Goal: Task Accomplishment & Management: Manage account settings

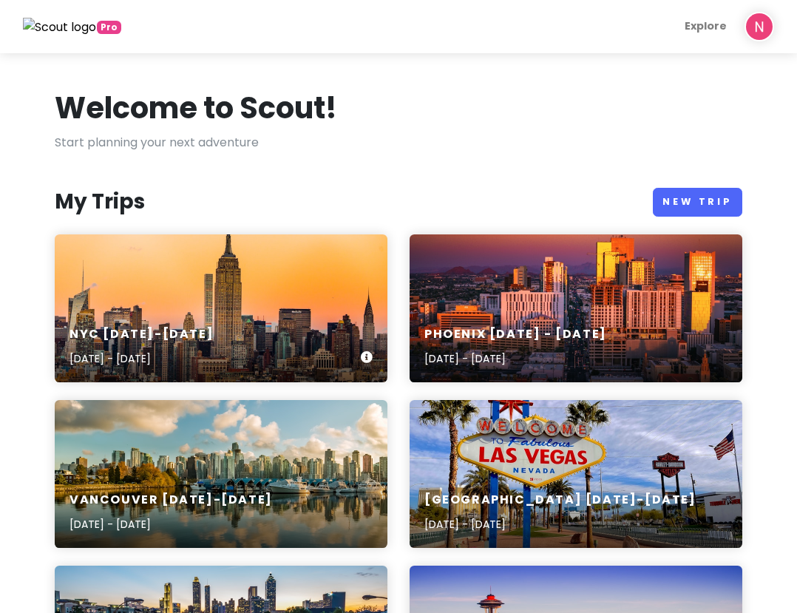
click at [192, 289] on div "NYC [DATE]-[DATE] [DATE] - [DATE]" at bounding box center [221, 308] width 333 height 148
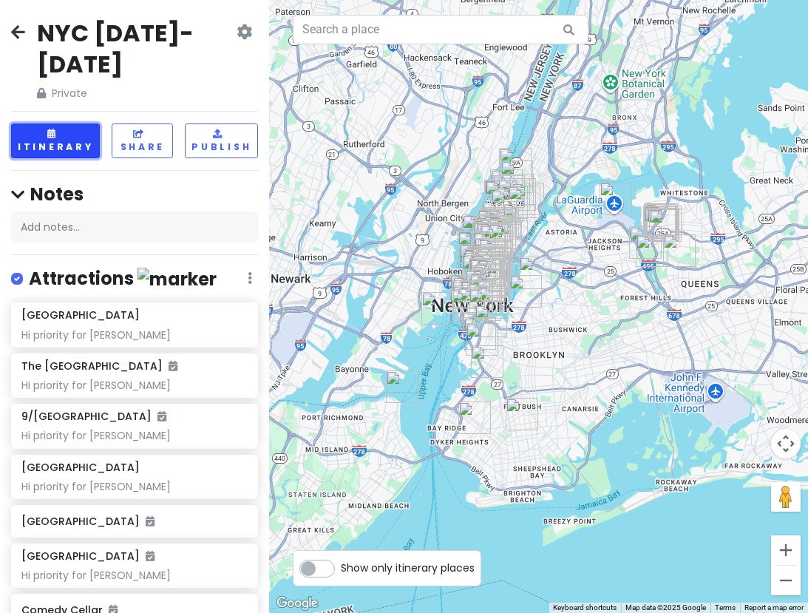
click at [44, 132] on button "Itinerary" at bounding box center [55, 140] width 89 height 35
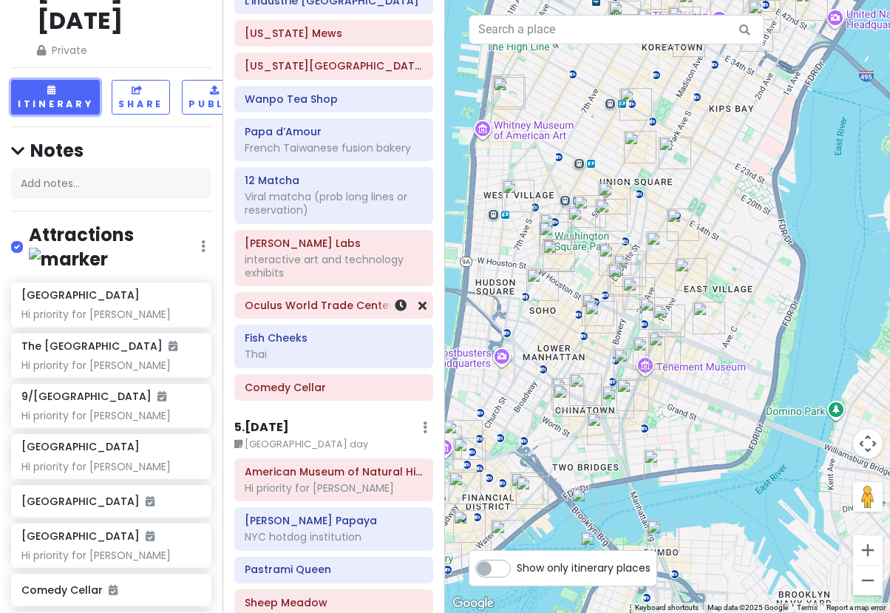
scroll to position [1996, 0]
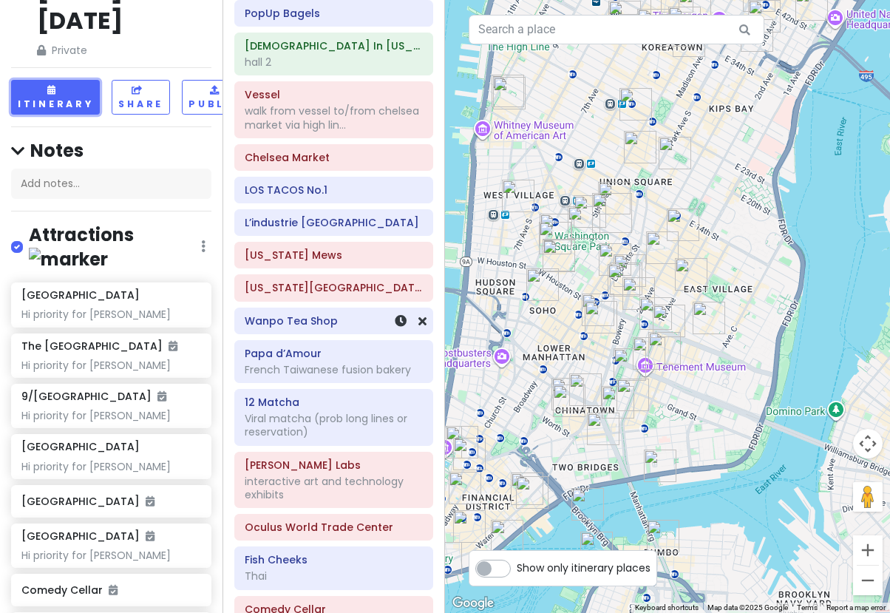
click at [315, 311] on div "Wanpo Tea Shop" at bounding box center [334, 321] width 178 height 21
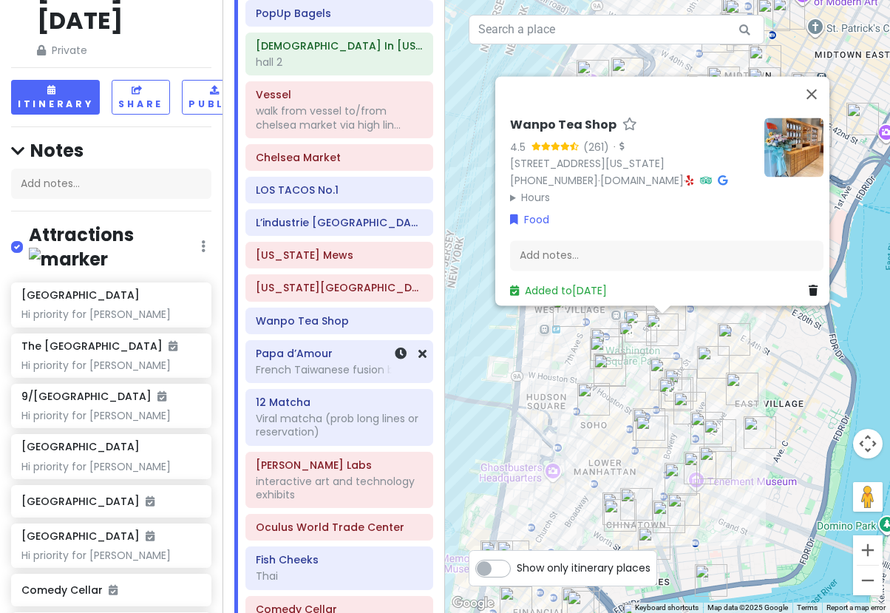
click at [305, 363] on div "French Taiwanese fusion bakery" at bounding box center [339, 369] width 167 height 13
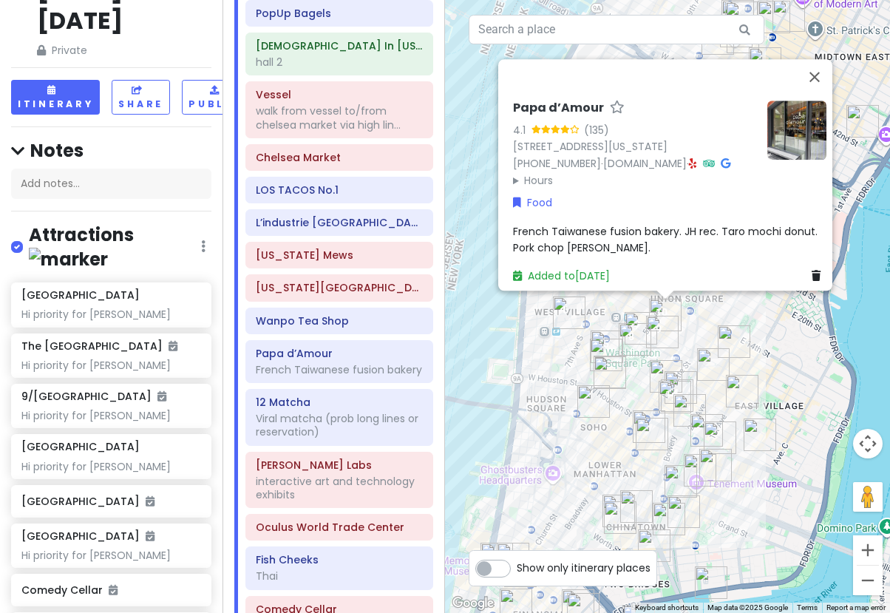
click at [476, 241] on div "Papa d’Amour 4.1 (135) 64 University Pl, New York, NY 10003, USA (917) 675-6151…" at bounding box center [667, 306] width 445 height 613
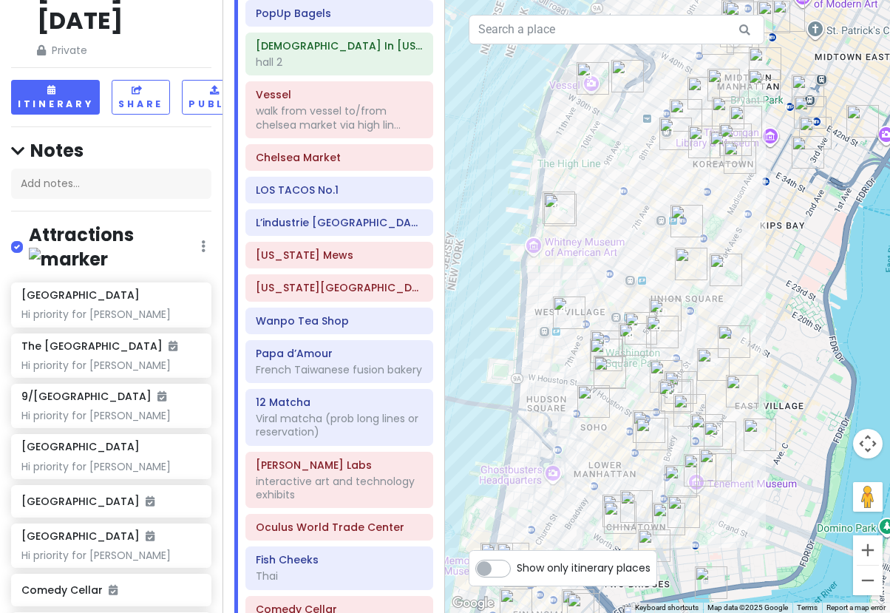
click at [721, 271] on img "Caffè Panna" at bounding box center [726, 270] width 33 height 33
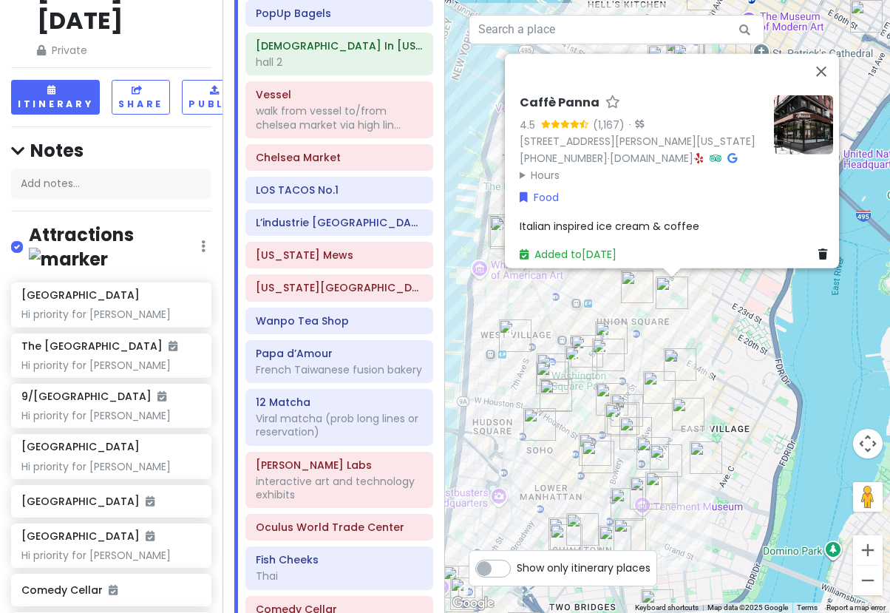
click at [629, 296] on img "Tompkins Square Bagels" at bounding box center [637, 287] width 33 height 33
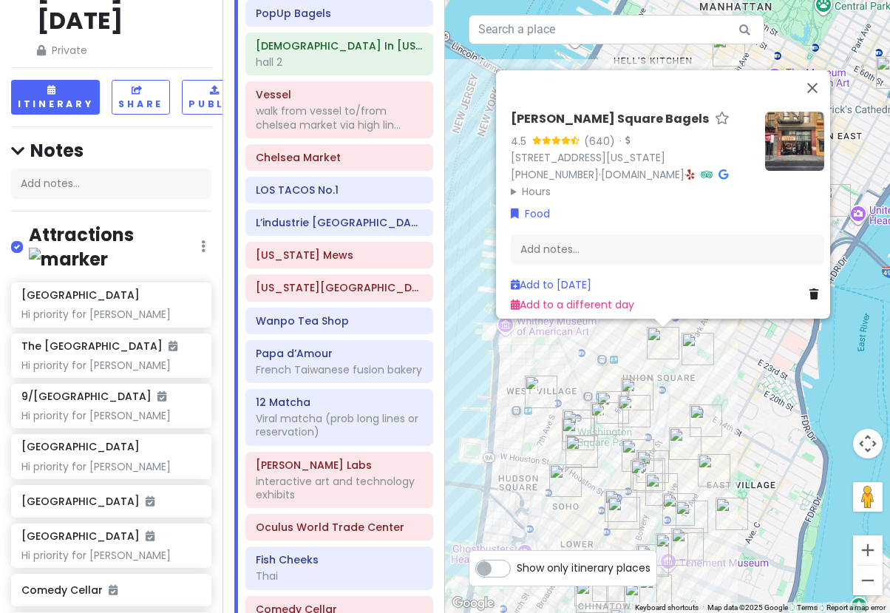
click at [620, 351] on div "Tompkins Square Bagels 4.5 (640) · 23 E 17th St, New York, NY 10003, USA (646) …" at bounding box center [667, 306] width 445 height 613
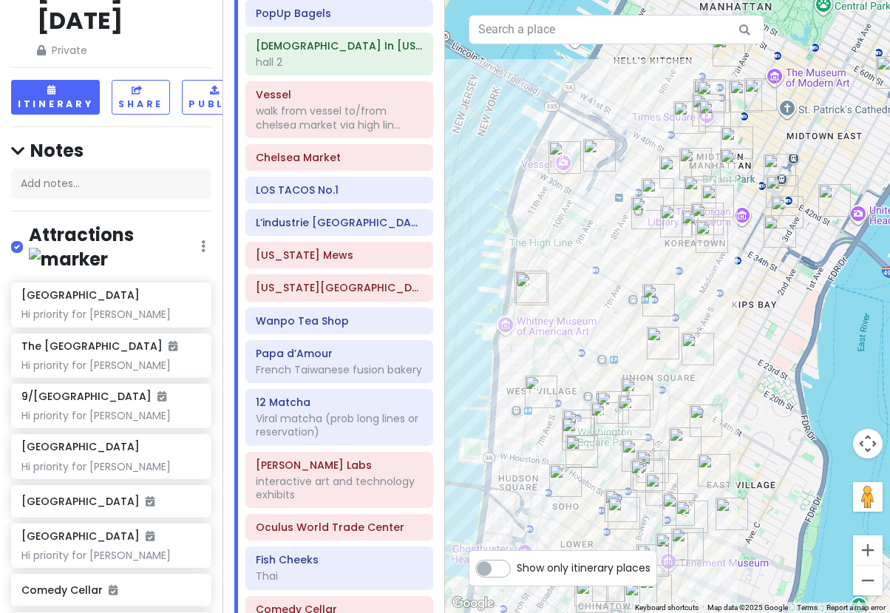
click at [653, 290] on img "COTE Korean Steakhouse" at bounding box center [658, 300] width 33 height 33
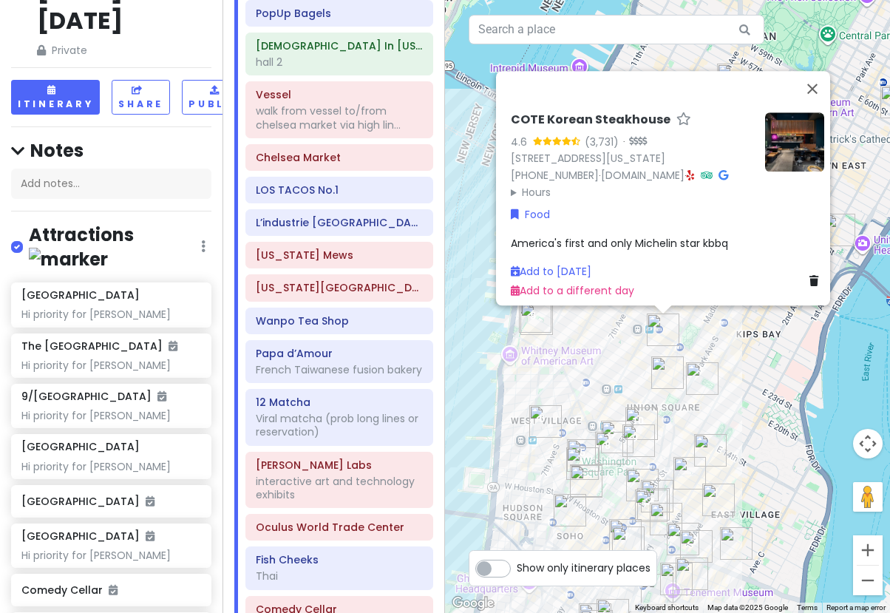
click at [745, 356] on div "COTE Korean Steakhouse 4.6 (3,731) · 16 W 22nd St, New York, NY 10010, USA (212…" at bounding box center [667, 306] width 445 height 613
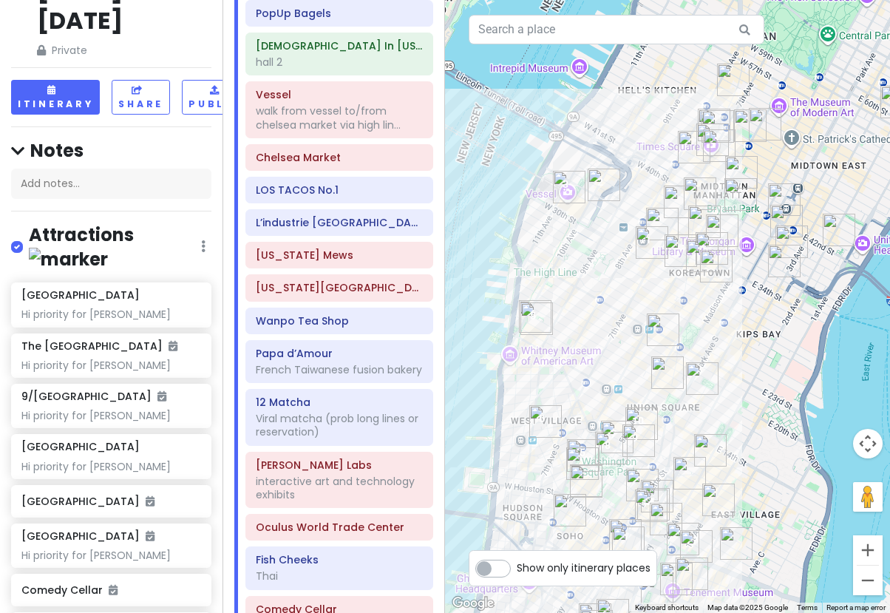
click at [696, 251] on img "New Wonjo" at bounding box center [702, 256] width 33 height 33
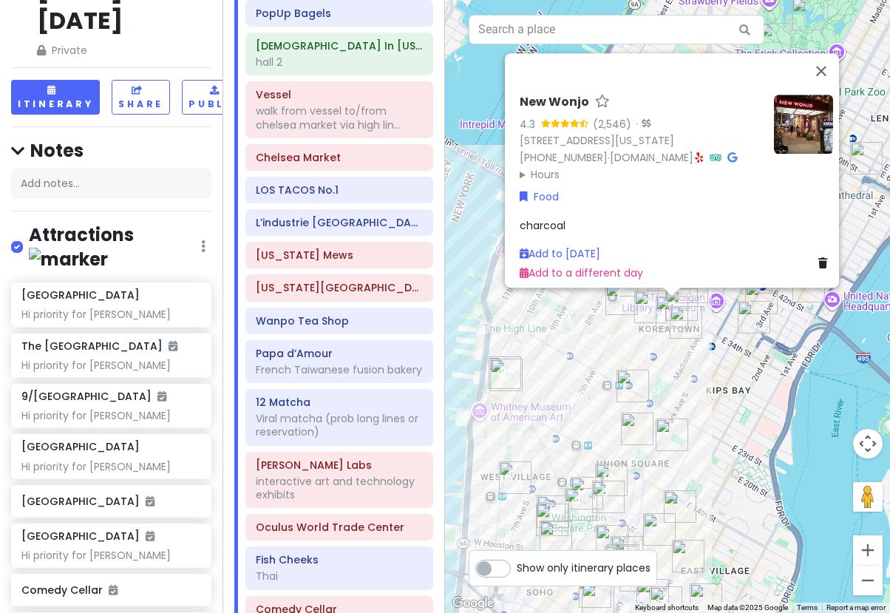
click at [753, 318] on img "Sarge’s Delicatessen & Diner" at bounding box center [754, 317] width 33 height 33
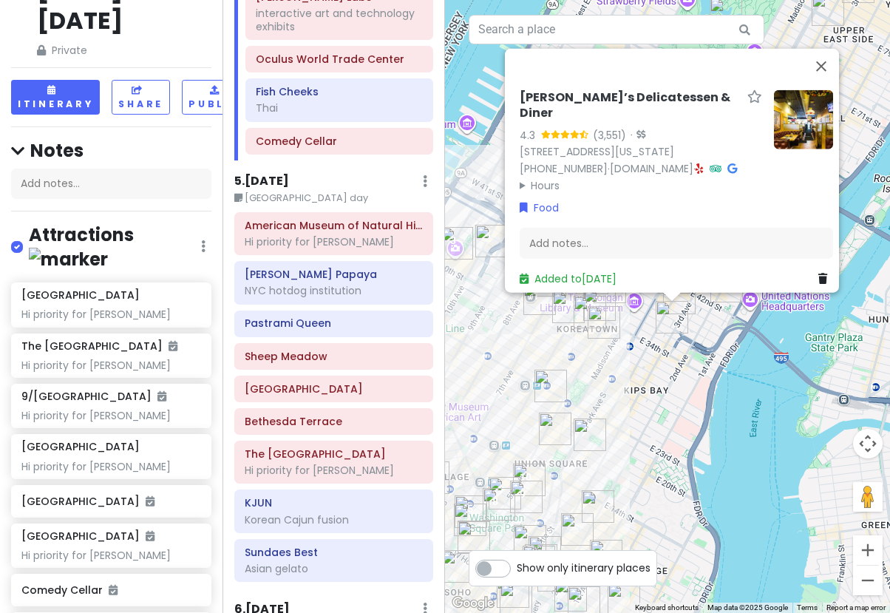
scroll to position [2440, 0]
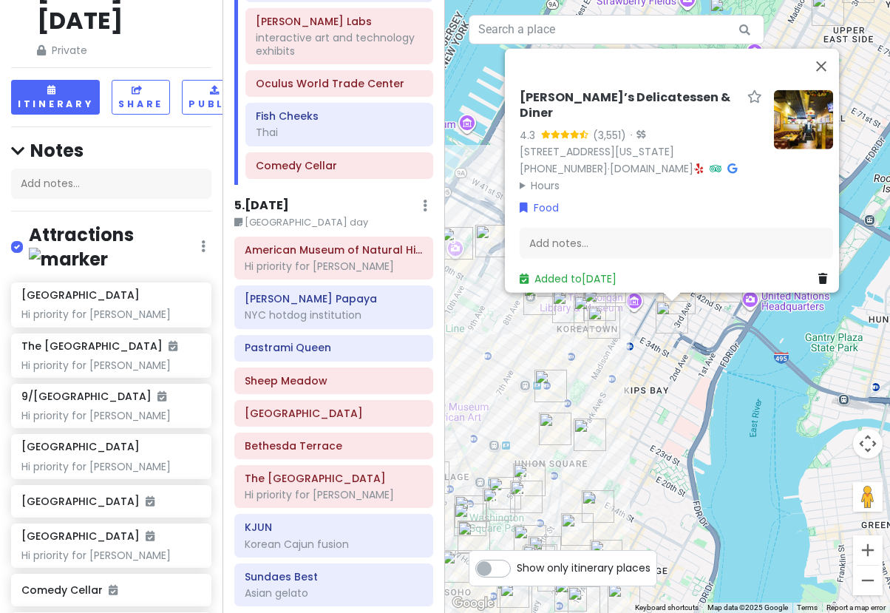
click at [662, 366] on div "Sarge’s Delicatessen & Diner 4.3 (3,551) · 548 3rd Ave, New York, NY 10016, USA…" at bounding box center [667, 306] width 445 height 613
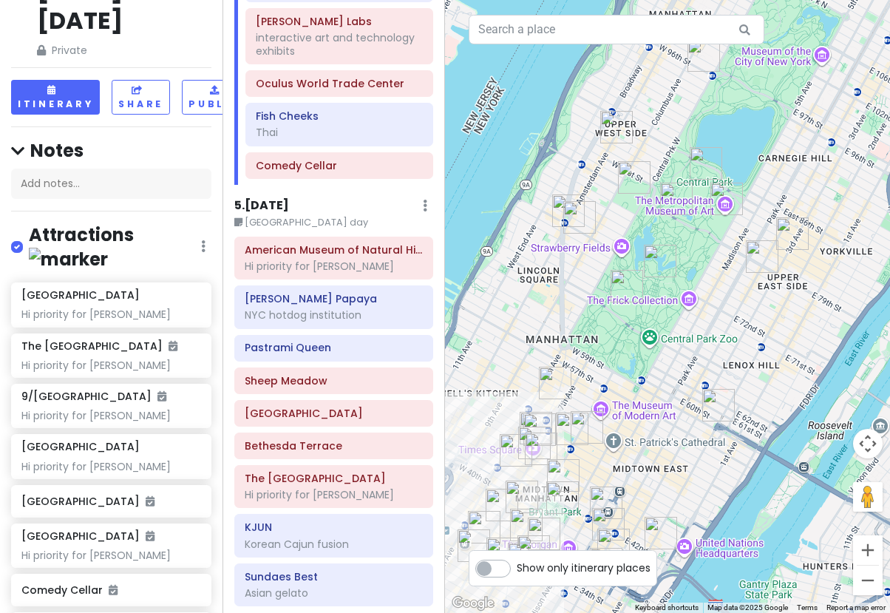
drag, startPoint x: 686, startPoint y: 271, endPoint x: 619, endPoint y: 522, distance: 260.2
click at [619, 522] on img "Katagiri Japanese Grocery" at bounding box center [608, 524] width 33 height 33
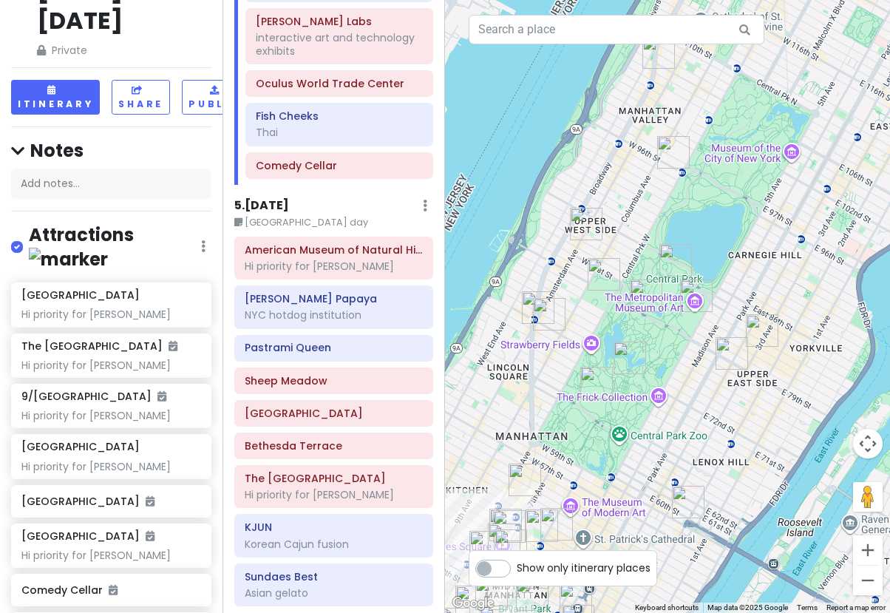
drag, startPoint x: 631, startPoint y: 348, endPoint x: 602, endPoint y: 446, distance: 101.8
click at [602, 446] on div at bounding box center [667, 306] width 445 height 613
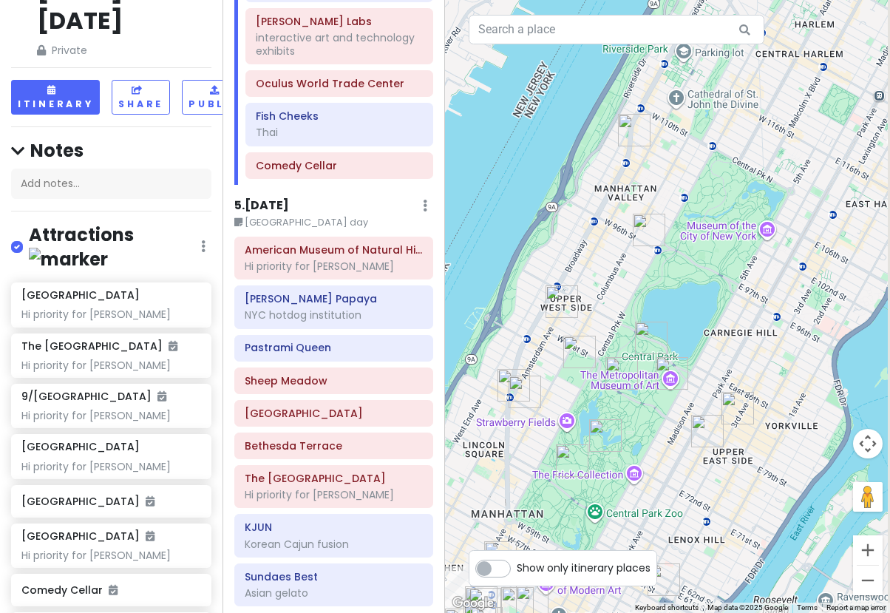
drag, startPoint x: 655, startPoint y: 362, endPoint x: 627, endPoint y: 446, distance: 88.1
click at [627, 446] on div at bounding box center [667, 306] width 445 height 613
click at [624, 132] on img "Mama's TOO! Upper West Side" at bounding box center [634, 130] width 33 height 33
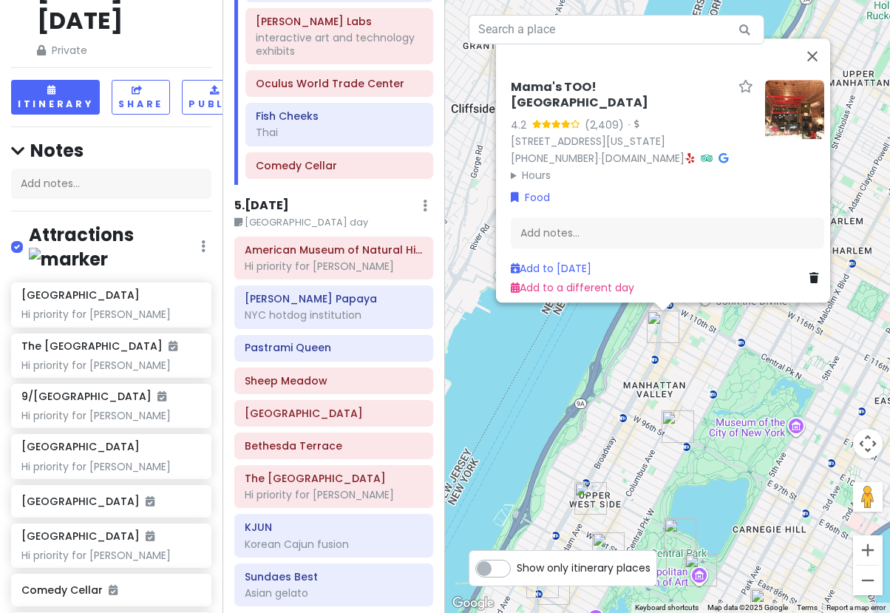
click at [665, 362] on div "Mama's TOO! Upper West Side 4.2 (2,409) · 2750 Broadway, New York, NY 10025, US…" at bounding box center [667, 306] width 445 height 613
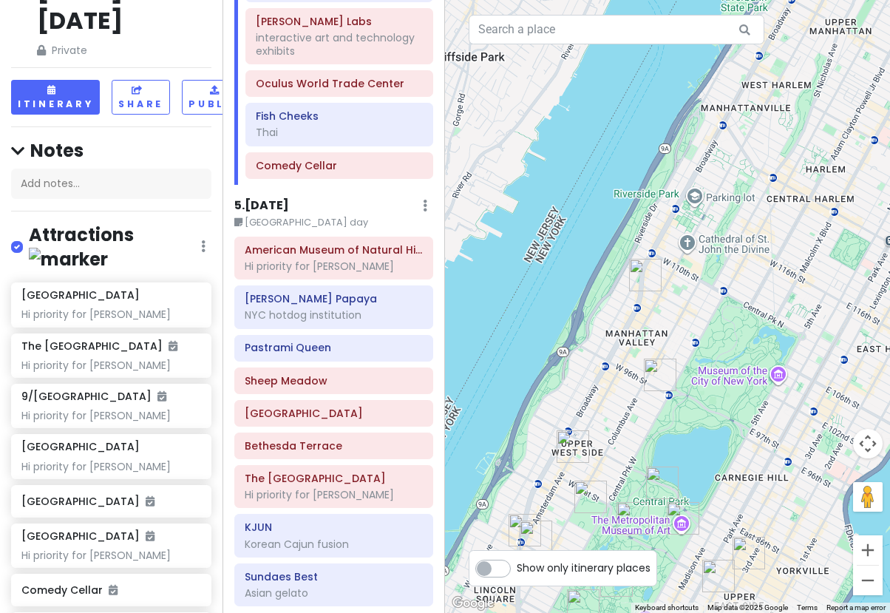
drag, startPoint x: 668, startPoint y: 361, endPoint x: 651, endPoint y: 306, distance: 57.3
click at [651, 306] on div at bounding box center [667, 306] width 445 height 613
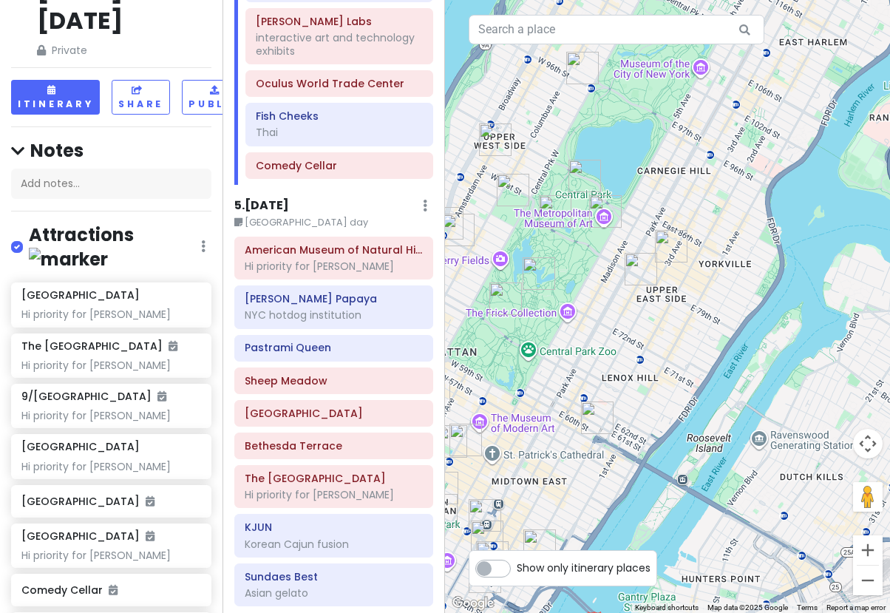
drag, startPoint x: 760, startPoint y: 447, endPoint x: 713, endPoint y: 208, distance: 244.2
click at [713, 208] on div at bounding box center [667, 306] width 445 height 613
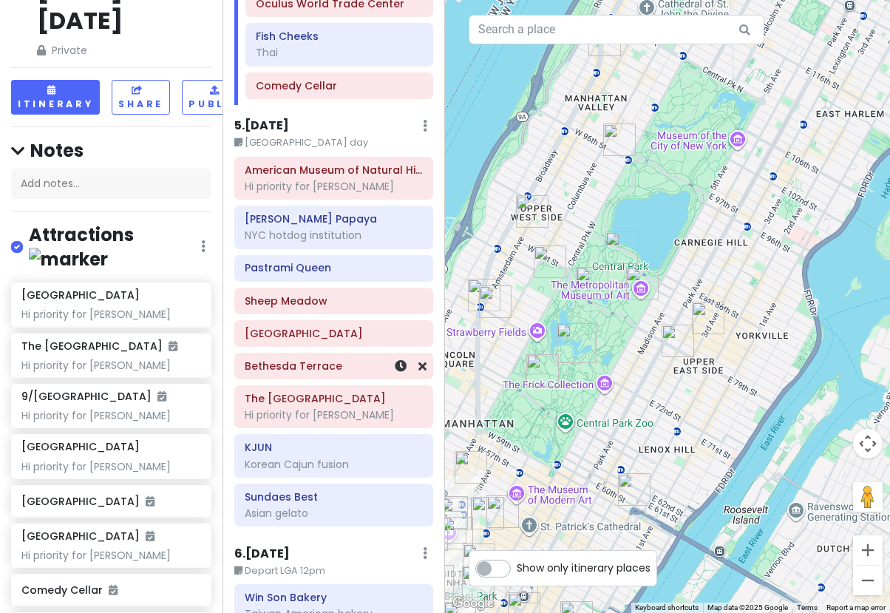
scroll to position [2605, 0]
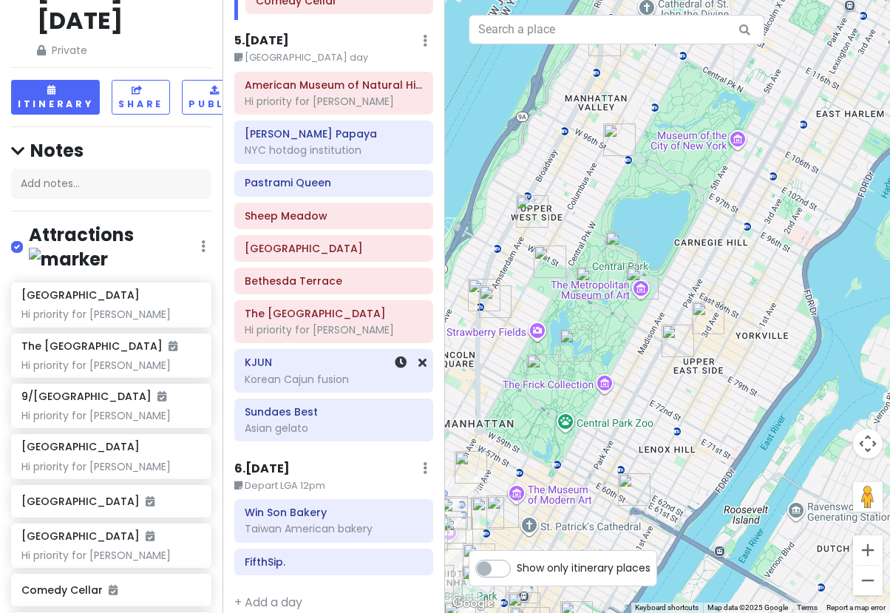
click at [300, 373] on div "Korean Cajun fusion" at bounding box center [334, 379] width 178 height 13
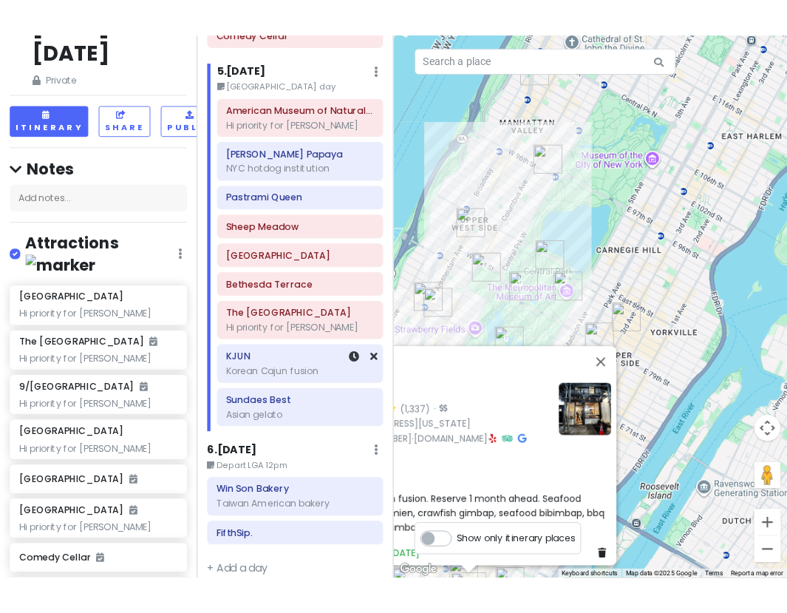
scroll to position [2591, 0]
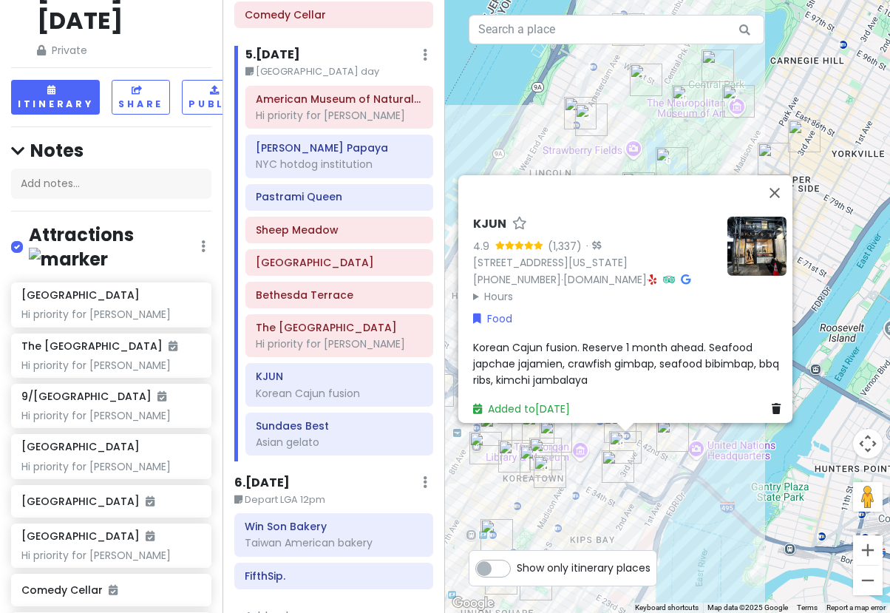
drag, startPoint x: 585, startPoint y: 183, endPoint x: 549, endPoint y: 80, distance: 109.4
click at [549, 80] on div "KJUN 4.9 (1,337) · 154 E 39th St, New York, NY 10016, USA (347) 675-8026 · www.…" at bounding box center [667, 306] width 445 height 613
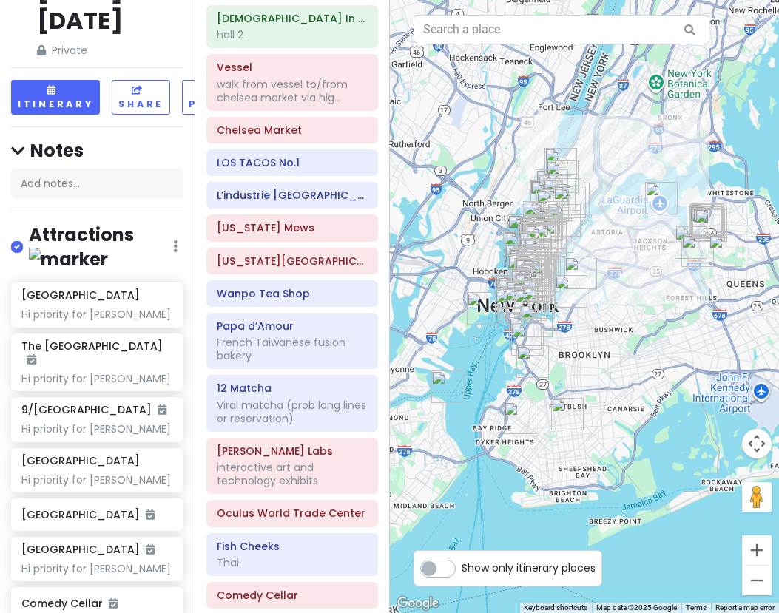
scroll to position [2218, 0]
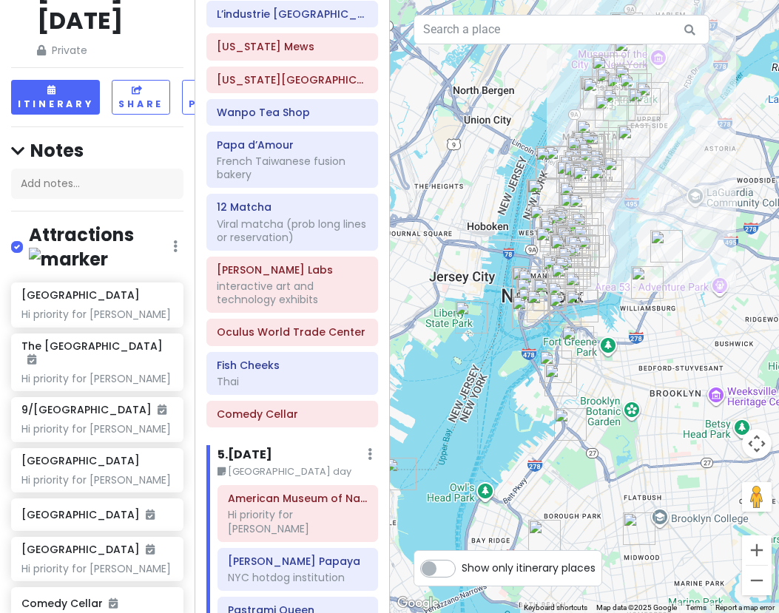
drag, startPoint x: 710, startPoint y: 209, endPoint x: 715, endPoint y: 203, distance: 7.9
click at [715, 203] on div at bounding box center [585, 306] width 390 height 613
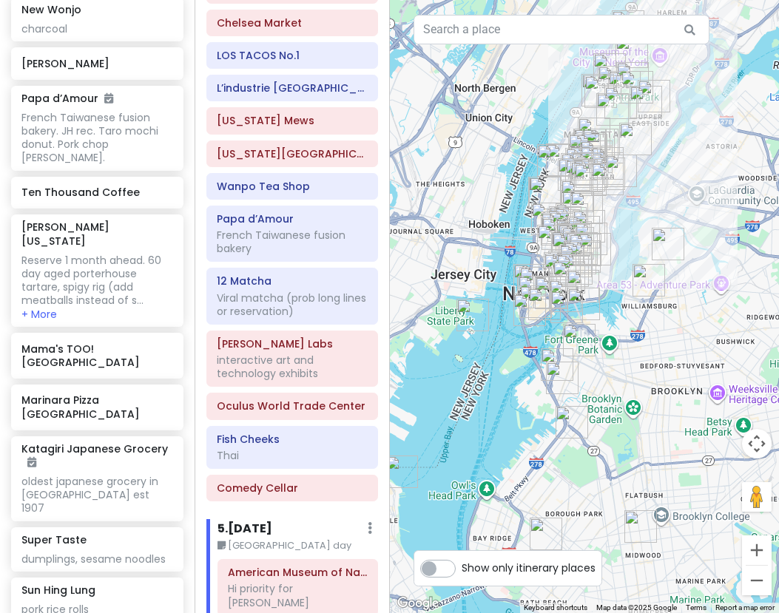
scroll to position [5561, 0]
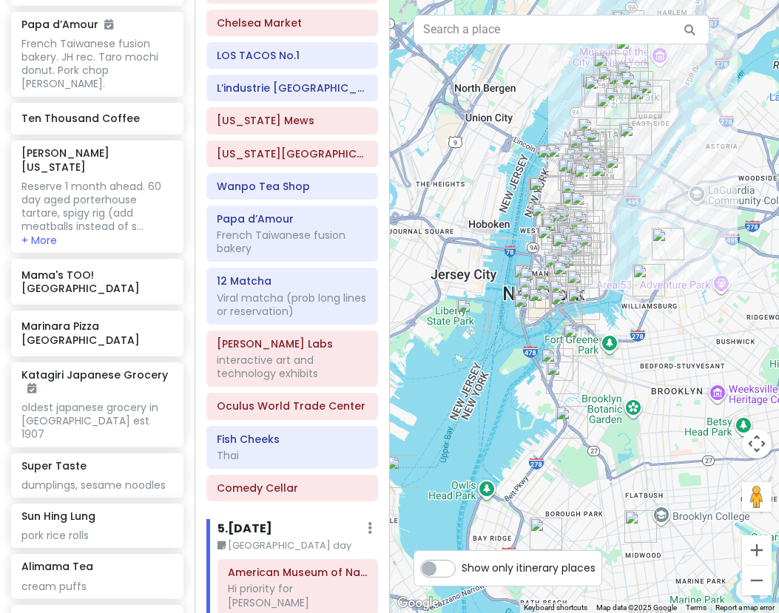
type input "birria lan"
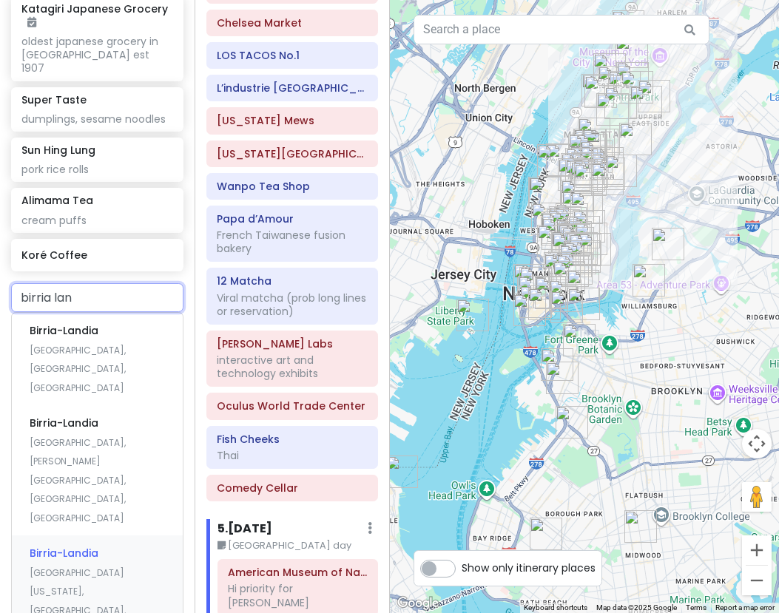
scroll to position [5931, 0]
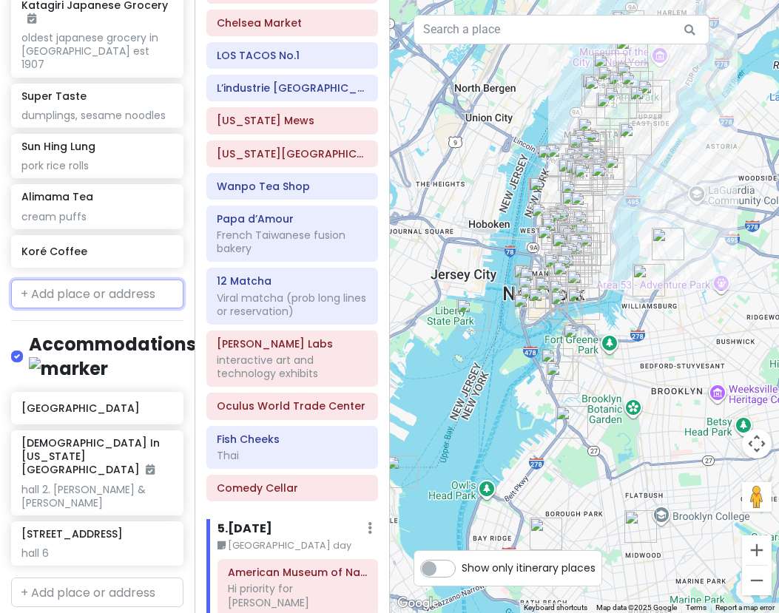
scroll to position [5841, 0]
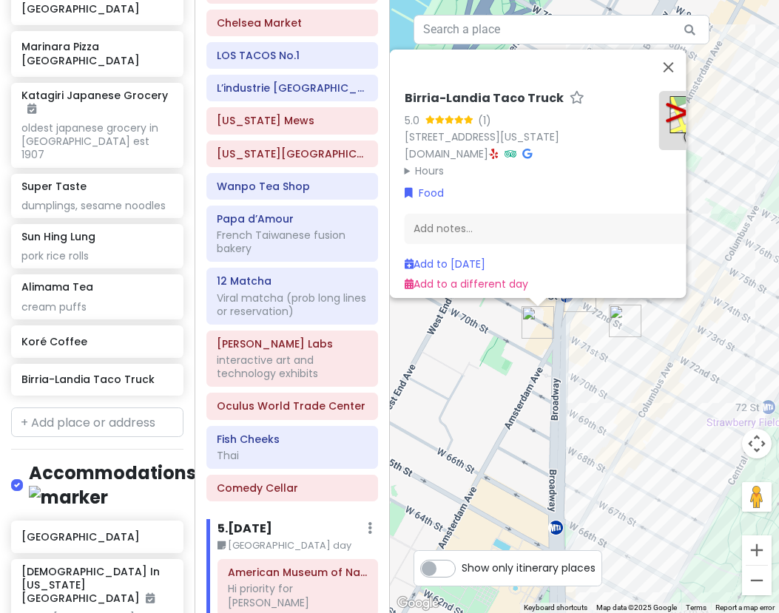
drag, startPoint x: 581, startPoint y: 394, endPoint x: 596, endPoint y: 427, distance: 36.4
click at [596, 427] on div "Birria-Landia Taco Truck 5.0 (1) 2039 Broadway, New York, NY 10023, USA birrial…" at bounding box center [585, 306] width 390 height 613
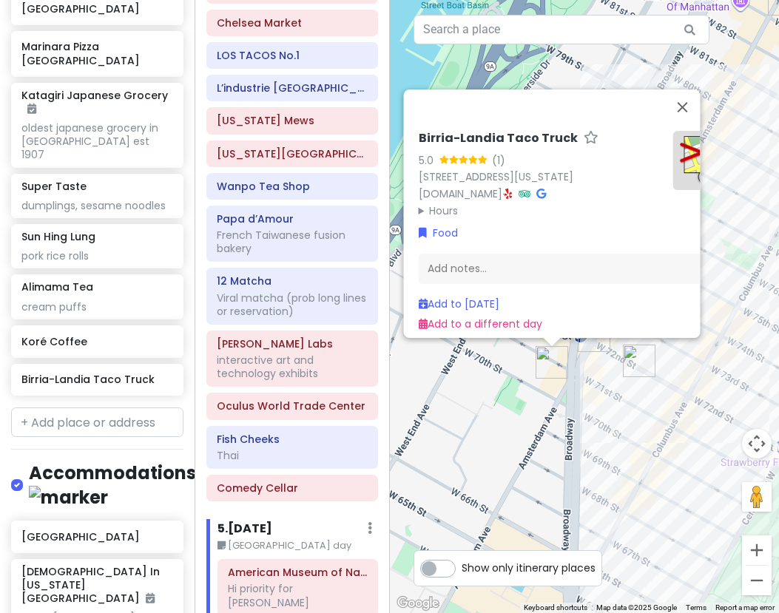
click at [595, 433] on div "Birria-Landia Taco Truck 5.0 (1) 2039 Broadway, New York, NY 10023, USA birrial…" at bounding box center [585, 306] width 390 height 613
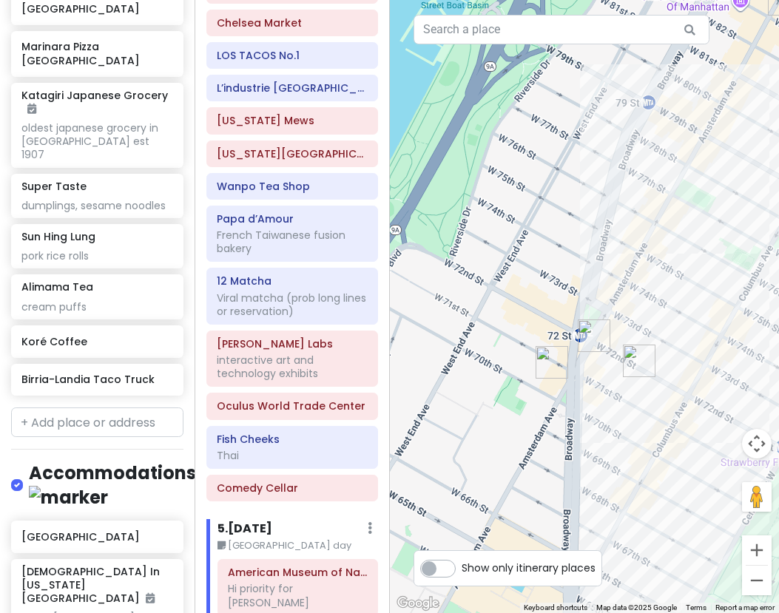
click at [552, 364] on img "Birria-Landia Taco Truck" at bounding box center [551, 362] width 33 height 33
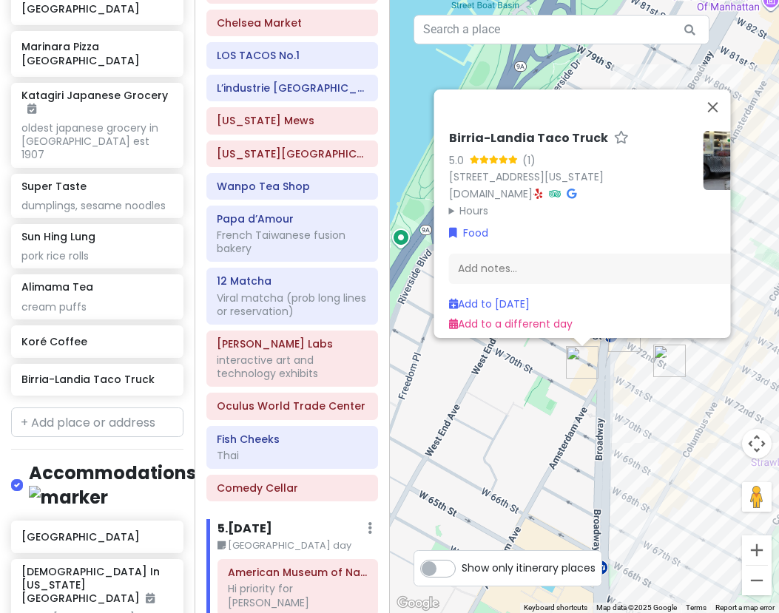
click at [542, 189] on icon at bounding box center [538, 194] width 8 height 10
click at [503, 186] on link "[DOMAIN_NAME]" at bounding box center [490, 193] width 84 height 15
click at [92, 407] on input "text" at bounding box center [97, 422] width 172 height 30
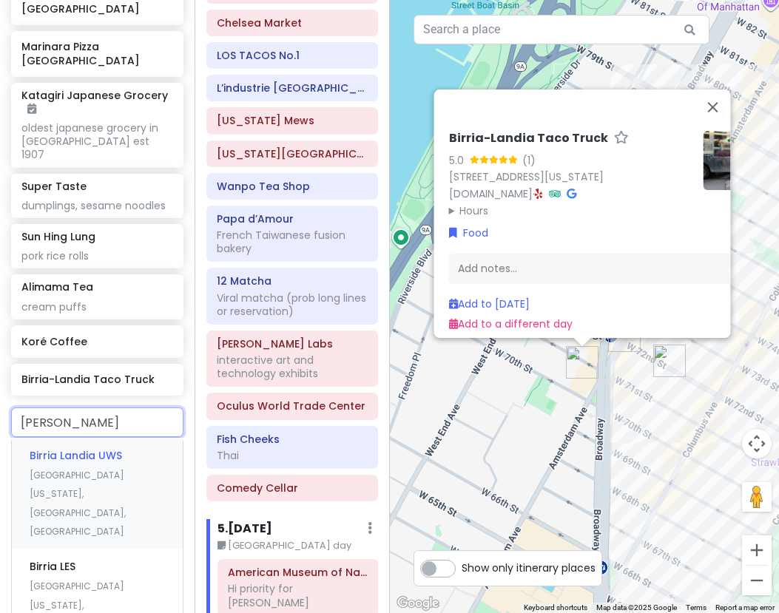
type input "birria landia"
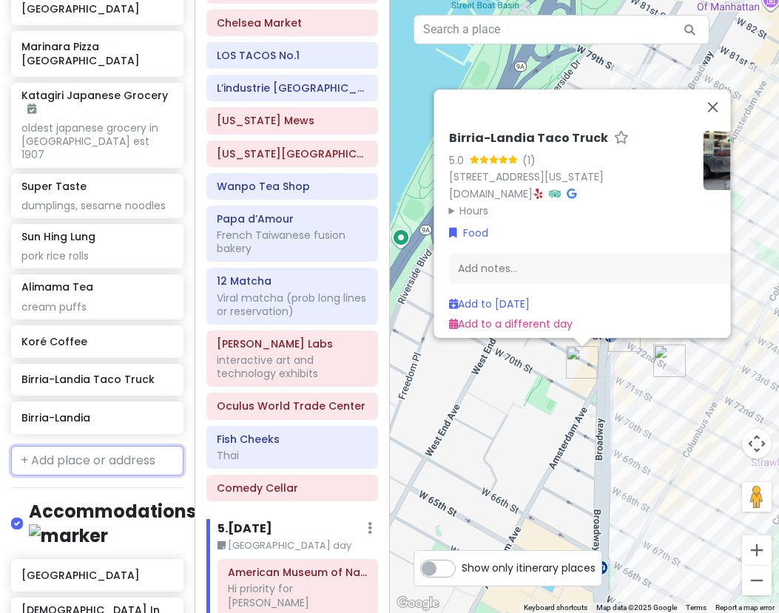
scroll to position [5878, 0]
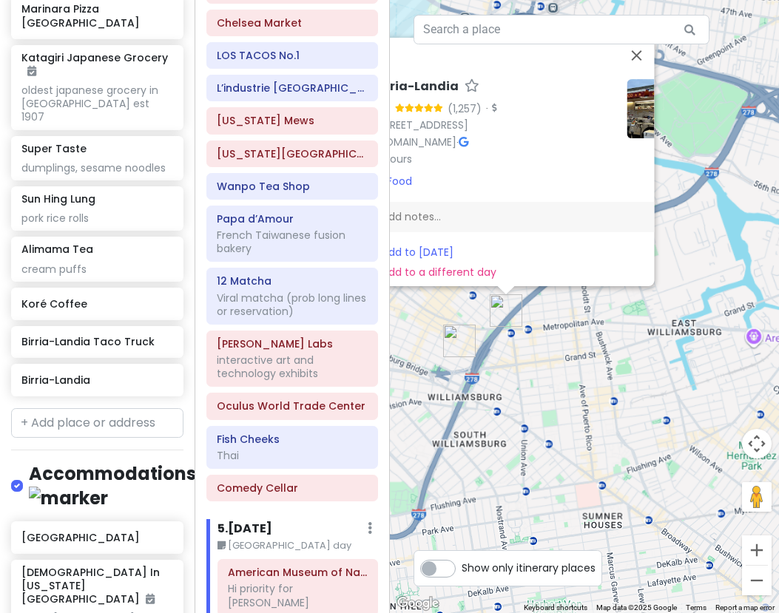
drag, startPoint x: 632, startPoint y: 553, endPoint x: 444, endPoint y: 260, distance: 348.5
click at [444, 260] on div "Birria-Landia 4.8 (1,257) · 491 Metropolitan Ave, Brooklyn, NY 11211, USA birri…" at bounding box center [585, 306] width 390 height 613
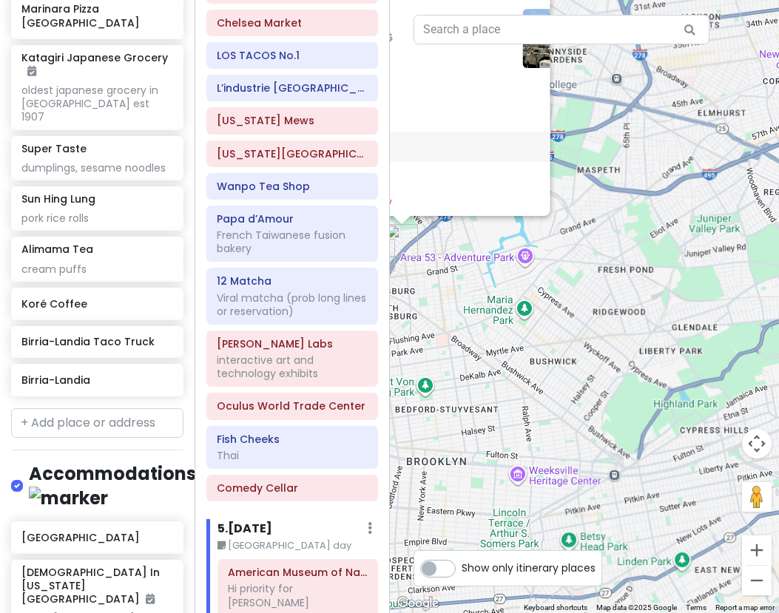
drag, startPoint x: 525, startPoint y: 330, endPoint x: 698, endPoint y: 455, distance: 213.4
click at [698, 455] on div "Birria-Landia 4.8 (1,257) · 491 Metropolitan Ave, Brooklyn, NY 11211, USA birri…" at bounding box center [585, 306] width 390 height 613
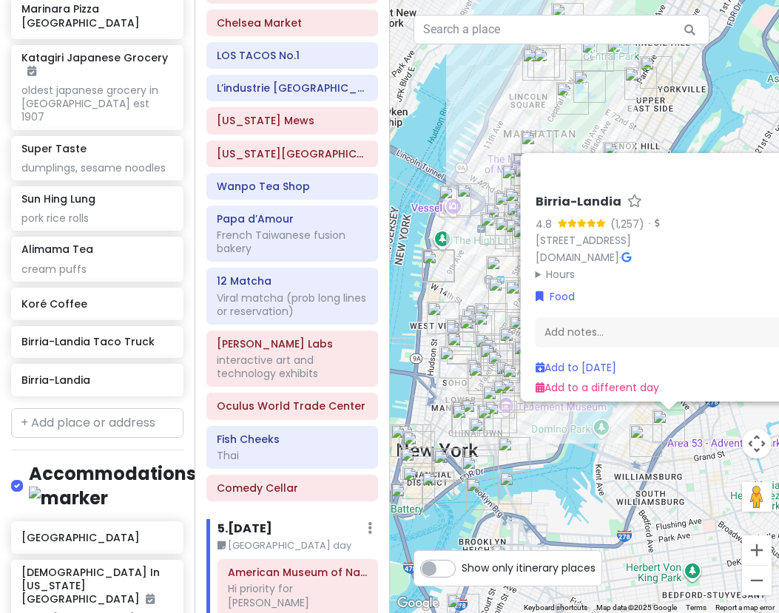
scroll to position [0, 51]
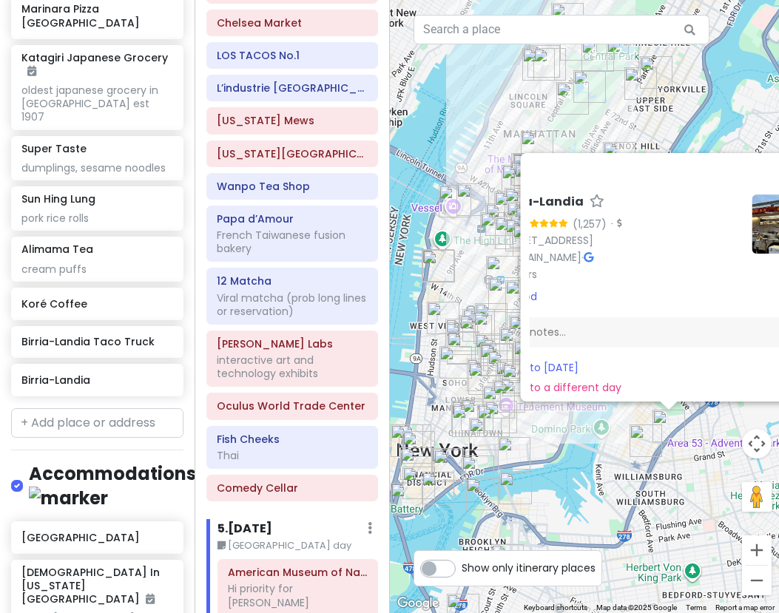
drag, startPoint x: 745, startPoint y: 390, endPoint x: 676, endPoint y: 396, distance: 69.7
click at [659, 396] on div "Birria-Landia 4.8 (1,257) · 491 Metropolitan Ave, Brooklyn, NY 11211, USA birri…" at bounding box center [673, 295] width 288 height 213
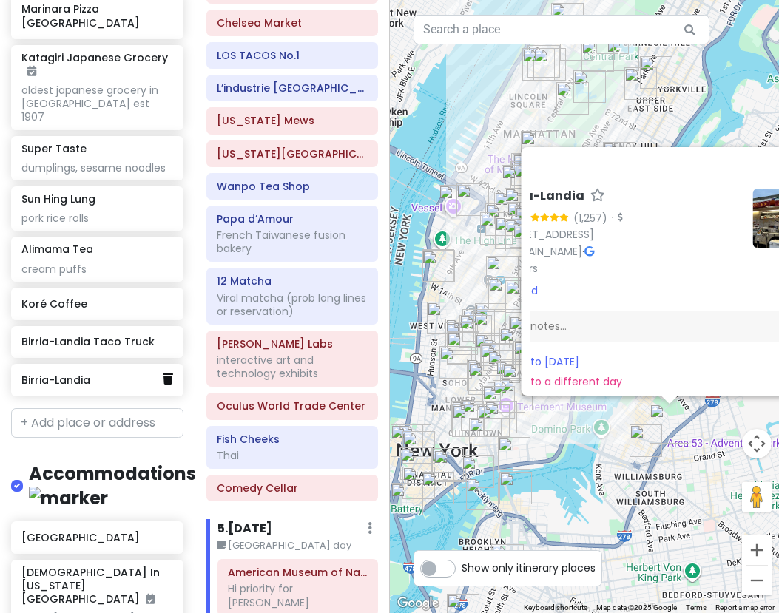
click at [163, 373] on icon at bounding box center [168, 379] width 10 height 12
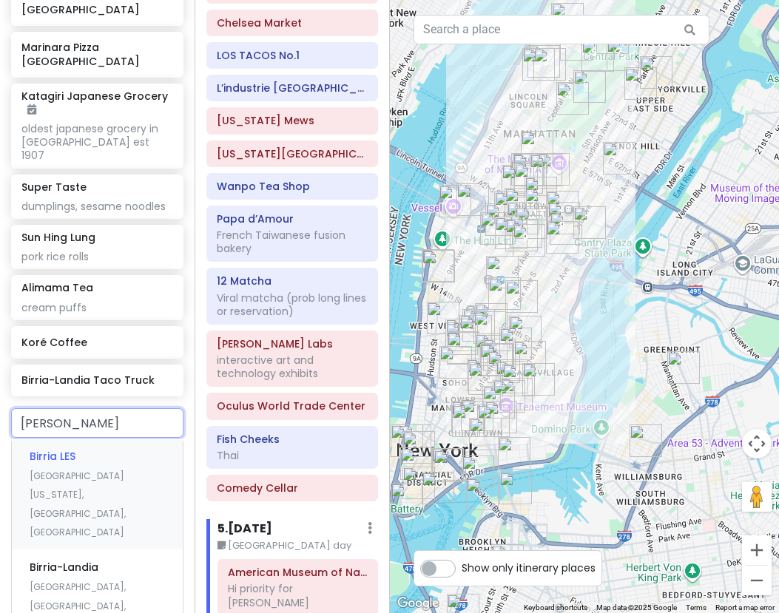
type input "birria landia"
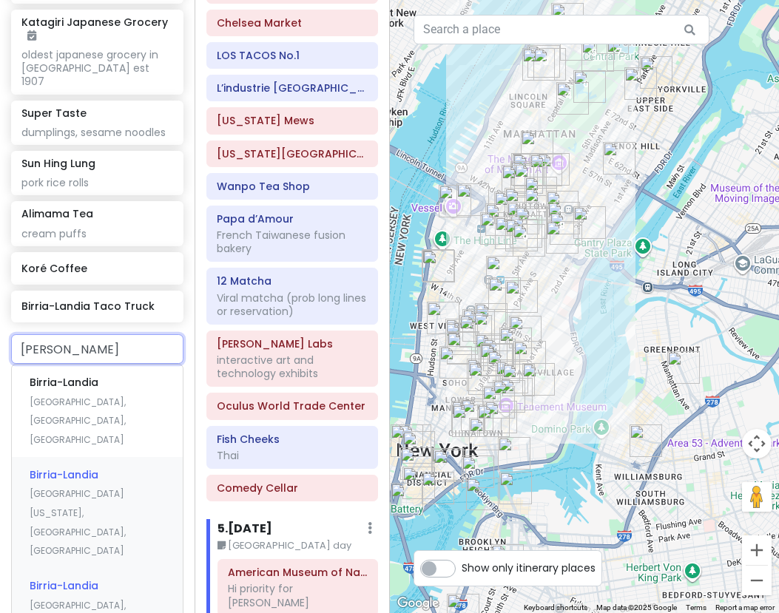
scroll to position [5988, 0]
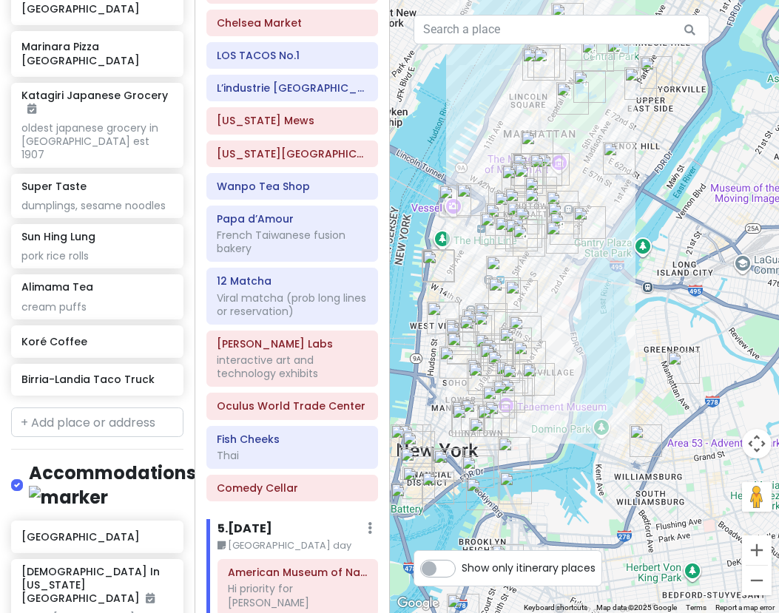
scroll to position [5878, 0]
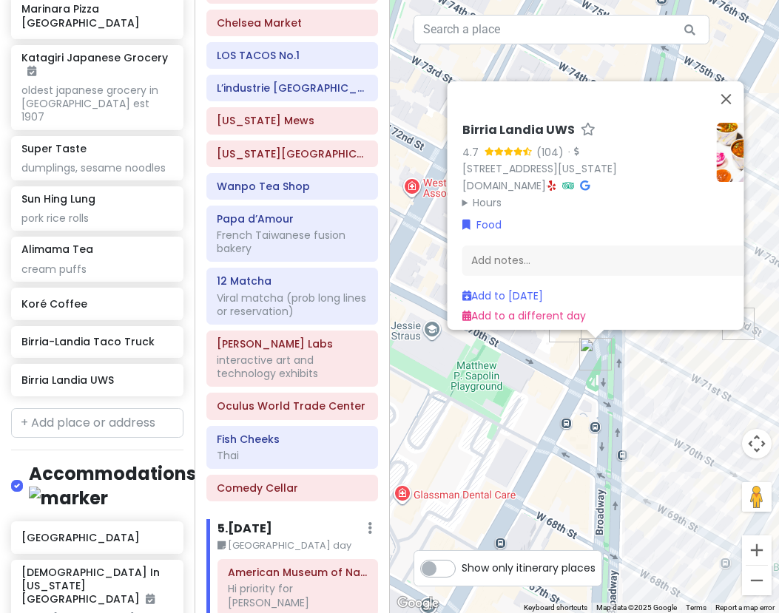
drag, startPoint x: 633, startPoint y: 413, endPoint x: 591, endPoint y: 416, distance: 41.5
click at [591, 416] on div "Birria Landia UWS 4.7 (104) · 234 Amsterdam Ave, New York, NY 10023, USA birria…" at bounding box center [585, 306] width 390 height 613
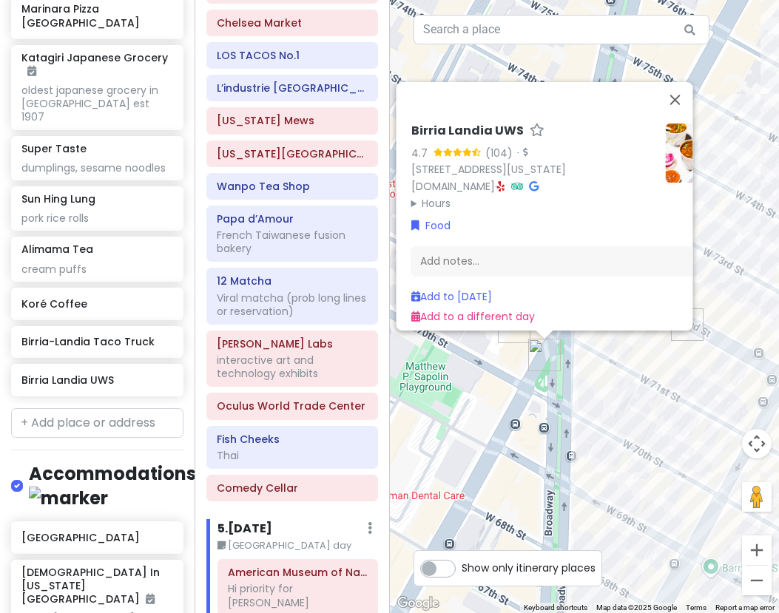
scroll to position [0, 51]
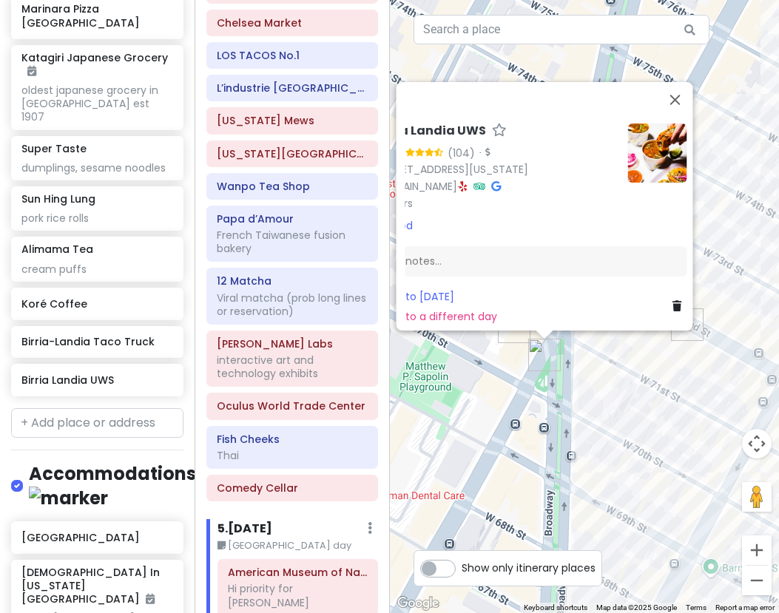
click at [671, 298] on link at bounding box center [678, 306] width 15 height 16
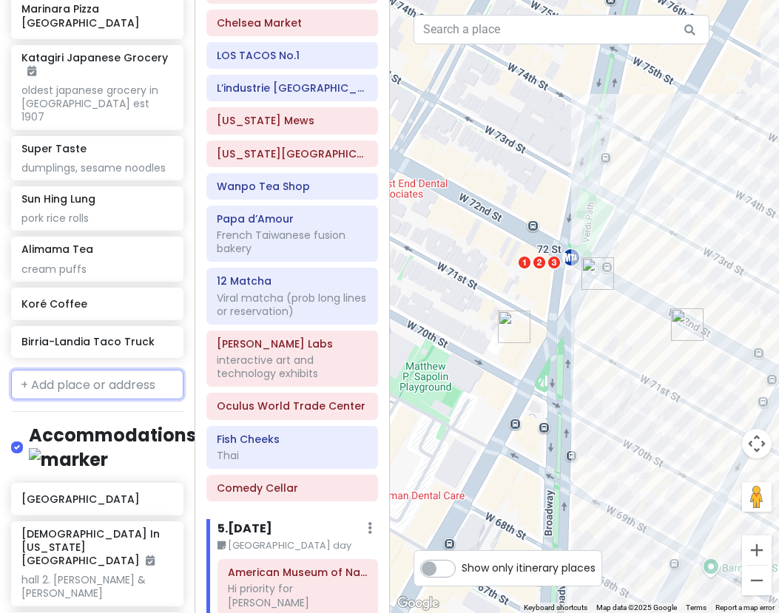
scroll to position [5840, 0]
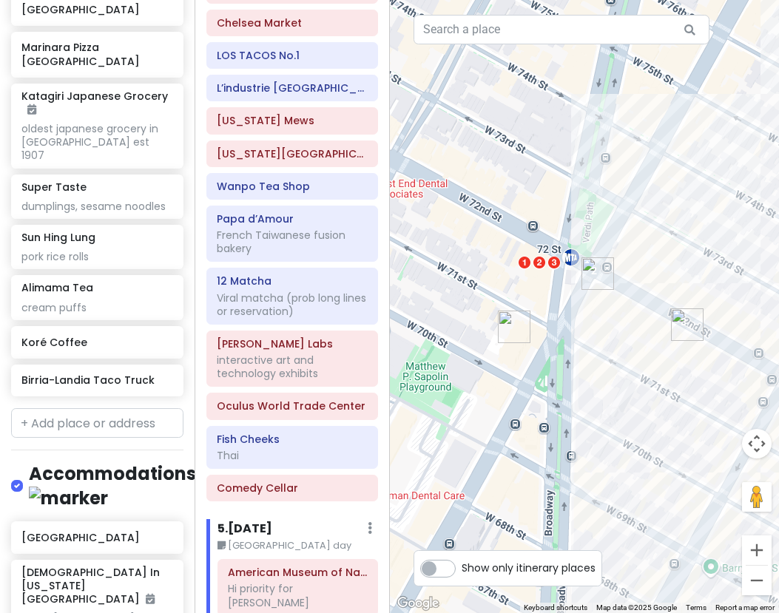
click at [508, 324] on img "Birria-Landia Taco Truck" at bounding box center [514, 327] width 33 height 33
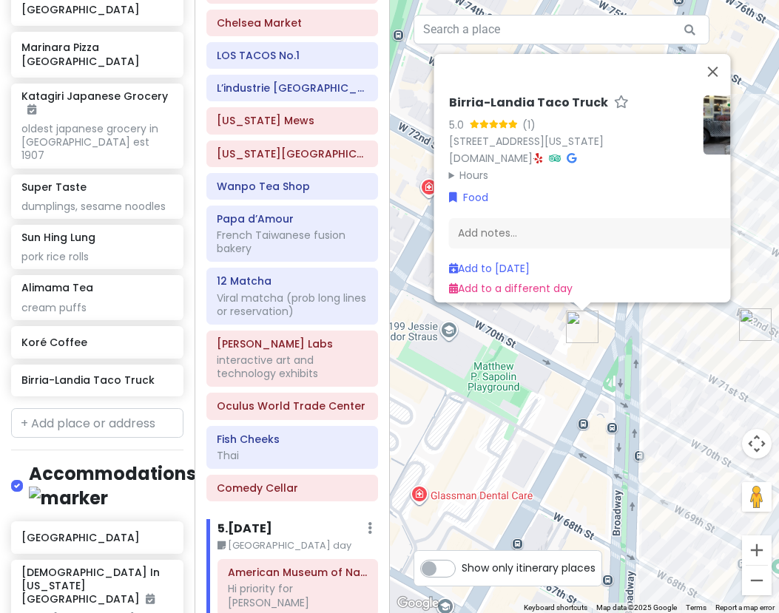
click at [590, 502] on div "Birria-Landia Taco Truck 5.0 (1) 2039 Broadway, New York, NY 10023, USA birrial…" at bounding box center [585, 306] width 390 height 613
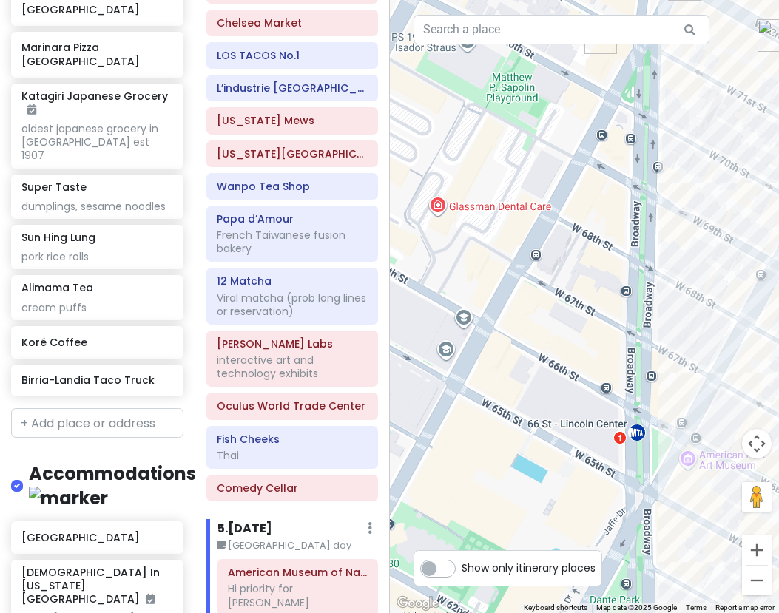
drag, startPoint x: 590, startPoint y: 502, endPoint x: 610, endPoint y: 205, distance: 297.9
click at [610, 205] on div at bounding box center [585, 306] width 390 height 613
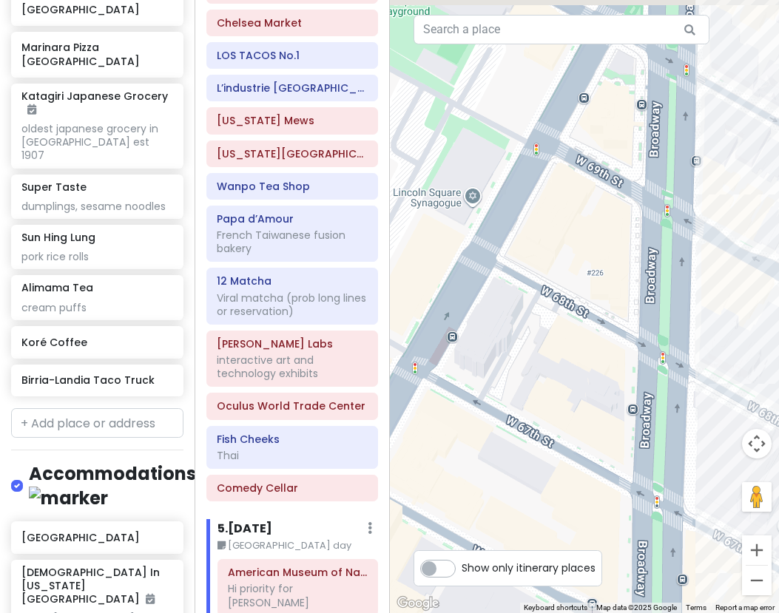
drag, startPoint x: 594, startPoint y: 225, endPoint x: 475, endPoint y: 490, distance: 290.2
click at [467, 498] on div at bounding box center [585, 306] width 390 height 613
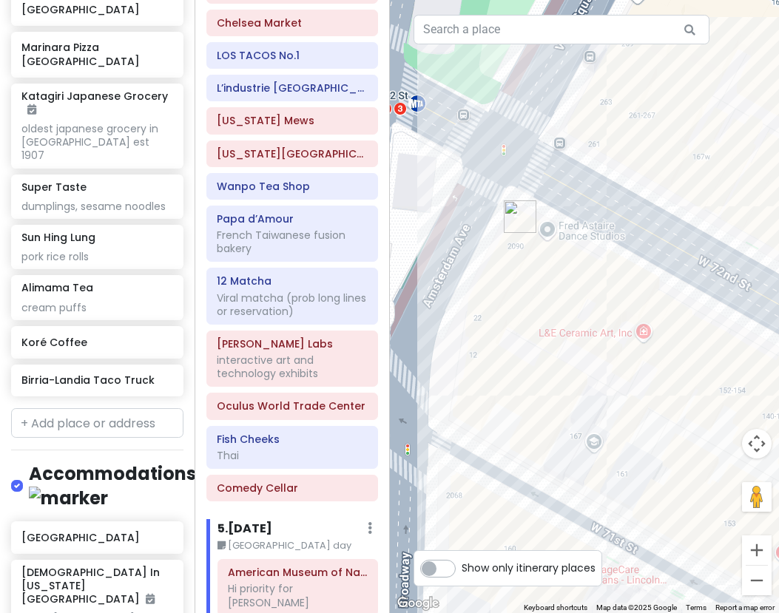
drag, startPoint x: 514, startPoint y: 388, endPoint x: 557, endPoint y: 391, distance: 43.0
click at [556, 393] on div at bounding box center [585, 306] width 390 height 613
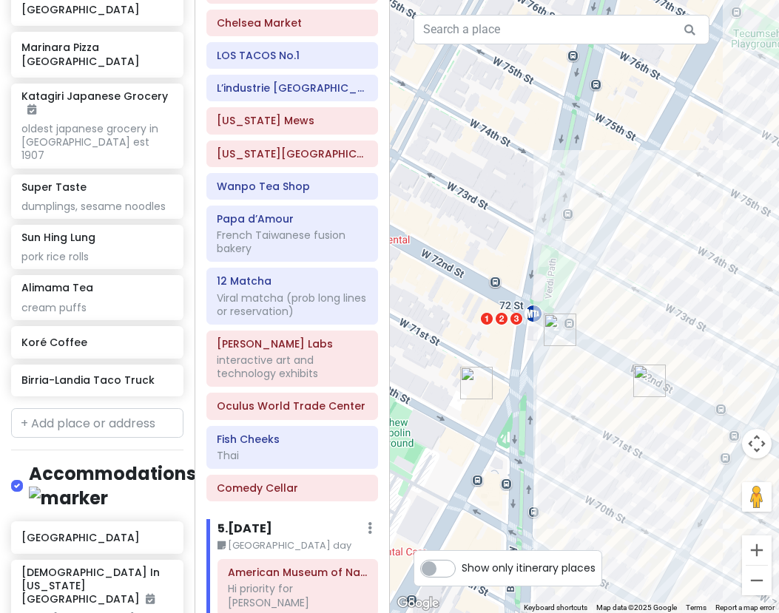
click at [478, 386] on img "Birria-Landia Taco Truck" at bounding box center [476, 383] width 33 height 33
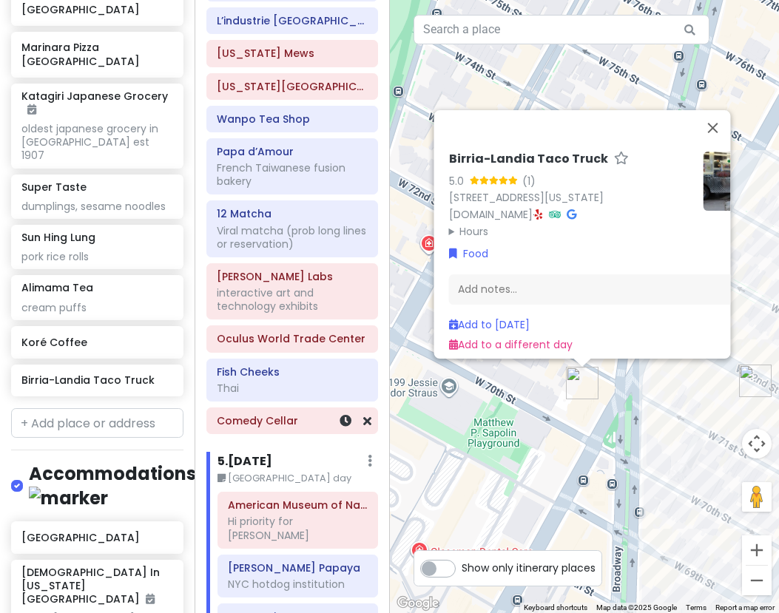
scroll to position [2605, 0]
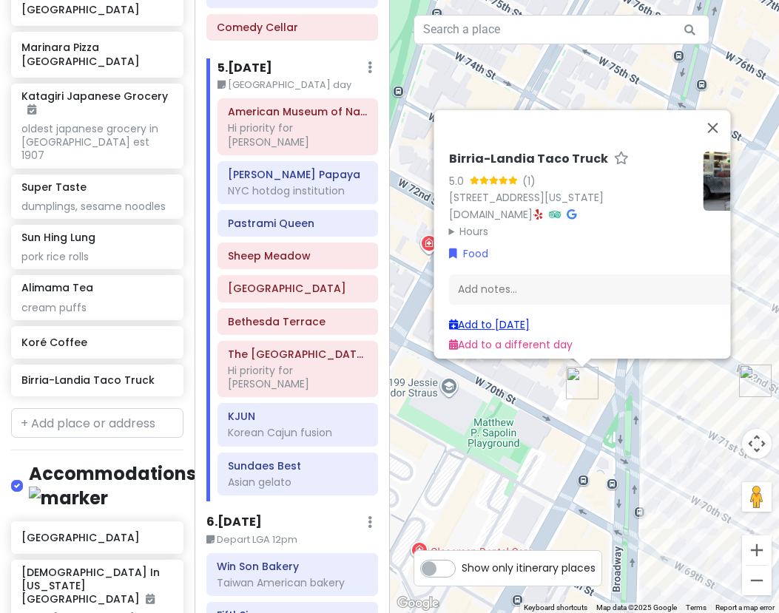
click at [517, 317] on link "Add to Mon 1/19" at bounding box center [488, 324] width 81 height 15
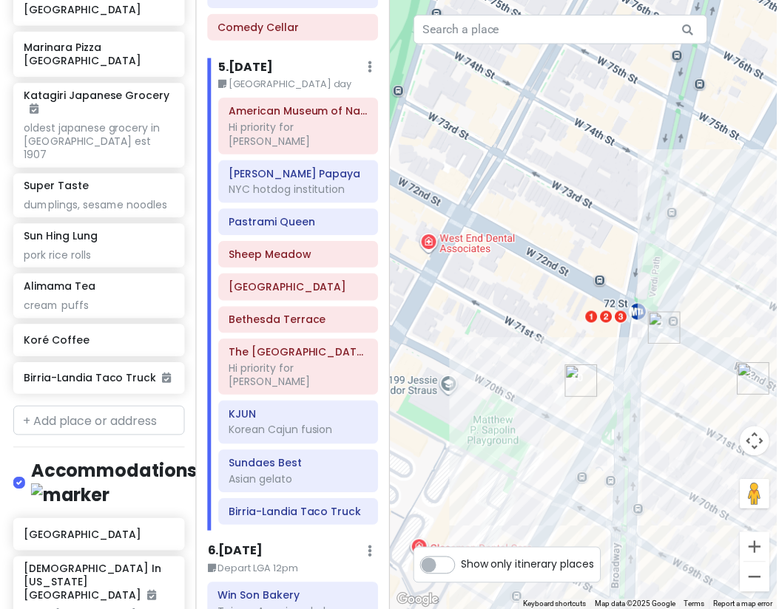
scroll to position [5853, 0]
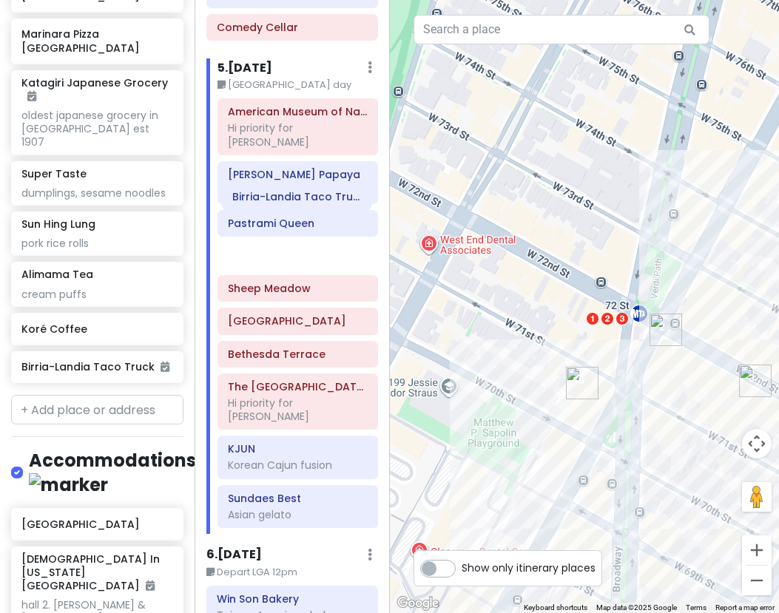
drag, startPoint x: 279, startPoint y: 445, endPoint x: 282, endPoint y: 189, distance: 255.8
click at [282, 189] on div "American Museum of Natural History Hi priority for Alfred Gray's Papaya NYC hot…" at bounding box center [297, 315] width 182 height 435
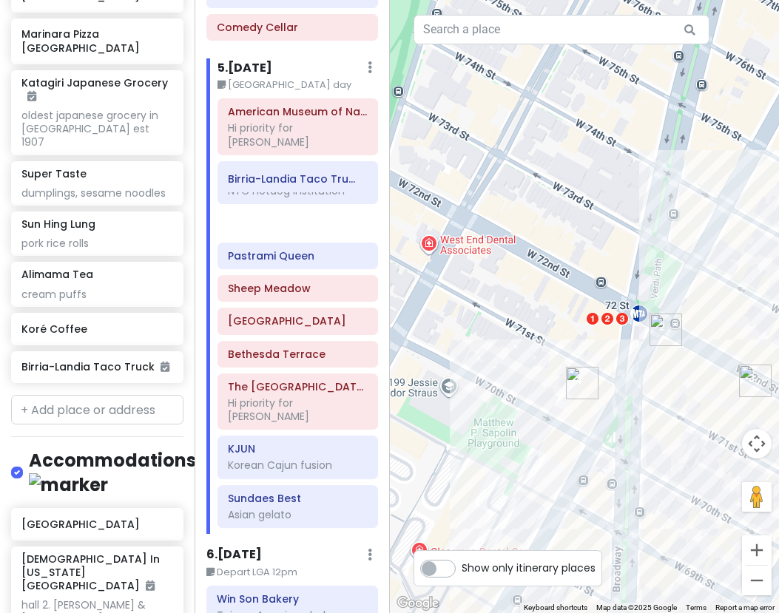
drag, startPoint x: 283, startPoint y: 200, endPoint x: 283, endPoint y: 177, distance: 22.2
click at [283, 177] on div "American Museum of Natural History Hi priority for Alfred Gray's Papaya NYC hot…" at bounding box center [297, 315] width 182 height 435
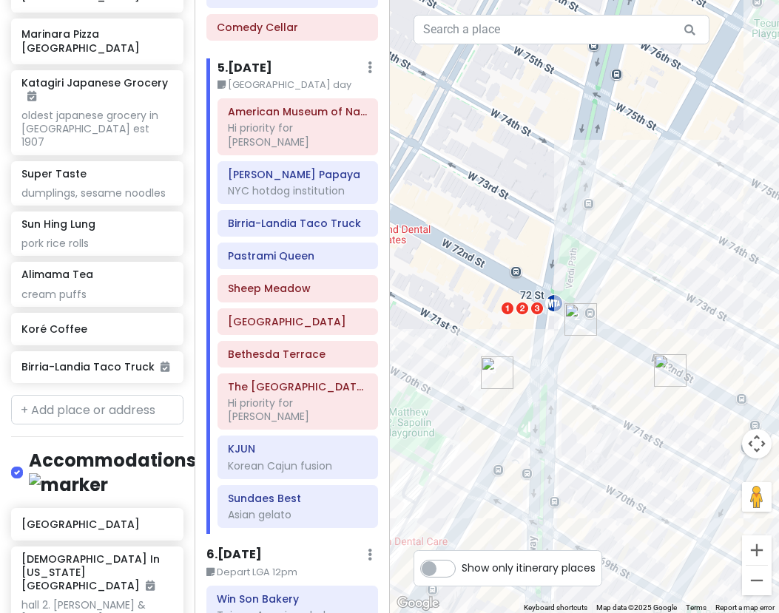
drag, startPoint x: 573, startPoint y: 457, endPoint x: 555, endPoint y: 455, distance: 17.8
click at [555, 455] on div at bounding box center [585, 306] width 390 height 613
click at [494, 370] on img "Birria-Landia Taco Truck" at bounding box center [497, 372] width 33 height 33
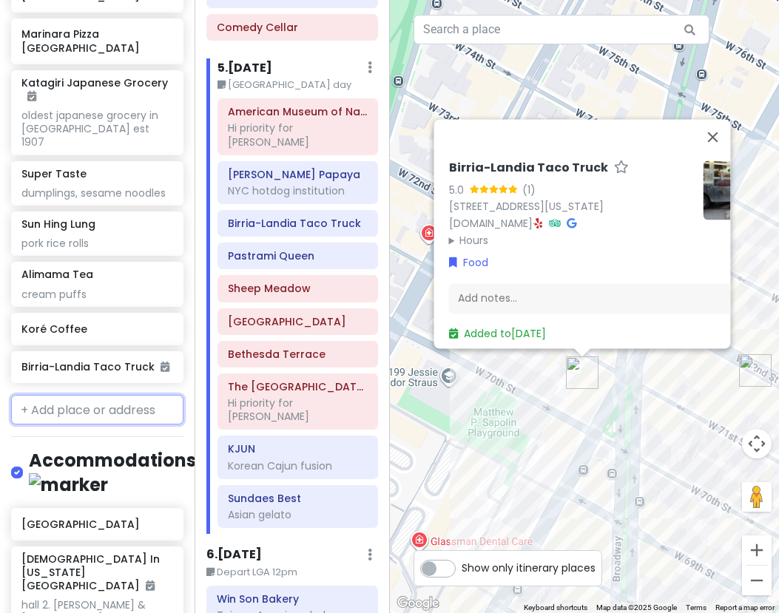
click at [91, 395] on input "text" at bounding box center [97, 410] width 172 height 30
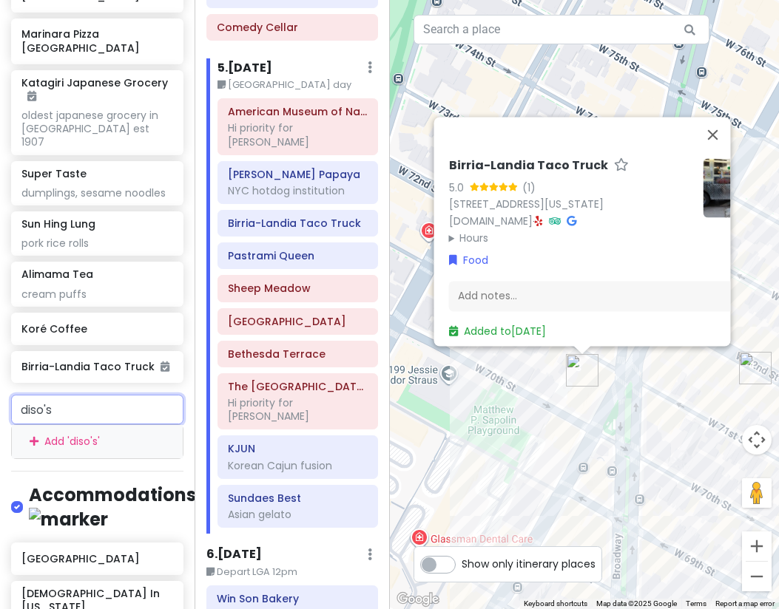
drag, startPoint x: 88, startPoint y: 274, endPoint x: -221, endPoint y: 236, distance: 311.3
click at [0, 236] on html "NYC 1/15-1/20/26 Private Change Dates Make a Copy Delete Trip Give Feedback 💡 S…" at bounding box center [389, 304] width 779 height 609
paste input "46th and Park ave ("
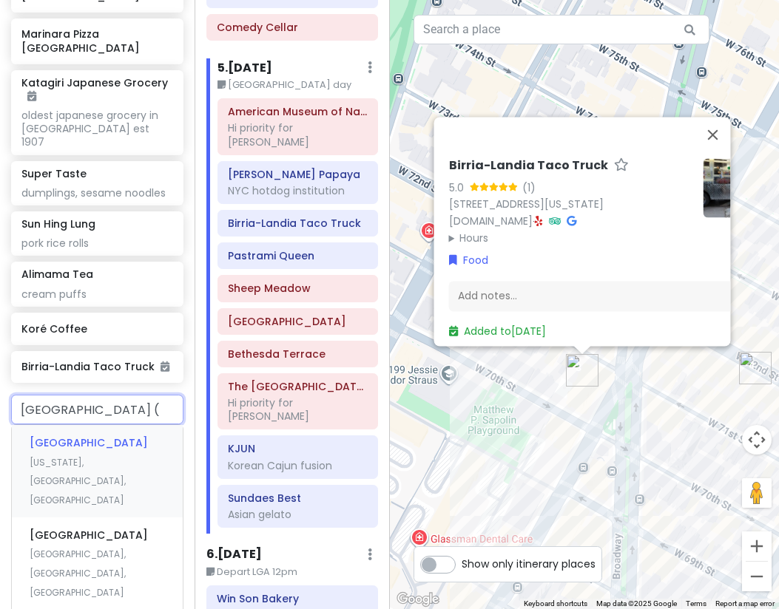
type input "46th and Park ave"
click at [128, 435] on span "East 46th Street & Park Ave" at bounding box center [89, 442] width 118 height 15
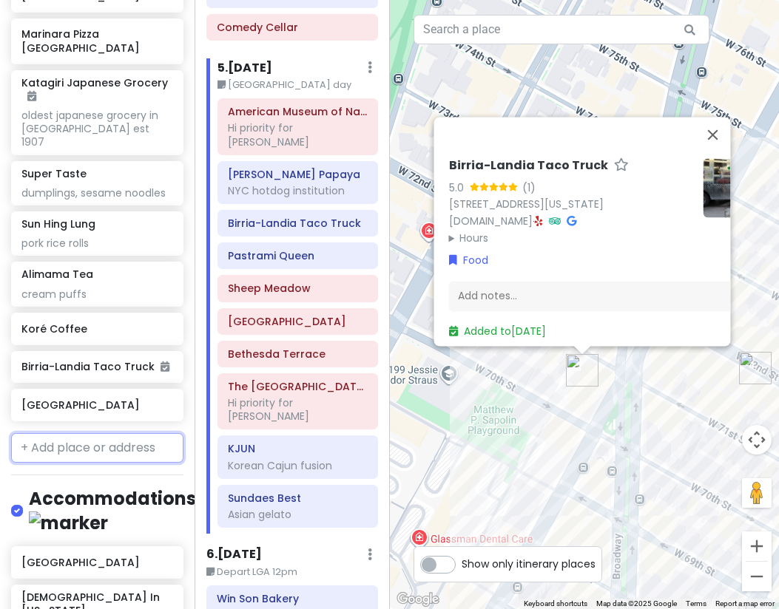
scroll to position [5905, 0]
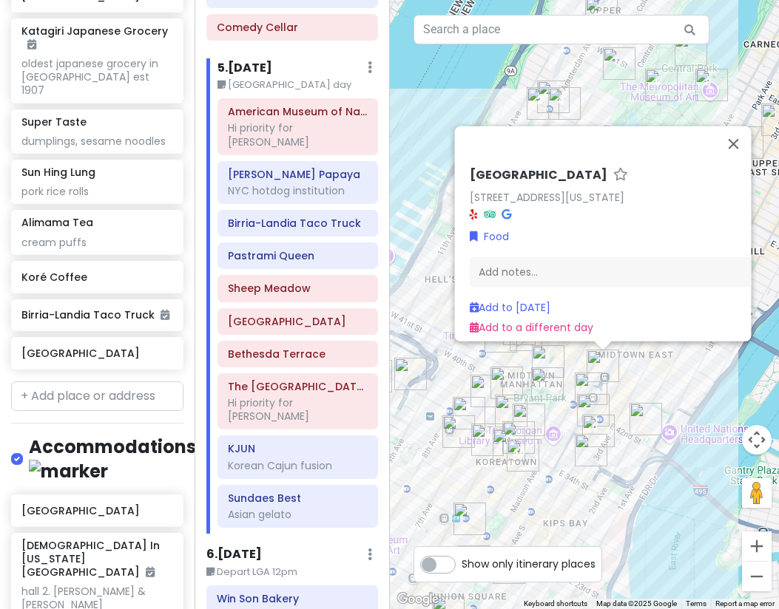
click at [630, 383] on div "East 46th Street & Park Avenue E 46th St & Park Ave, New York, NY 10017, USA Fo…" at bounding box center [585, 304] width 390 height 609
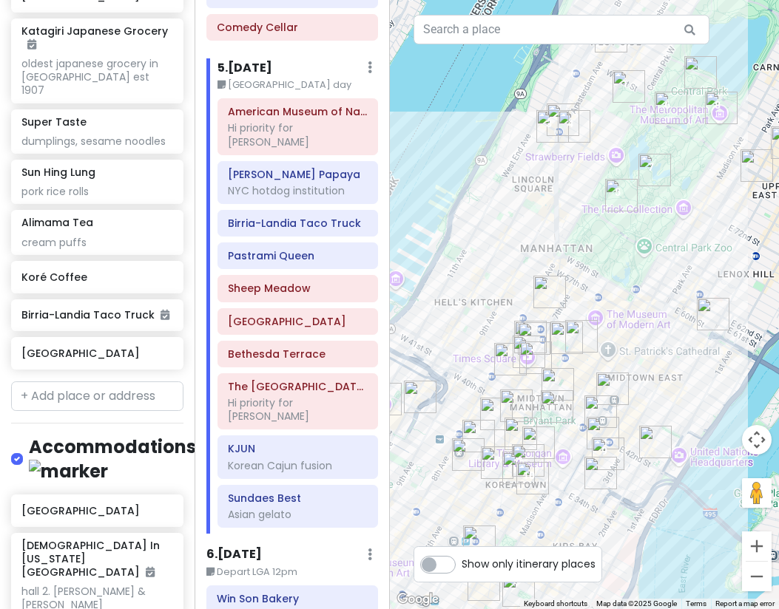
click at [611, 388] on img "East 46th Street & Park Avenue" at bounding box center [612, 389] width 33 height 33
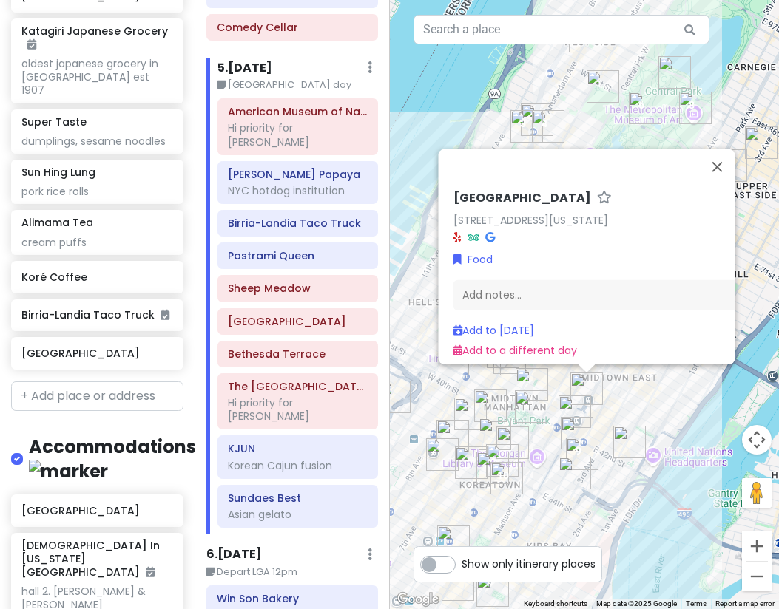
scroll to position [0, 51]
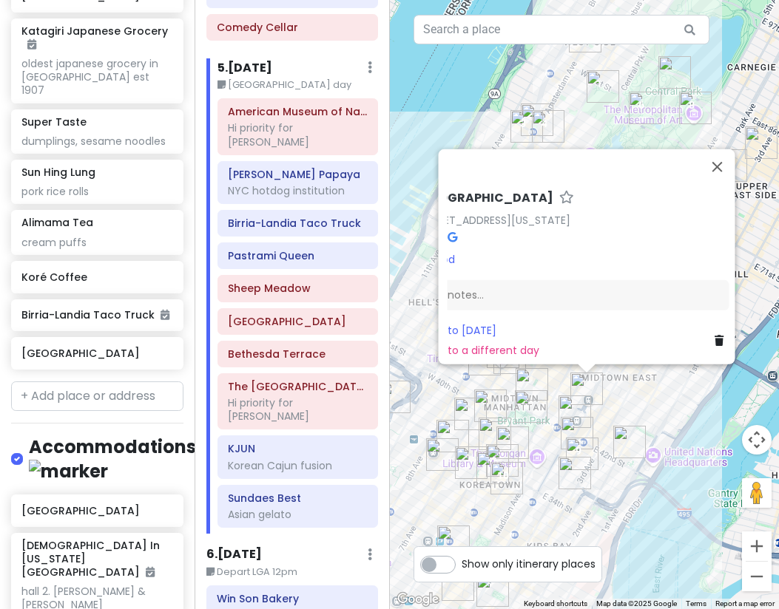
click at [713, 335] on icon at bounding box center [717, 340] width 9 height 10
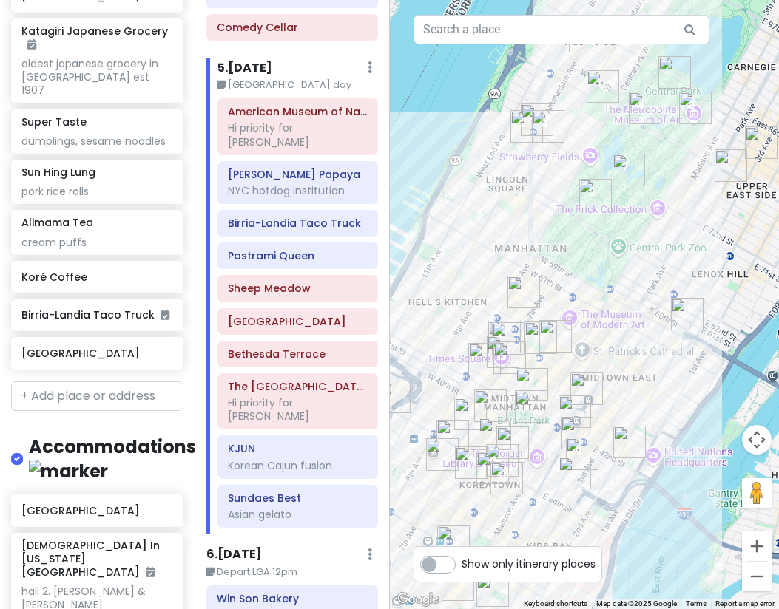
scroll to position [5853, 0]
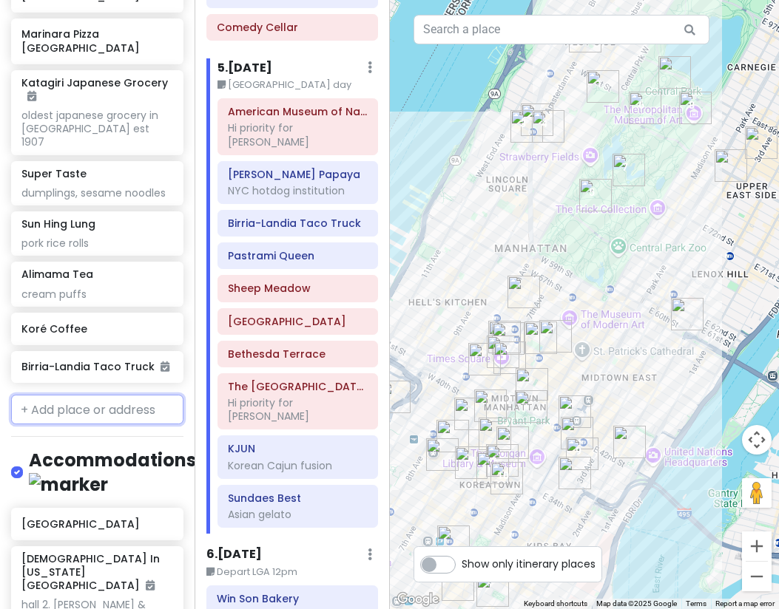
click at [107, 395] on input "text" at bounding box center [97, 410] width 172 height 30
paste input "52nd St and 6th Ave."
type input "52nd St and 6th Ave."
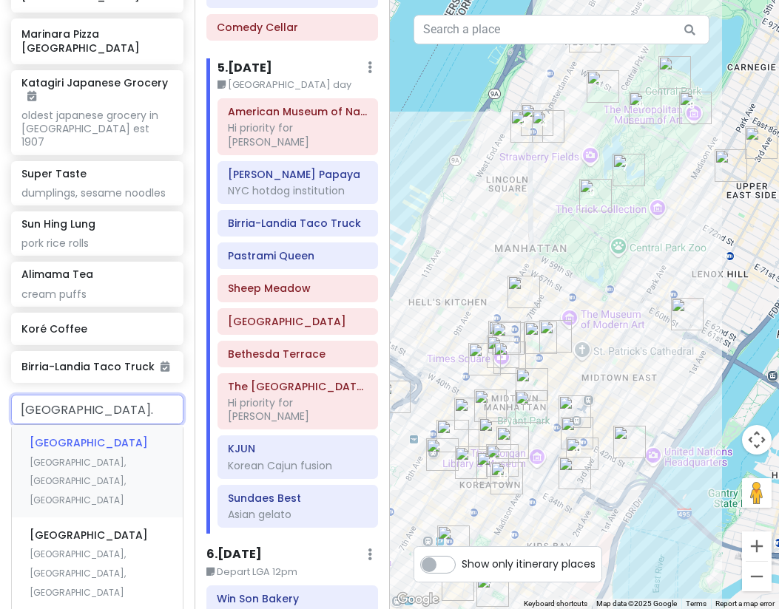
click at [106, 425] on div "52nd St & 6th Ave Brooklyn, NY, USA" at bounding box center [97, 471] width 171 height 92
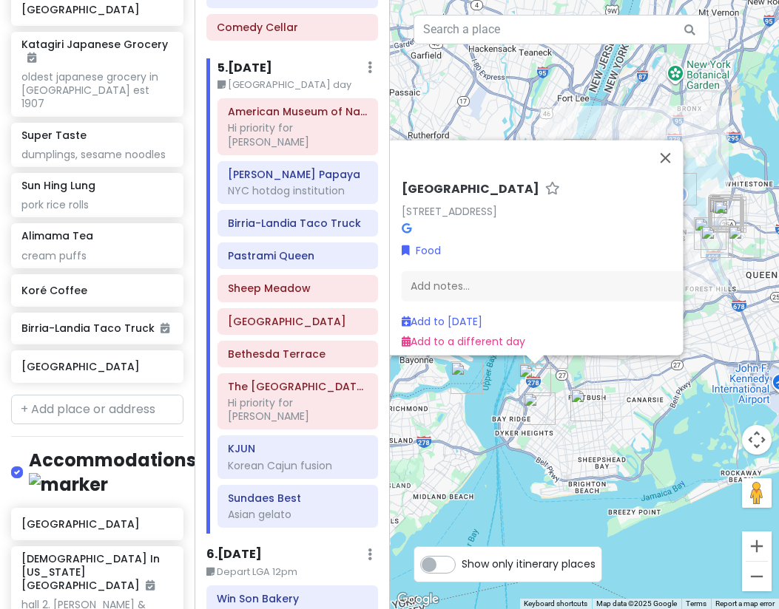
scroll to position [0, 51]
click at [662, 326] on icon at bounding box center [666, 331] width 9 height 10
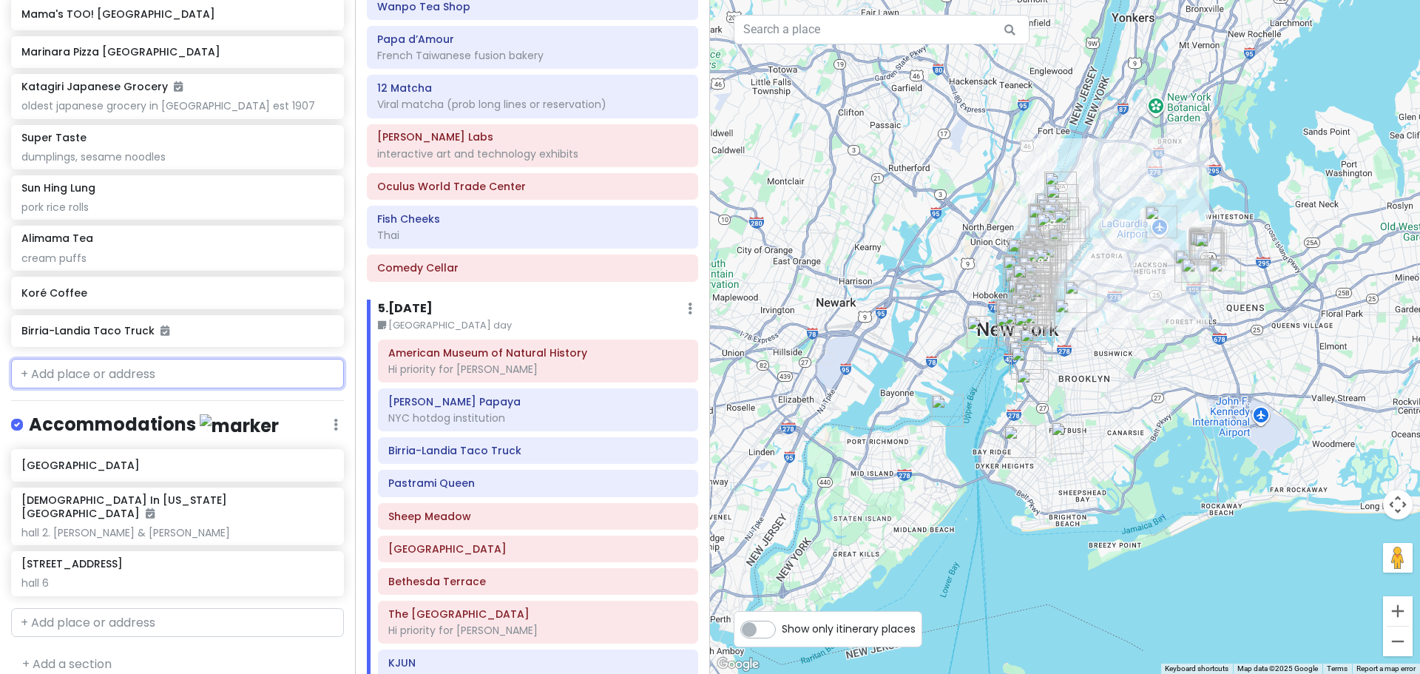
scroll to position [1862, 0]
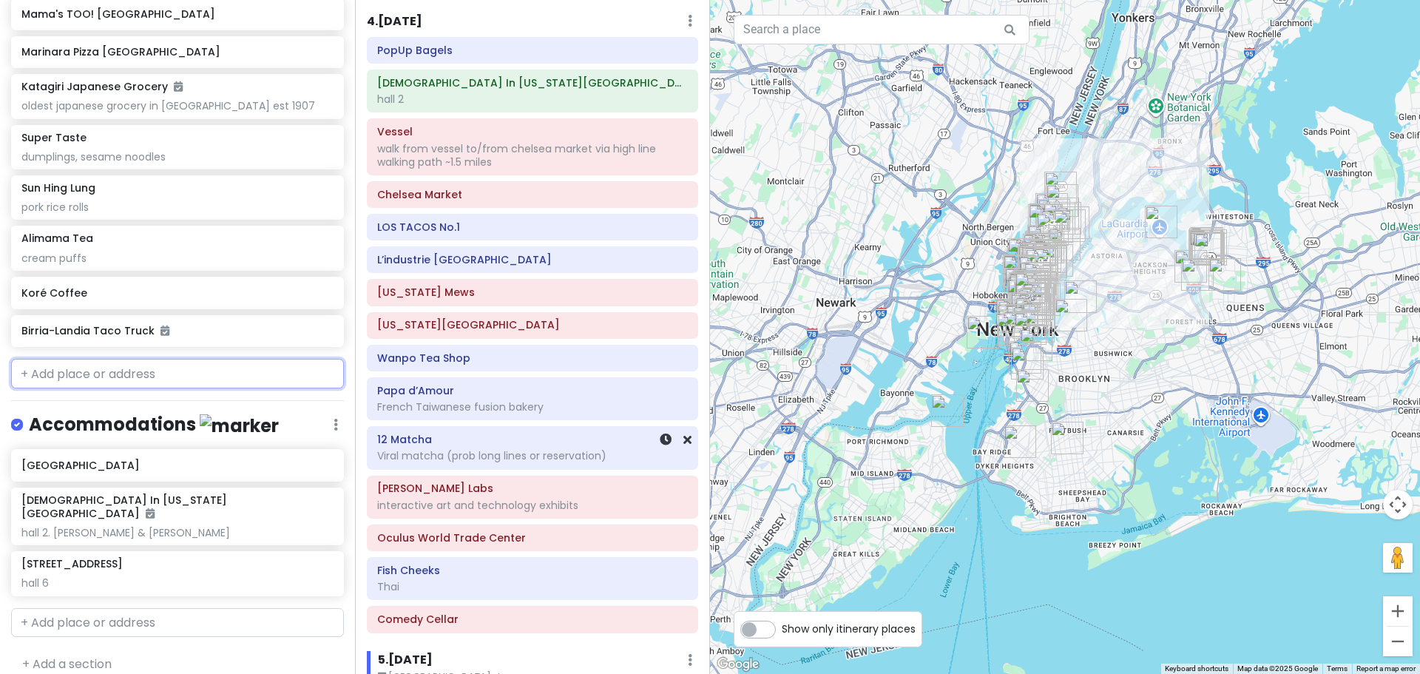
click at [456, 433] on h6 "12 Matcha" at bounding box center [532, 439] width 311 height 13
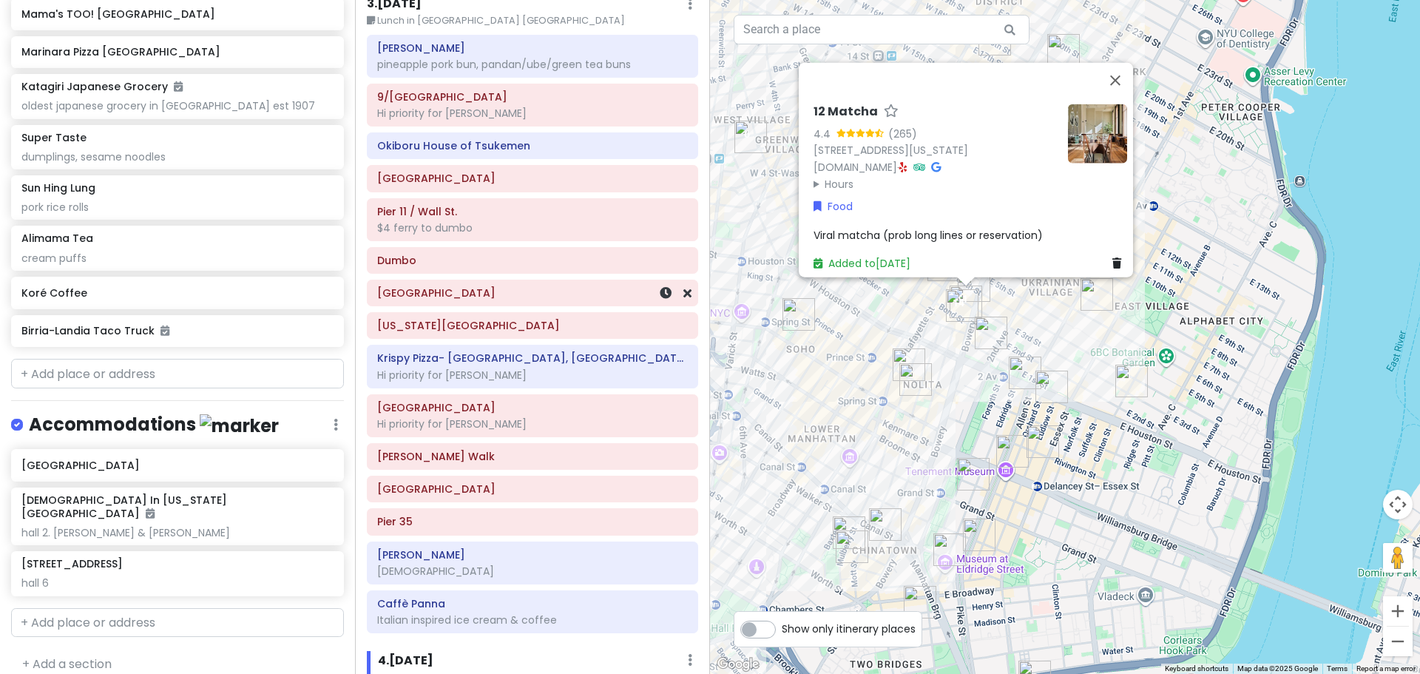
scroll to position [1196, 0]
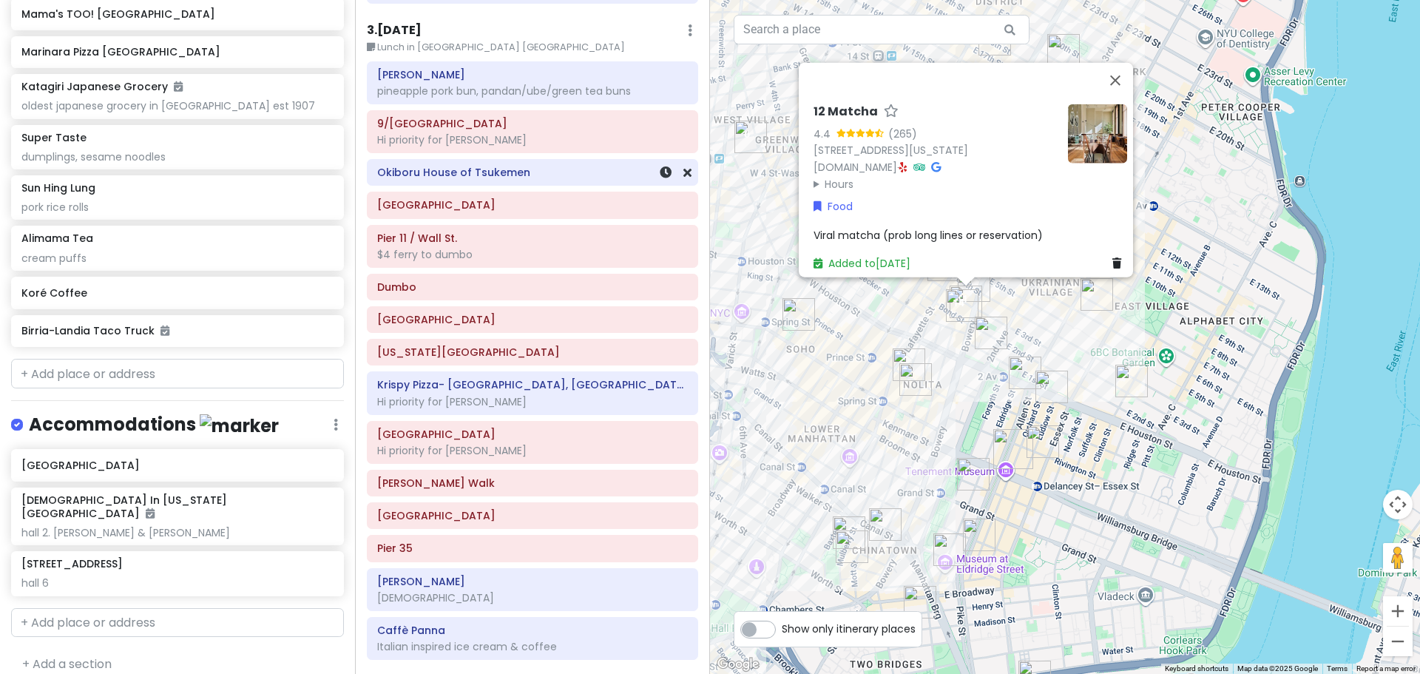
click at [496, 178] on div "Okiboru House of Tsukemen" at bounding box center [532, 172] width 311 height 21
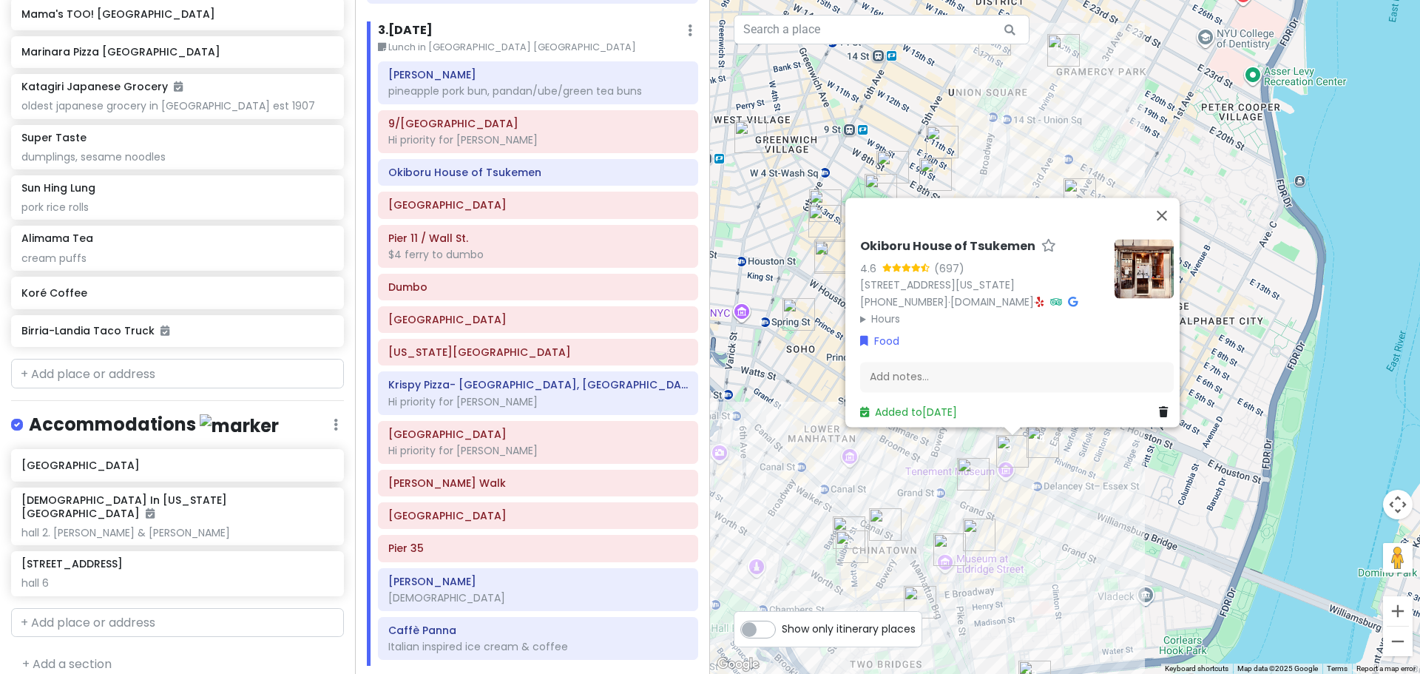
click at [796, 468] on div "Okiboru House of Tsukemen 4.6 (697) [STREET_ADDRESS][US_STATE] [PHONE_NUMBER] ·…" at bounding box center [1065, 337] width 710 height 674
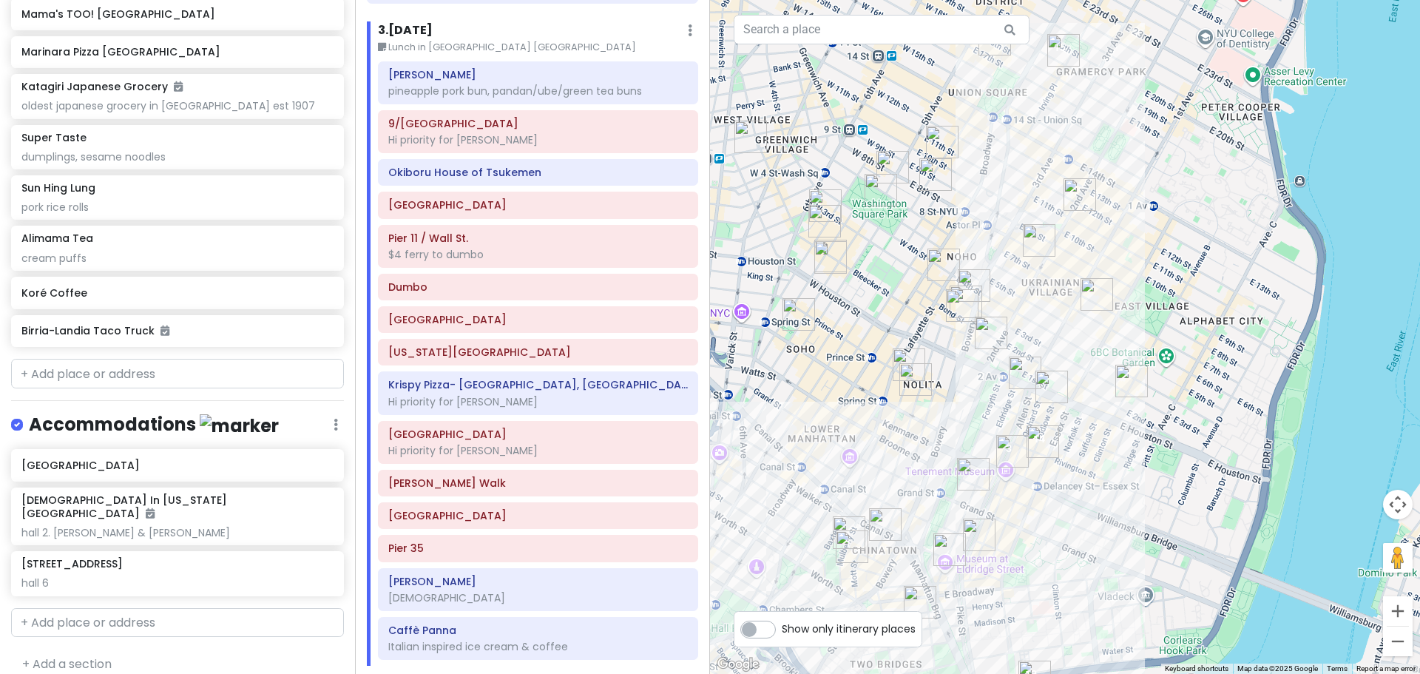
click at [796, 336] on img "Win Son Bakery" at bounding box center [990, 332] width 33 height 33
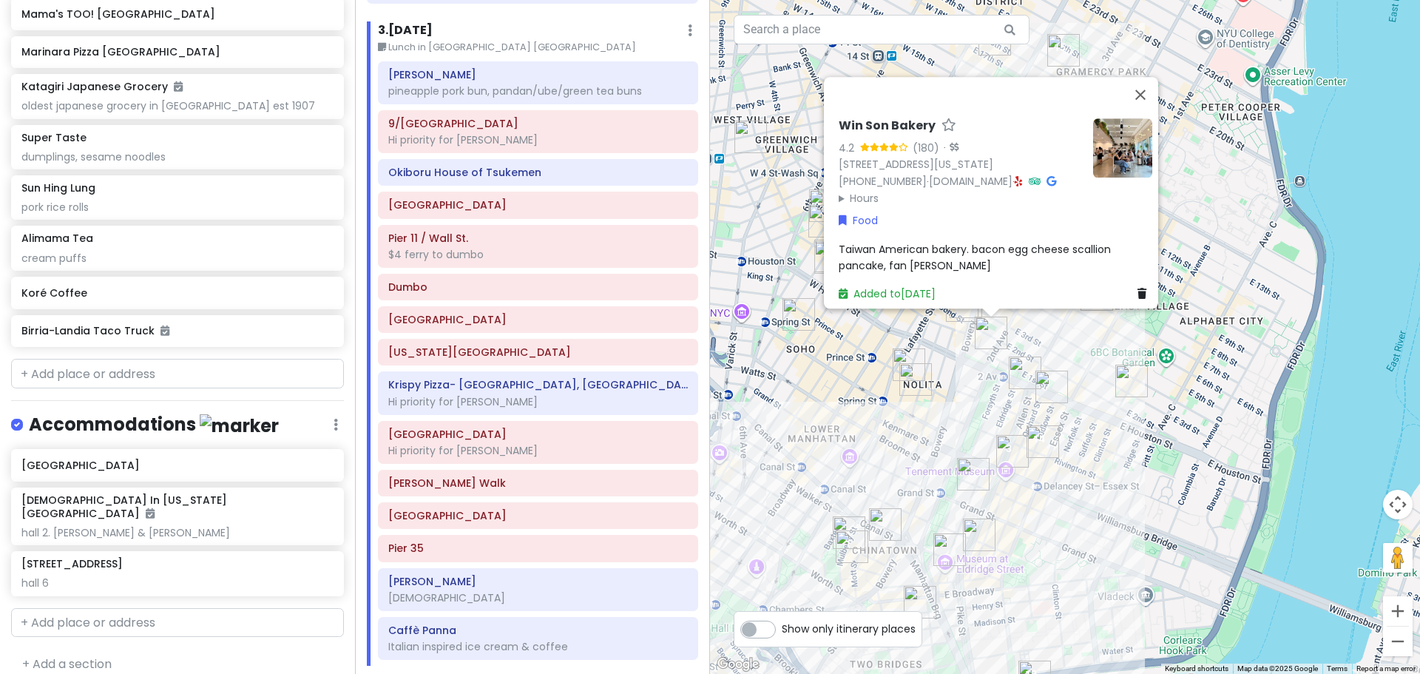
click at [796, 373] on img "FifthSip." at bounding box center [915, 379] width 33 height 33
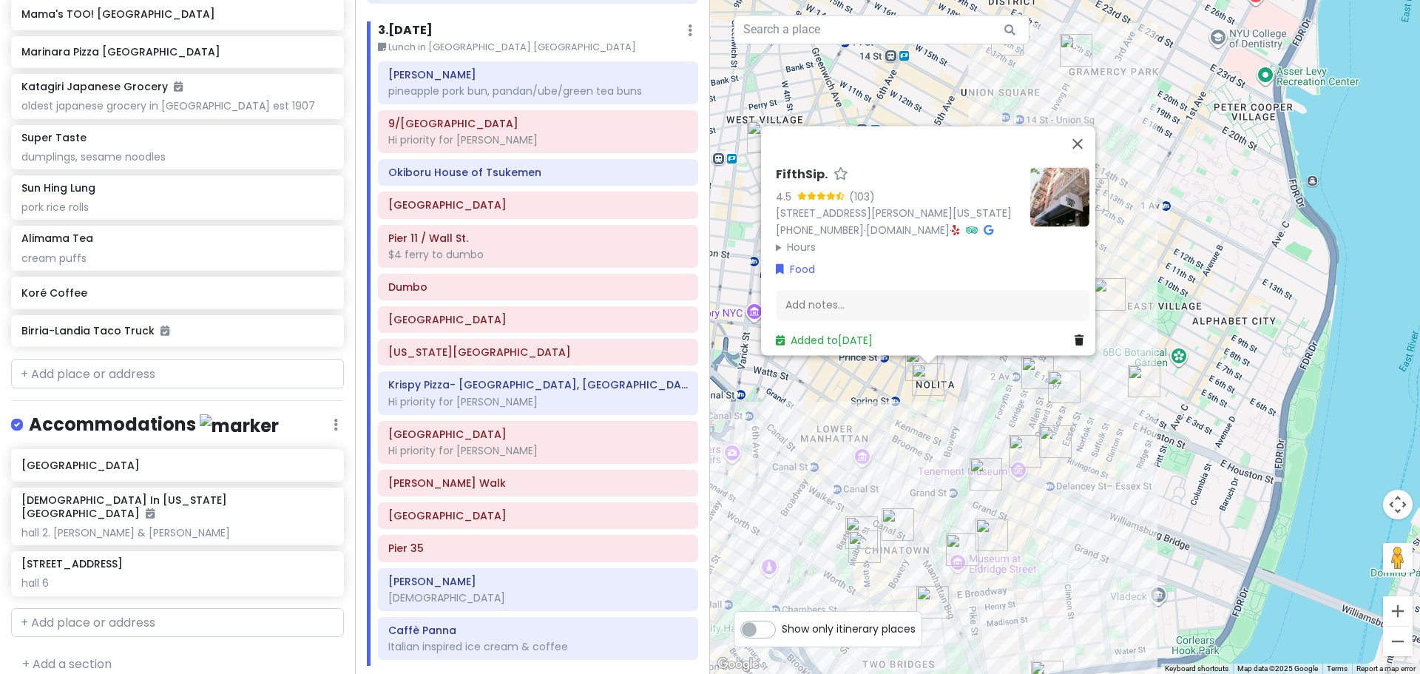
click at [796, 430] on div "FifthSip. 4.5 (103) [STREET_ADDRESS][PERSON_NAME][US_STATE] [PHONE_NUMBER] · [D…" at bounding box center [1065, 337] width 710 height 674
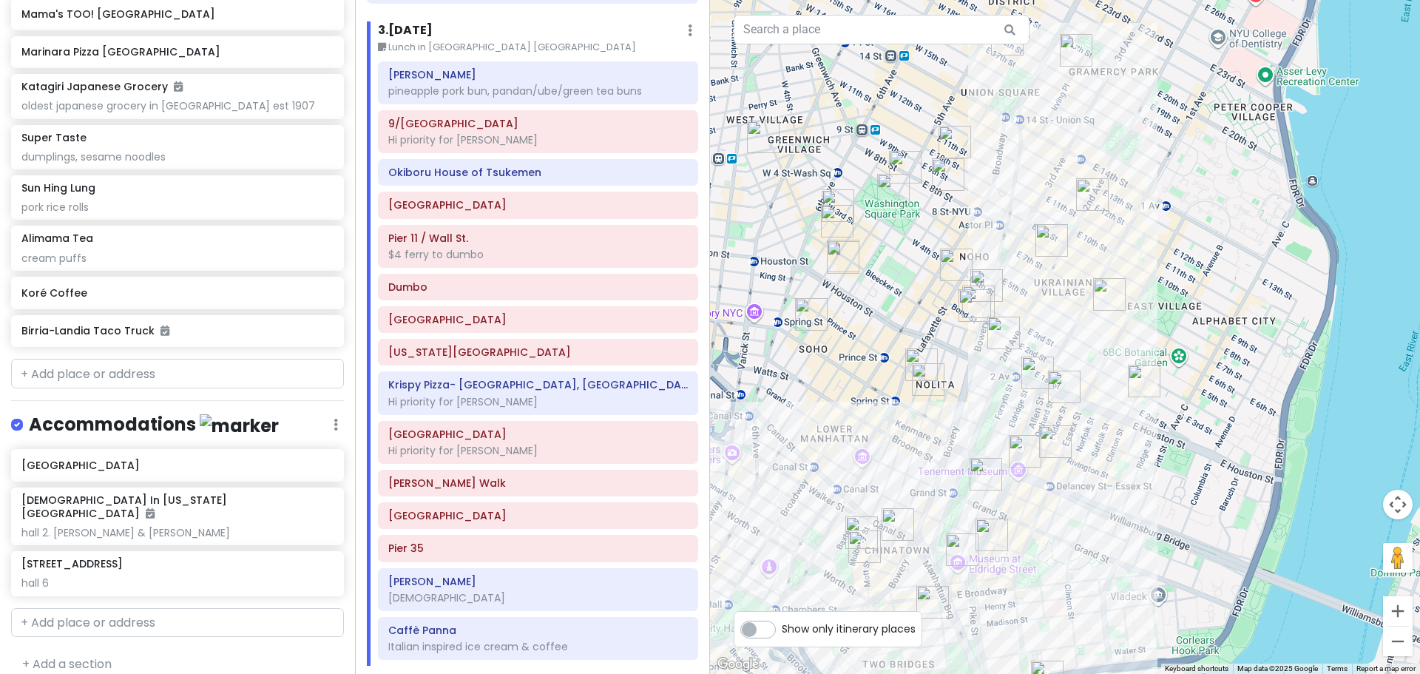
click at [796, 302] on img "Fish Cheeks" at bounding box center [974, 305] width 33 height 33
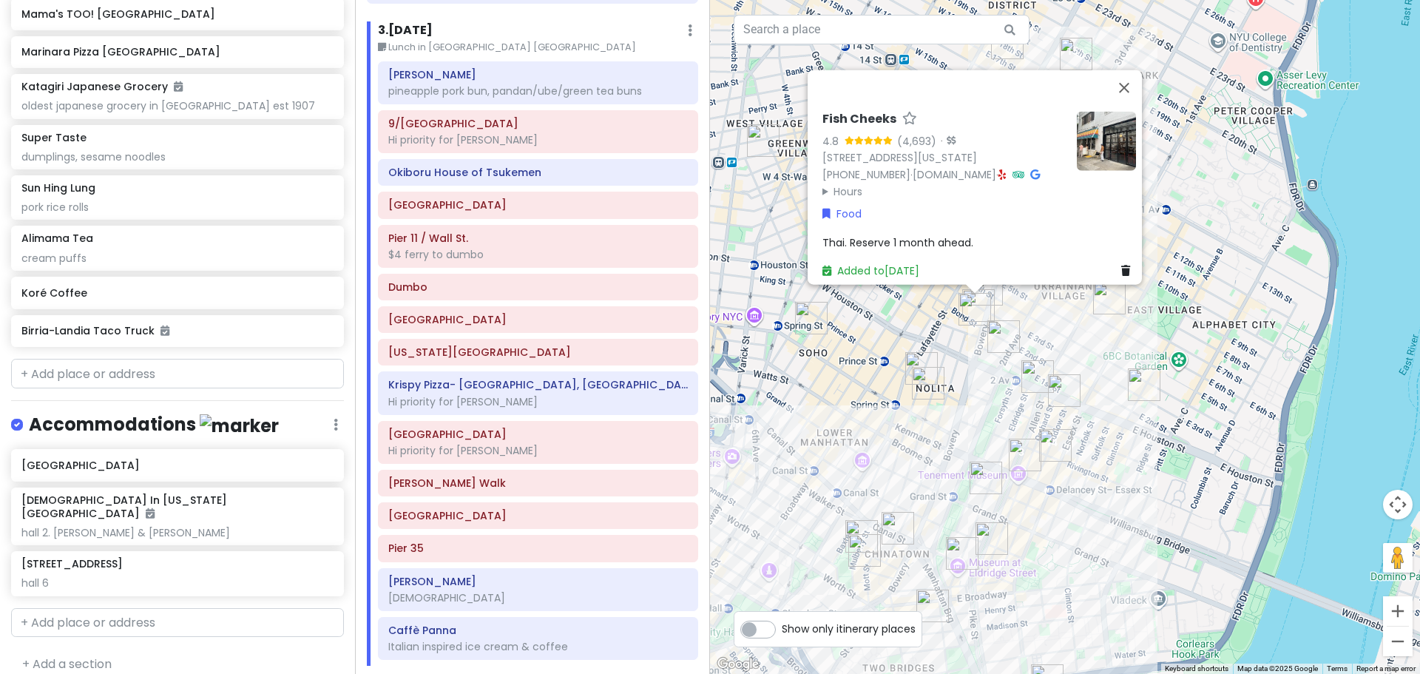
click at [796, 357] on img "7th Street Burger Soho" at bounding box center [921, 368] width 33 height 33
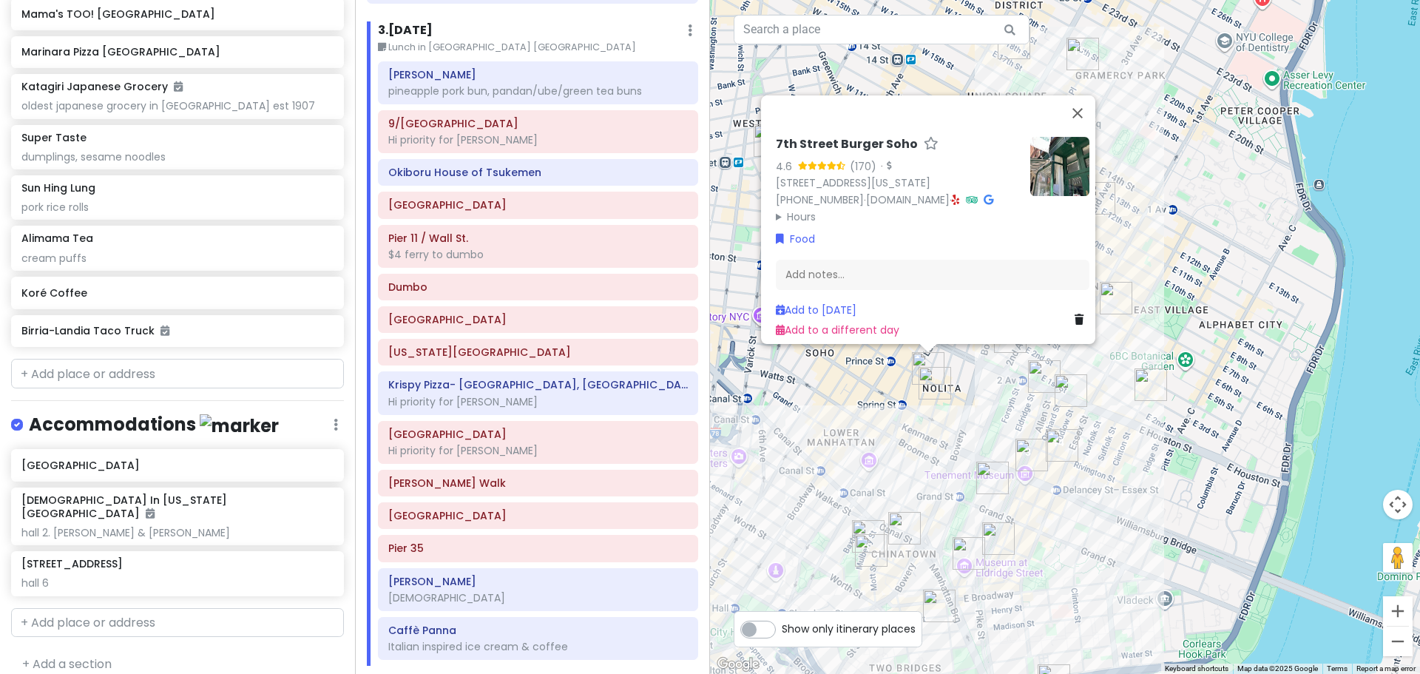
click at [796, 378] on div "7th Street Burger Soho 4.6 (170) · 250 Mulberry St, New York, NY 10012, USA (87…" at bounding box center [1065, 337] width 710 height 674
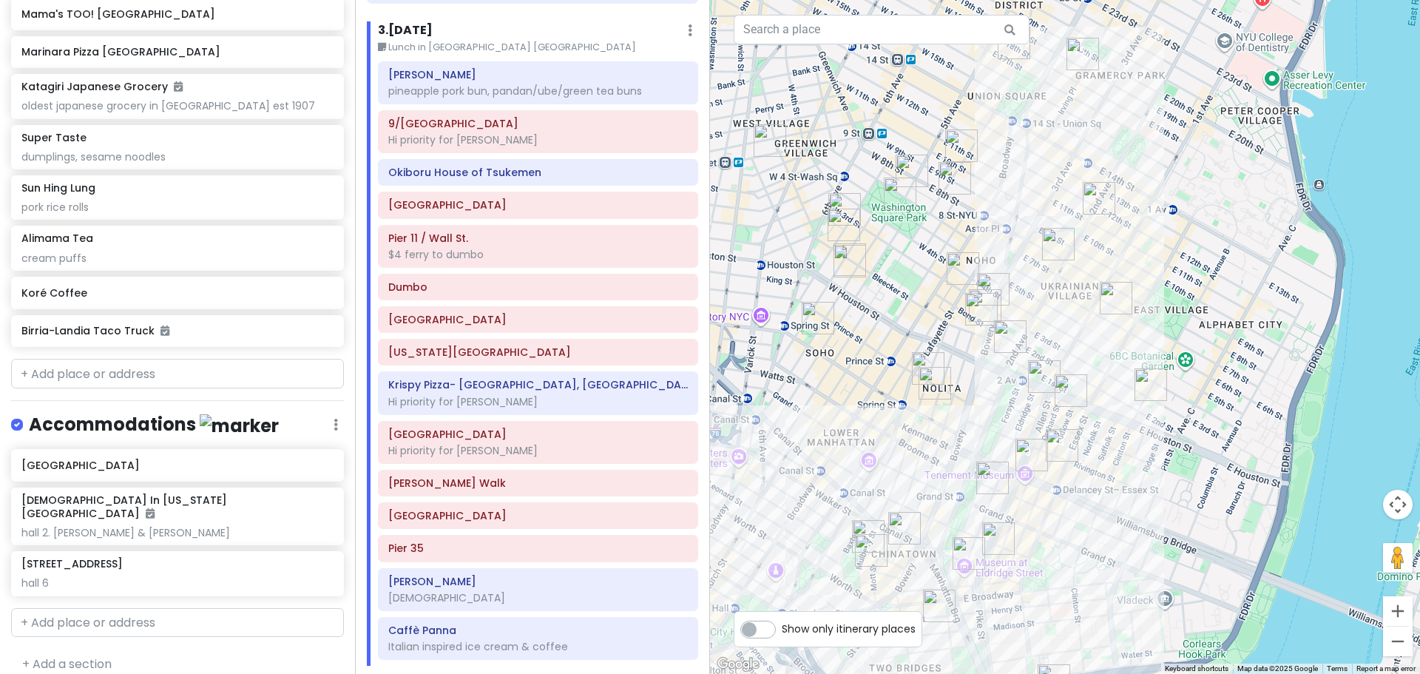
click at [796, 283] on img "Kettl Tea - Bowery" at bounding box center [993, 289] width 33 height 33
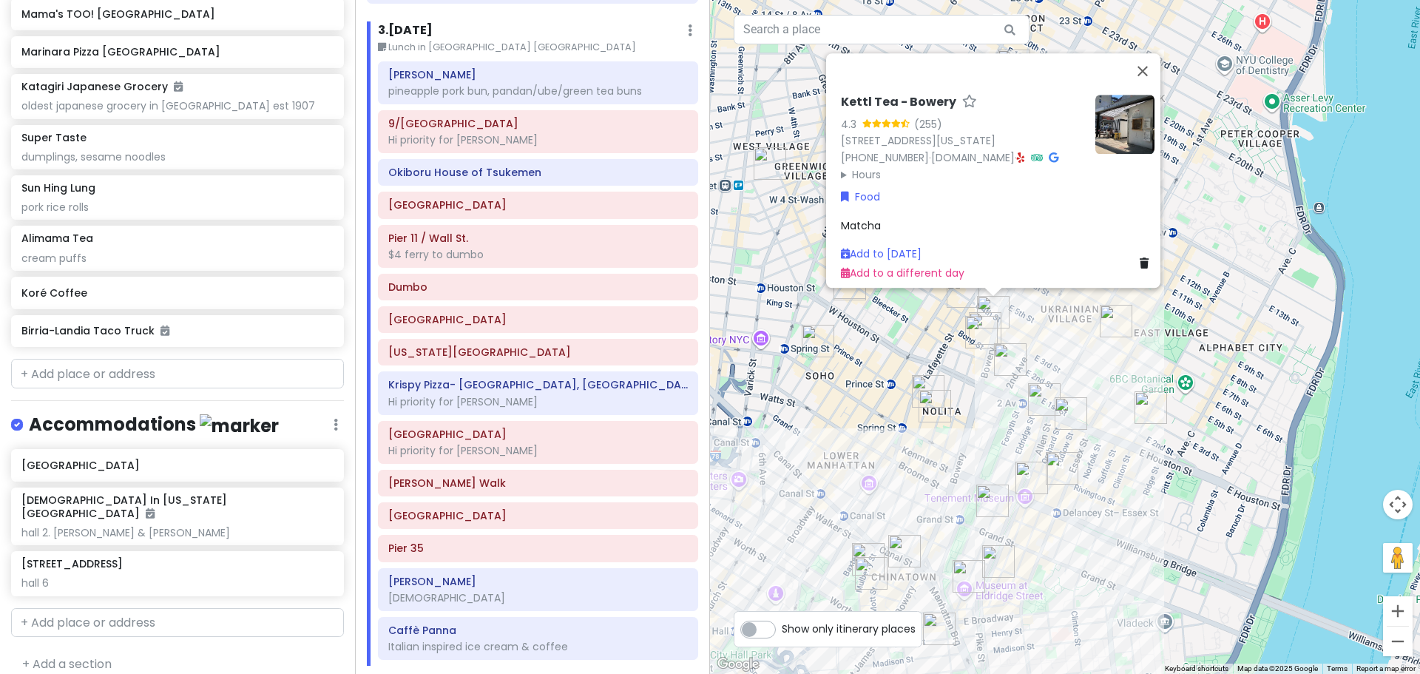
click at [796, 277] on div "Kettl Tea - Bowery 4.3 (255) 348 Bowery, New York, NY 10012, USA (646) 590-0479…" at bounding box center [997, 188] width 325 height 199
click at [796, 300] on img "Lafayette Grand Café & Bakery" at bounding box center [962, 291] width 33 height 33
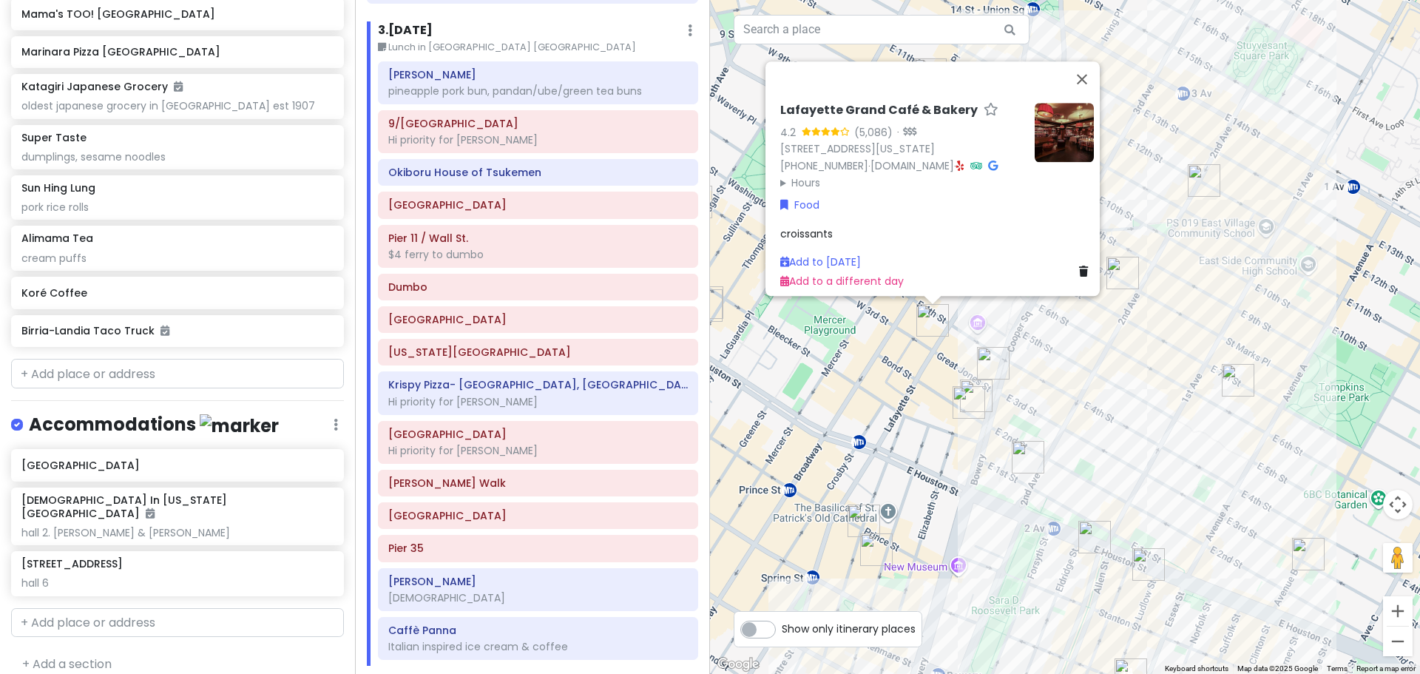
click at [796, 390] on img "12 Matcha" at bounding box center [976, 395] width 33 height 33
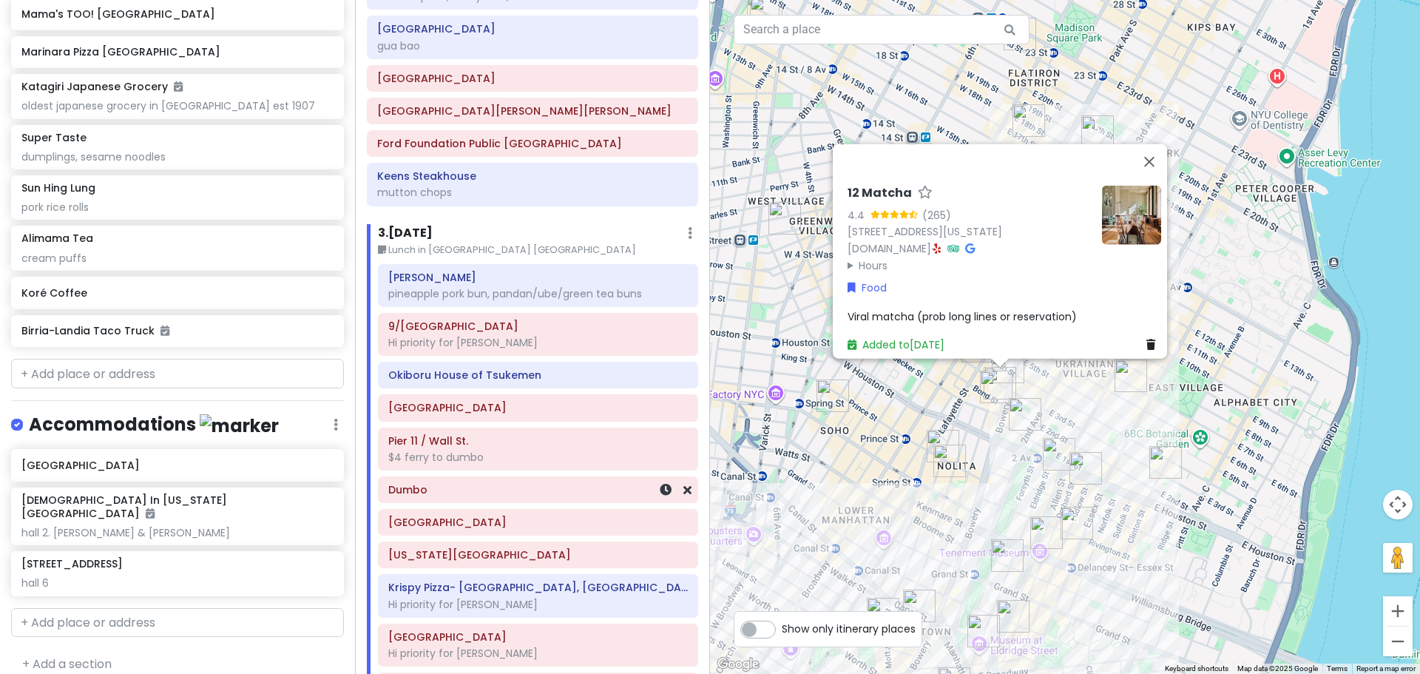
scroll to position [901, 0]
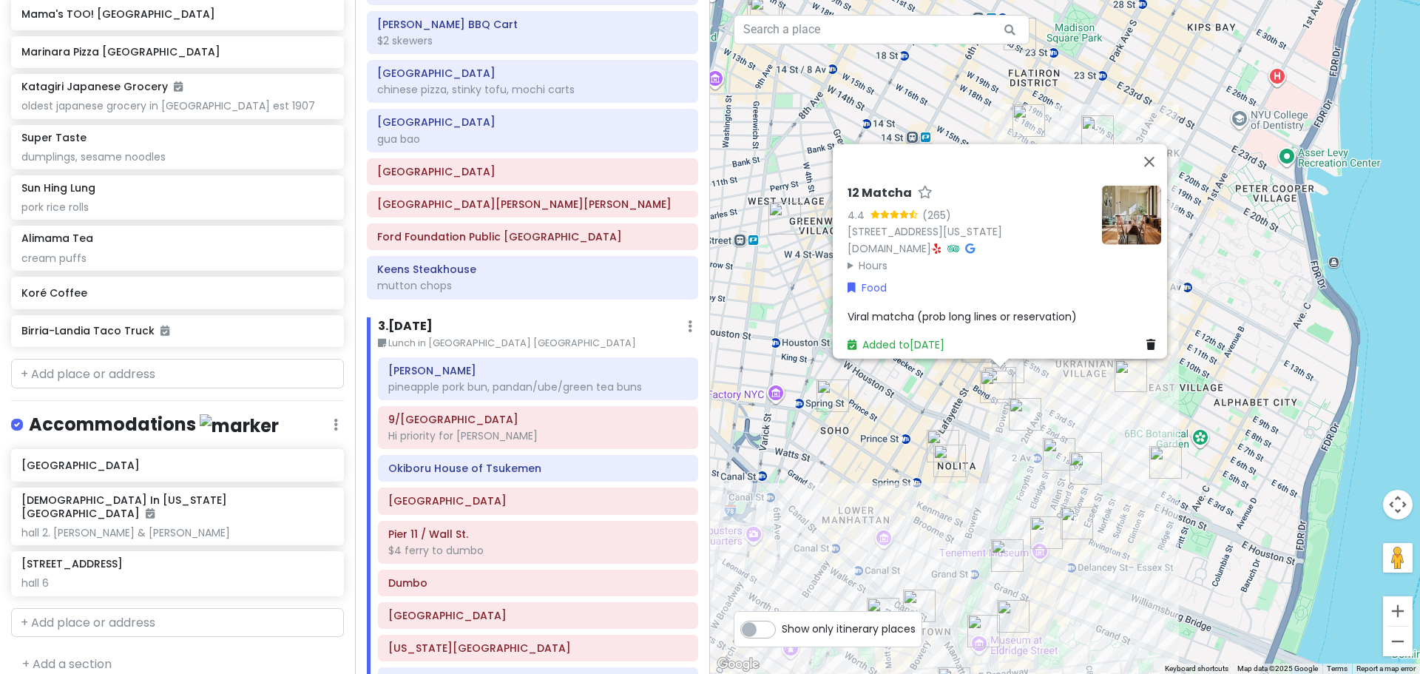
click at [796, 392] on div "12 Matcha 4.4 (265) 54 Bond St, New York, NY 10012, USA 12matcha.com · Hours Mo…" at bounding box center [1065, 337] width 710 height 674
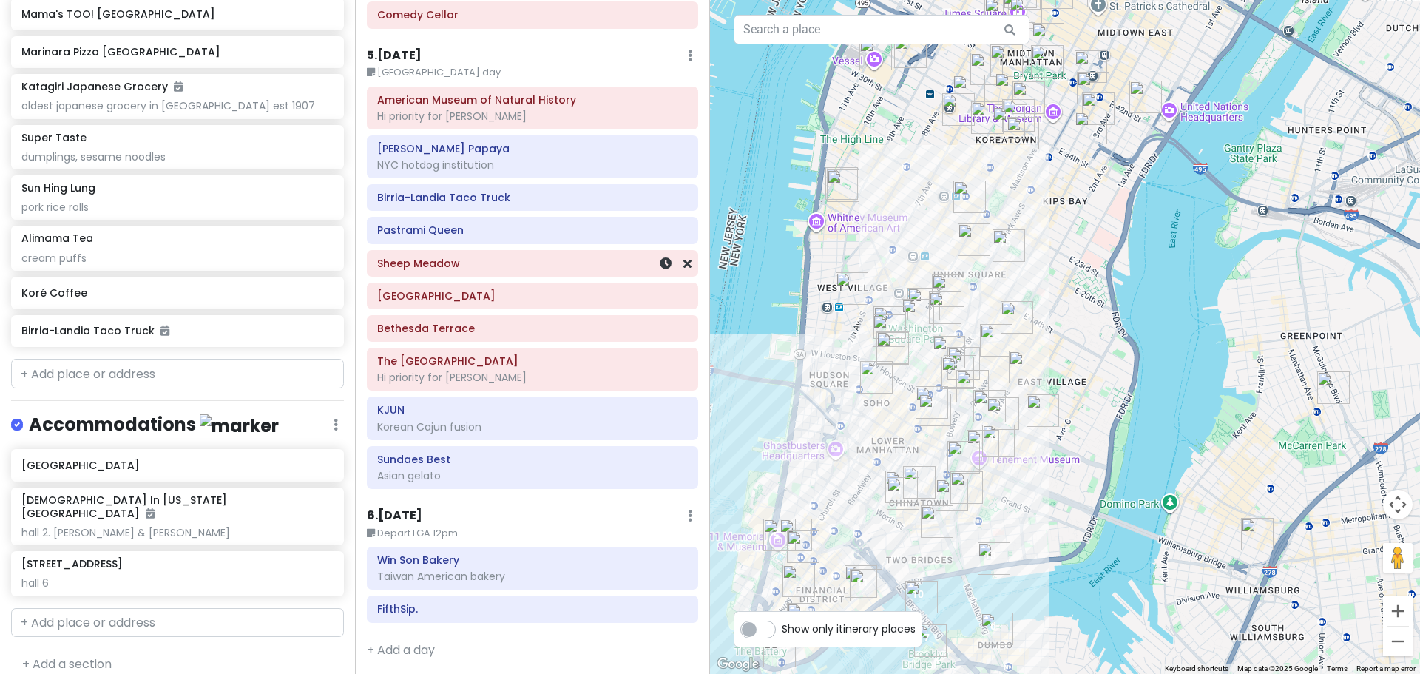
scroll to position [2467, 0]
click at [538, 572] on div "Taiwan American bakery" at bounding box center [532, 574] width 311 height 13
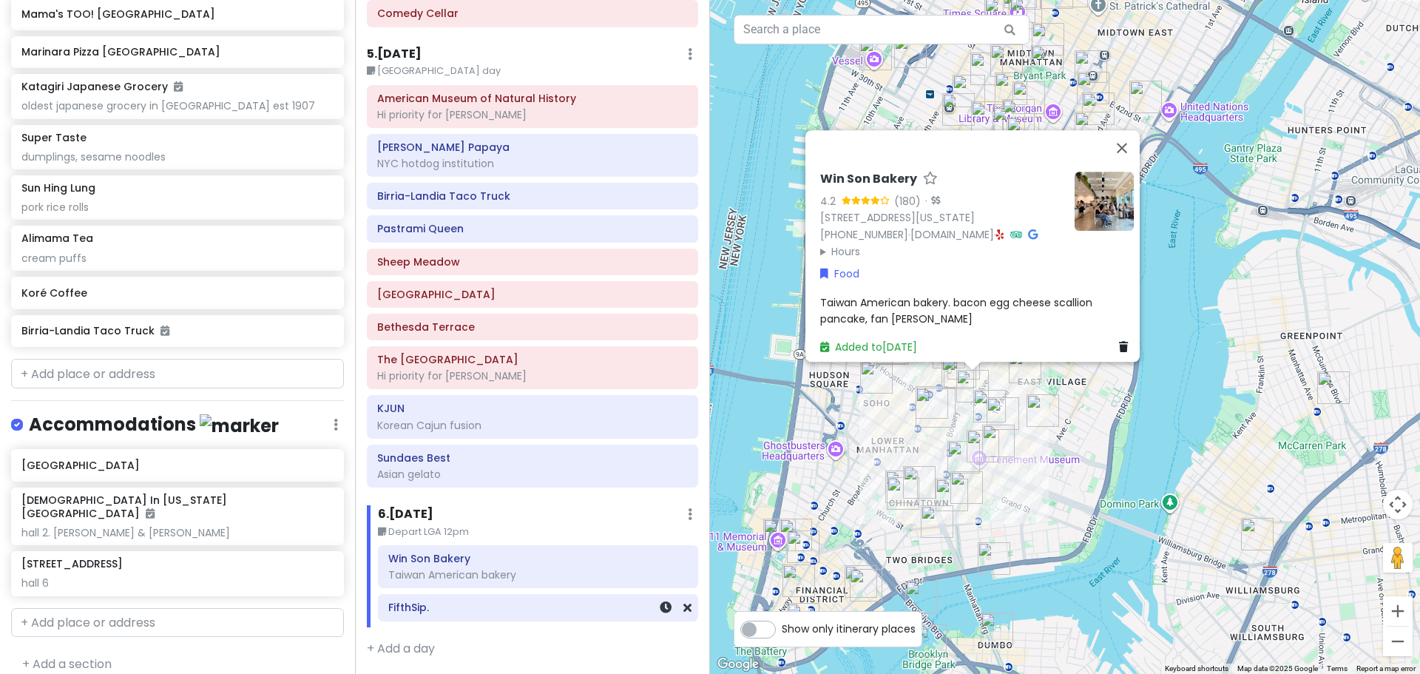
click at [417, 608] on h6 "FifthSip." at bounding box center [537, 606] width 299 height 13
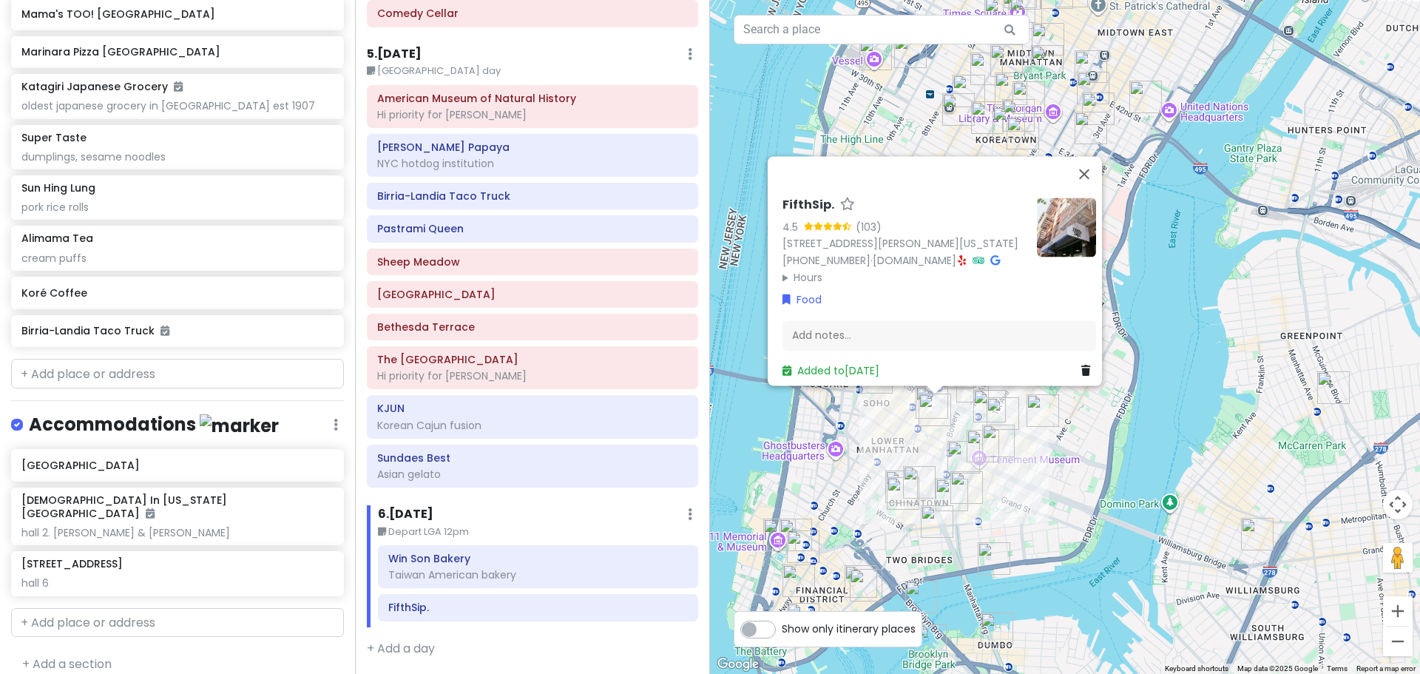
click at [796, 216] on img at bounding box center [1066, 226] width 59 height 59
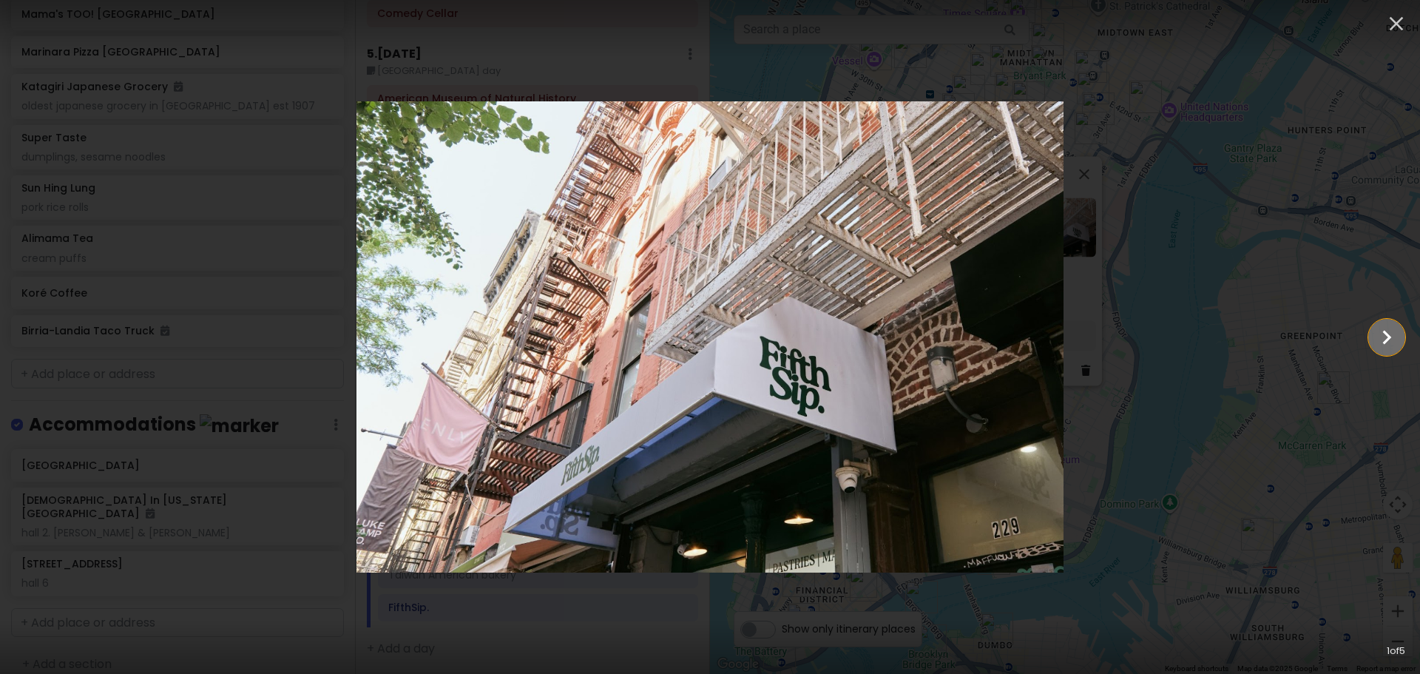
click at [796, 335] on icon "Show slide 2 of 5" at bounding box center [1386, 336] width 28 height 35
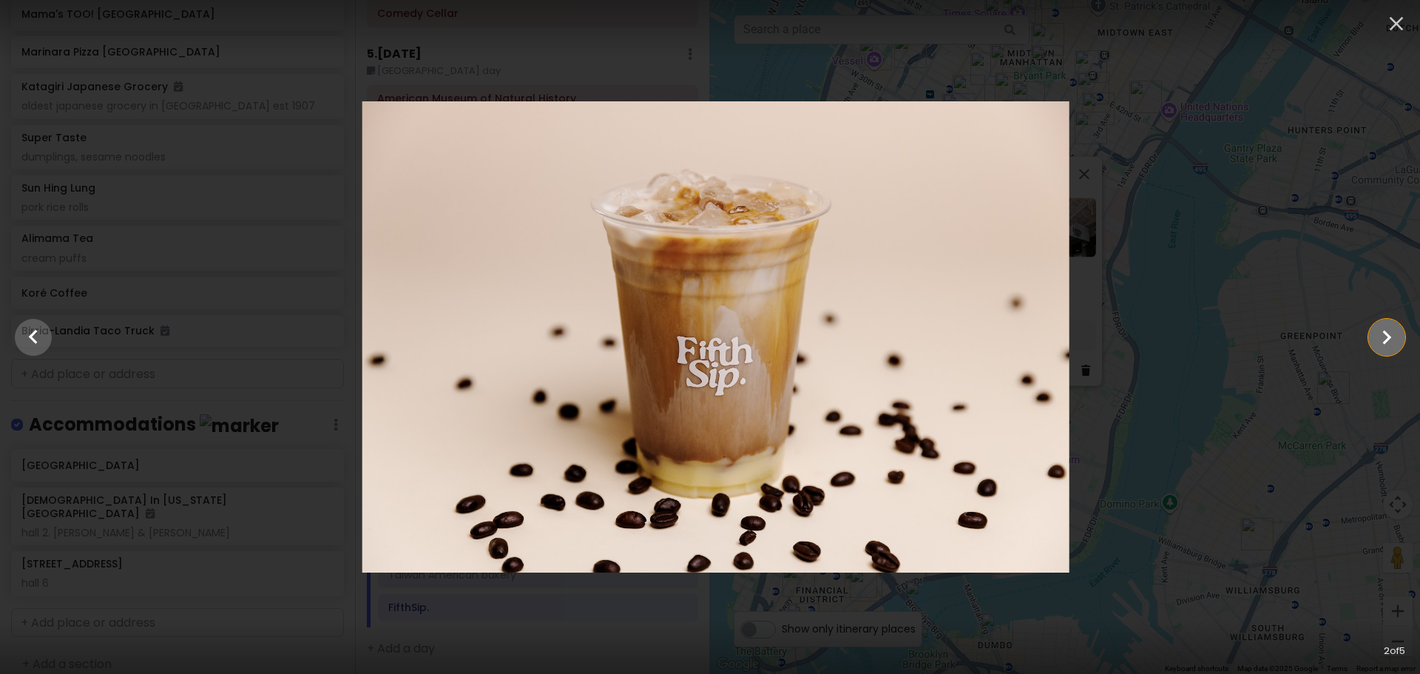
click at [796, 335] on icon "Show slide 3 of 5" at bounding box center [1386, 336] width 28 height 35
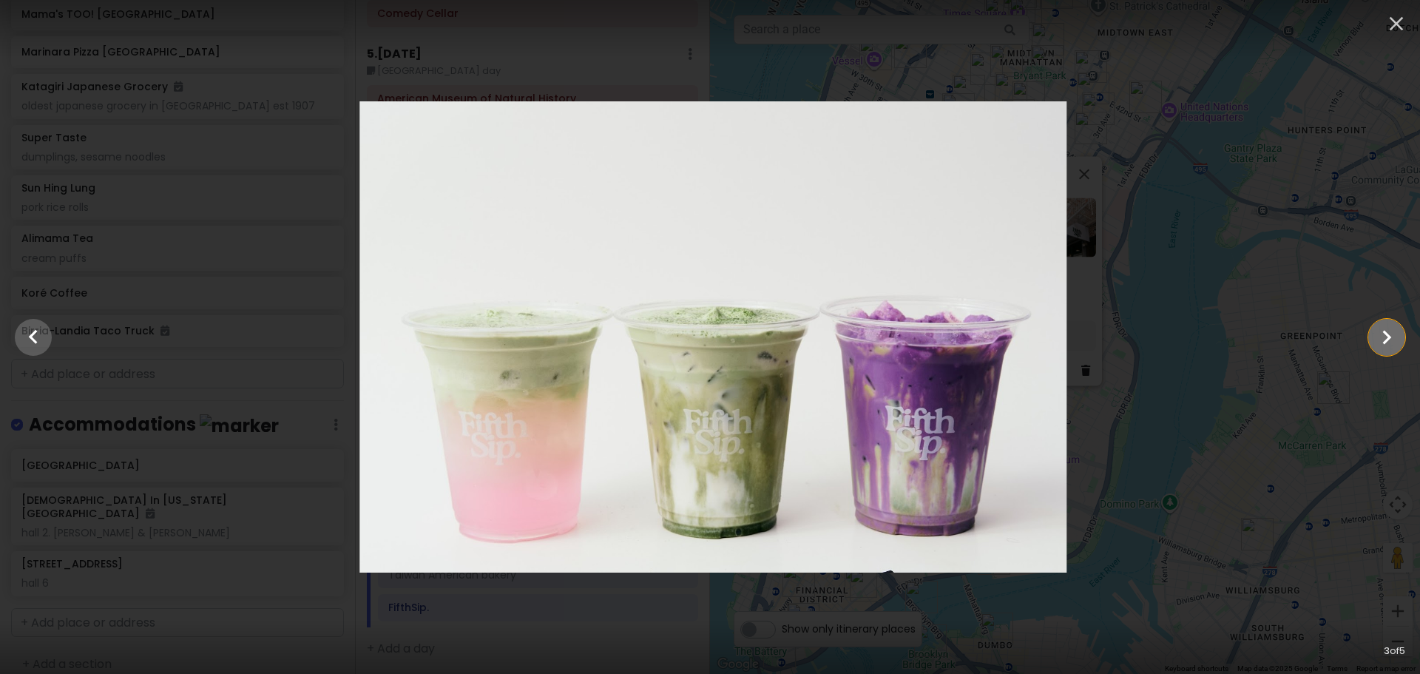
click at [796, 335] on icon "Show slide 4 of 5" at bounding box center [1386, 336] width 28 height 35
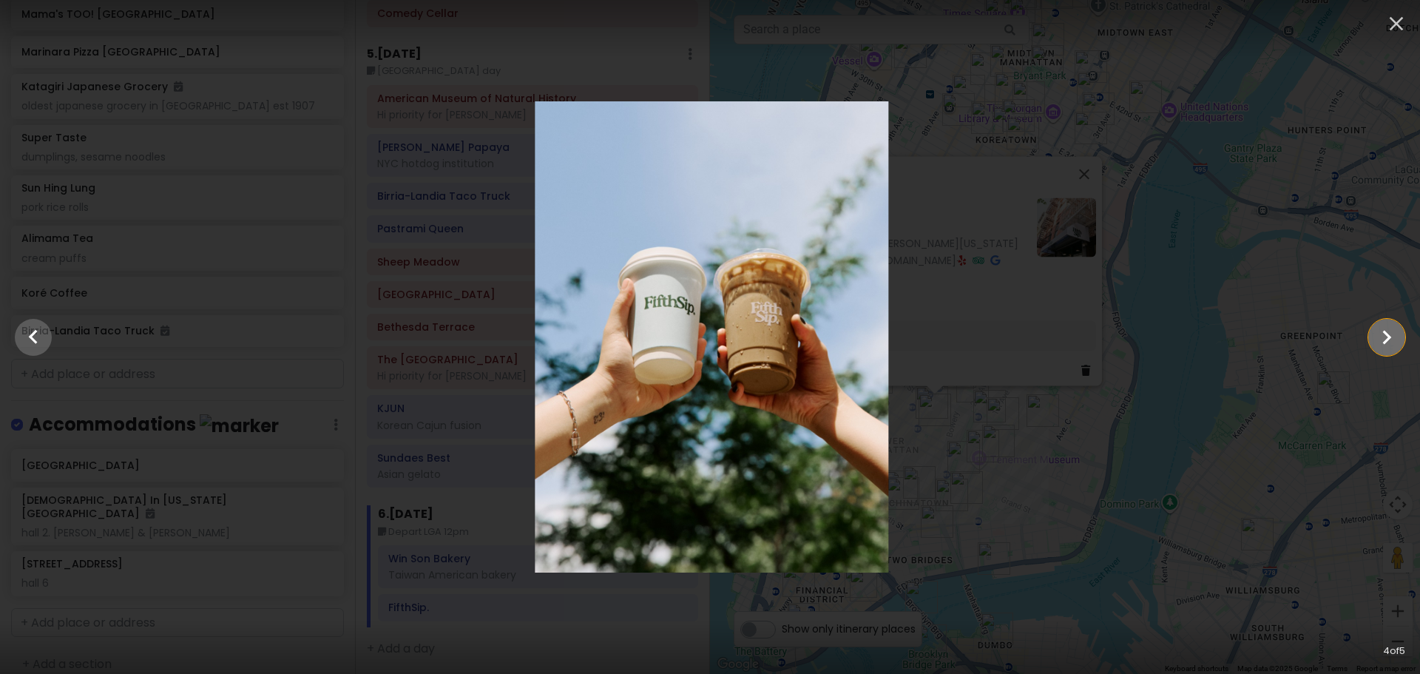
click at [796, 335] on icon "Show slide 5 of 5" at bounding box center [1386, 336] width 28 height 35
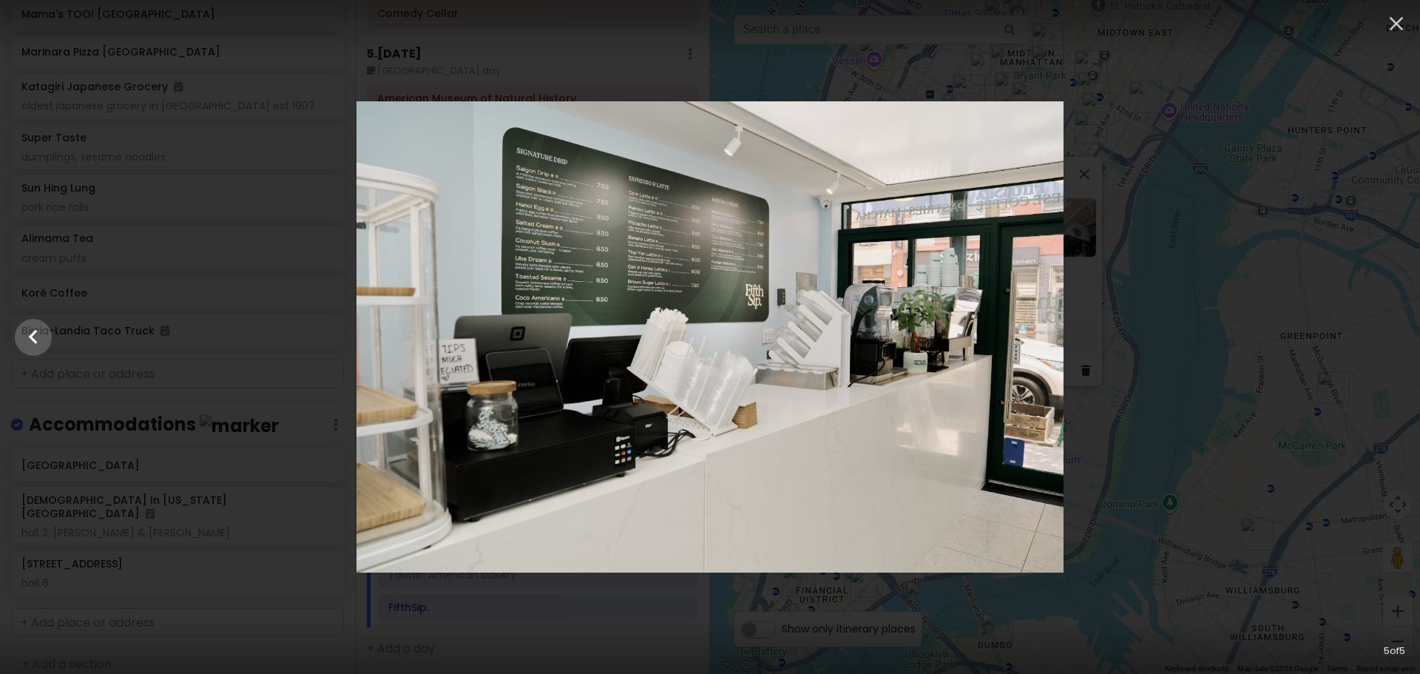
click at [796, 296] on div at bounding box center [710, 337] width 1420 height 472
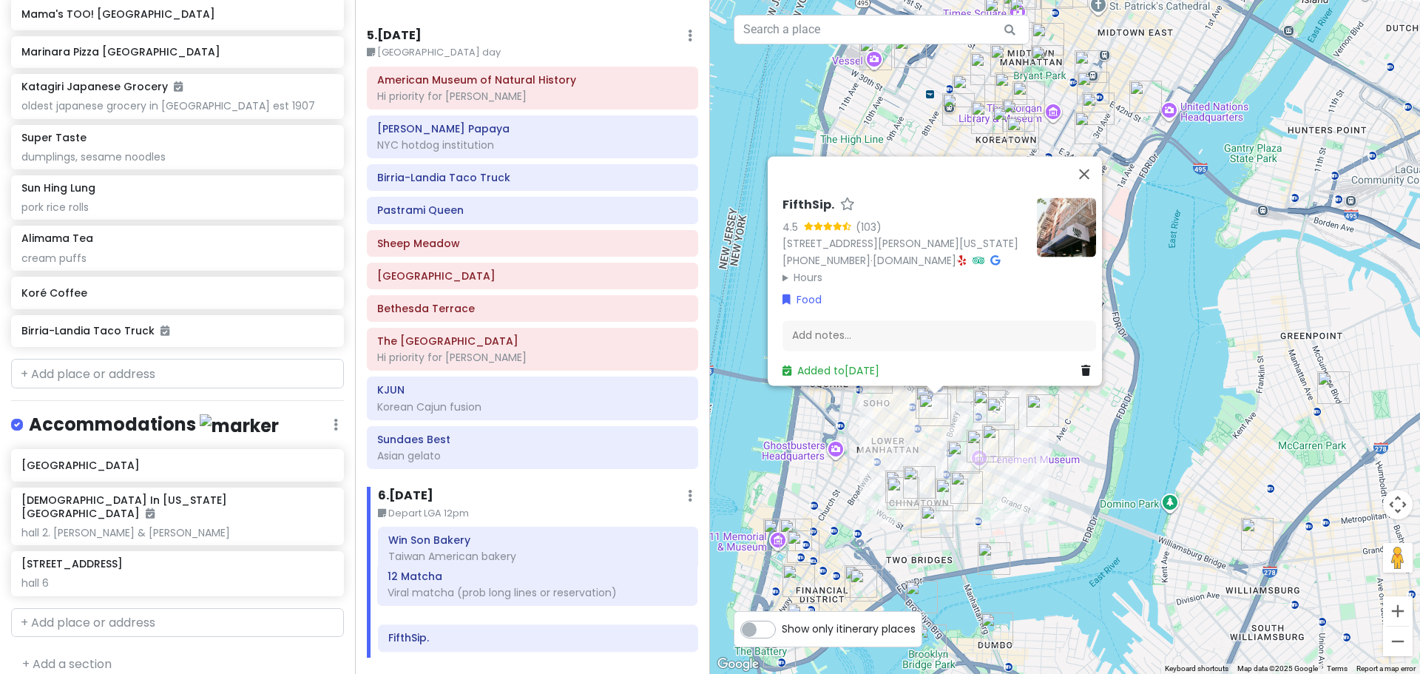
scroll to position [2527, 0]
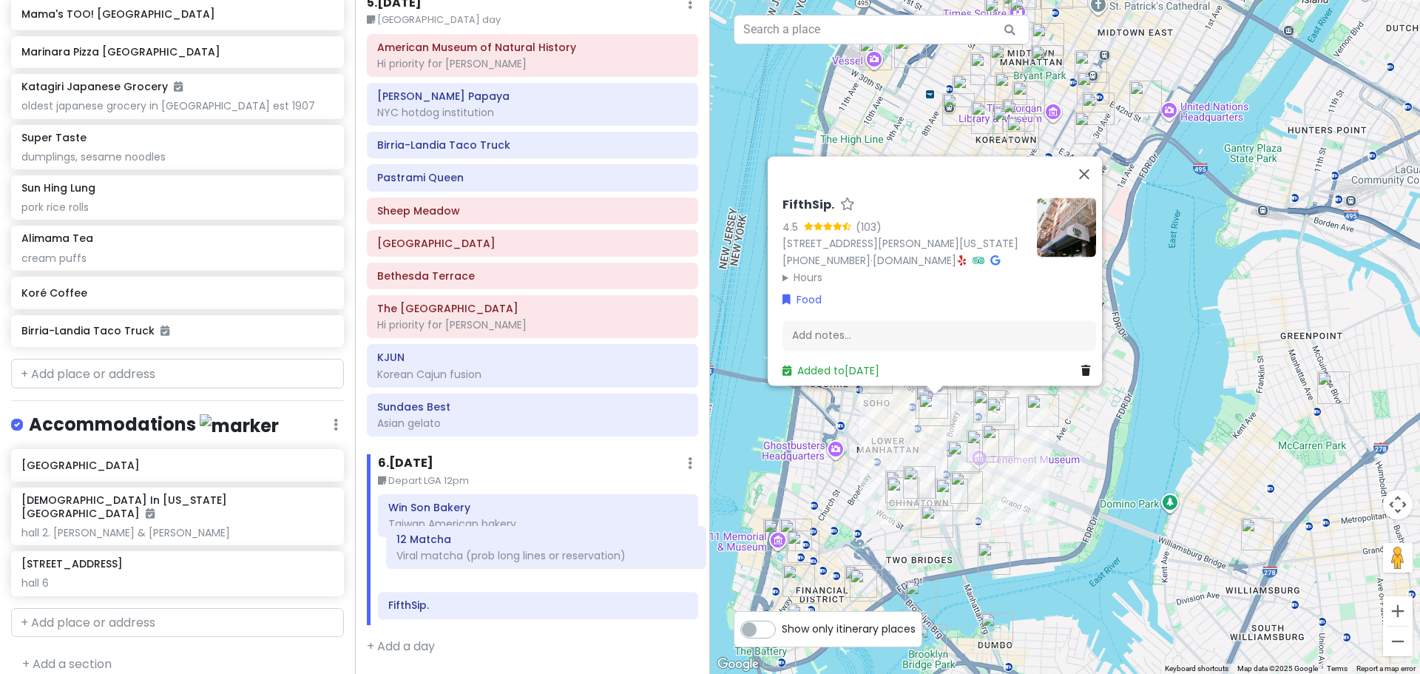
drag, startPoint x: 466, startPoint y: 292, endPoint x: 485, endPoint y: 555, distance: 263.9
click at [485, 555] on div "Itinerary × 1 . Thu 1/15 Edit Day Notes Delete Day Arrive LGA 9:10am I'm donut …" at bounding box center [532, 337] width 355 height 674
click at [514, 516] on div "Win Son Bakery Taiwan American bakery" at bounding box center [537, 517] width 299 height 37
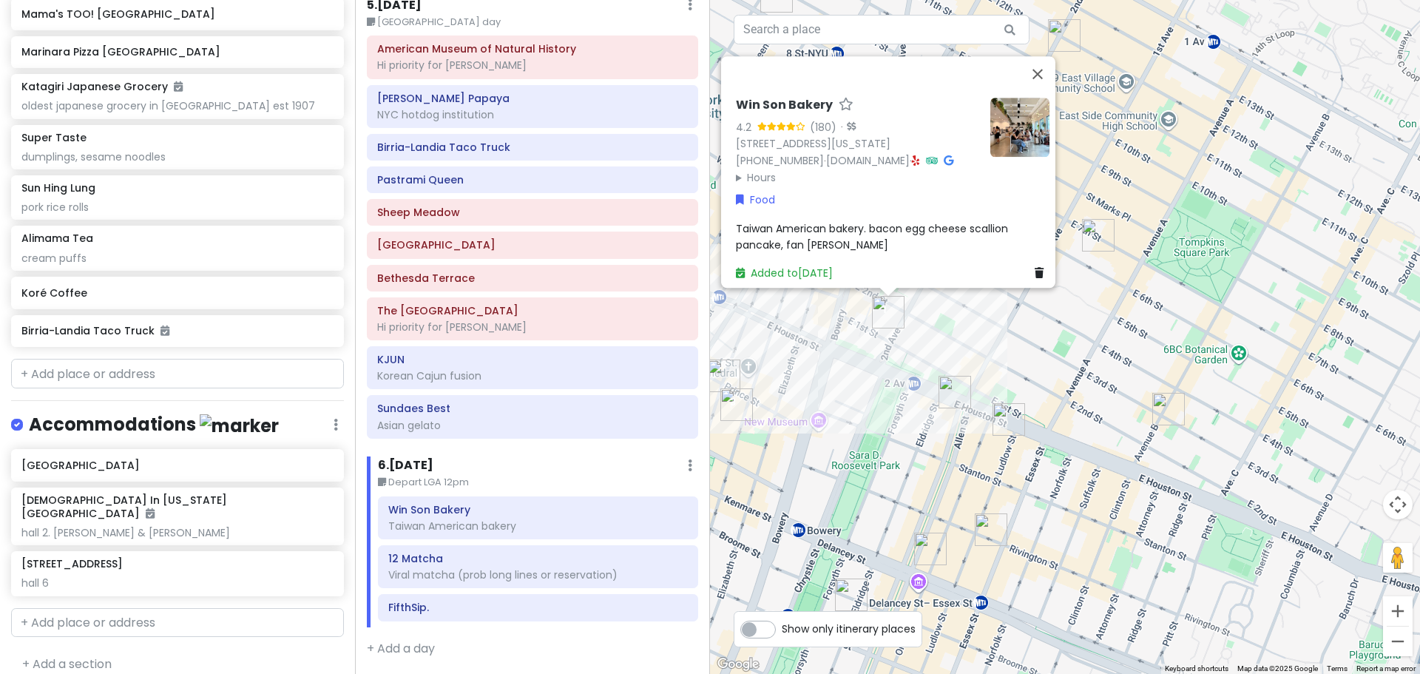
drag, startPoint x: 943, startPoint y: 359, endPoint x: 1002, endPoint y: 352, distance: 59.6
click at [796, 352] on div "Win Son Bakery 4.2 (180) · 23 2nd Ave, New York, NY 10003, USA (646) 869-0150 ·…" at bounding box center [1065, 337] width 710 height 674
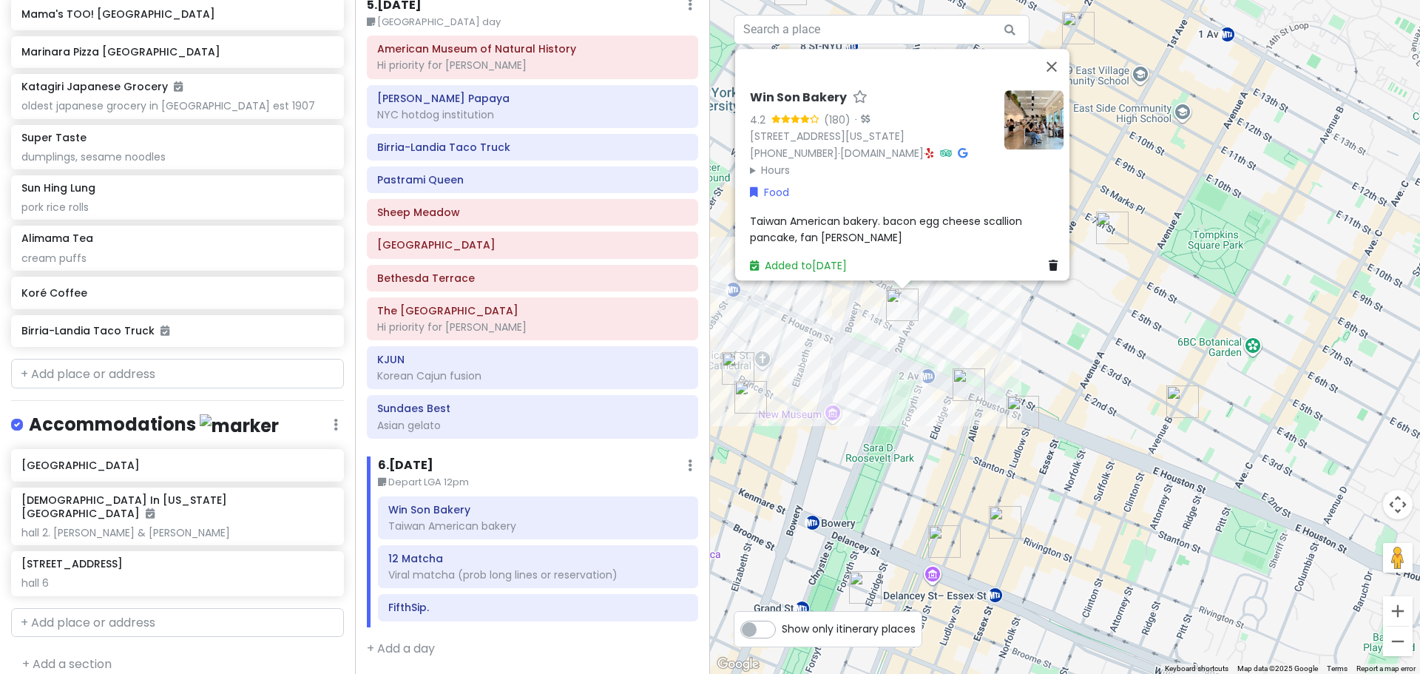
click at [796, 354] on div "Win Son Bakery 4.2 (180) · 23 2nd Ave, New York, NY 10003, USA (646) 869-0150 ·…" at bounding box center [1065, 337] width 710 height 674
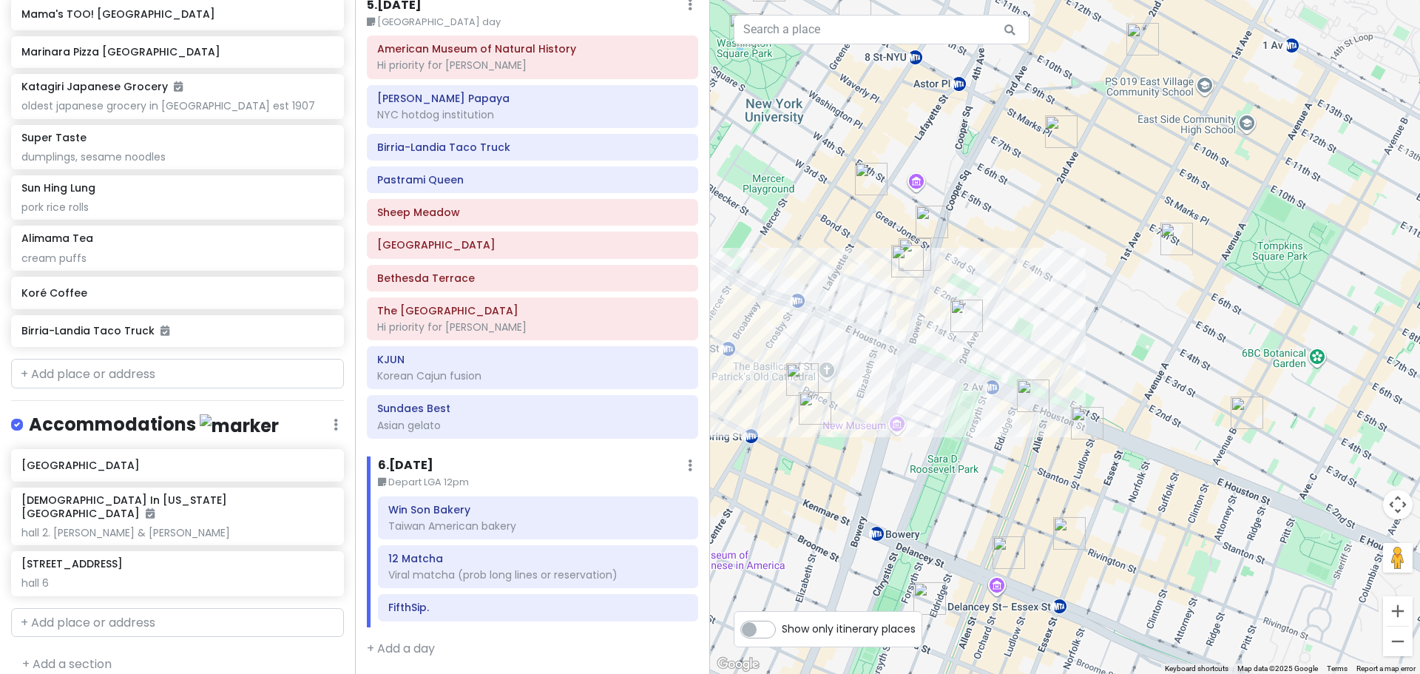
drag, startPoint x: 846, startPoint y: 356, endPoint x: 922, endPoint y: 378, distance: 79.3
click at [796, 378] on div at bounding box center [1065, 337] width 710 height 674
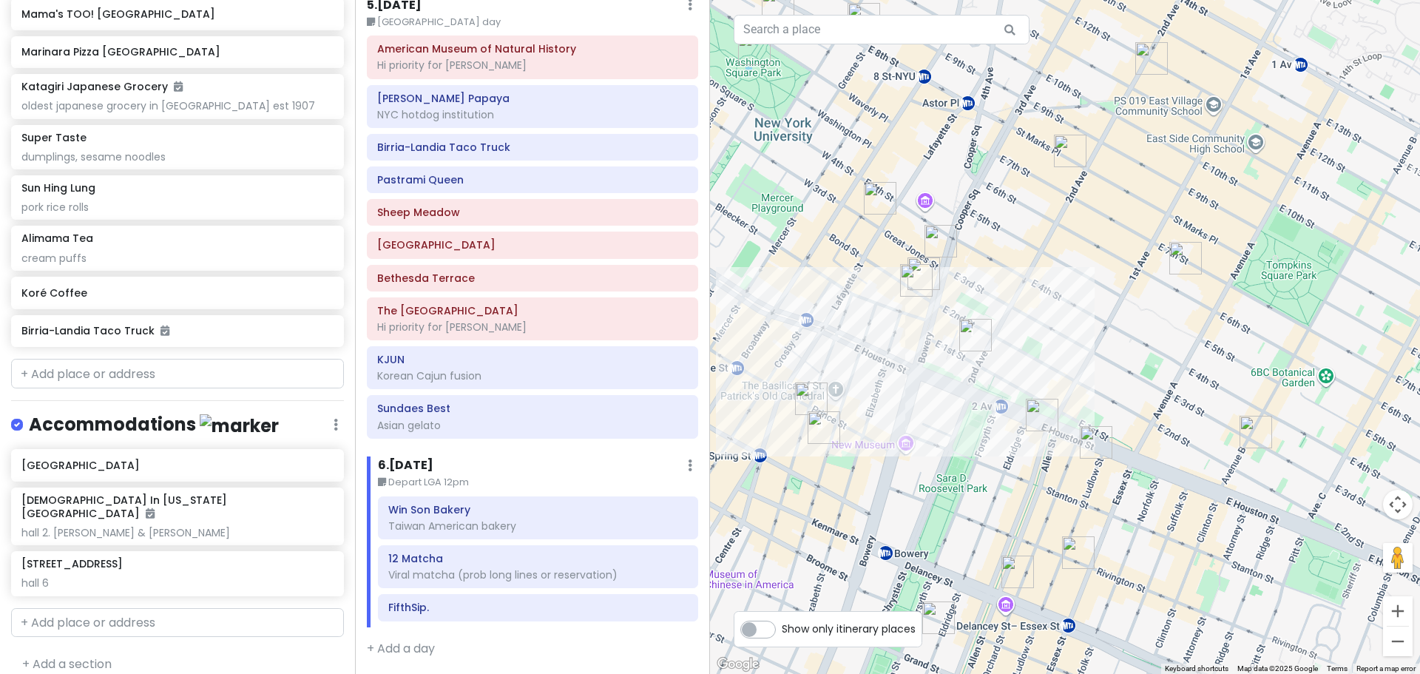
click at [796, 334] on img "Win Son Bakery" at bounding box center [975, 335] width 33 height 33
click at [796, 338] on img "Win Son Bakery" at bounding box center [975, 335] width 33 height 33
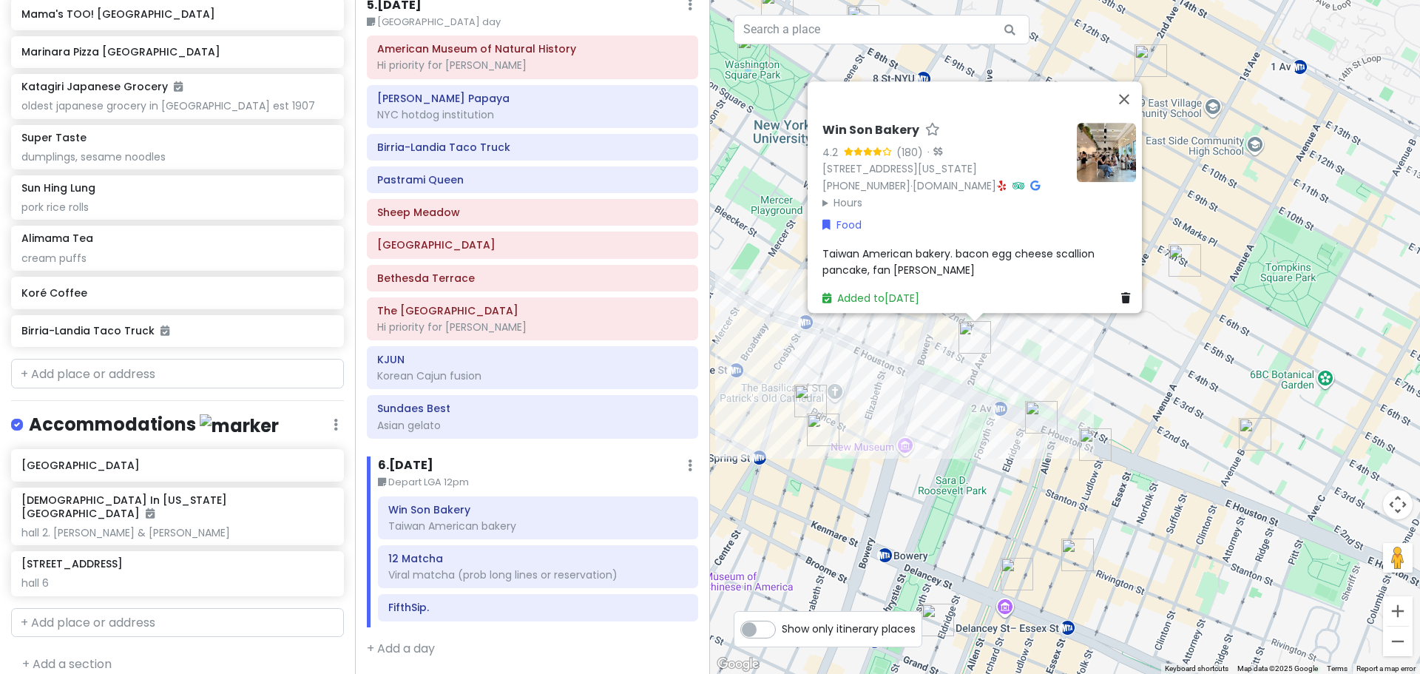
click at [796, 370] on div "To navigate, press the arrow keys. Win Son Bakery 4.2 (180) · 23 2nd Ave, New Y…" at bounding box center [1065, 337] width 710 height 674
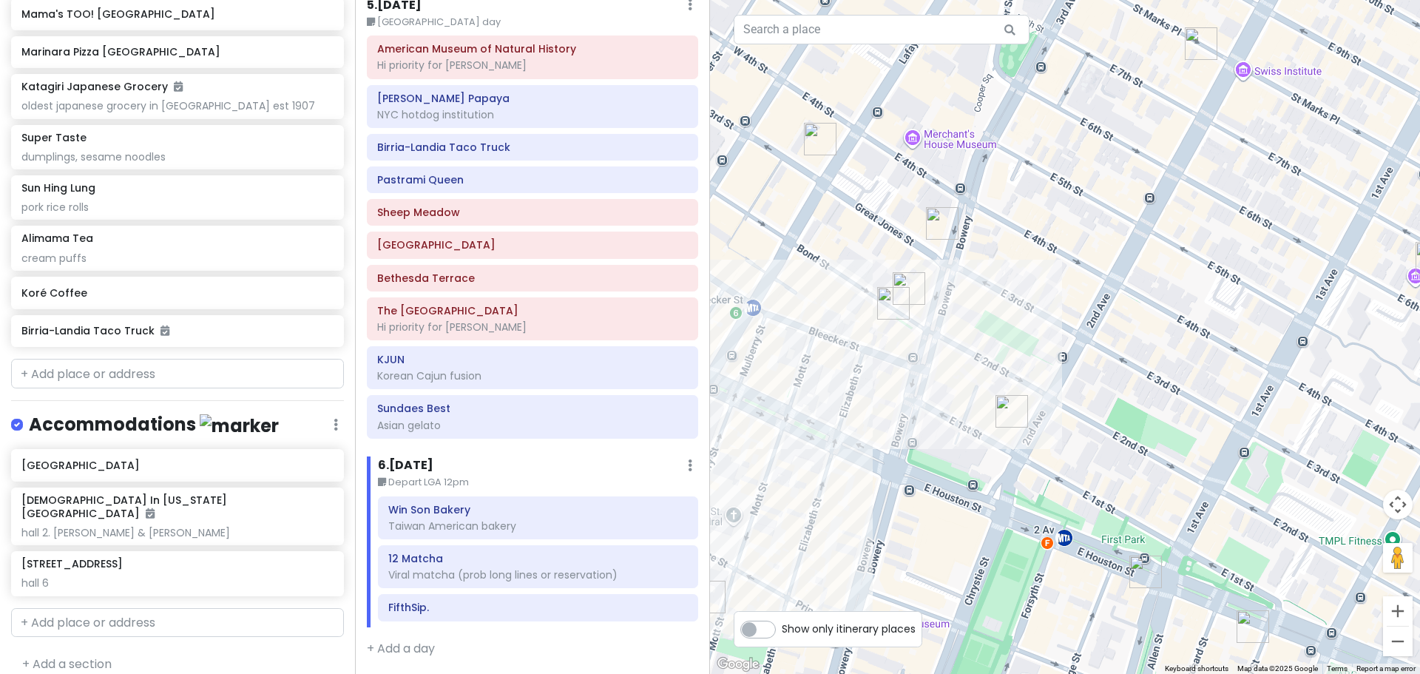
click at [796, 283] on img "12 Matcha" at bounding box center [908, 288] width 33 height 33
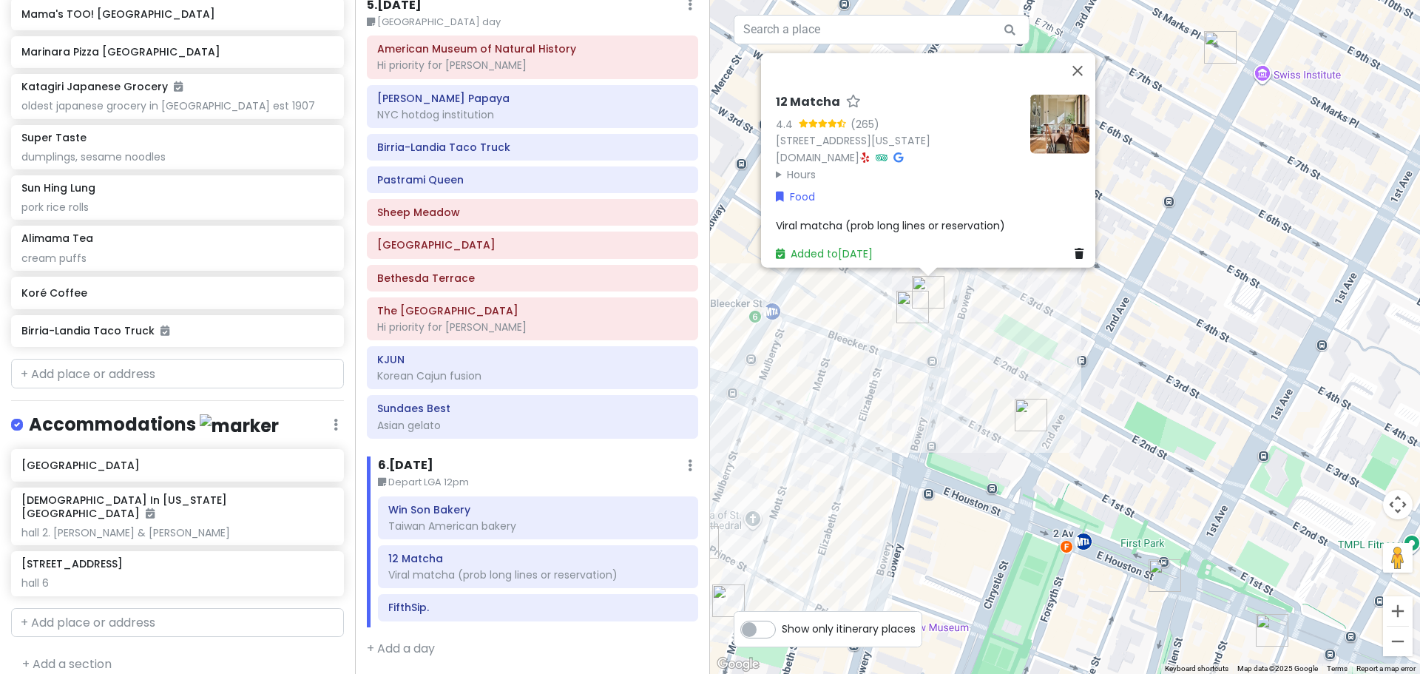
click at [796, 412] on div "12 Matcha 4.4 (265) 54 Bond St, New York, NY 10012, USA 12matcha.com · Hours Mo…" at bounding box center [1065, 337] width 710 height 674
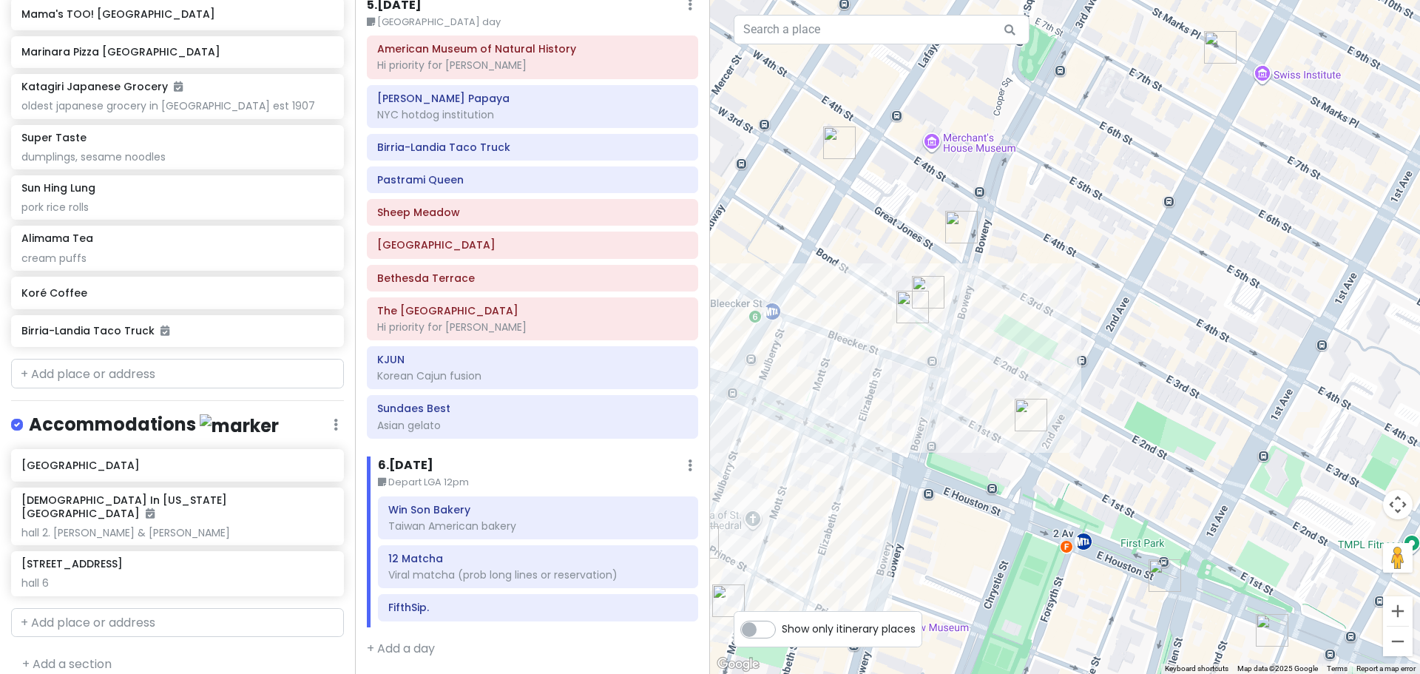
click at [796, 227] on img "Kettl Tea - Bowery" at bounding box center [961, 227] width 33 height 33
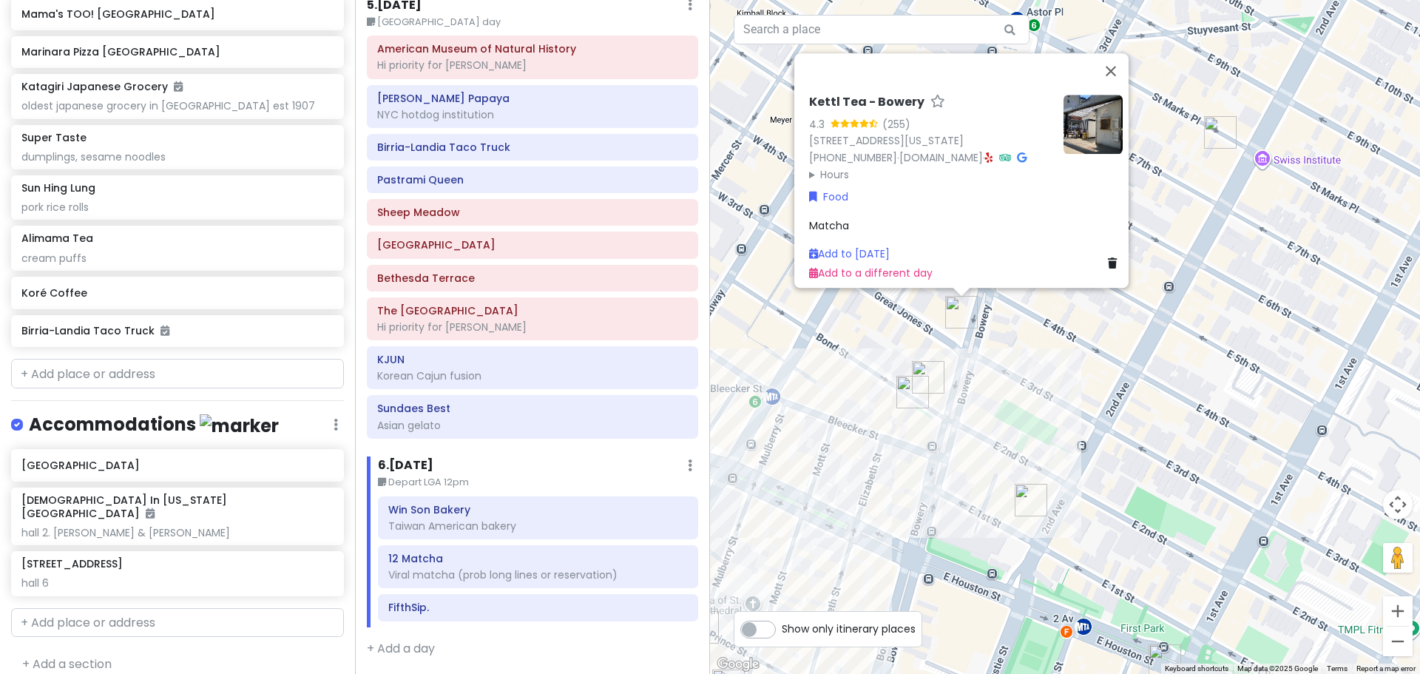
click at [796, 396] on img "Fish Cheeks" at bounding box center [912, 392] width 33 height 33
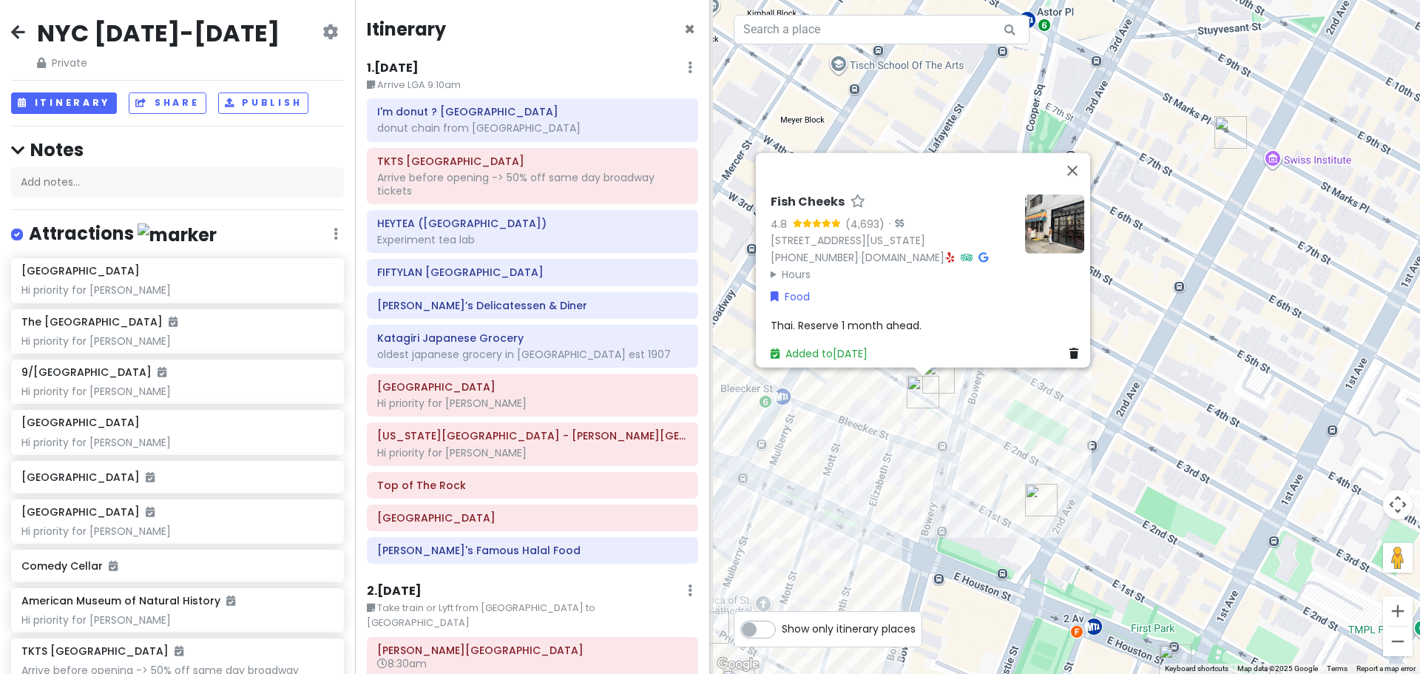
scroll to position [2467, 0]
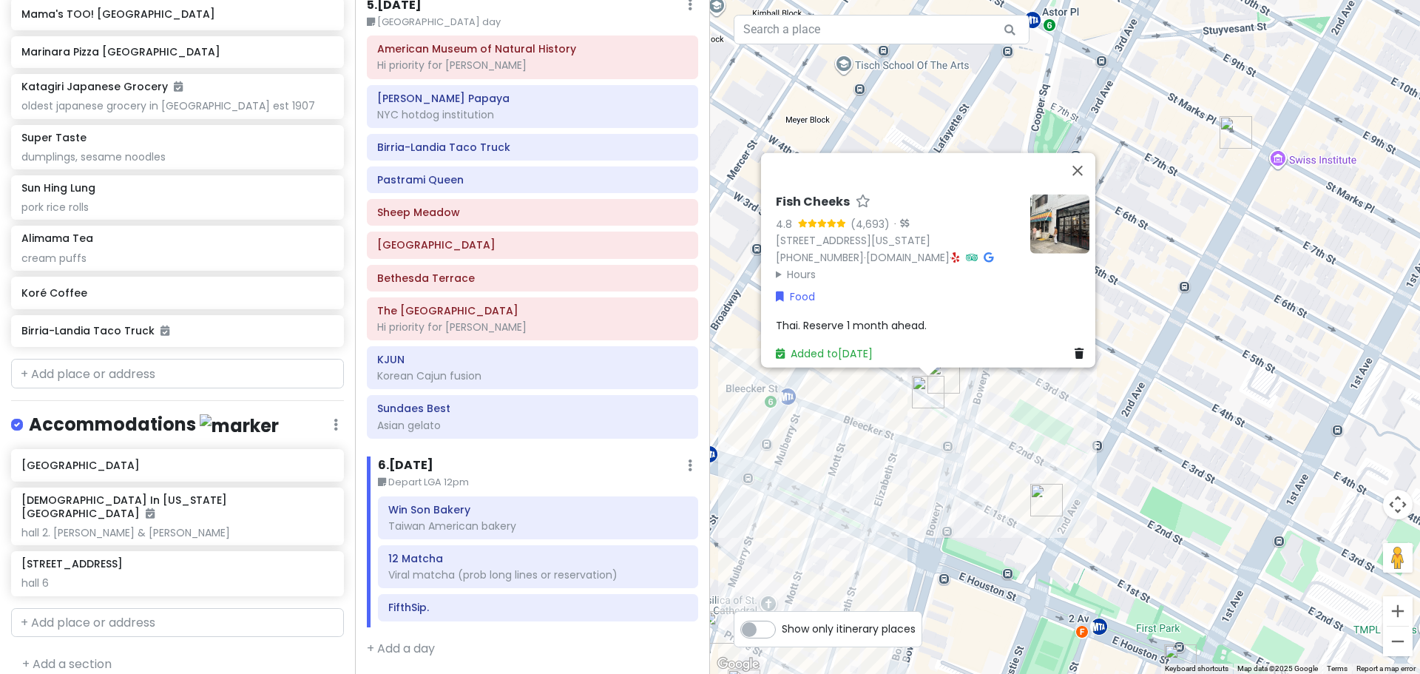
click at [844, 434] on div "Fish Cheeks 4.8 (4,693) · 55 Bond St, New York, NY 10012, USA (212) 677-2223 · …" at bounding box center [1065, 337] width 710 height 674
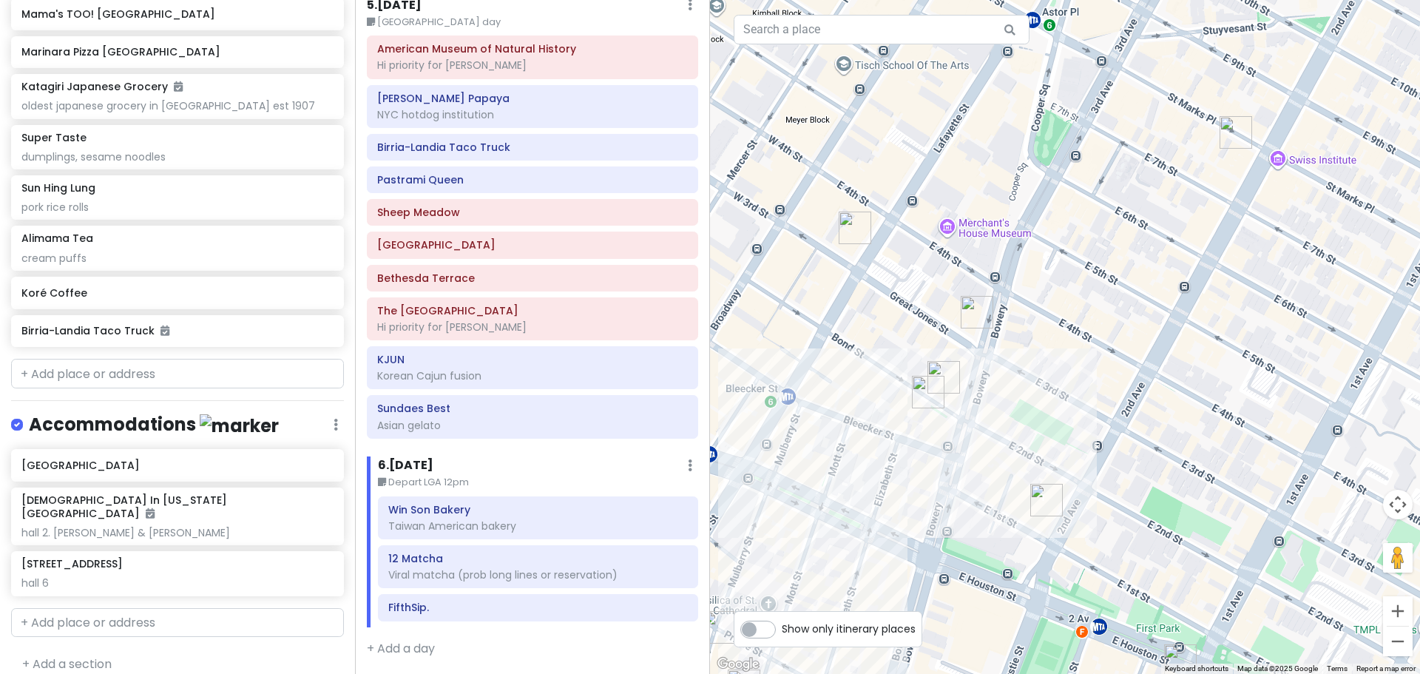
click at [841, 228] on img "Lafayette Grand Café & Bakery" at bounding box center [854, 227] width 33 height 33
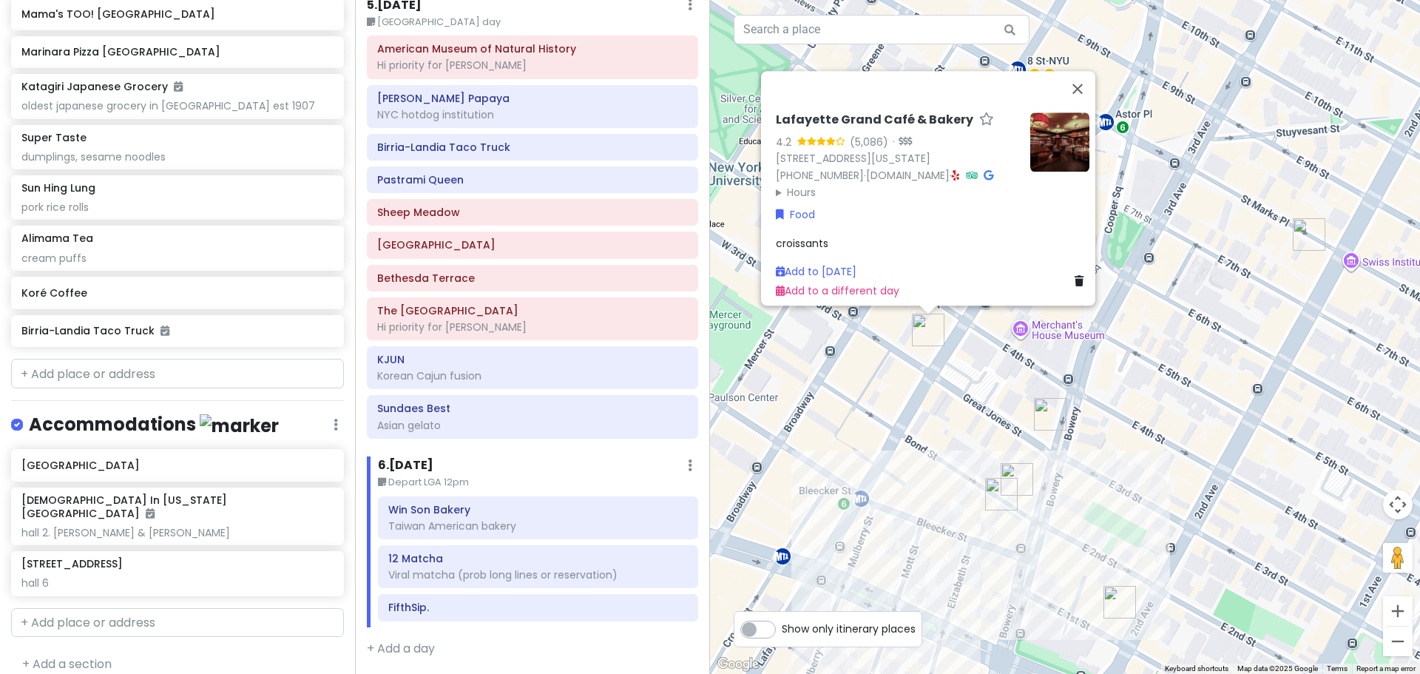
drag, startPoint x: 981, startPoint y: 557, endPoint x: 992, endPoint y: 328, distance: 228.7
click at [992, 328] on div "Lafayette Grand Café & Bakery 4.2 (5,086) · 380 Lafayette St, New York, NY 1000…" at bounding box center [1065, 337] width 710 height 674
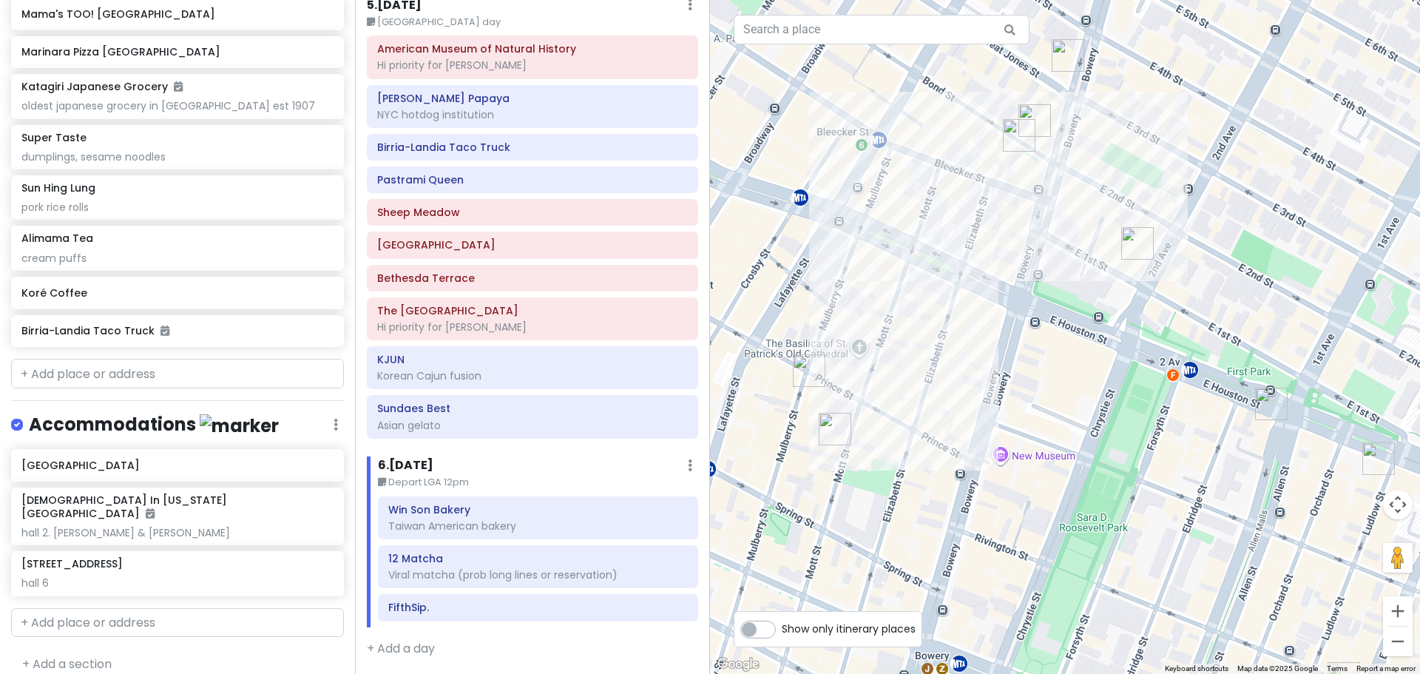
click at [814, 364] on img "7th Street Burger Soho" at bounding box center [809, 370] width 33 height 33
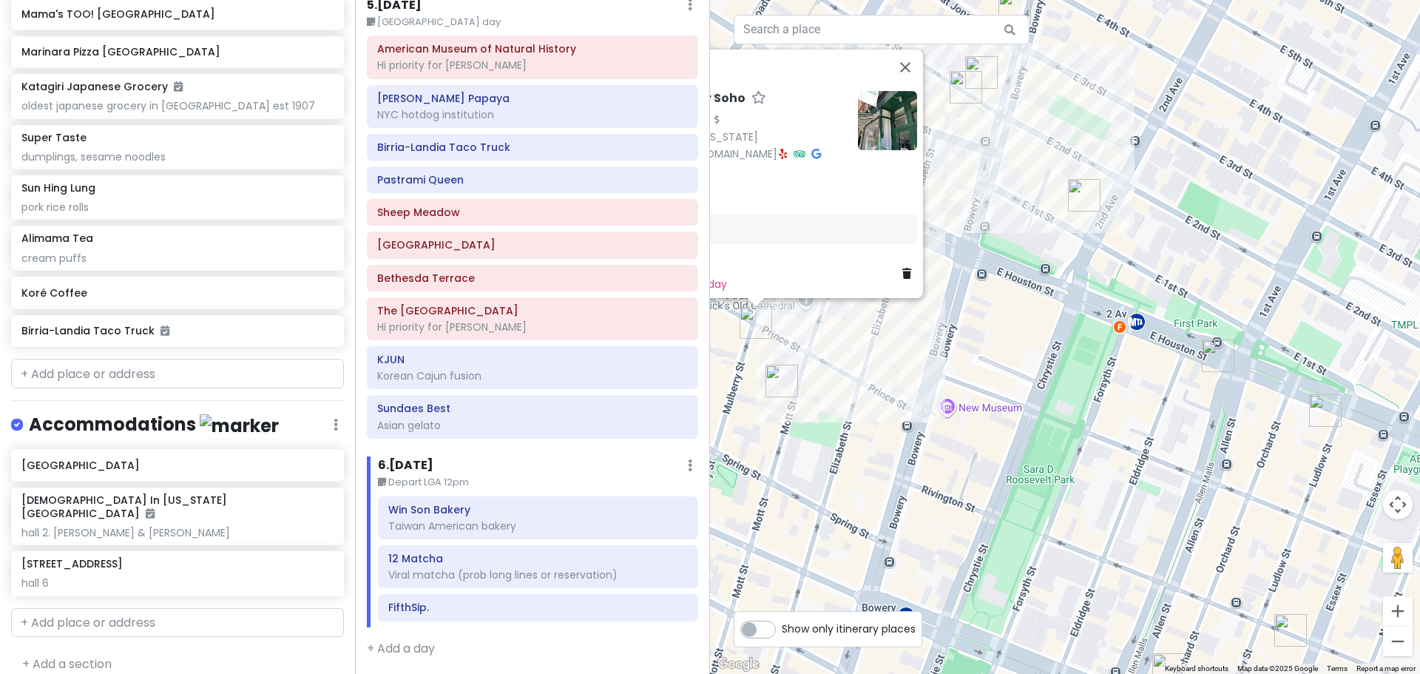
drag, startPoint x: 1125, startPoint y: 457, endPoint x: 954, endPoint y: 399, distance: 180.3
click at [952, 403] on div "7th Street Burger Soho 4.6 (170) · 250 Mulberry St, New York, NY 10012, USA (87…" at bounding box center [1065, 337] width 710 height 674
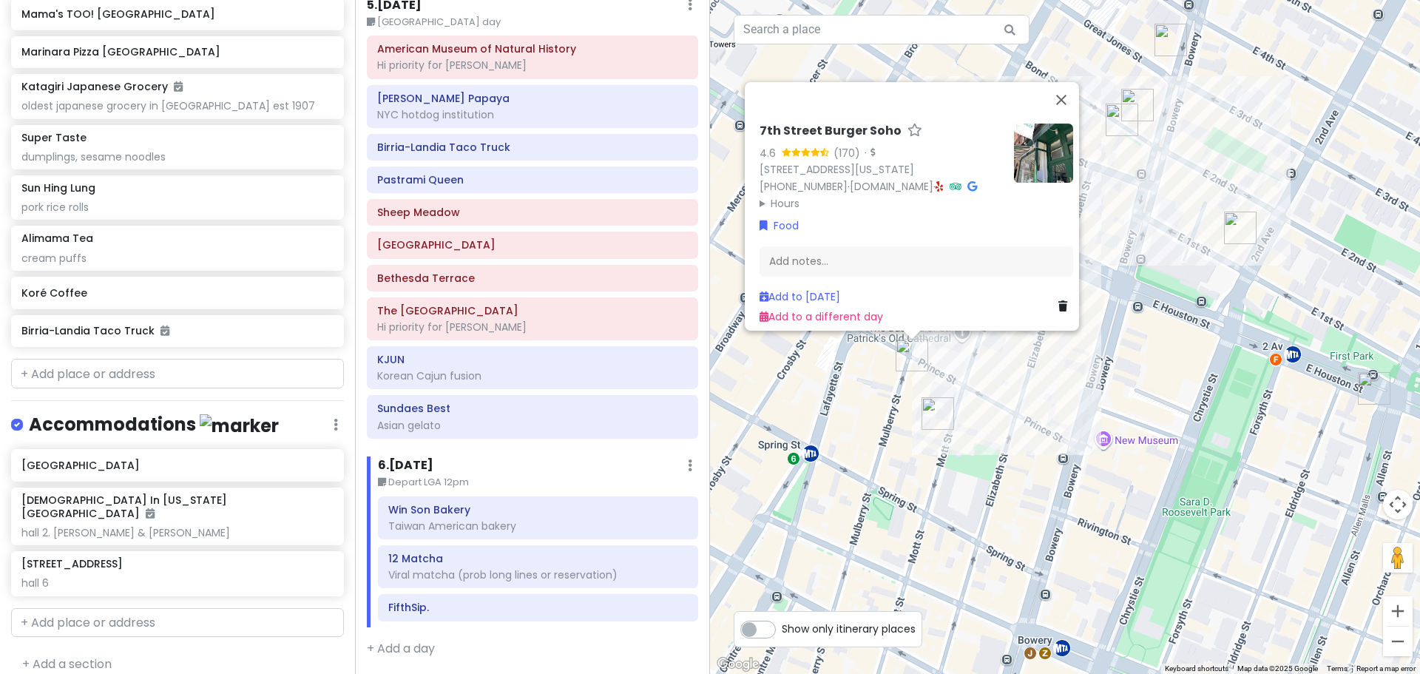
drag, startPoint x: 832, startPoint y: 336, endPoint x: 1013, endPoint y: 384, distance: 187.4
click at [1052, 409] on div "7th Street Burger Soho 4.6 (170) · 250 Mulberry St, New York, NY 10012, USA (87…" at bounding box center [1065, 337] width 710 height 674
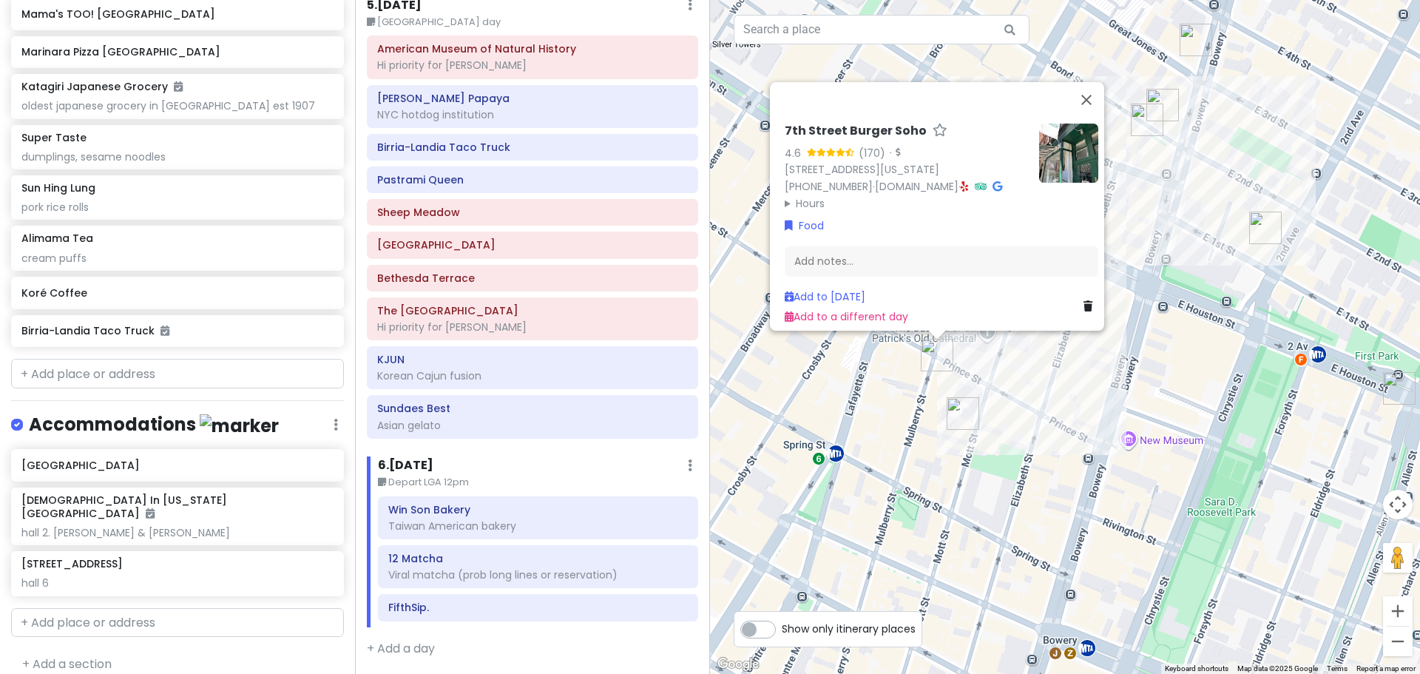
click at [811, 194] on summary "Hours" at bounding box center [905, 202] width 243 height 16
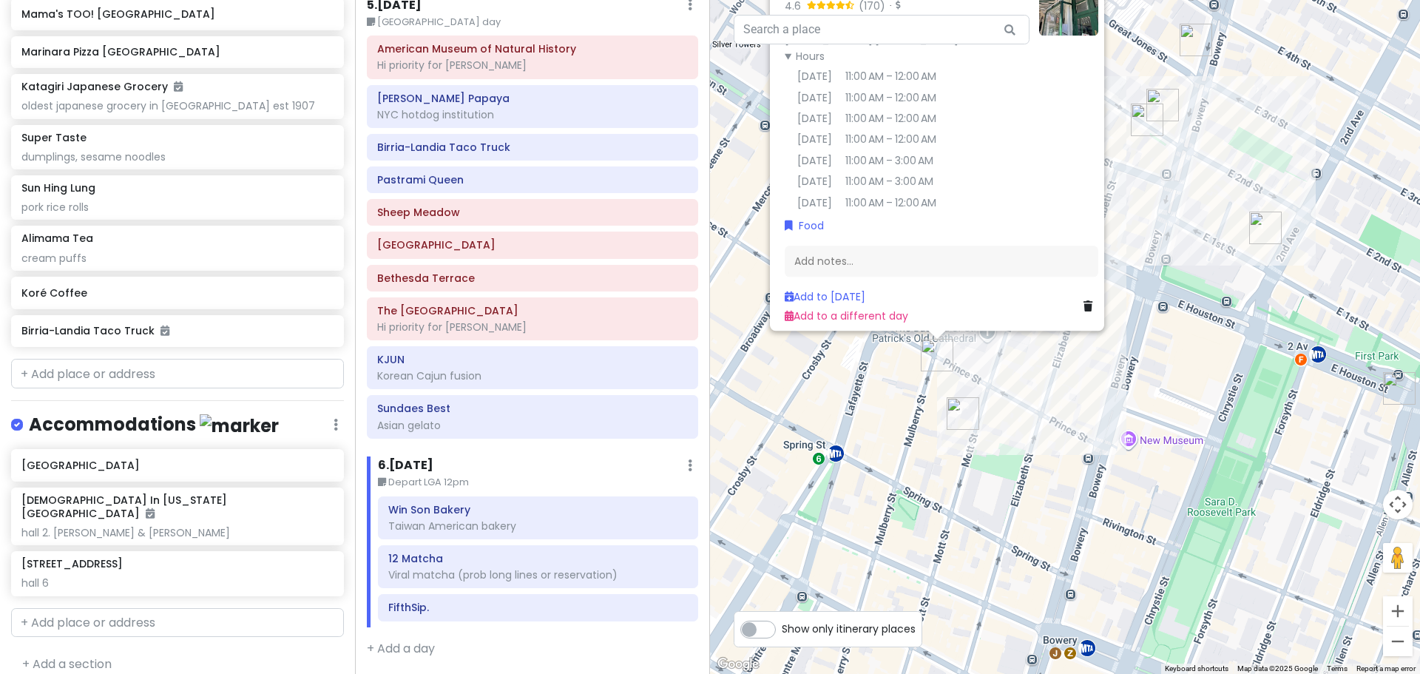
click at [1171, 435] on div "7th Street Burger Soho 4.6 (170) · 250 Mulberry St, New York, NY 10012, USA (87…" at bounding box center [1065, 337] width 710 height 674
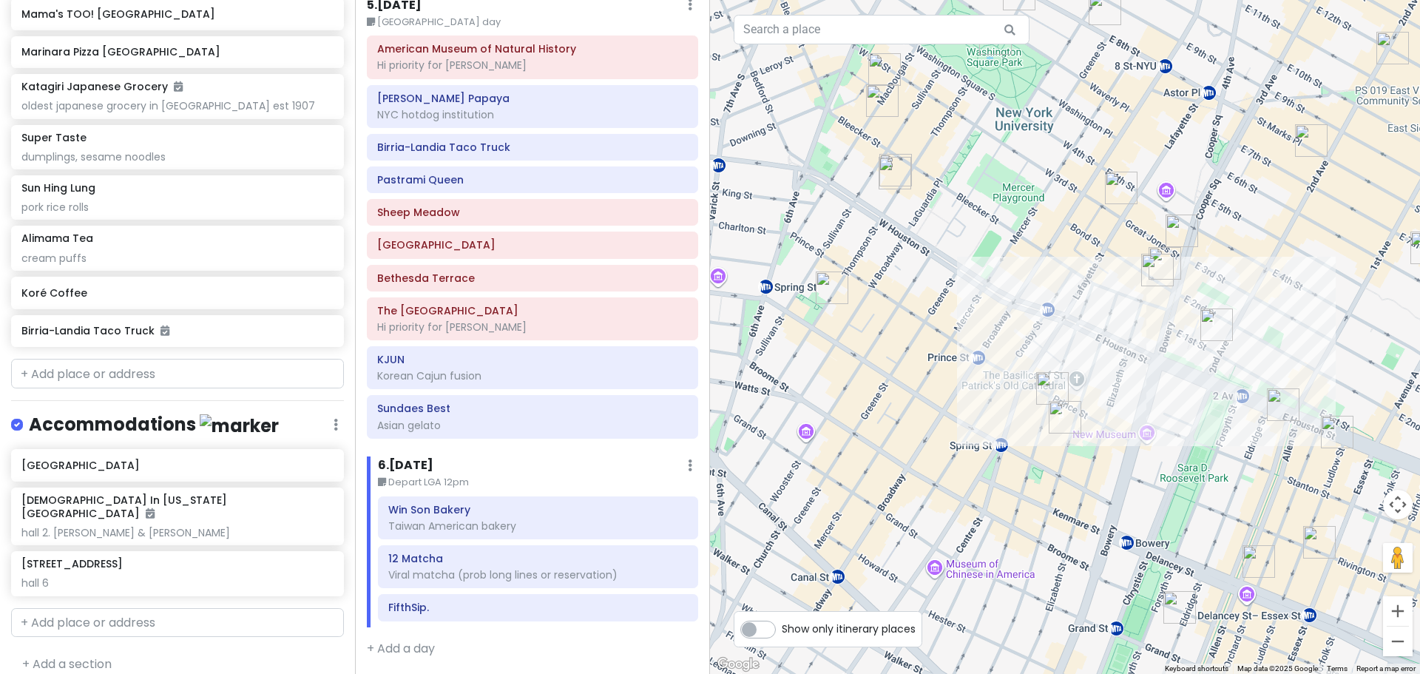
click at [1290, 410] on img "Kisa" at bounding box center [1282, 404] width 33 height 33
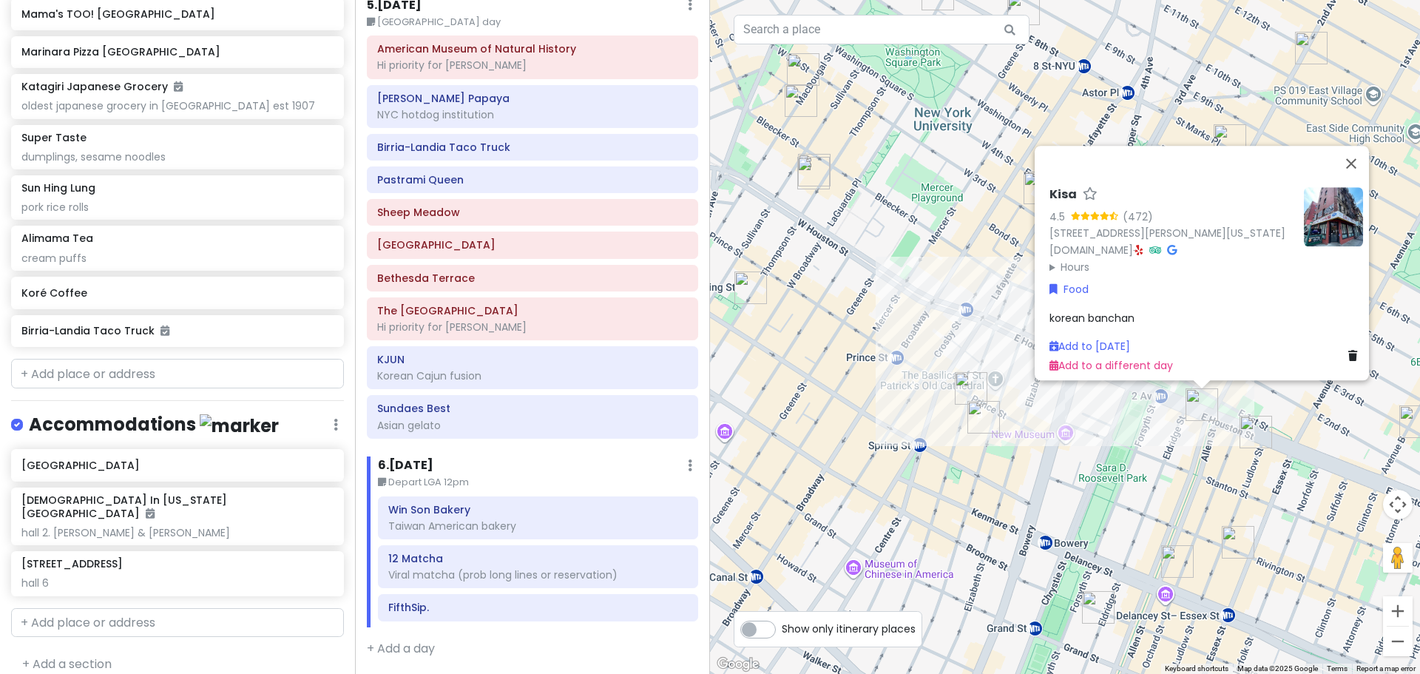
click at [1250, 433] on img "Katz's Delicatessen" at bounding box center [1255, 432] width 33 height 33
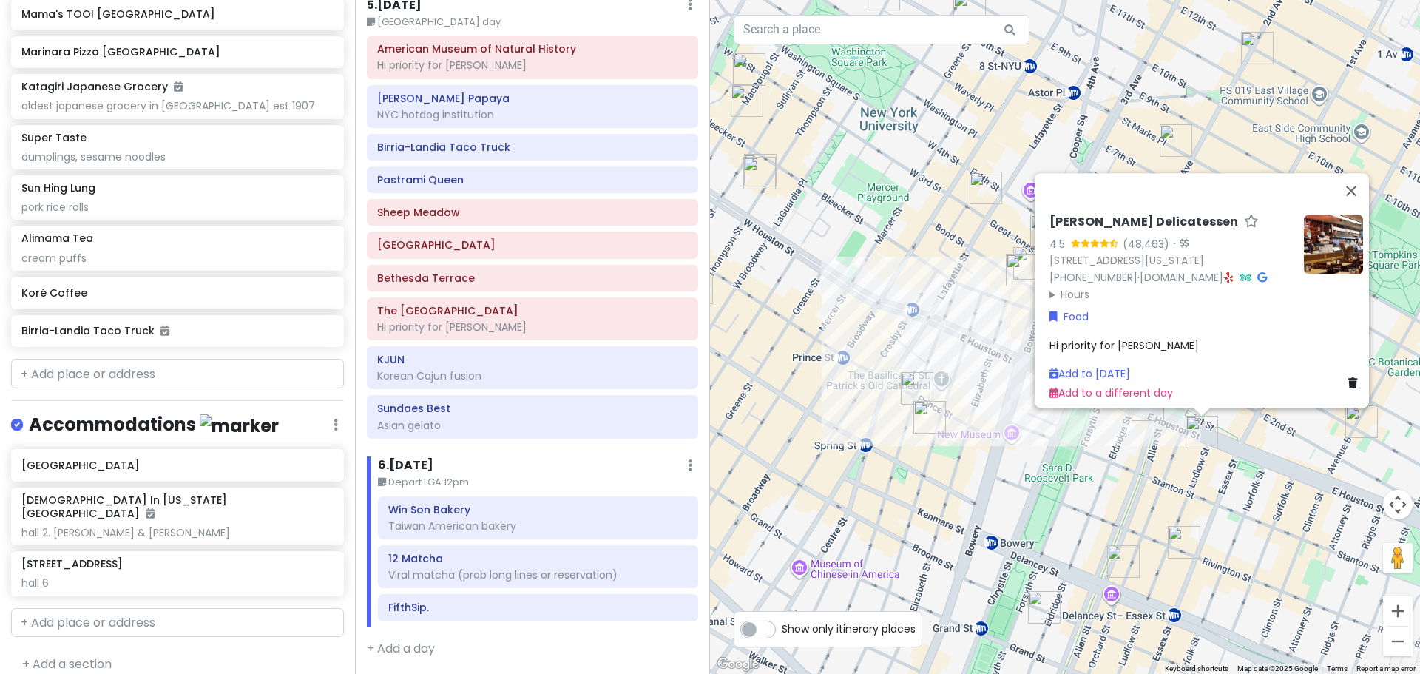
click at [1140, 418] on img "Kisa" at bounding box center [1147, 404] width 33 height 33
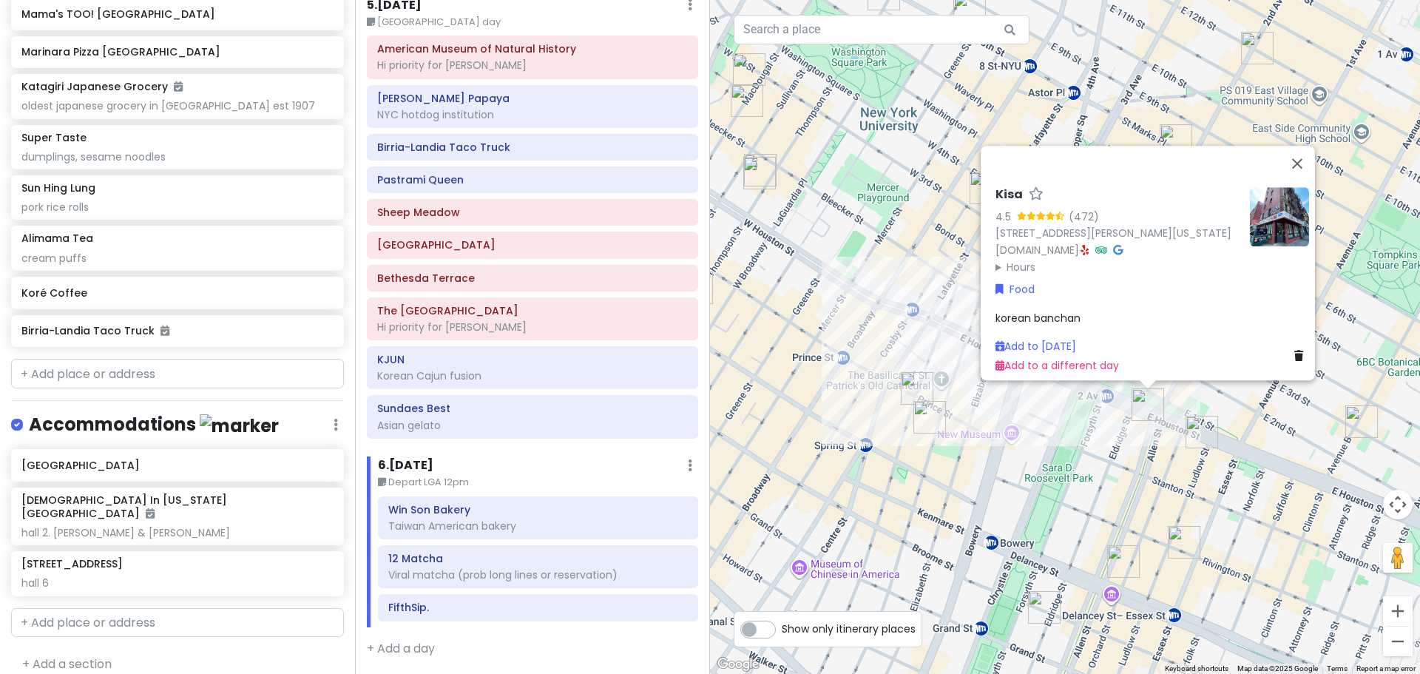
click at [1020, 259] on summary "Hours" at bounding box center [1116, 267] width 243 height 16
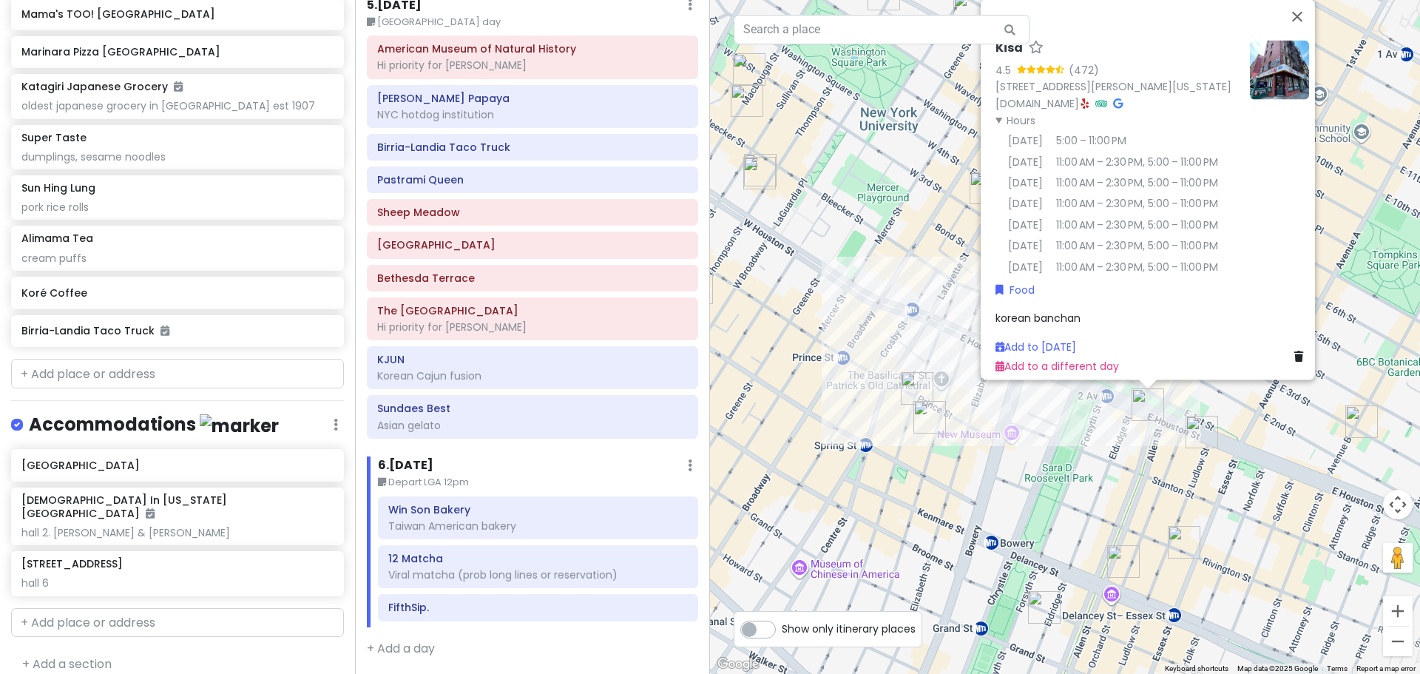
click at [1176, 535] on img "Kalye Rivington" at bounding box center [1183, 542] width 33 height 33
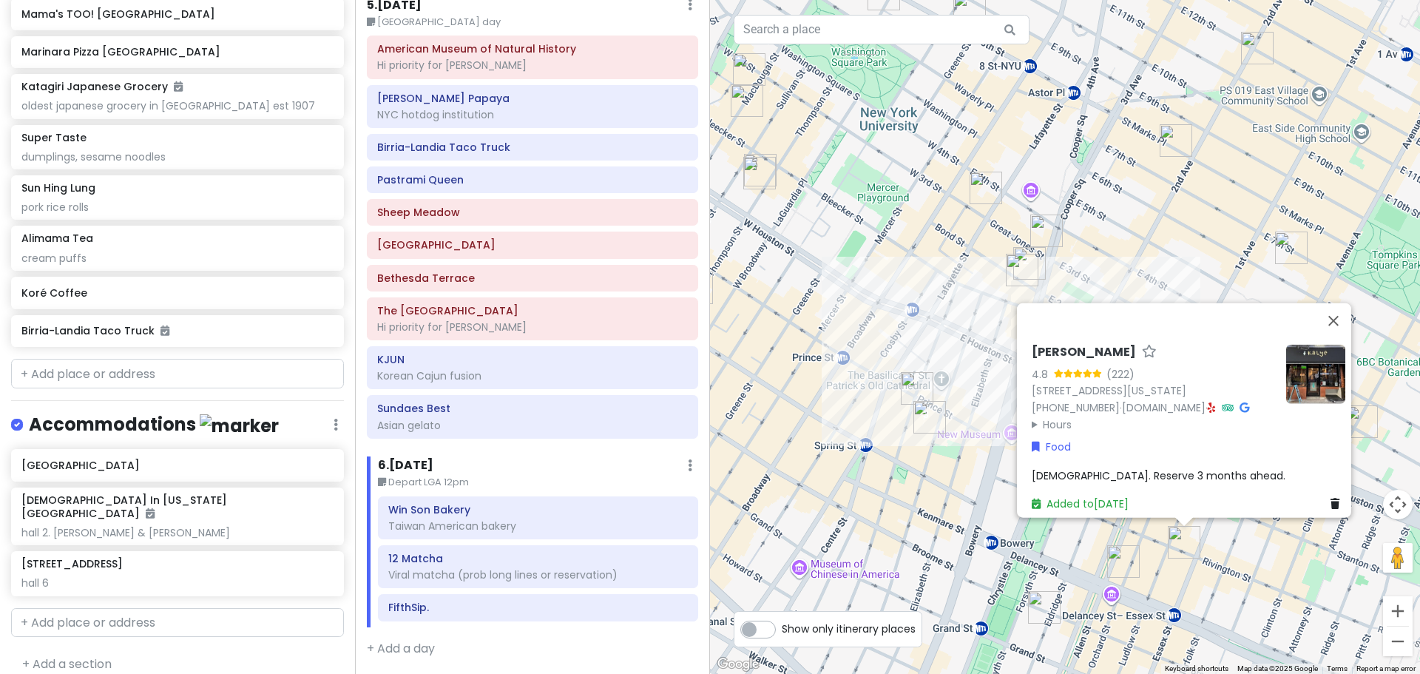
click at [1114, 550] on img "Okiboru House of Tsukemen" at bounding box center [1123, 561] width 33 height 33
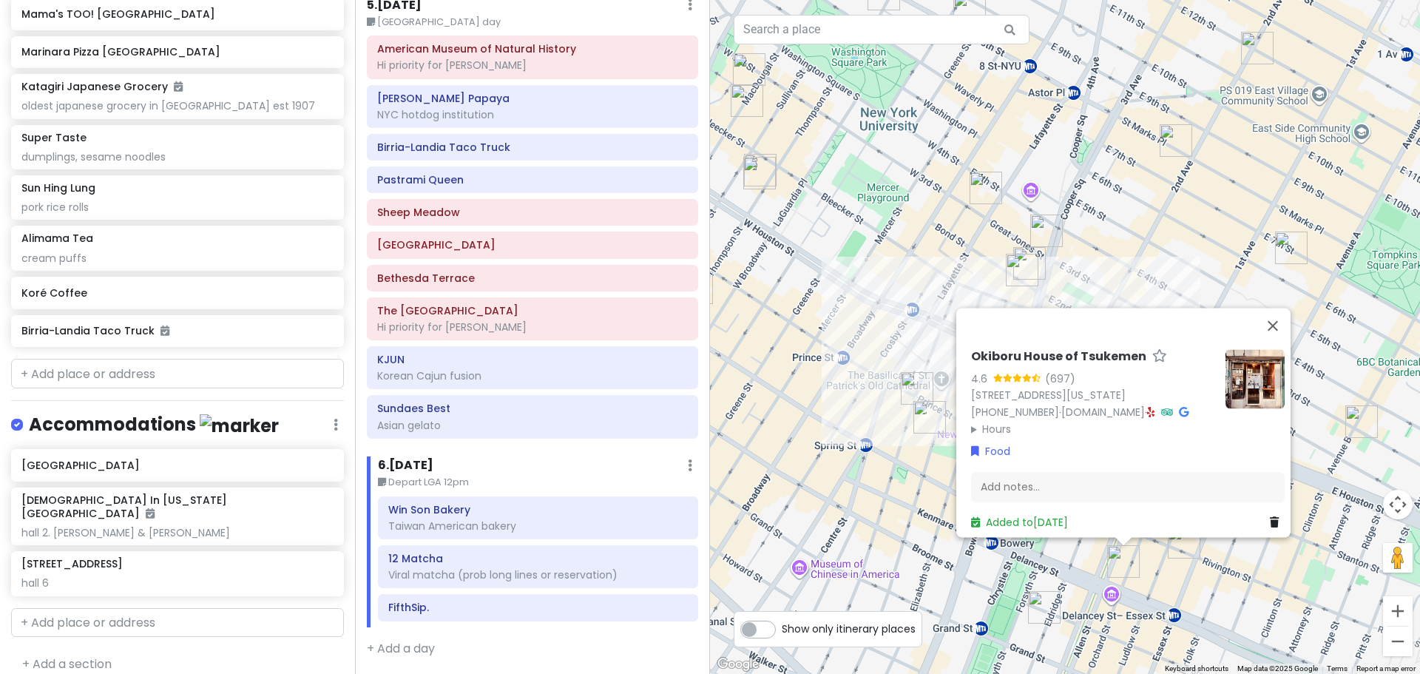
click at [1044, 585] on div "Okiboru House of Tsukemen 4.6 (697) [STREET_ADDRESS][US_STATE] [PHONE_NUMBER] ·…" at bounding box center [1065, 337] width 710 height 674
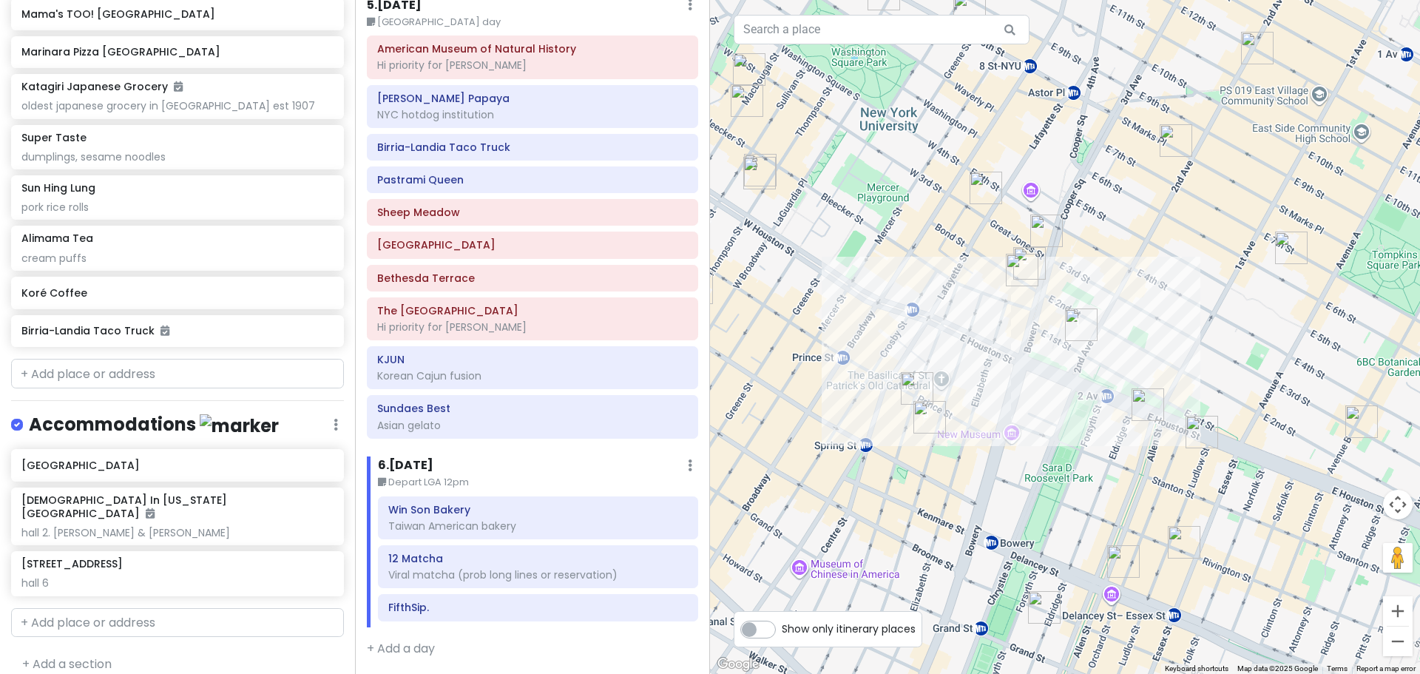
click at [1045, 613] on img "The Sandwich Board" at bounding box center [1044, 607] width 33 height 33
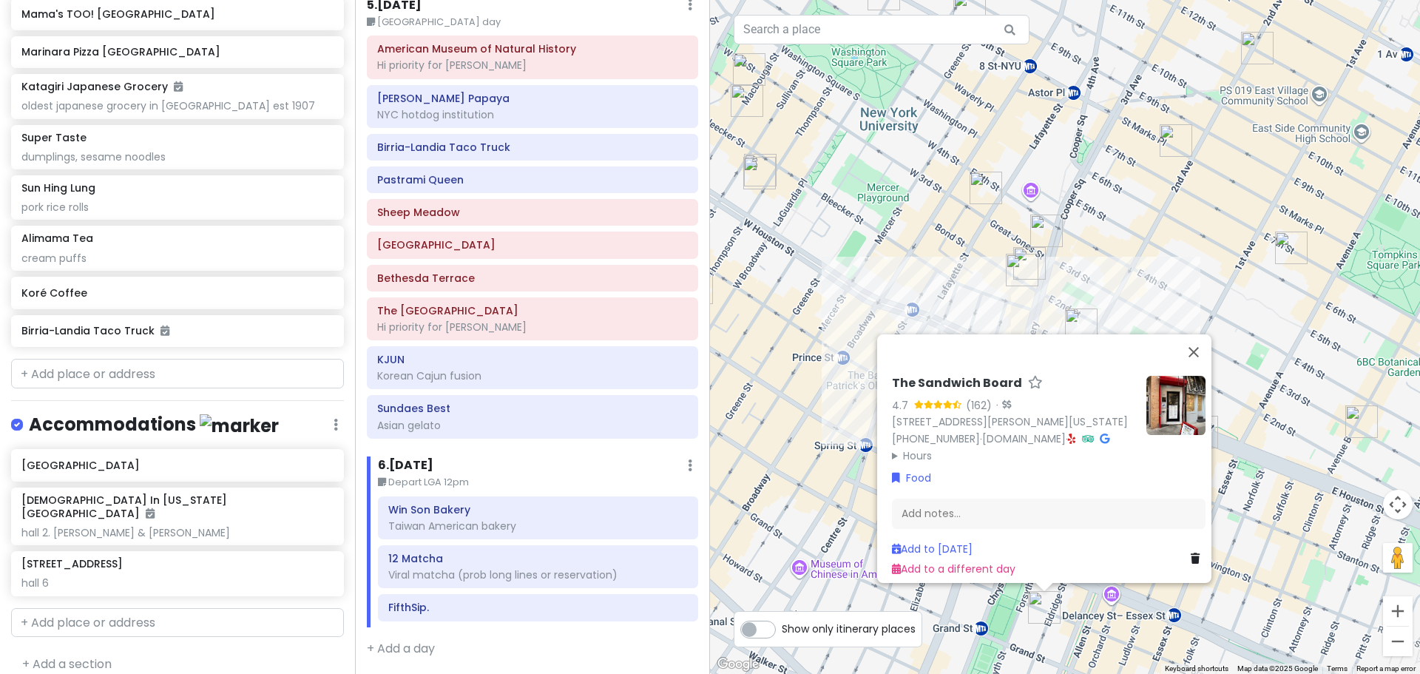
click at [929, 447] on summary "Hours" at bounding box center [1013, 455] width 243 height 16
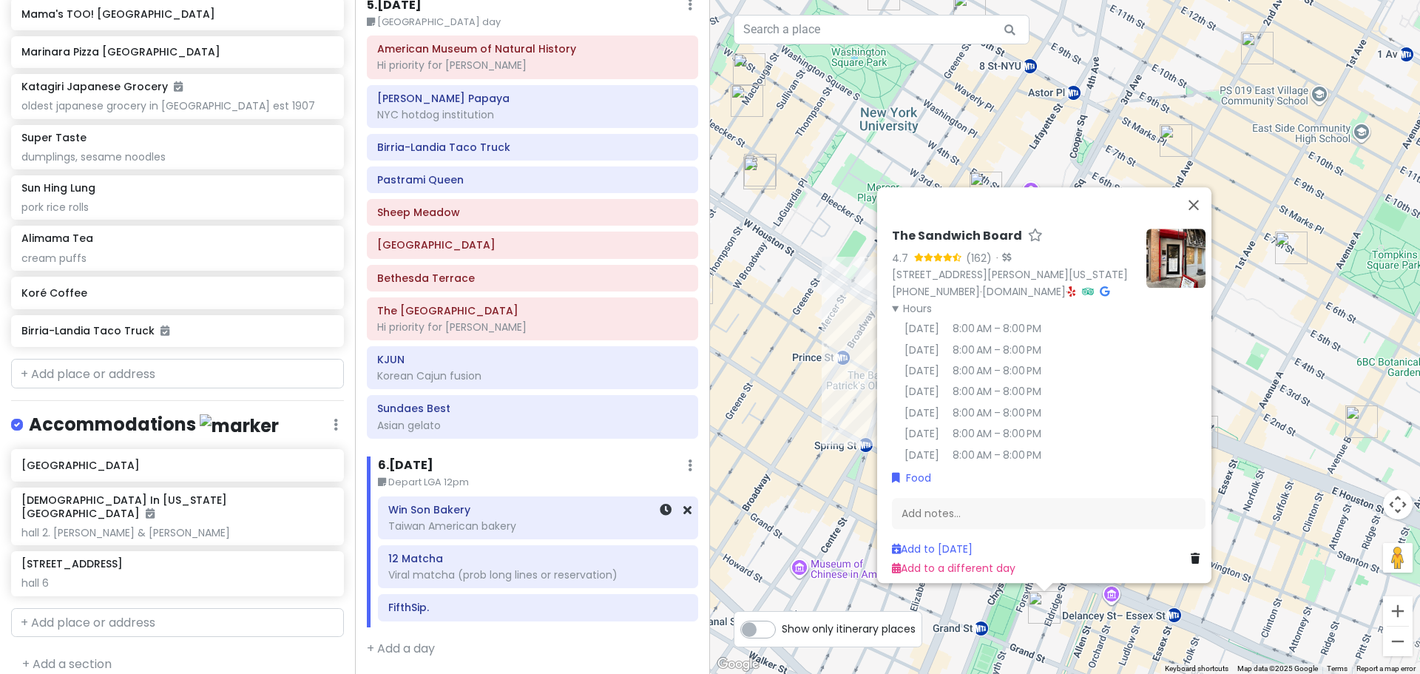
click at [475, 515] on div "Win Son Bakery Taiwan American bakery" at bounding box center [537, 517] width 299 height 37
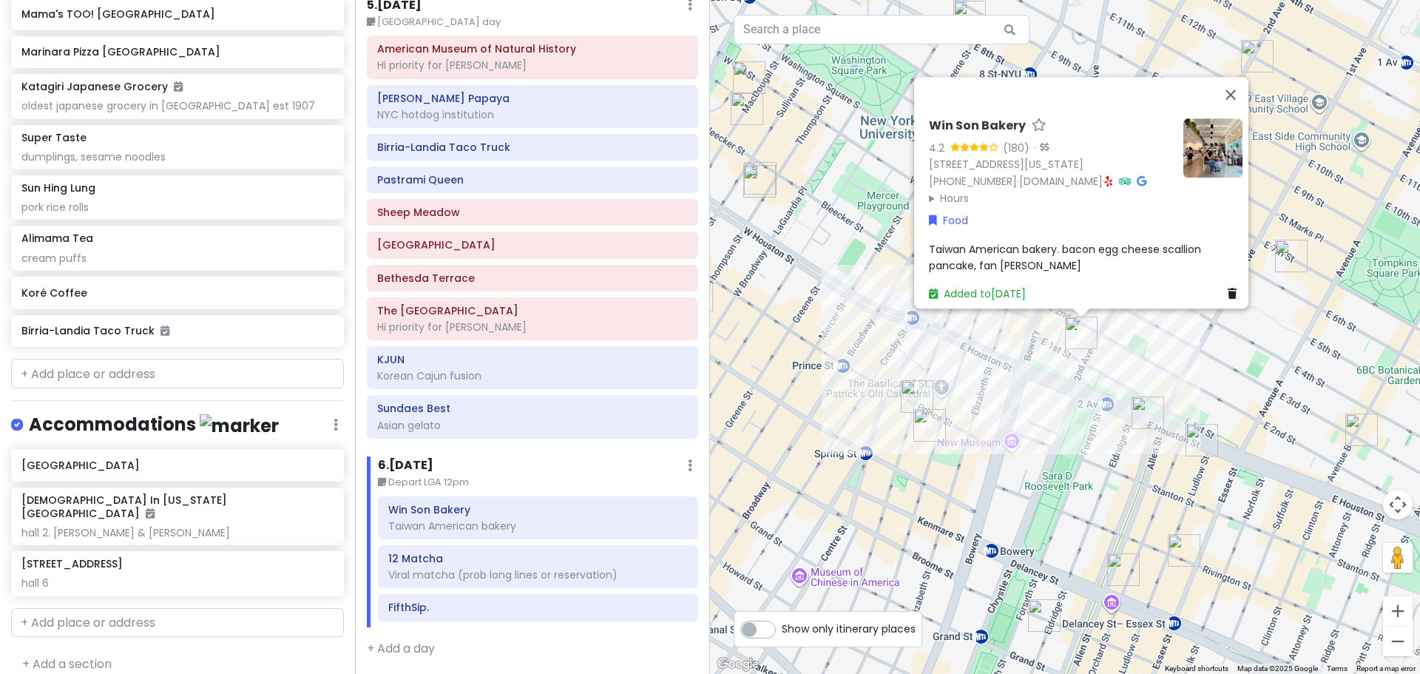
click at [1056, 501] on div "Win Son Bakery 4.2 (180) · 23 2nd Ave, New York, NY 10003, USA (646) 869-0150 ·…" at bounding box center [1065, 337] width 710 height 674
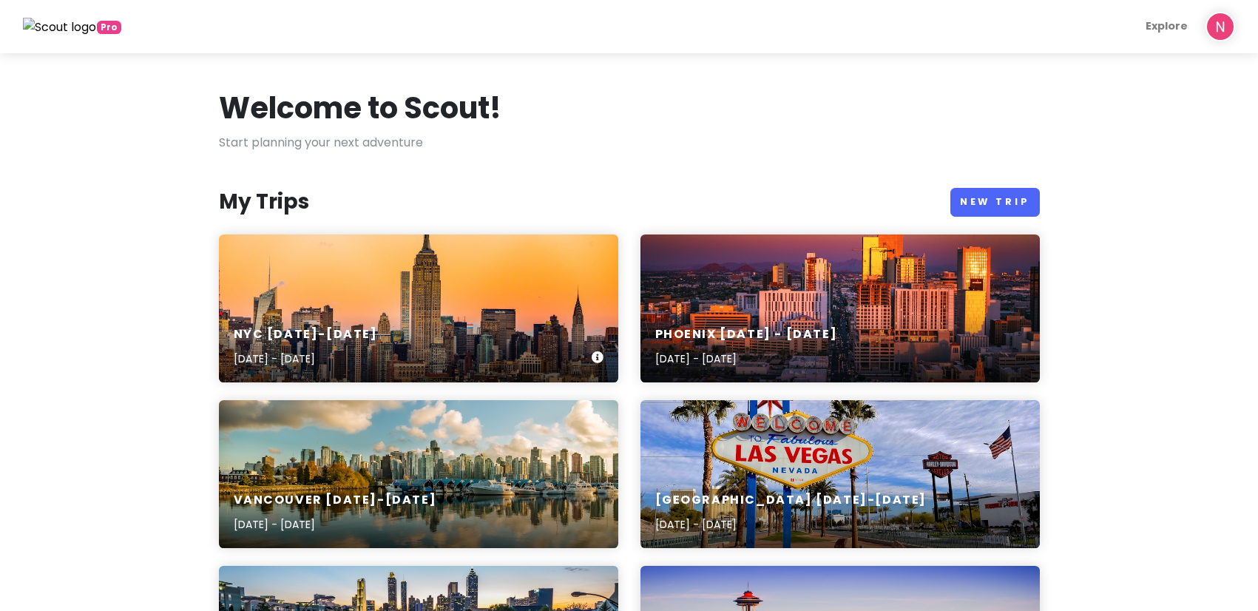
click at [394, 323] on div "NYC [DATE]-[DATE] [DATE] - [DATE]" at bounding box center [418, 347] width 399 height 70
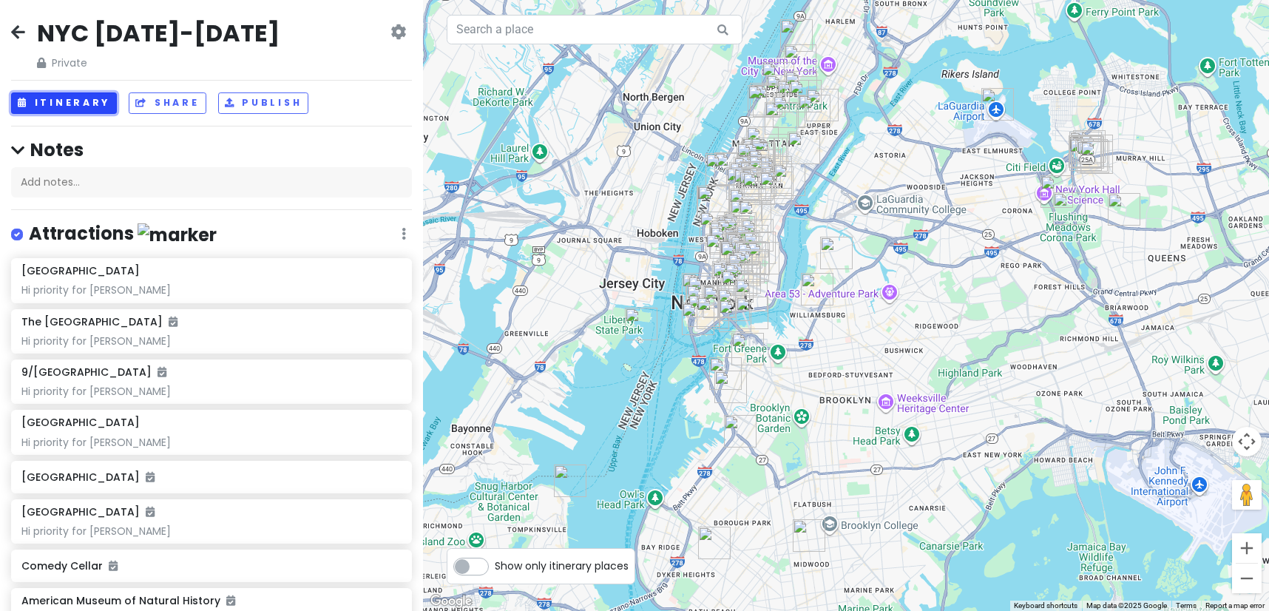
click at [91, 110] on button "Itinerary" at bounding box center [64, 102] width 106 height 21
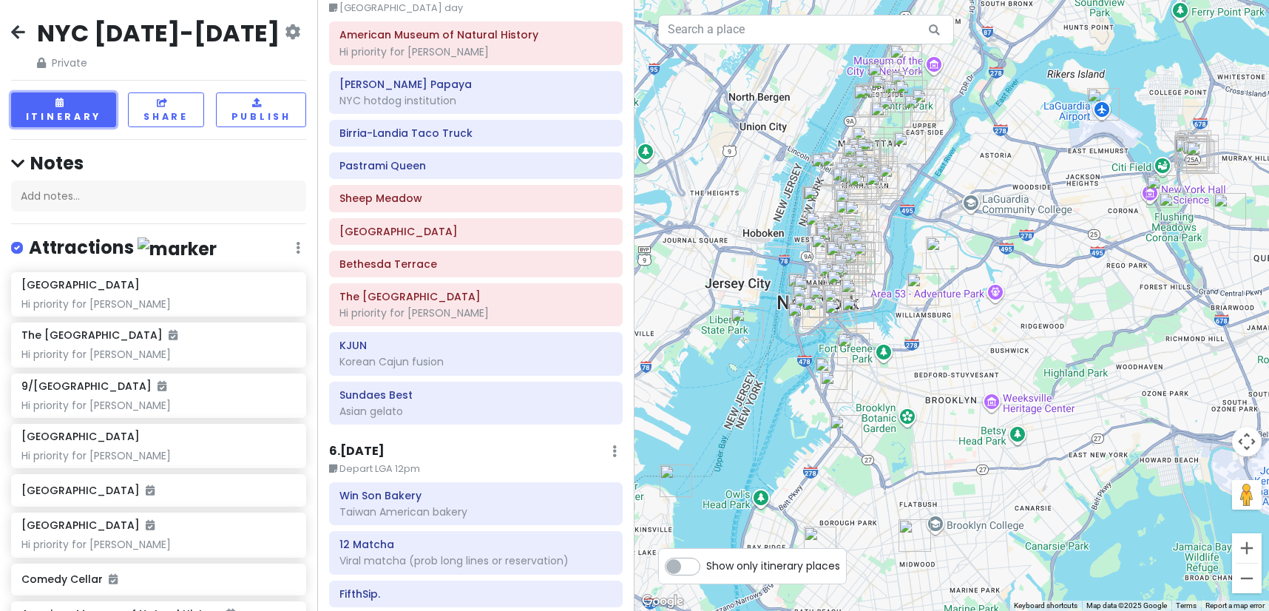
scroll to position [2530, 0]
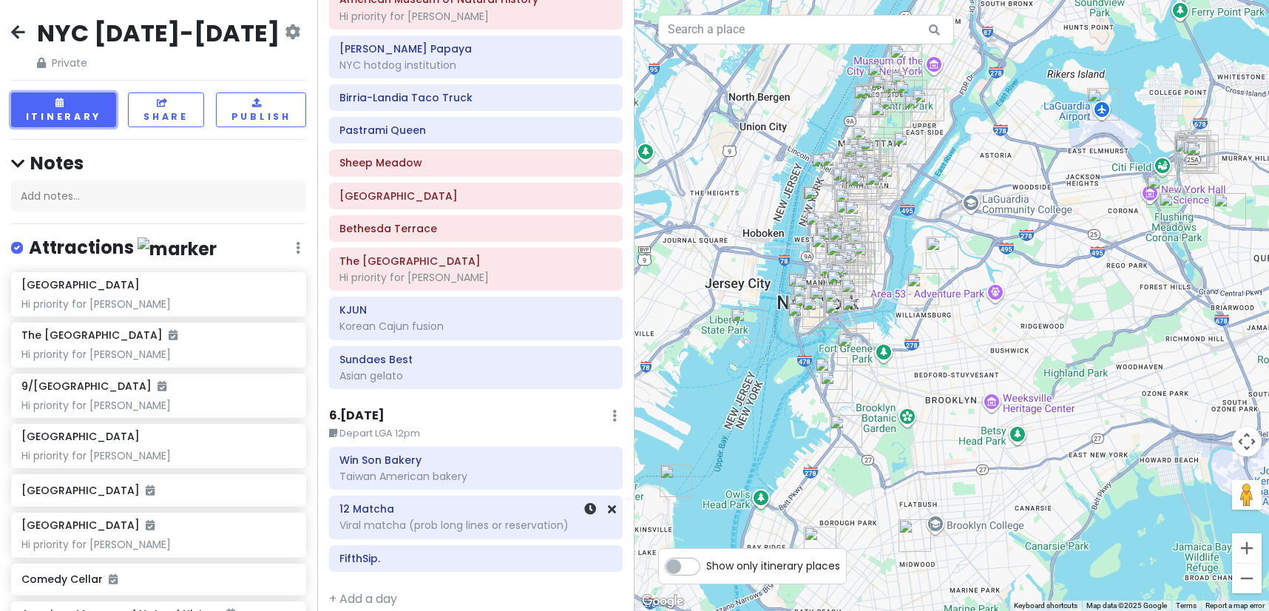
click at [438, 502] on h6 "12 Matcha" at bounding box center [475, 508] width 273 height 13
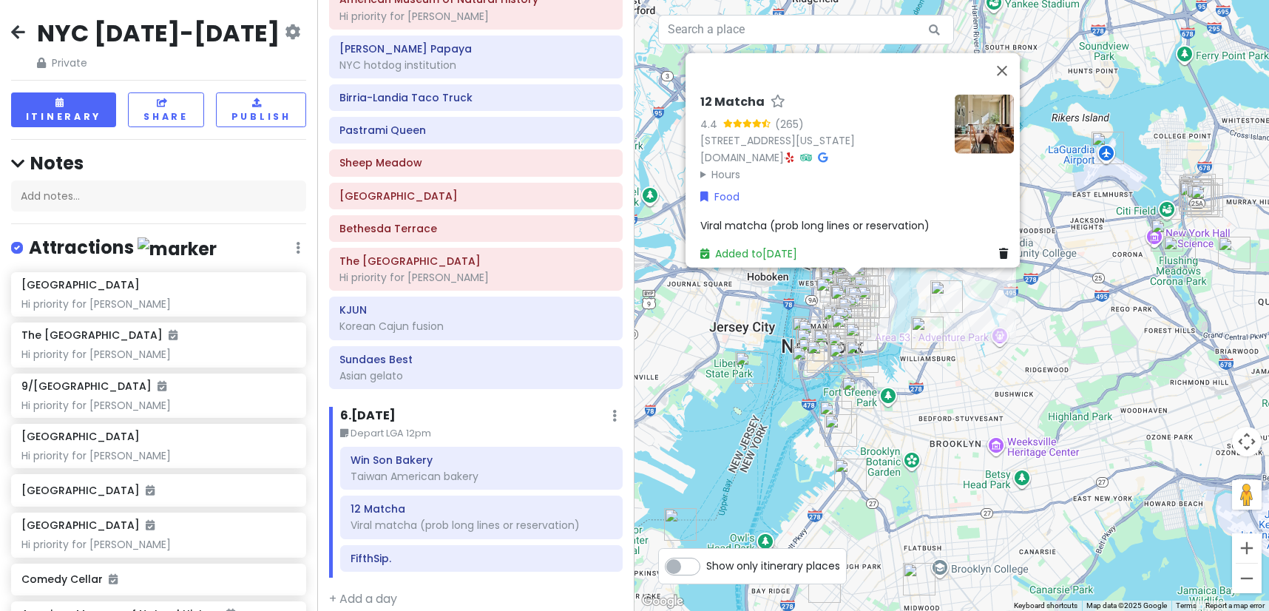
click at [719, 166] on summary "Hours" at bounding box center [821, 174] width 243 height 16
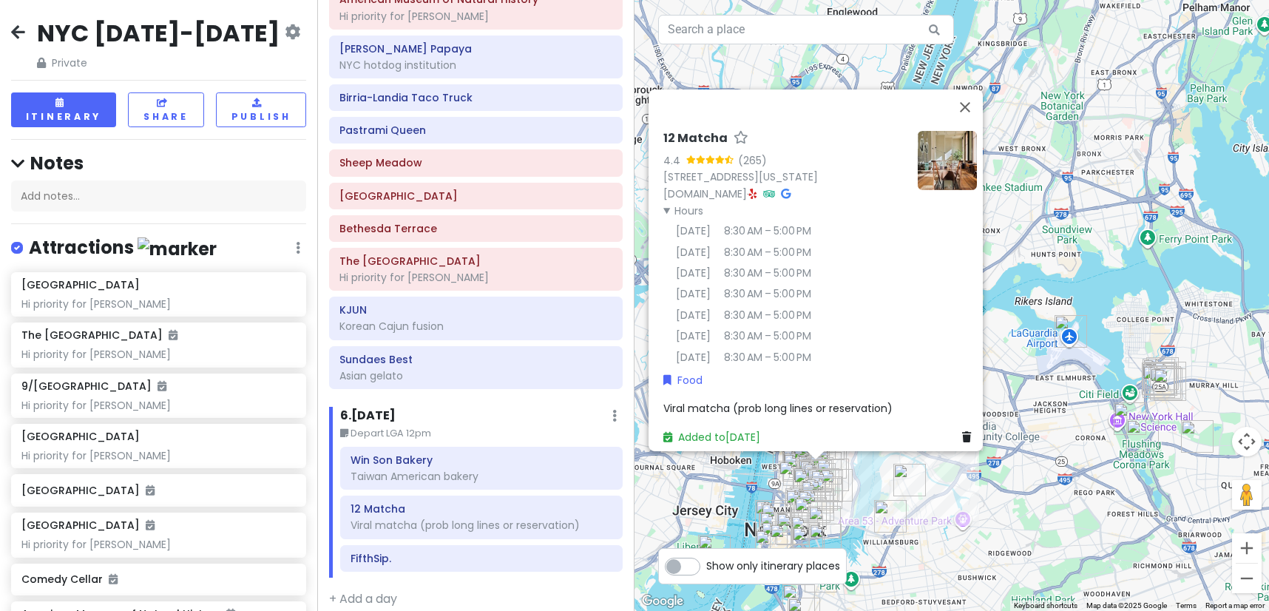
drag, startPoint x: 838, startPoint y: 365, endPoint x: 801, endPoint y: 550, distance: 188.5
click at [801, 550] on div "← Move left → Move right ↑ Move up ↓ Move down + Zoom in - Zoom out Home Jump l…" at bounding box center [951, 305] width 634 height 611
click at [396, 552] on h6 "FifthSip." at bounding box center [481, 558] width 262 height 13
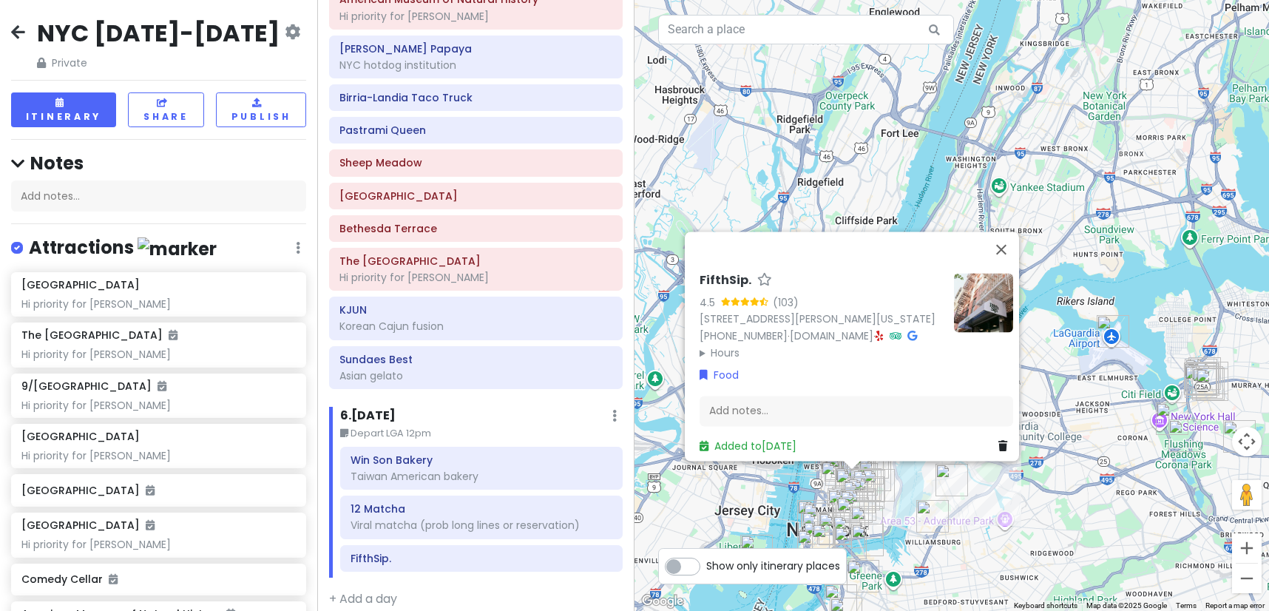
click at [730, 345] on summary "Hours" at bounding box center [820, 353] width 243 height 16
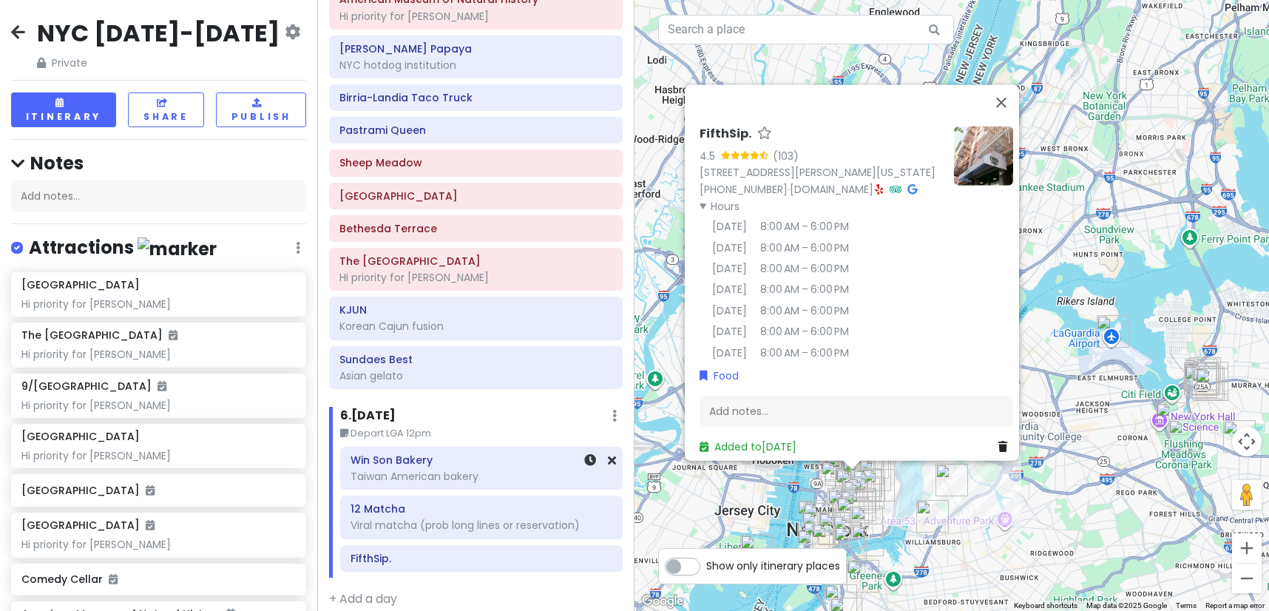
click at [404, 453] on h6 "Win Son Bakery" at bounding box center [481, 459] width 262 height 13
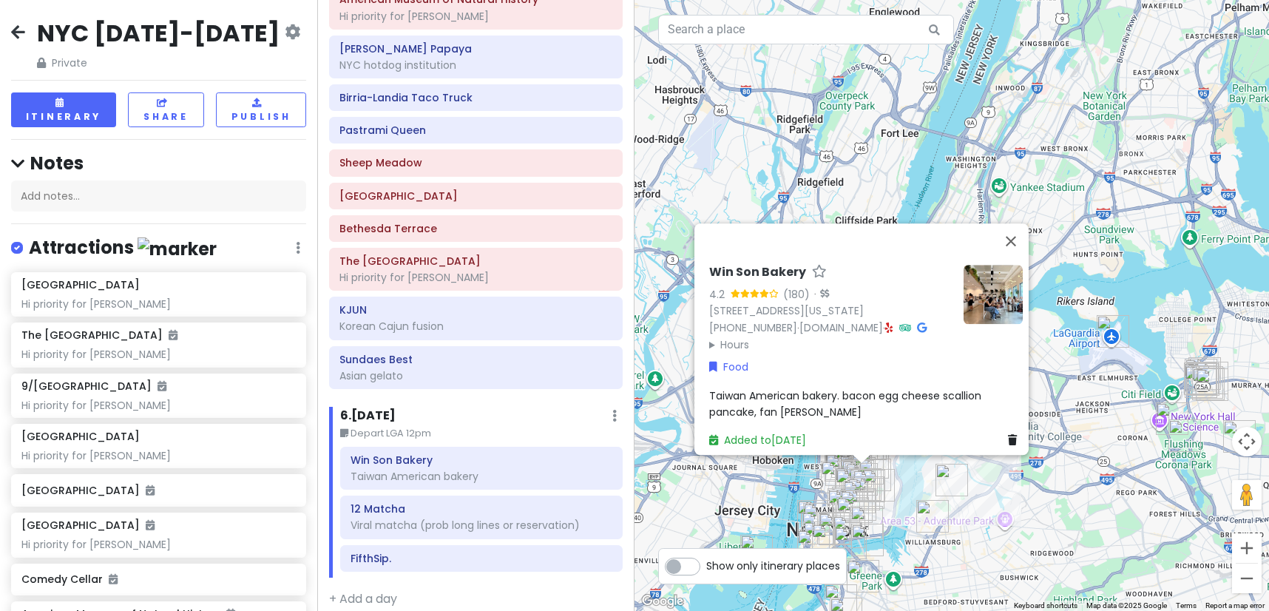
click at [739, 336] on summary "Hours" at bounding box center [830, 344] width 243 height 16
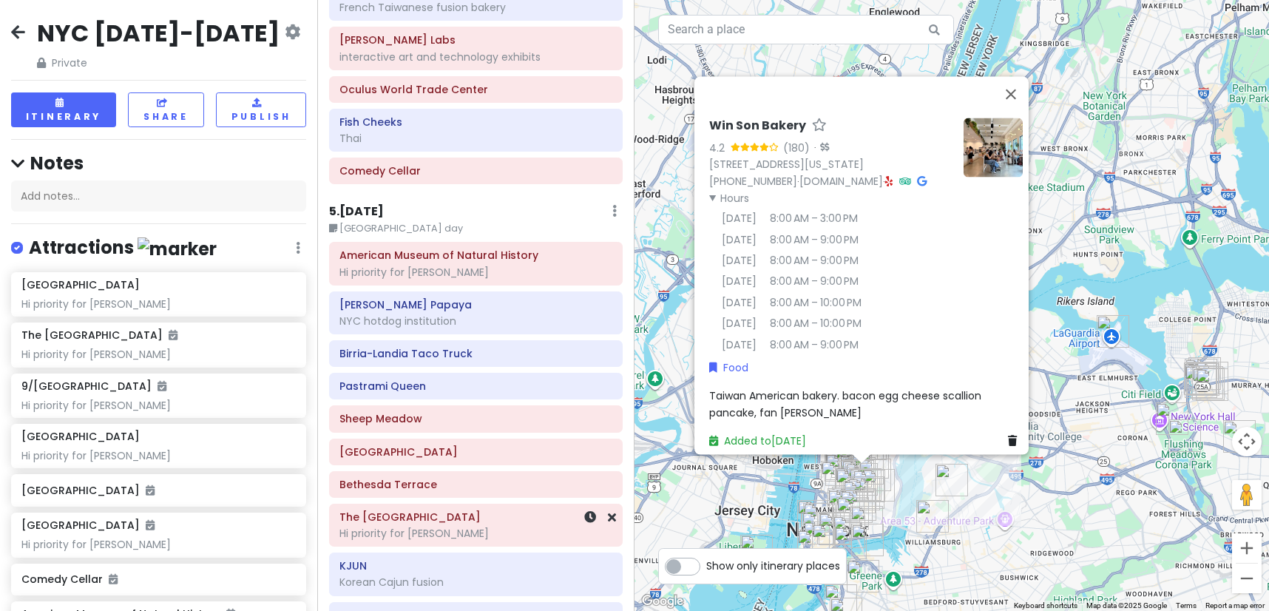
scroll to position [2234, 0]
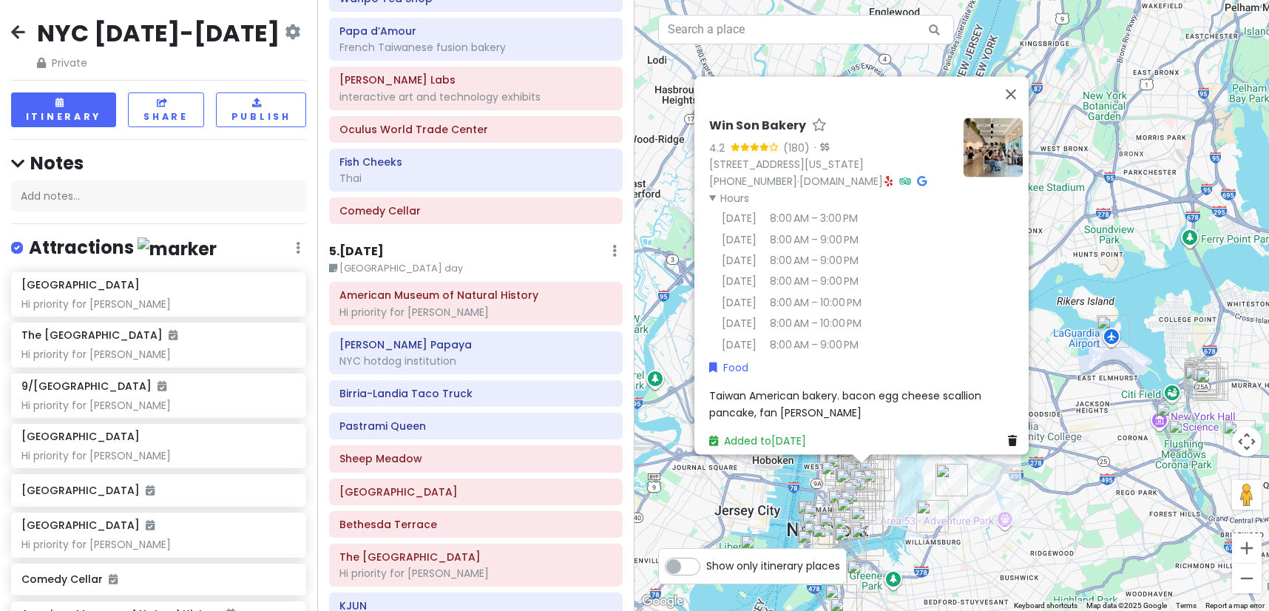
click at [396, 392] on div "American Museum of Natural History Hi priority for [PERSON_NAME] Papaya NYC hot…" at bounding box center [476, 486] width 316 height 409
click at [416, 387] on h6 "Birria-Landia Taco Truck" at bounding box center [475, 393] width 273 height 13
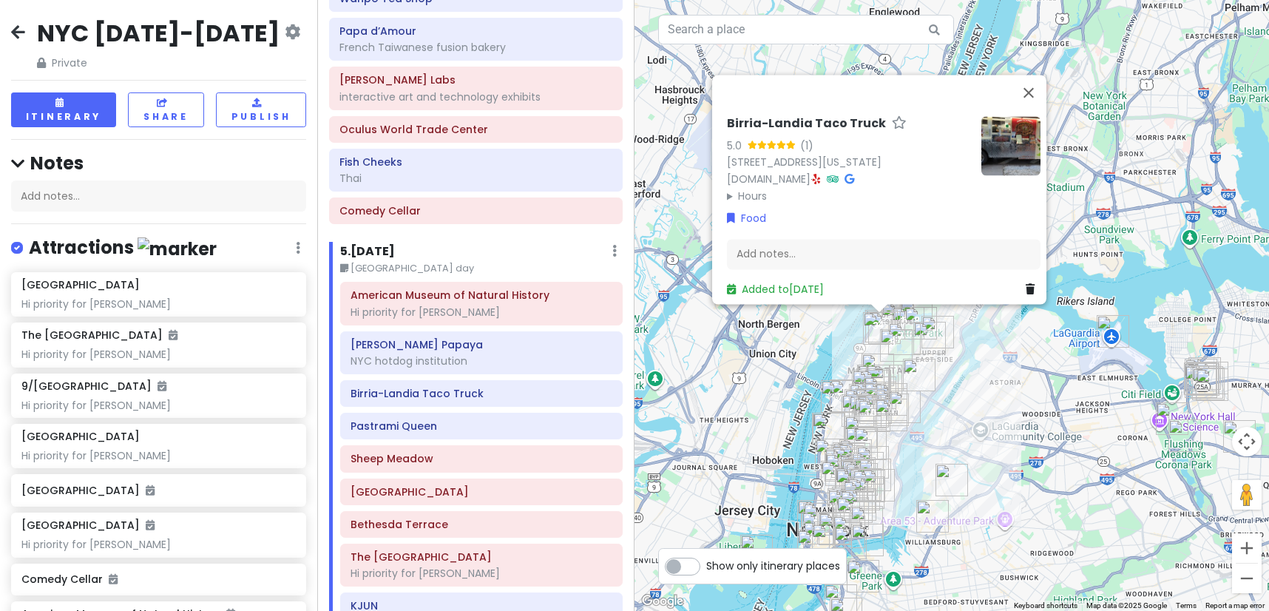
click at [758, 188] on summary "Hours" at bounding box center [848, 196] width 243 height 16
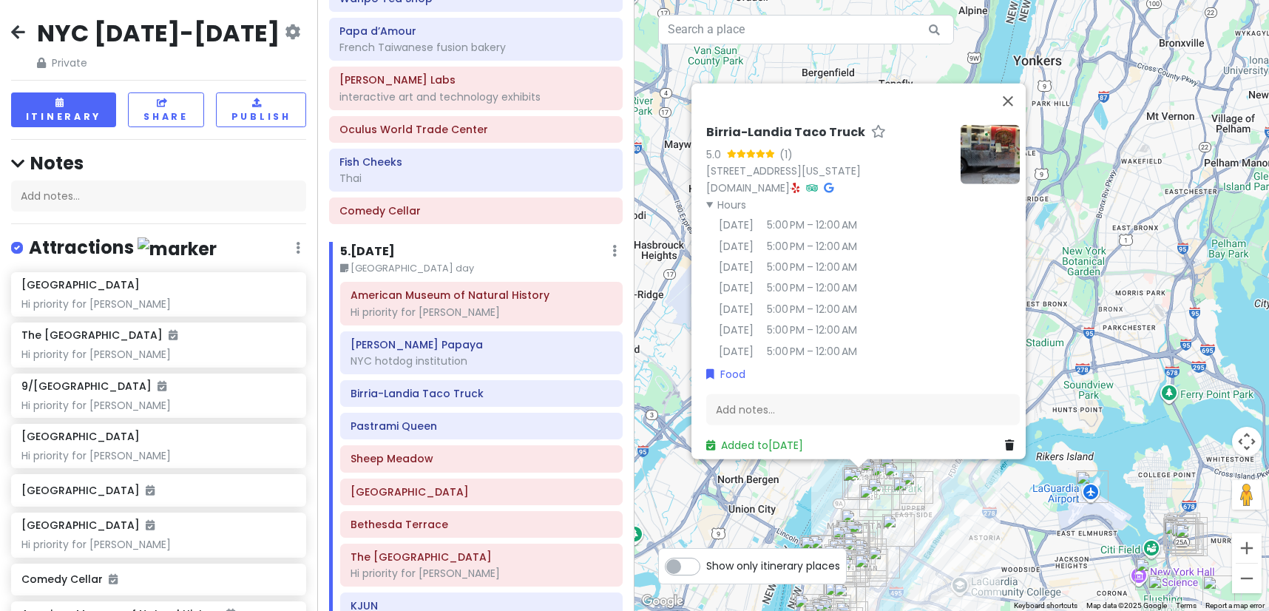
drag, startPoint x: 752, startPoint y: 355, endPoint x: 731, endPoint y: 513, distance: 159.6
click at [731, 513] on div "Birria-Landia Taco Truck 5.0 (1) [STREET_ADDRESS][US_STATE] [DOMAIN_NAME] · Hou…" at bounding box center [951, 305] width 634 height 611
click at [1110, 377] on div "Birria-Landia Taco Truck 5.0 (1) [STREET_ADDRESS][US_STATE] [DOMAIN_NAME] · Hou…" at bounding box center [951, 305] width 634 height 611
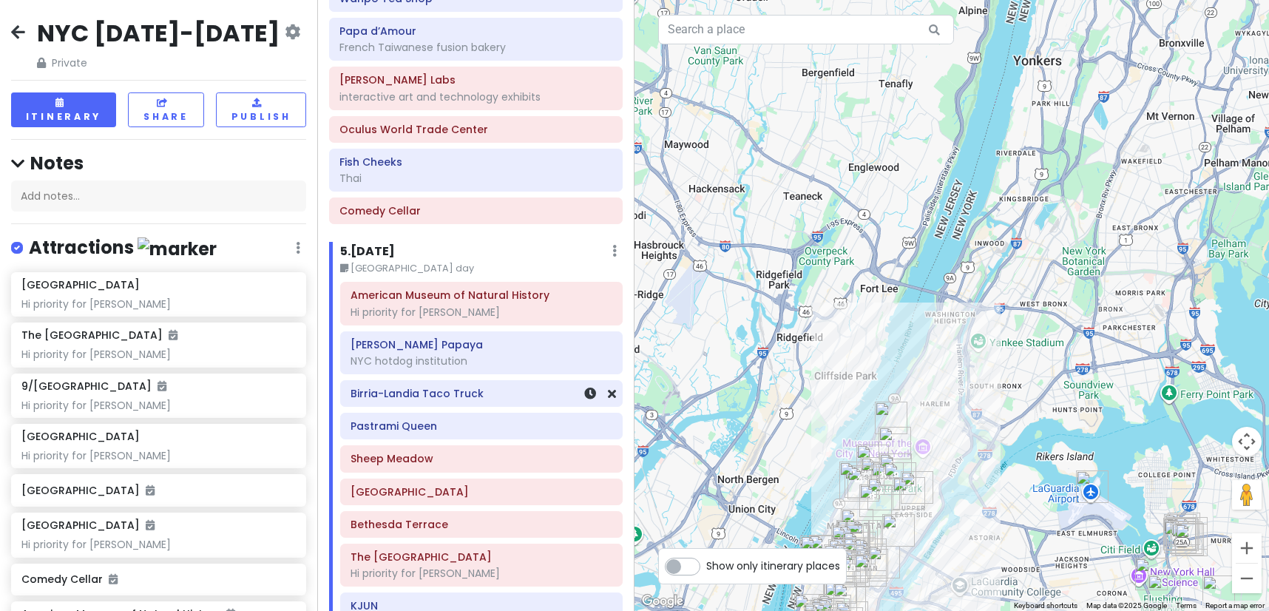
click at [461, 387] on h6 "Birria-Landia Taco Truck" at bounding box center [481, 393] width 262 height 13
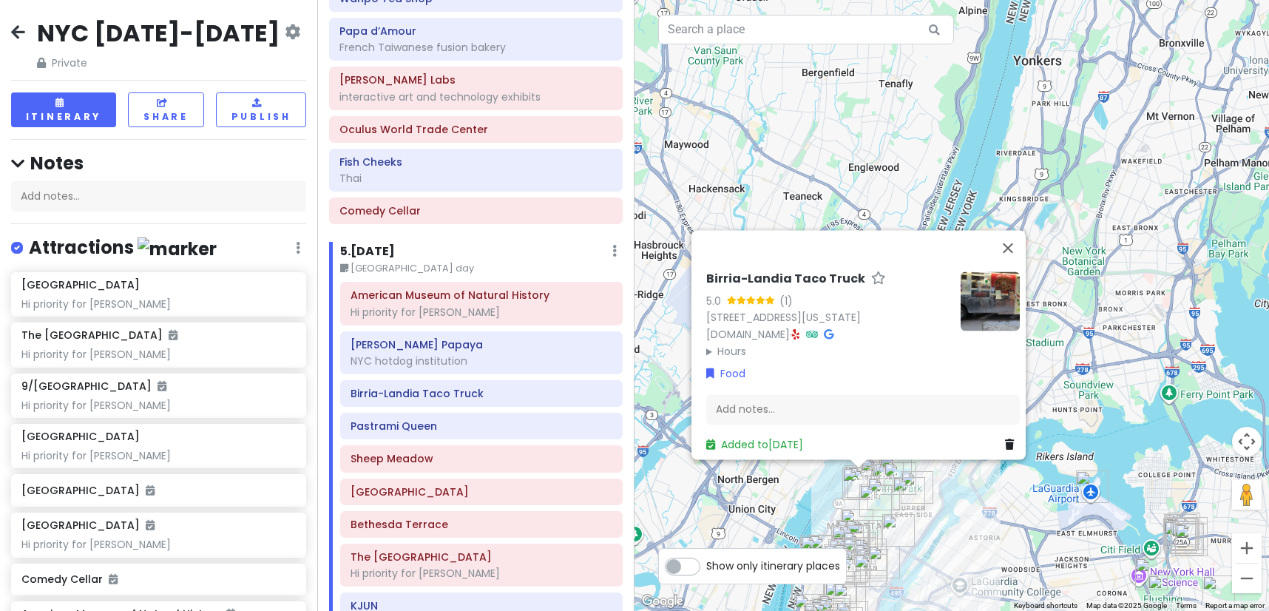
click at [728, 347] on summary "Hours" at bounding box center [827, 351] width 243 height 16
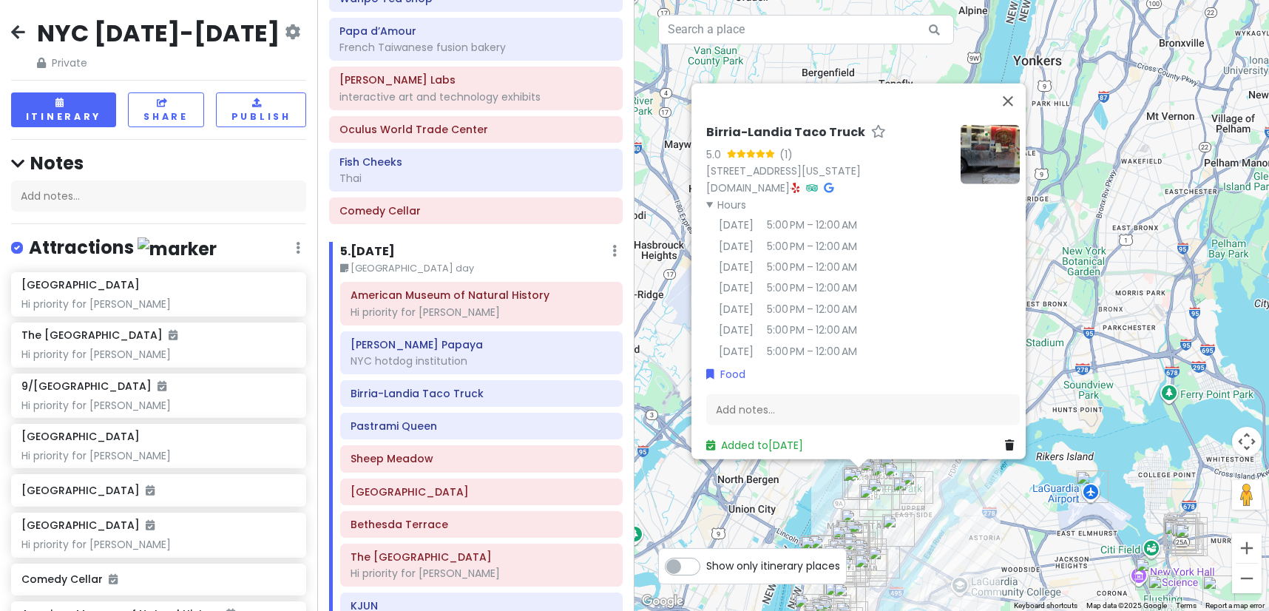
click at [979, 134] on img at bounding box center [989, 154] width 59 height 59
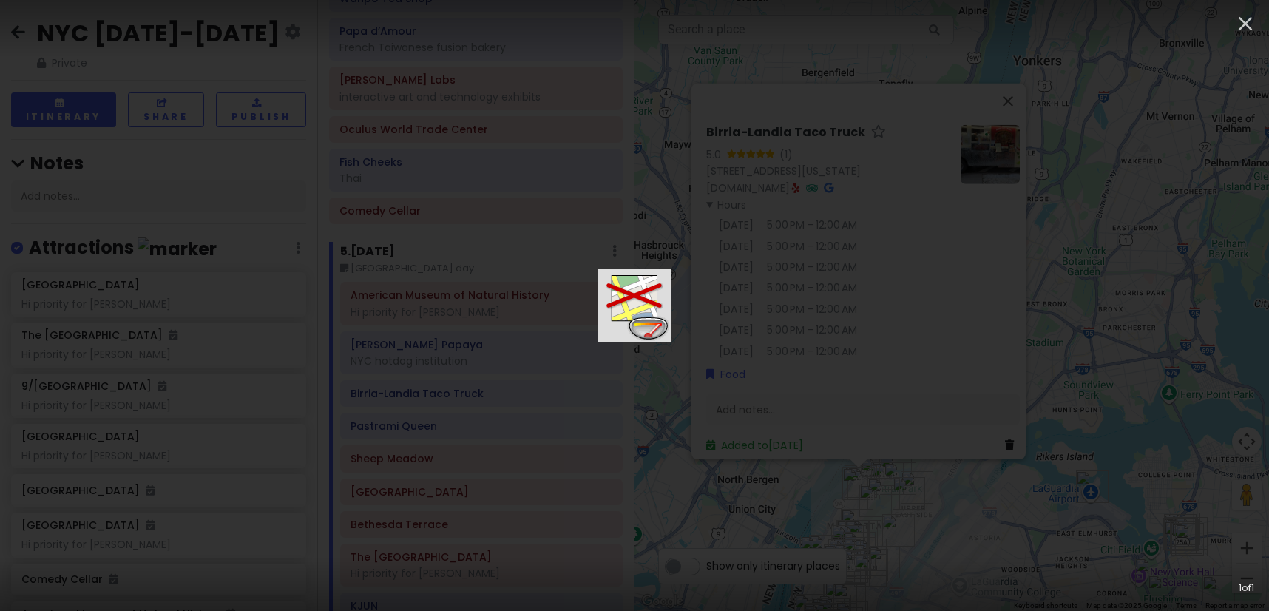
click at [623, 278] on img at bounding box center [634, 305] width 74 height 74
click at [820, 243] on div "1 of 1" at bounding box center [634, 305] width 1269 height 611
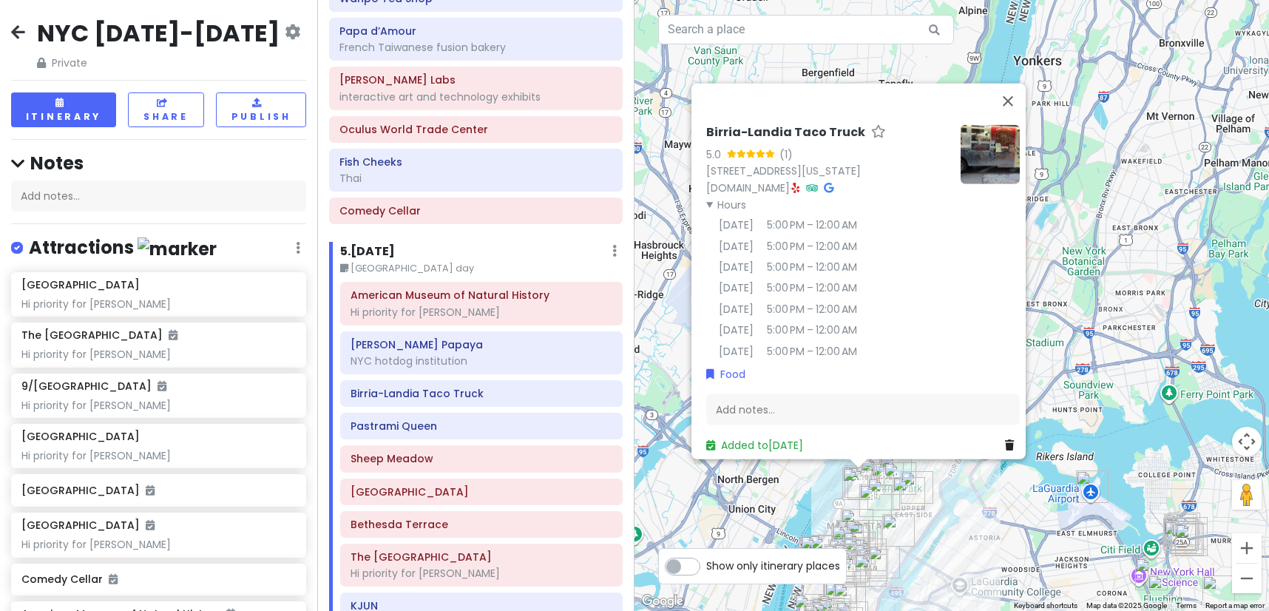
click at [796, 183] on icon at bounding box center [796, 188] width 8 height 10
click at [729, 180] on link "[DOMAIN_NAME]" at bounding box center [748, 187] width 84 height 15
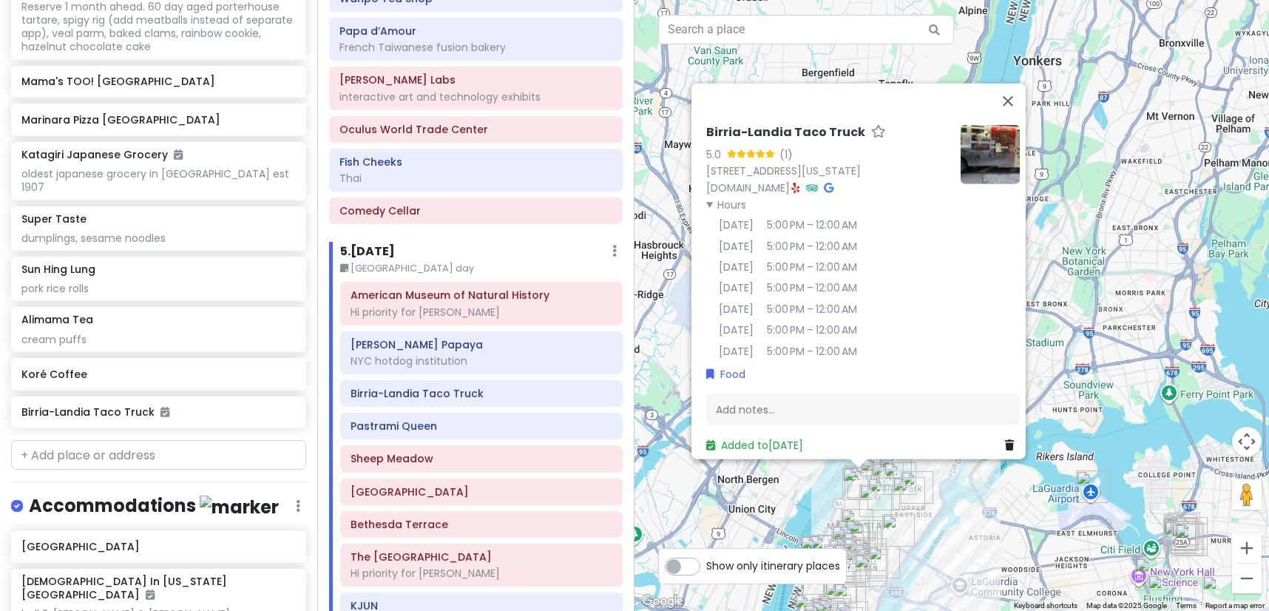
scroll to position [5155, 0]
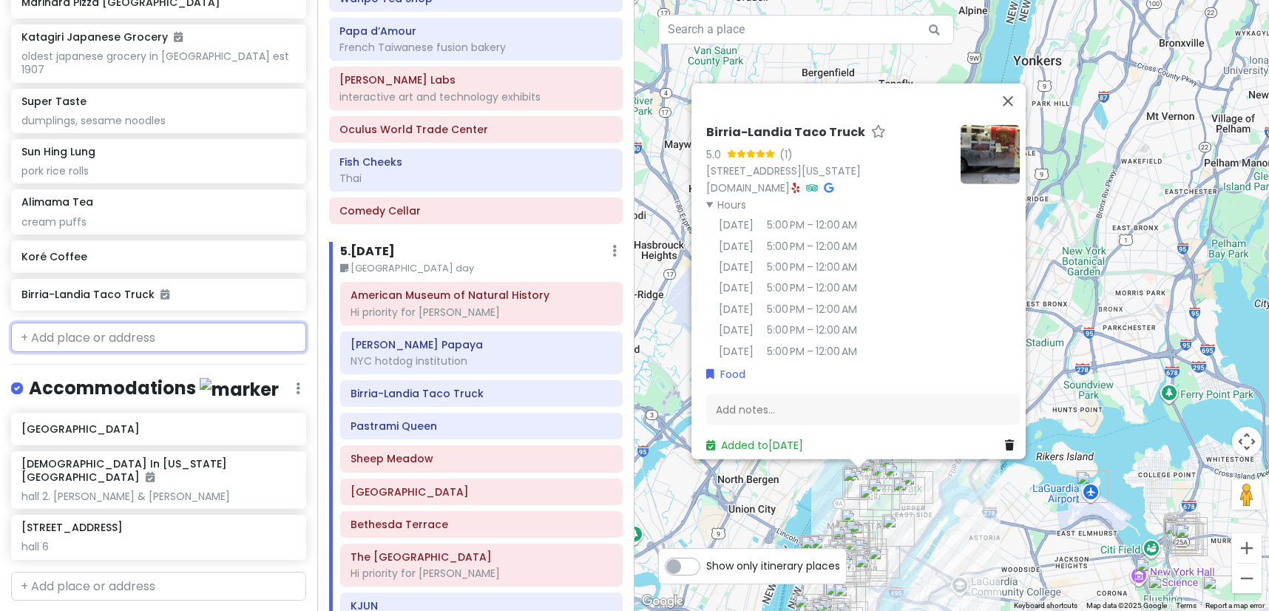
click at [230, 322] on input "text" at bounding box center [158, 337] width 295 height 30
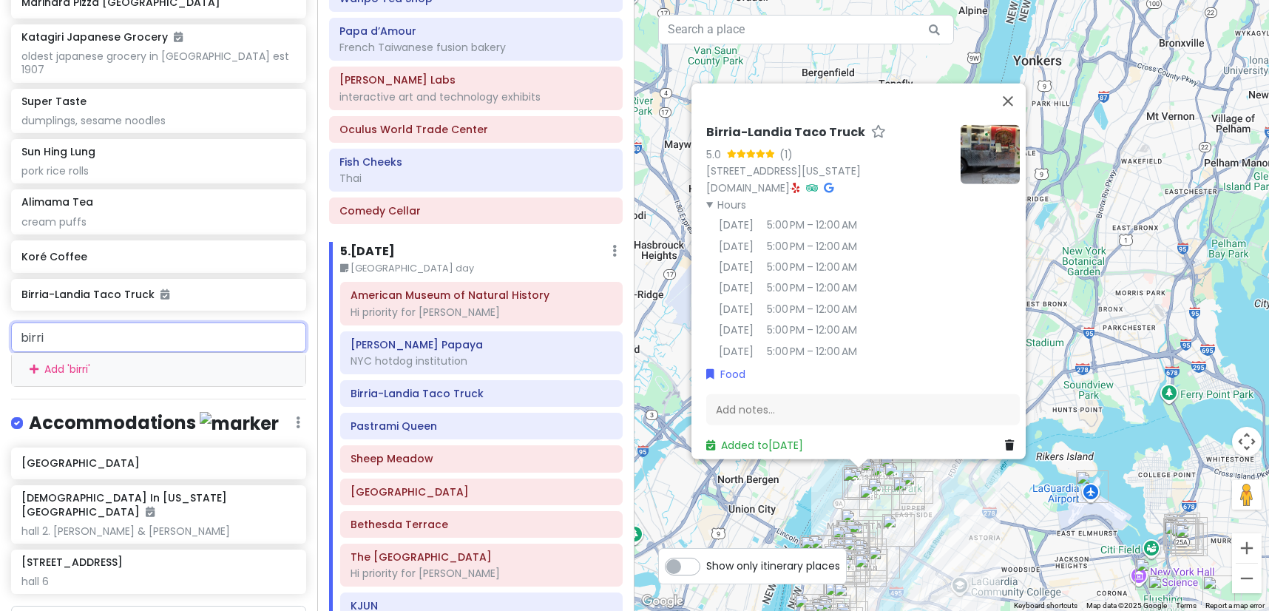
type input "birria"
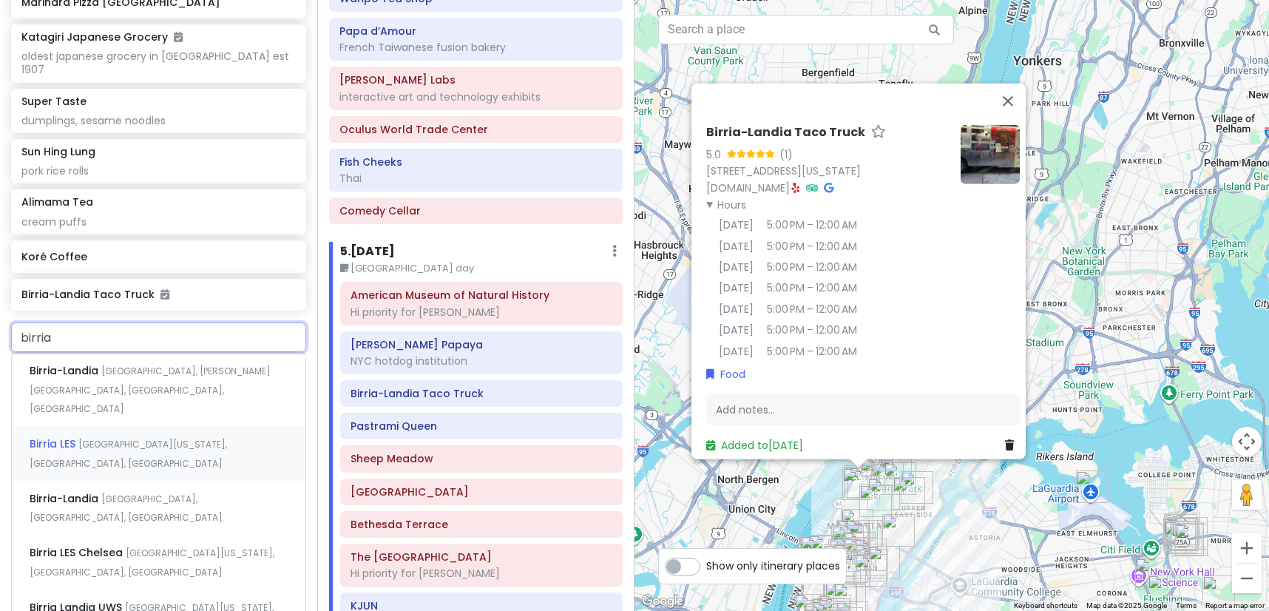
click at [121, 426] on div "Birria [GEOGRAPHIC_DATA], [US_STATE], [GEOGRAPHIC_DATA], [GEOGRAPHIC_DATA]" at bounding box center [159, 453] width 294 height 55
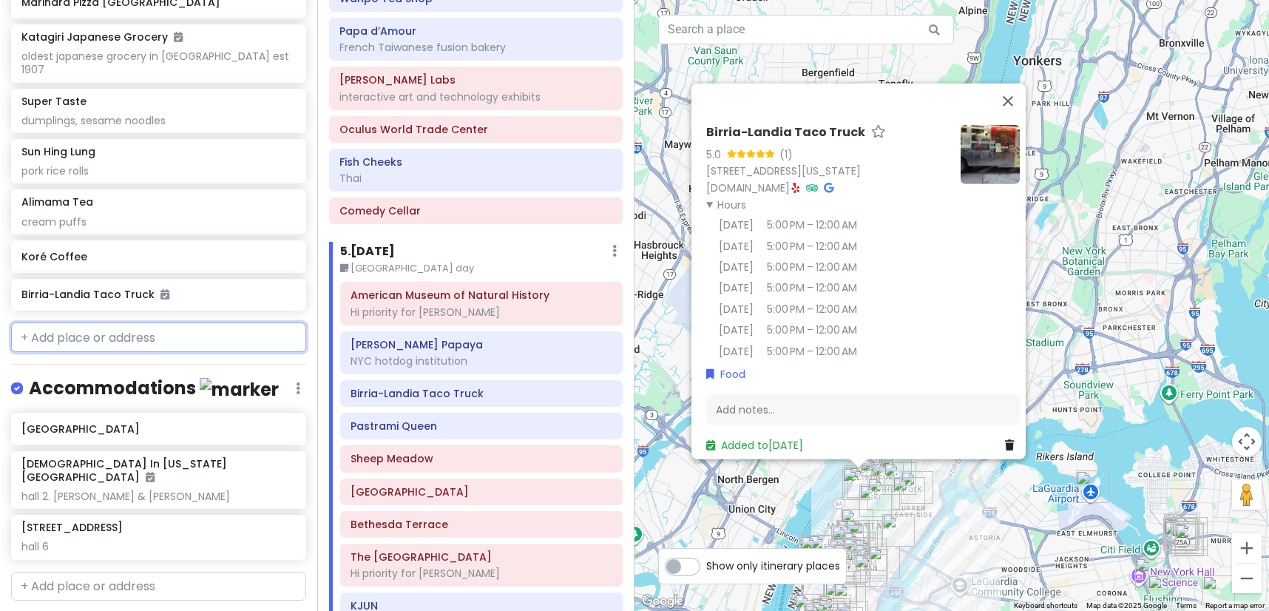
scroll to position [5193, 0]
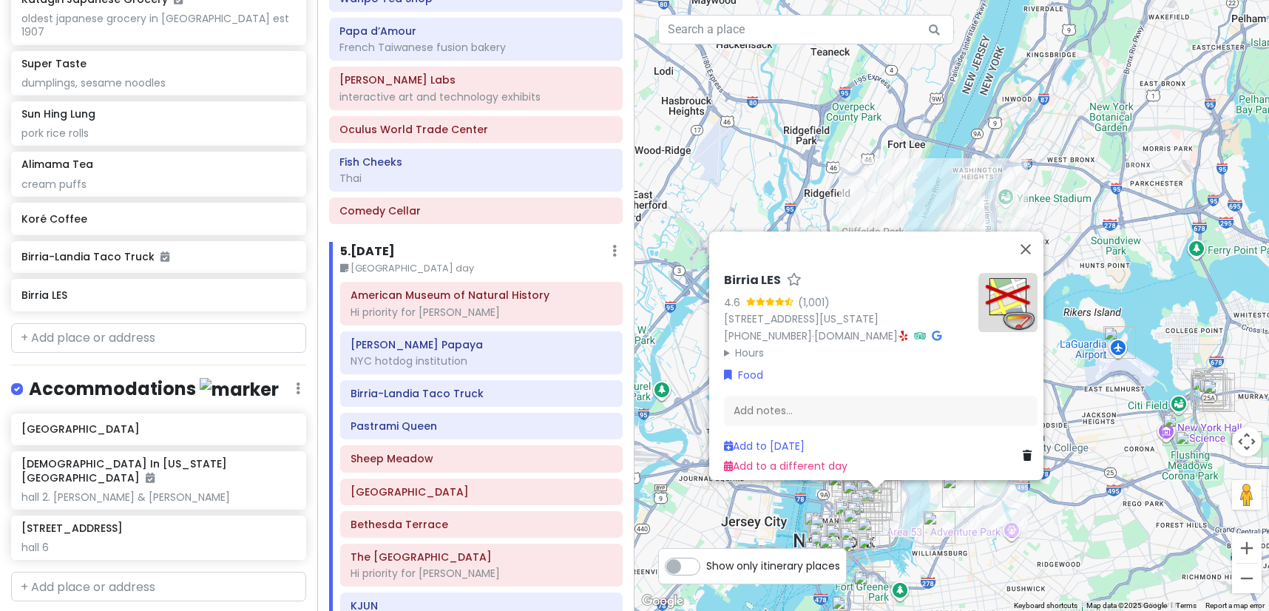
drag, startPoint x: 881, startPoint y: 551, endPoint x: 901, endPoint y: 511, distance: 44.6
click at [900, 511] on div "Birria LES 4.6 (1,001) [STREET_ADDRESS][US_STATE] [PHONE_NUMBER] · [GEOGRAPHIC_…" at bounding box center [951, 305] width 634 height 611
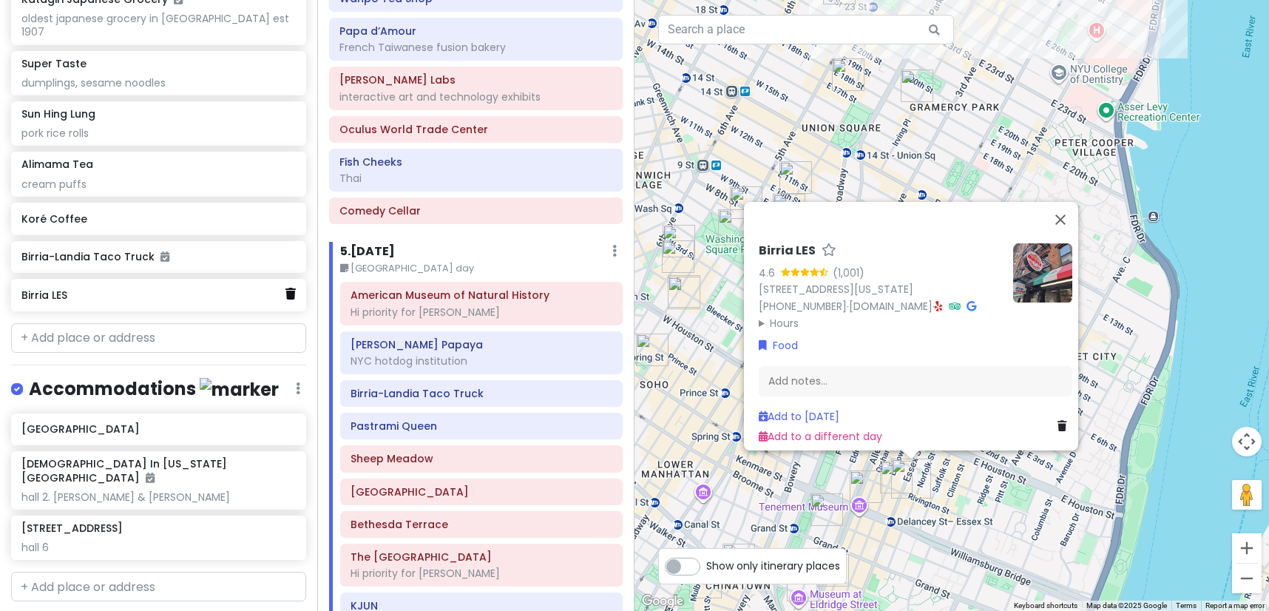
click at [285, 288] on icon at bounding box center [290, 294] width 10 height 12
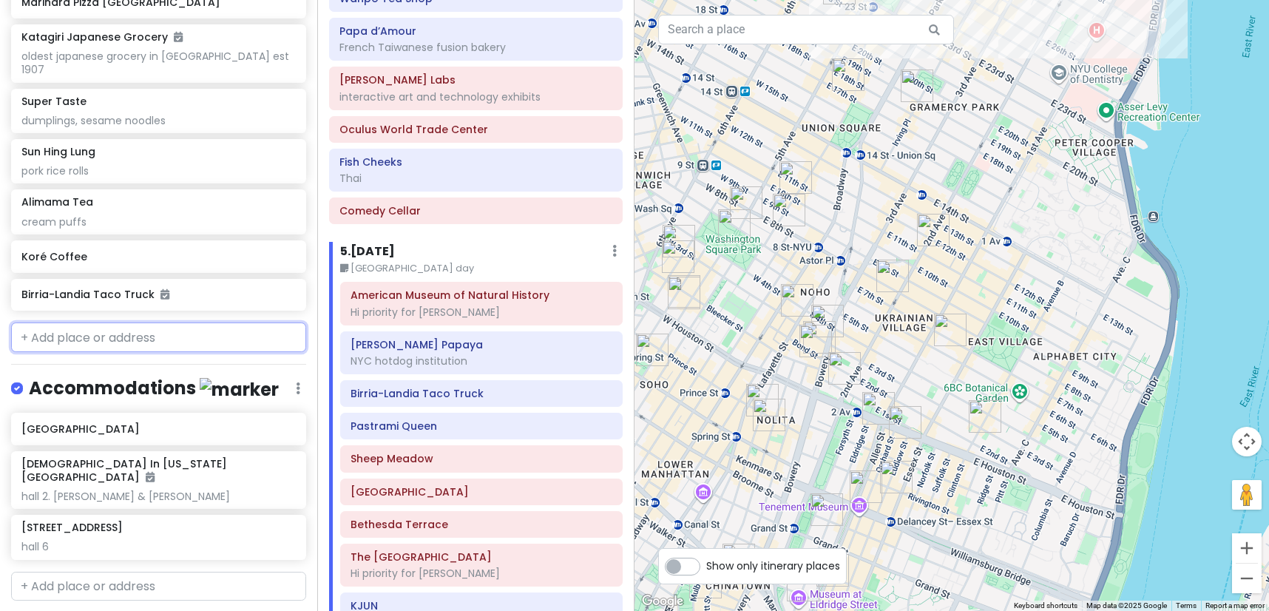
click at [139, 322] on input "text" at bounding box center [158, 337] width 295 height 30
paste input "[GEOGRAPHIC_DATA]"
type input "[GEOGRAPHIC_DATA]"
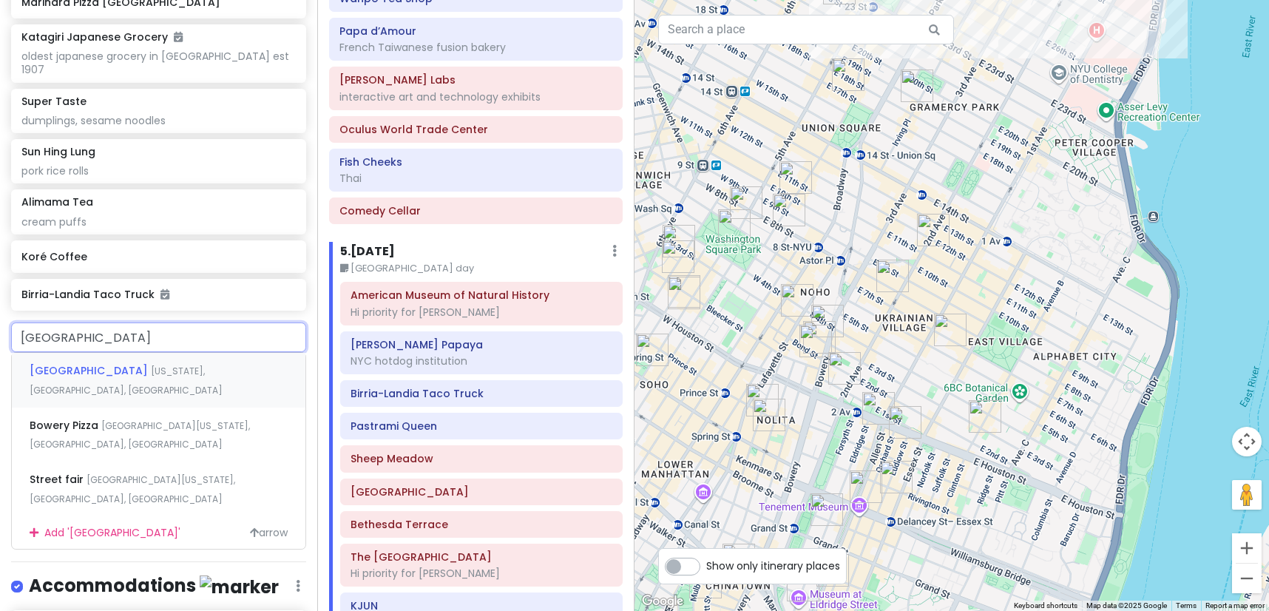
click at [129, 363] on span "[GEOGRAPHIC_DATA]" at bounding box center [90, 370] width 121 height 15
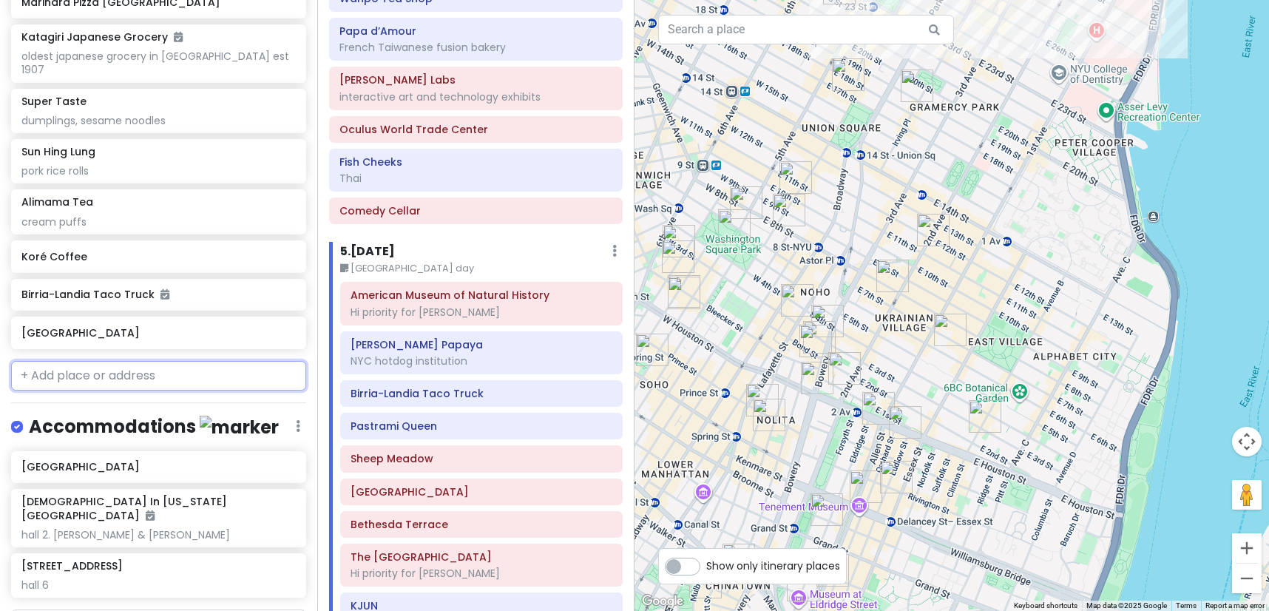
scroll to position [5193, 0]
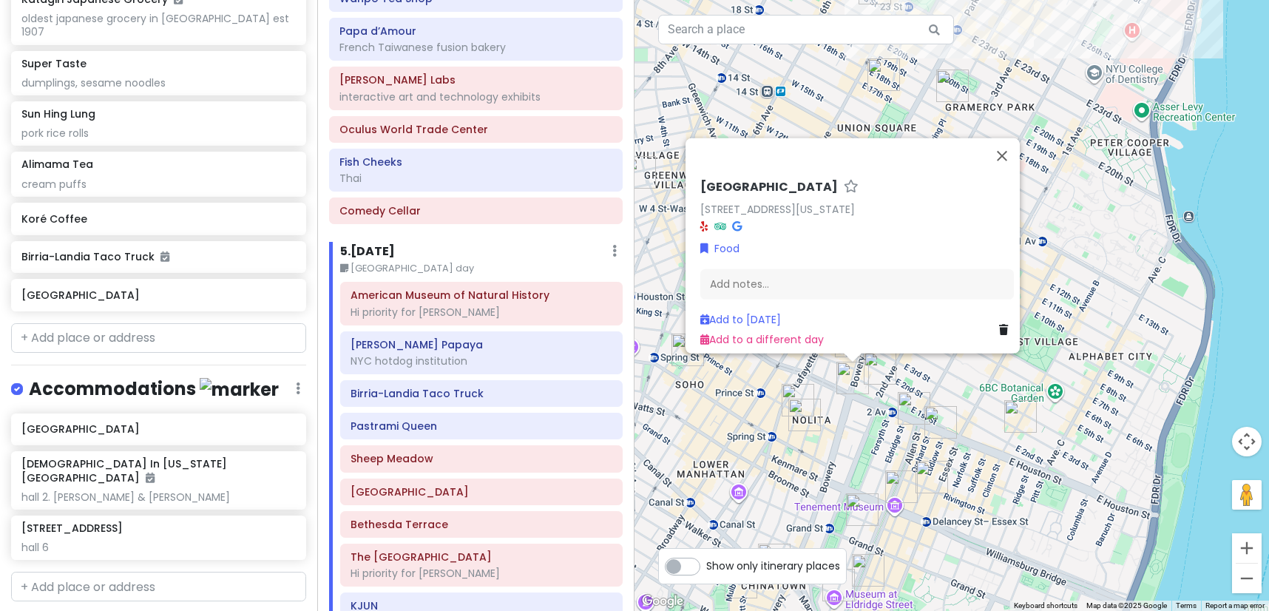
click at [839, 413] on div "[GEOGRAPHIC_DATA] E [GEOGRAPHIC_DATA][US_STATE], [GEOGRAPHIC_DATA] Food Add not…" at bounding box center [951, 305] width 634 height 611
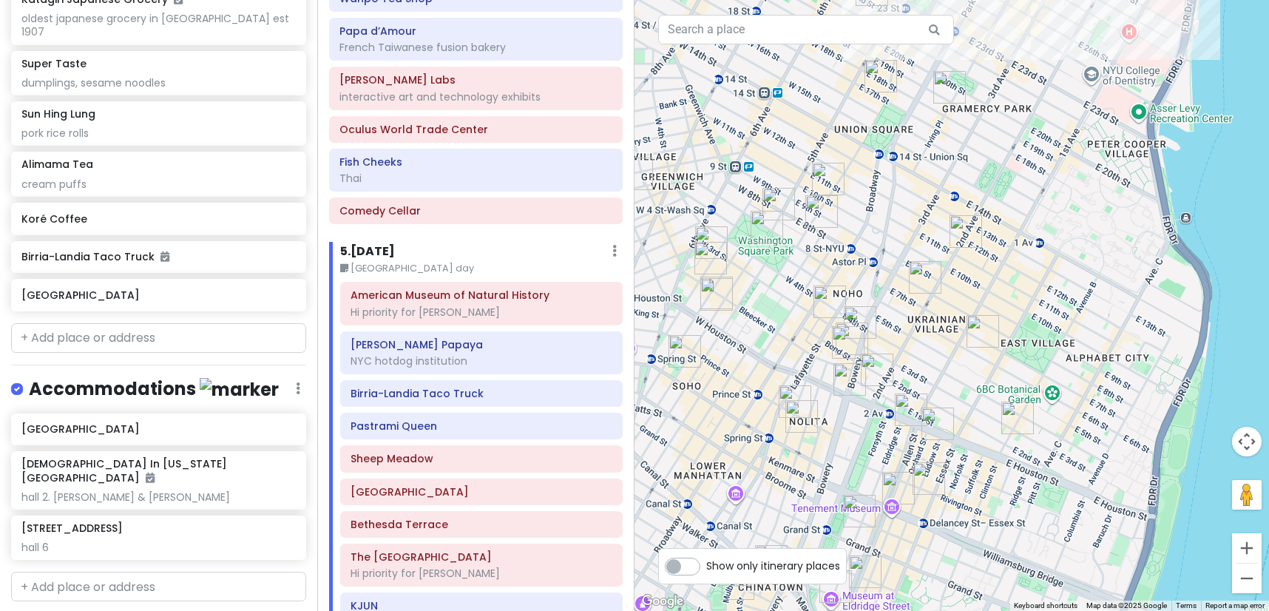
click at [847, 379] on img "East Houston Street & Bowery" at bounding box center [849, 379] width 33 height 33
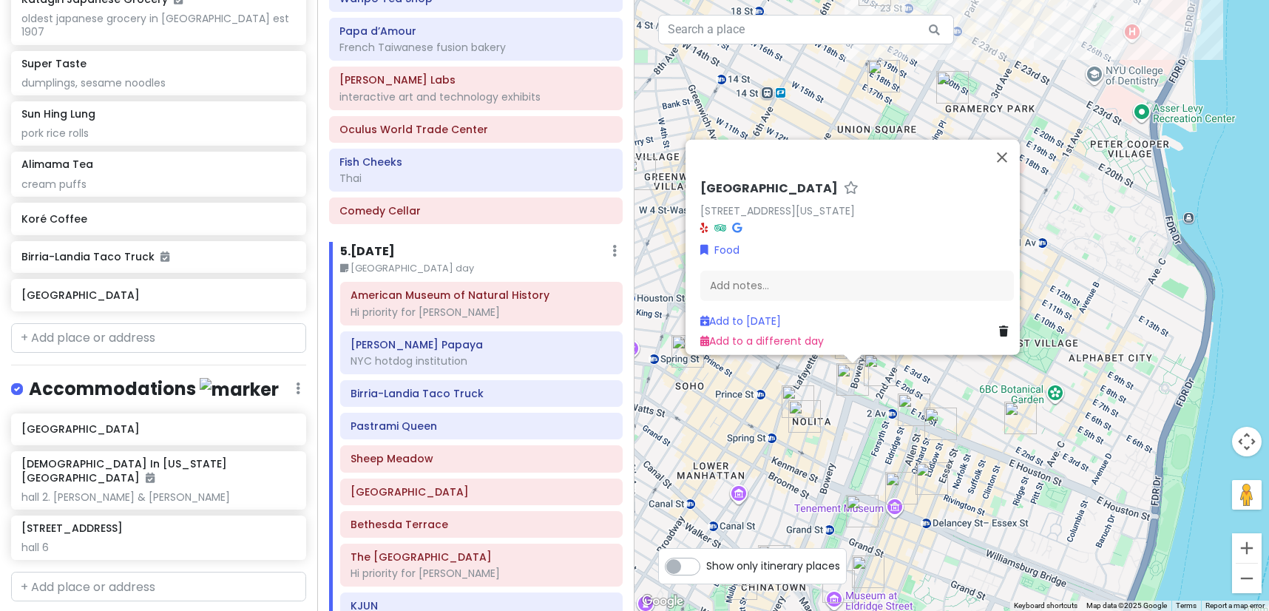
click at [999, 325] on icon at bounding box center [1003, 330] width 9 height 10
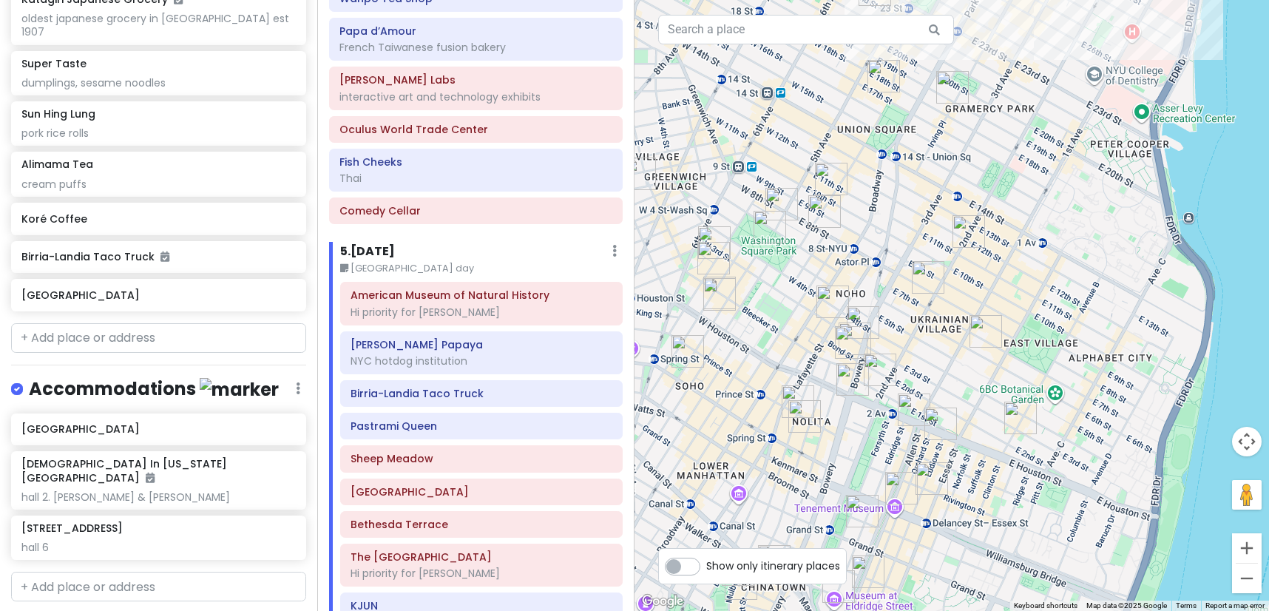
scroll to position [5155, 0]
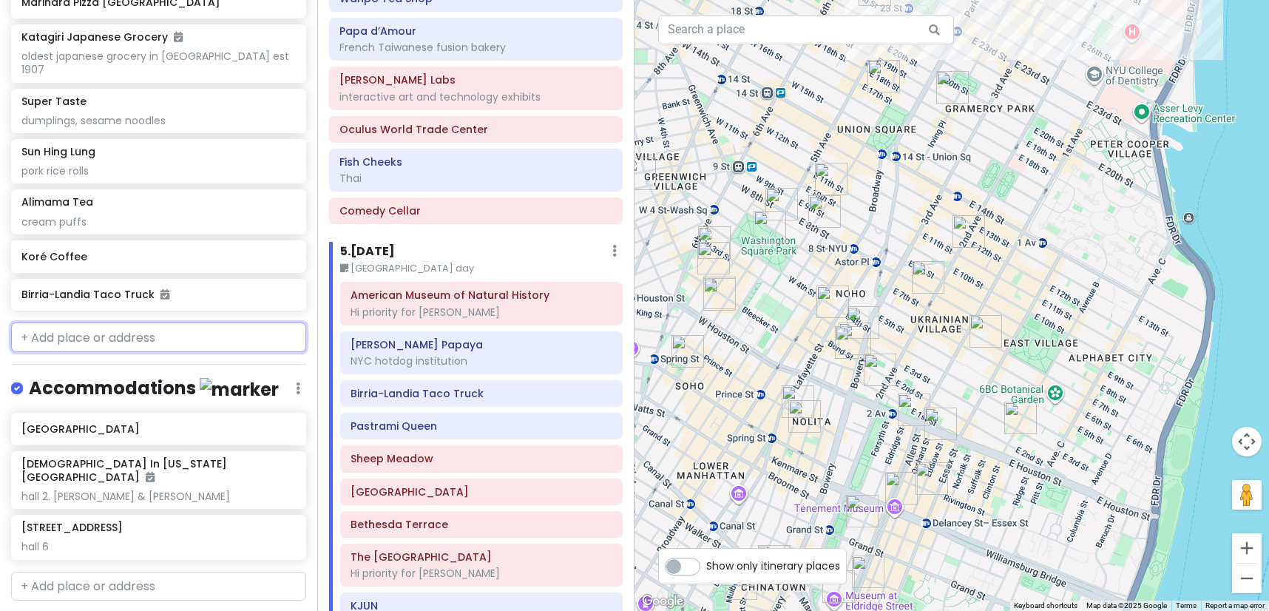
click at [69, 322] on input "text" at bounding box center [158, 337] width 295 height 30
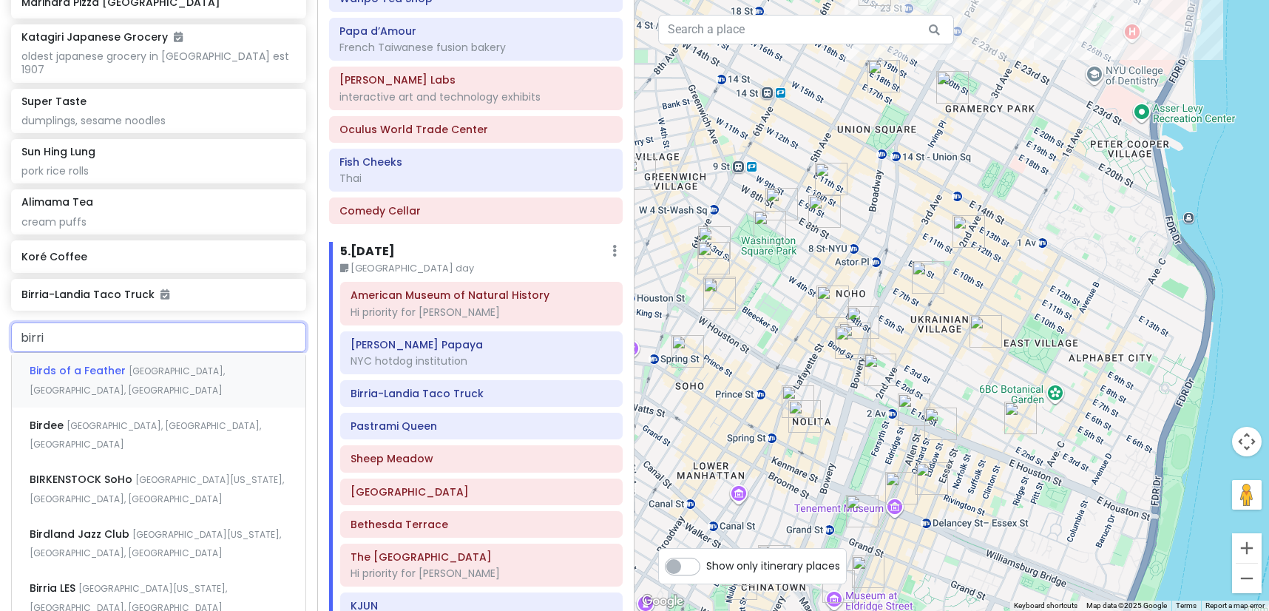
type input "birria"
click at [129, 528] on span "[GEOGRAPHIC_DATA][US_STATE], [GEOGRAPHIC_DATA], [GEOGRAPHIC_DATA]" at bounding box center [140, 544] width 220 height 32
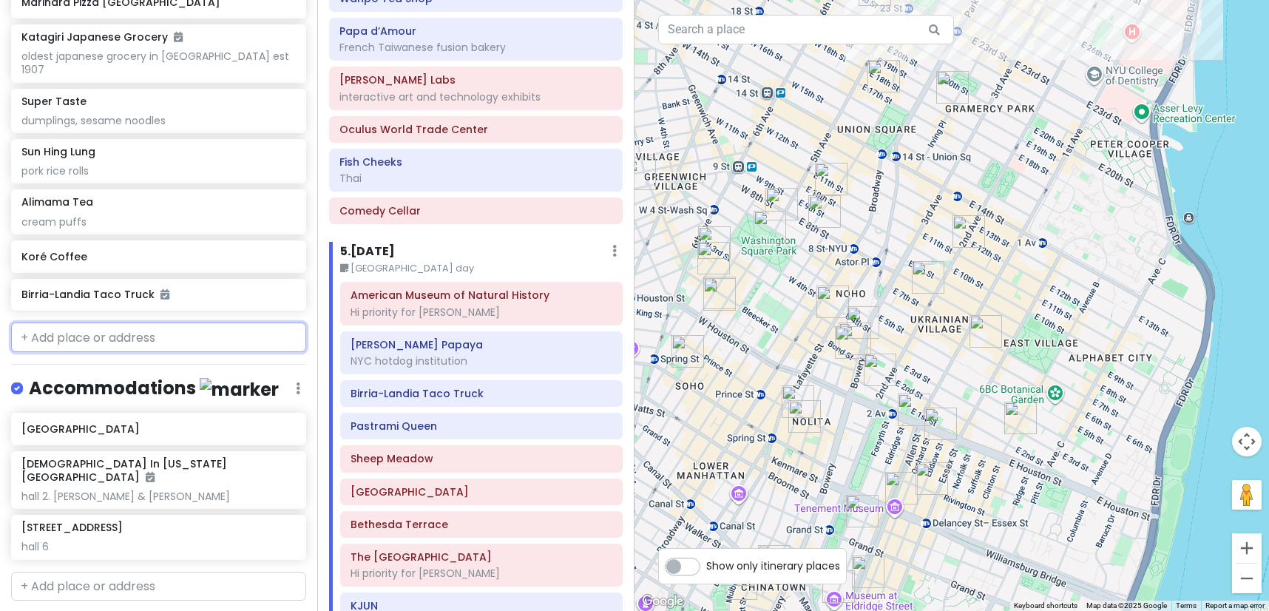
scroll to position [5193, 0]
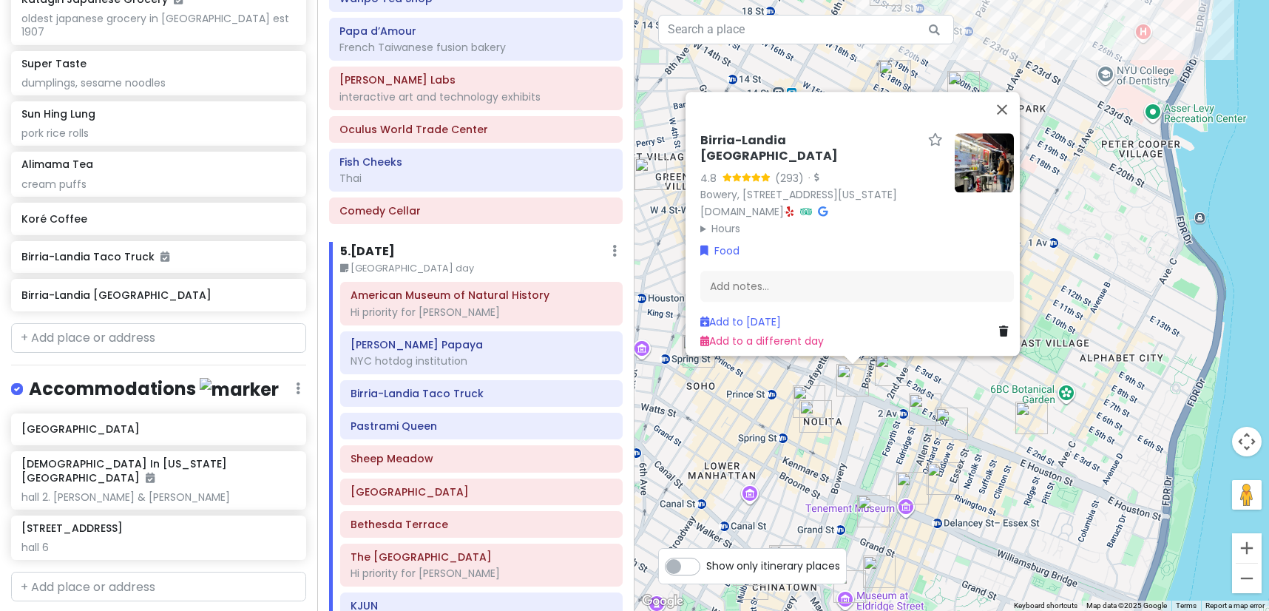
click at [999, 326] on icon at bounding box center [1003, 331] width 9 height 10
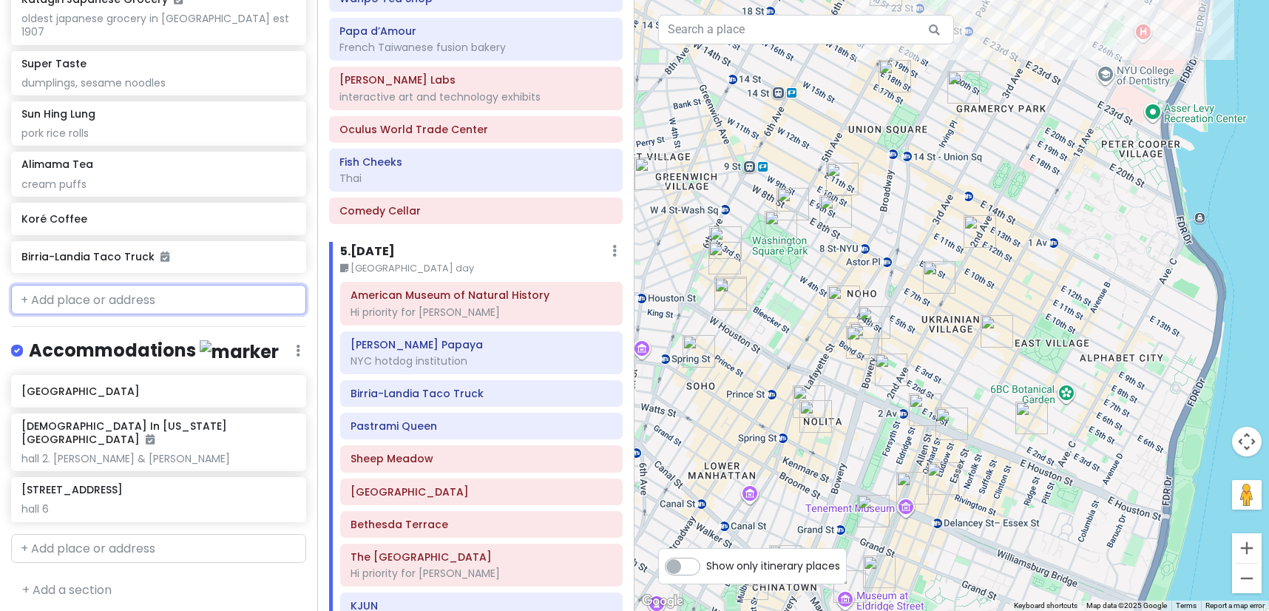
scroll to position [5155, 0]
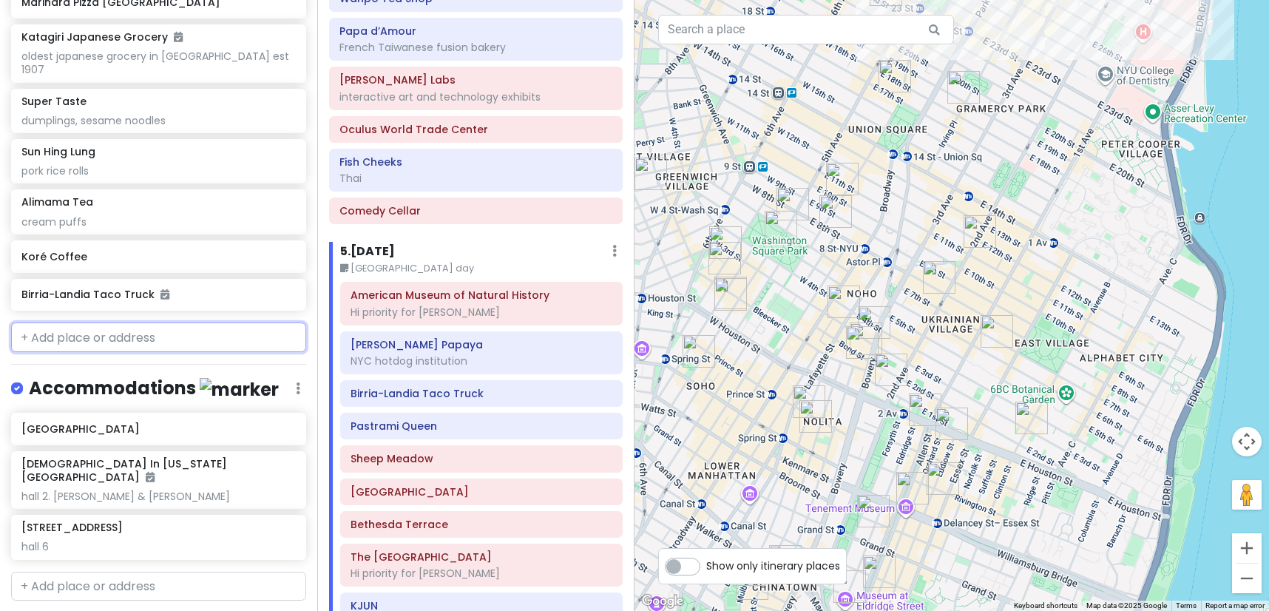
paste input "[STREET_ADDRESS][PERSON_NAME][PERSON_NAME]"
type input "[STREET_ADDRESS][PERSON_NAME][PERSON_NAME]"
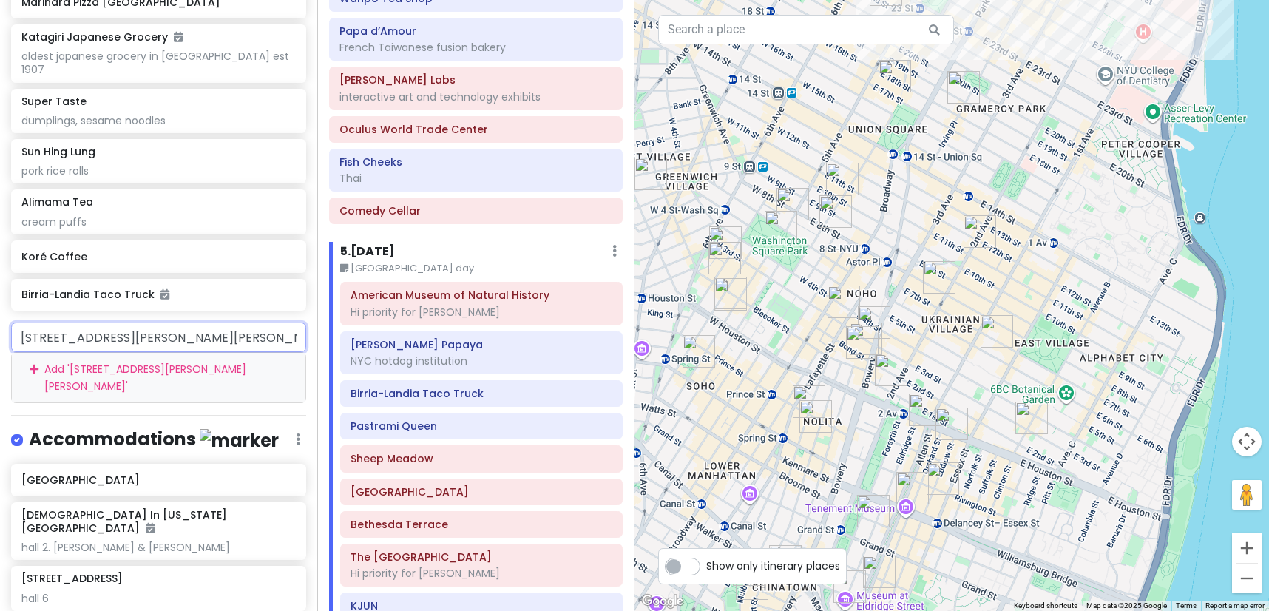
scroll to position [0, 17]
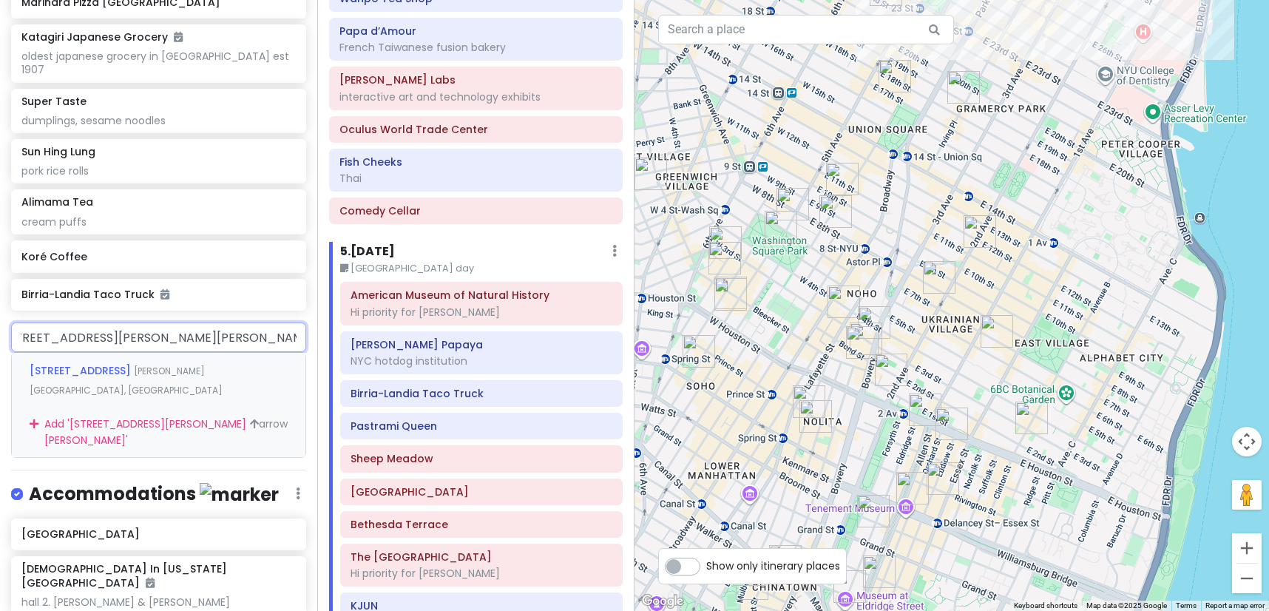
click at [177, 364] on span "[PERSON_NAME][GEOGRAPHIC_DATA], [GEOGRAPHIC_DATA]" at bounding box center [126, 380] width 193 height 32
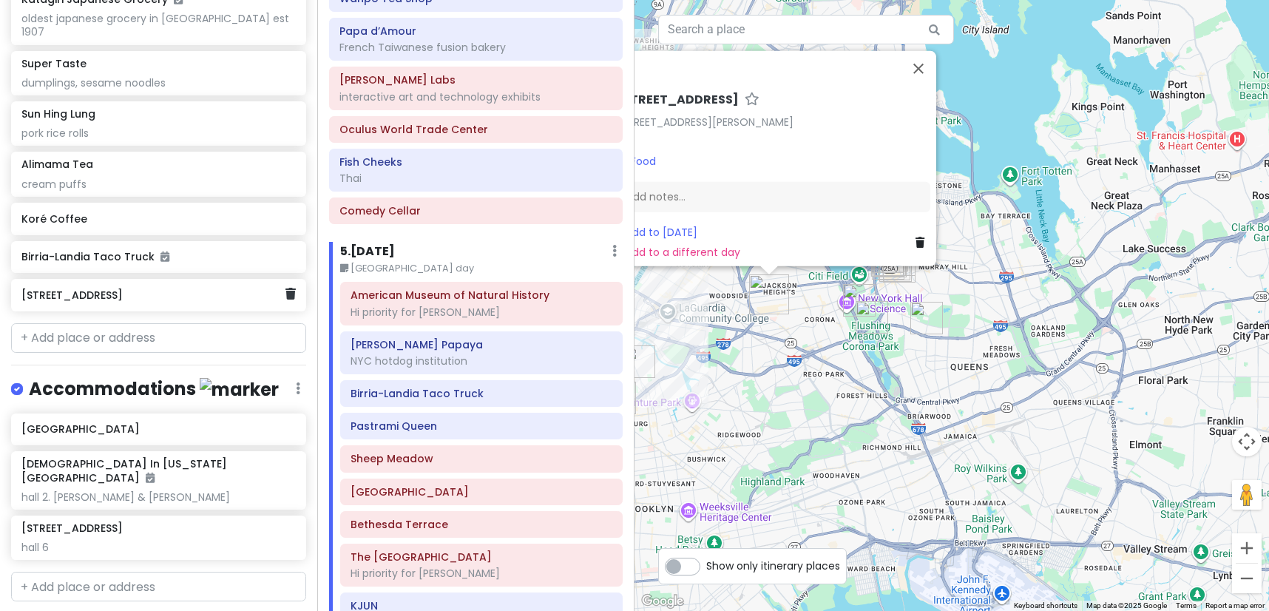
click at [286, 279] on div "[STREET_ADDRESS]" at bounding box center [158, 295] width 295 height 33
click at [285, 288] on icon at bounding box center [290, 294] width 10 height 12
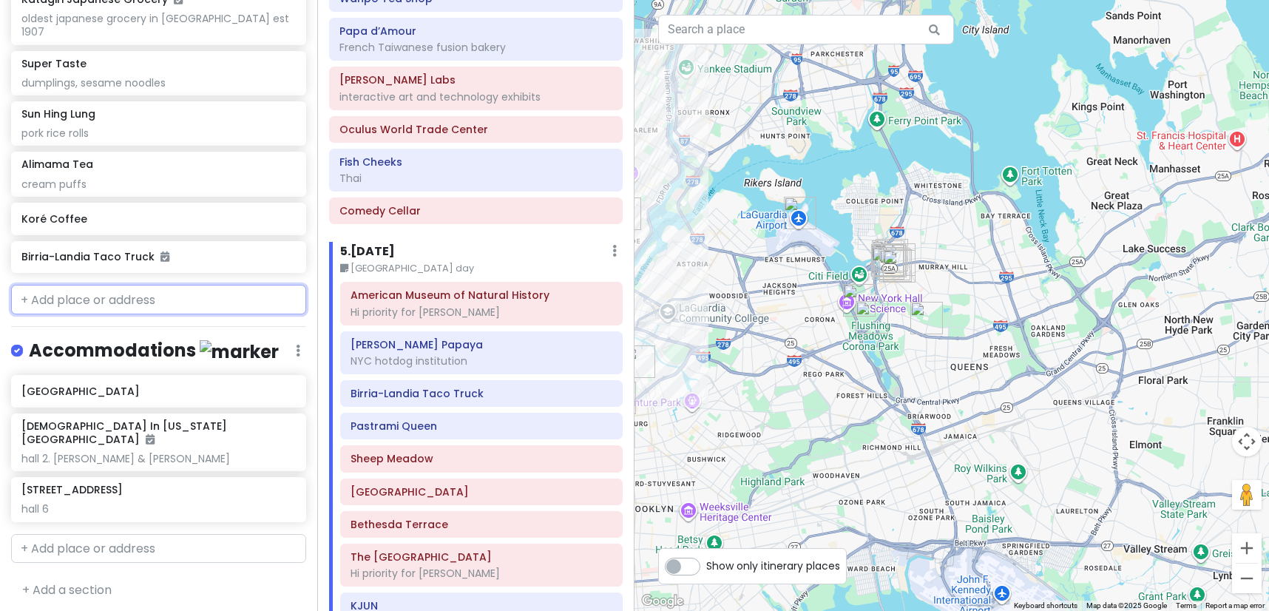
scroll to position [5155, 0]
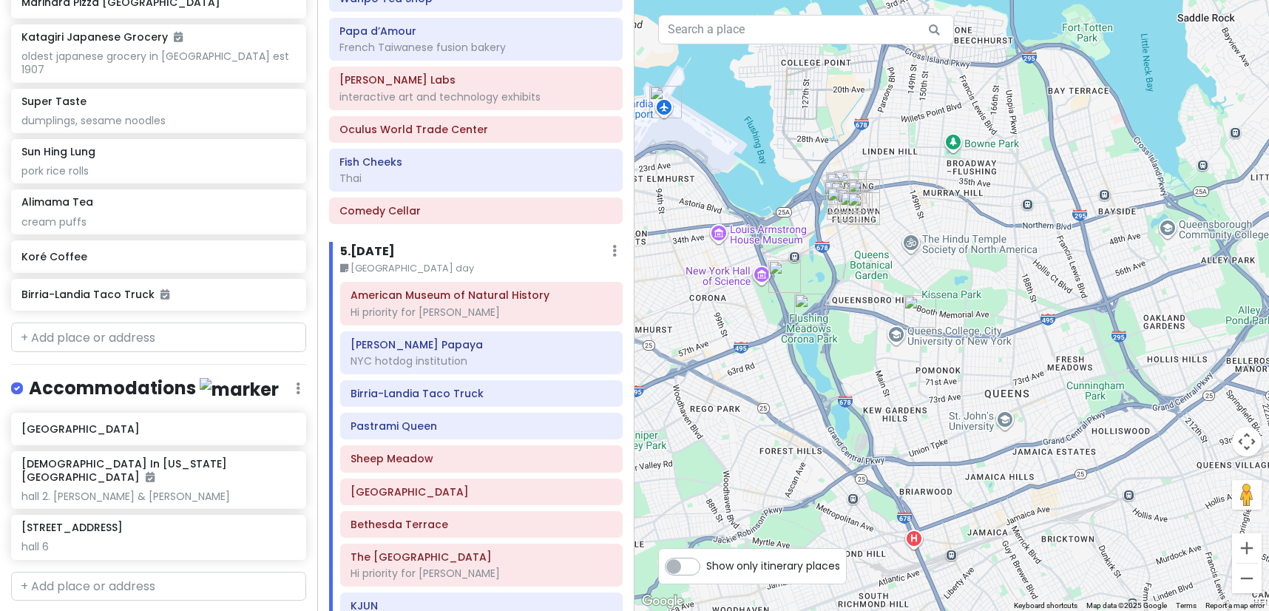
click at [918, 316] on img "Kissena Cafe" at bounding box center [919, 311] width 33 height 33
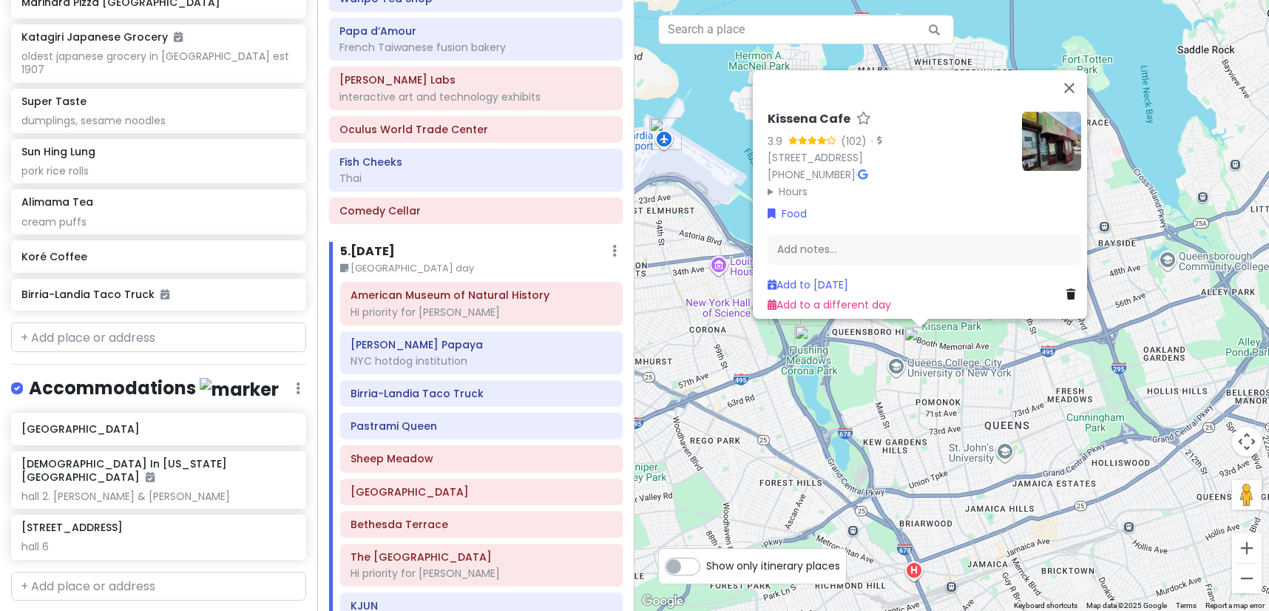
click at [861, 372] on div "Kissena Cafe 3.9 (102) · [STREET_ADDRESS] [PHONE_NUMBER] · Hours [DATE] Closed …" at bounding box center [951, 305] width 634 height 611
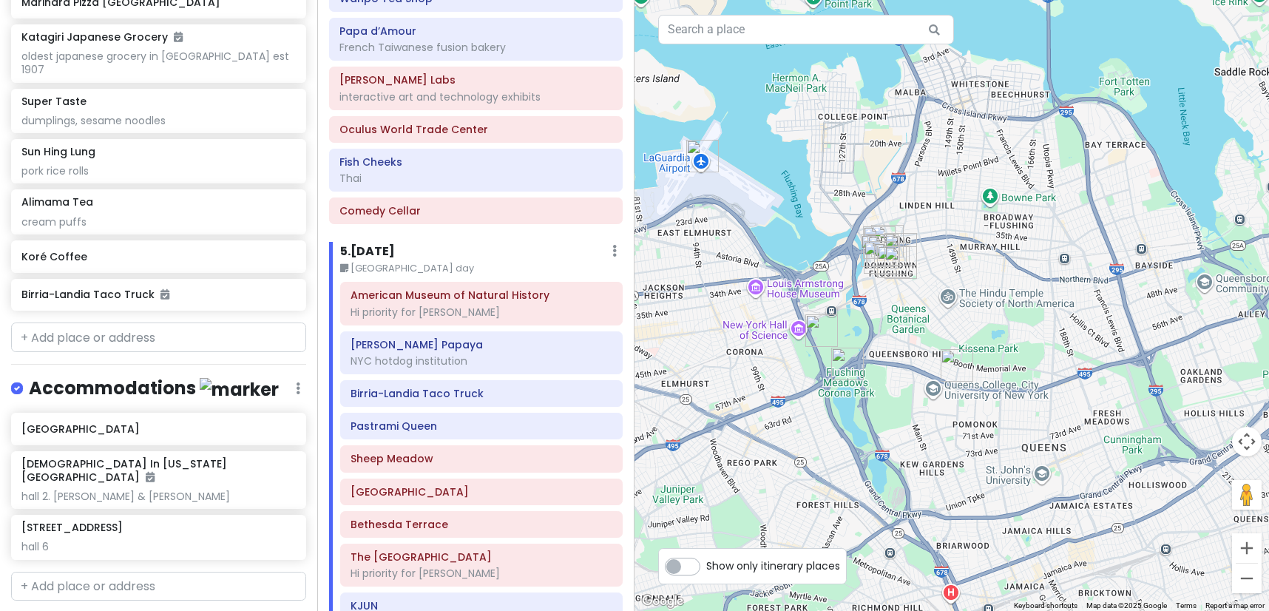
drag, startPoint x: 886, startPoint y: 381, endPoint x: 905, endPoint y: 395, distance: 23.8
click at [905, 395] on div at bounding box center [951, 305] width 634 height 611
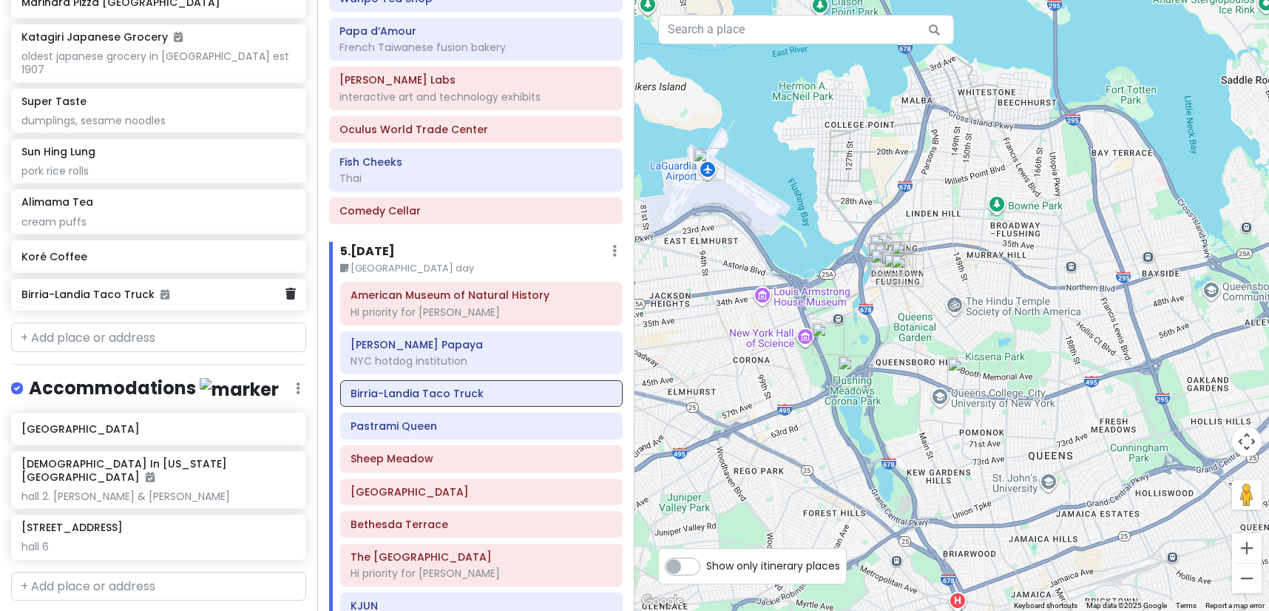
click at [174, 285] on div "Birria-Landia Taco Truck" at bounding box center [152, 295] width 263 height 21
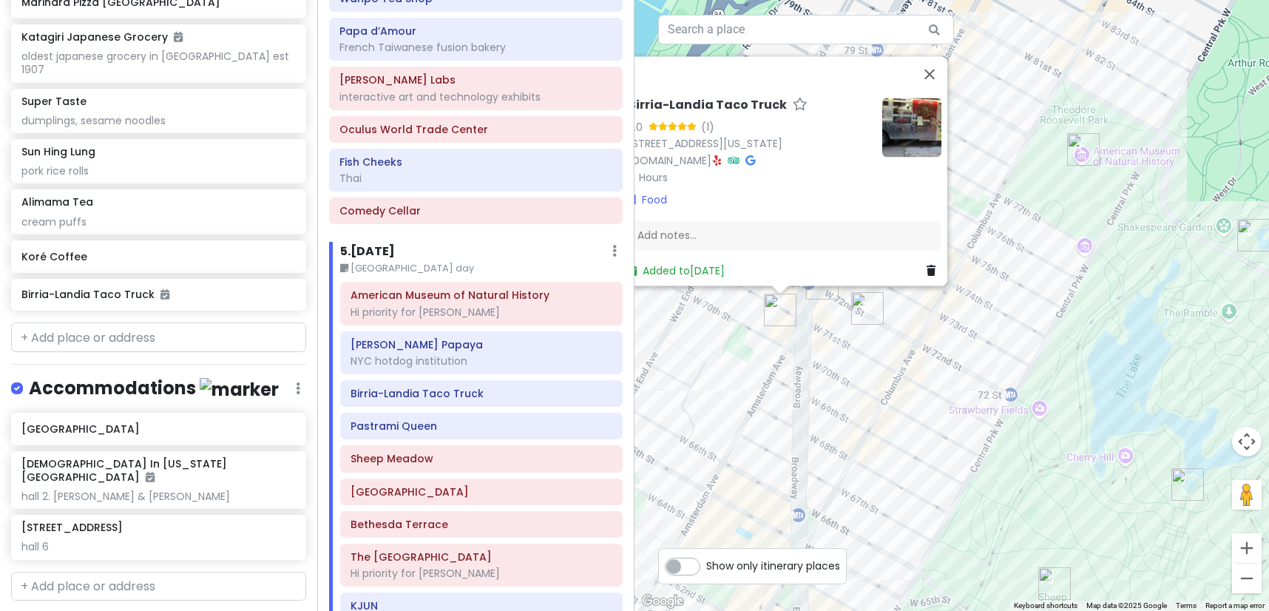
drag, startPoint x: 807, startPoint y: 364, endPoint x: 822, endPoint y: 372, distance: 16.9
click at [822, 372] on div "Birria-Landia Taco Truck 5.0 (1) [STREET_ADDRESS][US_STATE] [DOMAIN_NAME] · Hou…" at bounding box center [951, 305] width 634 height 611
click at [741, 359] on div "Birria-Landia Taco Truck 5.0 (1) [STREET_ADDRESS][US_STATE] [DOMAIN_NAME] · Hou…" at bounding box center [951, 305] width 634 height 611
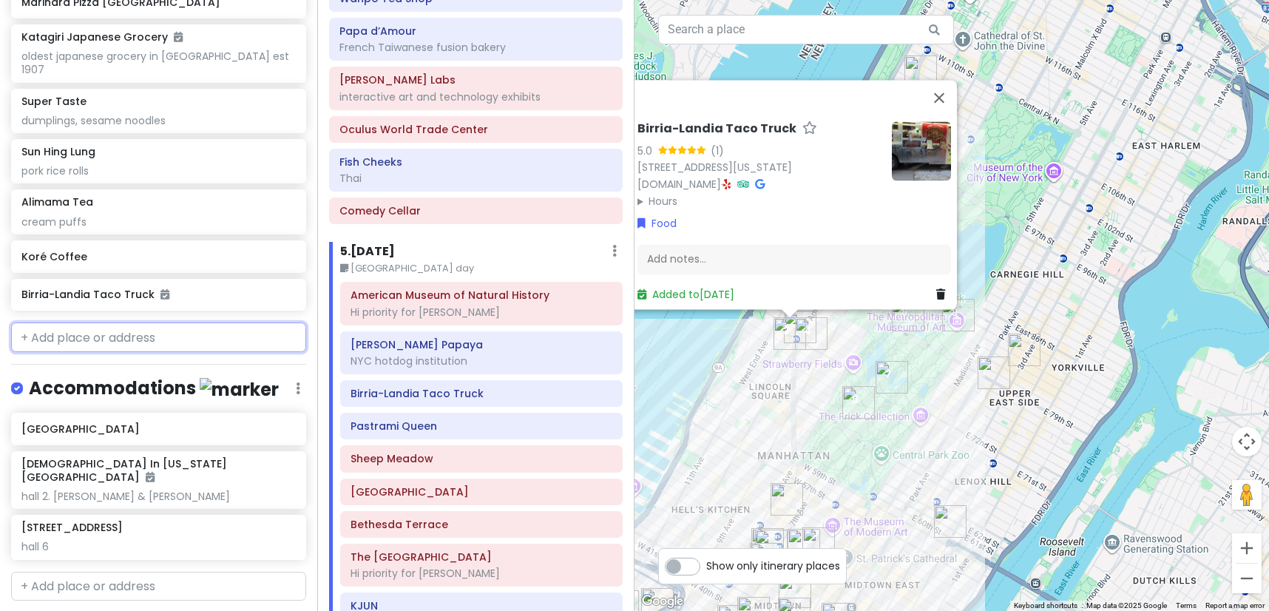
click at [221, 322] on input "text" at bounding box center [158, 337] width 295 height 30
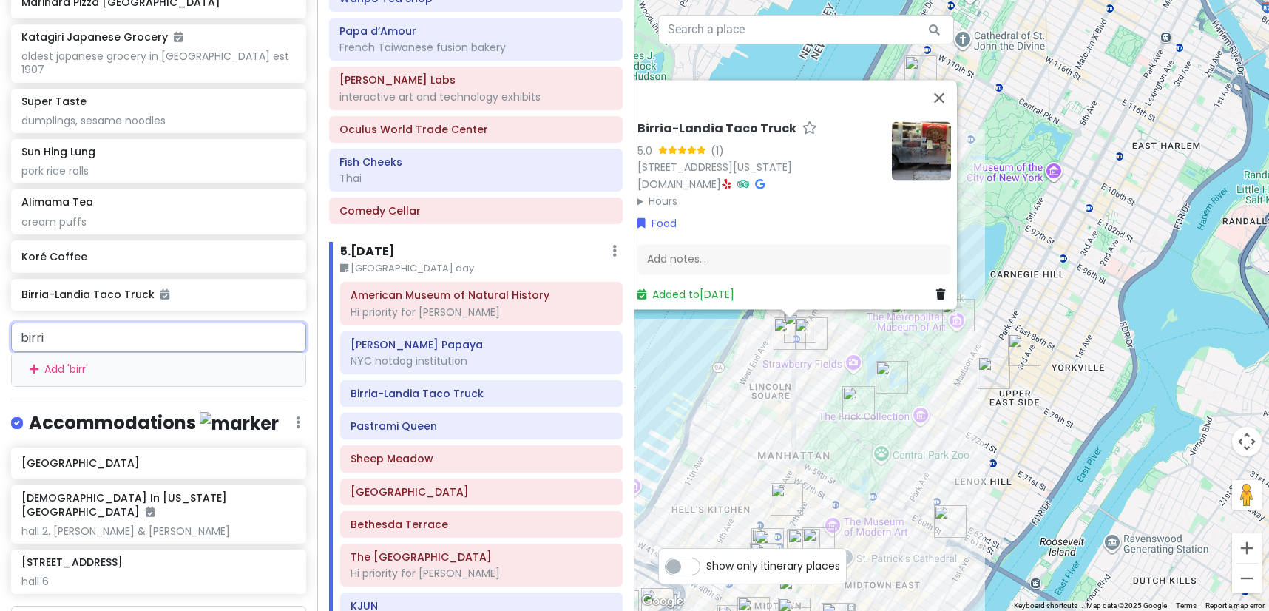
type input "birria"
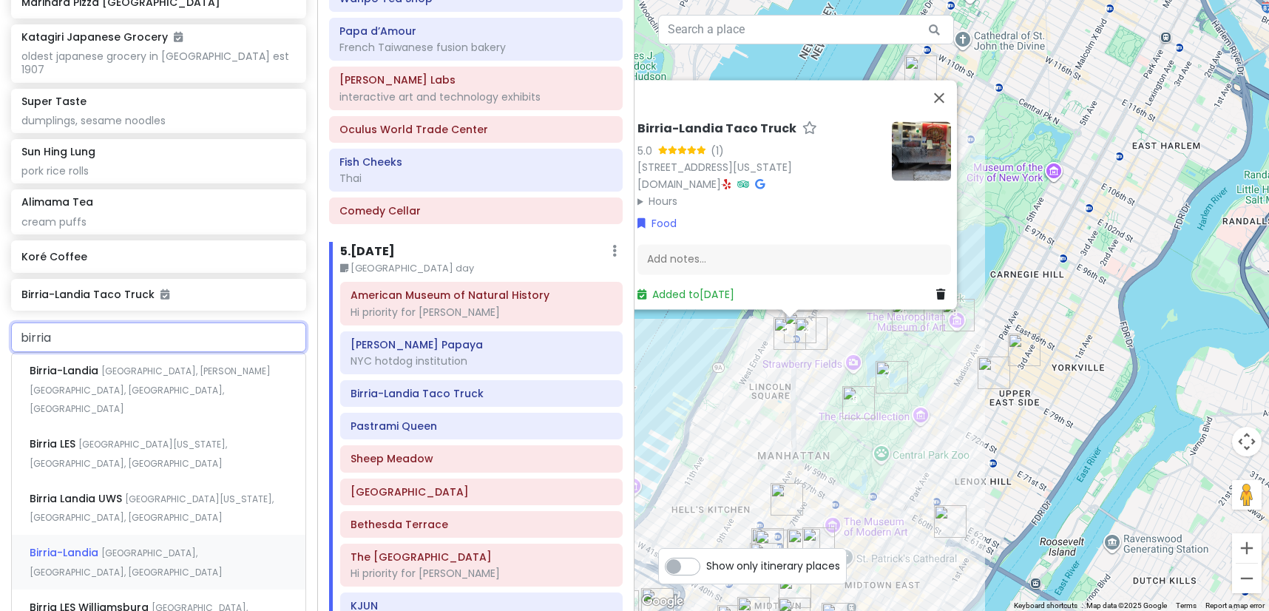
click at [191, 535] on div "Birria-[GEOGRAPHIC_DATA], [GEOGRAPHIC_DATA], [GEOGRAPHIC_DATA], [GEOGRAPHIC_DAT…" at bounding box center [159, 562] width 294 height 55
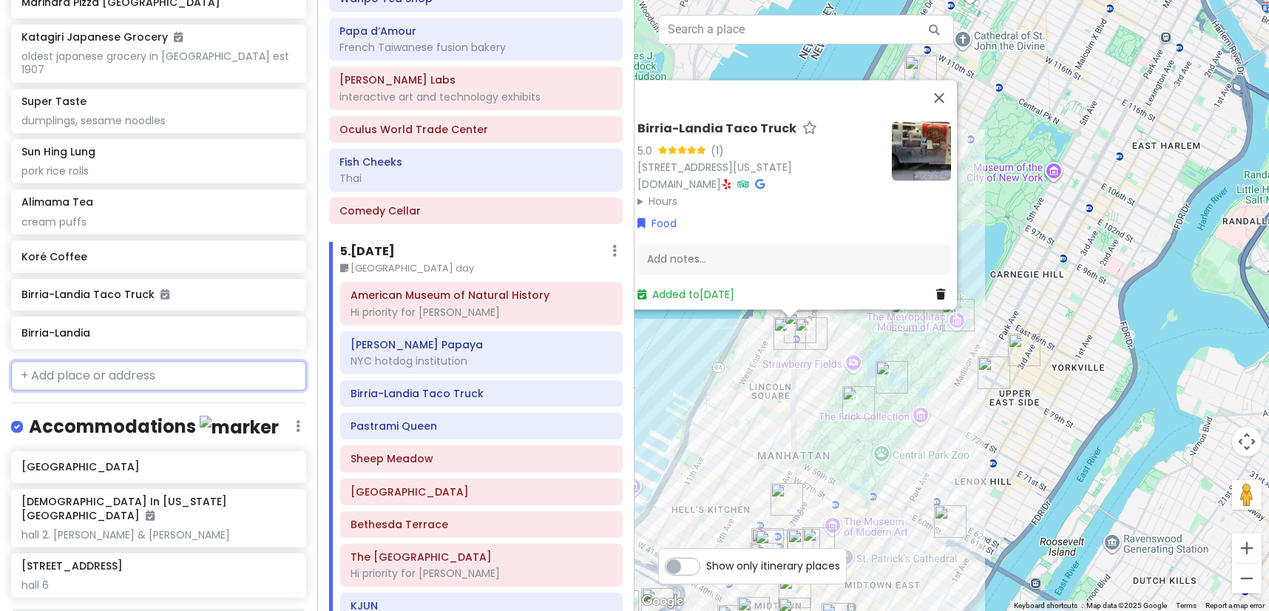
scroll to position [5193, 0]
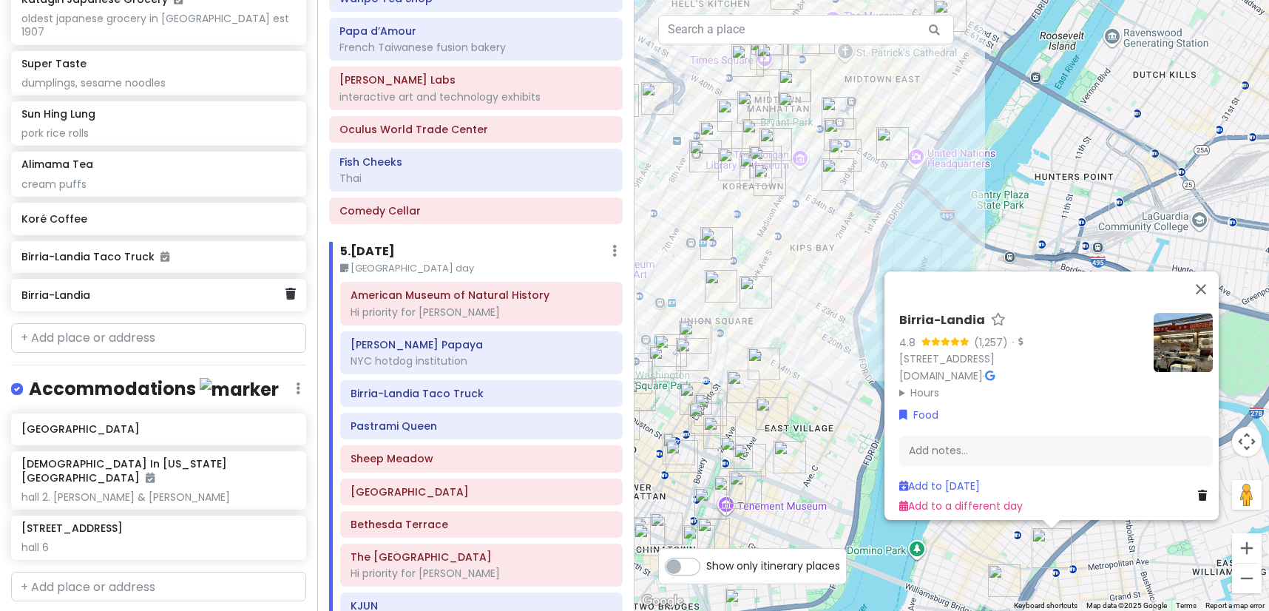
click at [286, 279] on div "Birria-Landia" at bounding box center [158, 295] width 295 height 33
click at [285, 288] on icon at bounding box center [290, 294] width 10 height 12
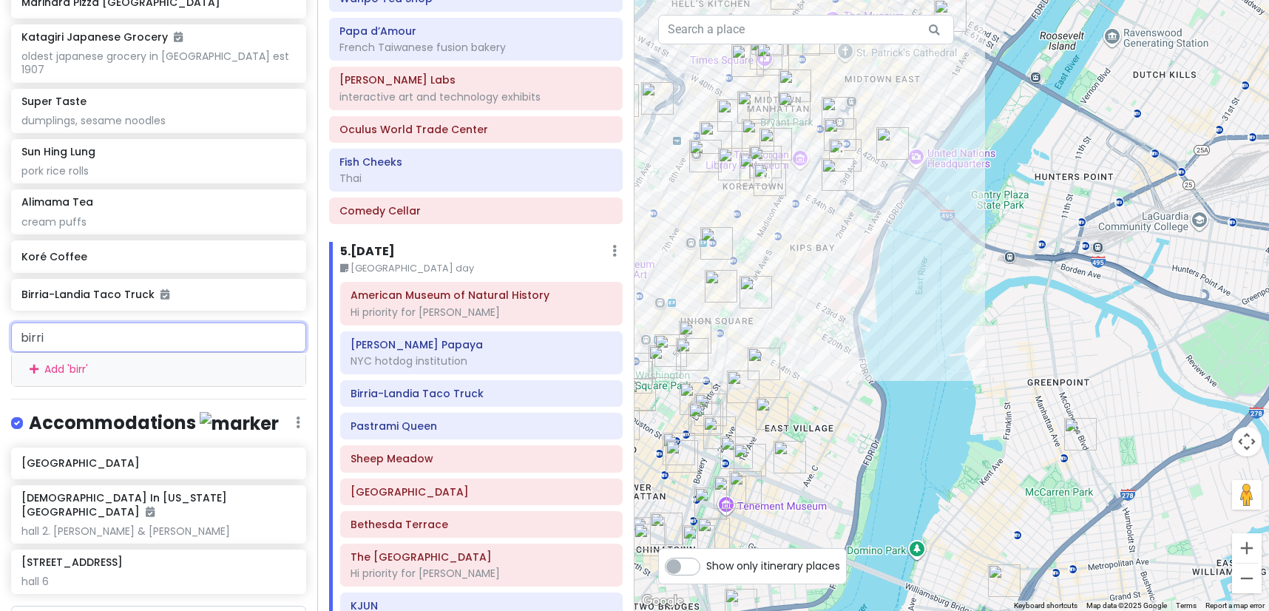
type input "birria"
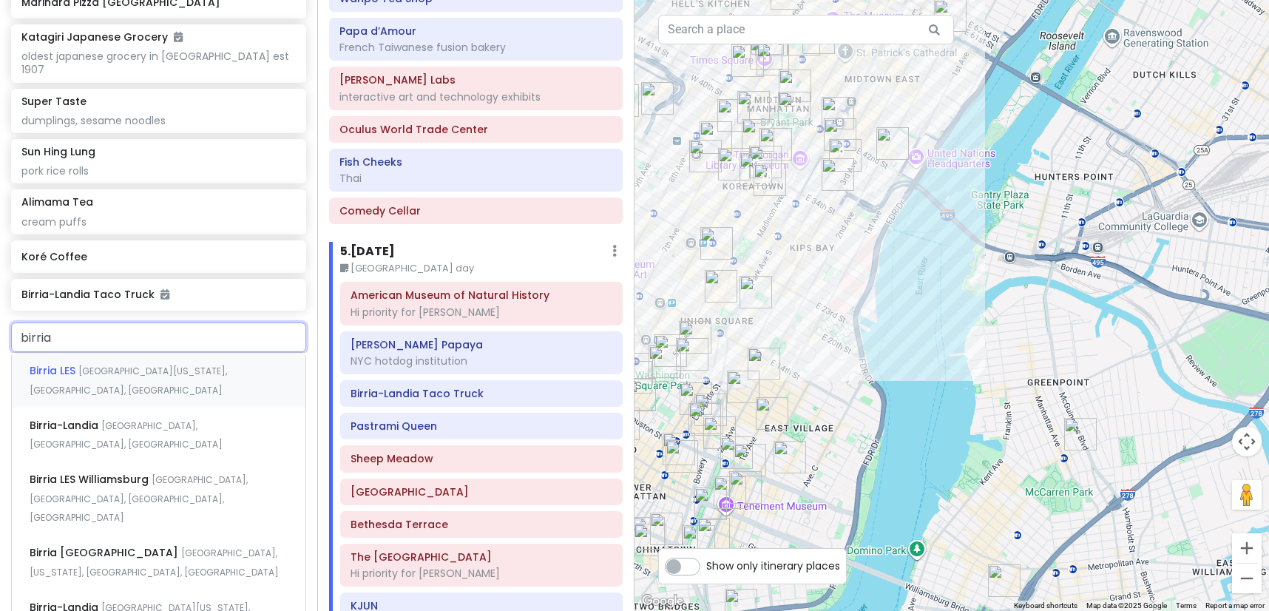
click at [155, 353] on div "Birria [GEOGRAPHIC_DATA], [US_STATE], [GEOGRAPHIC_DATA], [GEOGRAPHIC_DATA]" at bounding box center [159, 380] width 294 height 55
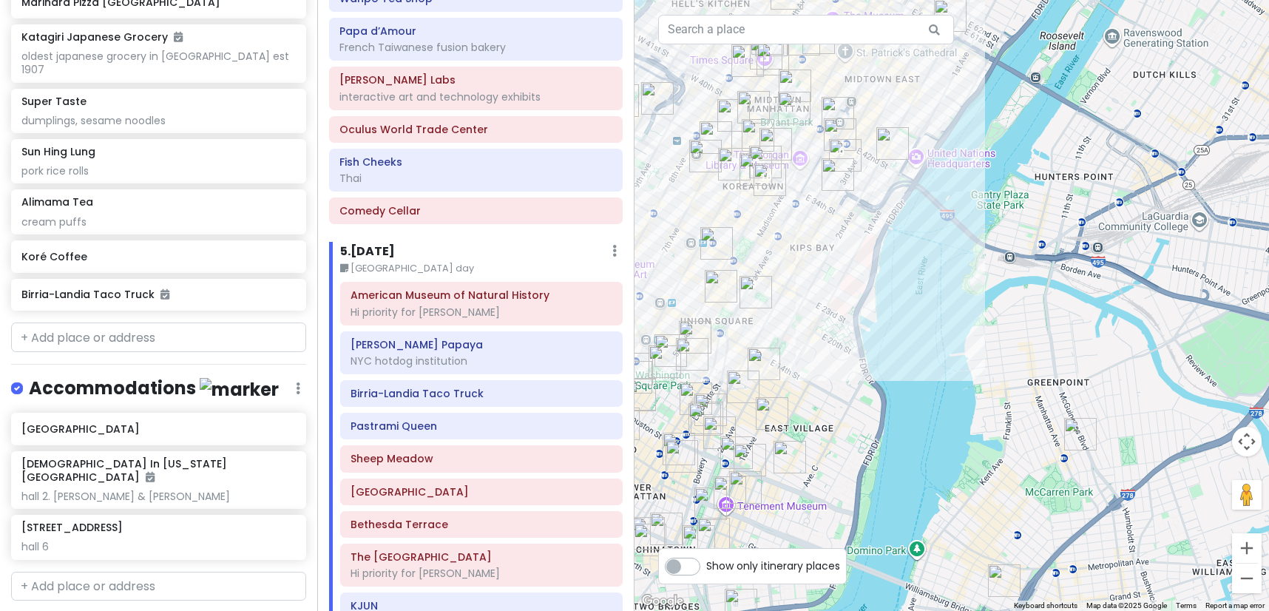
scroll to position [5193, 0]
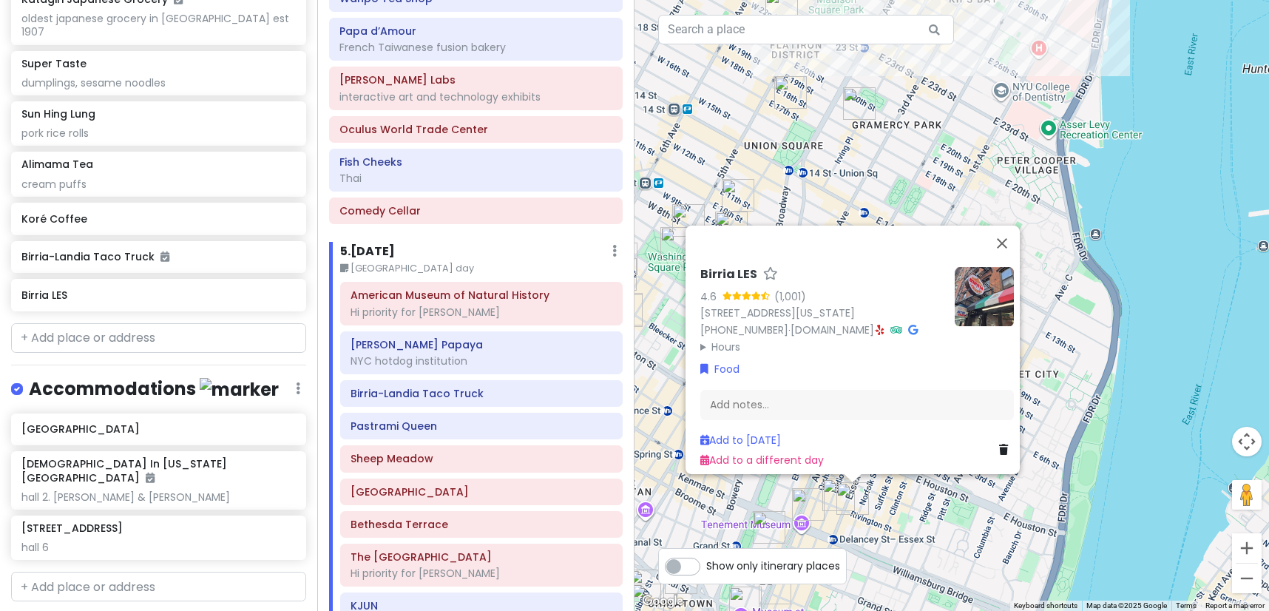
click at [820, 500] on img "Okiboru House of Tsukemen" at bounding box center [808, 504] width 33 height 33
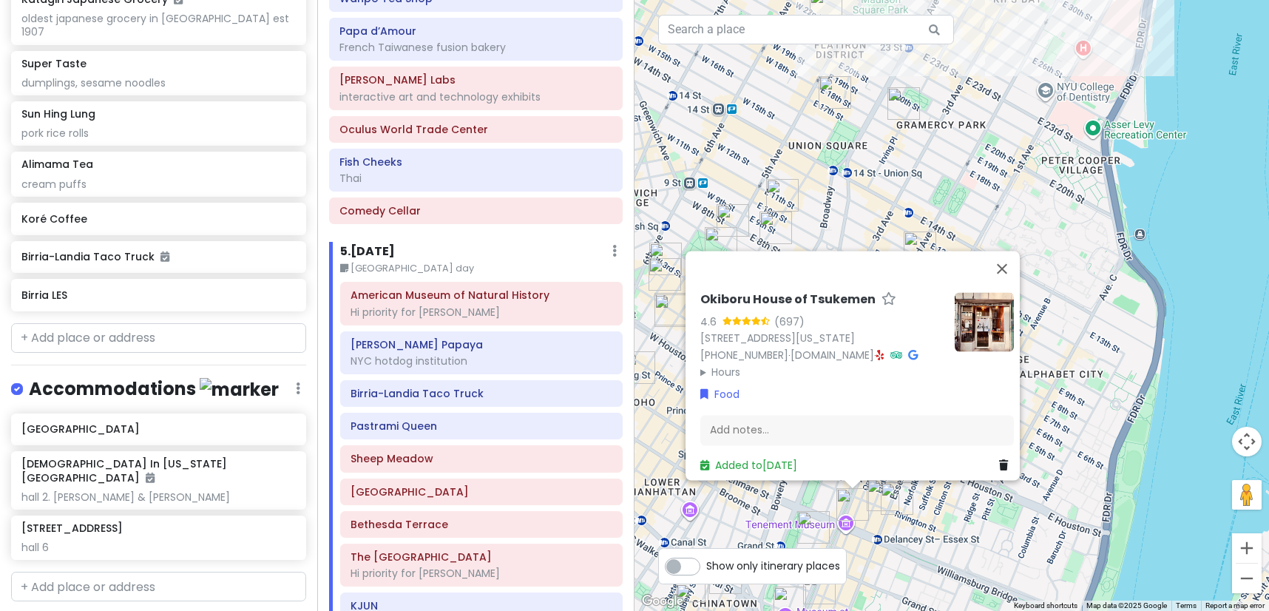
click at [881, 499] on img "Birria LES" at bounding box center [897, 498] width 33 height 33
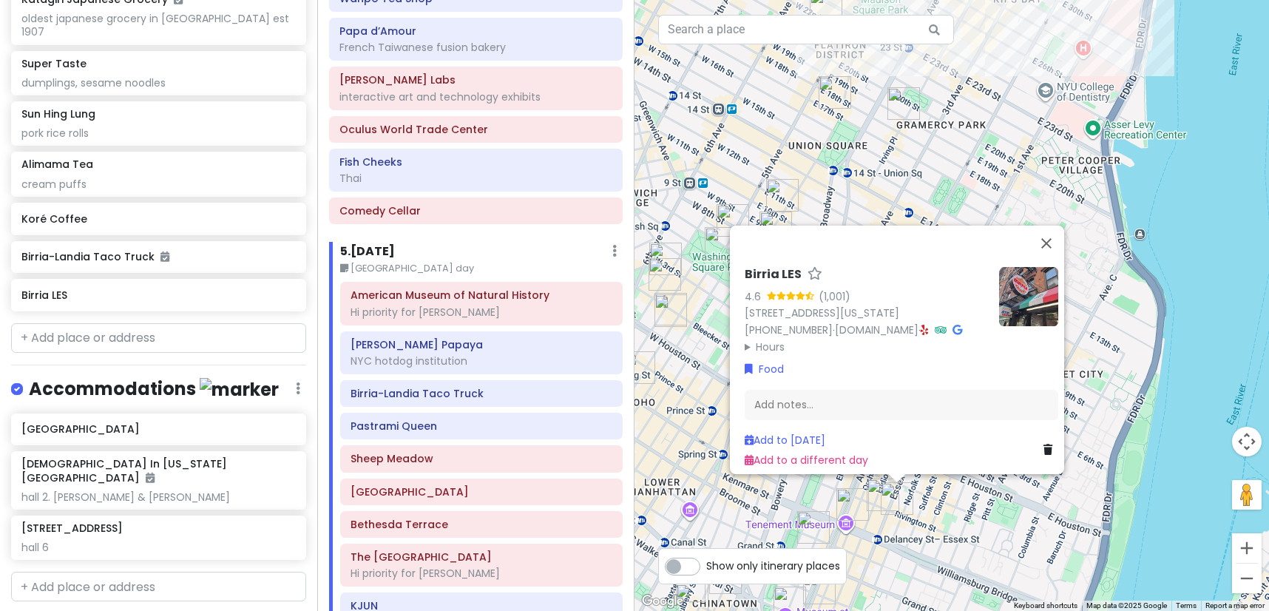
click at [878, 498] on img "Kalye Rivington" at bounding box center [883, 494] width 33 height 33
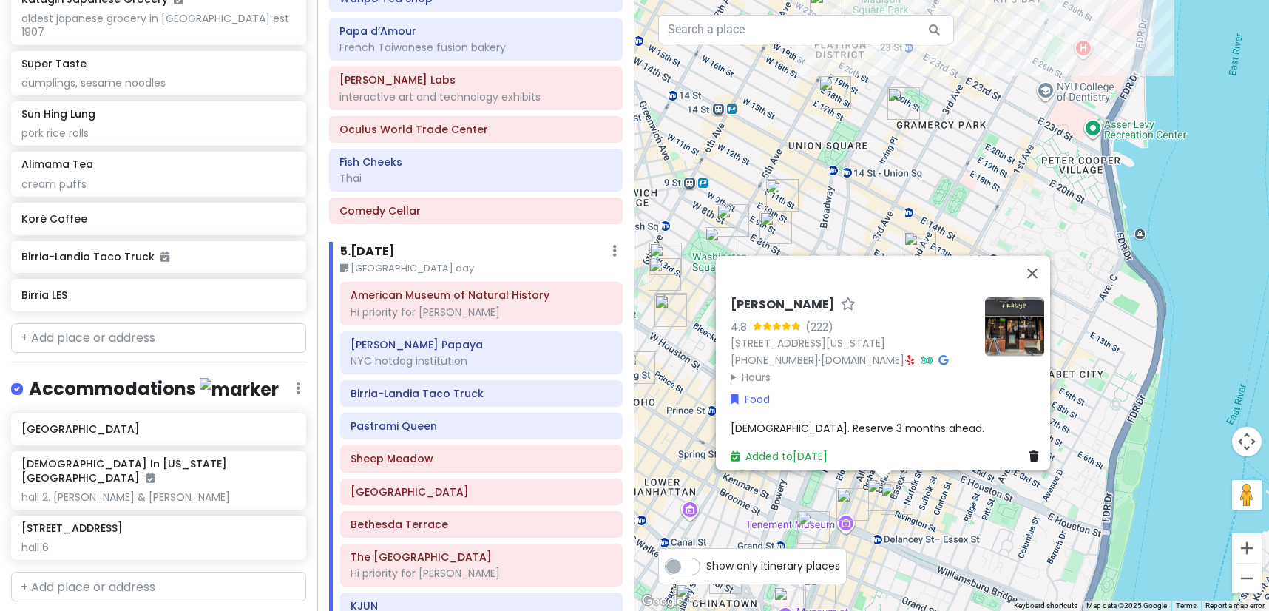
click at [851, 502] on img "Okiboru House of Tsukemen" at bounding box center [852, 504] width 33 height 33
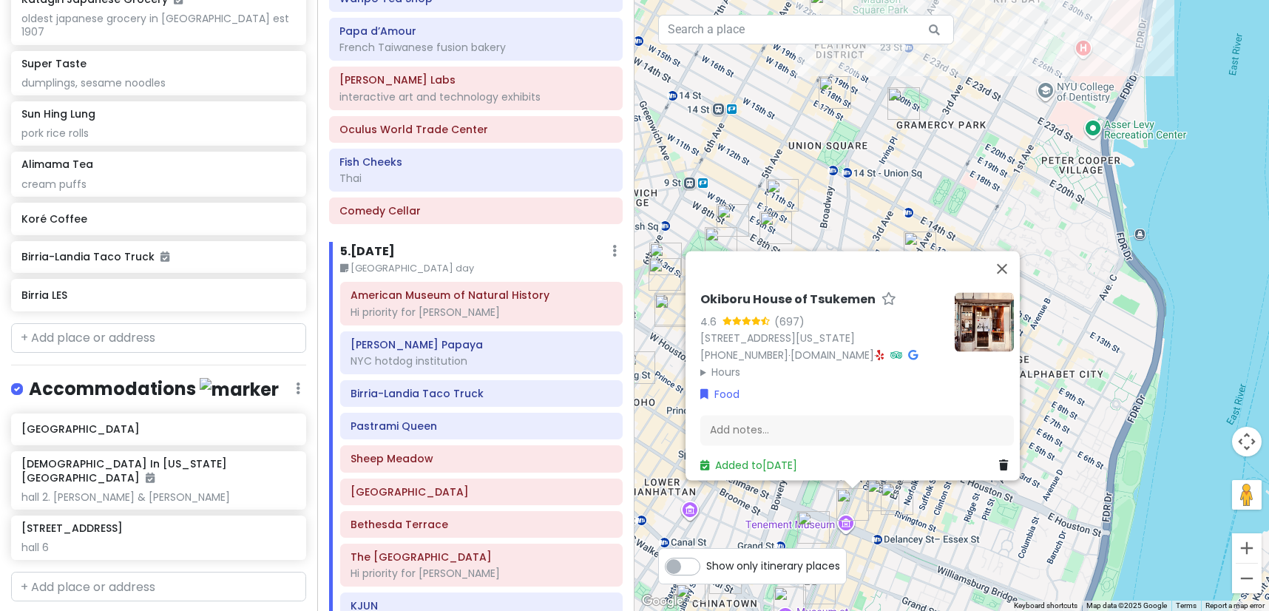
click at [877, 489] on img "Kalye Rivington" at bounding box center [883, 494] width 33 height 33
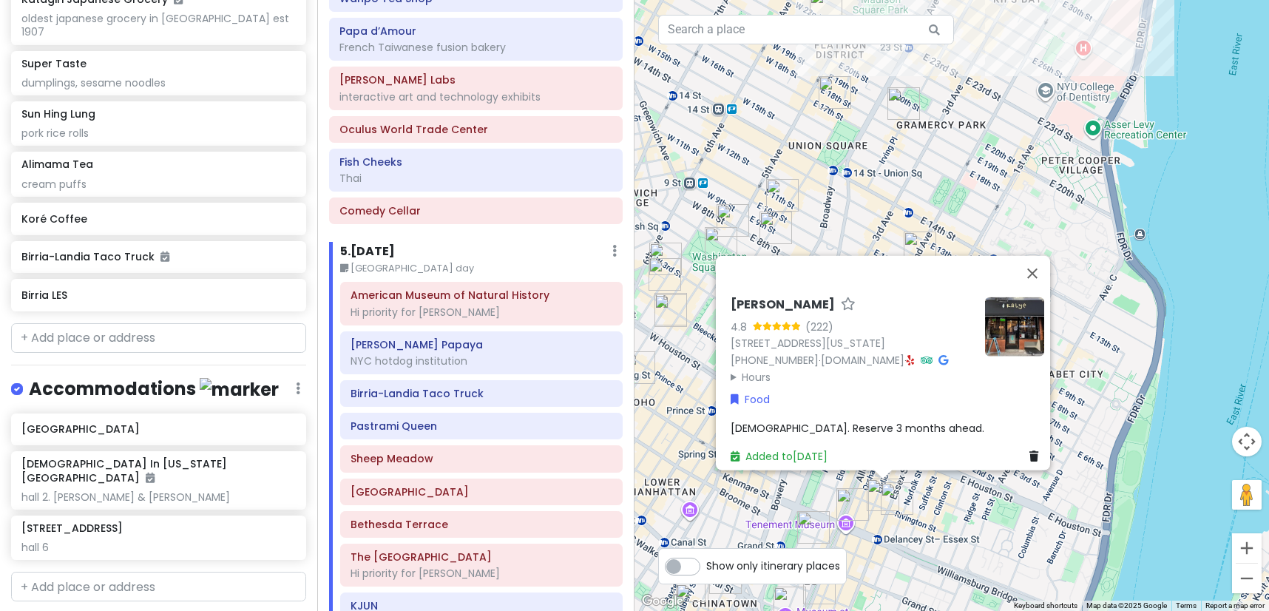
click at [892, 496] on img "Birria LES" at bounding box center [897, 498] width 33 height 33
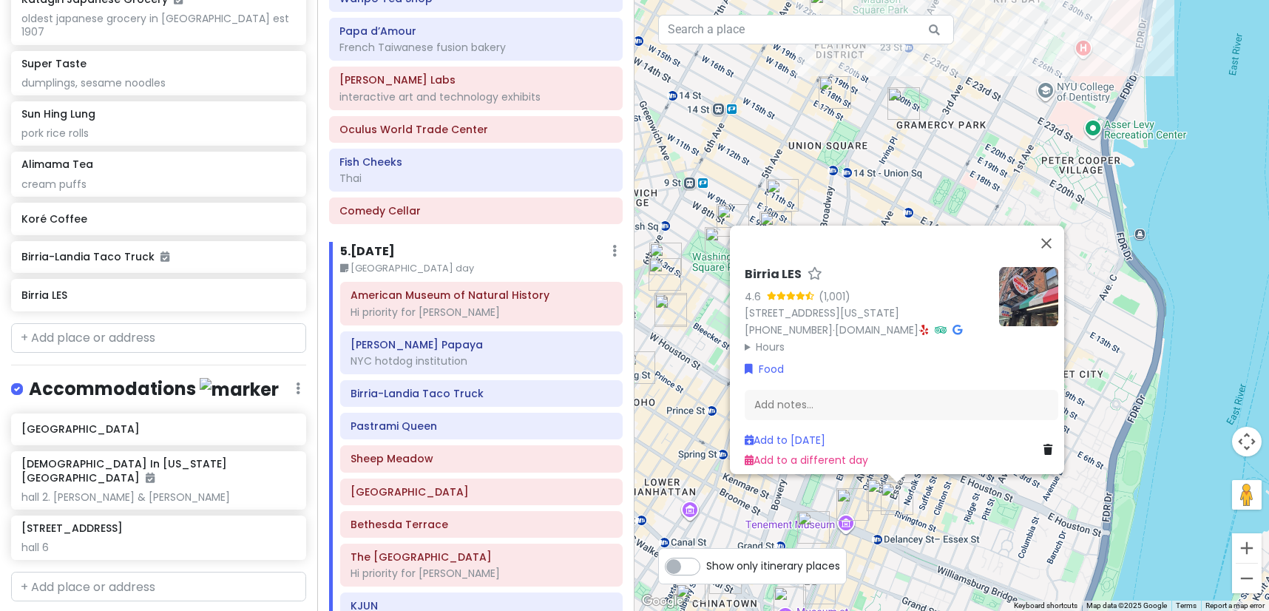
click at [952, 305] on div at bounding box center [1269, 305] width 634 height 0
click at [872, 497] on img "Kalye Rivington" at bounding box center [883, 494] width 33 height 33
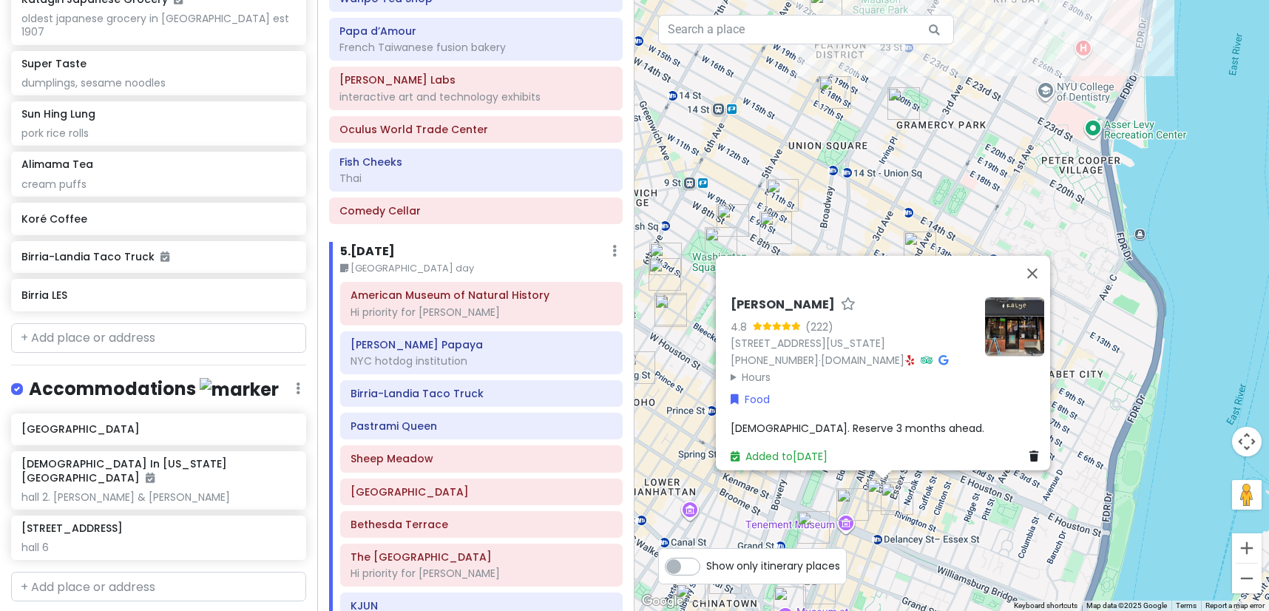
drag, startPoint x: 872, startPoint y: 496, endPoint x: 923, endPoint y: 433, distance: 81.4
click at [952, 305] on div "To navigate, press the arrow keys. Kalye Rivington 4.8 (222) [STREET_ADDRESS][U…" at bounding box center [1269, 305] width 634 height 0
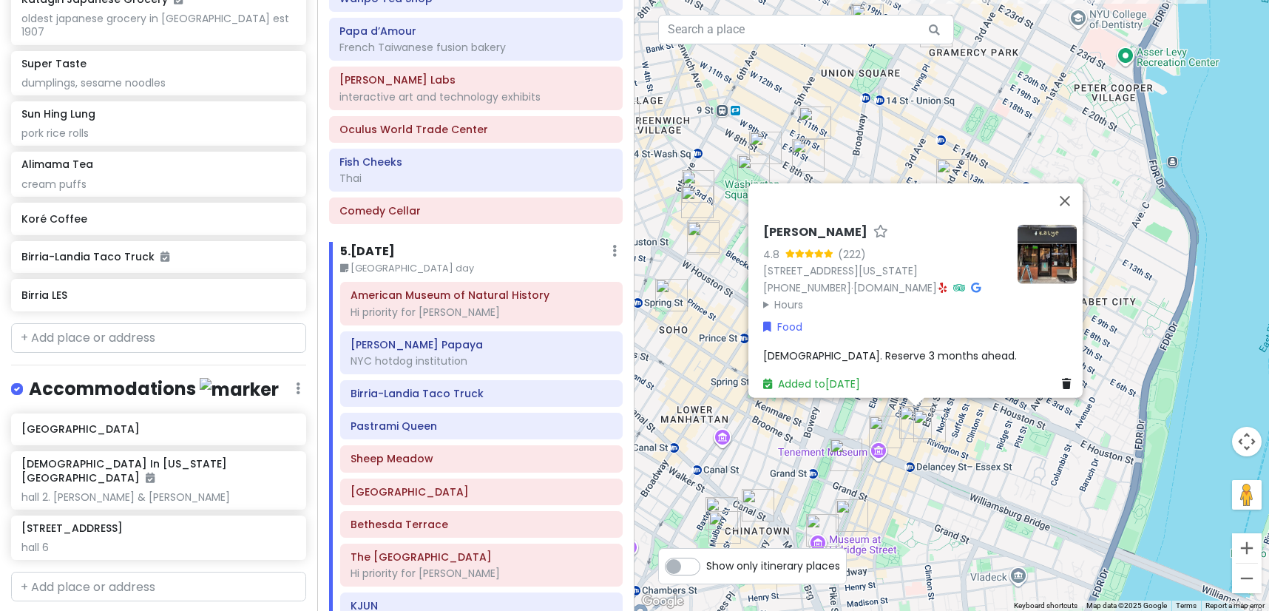
drag, startPoint x: 925, startPoint y: 500, endPoint x: 957, endPoint y: 427, distance: 79.4
click at [957, 427] on div "Kalye Rivington 4.8 (222) [STREET_ADDRESS][US_STATE] [PHONE_NUMBER] · [DOMAIN_N…" at bounding box center [951, 305] width 634 height 611
click at [957, 435] on div "Kalye Rivington 4.8 (222) [STREET_ADDRESS][US_STATE] [PHONE_NUMBER] · [DOMAIN_N…" at bounding box center [951, 305] width 634 height 611
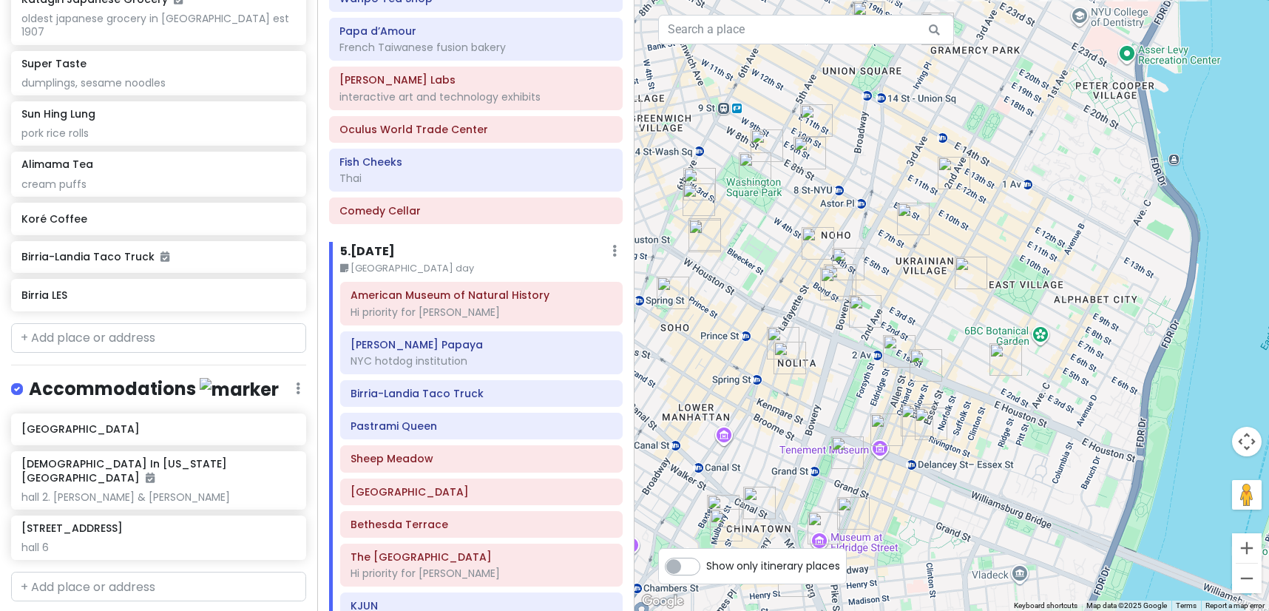
click at [916, 359] on img "Katz's Delicatessen" at bounding box center [925, 365] width 33 height 33
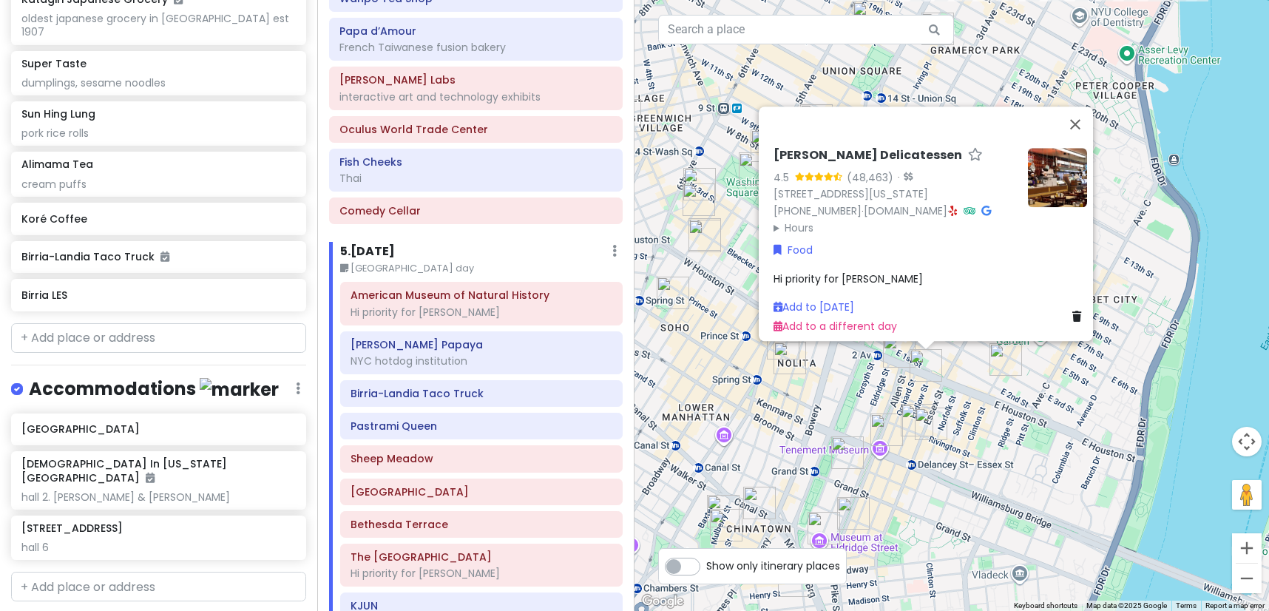
click at [904, 418] on img "Kalye Rivington" at bounding box center [917, 420] width 33 height 33
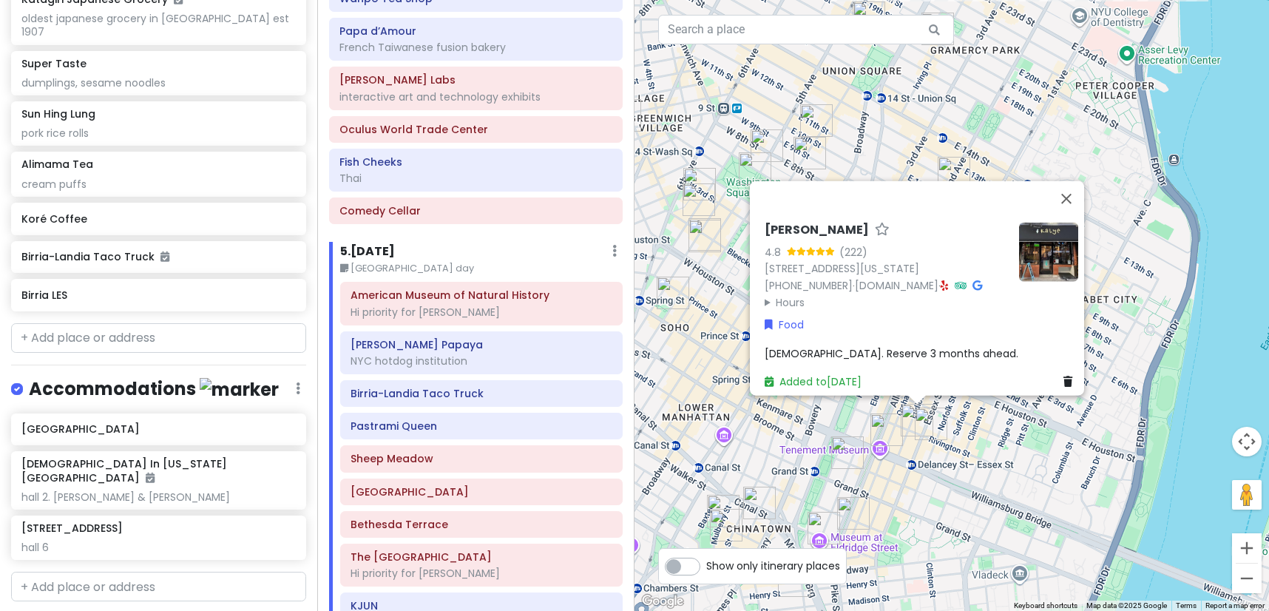
click at [1011, 441] on div "Kalye Rivington 4.8 (222) [STREET_ADDRESS][US_STATE] [PHONE_NUMBER] · [DOMAIN_N…" at bounding box center [951, 305] width 634 height 611
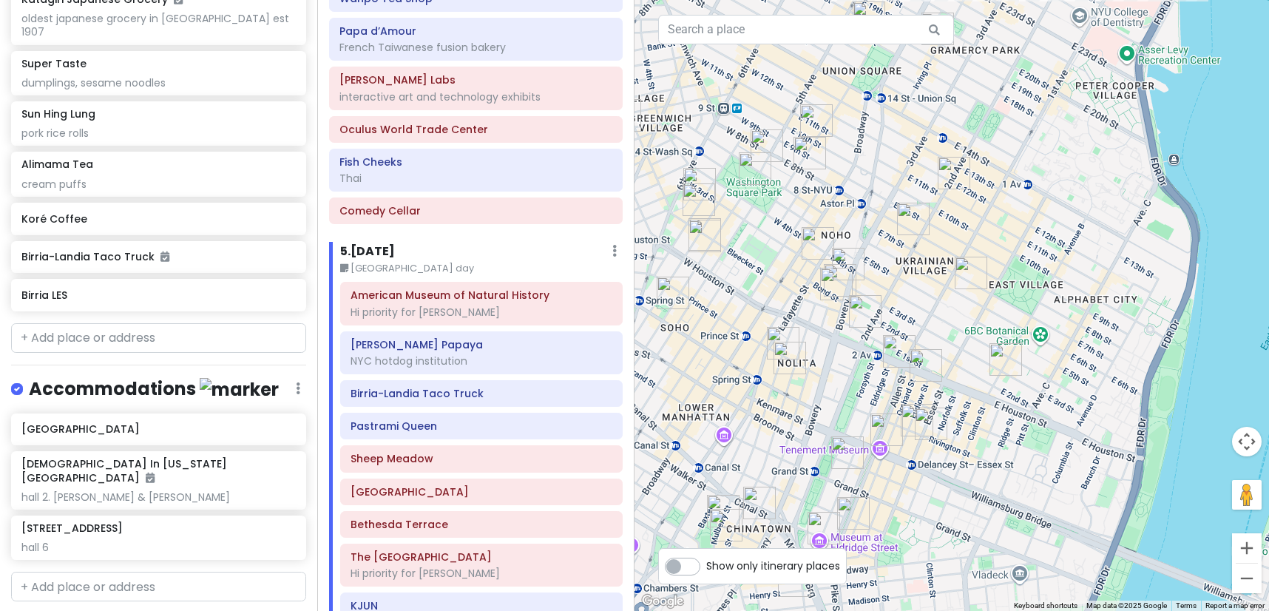
click at [892, 347] on img "Kisa" at bounding box center [899, 351] width 33 height 33
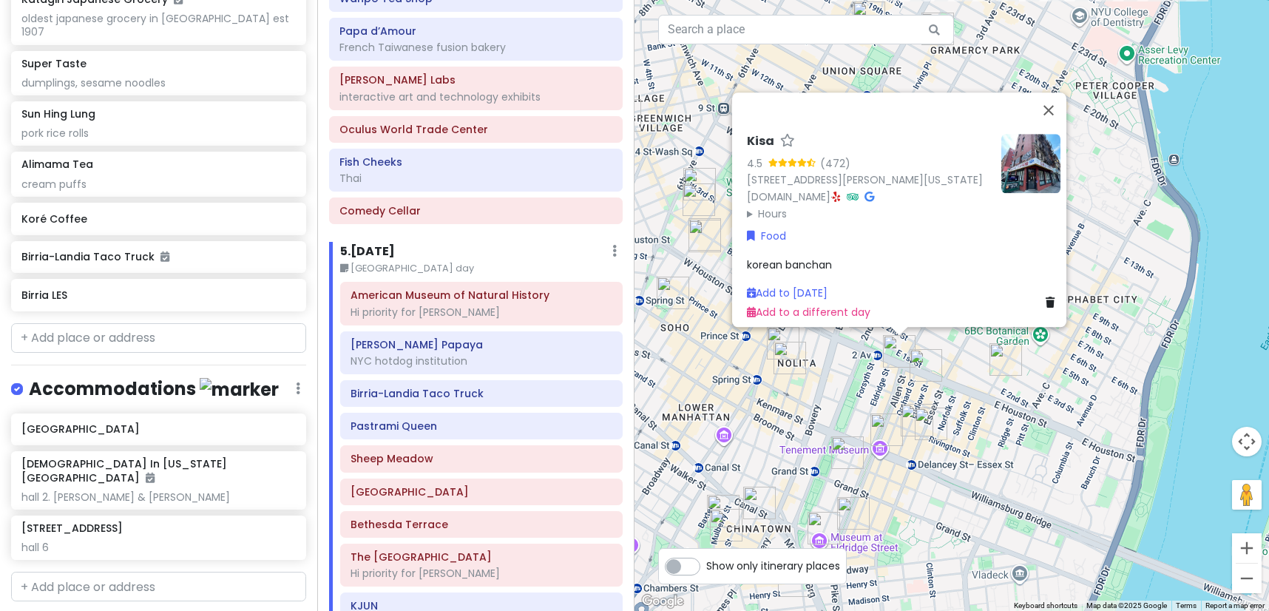
click at [1023, 404] on div "Kisa 4.5 (472) [STREET_ADDRESS][PERSON_NAME][US_STATE] [DOMAIN_NAME] · Hours [D…" at bounding box center [951, 305] width 634 height 611
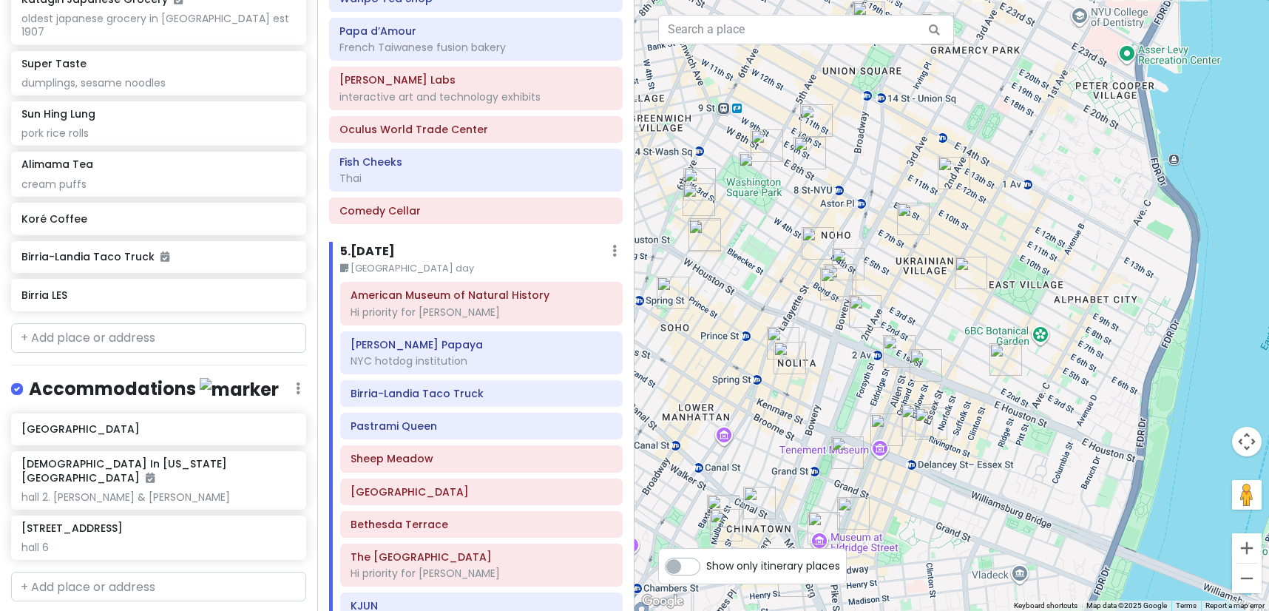
click at [835, 460] on img "The Sandwich Board" at bounding box center [847, 452] width 33 height 33
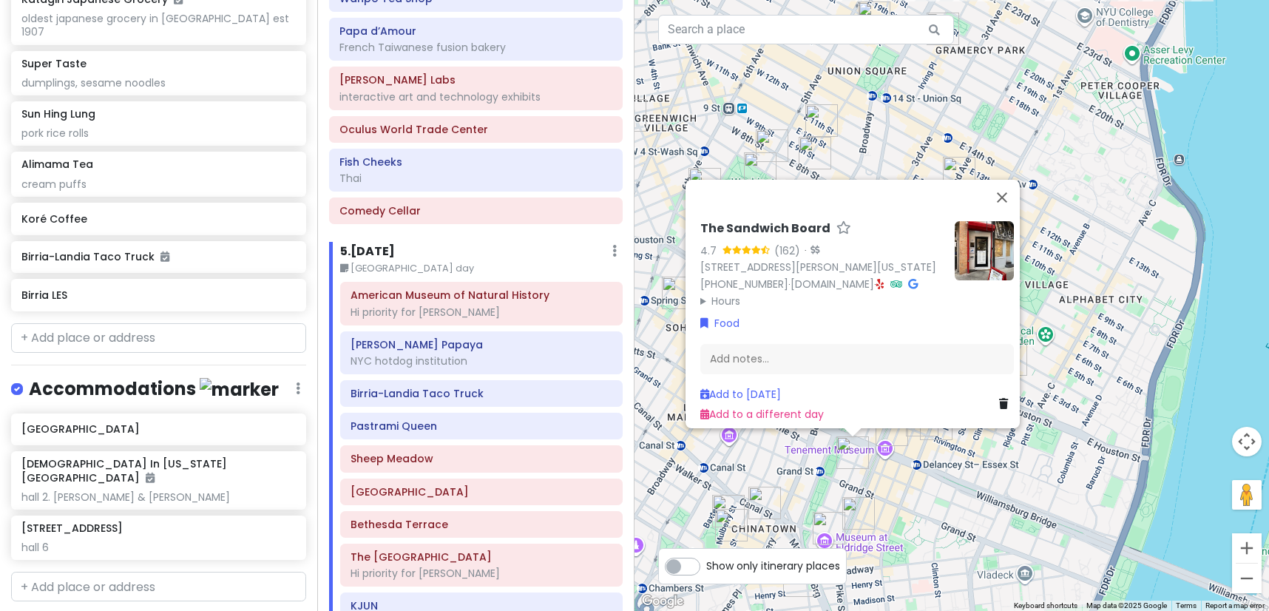
click at [931, 443] on div "The Sandwich Board 4.7 (162) · [STREET_ADDRESS][PERSON_NAME][US_STATE] [PHONE_N…" at bounding box center [951, 305] width 634 height 611
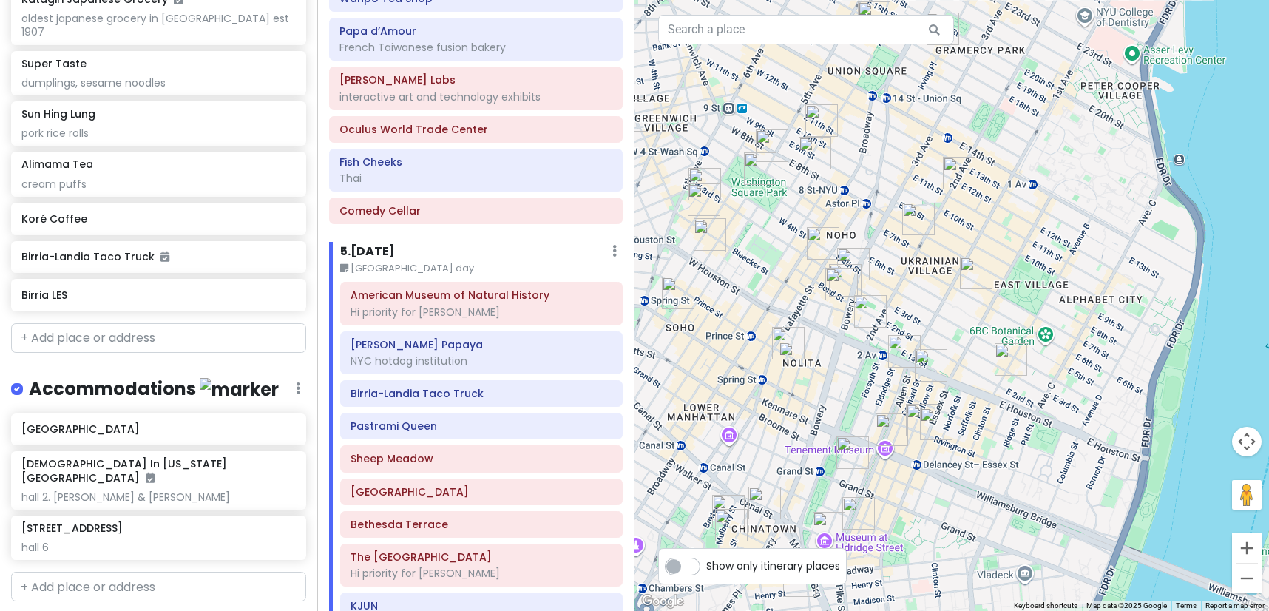
click at [935, 439] on img "Birria LES" at bounding box center [936, 423] width 33 height 33
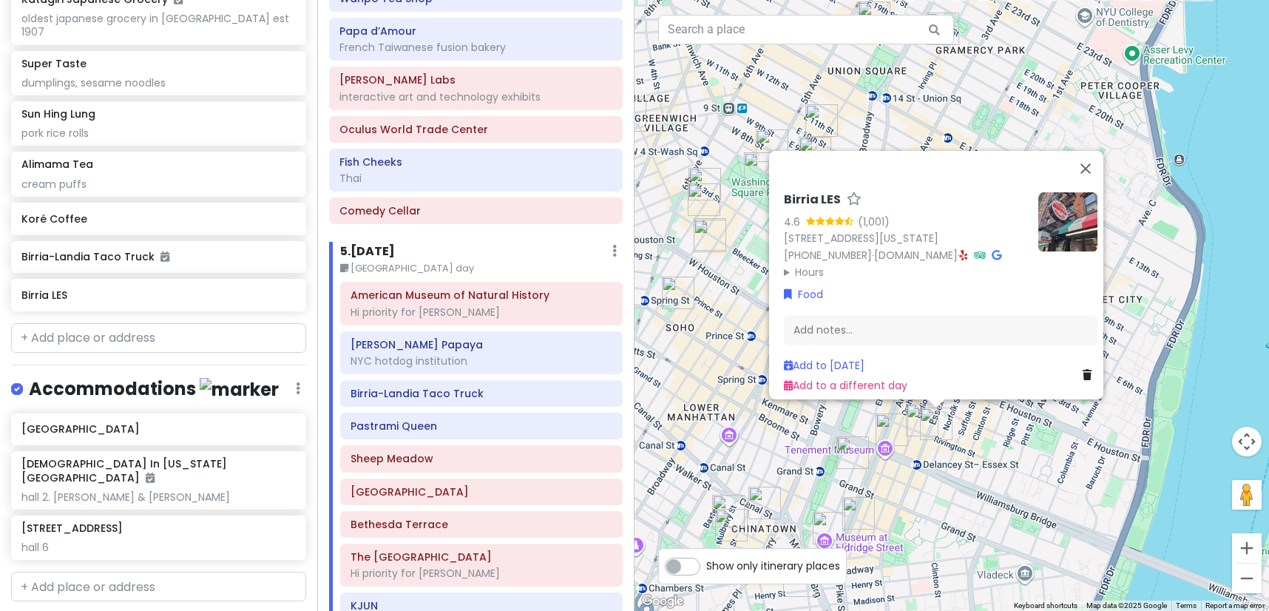
click at [823, 270] on summary "Hours" at bounding box center [905, 272] width 243 height 16
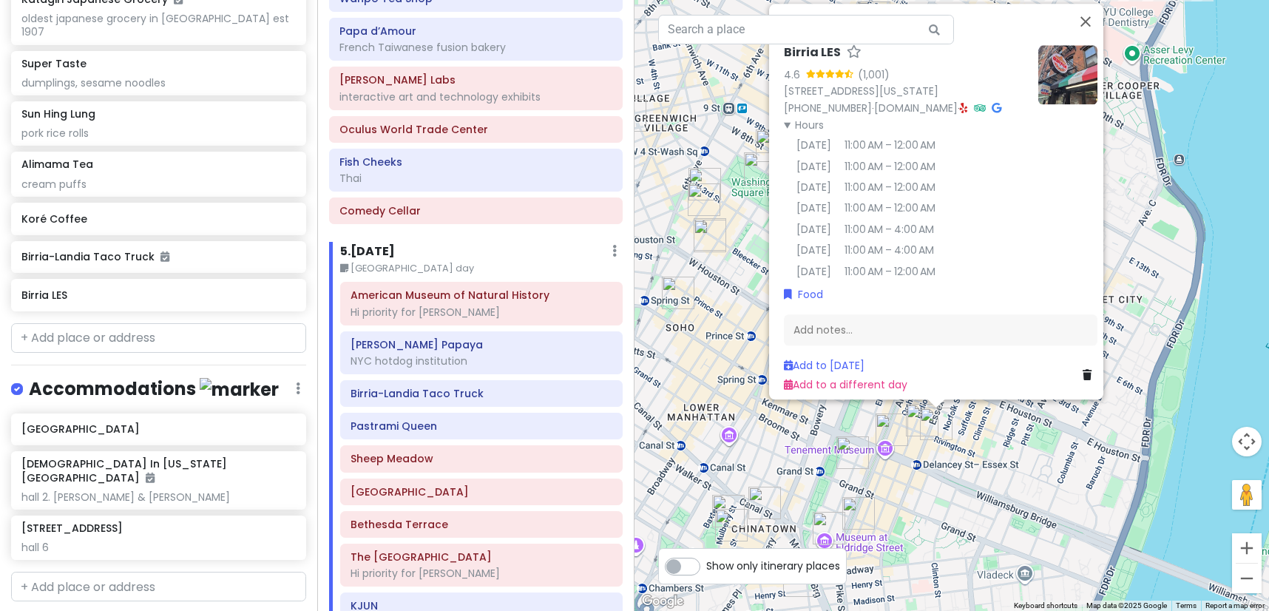
click at [994, 444] on div "Birria LES 4.6 (1,001) [STREET_ADDRESS][US_STATE] [PHONE_NUMBER] · [GEOGRAPHIC_…" at bounding box center [951, 305] width 634 height 611
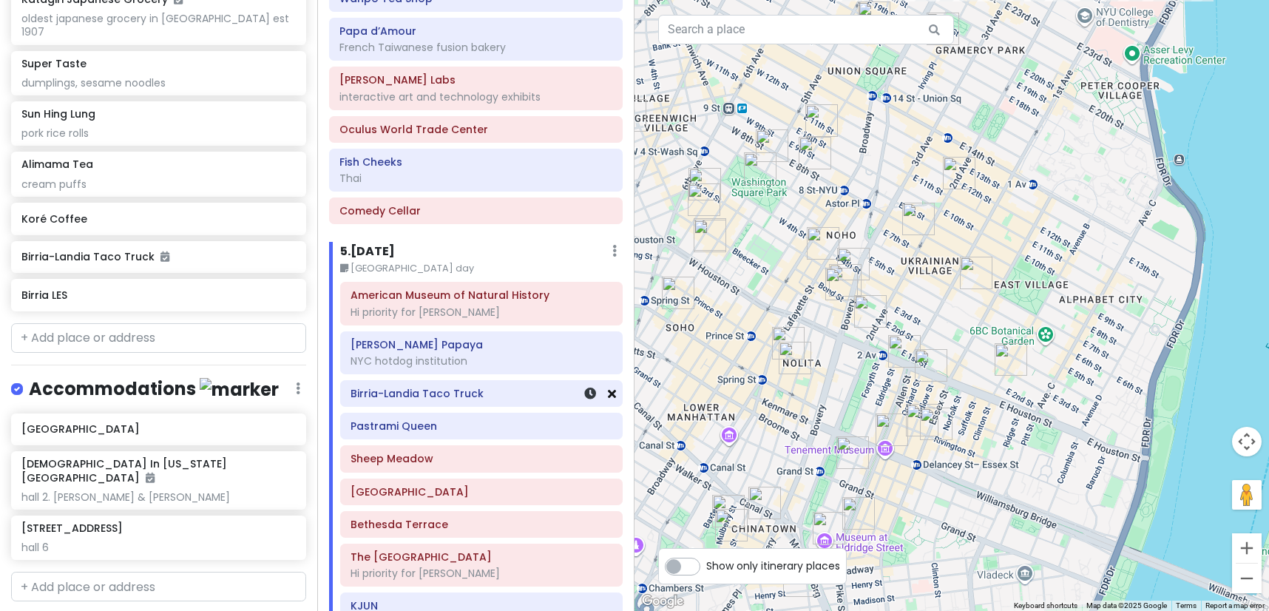
click at [608, 387] on icon at bounding box center [612, 393] width 8 height 12
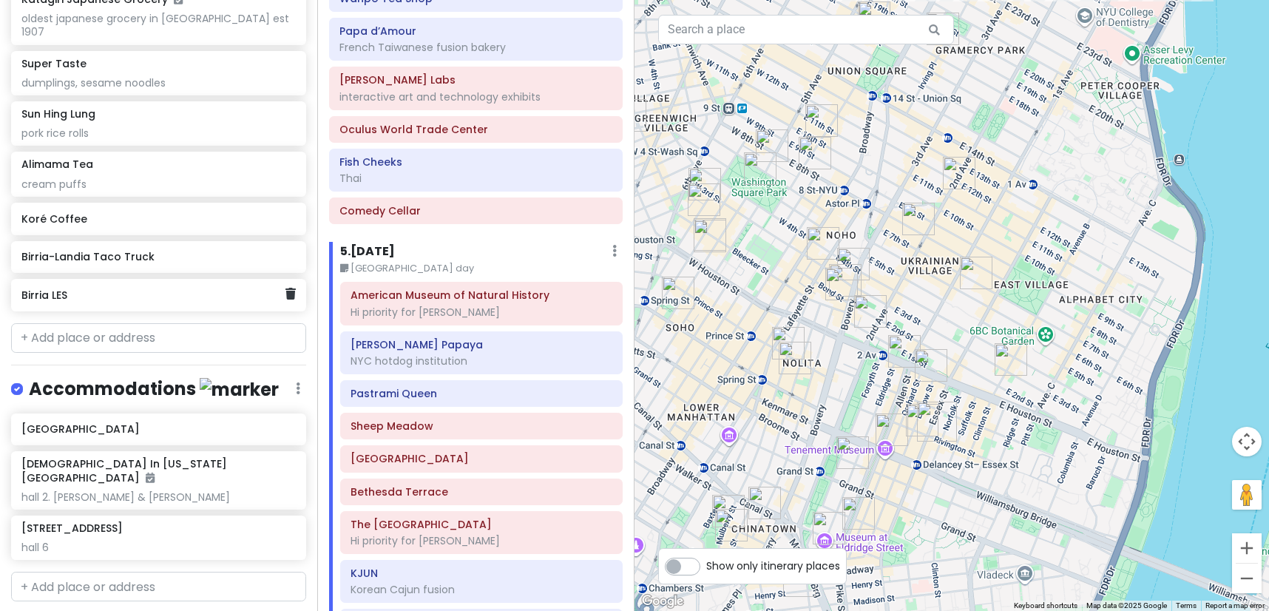
click at [146, 288] on h6 "Birria LES" at bounding box center [152, 294] width 263 height 13
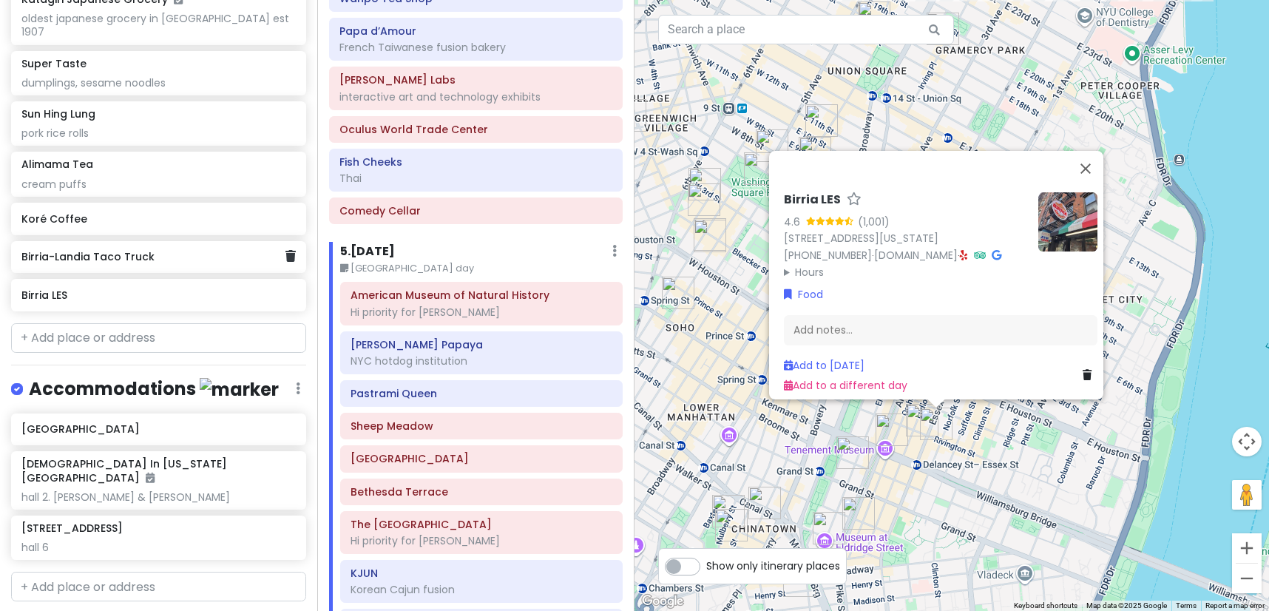
click at [225, 250] on h6 "Birria-Landia Taco Truck" at bounding box center [152, 256] width 263 height 13
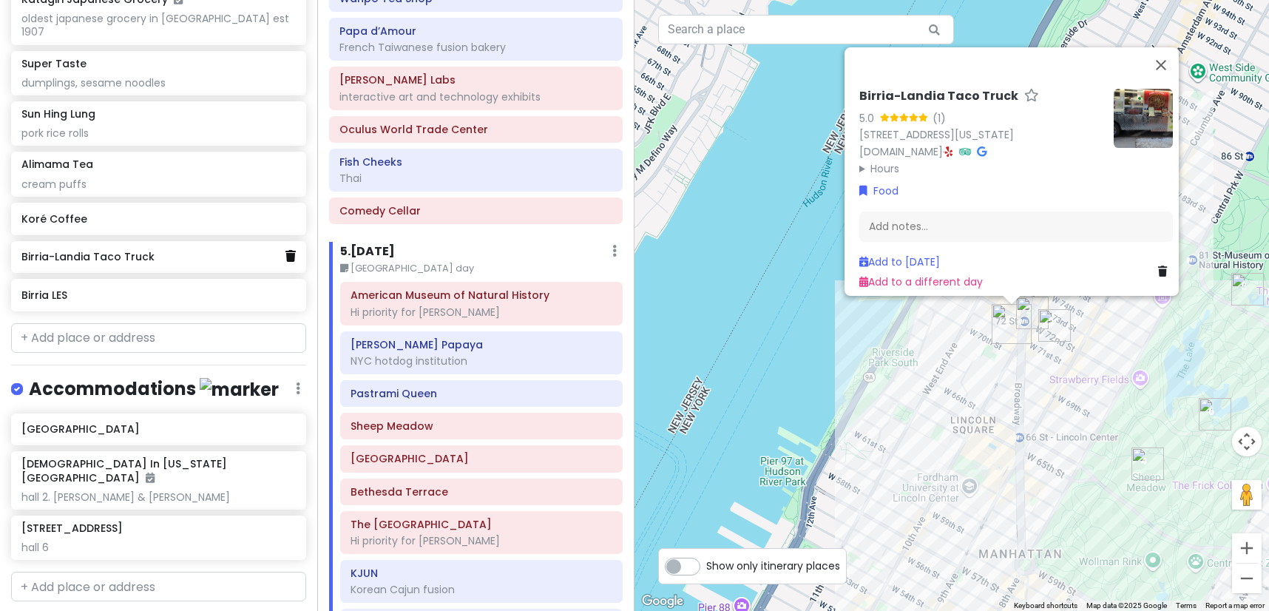
click at [285, 250] on icon at bounding box center [290, 256] width 10 height 12
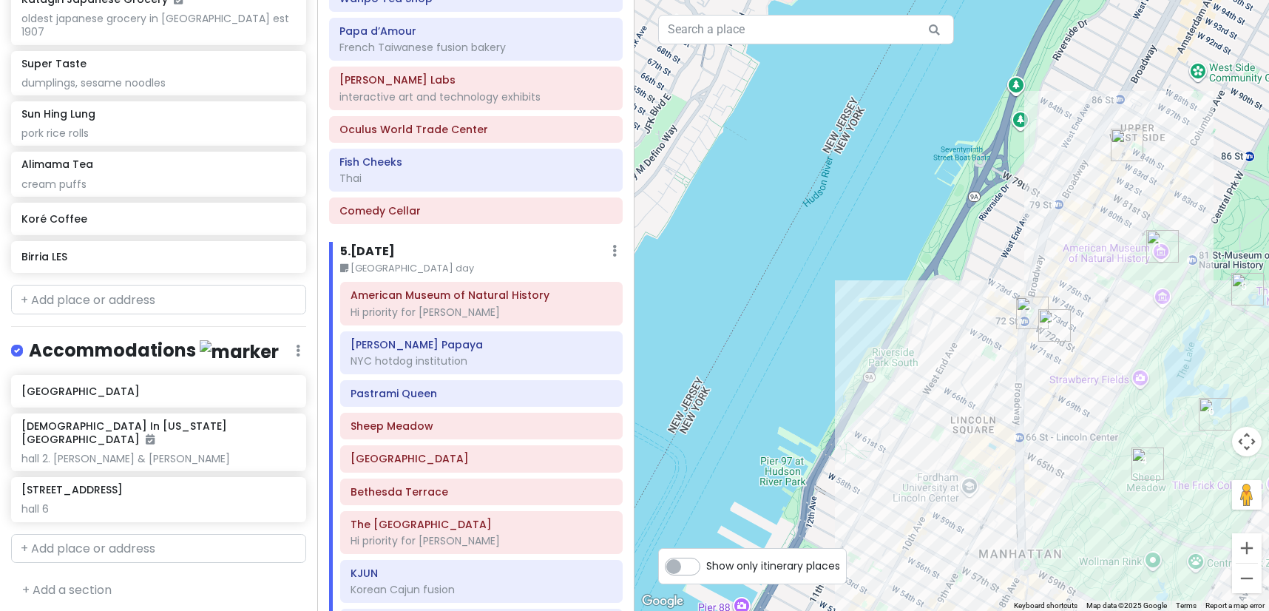
scroll to position [5155, 0]
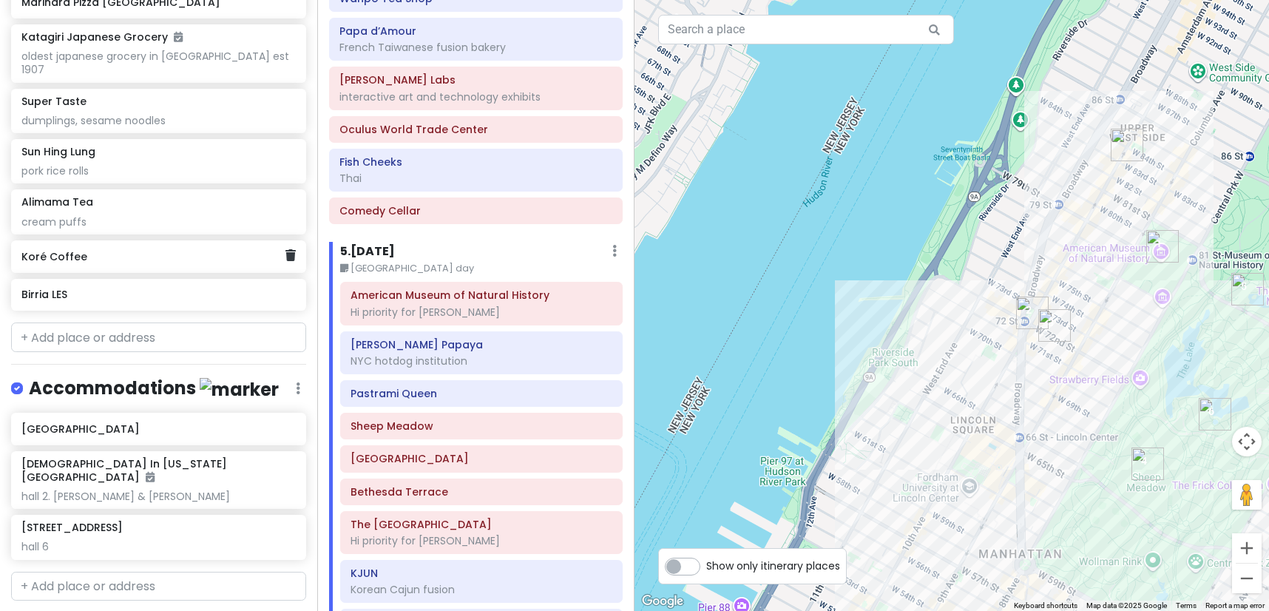
click at [232, 250] on h6 "Koré Coffee" at bounding box center [152, 256] width 263 height 13
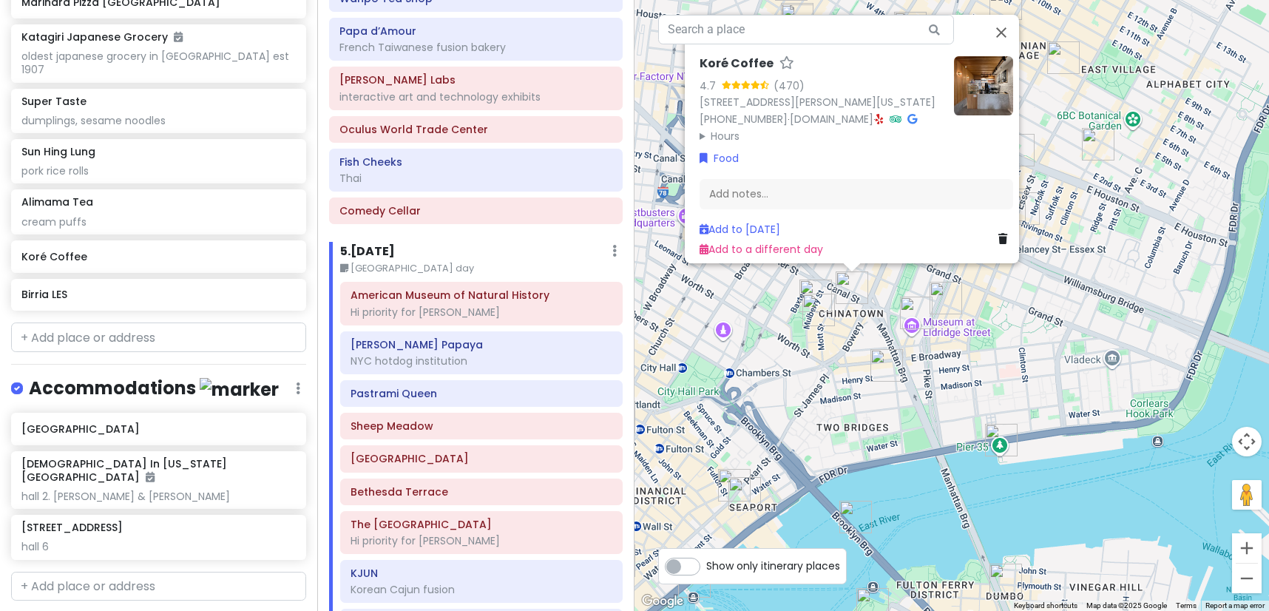
drag, startPoint x: 1025, startPoint y: 572, endPoint x: 1025, endPoint y: 308, distance: 263.9
click at [1025, 308] on div "Koré Coffee 4.7 (470) [STREET_ADDRESS][PERSON_NAME][US_STATE] [PHONE_NUMBER] · …" at bounding box center [951, 305] width 634 height 611
click at [910, 311] on img "Super Taste" at bounding box center [916, 312] width 33 height 33
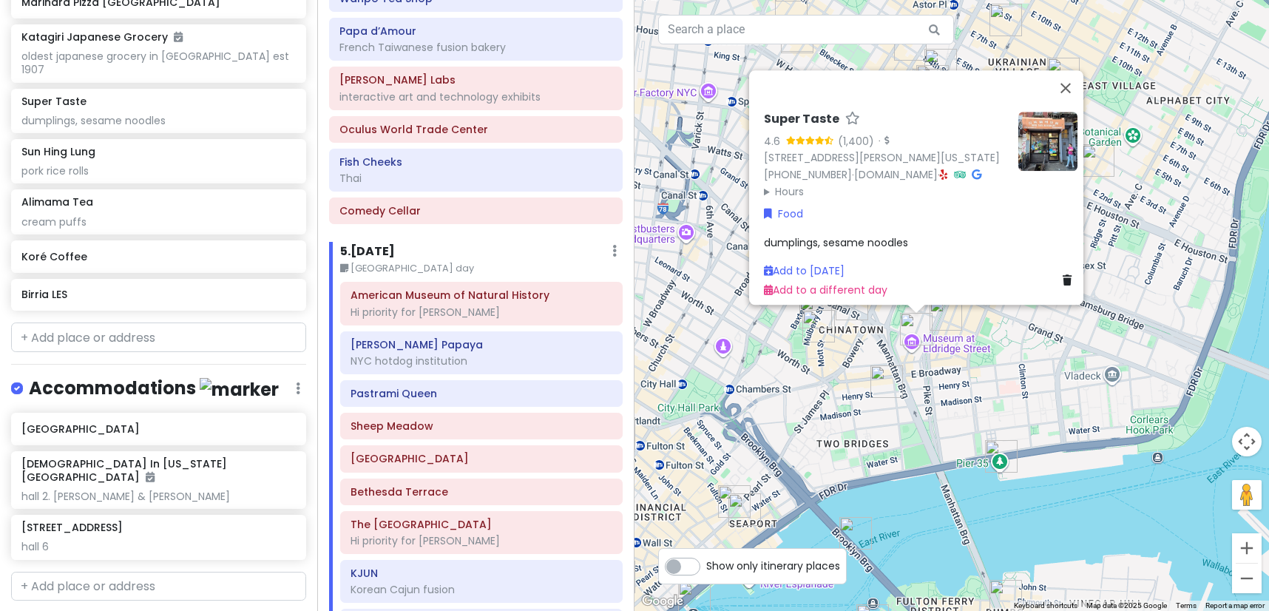
click at [1002, 333] on div "Super Taste 4.6 (1,400) · [STREET_ADDRESS][PERSON_NAME][US_STATE] [PHONE_NUMBER…" at bounding box center [951, 305] width 634 height 611
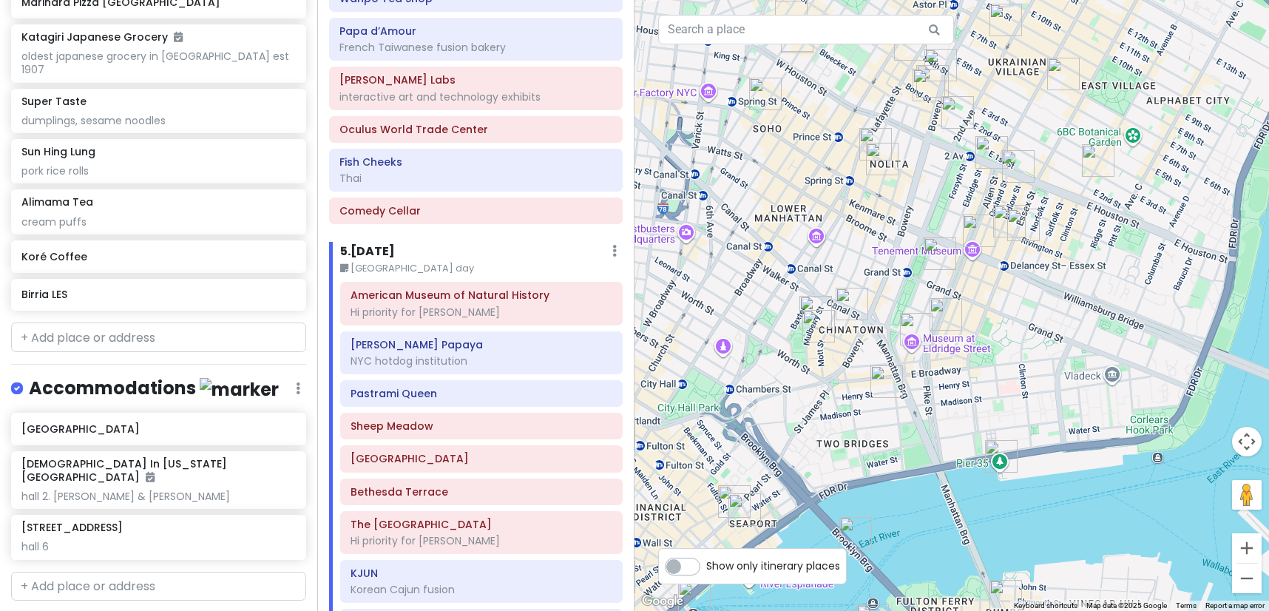
click at [945, 319] on img "Scarr's Pizza" at bounding box center [945, 314] width 33 height 33
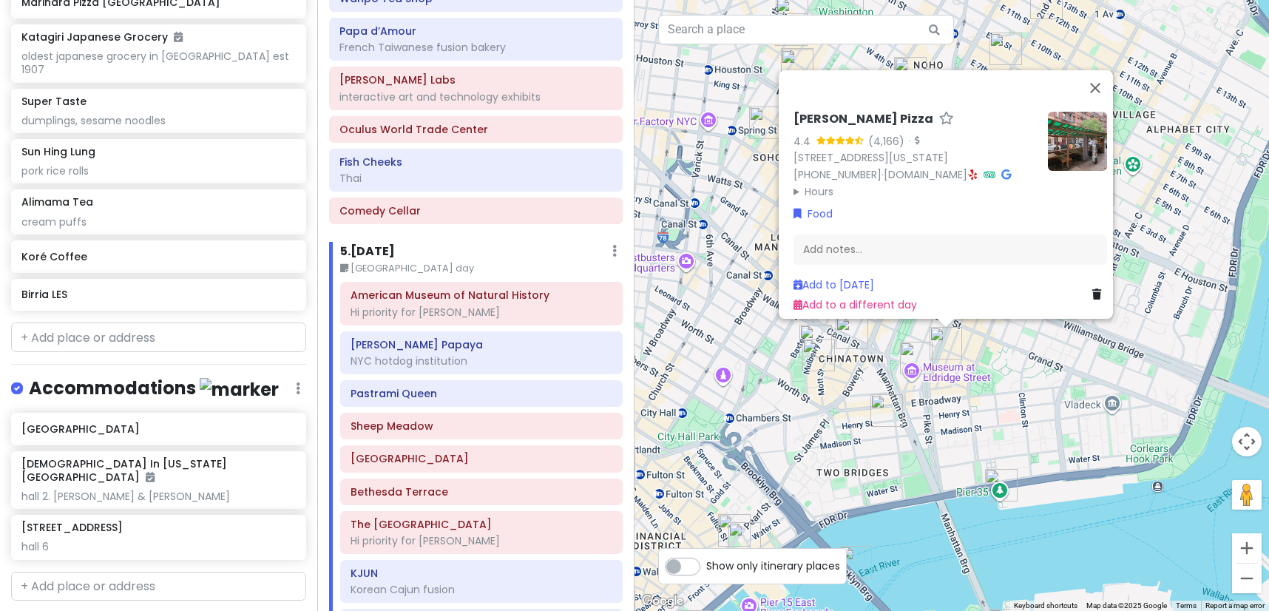
click at [853, 345] on img "Koré Coffee" at bounding box center [851, 332] width 33 height 33
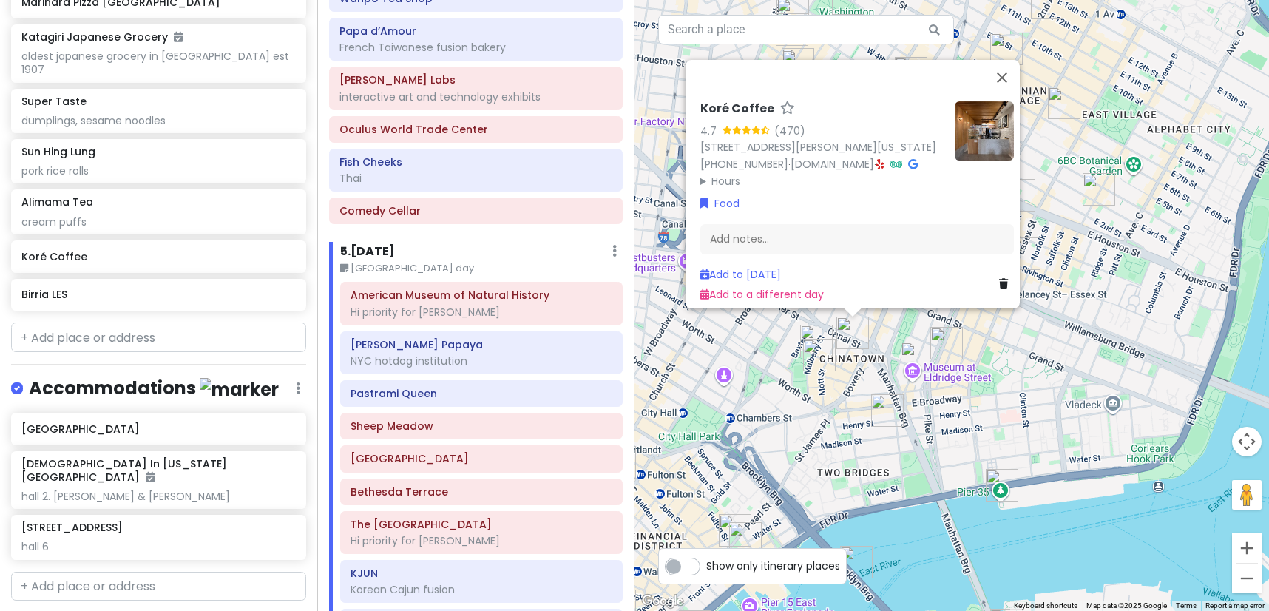
click at [886, 415] on img "Sun Hing Lung" at bounding box center [887, 410] width 33 height 33
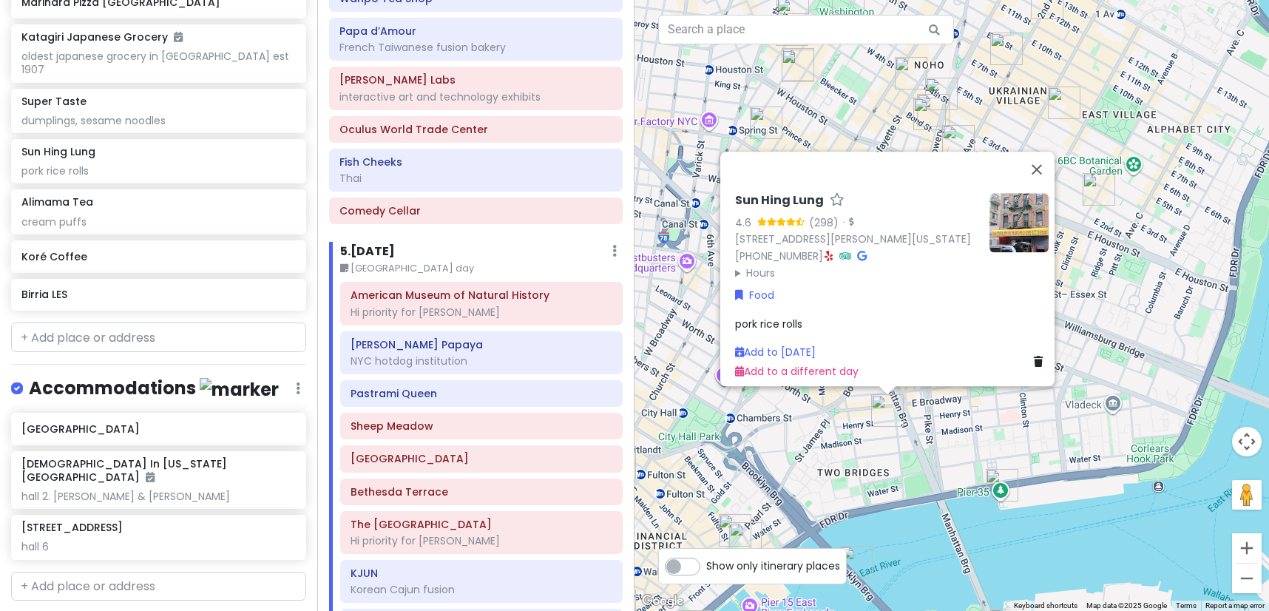
click at [858, 450] on div "Sun Hing Lung 4.6 (298) · [STREET_ADDRESS][PERSON_NAME][US_STATE] [PHONE_NUMBER…" at bounding box center [951, 305] width 634 height 611
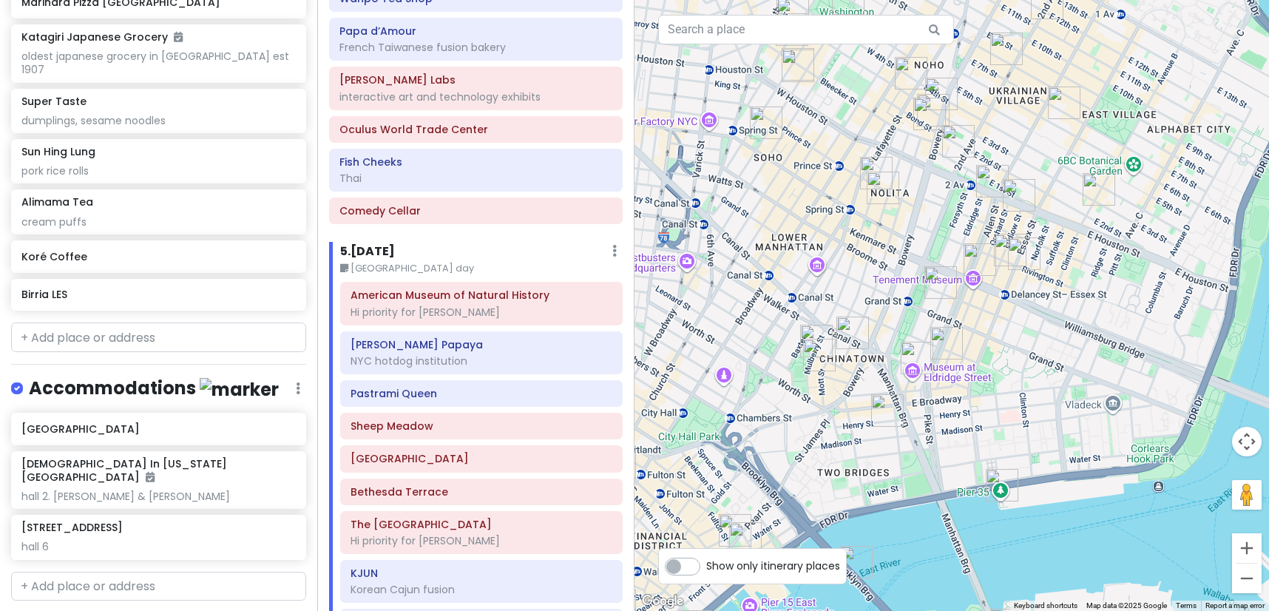
click at [815, 363] on img "Mei Lai Wah" at bounding box center [819, 355] width 33 height 33
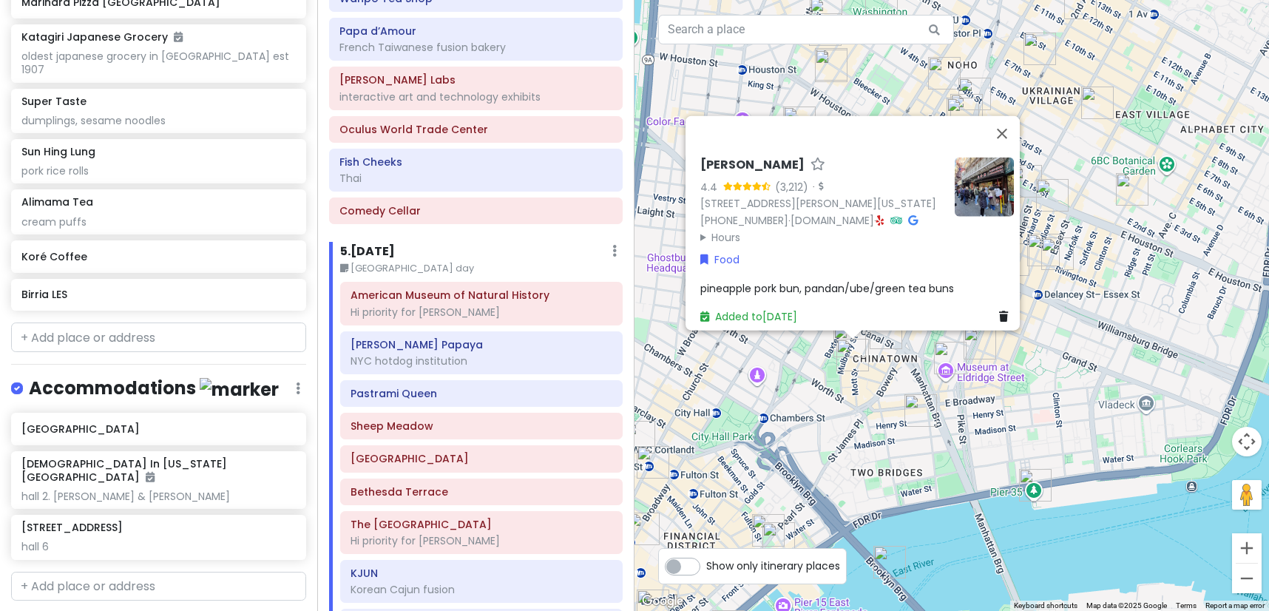
click at [846, 413] on div "[PERSON_NAME] Wah 4.4 (3,212) · [STREET_ADDRESS][PERSON_NAME][US_STATE] [PHONE_…" at bounding box center [951, 305] width 634 height 611
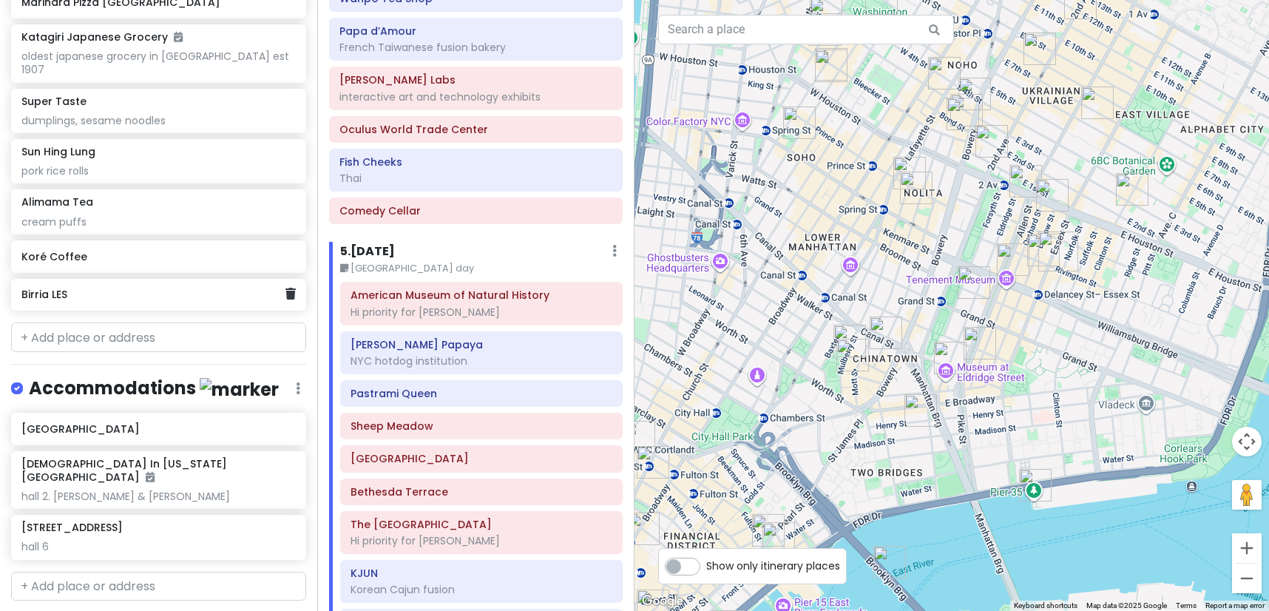
click at [197, 288] on h6 "Birria LES" at bounding box center [152, 294] width 263 height 13
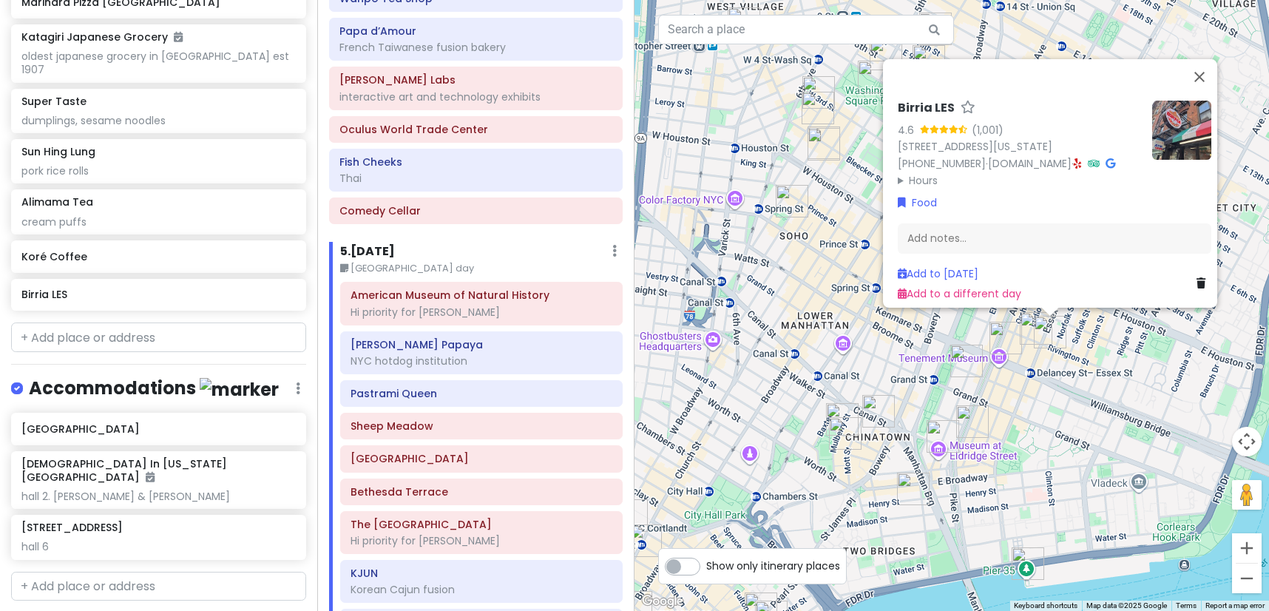
click at [1082, 407] on div "Birria LES 4.6 (1,001) [STREET_ADDRESS][US_STATE] [PHONE_NUMBER] · [GEOGRAPHIC_…" at bounding box center [951, 305] width 634 height 611
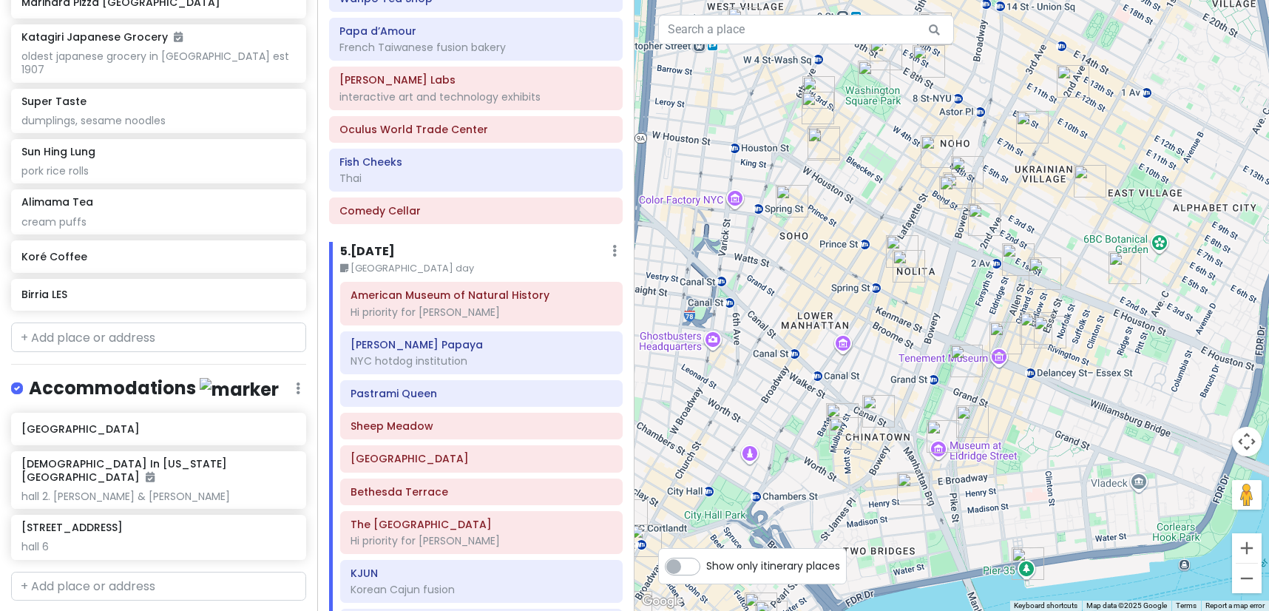
click at [1125, 274] on img "Carnitas Ramirez" at bounding box center [1124, 267] width 33 height 33
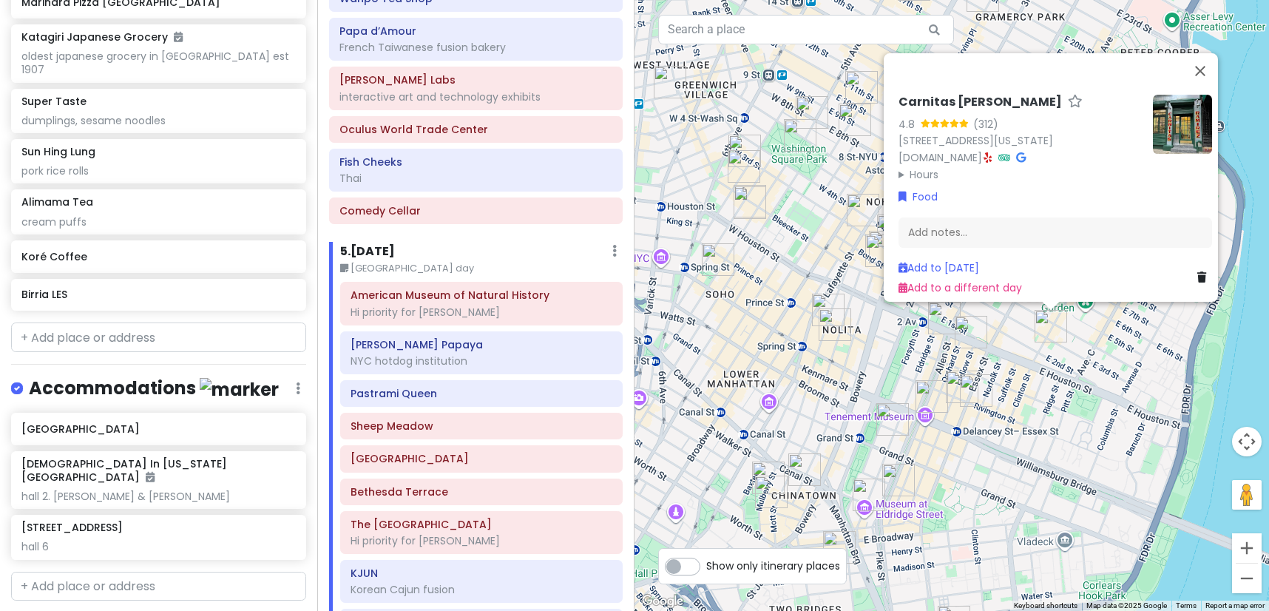
click at [968, 335] on img "Katz's Delicatessen" at bounding box center [970, 332] width 33 height 33
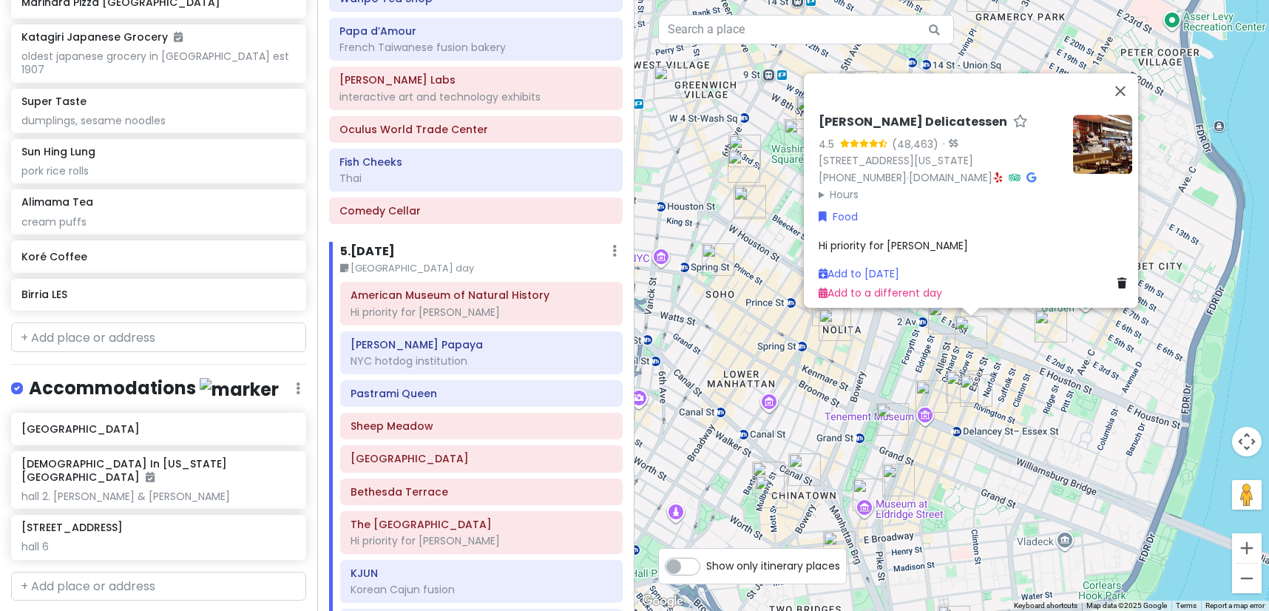
click at [945, 326] on img "Kisa" at bounding box center [944, 318] width 33 height 33
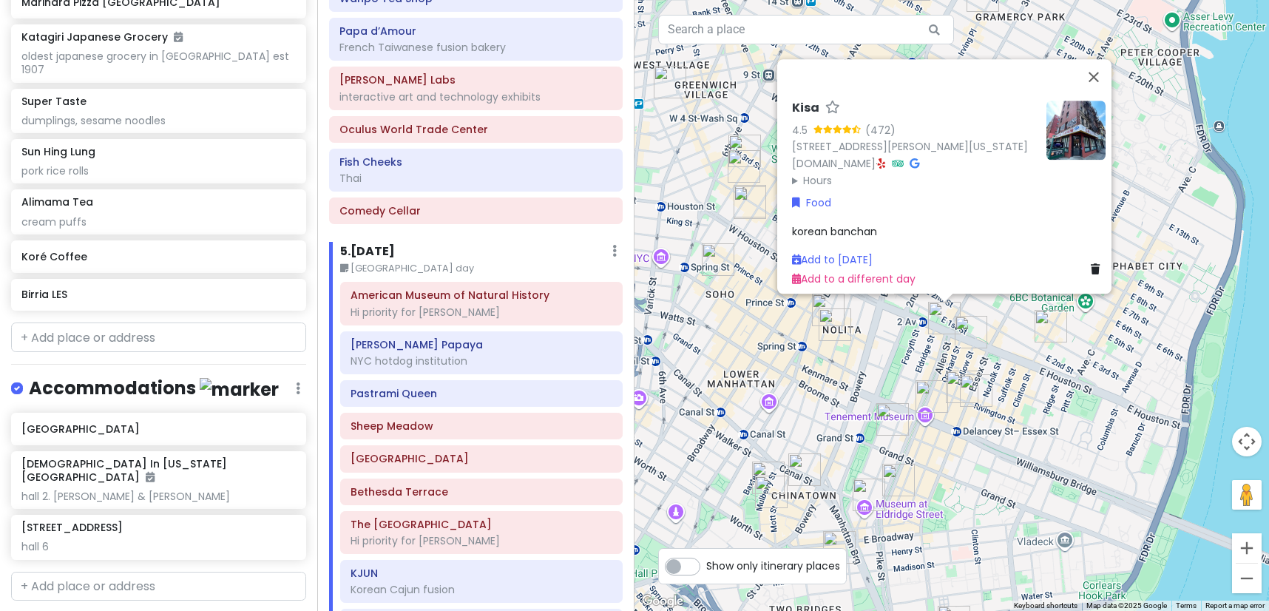
click at [950, 379] on img "Kalye Rivington" at bounding box center [962, 386] width 33 height 33
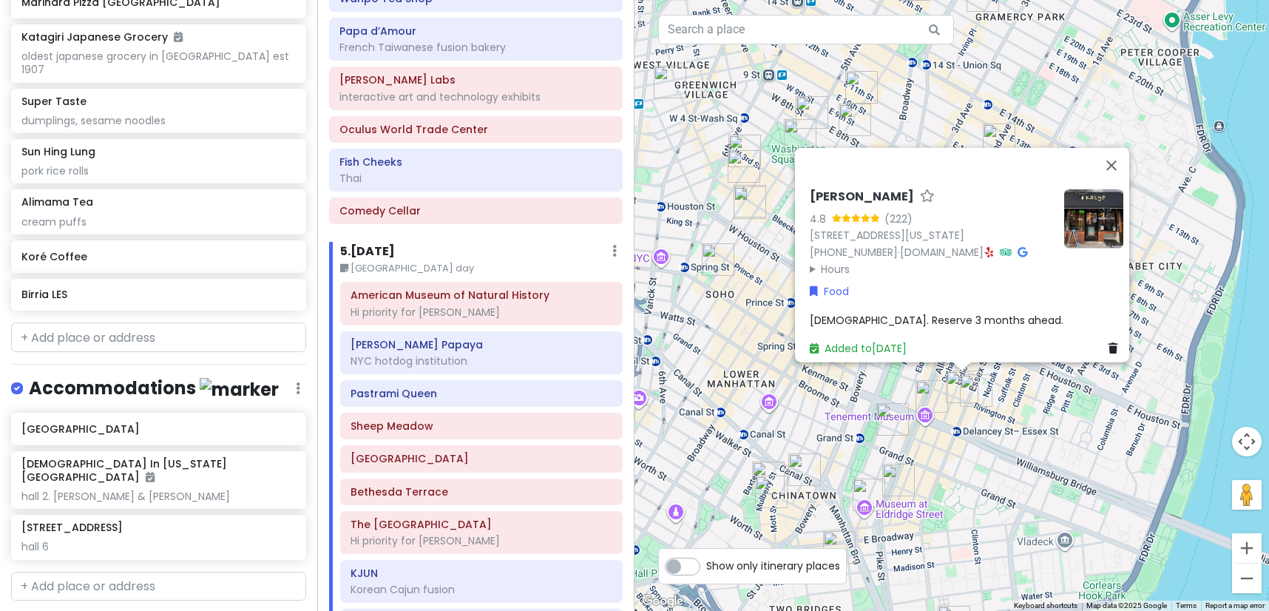
click at [932, 387] on img "Okiboru House of Tsukemen" at bounding box center [931, 396] width 33 height 33
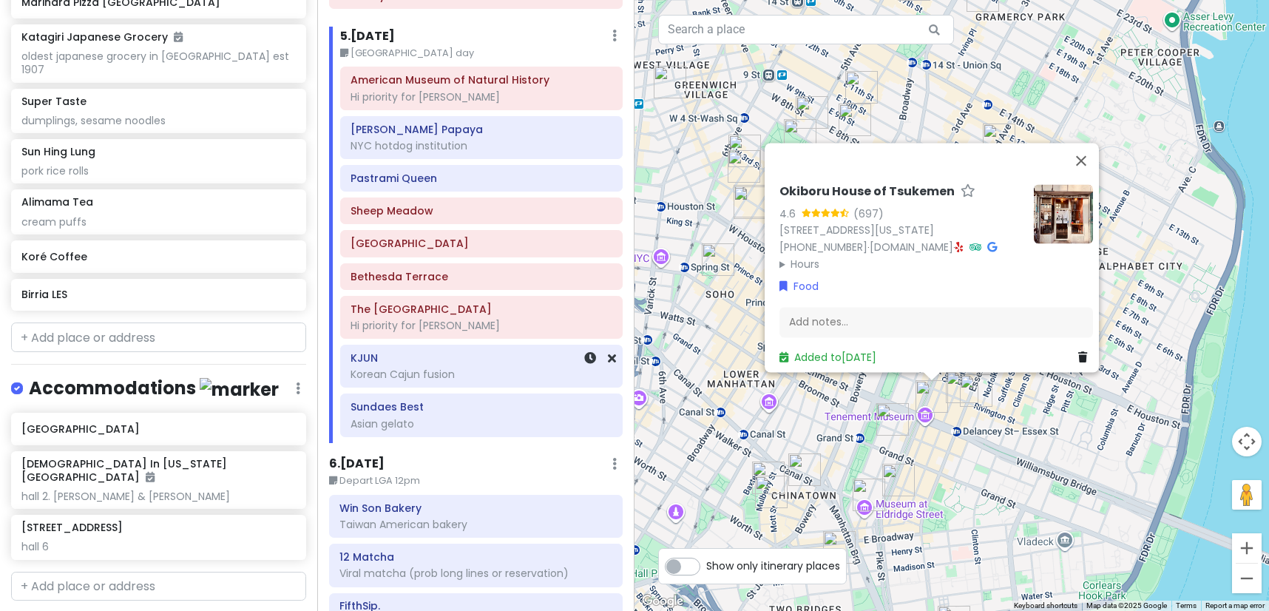
scroll to position [2424, 0]
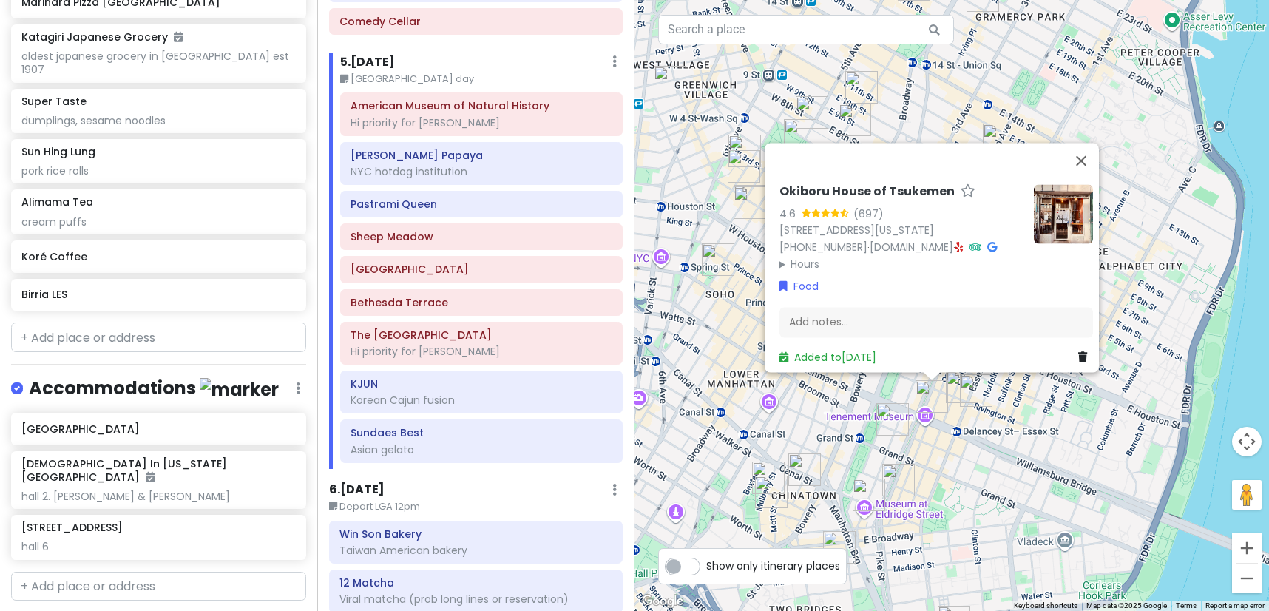
click at [1051, 419] on div "Okiboru House of Tsukemen 4.6 (697) [STREET_ADDRESS][US_STATE] [PHONE_NUMBER] ·…" at bounding box center [951, 305] width 634 height 611
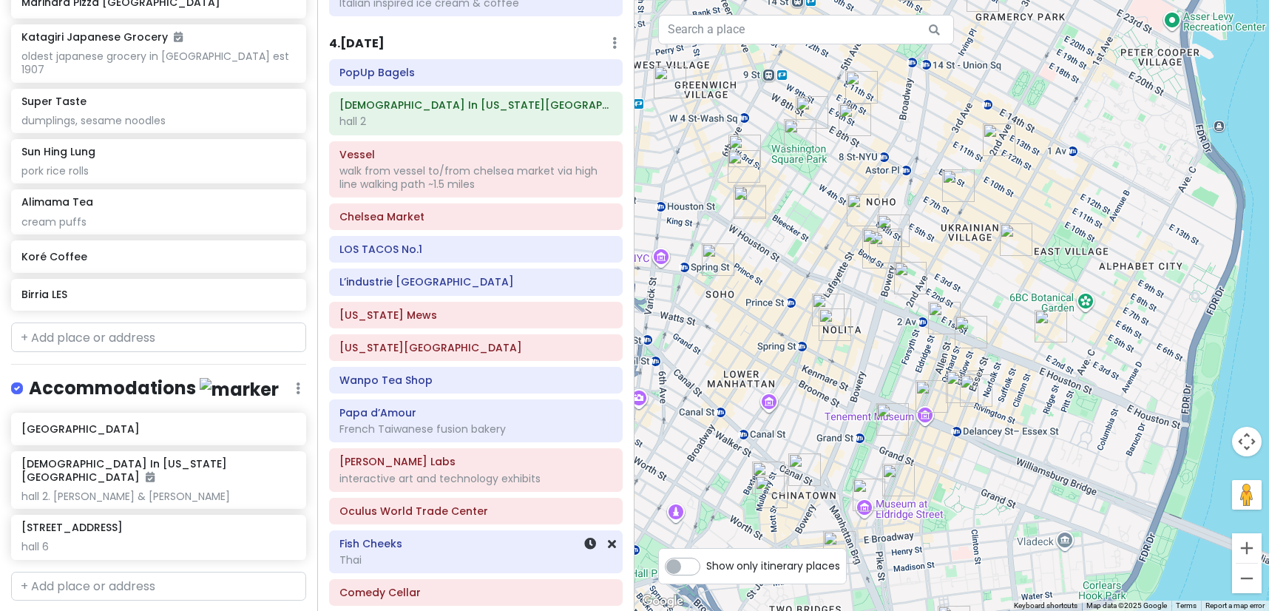
scroll to position [1832, 0]
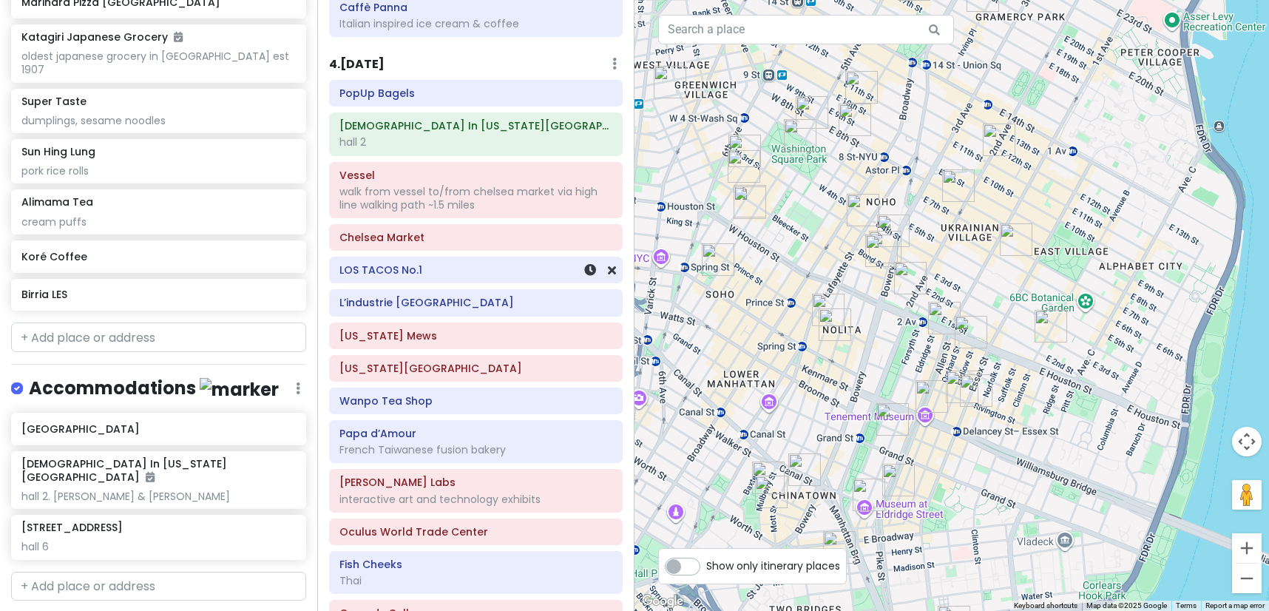
click at [451, 263] on h6 "LOS TACOS No.1" at bounding box center [475, 269] width 273 height 13
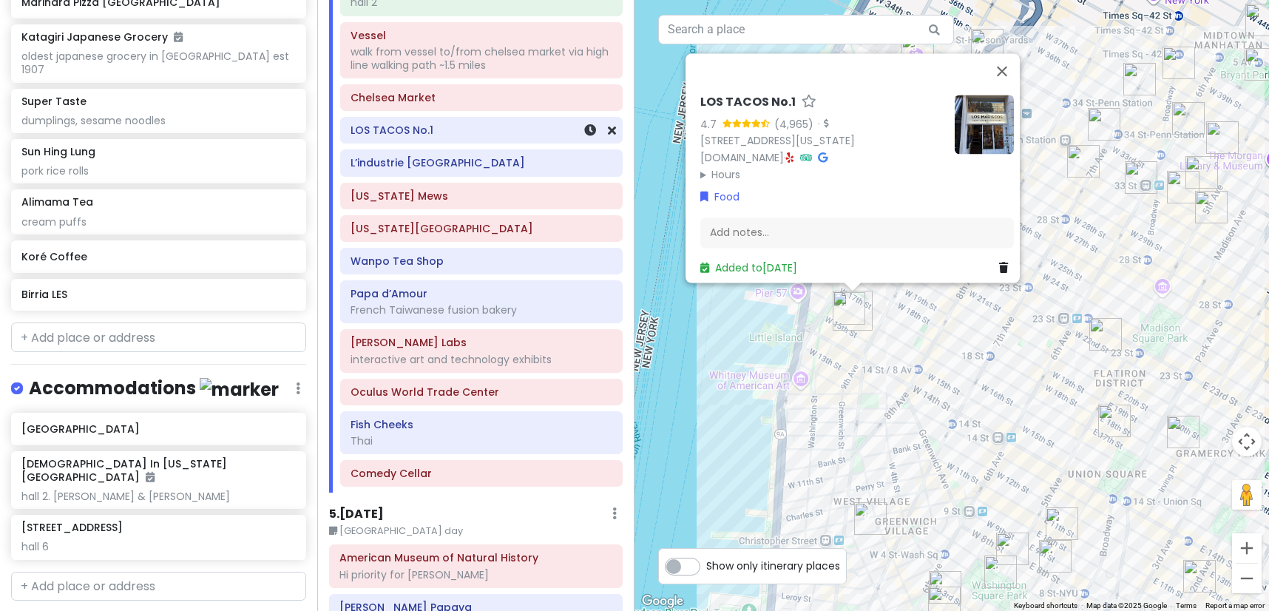
scroll to position [2054, 0]
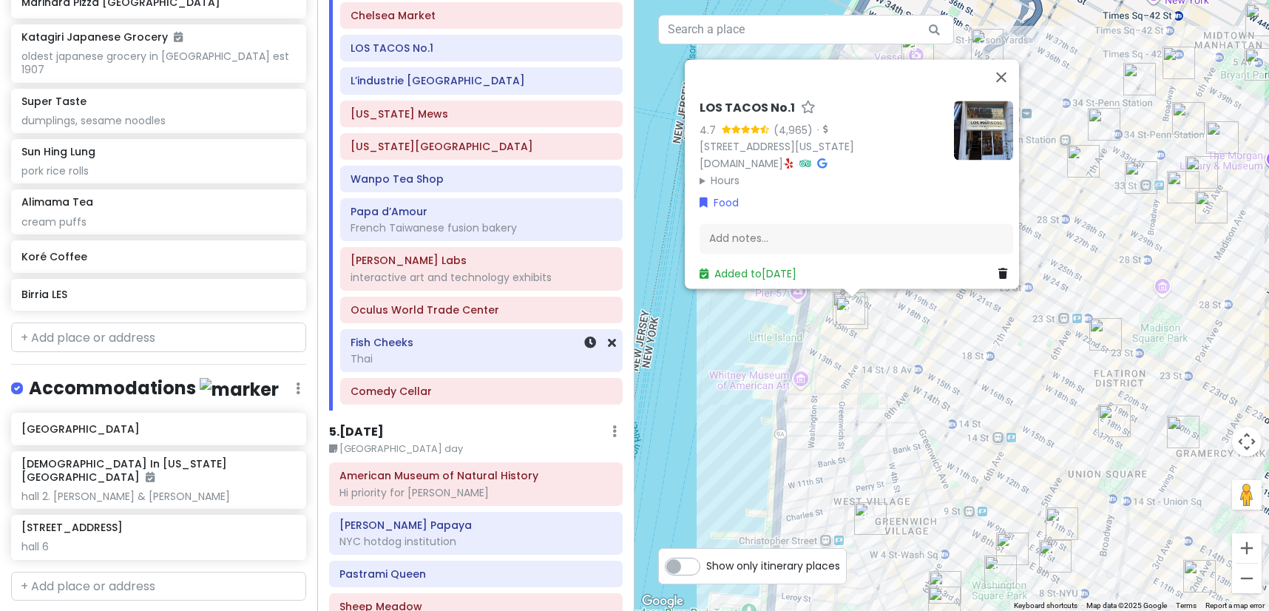
click at [452, 352] on div "Thai" at bounding box center [481, 358] width 262 height 13
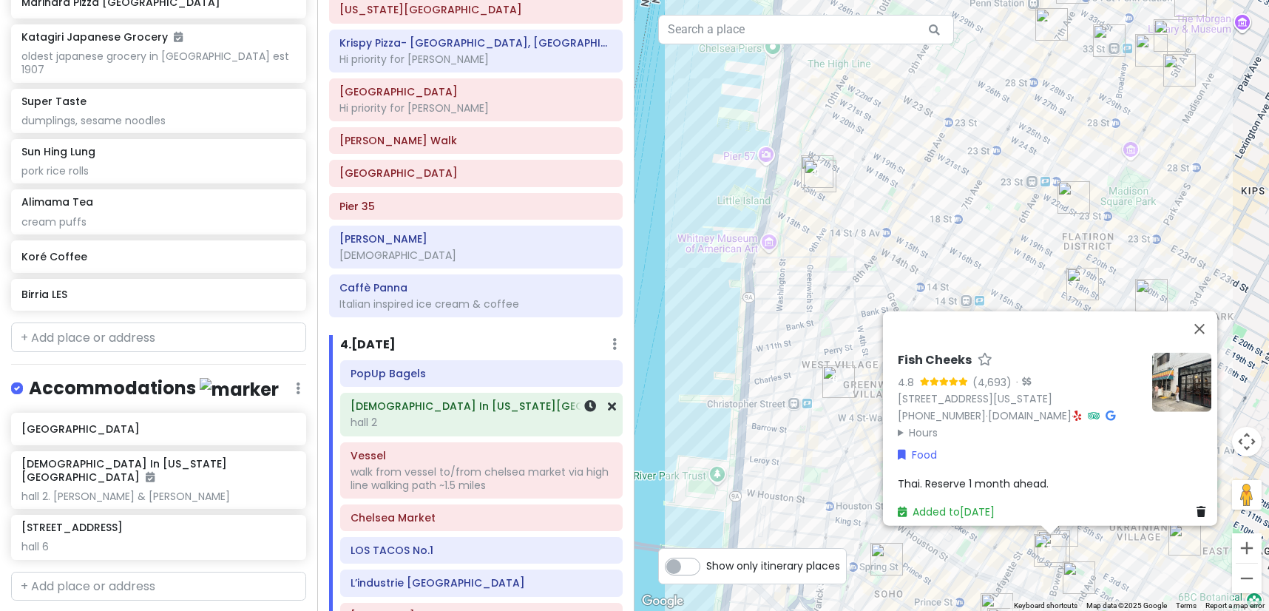
scroll to position [1462, 0]
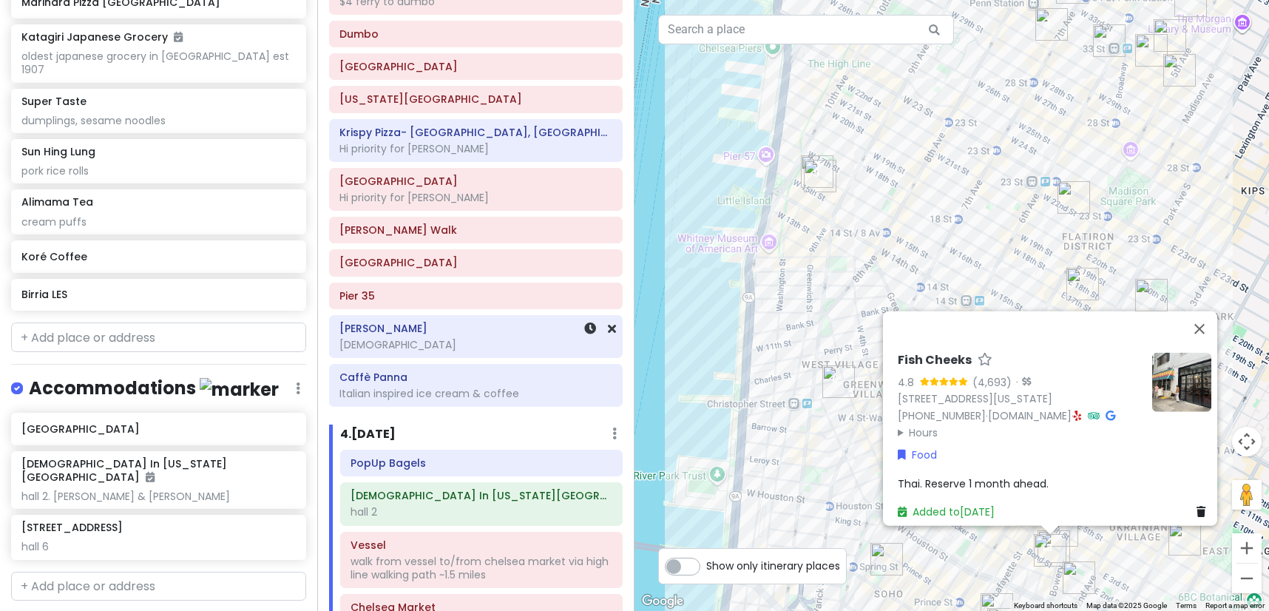
click at [433, 322] on h6 "[PERSON_NAME]" at bounding box center [475, 328] width 273 height 13
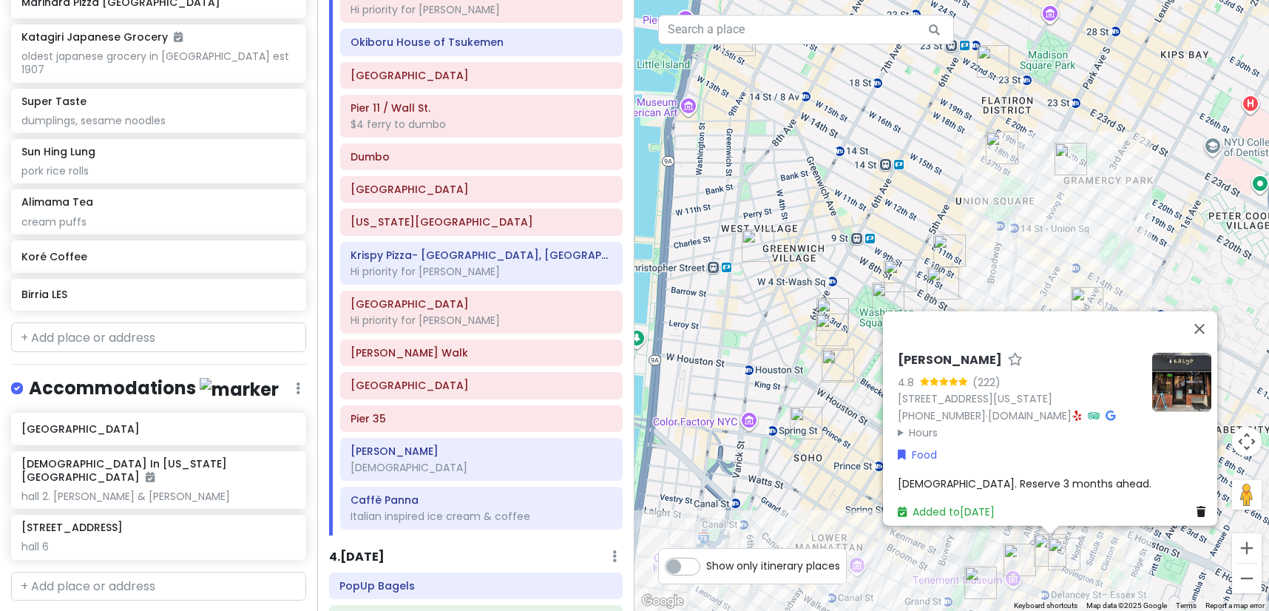
scroll to position [1315, 0]
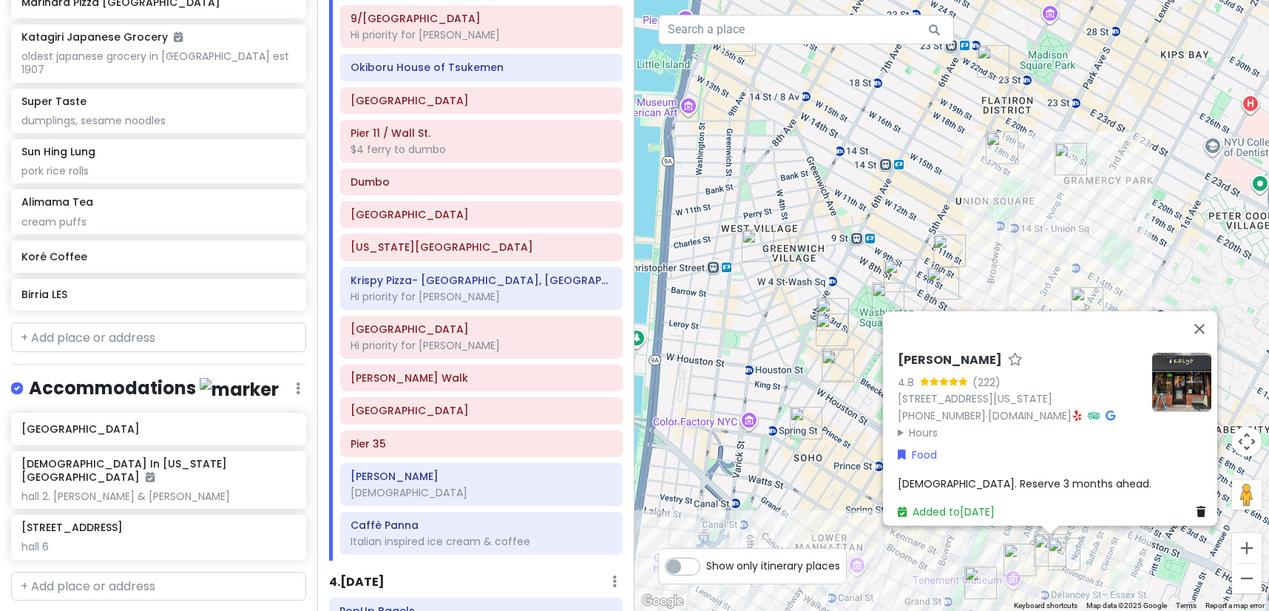
click at [1065, 557] on img "Birria LES" at bounding box center [1064, 553] width 33 height 33
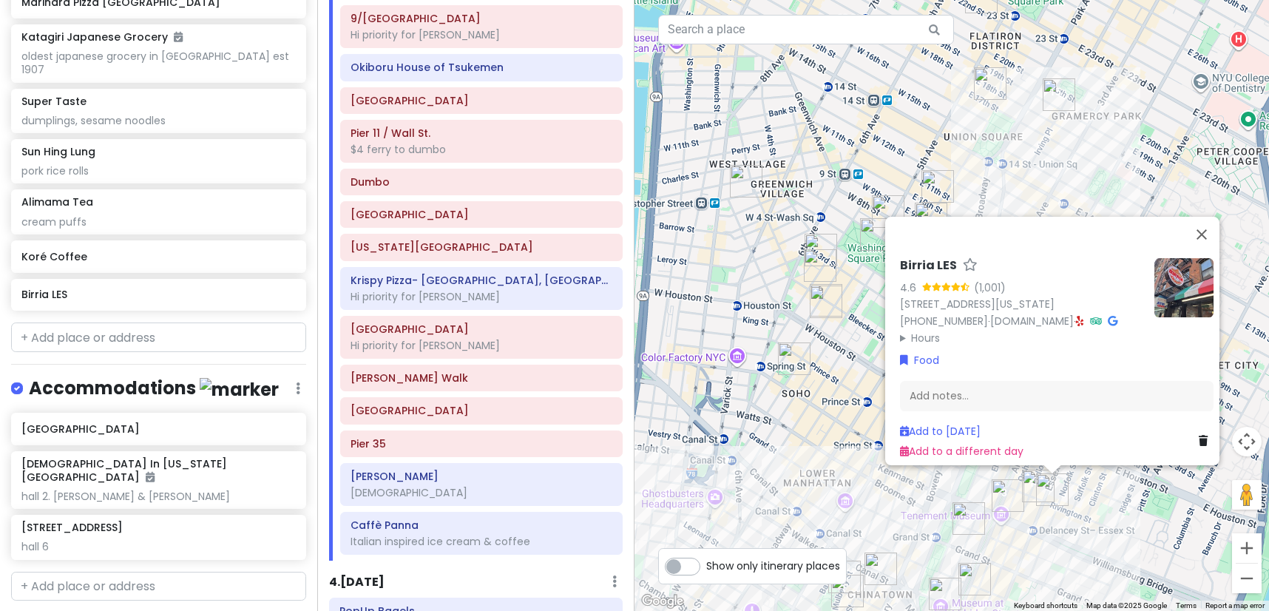
drag, startPoint x: 1065, startPoint y: 557, endPoint x: 1054, endPoint y: 493, distance: 64.5
click at [1068, 493] on img "Birria LES" at bounding box center [1052, 489] width 33 height 33
click at [1031, 491] on img "Kalye Rivington" at bounding box center [1038, 485] width 33 height 33
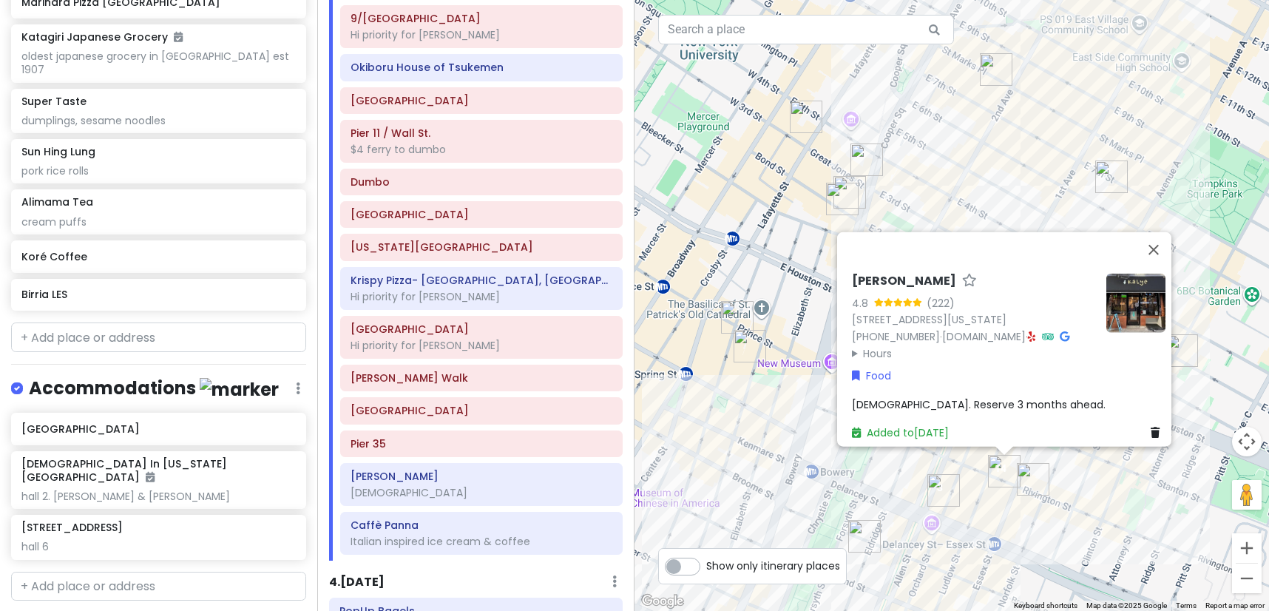
click at [1033, 475] on img "Birria LES" at bounding box center [1033, 479] width 33 height 33
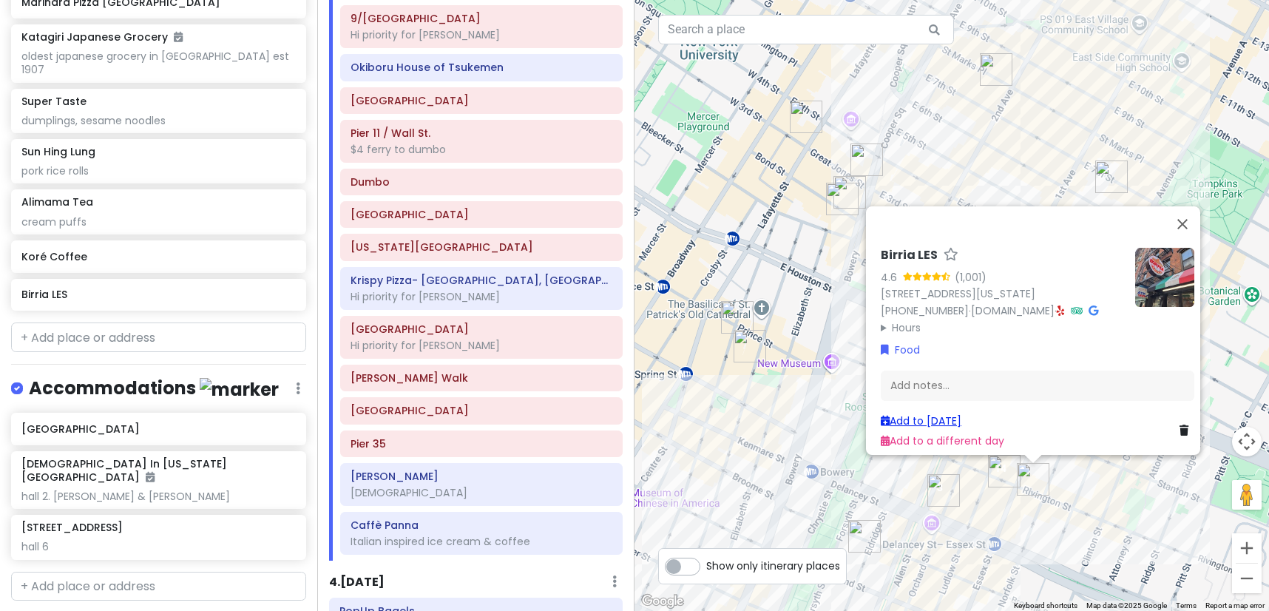
click at [942, 415] on link "Add to [DATE]" at bounding box center [921, 420] width 81 height 15
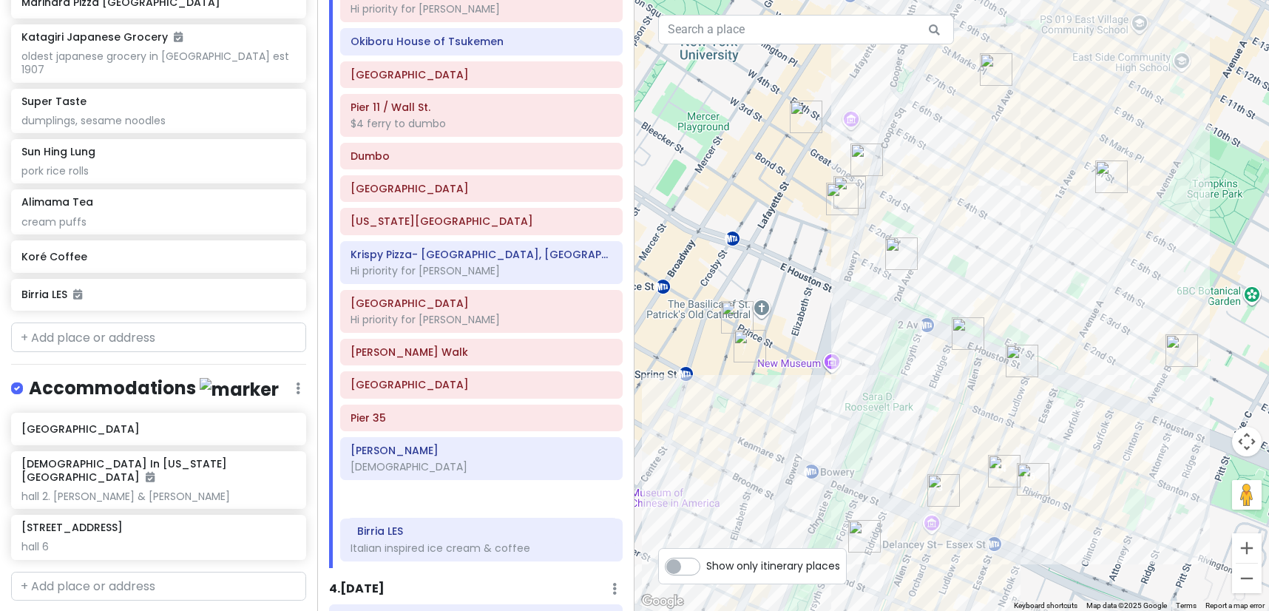
drag, startPoint x: 421, startPoint y: 569, endPoint x: 428, endPoint y: 505, distance: 64.7
click at [427, 512] on div "[PERSON_NAME] Wah pineapple pork bun, pandan/ube/green tea buns 9/11 Memorial &…" at bounding box center [481, 249] width 305 height 637
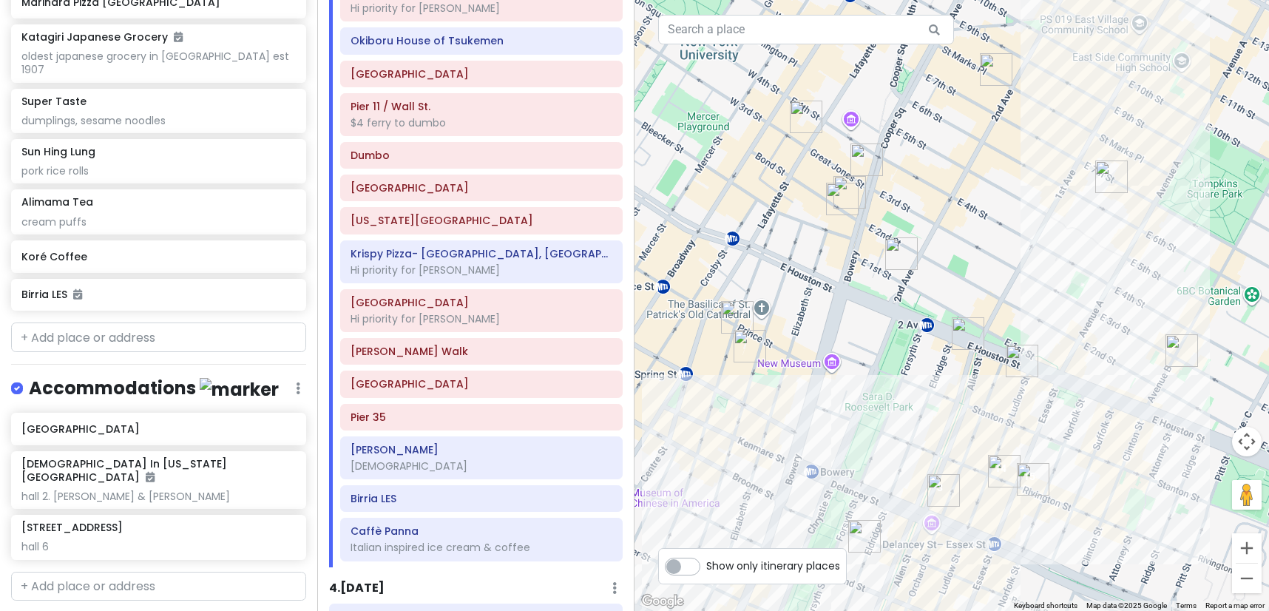
click at [1113, 480] on div "To navigate, press the arrow keys." at bounding box center [951, 305] width 634 height 611
click at [1022, 353] on img "Katz's Delicatessen" at bounding box center [1022, 361] width 33 height 33
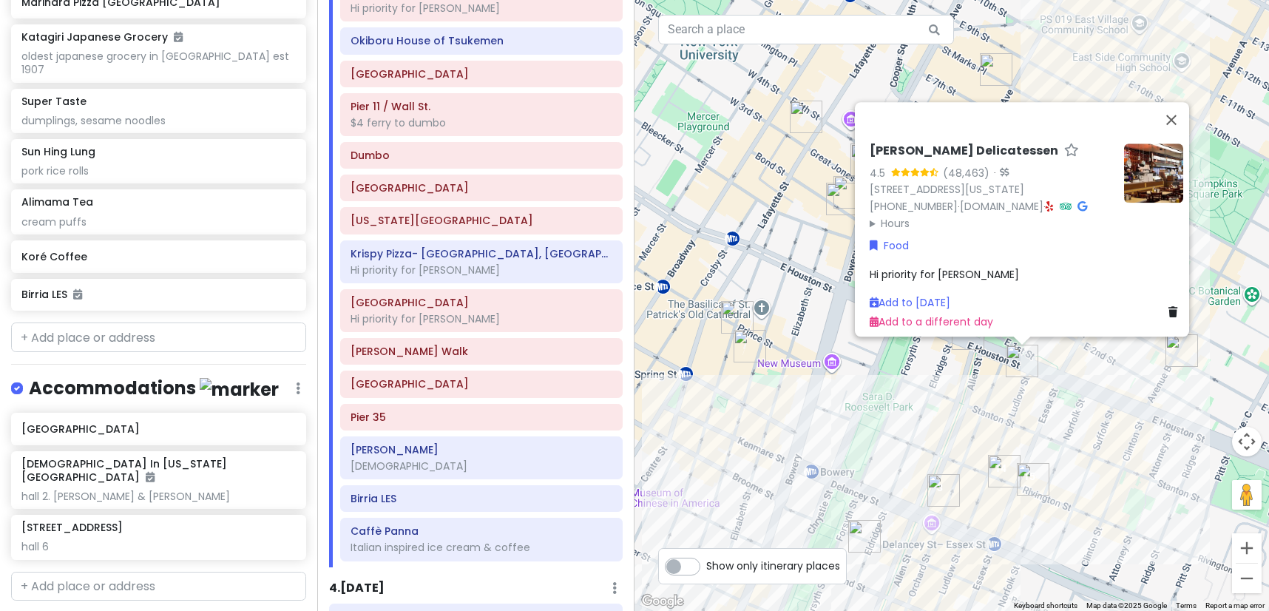
click at [1091, 413] on div "[PERSON_NAME] Delicatessen 4.5 (48,463) · [STREET_ADDRESS][US_STATE] [PHONE_NUM…" at bounding box center [951, 305] width 634 height 611
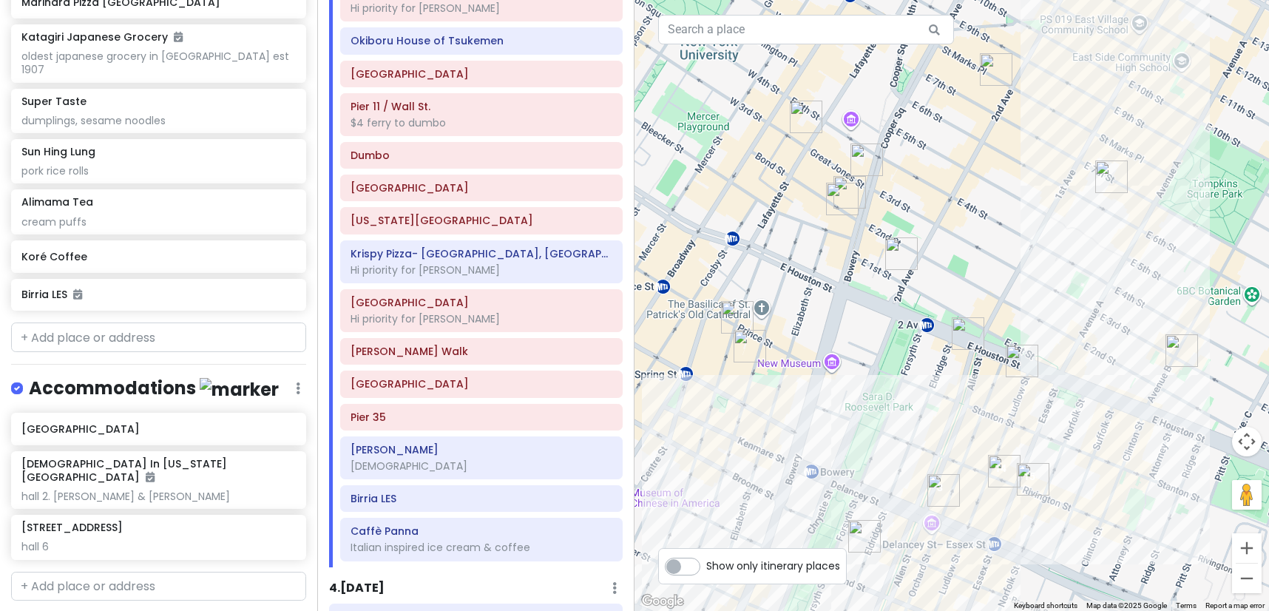
click at [1176, 353] on img "Carnitas Ramirez" at bounding box center [1181, 350] width 33 height 33
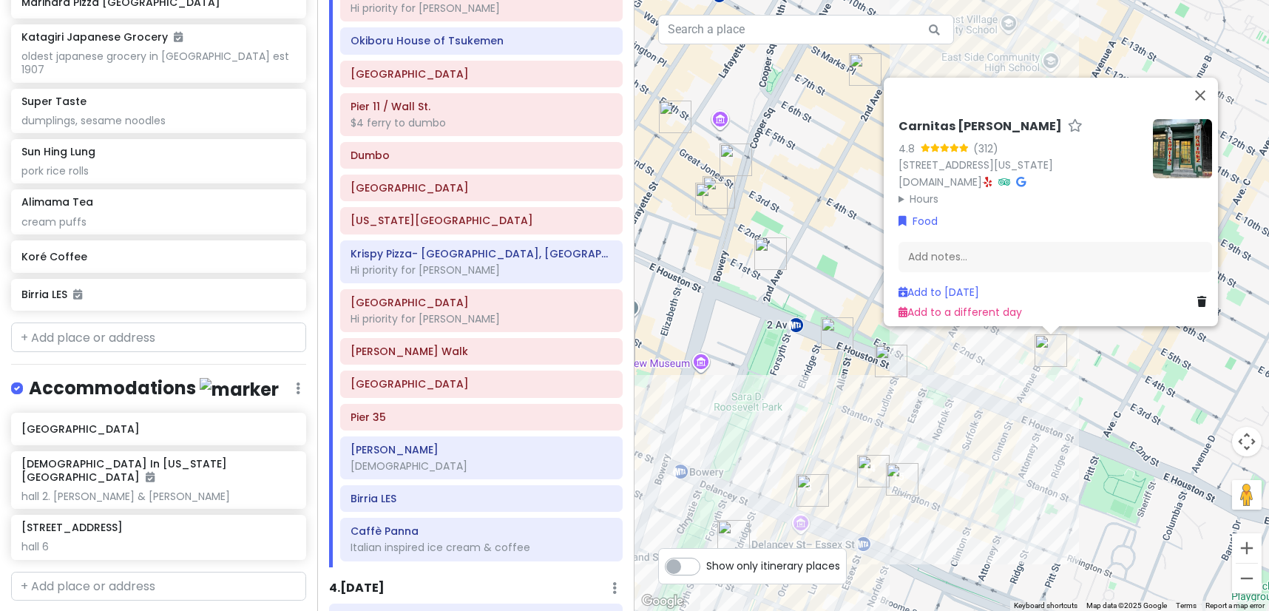
click at [884, 361] on img "Katz's Delicatessen" at bounding box center [891, 361] width 33 height 33
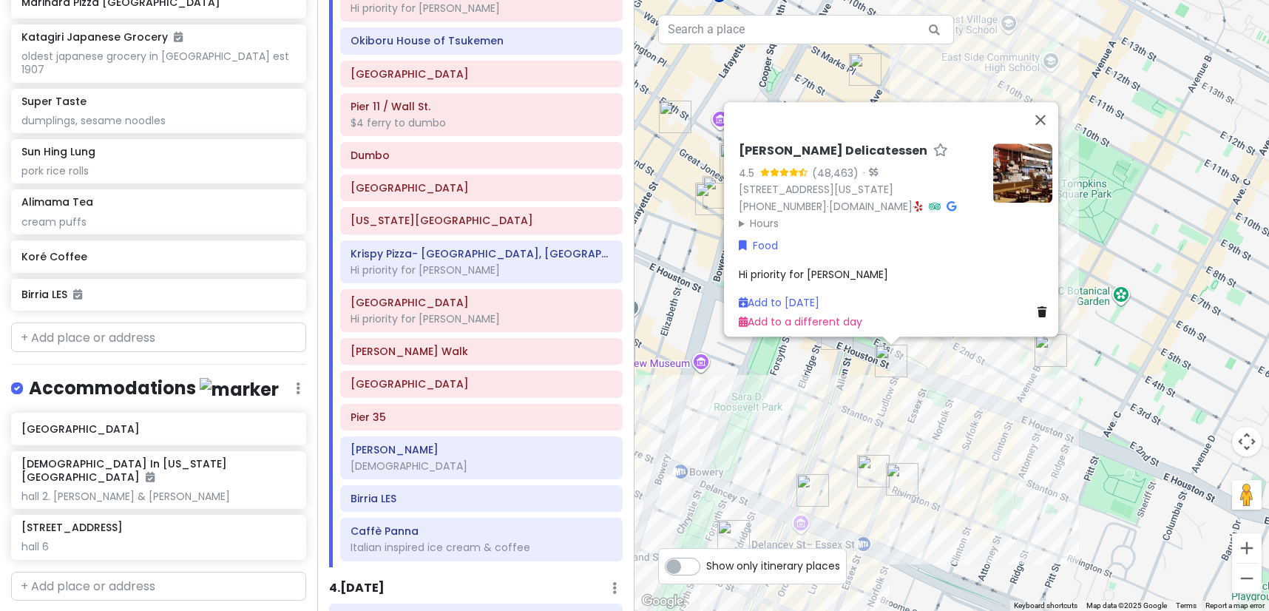
click at [1057, 355] on img "Carnitas Ramirez" at bounding box center [1050, 350] width 33 height 33
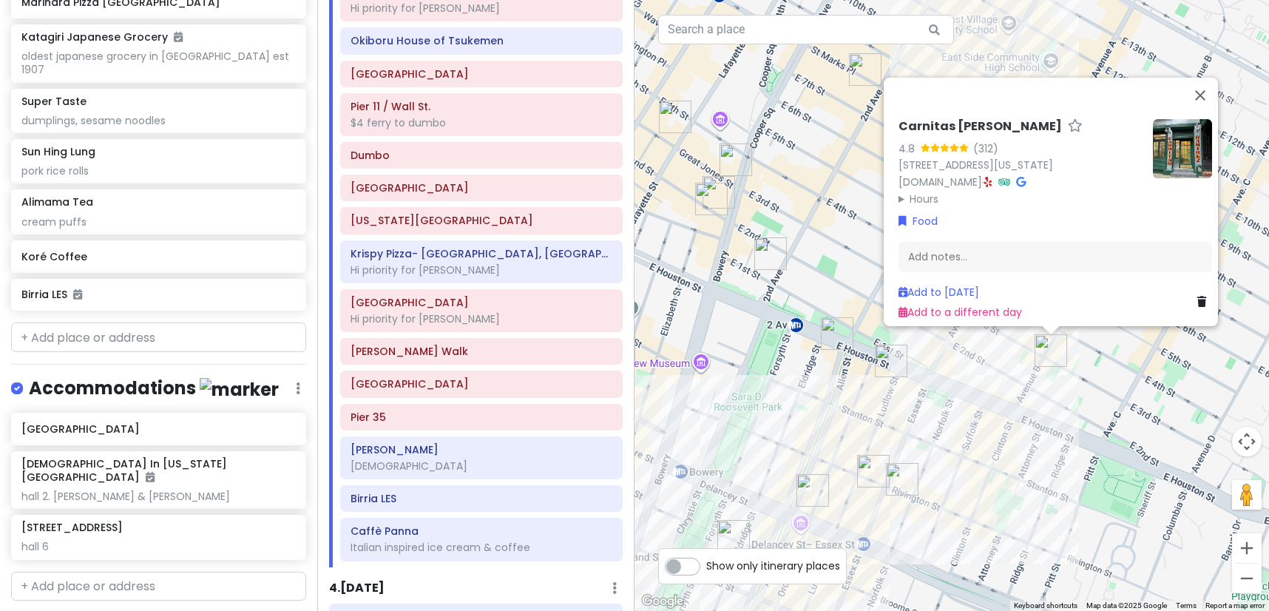
click at [912, 192] on summary "Hours" at bounding box center [1019, 199] width 243 height 16
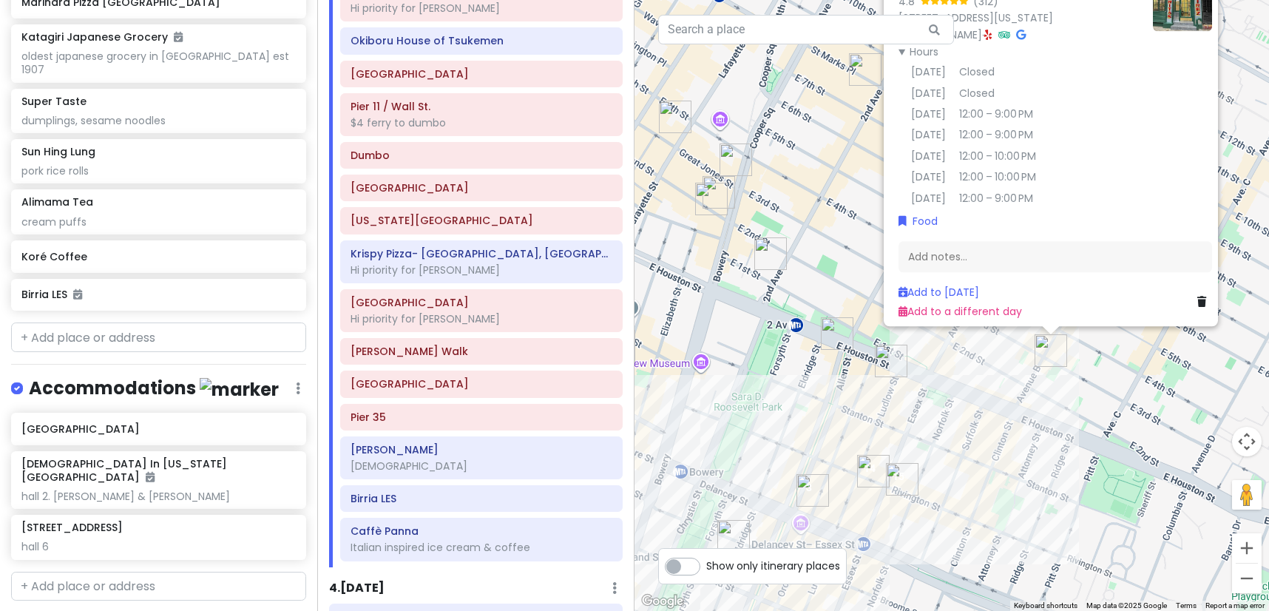
click at [968, 438] on div "Carnitas [PERSON_NAME] 4.8 (312) [STREET_ADDRESS][US_STATE] [DOMAIN_NAME] · Hou…" at bounding box center [951, 305] width 634 height 611
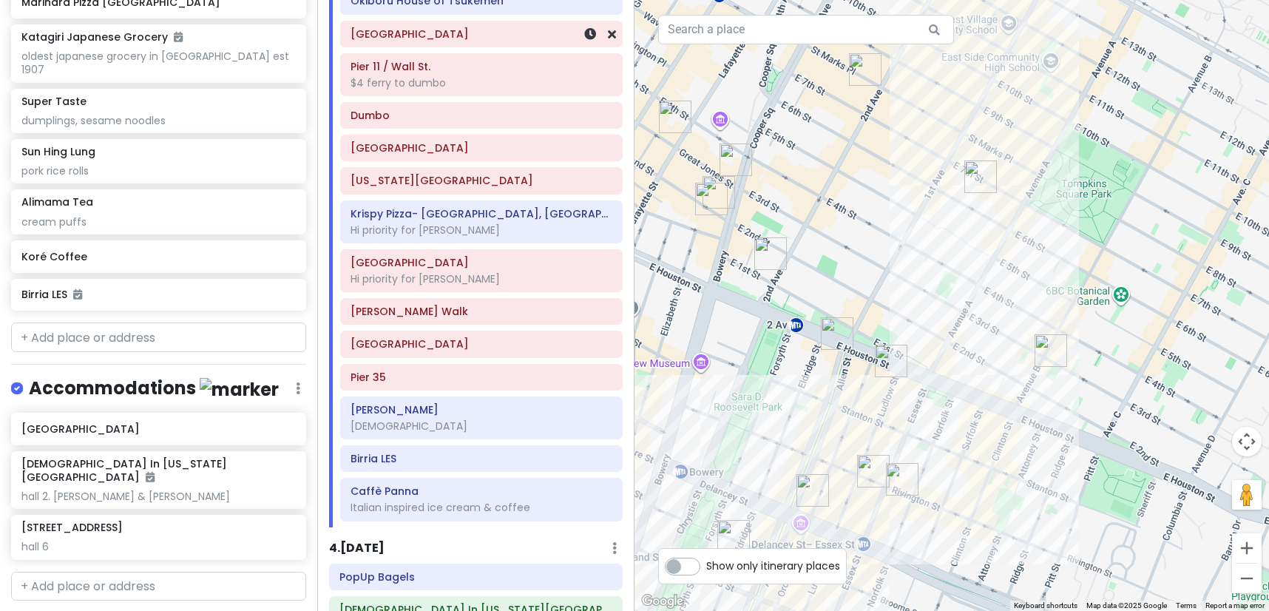
scroll to position [1415, 0]
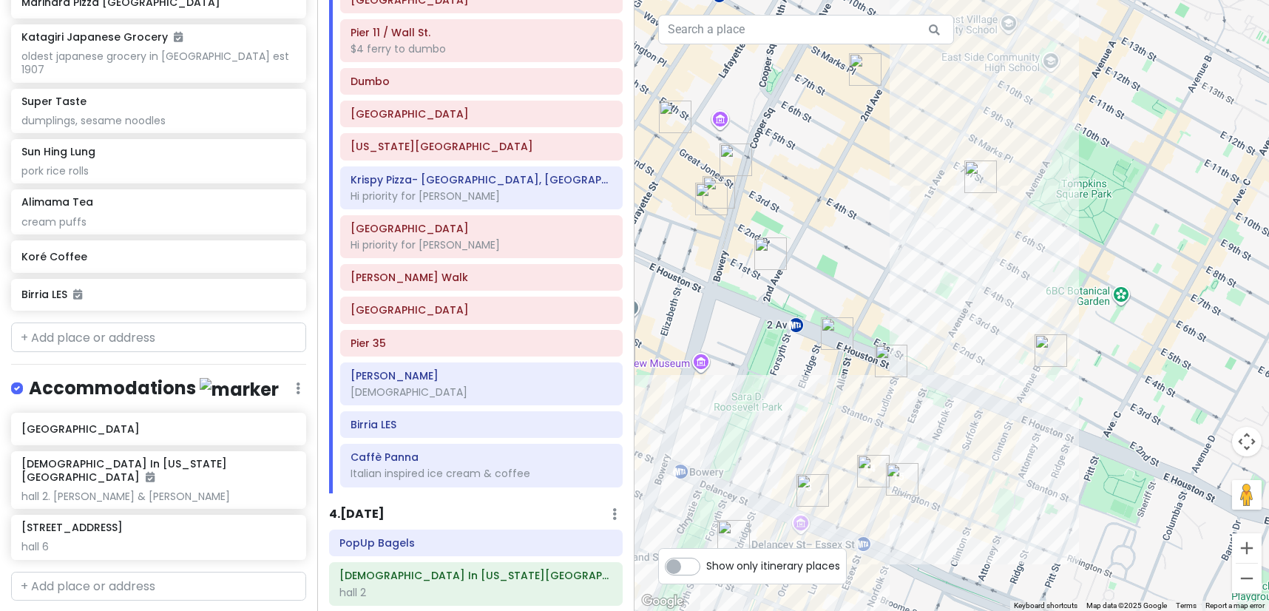
click at [898, 475] on img "Birria LES" at bounding box center [902, 479] width 33 height 33
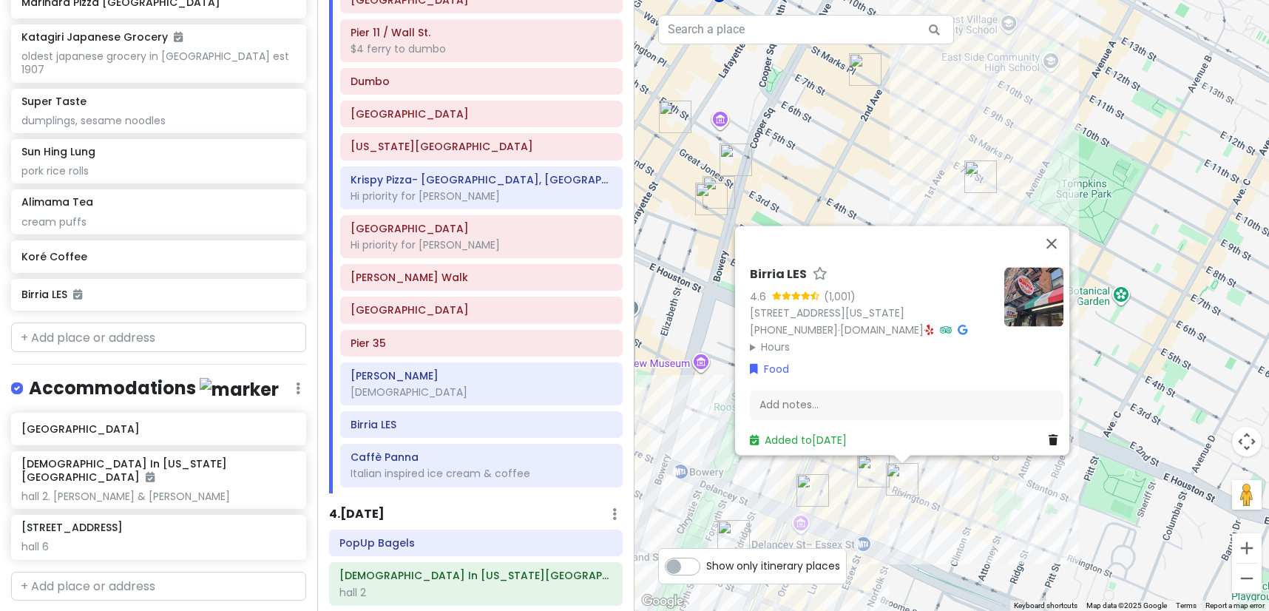
click at [947, 489] on div "Birria LES 4.6 (1,001) [STREET_ADDRESS][US_STATE] [PHONE_NUMBER] · [GEOGRAPHIC_…" at bounding box center [951, 305] width 634 height 611
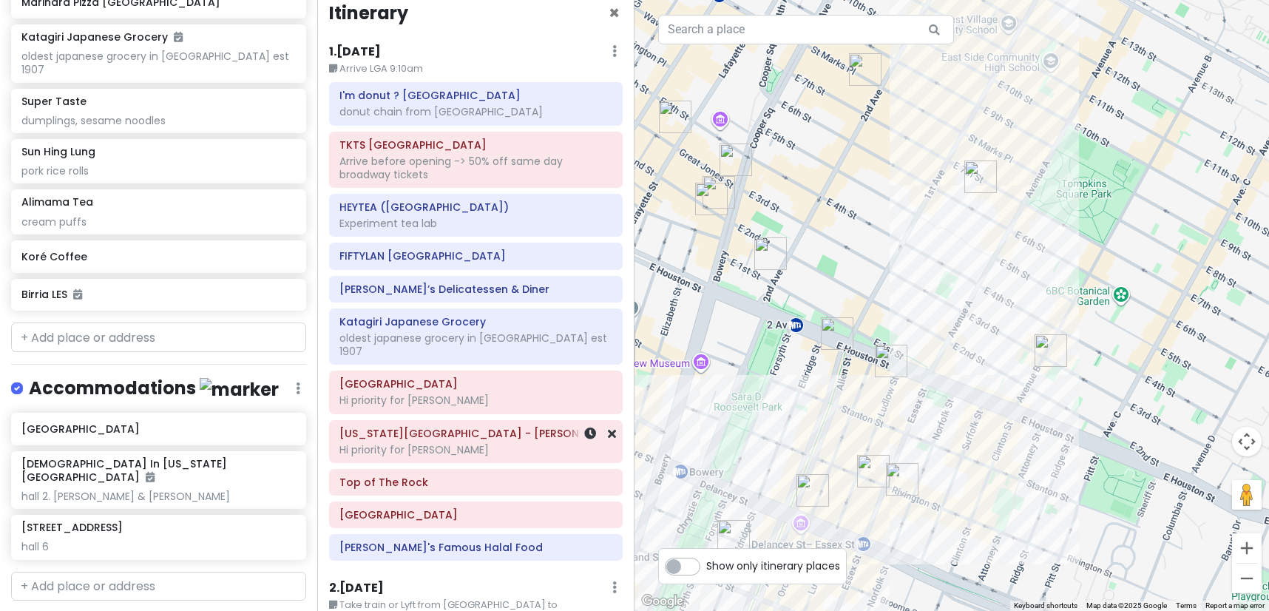
scroll to position [10, 0]
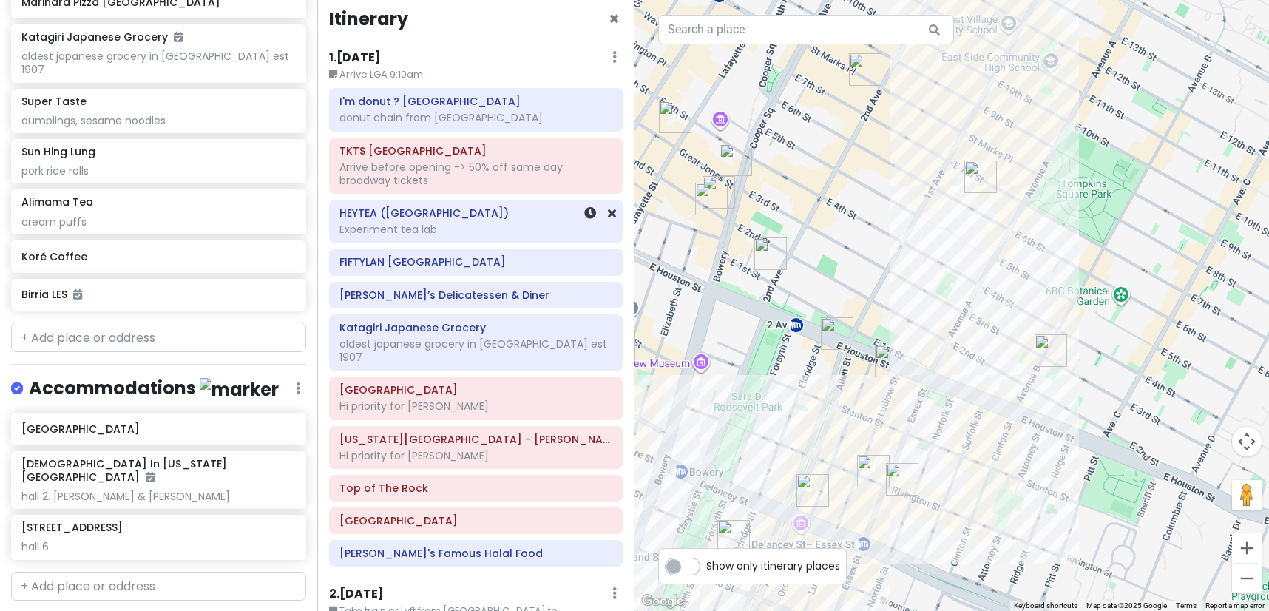
click at [426, 225] on div "Experiment tea lab" at bounding box center [475, 229] width 273 height 13
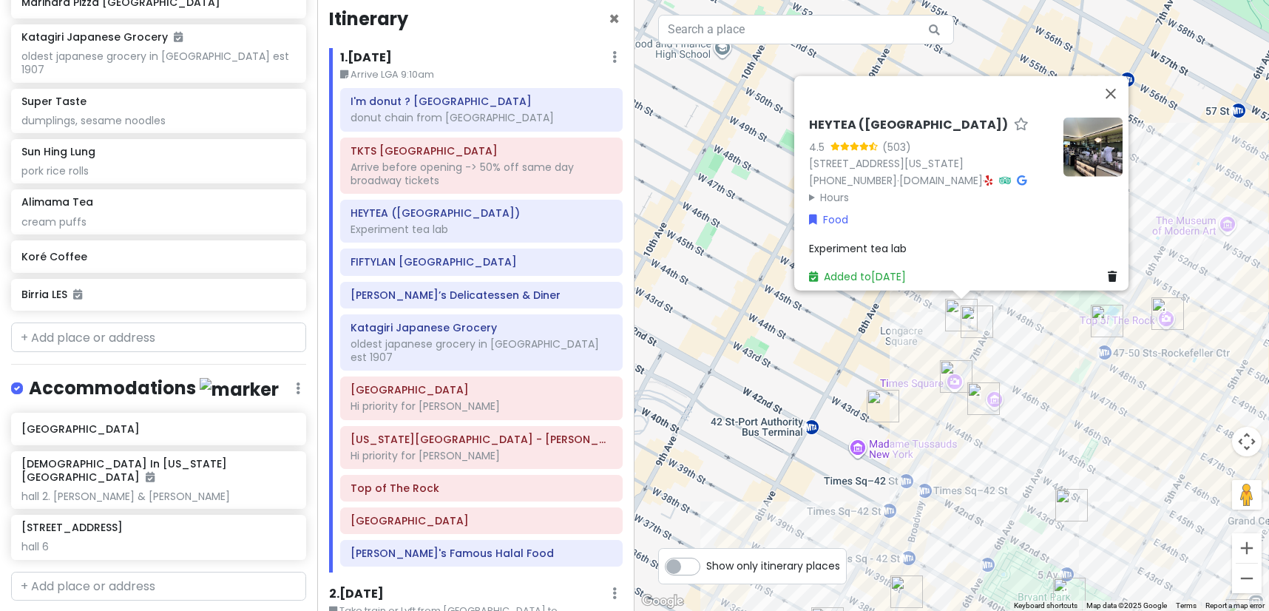
click at [872, 404] on img "LOS TACOS No.1" at bounding box center [883, 406] width 33 height 33
click at [872, 404] on img "LOS TACOS No.1" at bounding box center [880, 406] width 33 height 33
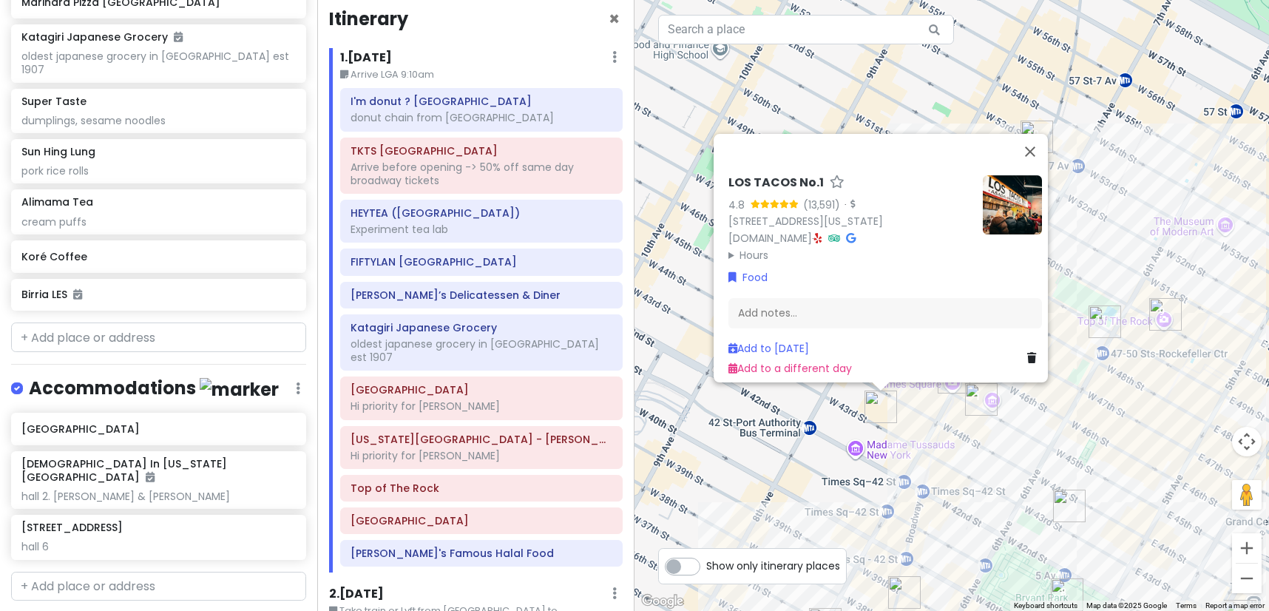
click at [994, 437] on div "LOS TACOS No.1 4.8 (13,591) · [STREET_ADDRESS][US_STATE] [DOMAIN_NAME] · Hours …" at bounding box center [951, 305] width 634 height 611
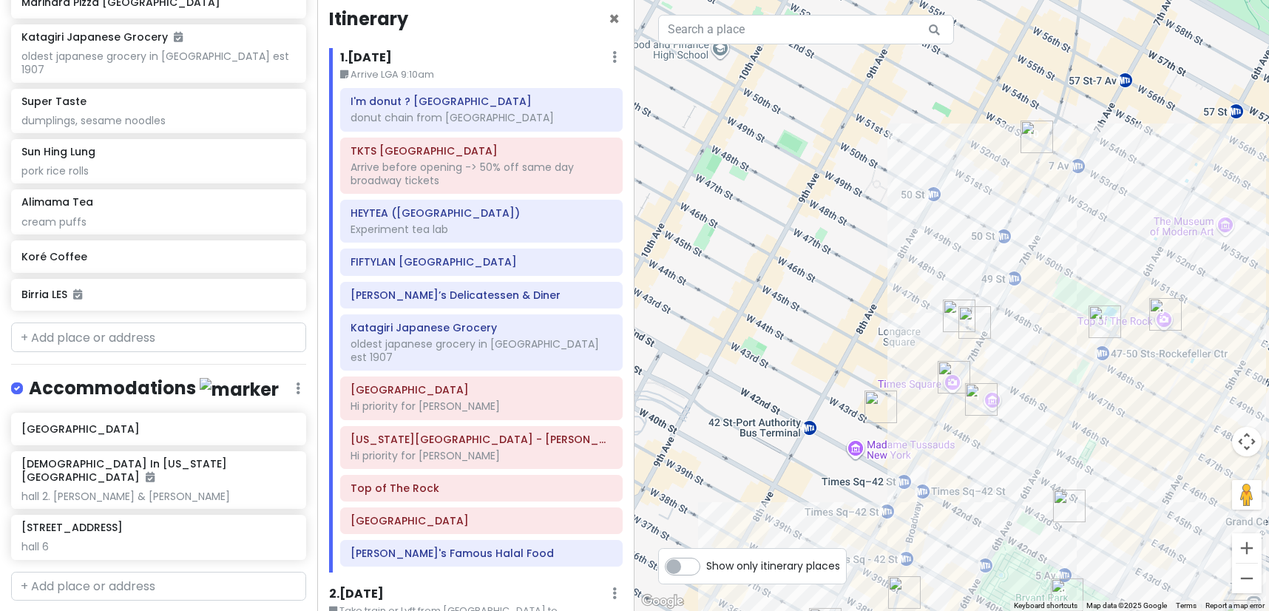
click at [865, 407] on div at bounding box center [951, 305] width 634 height 611
click at [877, 404] on img "LOS TACOS No.1" at bounding box center [881, 406] width 33 height 33
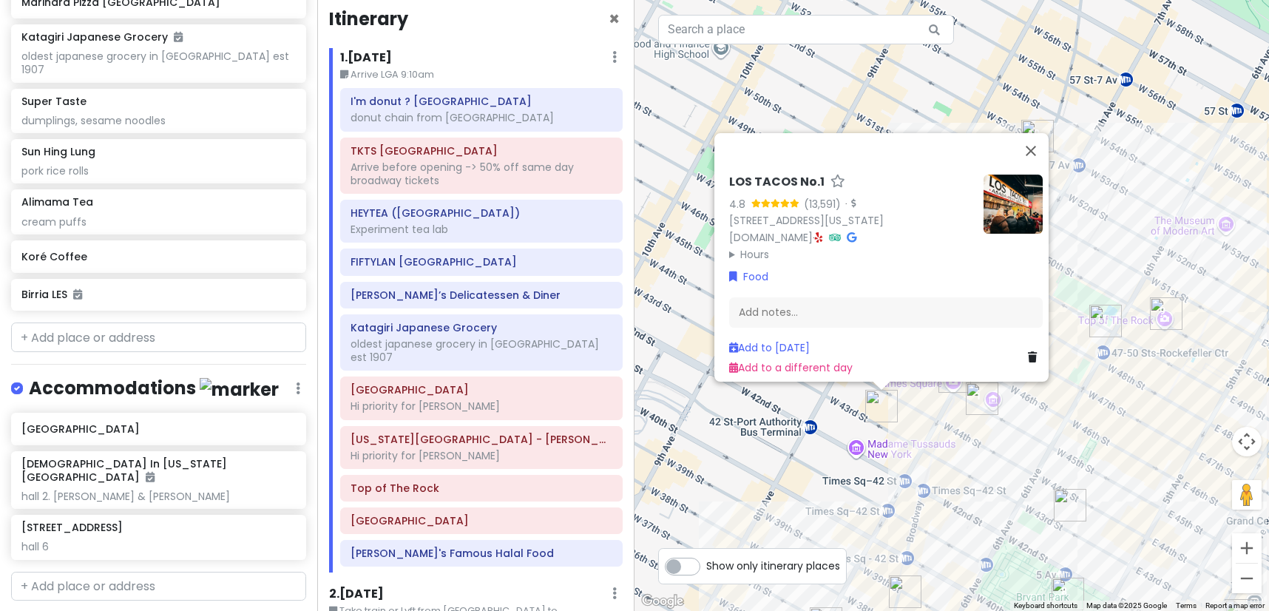
click at [756, 246] on summary "Hours" at bounding box center [850, 254] width 243 height 16
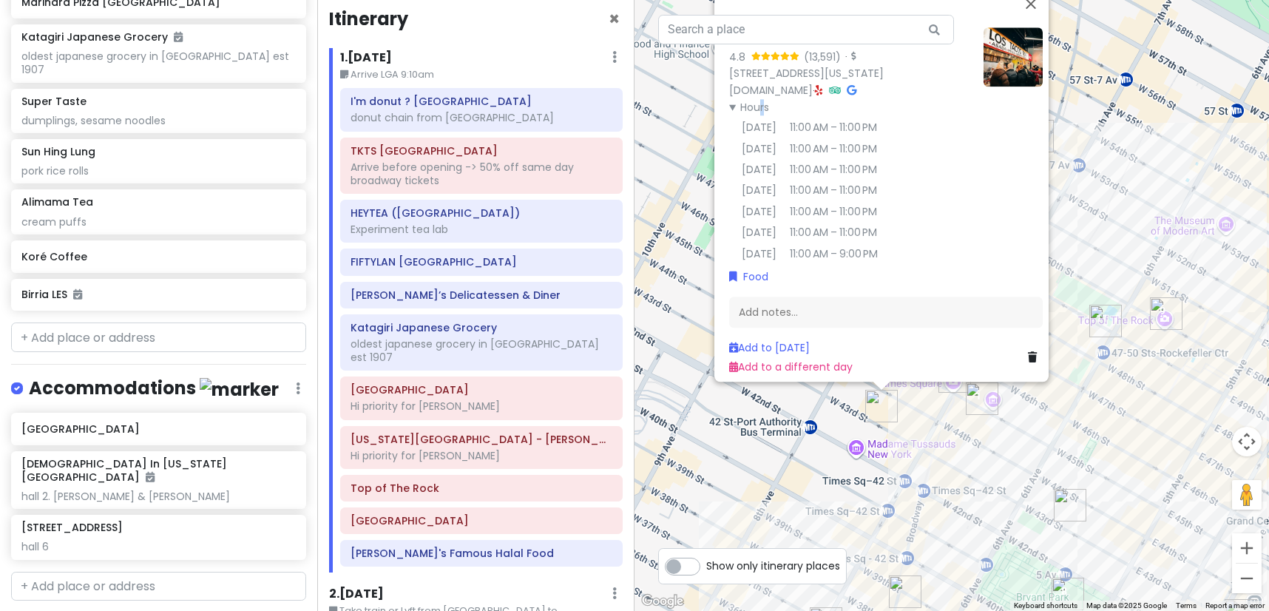
click at [997, 496] on div "LOS TACOS No.1 4.8 (13,591) · [STREET_ADDRESS][US_STATE] [DOMAIN_NAME] · Hours …" at bounding box center [951, 305] width 634 height 611
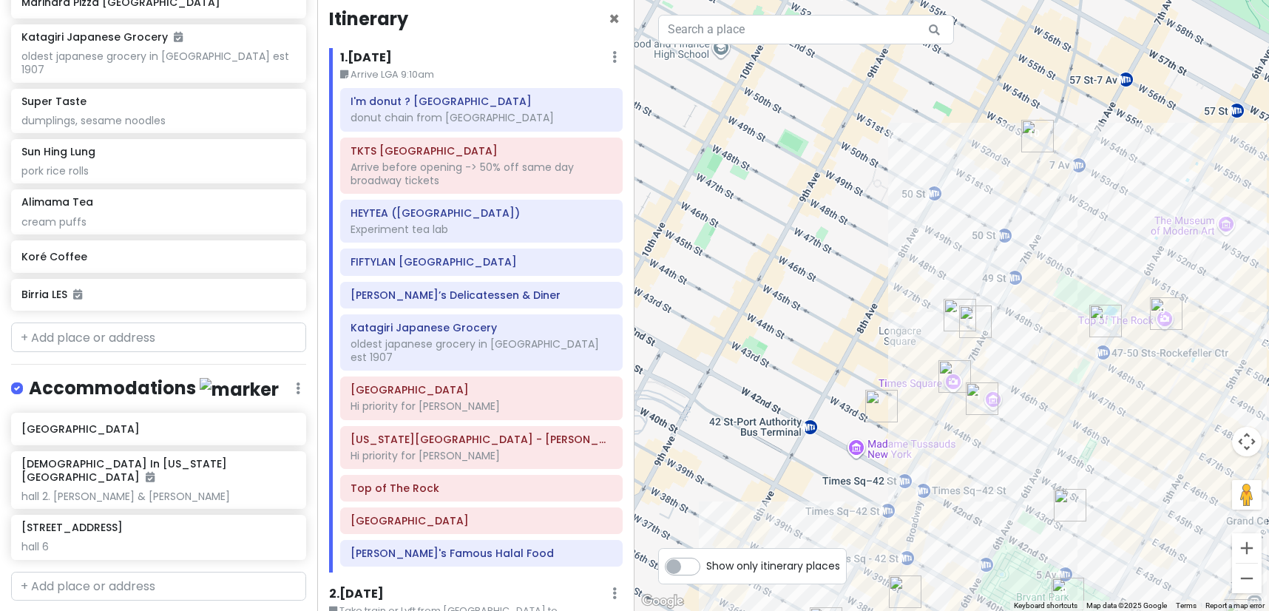
click at [983, 399] on img "I'm donut ? times square" at bounding box center [982, 398] width 33 height 33
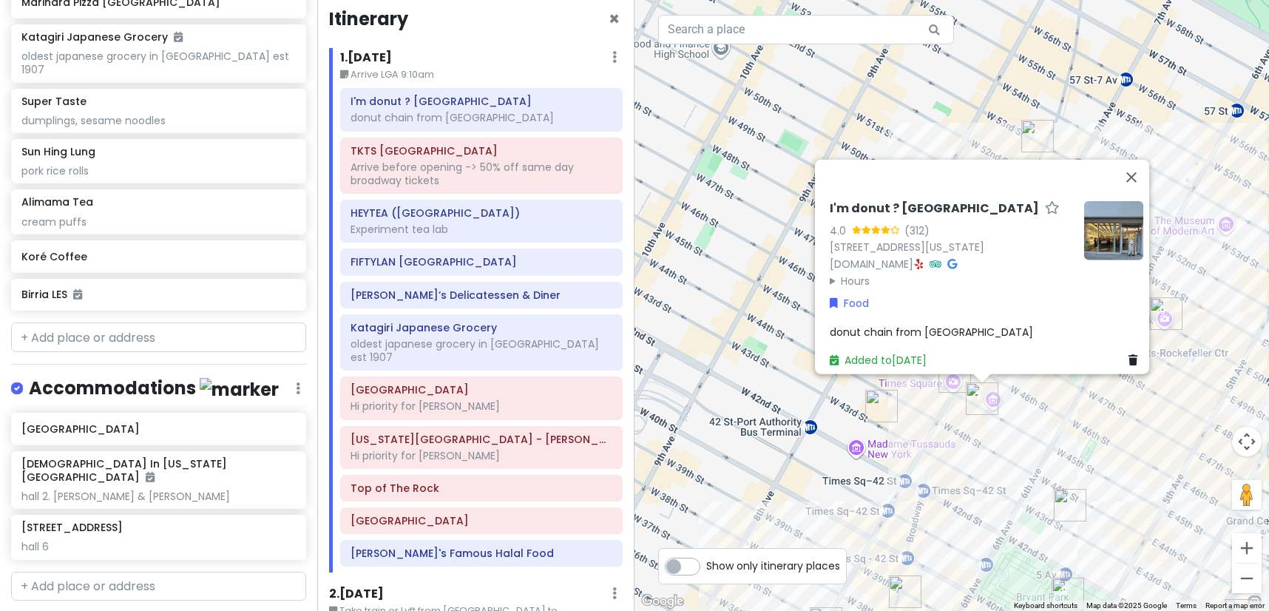
click at [881, 413] on img "LOS TACOS No.1" at bounding box center [881, 406] width 33 height 33
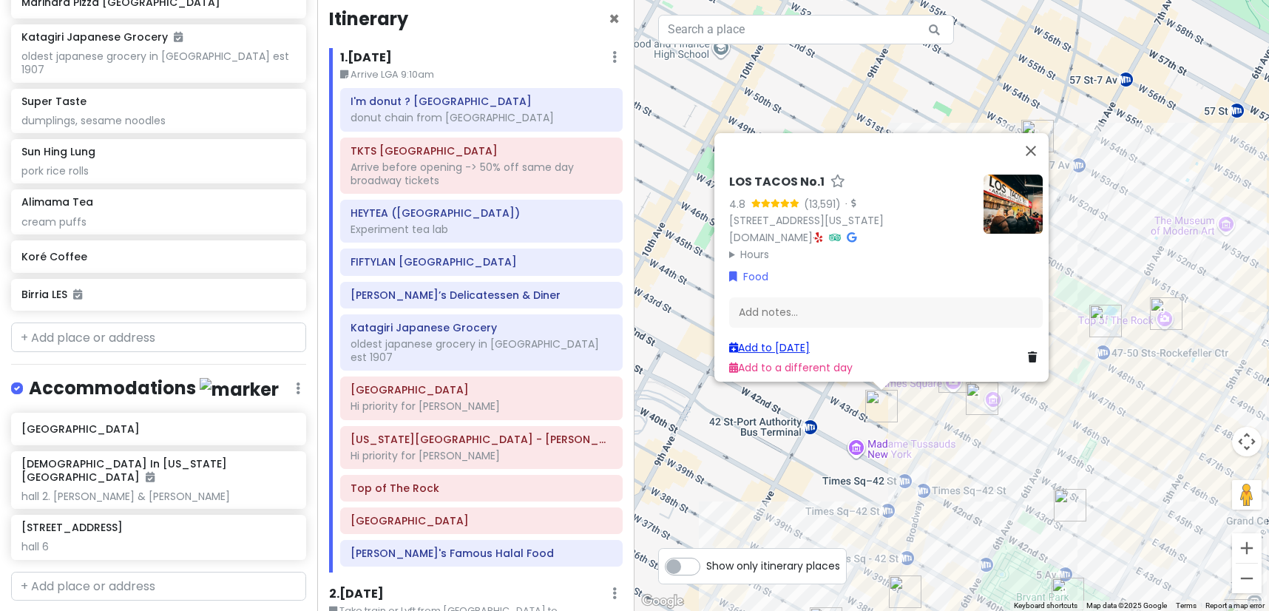
click at [775, 343] on link "Add to [DATE]" at bounding box center [769, 347] width 81 height 15
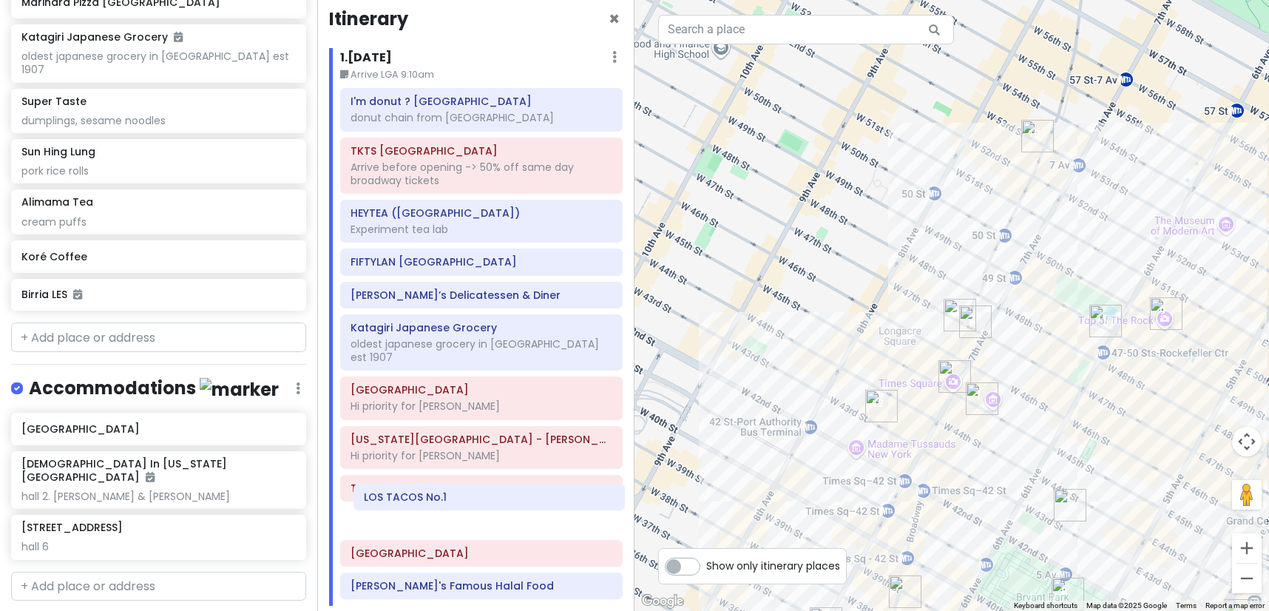
scroll to position [17, 0]
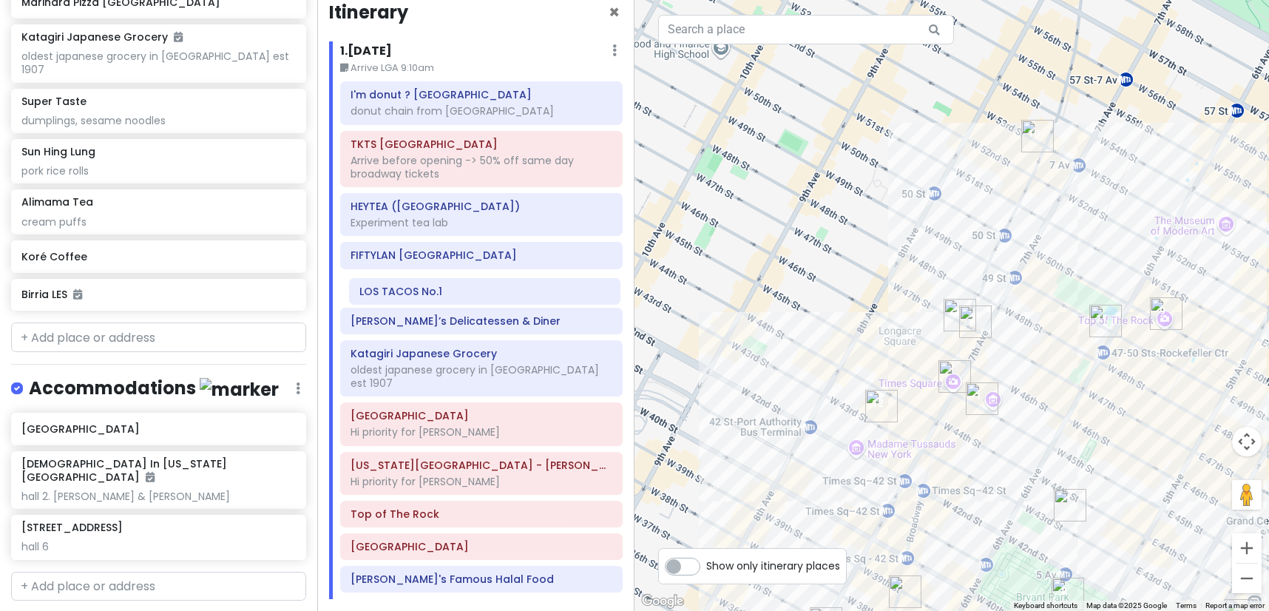
drag, startPoint x: 401, startPoint y: 574, endPoint x: 410, endPoint y: 293, distance: 281.1
click at [410, 293] on div "I'm donut ? times square donut chain from [GEOGRAPHIC_DATA] TKTS Times Square A…" at bounding box center [481, 339] width 305 height 517
drag, startPoint x: 410, startPoint y: 291, endPoint x: 413, endPoint y: 255, distance: 36.3
click at [413, 255] on div "I'm donut ? times square donut chain from [GEOGRAPHIC_DATA] TKTS Times Square A…" at bounding box center [481, 339] width 305 height 517
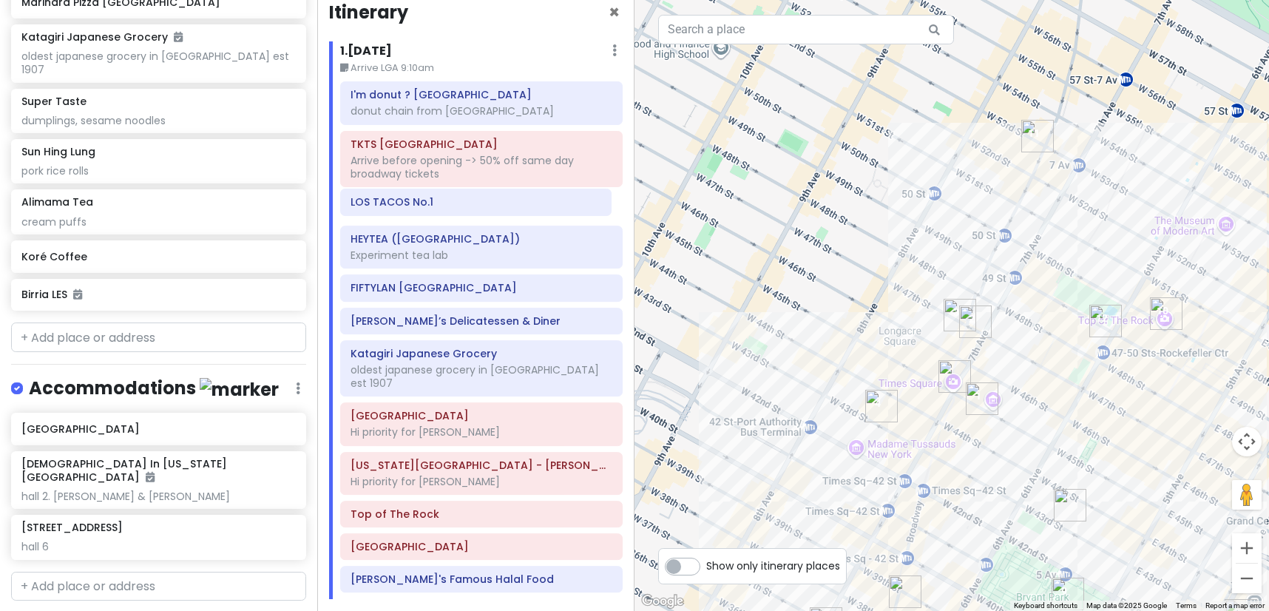
drag, startPoint x: 409, startPoint y: 256, endPoint x: 409, endPoint y: 203, distance: 53.2
click at [409, 203] on div "I'm donut ? times square donut chain from [GEOGRAPHIC_DATA] TKTS Times Square A…" at bounding box center [481, 339] width 305 height 517
click at [445, 157] on div "Arrive before opening -> 50% off same day broadway tickets" at bounding box center [481, 167] width 262 height 27
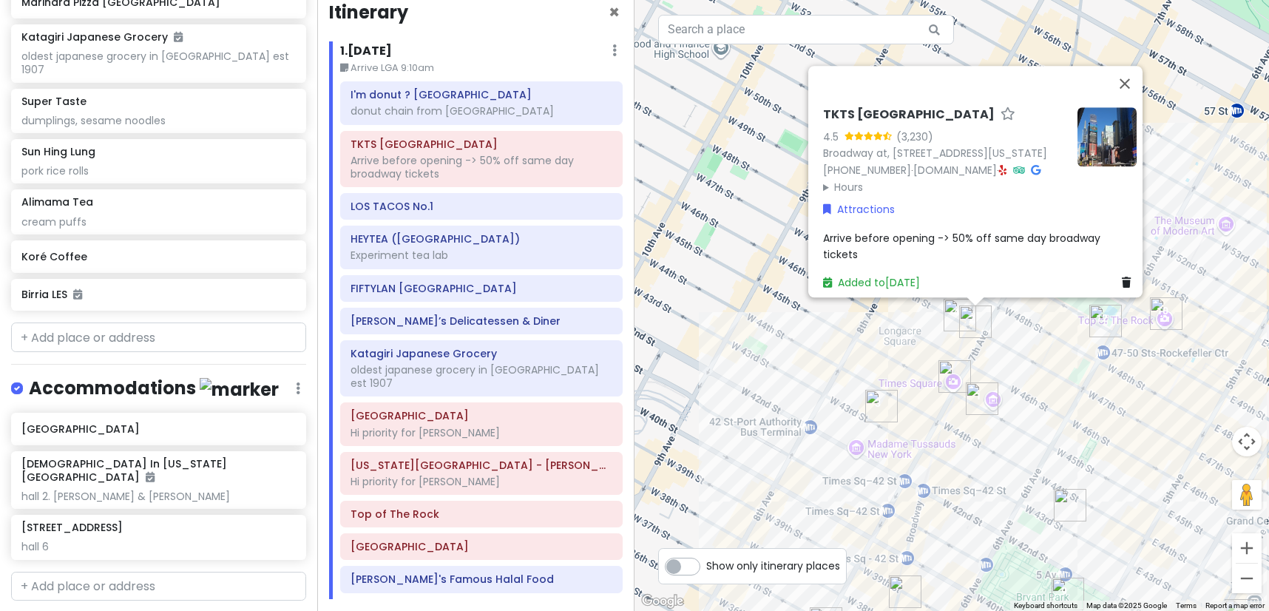
click at [951, 322] on img "HEYTEA (Times Square)" at bounding box center [959, 315] width 33 height 33
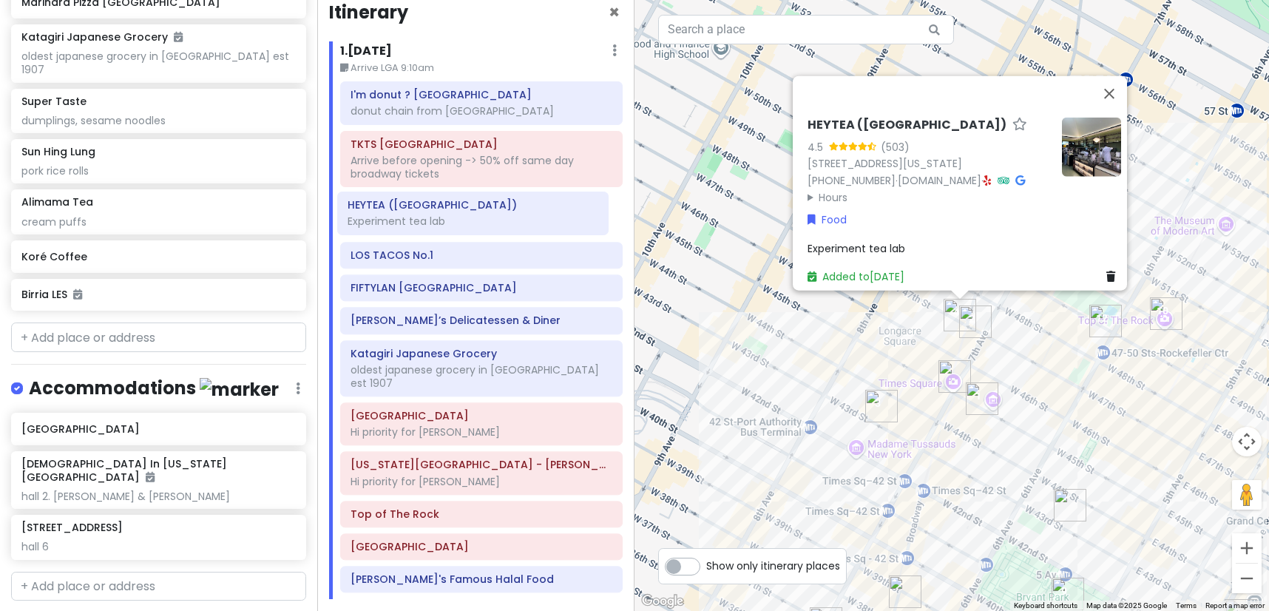
drag, startPoint x: 401, startPoint y: 248, endPoint x: 399, endPoint y: 221, distance: 27.5
click at [399, 221] on div "I'm donut ? times square donut chain from [GEOGRAPHIC_DATA] TKTS Times Square A…" at bounding box center [481, 339] width 305 height 517
click at [879, 402] on img "LOS TACOS No.1" at bounding box center [881, 406] width 33 height 33
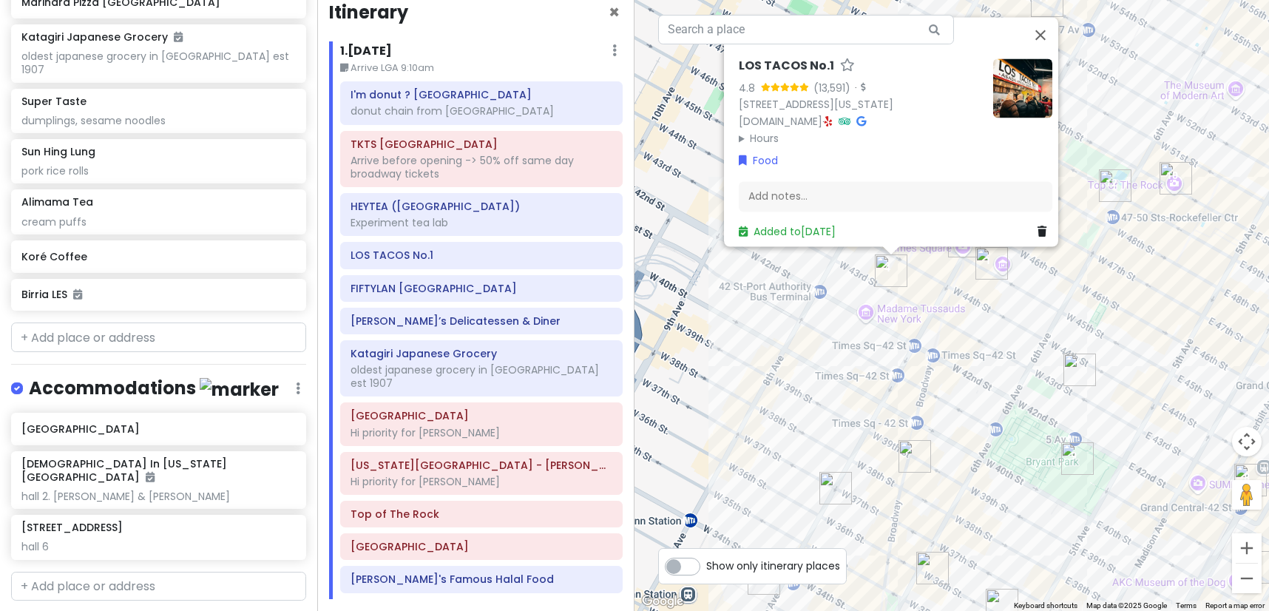
drag, startPoint x: 928, startPoint y: 428, endPoint x: 939, endPoint y: 291, distance: 137.2
click at [939, 291] on div "LOS TACOS No.1 4.8 (13,591) · [STREET_ADDRESS][US_STATE] [DOMAIN_NAME] · Hours …" at bounding box center [951, 305] width 634 height 611
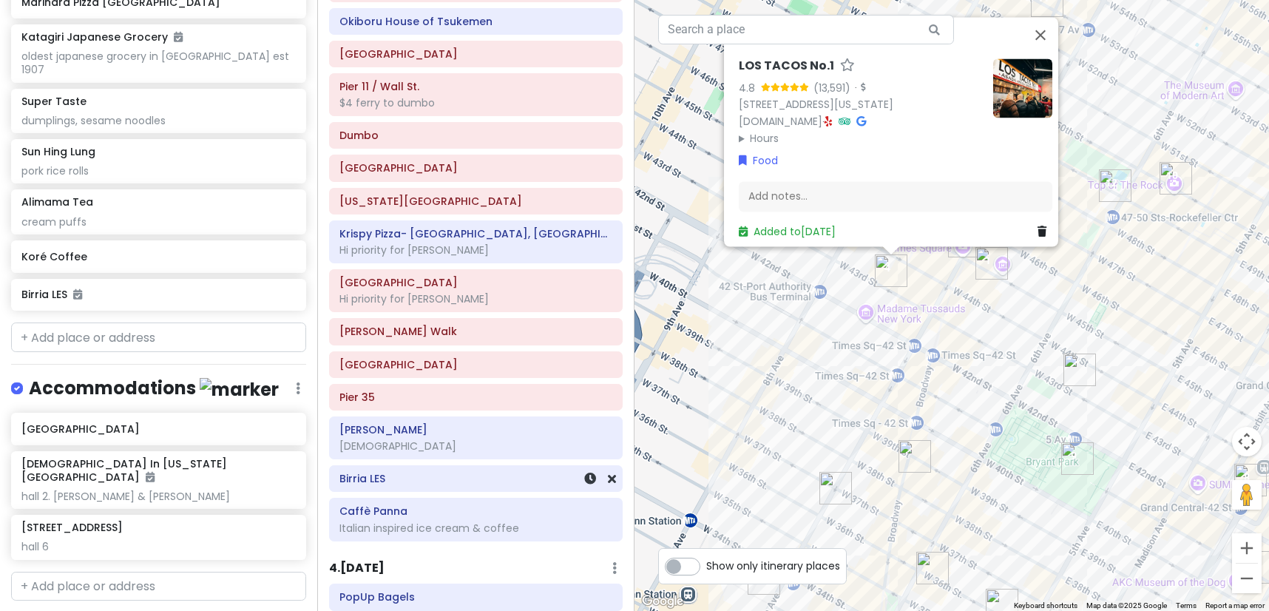
scroll to position [1791, 0]
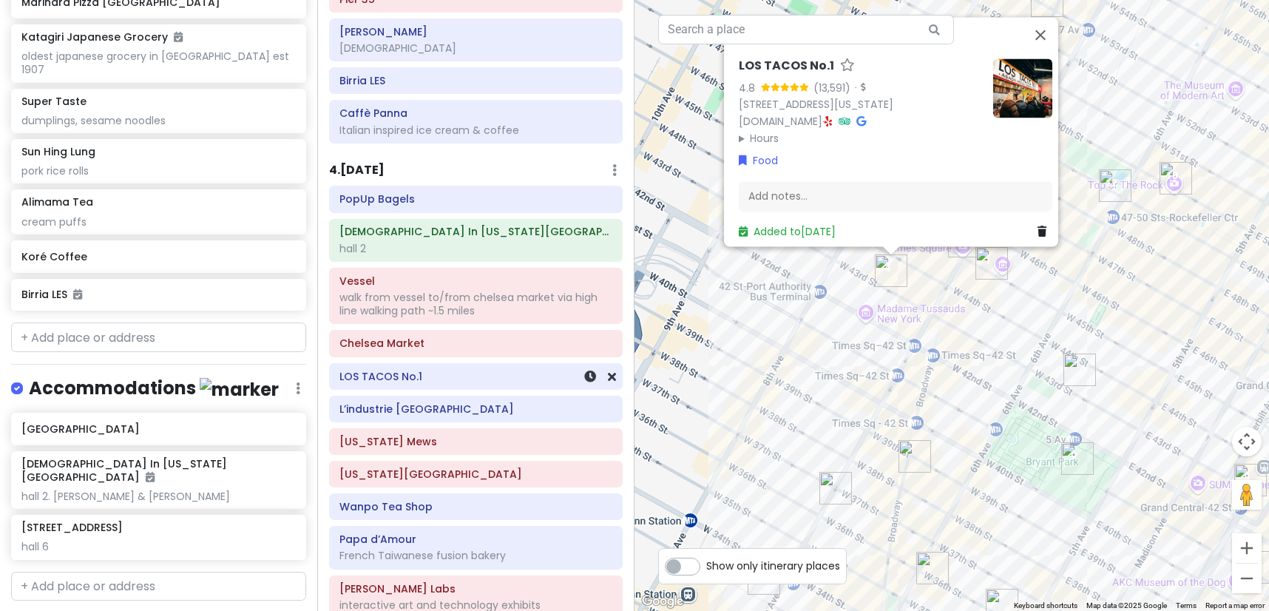
click at [440, 370] on h6 "LOS TACOS No.1" at bounding box center [475, 376] width 273 height 13
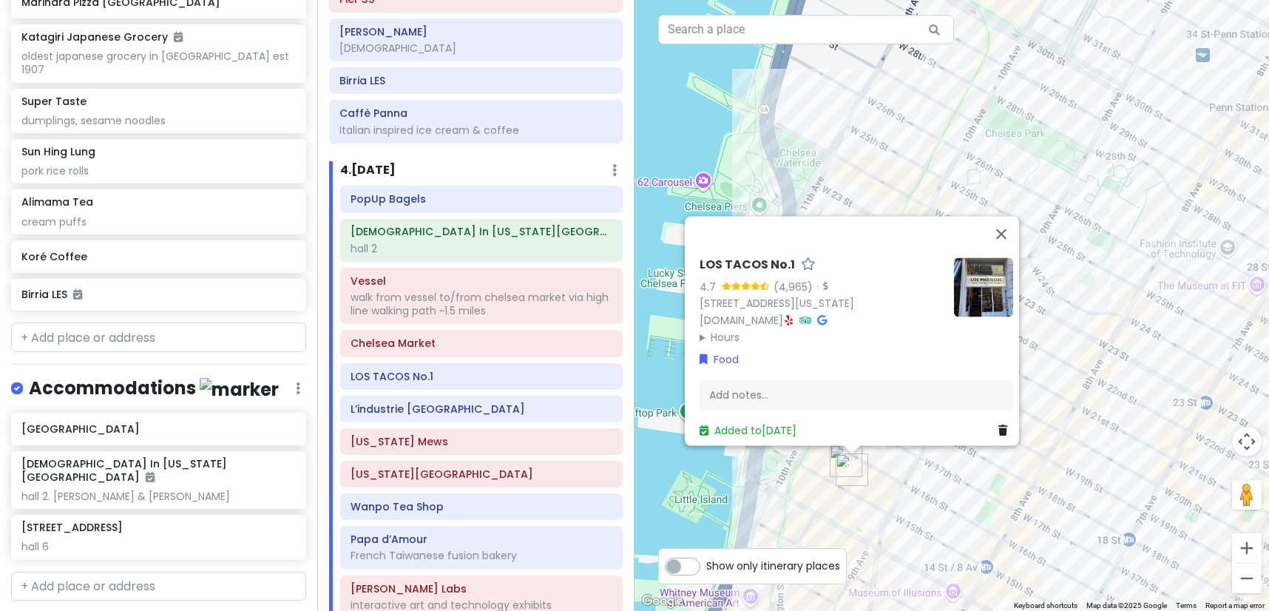
drag, startPoint x: 1124, startPoint y: 318, endPoint x: 1124, endPoint y: 134, distance: 184.1
click at [1124, 134] on div "LOS TACOS No.1 4.7 (4,965) · [STREET_ADDRESS][US_STATE] [DOMAIN_NAME] · Hours […" at bounding box center [951, 305] width 634 height 611
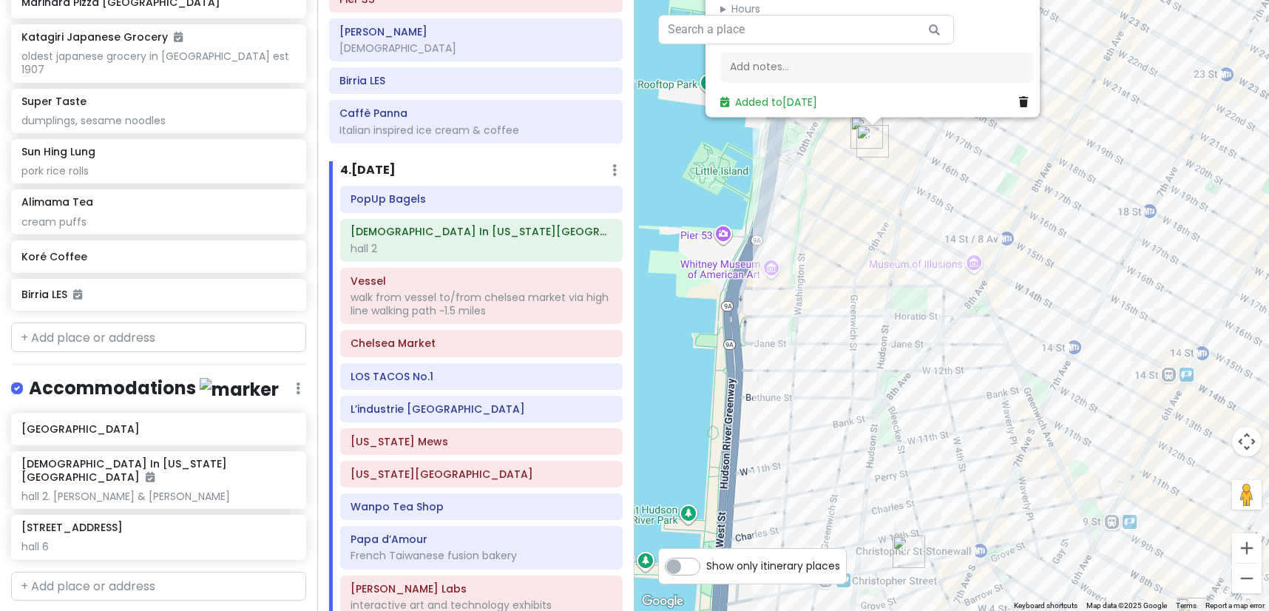
drag, startPoint x: 897, startPoint y: 376, endPoint x: 924, endPoint y: 221, distance: 156.9
click at [921, 230] on div "LOS TACOS No.1 4.7 (4,965) · [STREET_ADDRESS][US_STATE] [DOMAIN_NAME] · Hours […" at bounding box center [951, 305] width 634 height 611
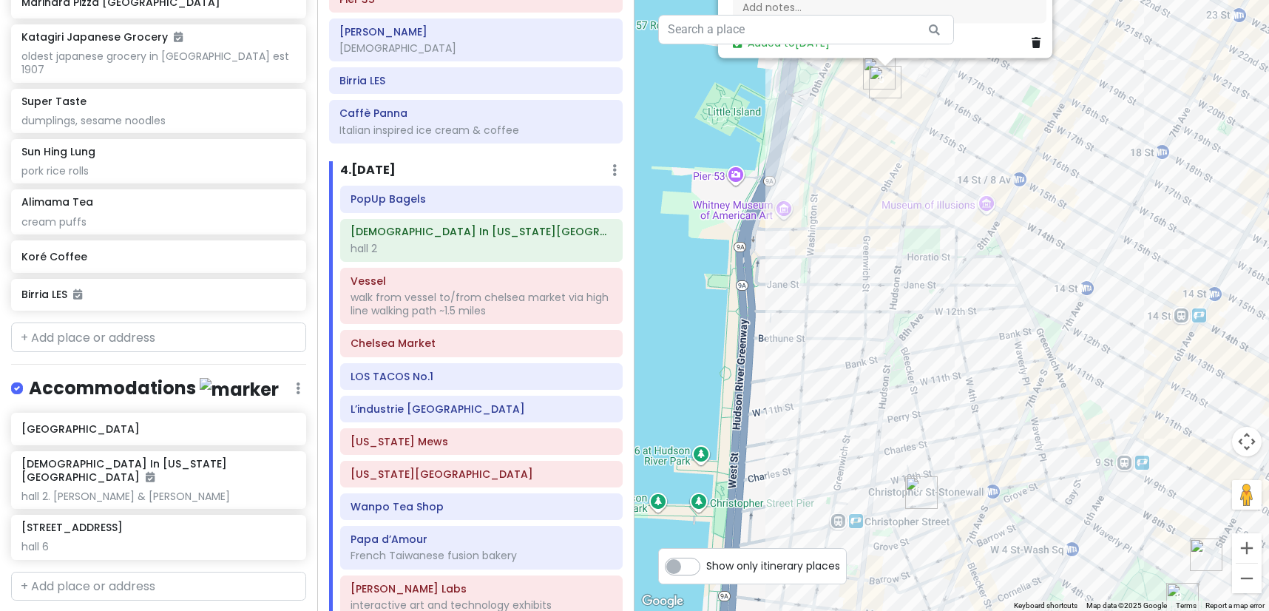
drag, startPoint x: 928, startPoint y: 129, endPoint x: 831, endPoint y: 181, distance: 109.8
click at [918, 173] on div "LOS TACOS No.1 4.7 (4,965) · [STREET_ADDRESS][US_STATE] [DOMAIN_NAME] · Hours […" at bounding box center [951, 305] width 634 height 611
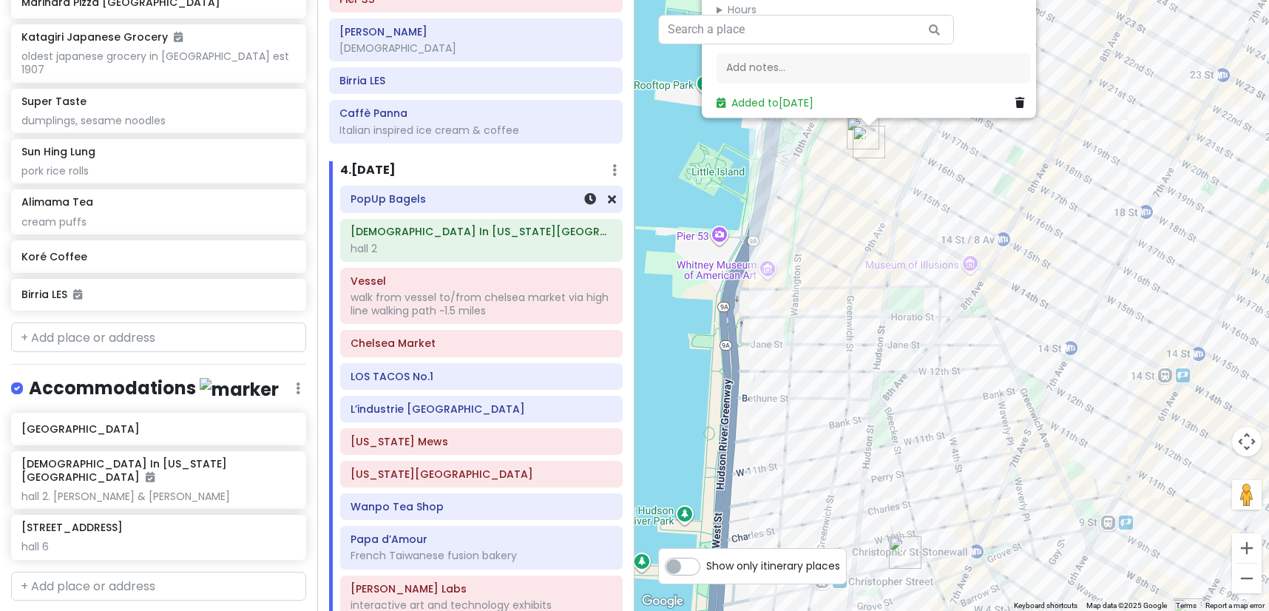
click at [466, 192] on h6 "PopUp Bagels" at bounding box center [481, 198] width 262 height 13
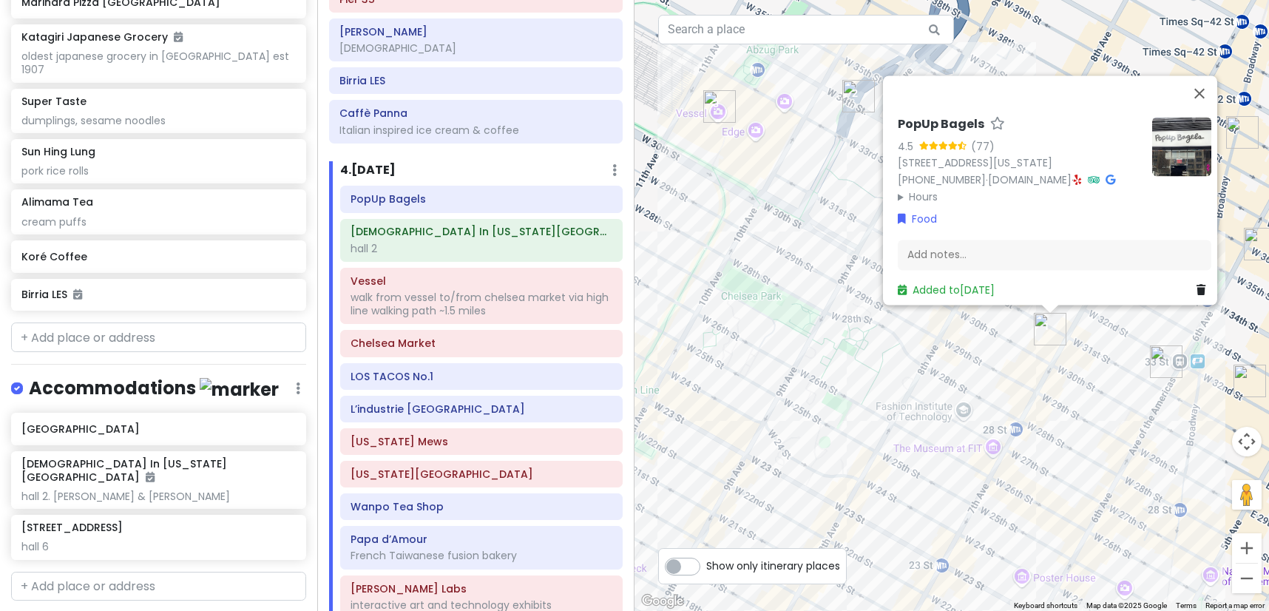
drag, startPoint x: 854, startPoint y: 452, endPoint x: 903, endPoint y: 245, distance: 212.9
click at [899, 251] on div "PopUp Bagels 4.5 (77) [STREET_ADDRESS][US_STATE] [PHONE_NUMBER] · [DOMAIN_NAME]…" at bounding box center [951, 305] width 634 height 611
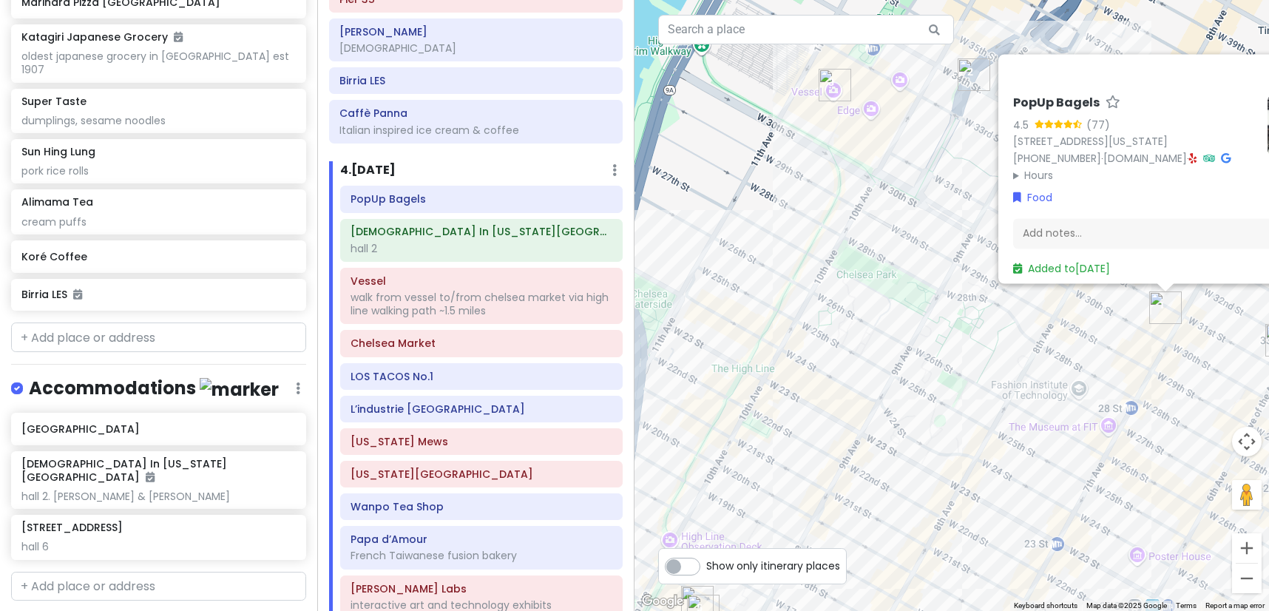
drag, startPoint x: 879, startPoint y: 308, endPoint x: 897, endPoint y: 652, distance: 345.0
click at [897, 610] on html "NYC [DATE]-[DATE] Private Change Dates Make a Copy Delete Trip Give Feedback 💡 …" at bounding box center [634, 305] width 1269 height 611
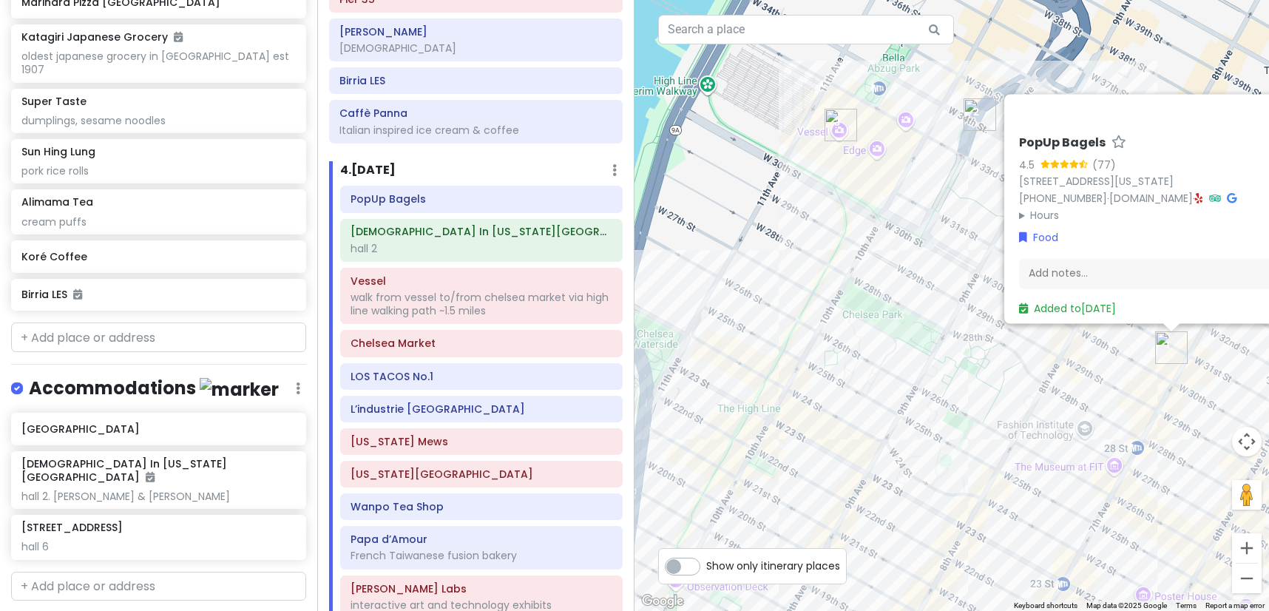
click at [842, 123] on img "Vessel" at bounding box center [840, 125] width 33 height 33
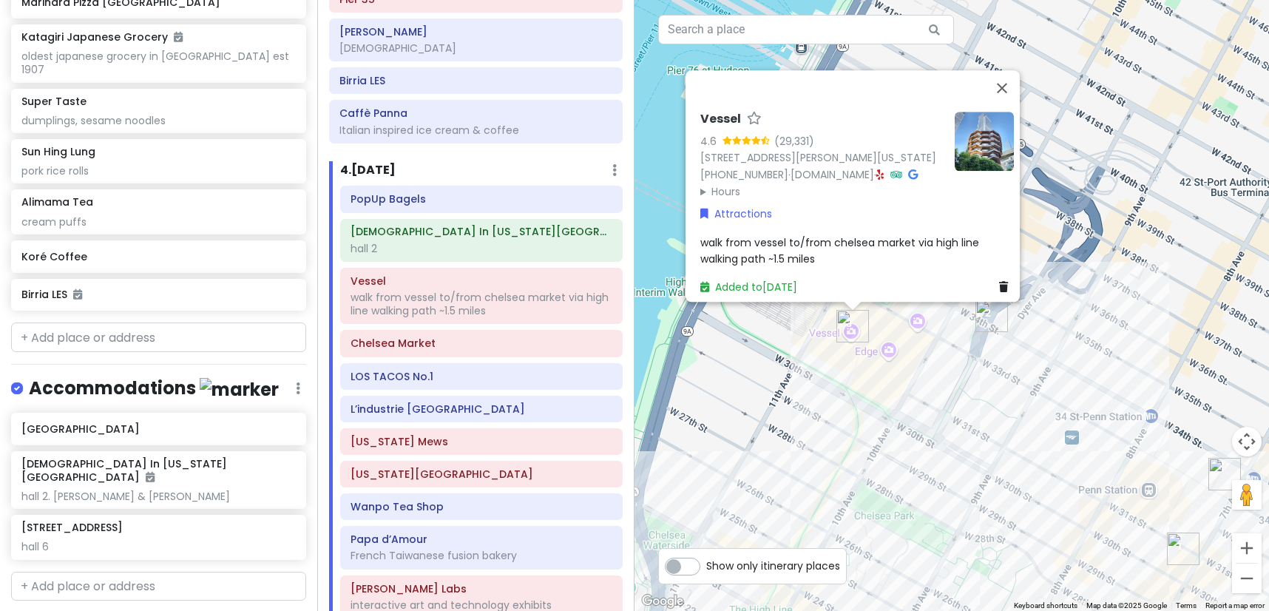
click at [991, 325] on img "Church In New York City" at bounding box center [991, 315] width 33 height 33
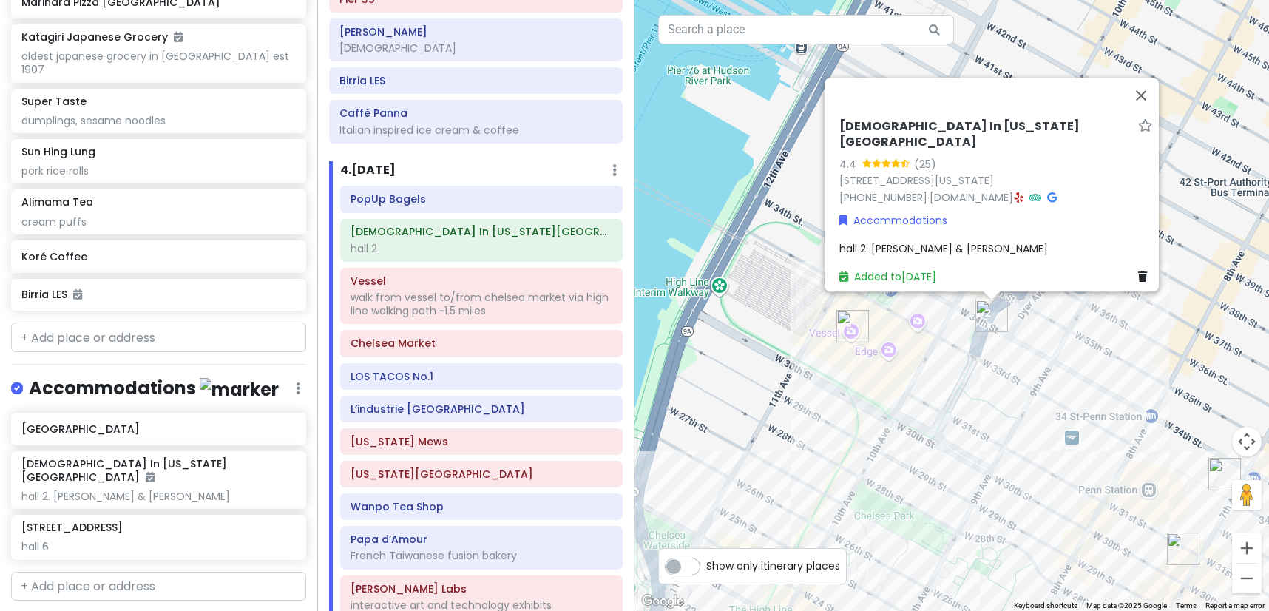
drag, startPoint x: 901, startPoint y: 424, endPoint x: 965, endPoint y: 127, distance: 303.9
click at [955, 201] on div "[DEMOGRAPHIC_DATA] In [US_STATE][GEOGRAPHIC_DATA] 4.4 (25) [STREET_ADDRESS][US_…" at bounding box center [951, 305] width 634 height 611
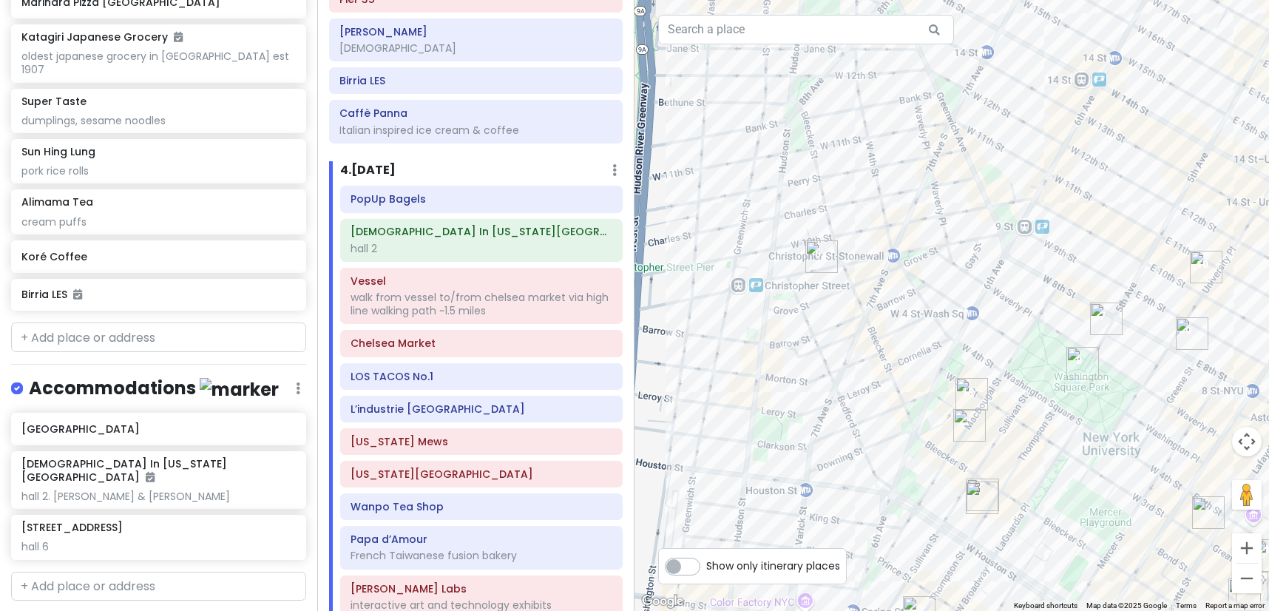
drag, startPoint x: 1085, startPoint y: 208, endPoint x: 893, endPoint y: 204, distance: 192.3
click at [893, 204] on div "[DEMOGRAPHIC_DATA] In [US_STATE][GEOGRAPHIC_DATA] 4.4 (25) [STREET_ADDRESS][US_…" at bounding box center [951, 305] width 634 height 611
click at [818, 254] on img "L’industrie Pizzeria West Village" at bounding box center [821, 256] width 33 height 33
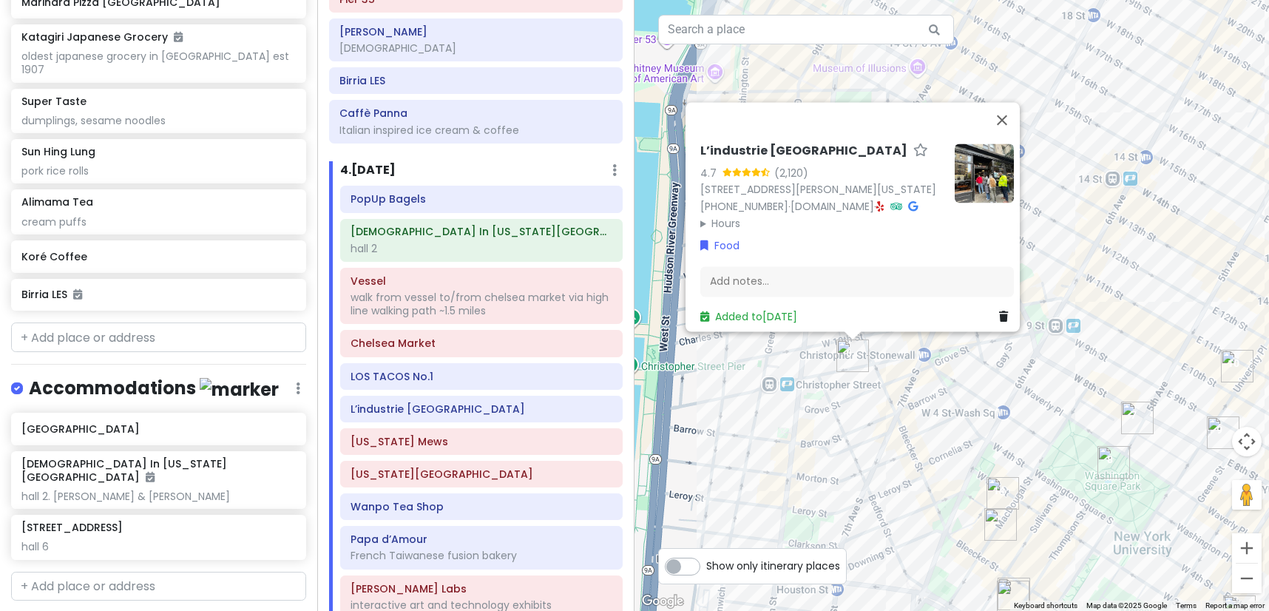
drag, startPoint x: 1116, startPoint y: 387, endPoint x: 1130, endPoint y: 420, distance: 35.4
click at [1120, 414] on div "L’industrie [GEOGRAPHIC_DATA] 4.7 (2,120) [STREET_ADDRESS][PERSON_NAME][US_STAT…" at bounding box center [951, 305] width 634 height 611
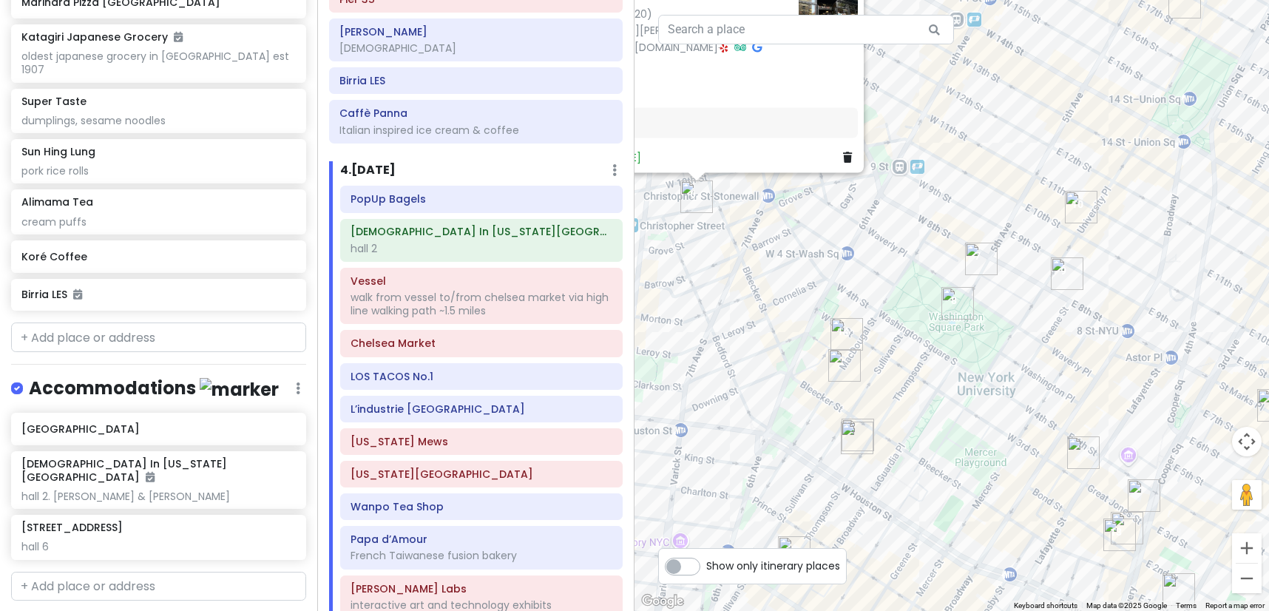
drag, startPoint x: 1144, startPoint y: 430, endPoint x: 968, endPoint y: 168, distance: 316.0
click at [968, 168] on div "L’industrie [GEOGRAPHIC_DATA] 4.7 (2,120) [STREET_ADDRESS][PERSON_NAME][US_STAT…" at bounding box center [951, 305] width 634 height 611
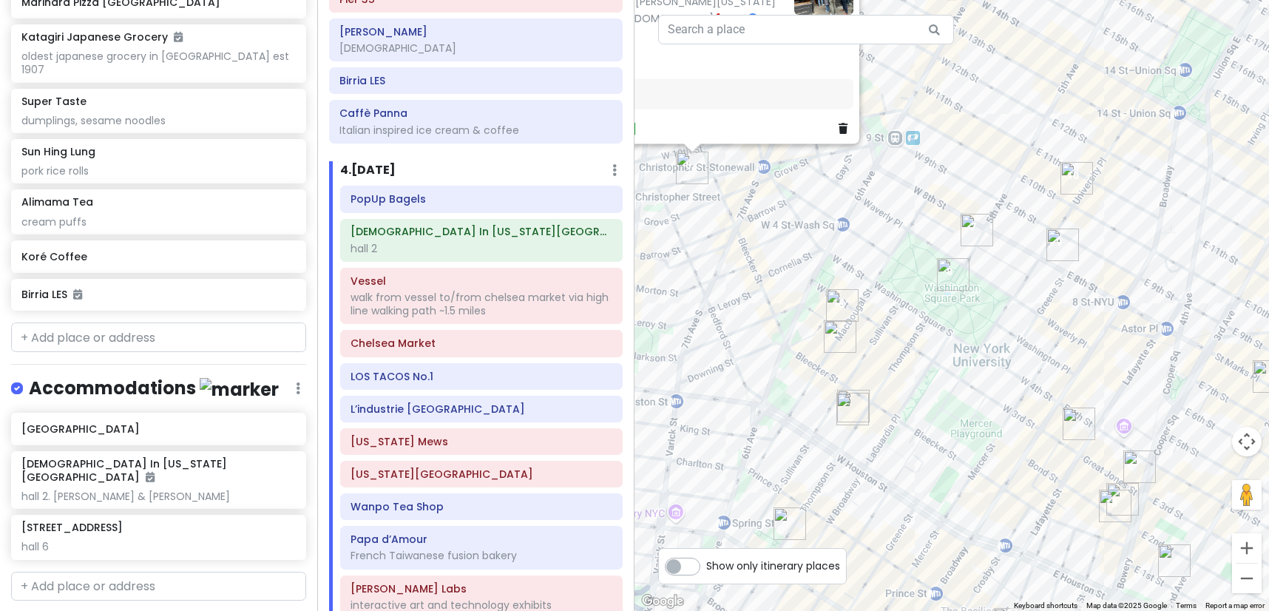
click at [978, 223] on img "Washington Mews" at bounding box center [976, 230] width 33 height 33
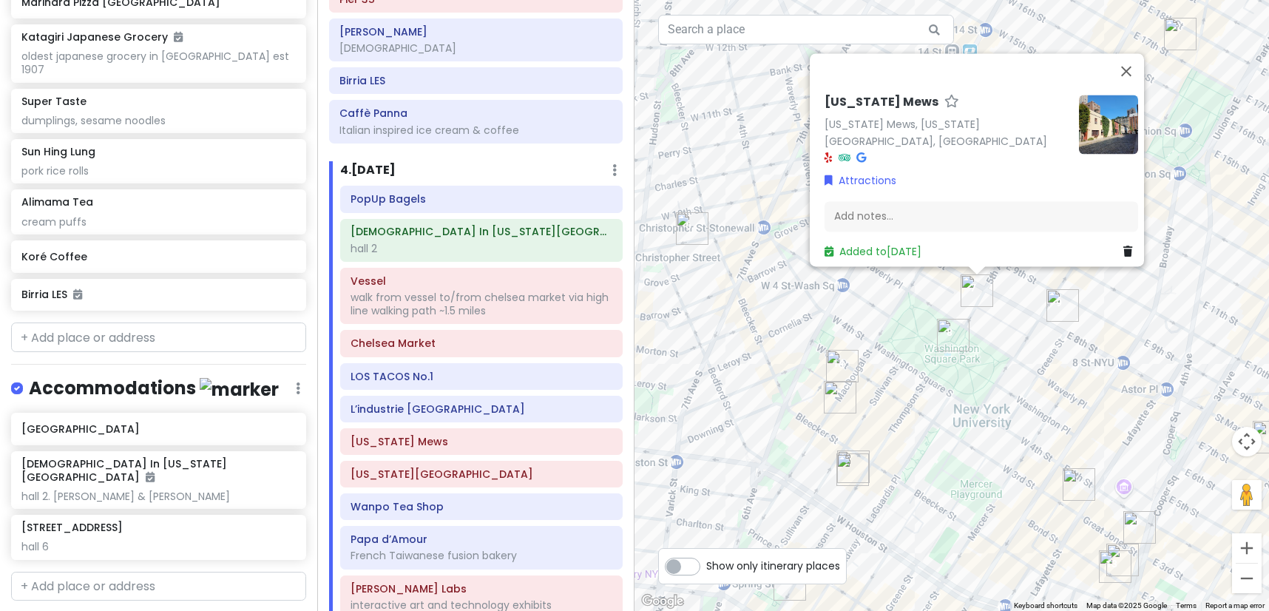
click at [966, 356] on div "[US_STATE] Mews [US_STATE] Mews, [US_STATE][GEOGRAPHIC_DATA], [GEOGRAPHIC_DATA]…" at bounding box center [951, 305] width 634 height 611
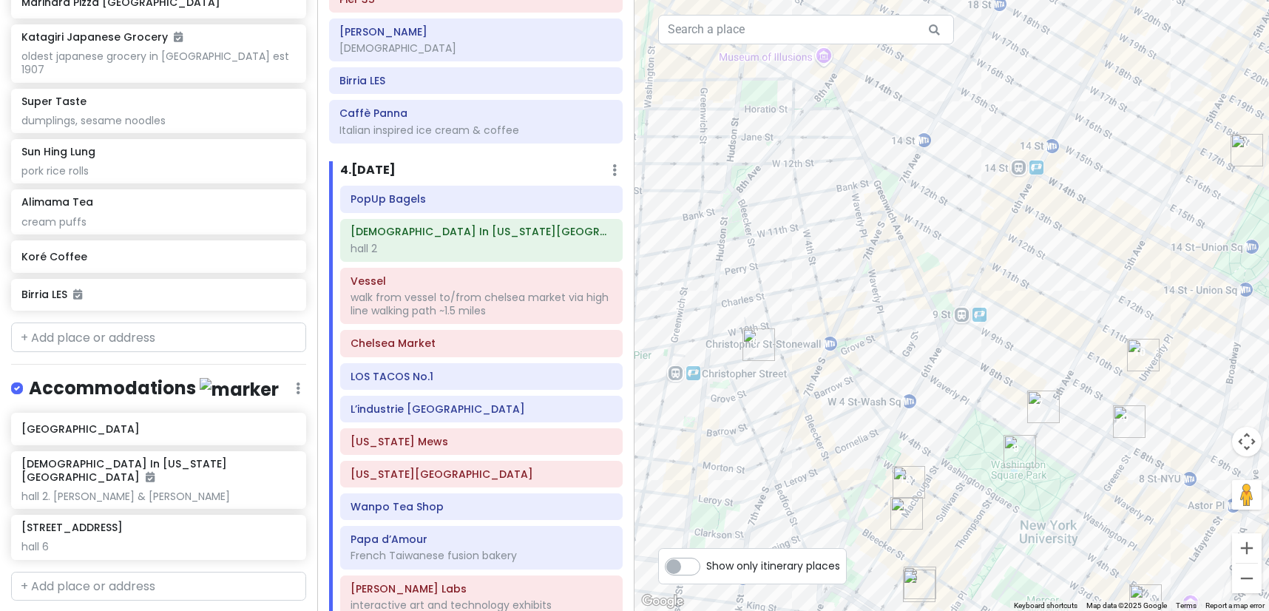
drag, startPoint x: 745, startPoint y: 363, endPoint x: 807, endPoint y: 485, distance: 136.9
click at [807, 490] on div at bounding box center [951, 305] width 634 height 611
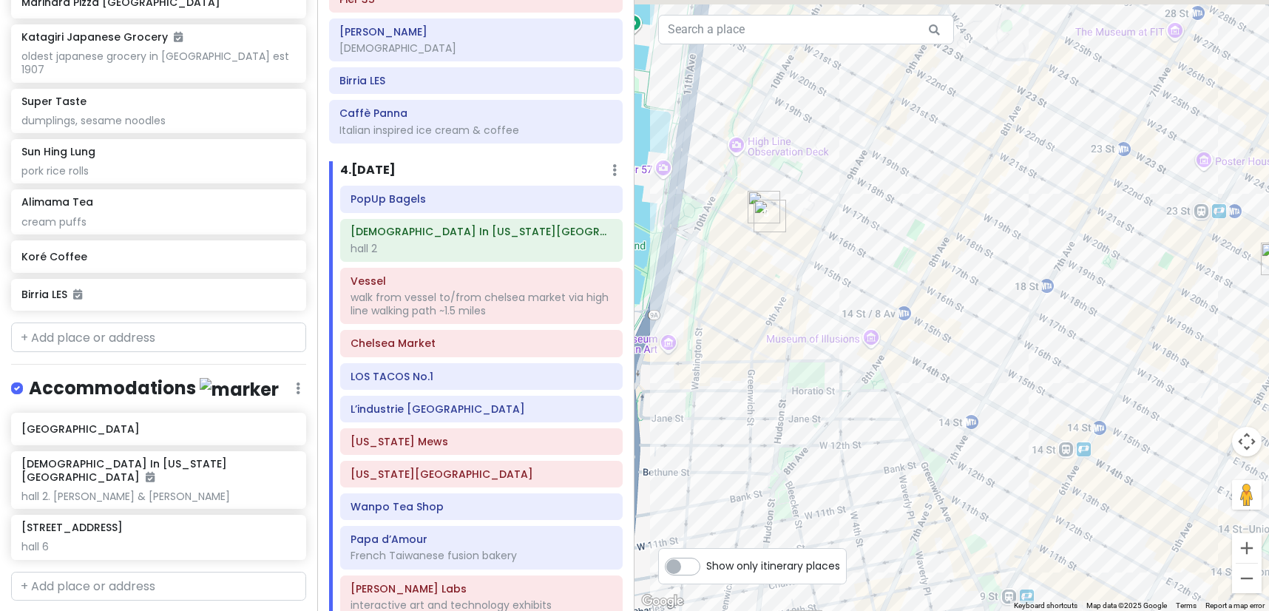
drag, startPoint x: 790, startPoint y: 191, endPoint x: 810, endPoint y: 347, distance: 158.0
click at [815, 413] on div at bounding box center [951, 305] width 634 height 611
click at [776, 219] on img "LOS TACOS No.1" at bounding box center [772, 216] width 33 height 33
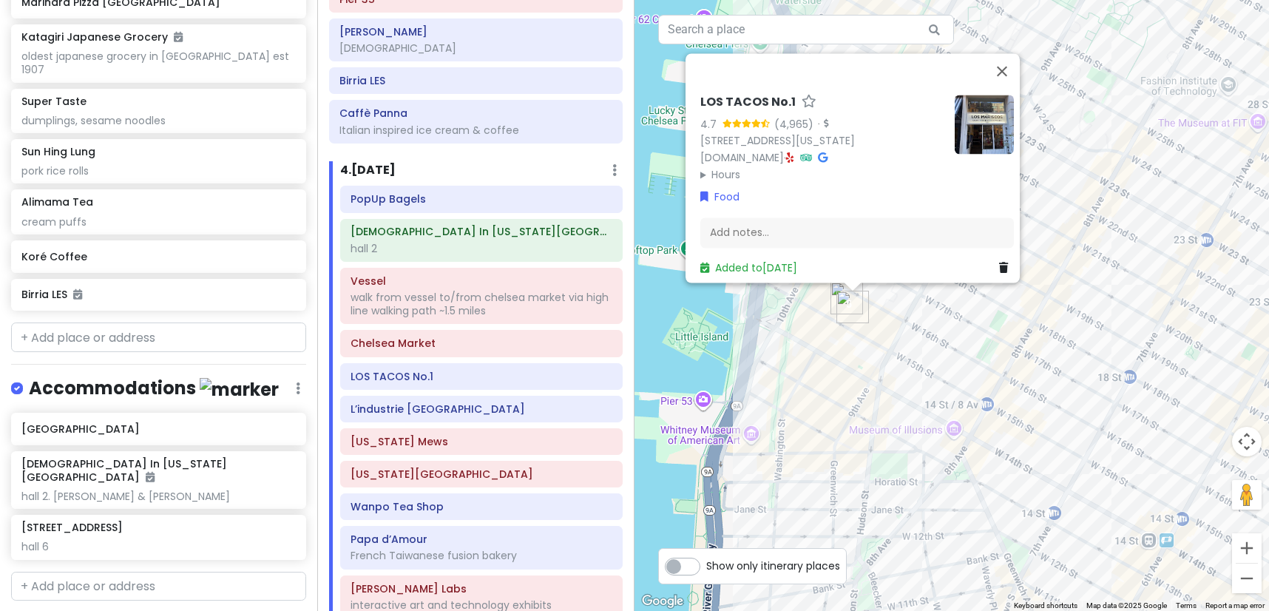
drag, startPoint x: 809, startPoint y: 341, endPoint x: 813, endPoint y: 306, distance: 35.0
click at [809, 342] on div "LOS TACOS No.1 4.7 (4,965) · [STREET_ADDRESS][US_STATE] [DOMAIN_NAME] · Hours […" at bounding box center [951, 305] width 634 height 611
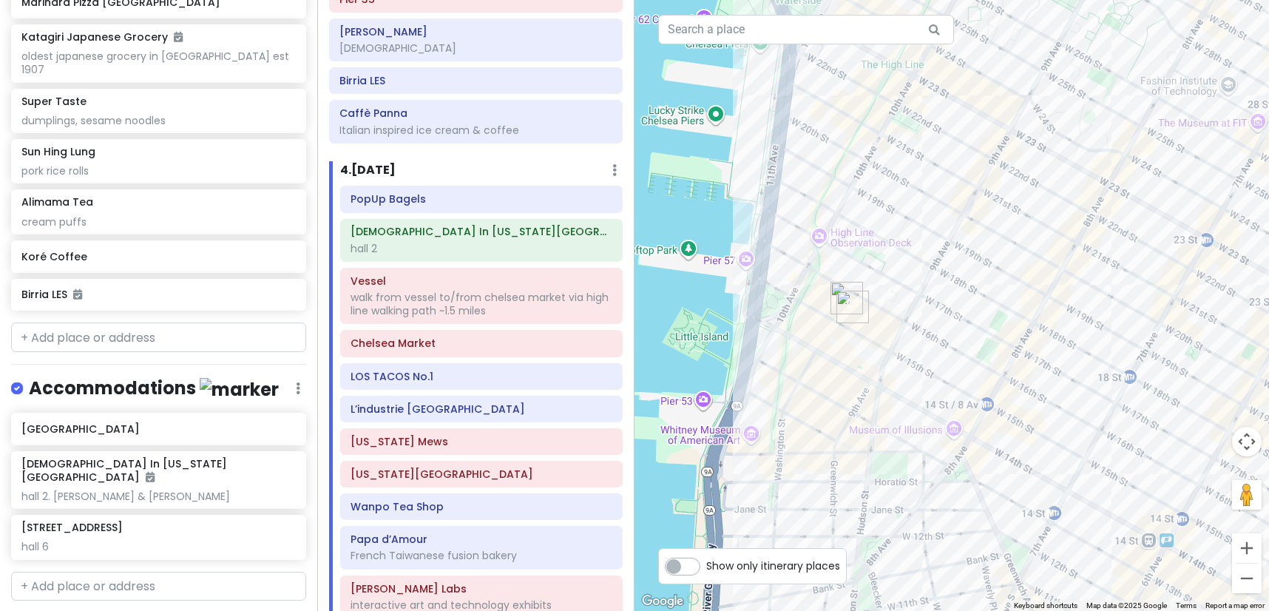
click at [836, 292] on img "LOS TACOS No.1" at bounding box center [852, 307] width 33 height 33
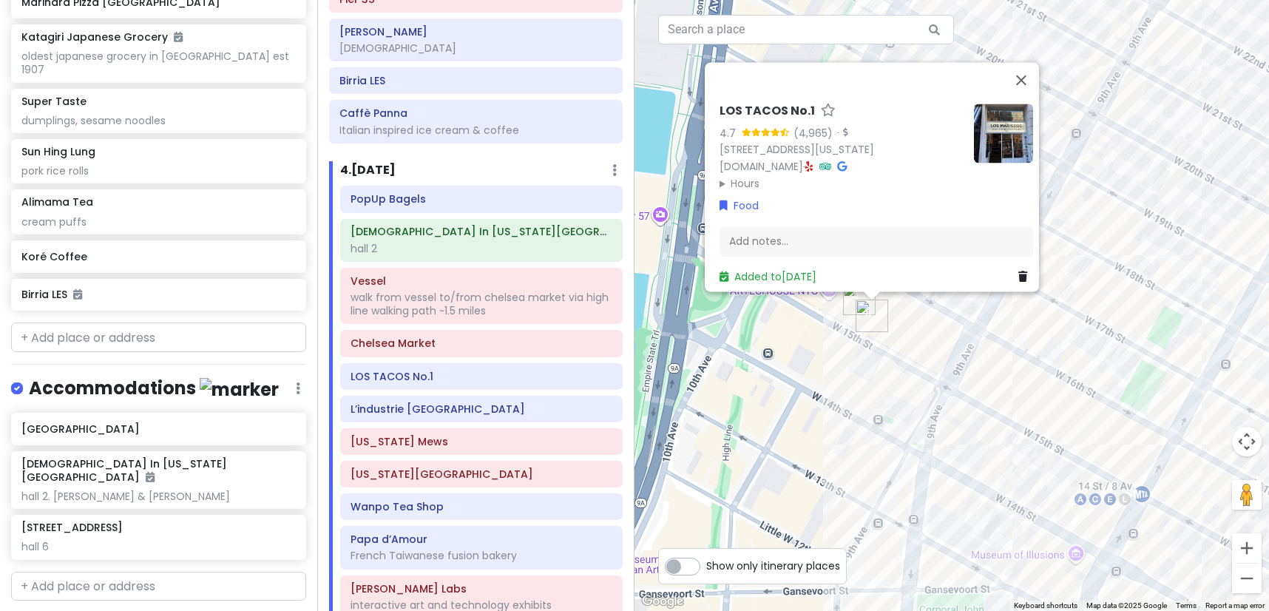
click at [844, 302] on div "LOS TACOS No.1 4.7 (4,965) · [STREET_ADDRESS][US_STATE] [DOMAIN_NAME] · Hours […" at bounding box center [951, 305] width 634 height 611
click at [858, 303] on img "LOS TACOS No.1" at bounding box center [873, 315] width 33 height 33
click at [851, 299] on img "Chelsea Market" at bounding box center [860, 298] width 33 height 33
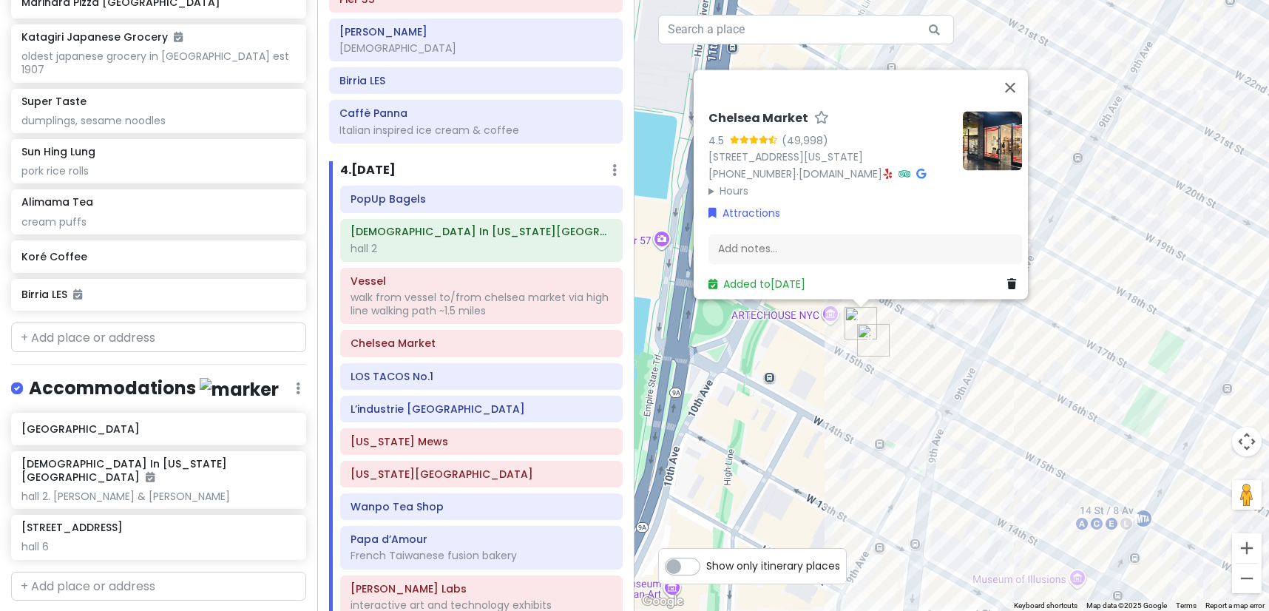
click at [866, 329] on img "LOS TACOS No.1" at bounding box center [873, 340] width 33 height 33
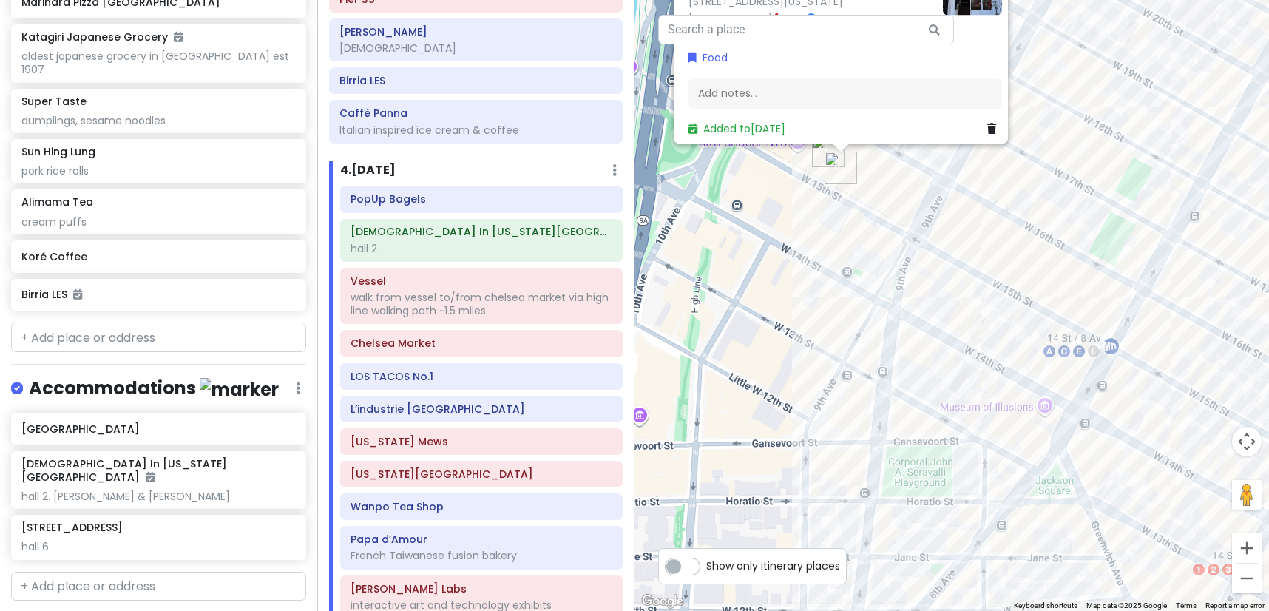
drag, startPoint x: 960, startPoint y: 478, endPoint x: 916, endPoint y: 288, distance: 195.1
click at [924, 288] on div "LOS TACOS No.1 4.7 (4,965) · [STREET_ADDRESS][US_STATE] [DOMAIN_NAME] · Hours […" at bounding box center [951, 305] width 634 height 611
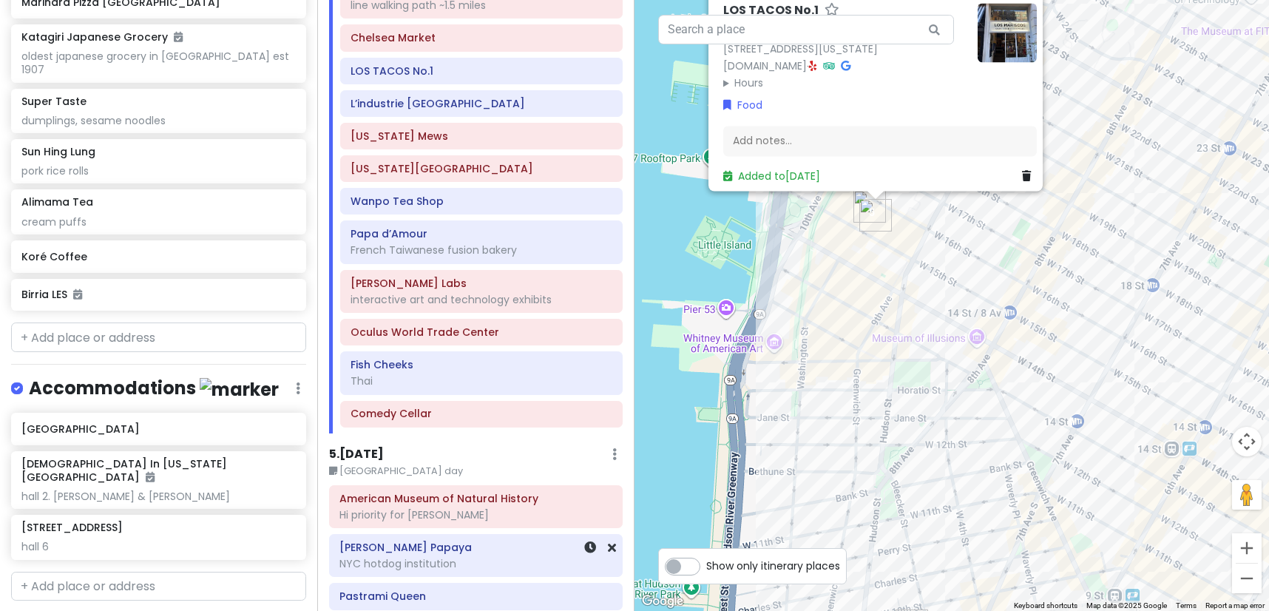
scroll to position [1939, 0]
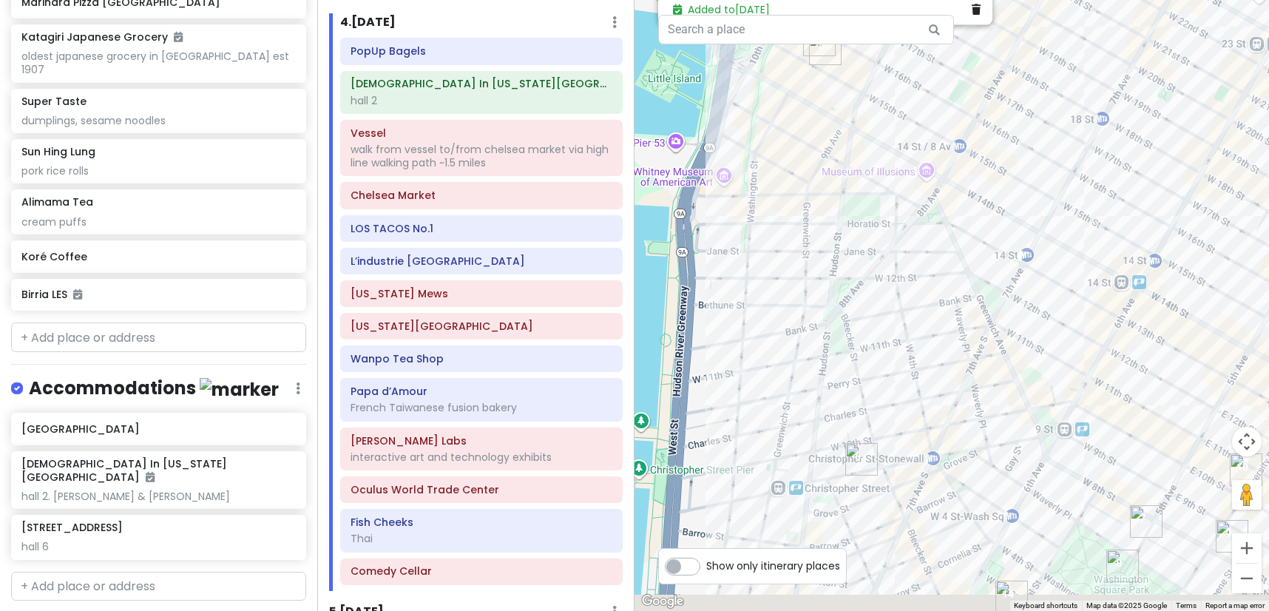
drag, startPoint x: 960, startPoint y: 466, endPoint x: 894, endPoint y: 196, distance: 277.9
click at [896, 207] on div "LOS TACOS No.1 4.7 (4,965) · [STREET_ADDRESS][US_STATE] [DOMAIN_NAME] · Hours […" at bounding box center [951, 305] width 634 height 611
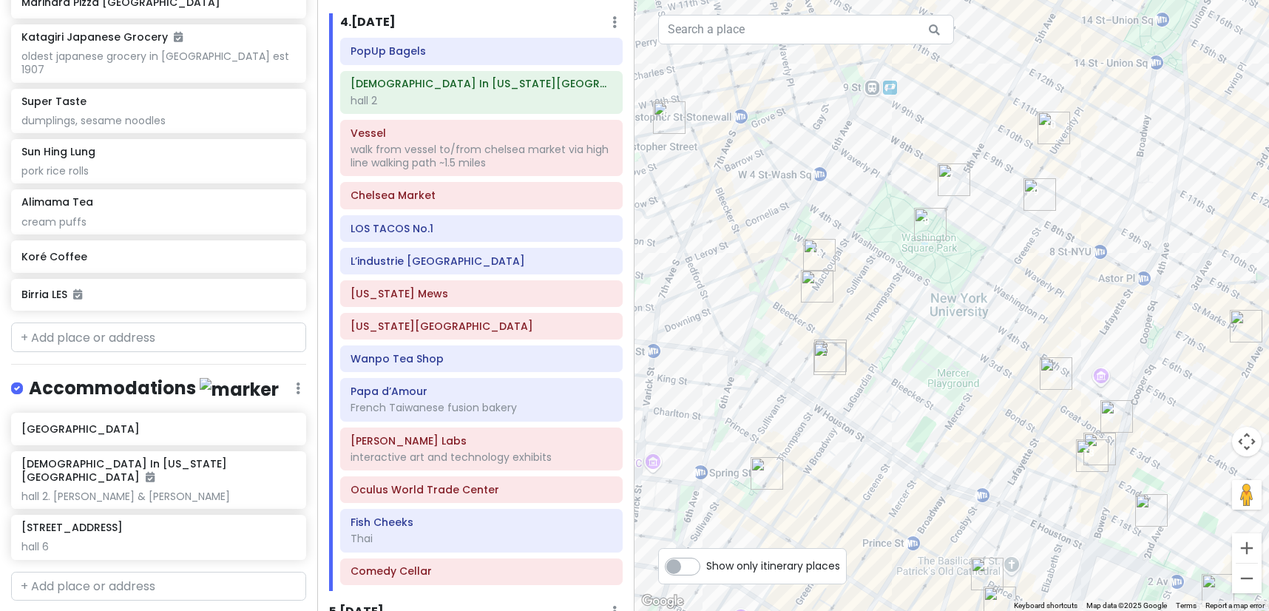
drag, startPoint x: 986, startPoint y: 181, endPoint x: 870, endPoint y: 218, distance: 121.8
click at [870, 218] on div "LOS TACOS No.1 4.7 (4,965) · [STREET_ADDRESS][US_STATE] [DOMAIN_NAME] · Hours […" at bounding box center [951, 305] width 634 height 611
click at [810, 283] on img "7th Street Burger West Village" at bounding box center [817, 286] width 33 height 33
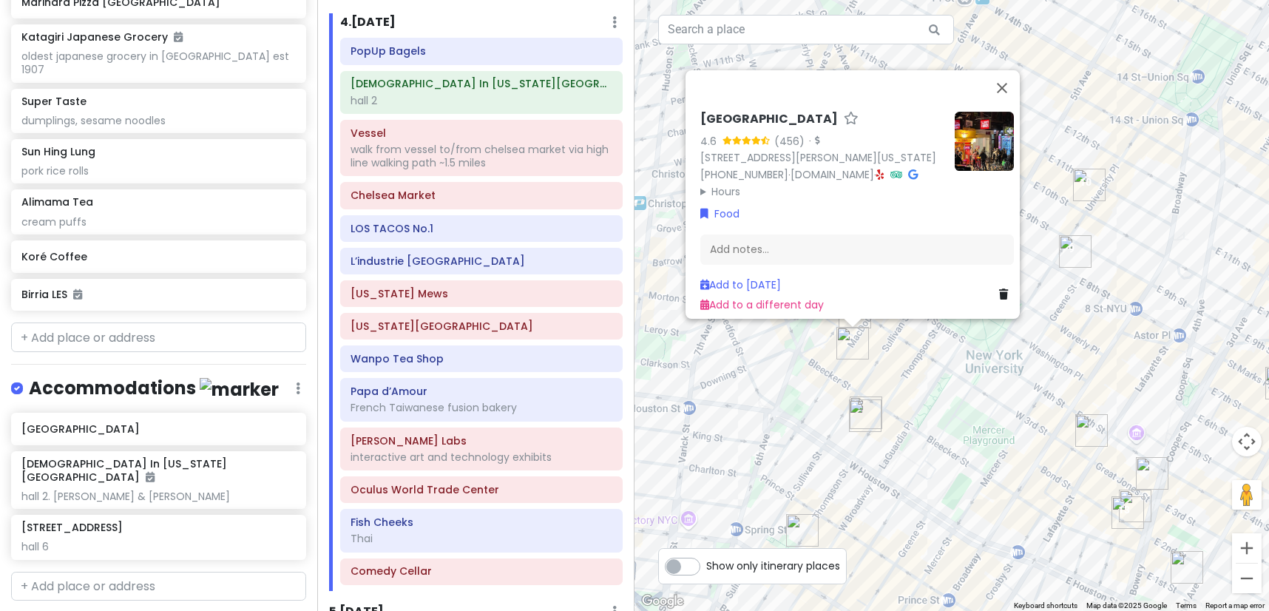
click at [864, 408] on img "Popup Bagels" at bounding box center [865, 415] width 33 height 33
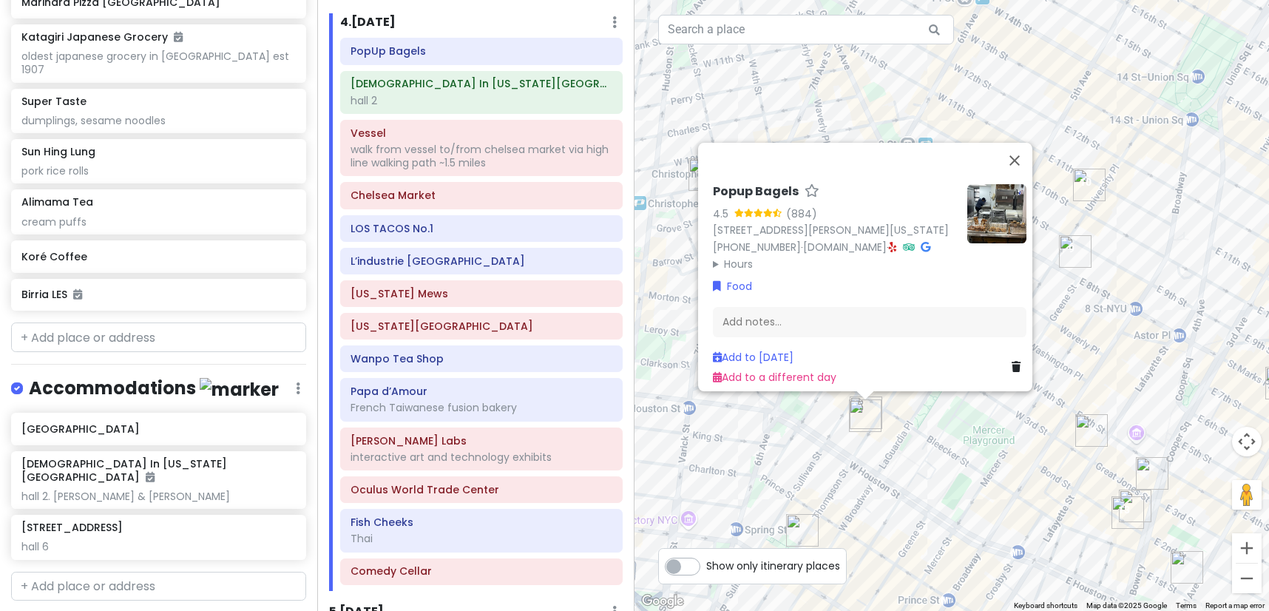
click at [899, 418] on div "Popup Bagels 4.5 (884) [STREET_ADDRESS][PERSON_NAME][US_STATE] [PHONE_NUMBER] ·…" at bounding box center [951, 305] width 634 height 611
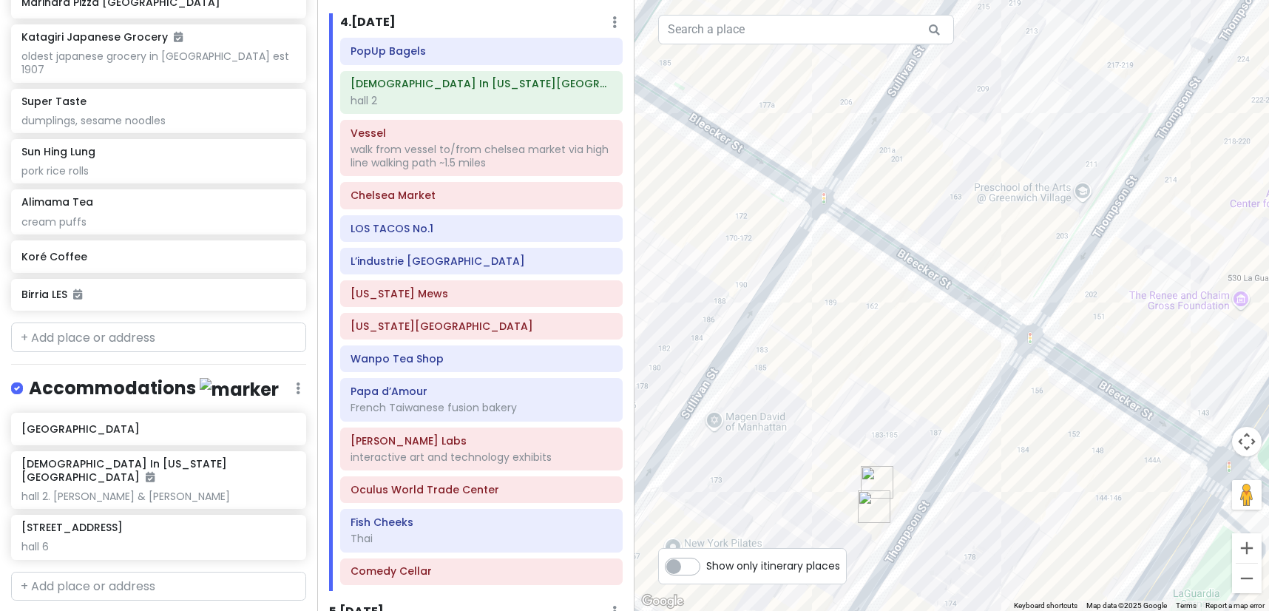
click at [869, 478] on img "Carbone New York" at bounding box center [877, 482] width 33 height 33
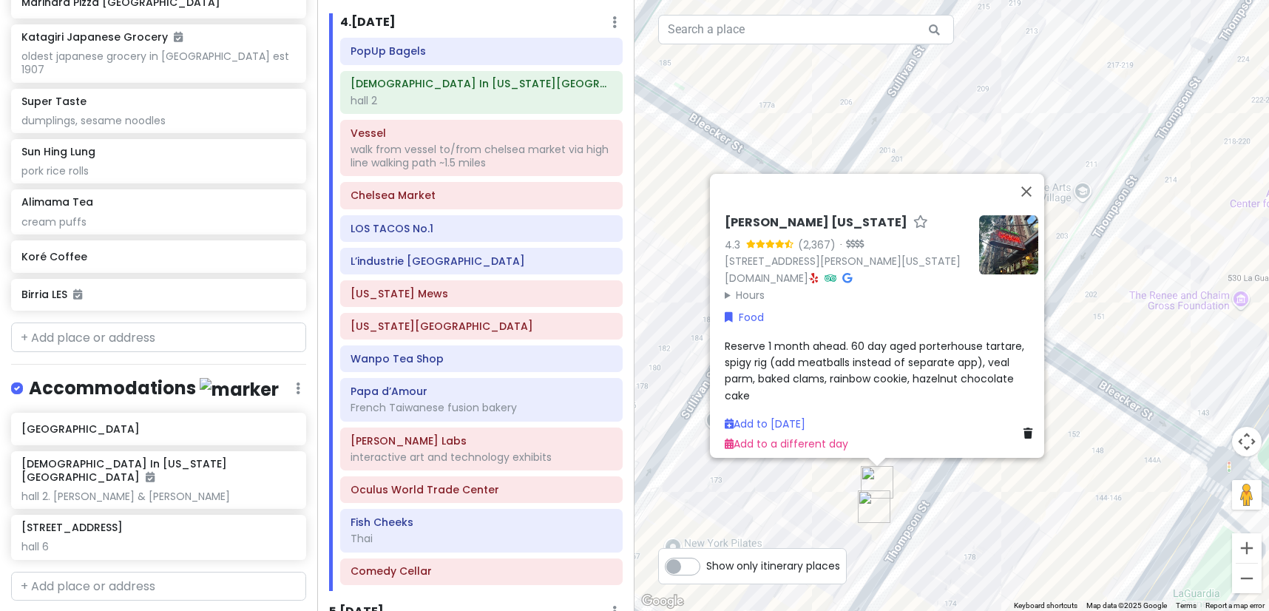
click at [971, 486] on div "[PERSON_NAME] [US_STATE] 4.3 (2,367) · [STREET_ADDRESS][PERSON_NAME][US_STATE] …" at bounding box center [951, 305] width 634 height 611
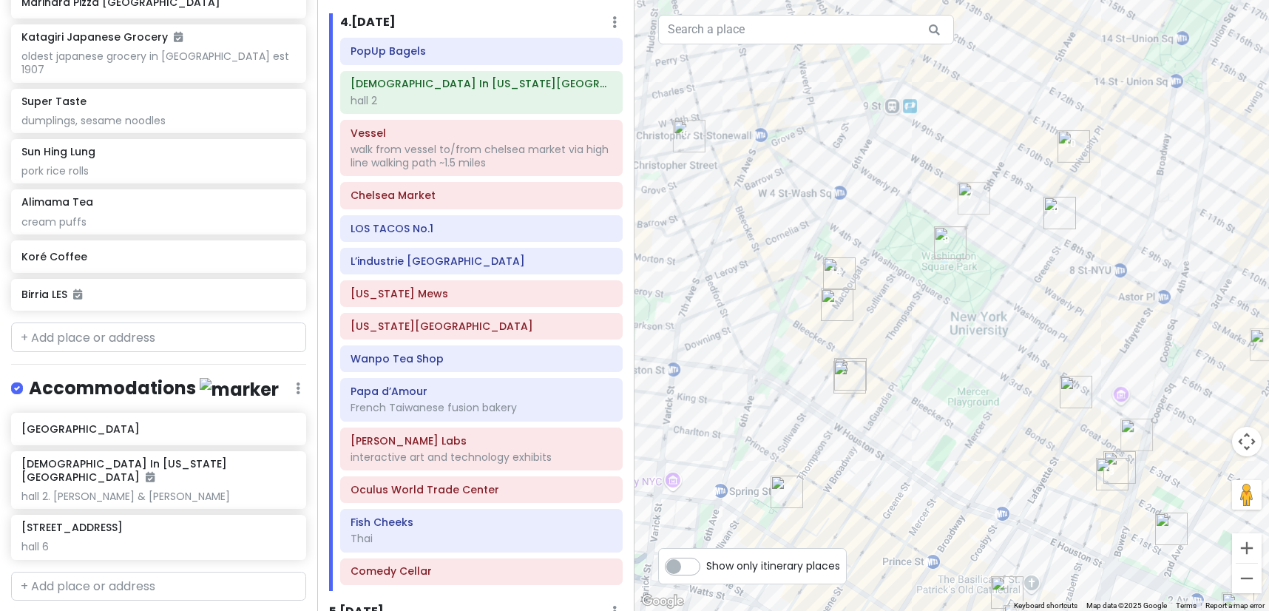
drag, startPoint x: 1051, startPoint y: 404, endPoint x: 1021, endPoint y: 365, distance: 49.1
click at [906, 362] on div at bounding box center [951, 305] width 634 height 611
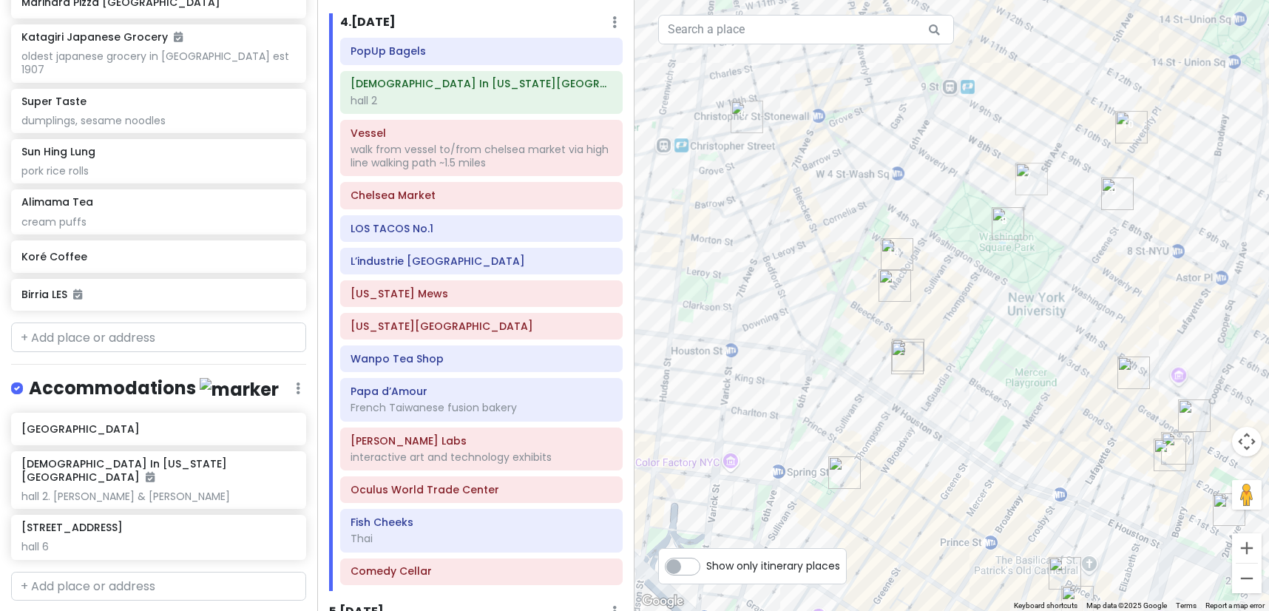
click at [1135, 376] on img "Lafayette Grand Café & Bakery" at bounding box center [1133, 372] width 33 height 33
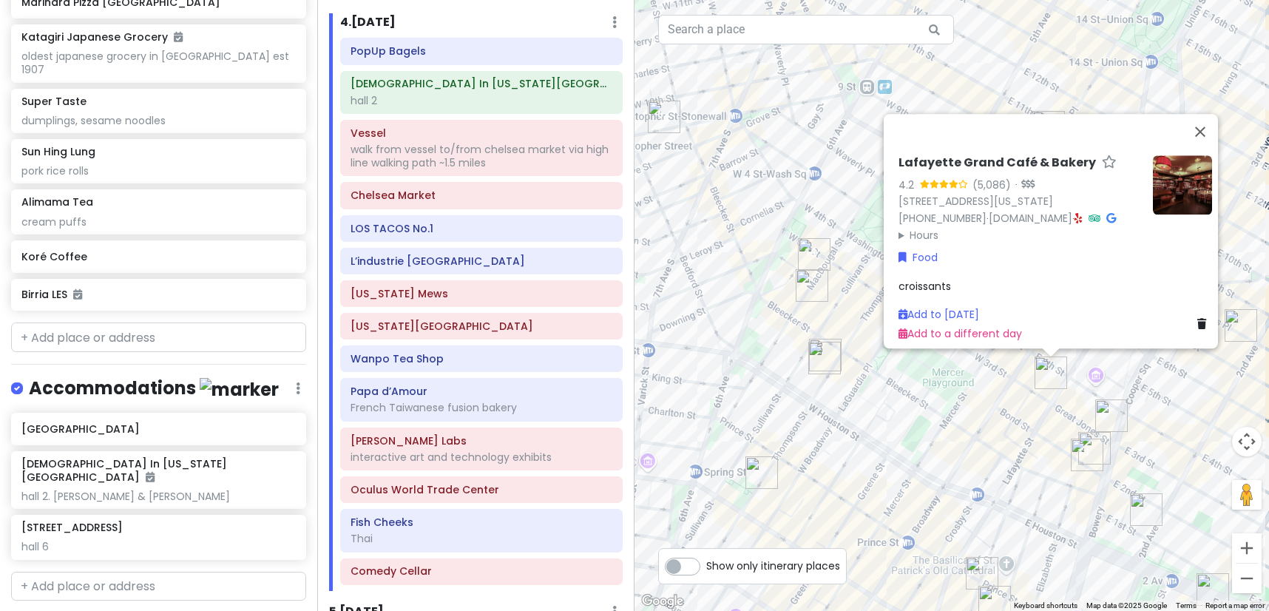
click at [753, 469] on img "Drip Drop Café, coffee shop" at bounding box center [761, 472] width 33 height 33
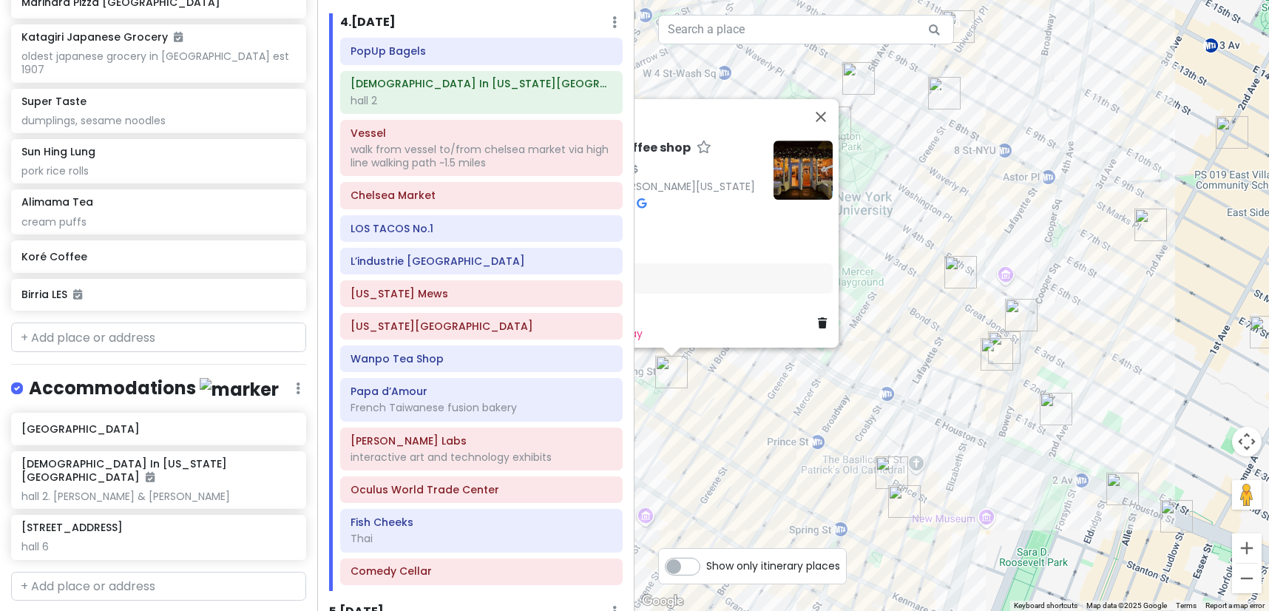
drag, startPoint x: 980, startPoint y: 484, endPoint x: 791, endPoint y: 380, distance: 215.4
click at [791, 380] on div "Drip Drop Café, coffee shop 4.8 (655) · [STREET_ADDRESS][PERSON_NAME][US_STATE]…" at bounding box center [951, 305] width 634 height 611
click at [1008, 309] on img "Kettl Tea - Bowery" at bounding box center [1018, 312] width 33 height 33
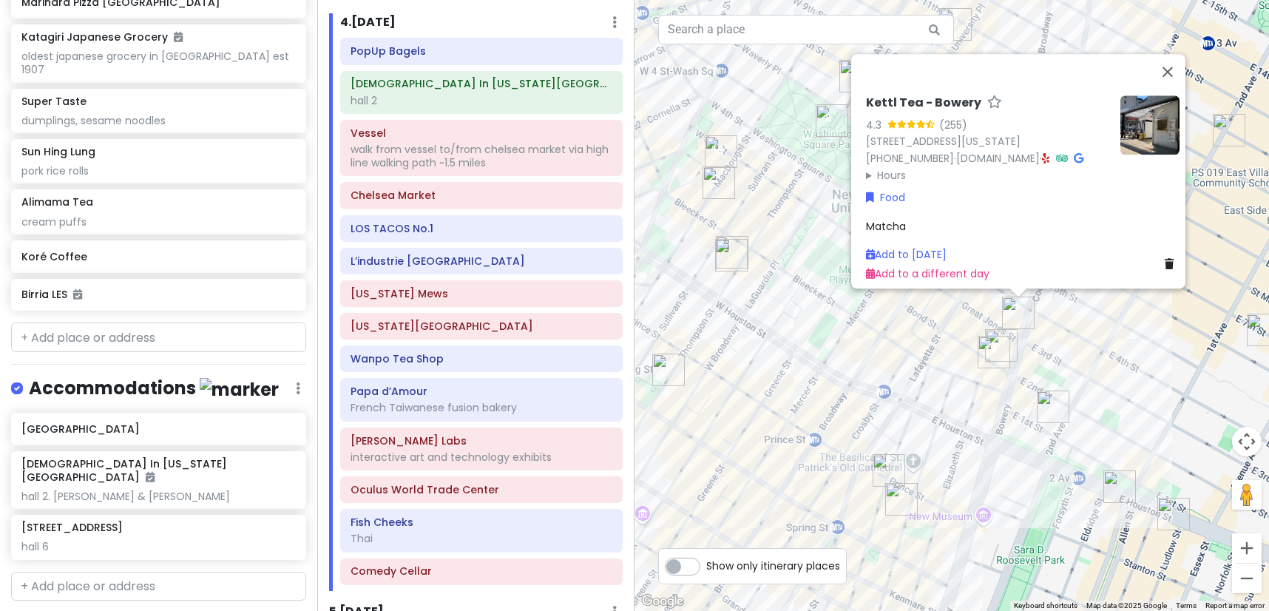
click at [1010, 345] on img "12 Matcha" at bounding box center [1001, 345] width 33 height 33
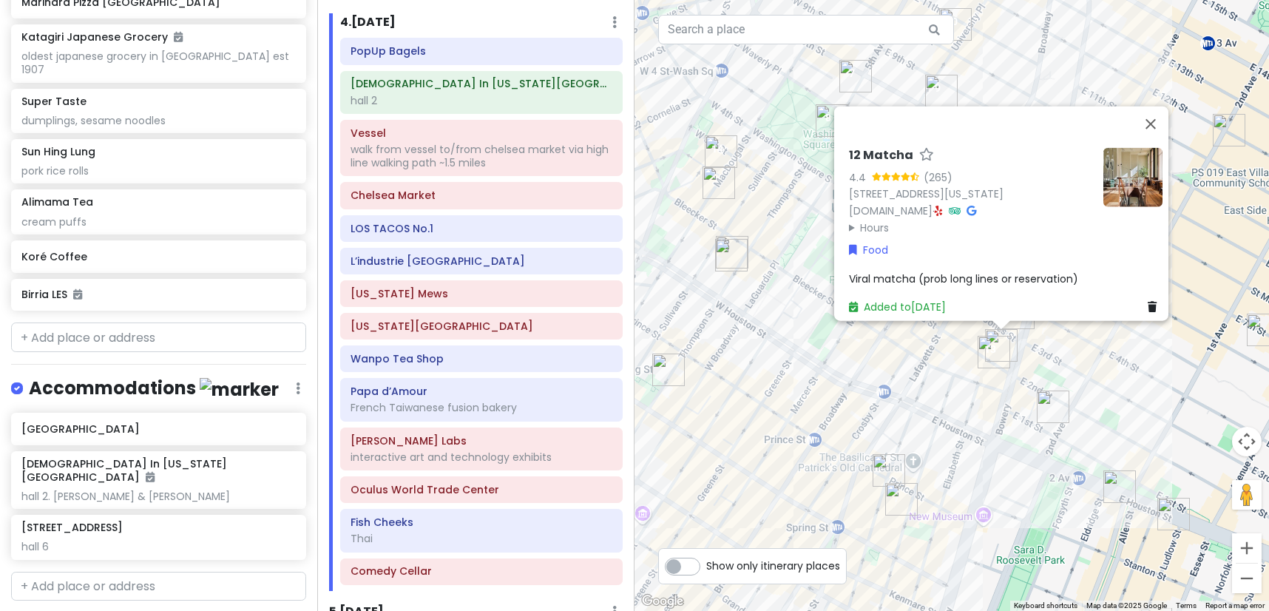
click at [1052, 413] on img "Win Son Bakery" at bounding box center [1053, 406] width 33 height 33
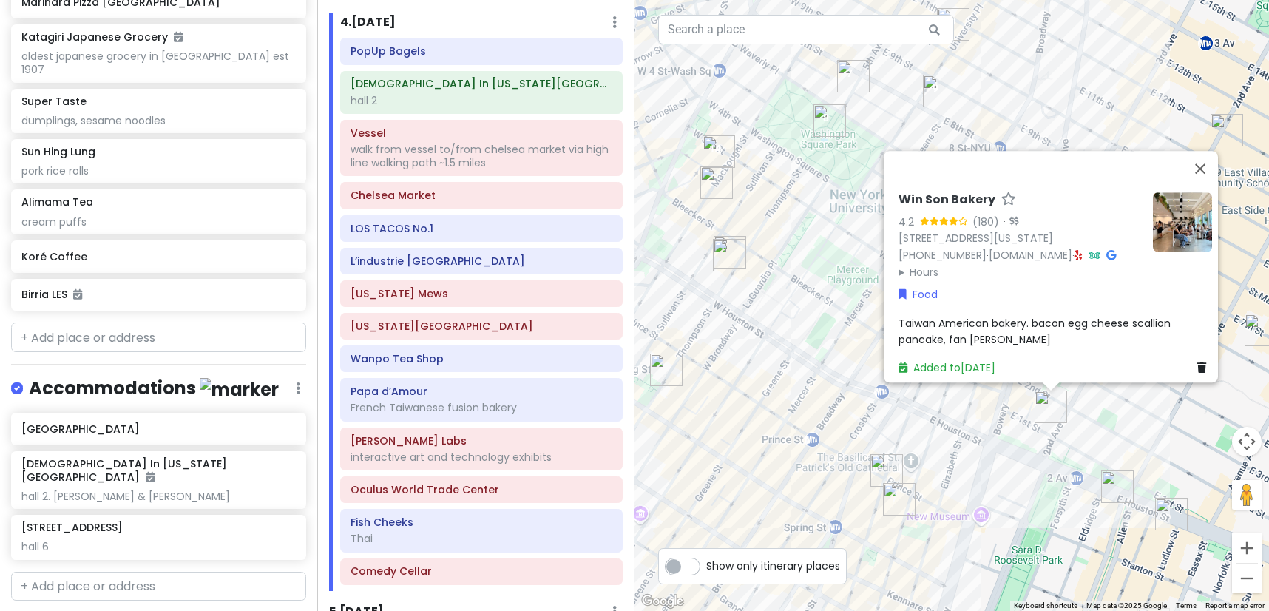
click at [898, 495] on img "FifthSip." at bounding box center [899, 499] width 33 height 33
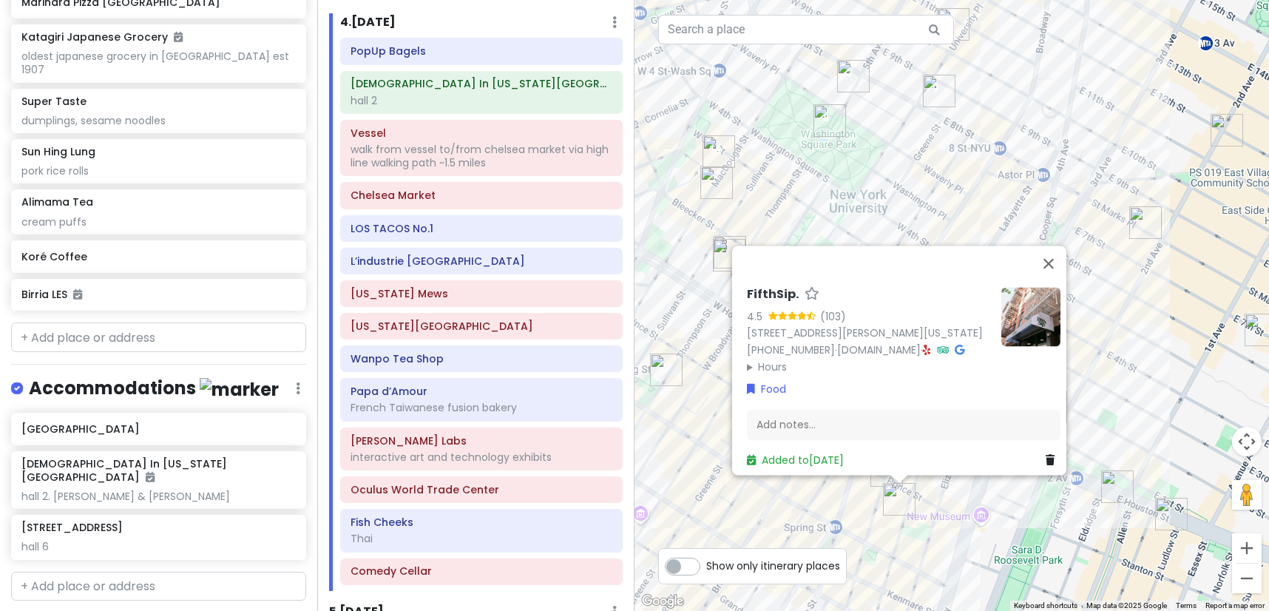
click at [822, 498] on div "FifthSip. 4.5 (103) [STREET_ADDRESS][PERSON_NAME][US_STATE] [PHONE_NUMBER] · [D…" at bounding box center [951, 305] width 634 height 611
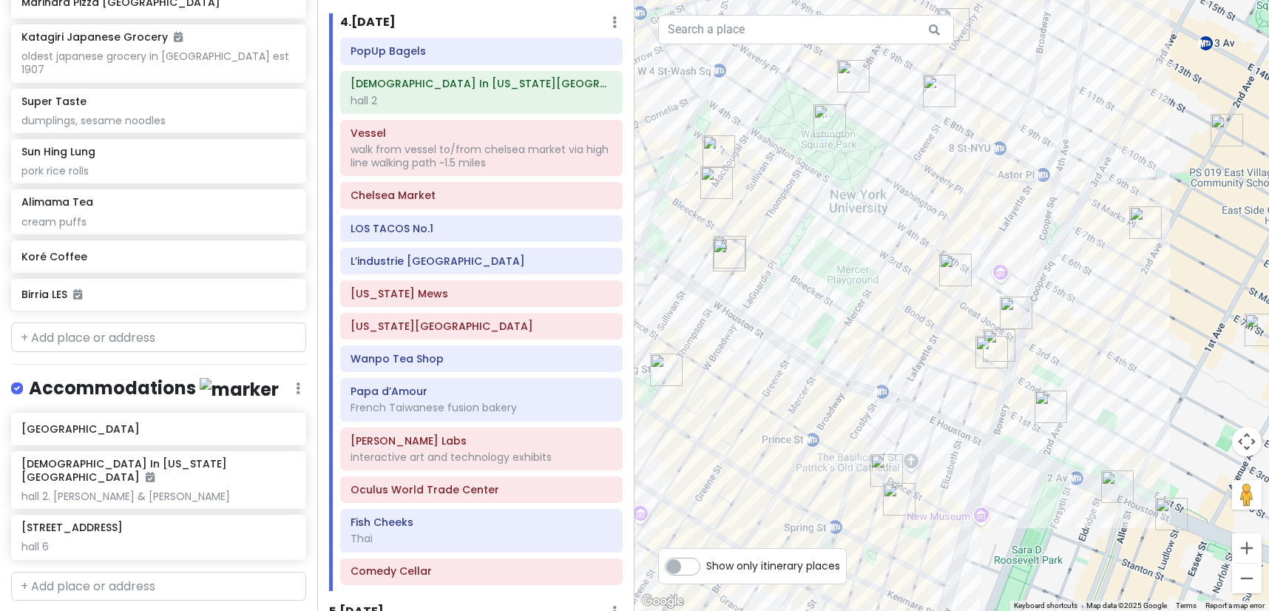
click at [882, 469] on img "7th Street Burger Soho" at bounding box center [886, 470] width 33 height 33
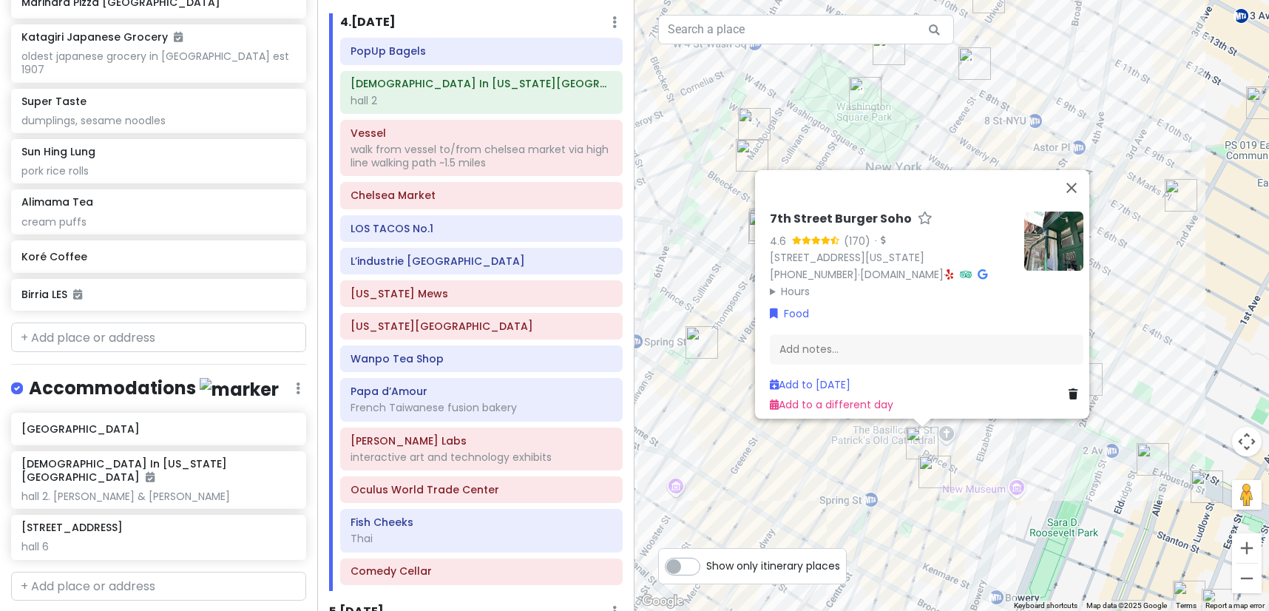
drag, startPoint x: 843, startPoint y: 484, endPoint x: 881, endPoint y: 454, distance: 48.5
click at [881, 454] on div "7th Street Burger Soho 4.6 (170) · [STREET_ADDRESS][US_STATE] [PHONE_NUMBER] · …" at bounding box center [951, 305] width 634 height 611
click at [1040, 211] on img at bounding box center [1053, 240] width 59 height 59
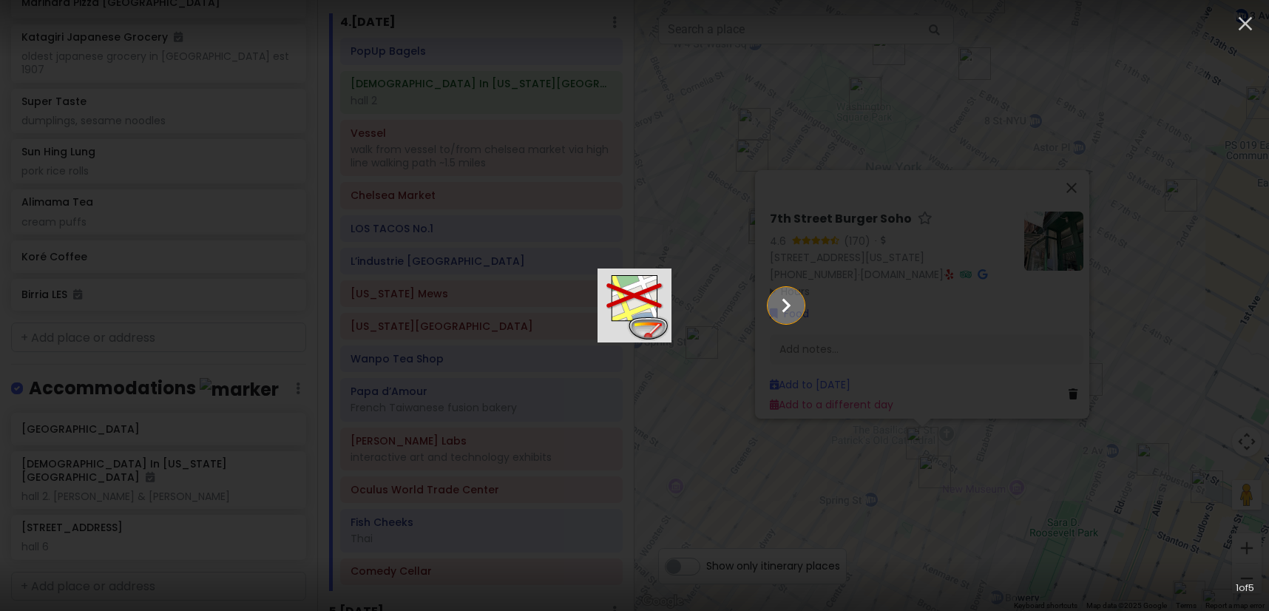
click at [804, 303] on button "Show slide 2 of 5" at bounding box center [785, 305] width 37 height 37
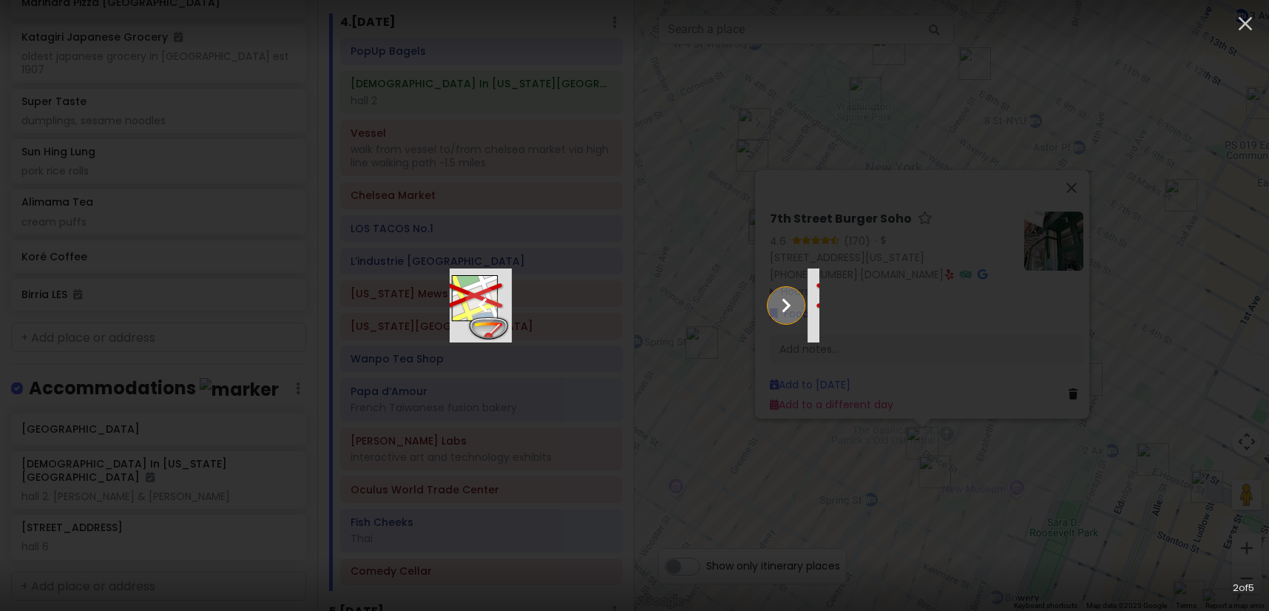
click at [804, 303] on button "Show slide 3 of 5" at bounding box center [785, 305] width 37 height 37
click at [804, 303] on button "Show slide 4 of 5" at bounding box center [785, 305] width 37 height 37
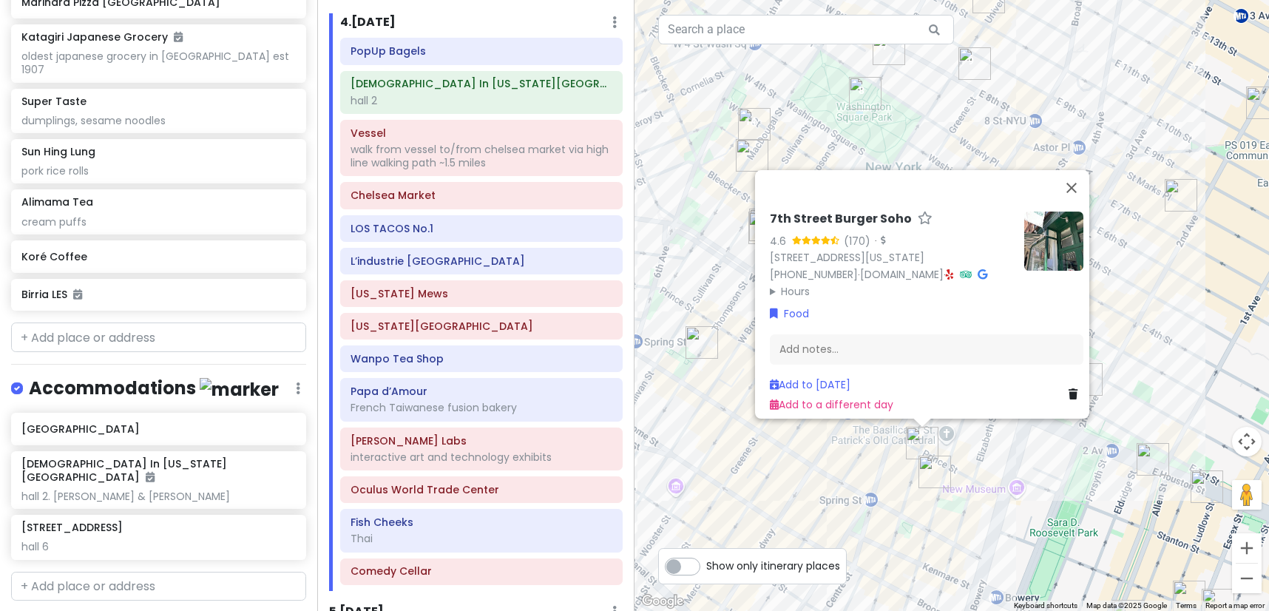
click at [1015, 455] on div "7th Street Burger Soho 4.6 (170) · [STREET_ADDRESS][US_STATE] [PHONE_NUMBER] · …" at bounding box center [951, 305] width 634 height 611
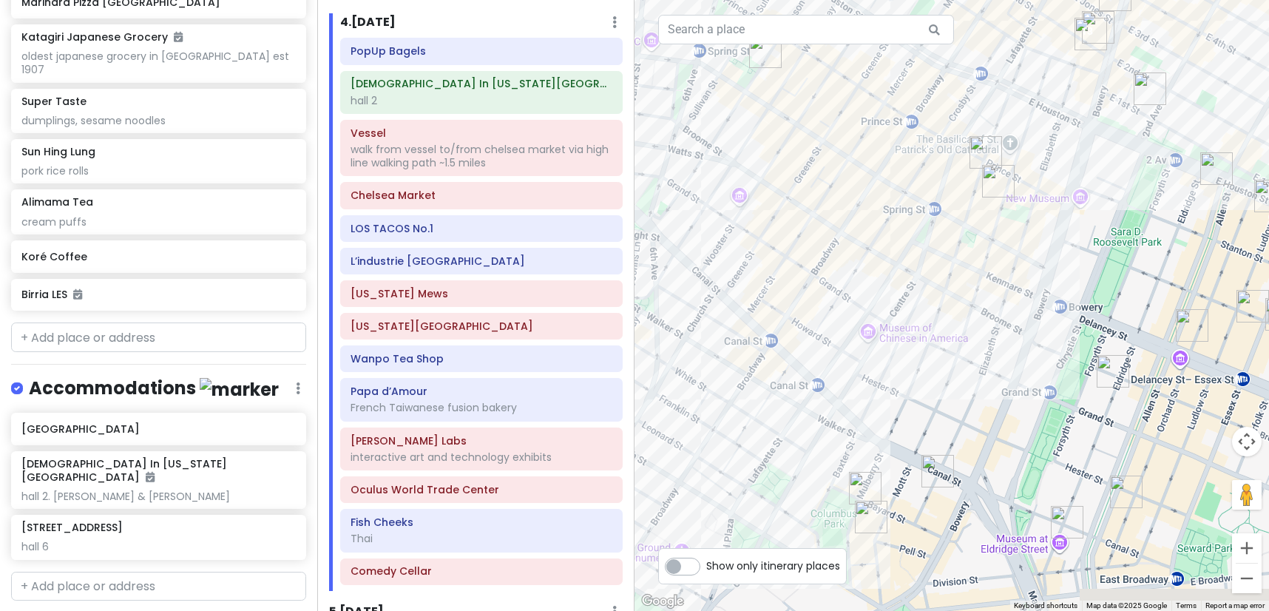
drag, startPoint x: 1010, startPoint y: 393, endPoint x: 1075, endPoint y: 142, distance: 259.7
click at [1075, 142] on div at bounding box center [951, 305] width 634 height 611
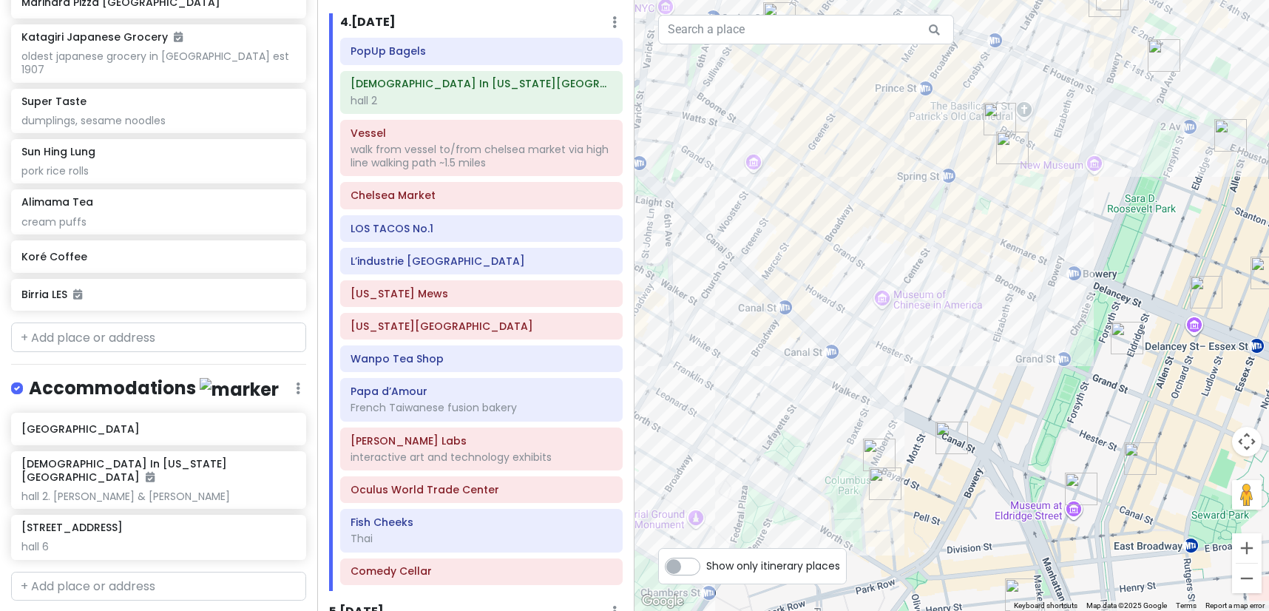
click at [1010, 140] on img "FifthSip." at bounding box center [1012, 148] width 33 height 33
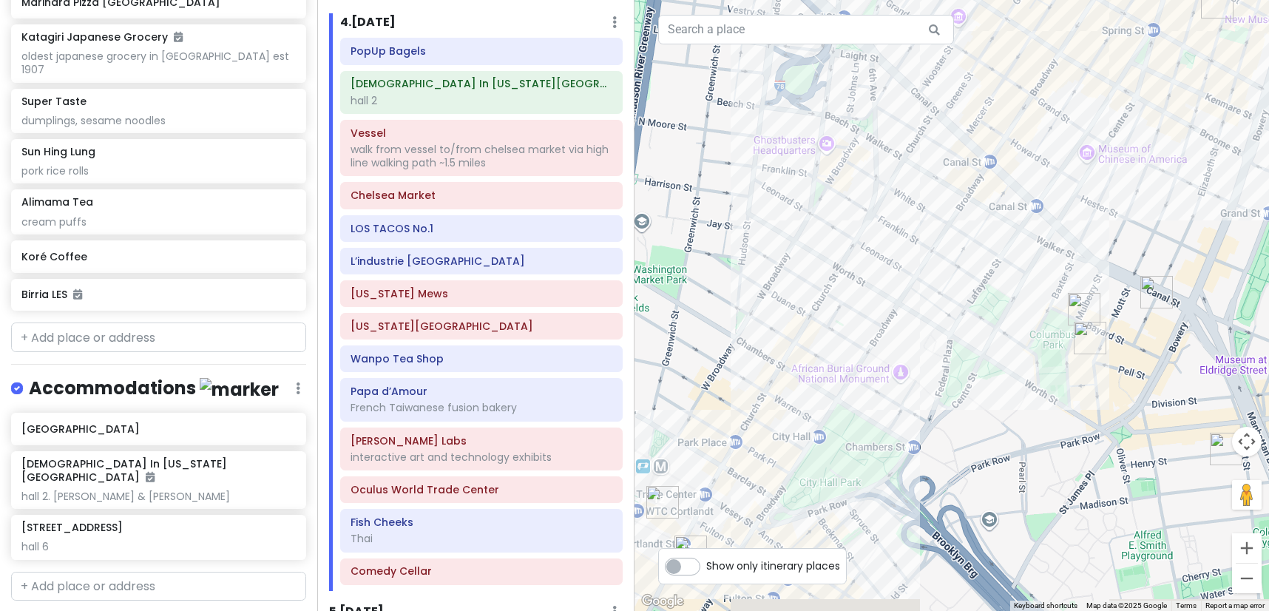
drag, startPoint x: 932, startPoint y: 488, endPoint x: 1137, endPoint y: 184, distance: 366.9
click at [1137, 184] on div "FifthSip. 4.5 (103) [STREET_ADDRESS][PERSON_NAME][US_STATE] [PHONE_NUMBER] · [D…" at bounding box center [951, 305] width 634 height 611
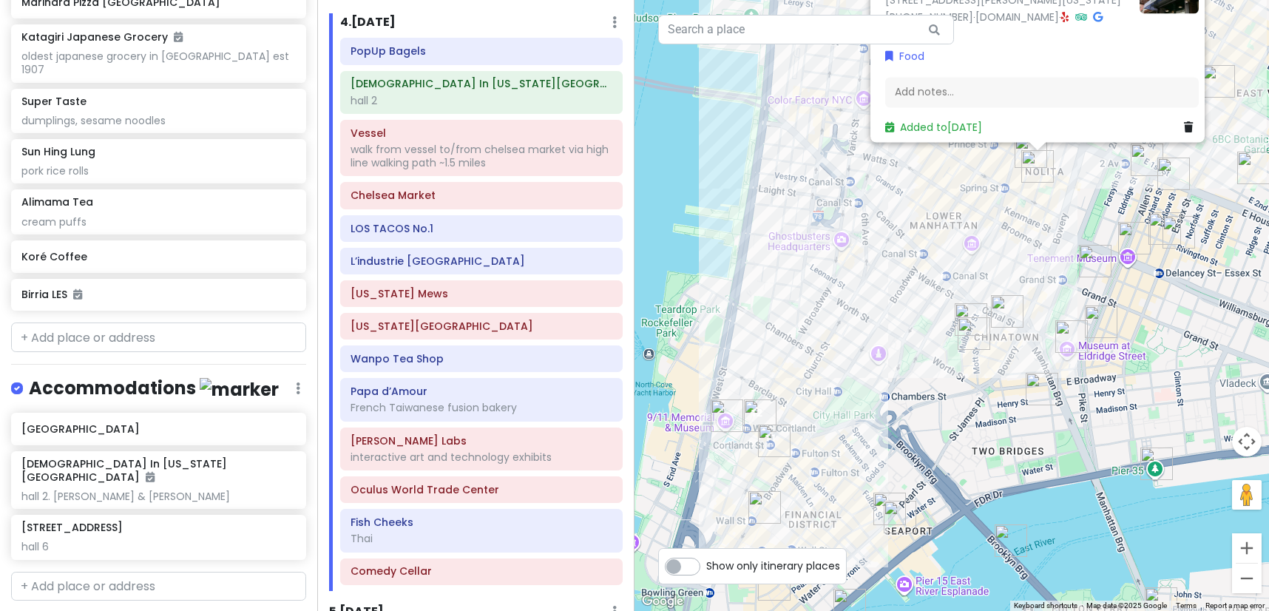
drag, startPoint x: 979, startPoint y: 283, endPoint x: 905, endPoint y: 367, distance: 112.1
click at [905, 367] on div "FifthSip. 4.5 (103) [STREET_ADDRESS][PERSON_NAME][US_STATE] [PHONE_NUMBER] · [D…" at bounding box center [951, 305] width 634 height 611
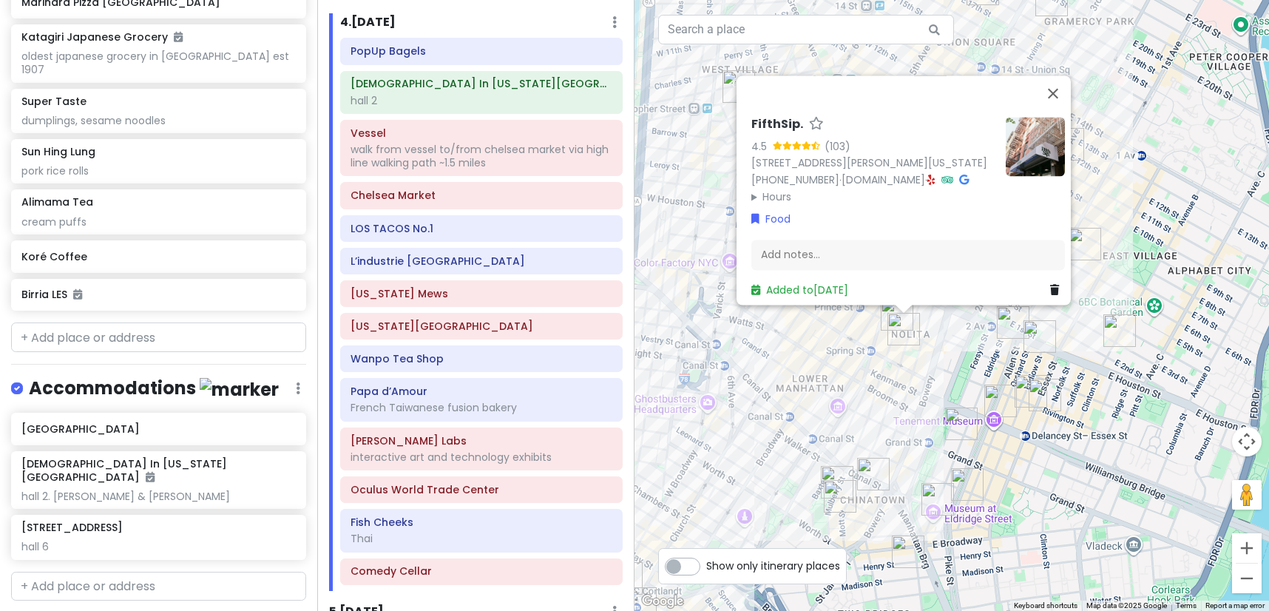
click at [909, 395] on div "FifthSip. 4.5 (103) [STREET_ADDRESS][PERSON_NAME][US_STATE] [PHONE_NUMBER] · [D…" at bounding box center [951, 305] width 634 height 611
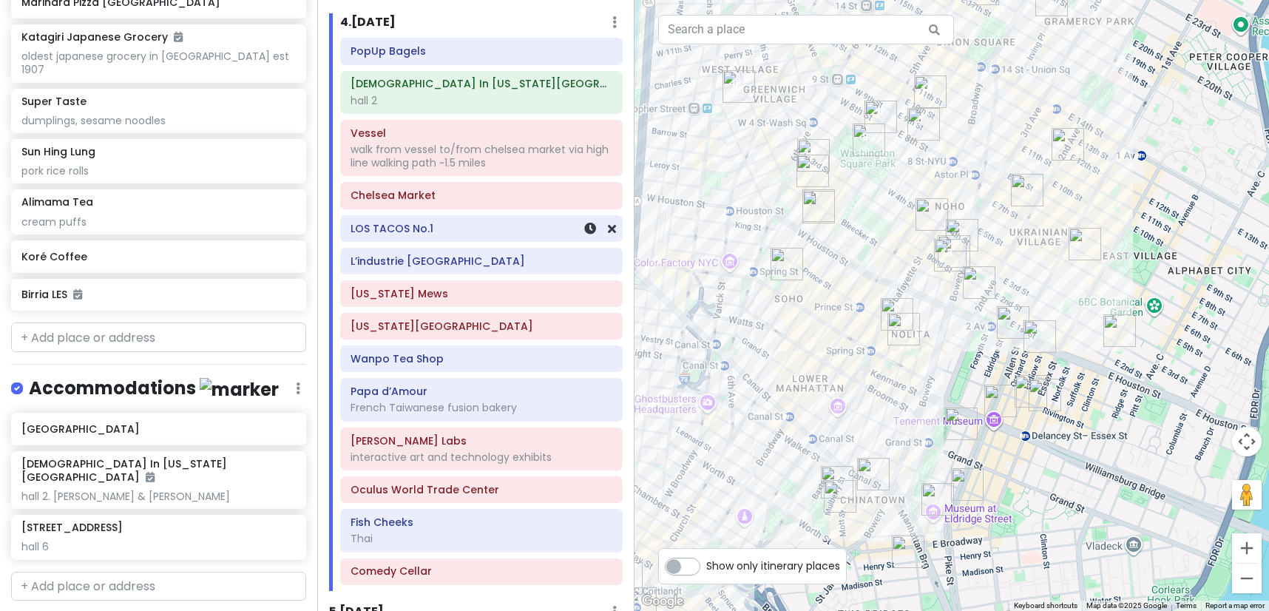
click at [401, 222] on h6 "LOS TACOS No.1" at bounding box center [481, 228] width 262 height 13
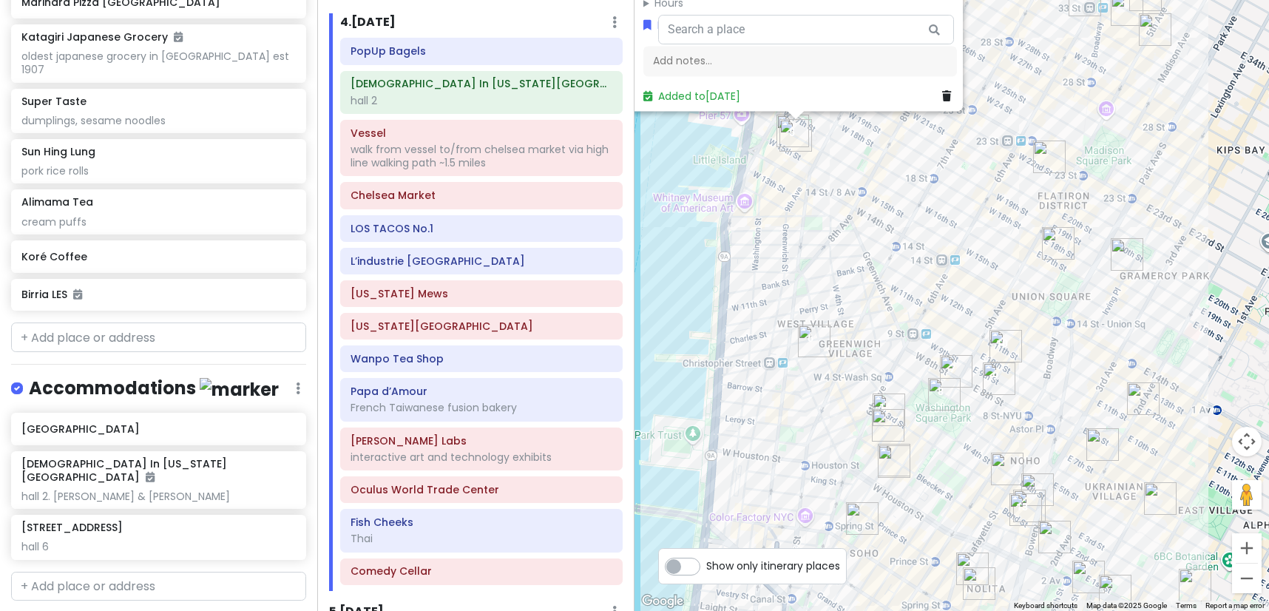
drag, startPoint x: 1003, startPoint y: 467, endPoint x: 948, endPoint y: 291, distance: 184.5
click at [948, 291] on div "LOS TACOS No.1 4.7 (4,965) · [STREET_ADDRESS][US_STATE] [DOMAIN_NAME] · Hours […" at bounding box center [951, 305] width 634 height 611
click at [426, 222] on h6 "LOS TACOS No.1" at bounding box center [481, 228] width 262 height 13
click at [887, 427] on img "7th Street Burger West Village" at bounding box center [888, 425] width 33 height 33
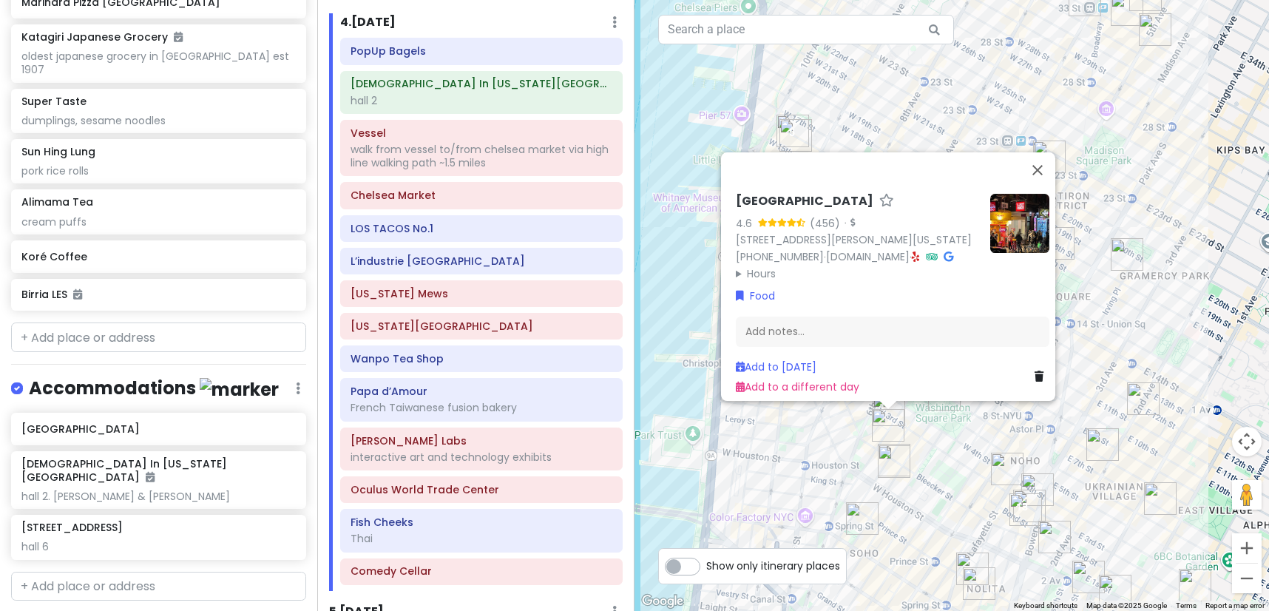
click at [924, 452] on div "[GEOGRAPHIC_DATA] 4.6 (456) · [STREET_ADDRESS][PERSON_NAME][US_STATE] [PHONE_NU…" at bounding box center [951, 305] width 634 height 611
click at [921, 432] on div "[GEOGRAPHIC_DATA] 4.6 (456) · [STREET_ADDRESS][PERSON_NAME][US_STATE] [PHONE_NU…" at bounding box center [951, 305] width 634 height 611
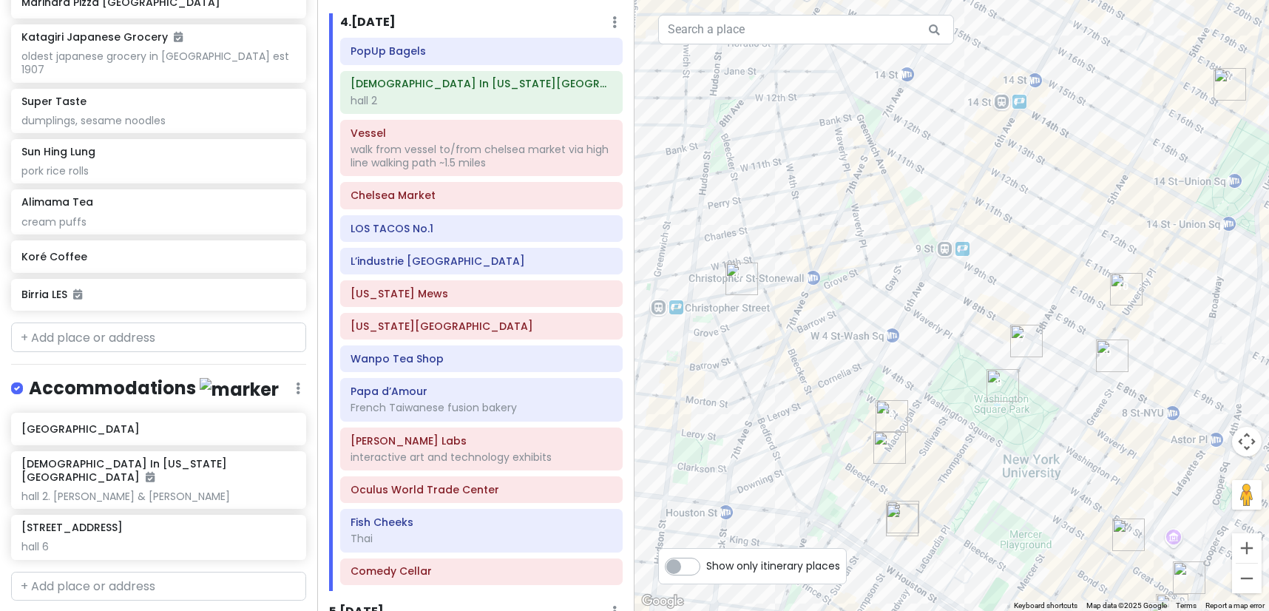
click at [886, 407] on img "Comedy Cellar" at bounding box center [891, 416] width 33 height 33
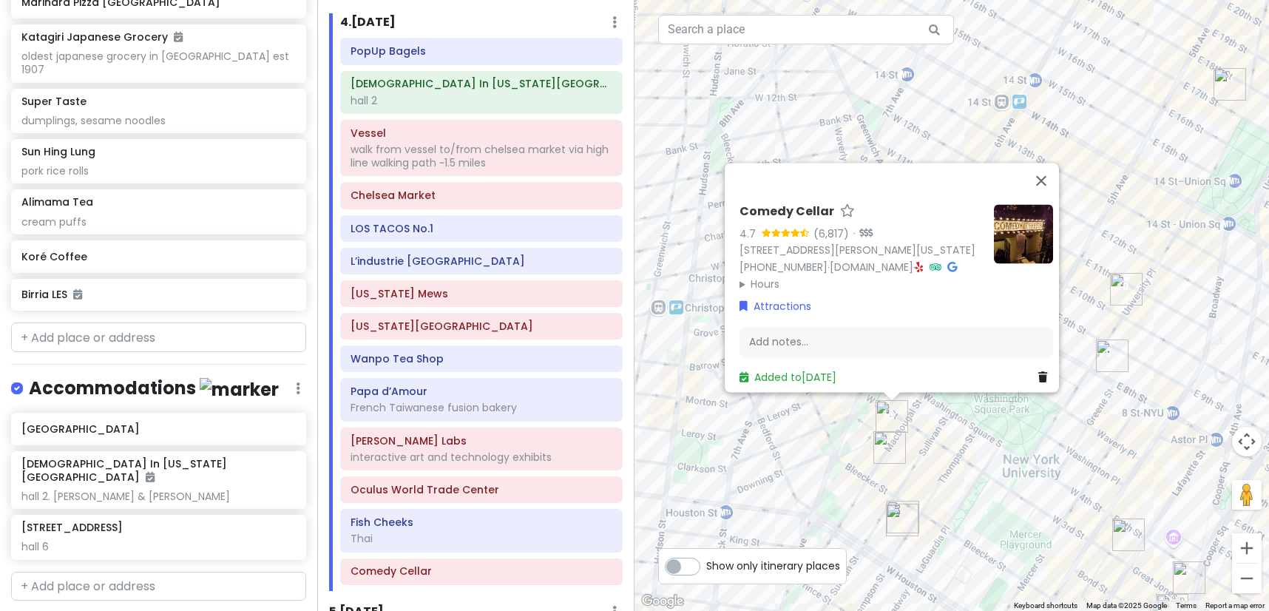
click at [869, 463] on div "Comedy Cellar 4.7 (6,817) · [STREET_ADDRESS][PERSON_NAME][US_STATE] [PHONE_NUMB…" at bounding box center [951, 305] width 634 height 611
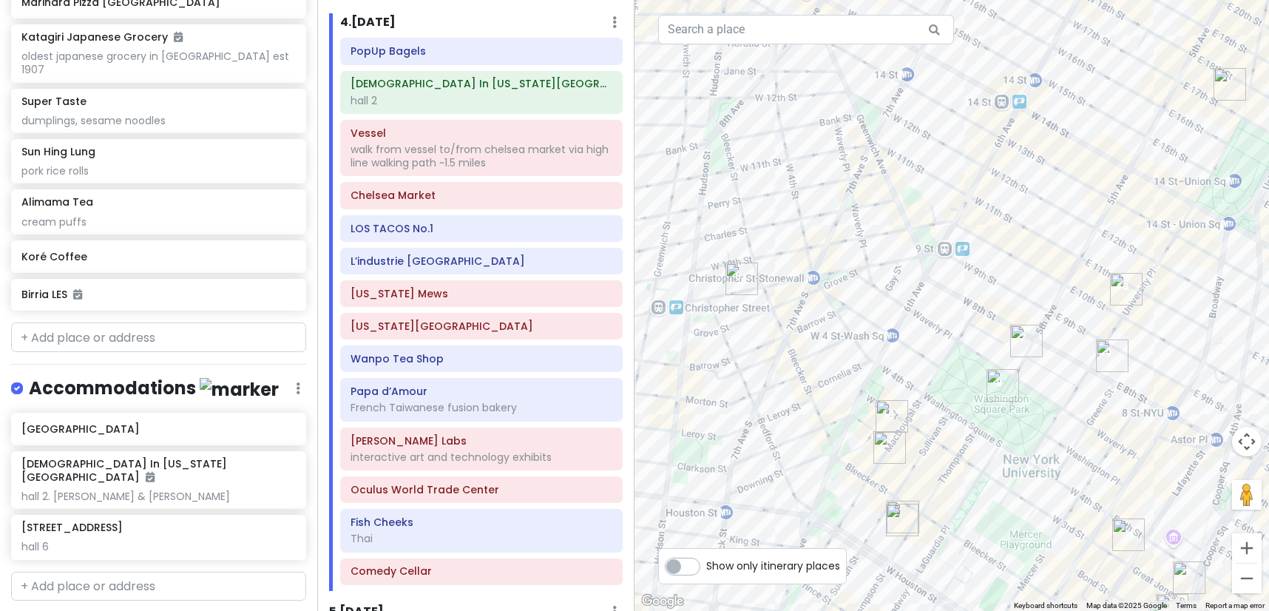
click at [896, 440] on img "7th Street Burger West Village" at bounding box center [889, 447] width 33 height 33
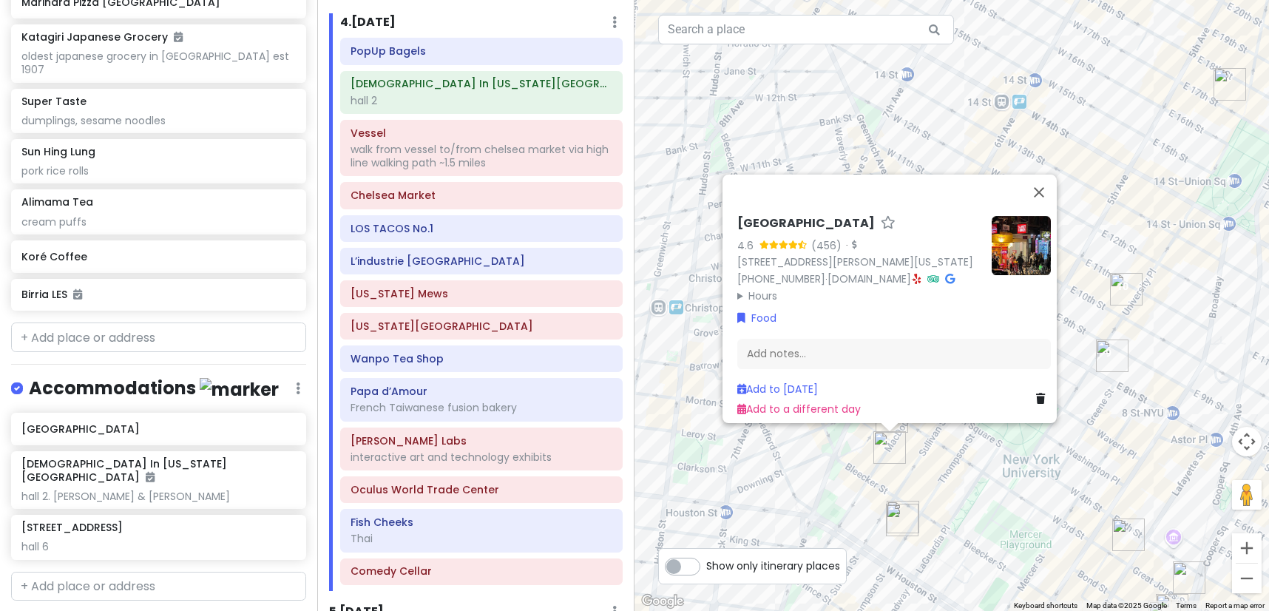
click at [767, 288] on summary "Hours" at bounding box center [858, 296] width 243 height 16
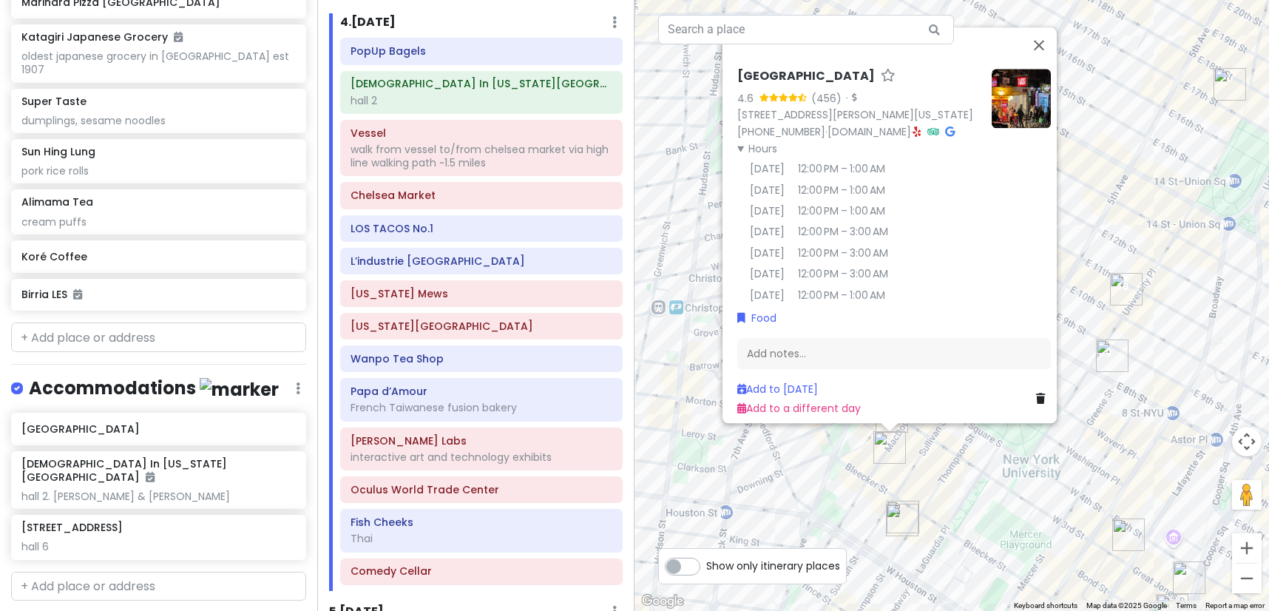
click at [1061, 498] on div "[GEOGRAPHIC_DATA] 4.6 (456) · [STREET_ADDRESS][PERSON_NAME][US_STATE] [PHONE_NU…" at bounding box center [951, 305] width 634 height 611
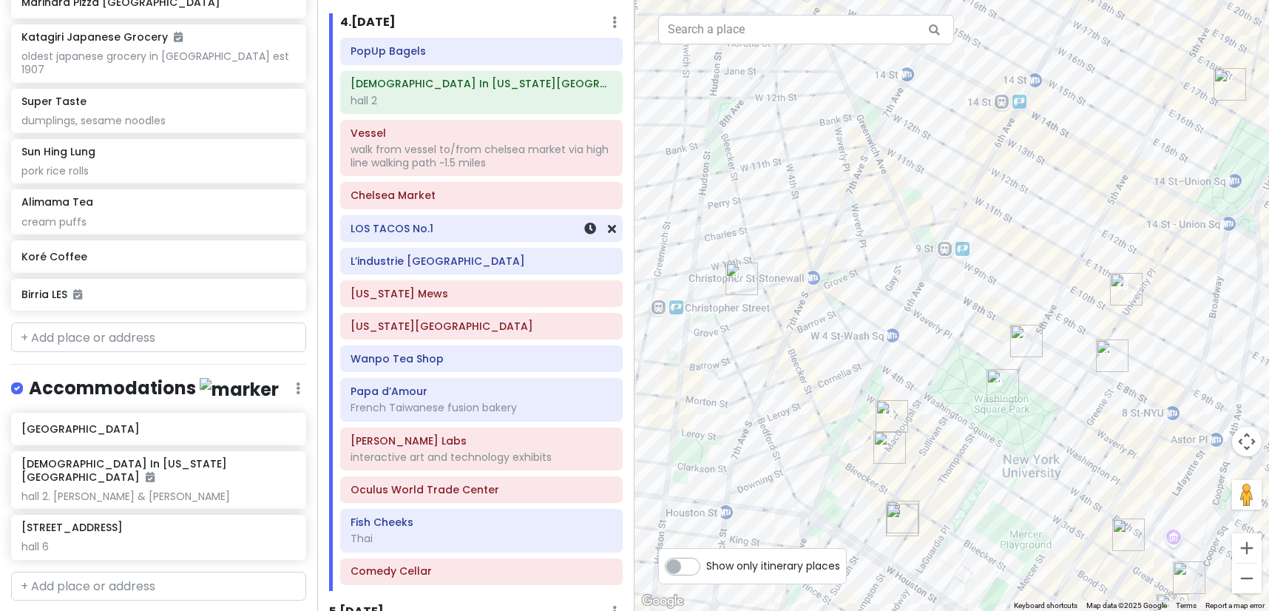
click at [404, 221] on div "LOS TACOS No.1" at bounding box center [481, 228] width 262 height 21
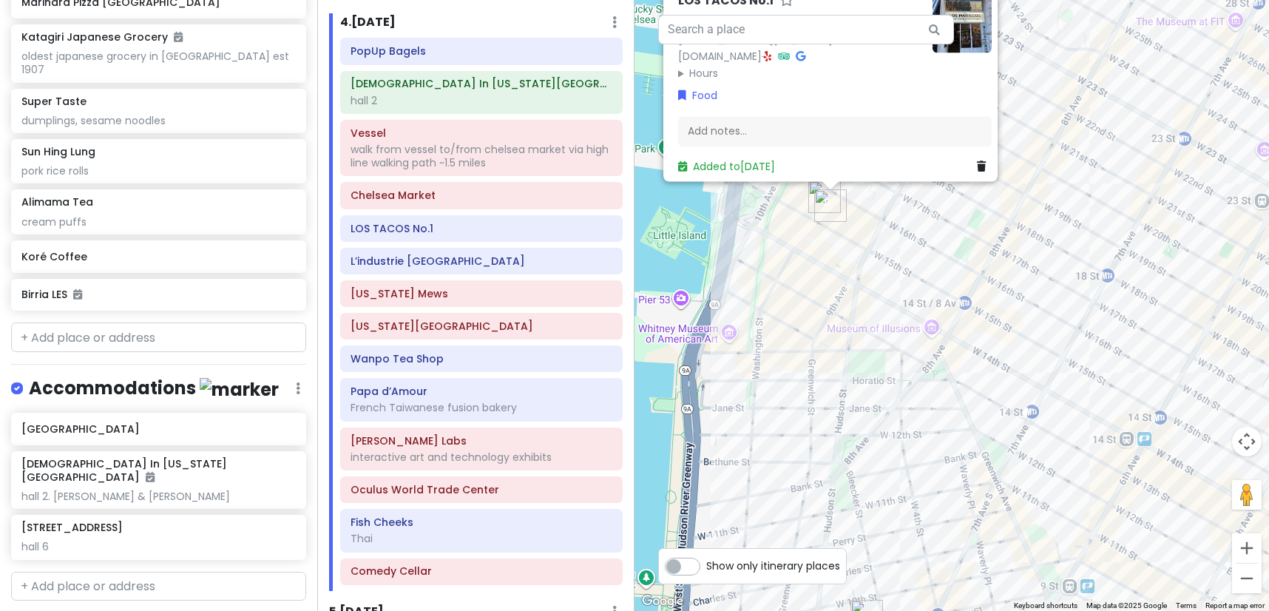
drag, startPoint x: 963, startPoint y: 415, endPoint x: 943, endPoint y: 308, distance: 109.0
click at [943, 308] on div "LOS TACOS No.1 4.7 (4,965) · [STREET_ADDRESS][US_STATE] [DOMAIN_NAME] · Hours […" at bounding box center [951, 305] width 634 height 611
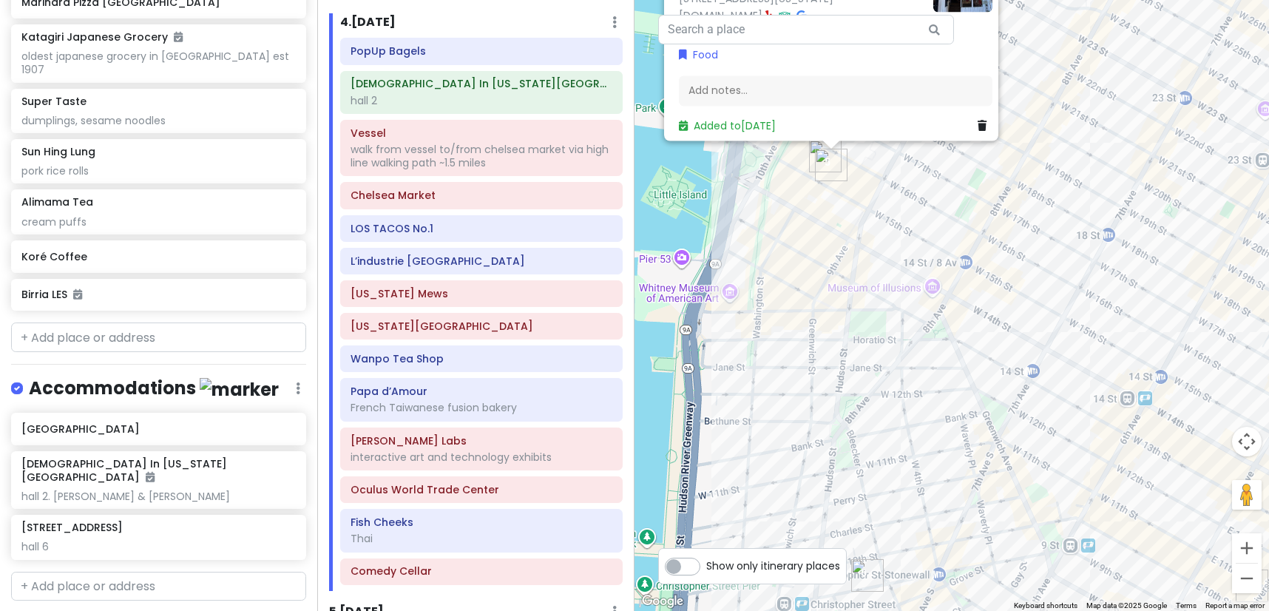
click at [899, 406] on div "LOS TACOS No.1 4.7 (4,965) · [STREET_ADDRESS][US_STATE] [DOMAIN_NAME] · Hours […" at bounding box center [951, 305] width 634 height 611
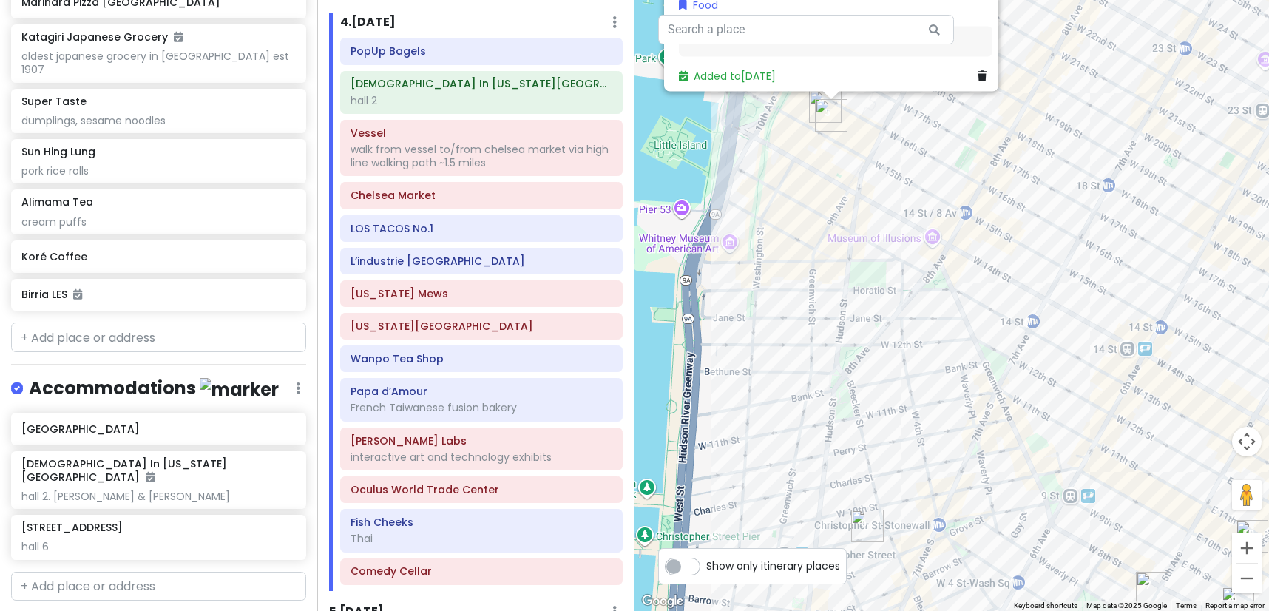
drag, startPoint x: 911, startPoint y: 438, endPoint x: 908, endPoint y: 350, distance: 88.0
click at [908, 350] on div "LOS TACOS No.1 4.7 (4,965) · [STREET_ADDRESS][US_STATE] [DOMAIN_NAME] · Hours […" at bounding box center [951, 305] width 634 height 611
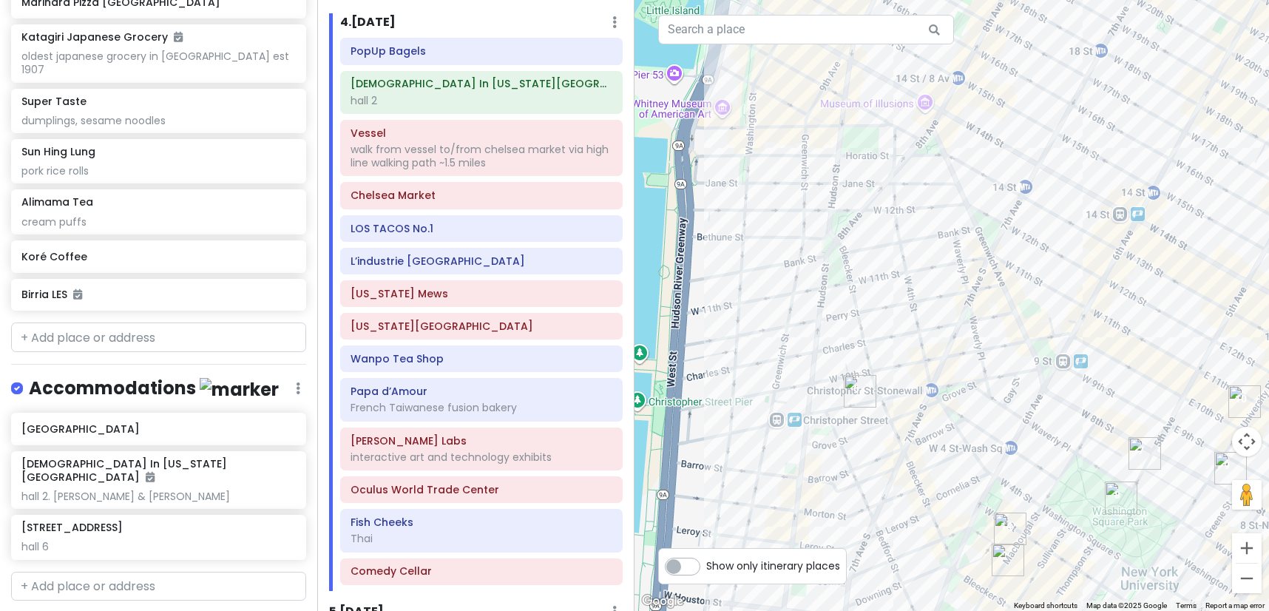
click at [855, 384] on img "L’industrie Pizzeria West Village" at bounding box center [860, 391] width 33 height 33
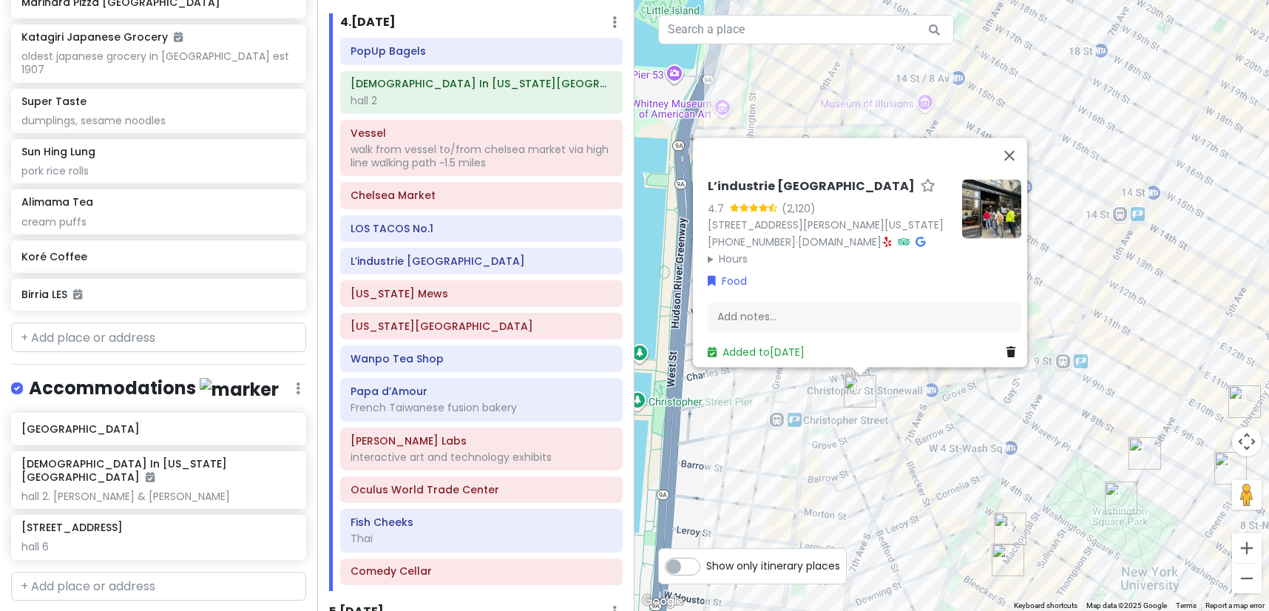
drag, startPoint x: 1034, startPoint y: 414, endPoint x: 962, endPoint y: 367, distance: 86.1
click at [953, 371] on div "L’industrie [GEOGRAPHIC_DATA] 4.7 (2,120) [STREET_ADDRESS][PERSON_NAME][US_STAT…" at bounding box center [951, 305] width 634 height 611
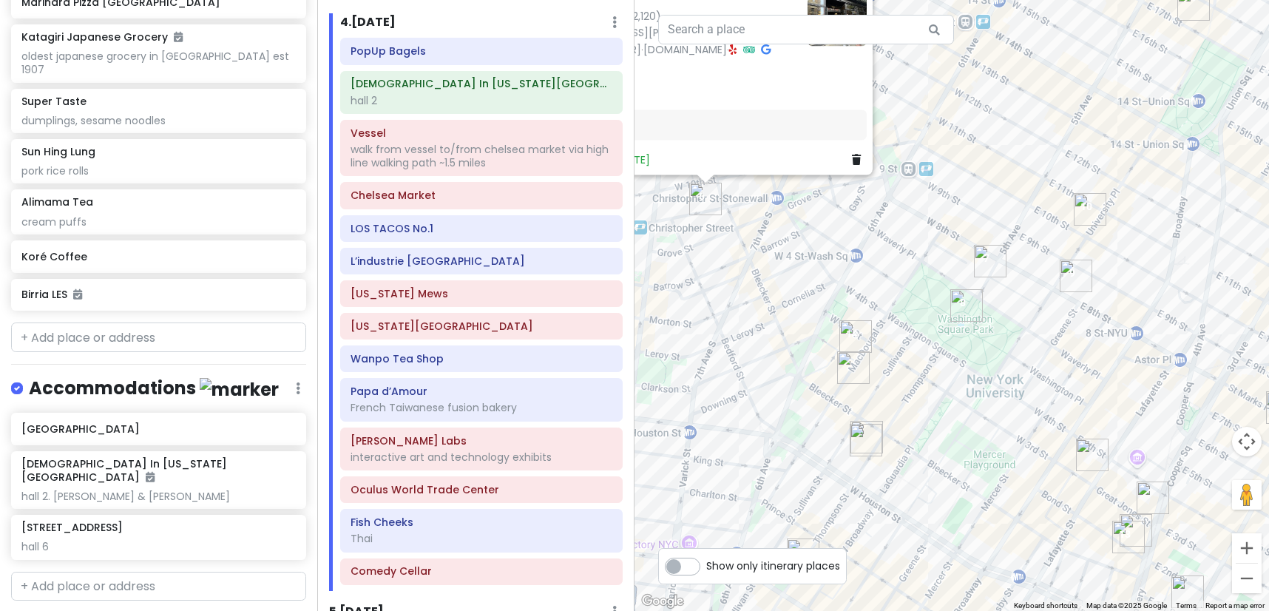
drag, startPoint x: 1016, startPoint y: 465, endPoint x: 1007, endPoint y: 345, distance: 120.1
click at [1007, 345] on div "L’industrie [GEOGRAPHIC_DATA] 4.7 (2,120) [STREET_ADDRESS][PERSON_NAME][US_STAT…" at bounding box center [951, 305] width 634 height 611
click at [858, 337] on img "Comedy Cellar" at bounding box center [855, 336] width 33 height 33
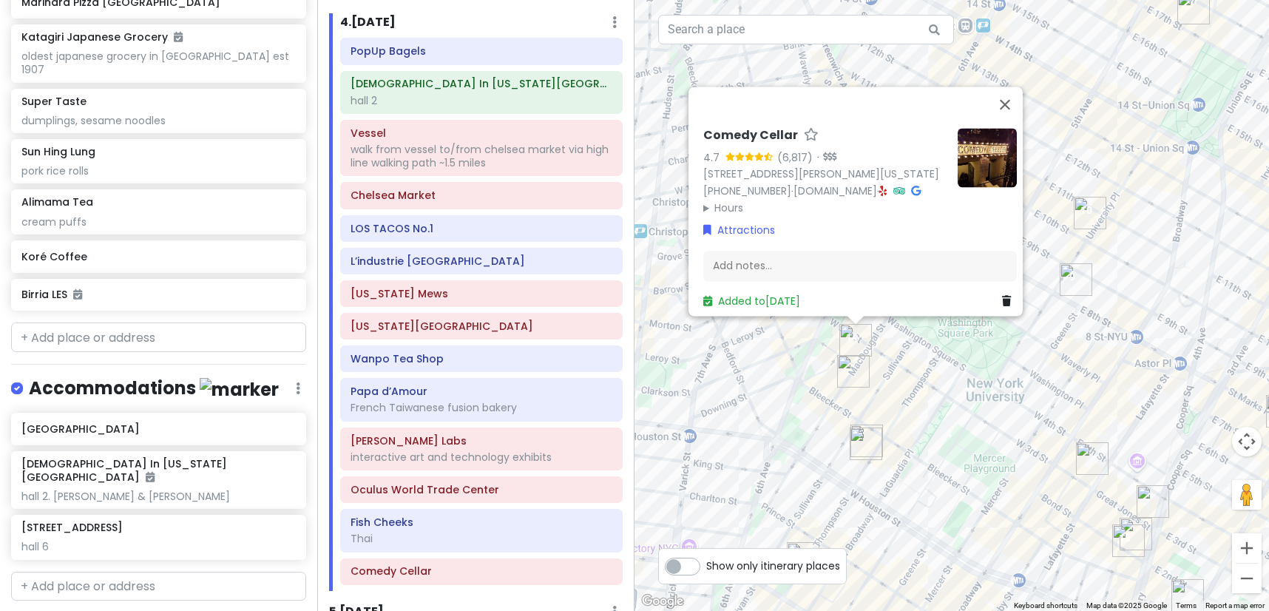
click at [868, 408] on div "Comedy Cellar 4.7 (6,817) · [STREET_ADDRESS][PERSON_NAME][US_STATE] [PHONE_NUMB…" at bounding box center [951, 305] width 634 height 611
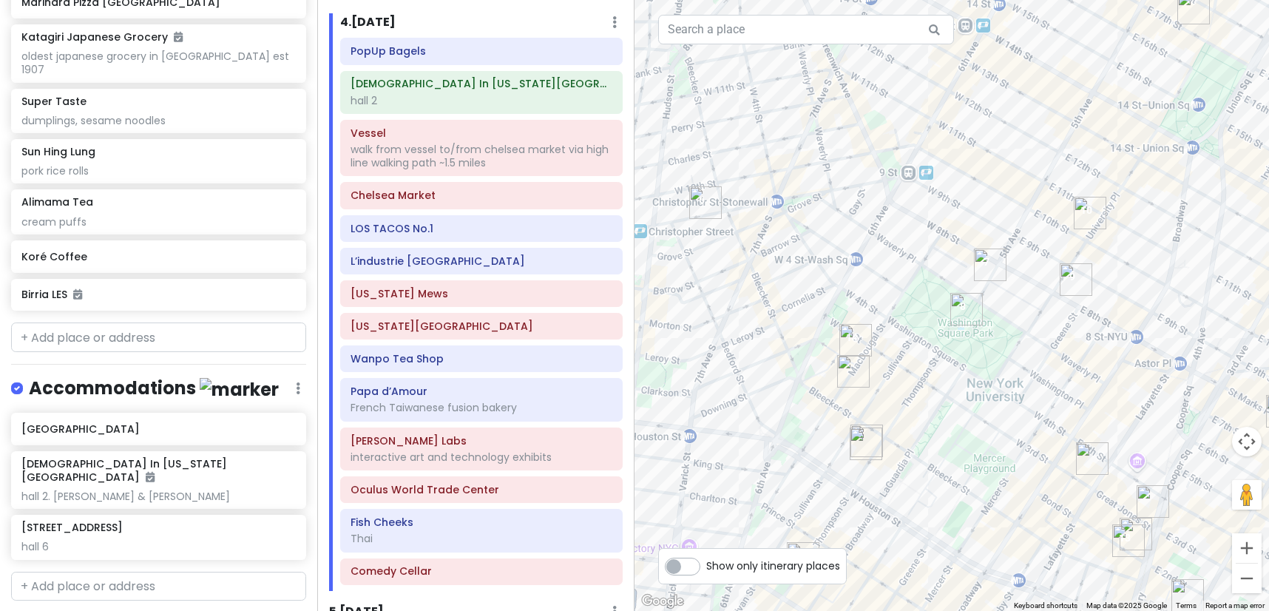
click at [847, 363] on img "7th Street Burger West Village" at bounding box center [853, 371] width 33 height 33
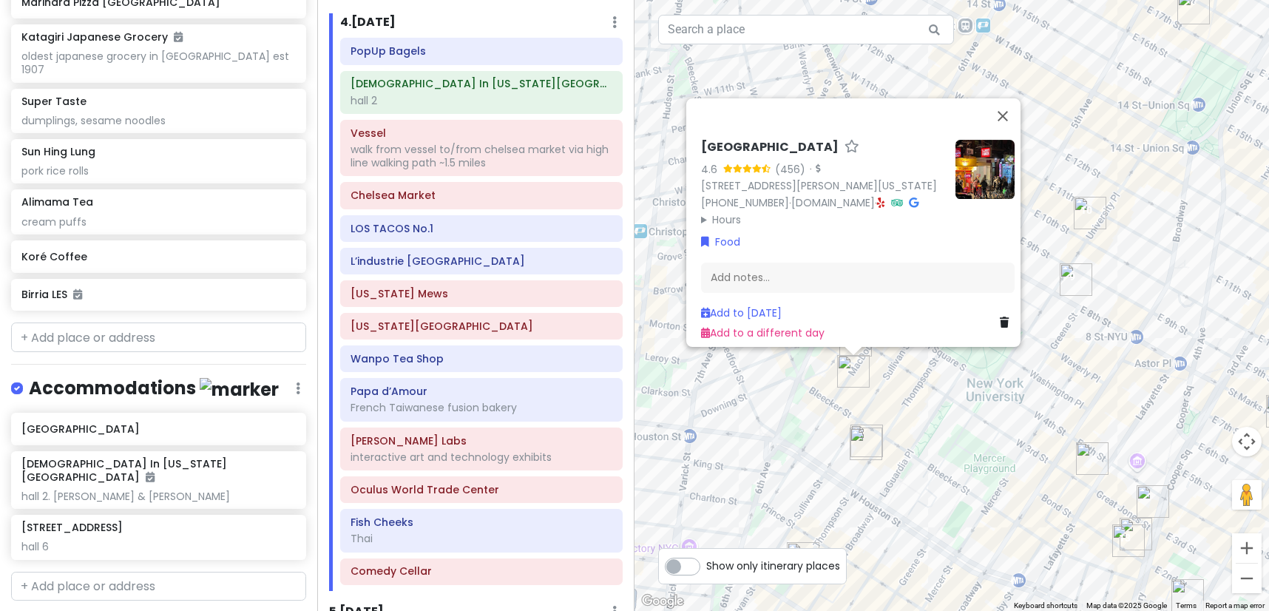
click at [959, 388] on div "[GEOGRAPHIC_DATA] 4.6 (456) · [STREET_ADDRESS][PERSON_NAME][US_STATE] [PHONE_NU…" at bounding box center [951, 305] width 634 height 611
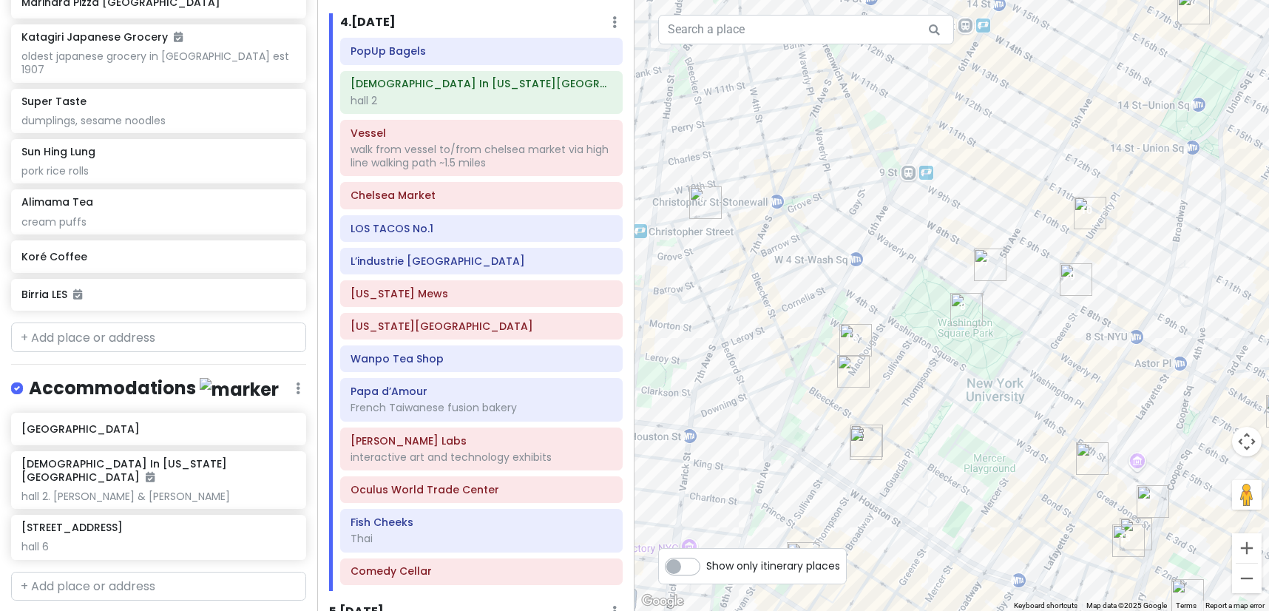
click at [1085, 458] on img "Lafayette Grand Café & Bakery" at bounding box center [1092, 458] width 33 height 33
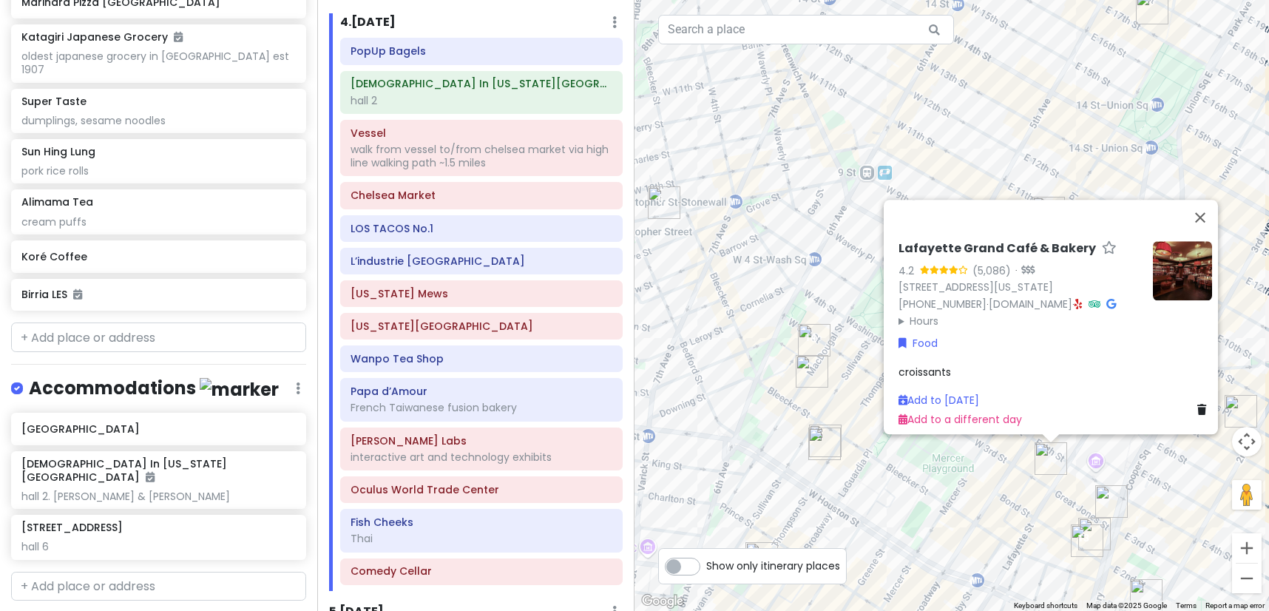
click at [1105, 495] on img "Kettl Tea - Bowery" at bounding box center [1111, 501] width 33 height 33
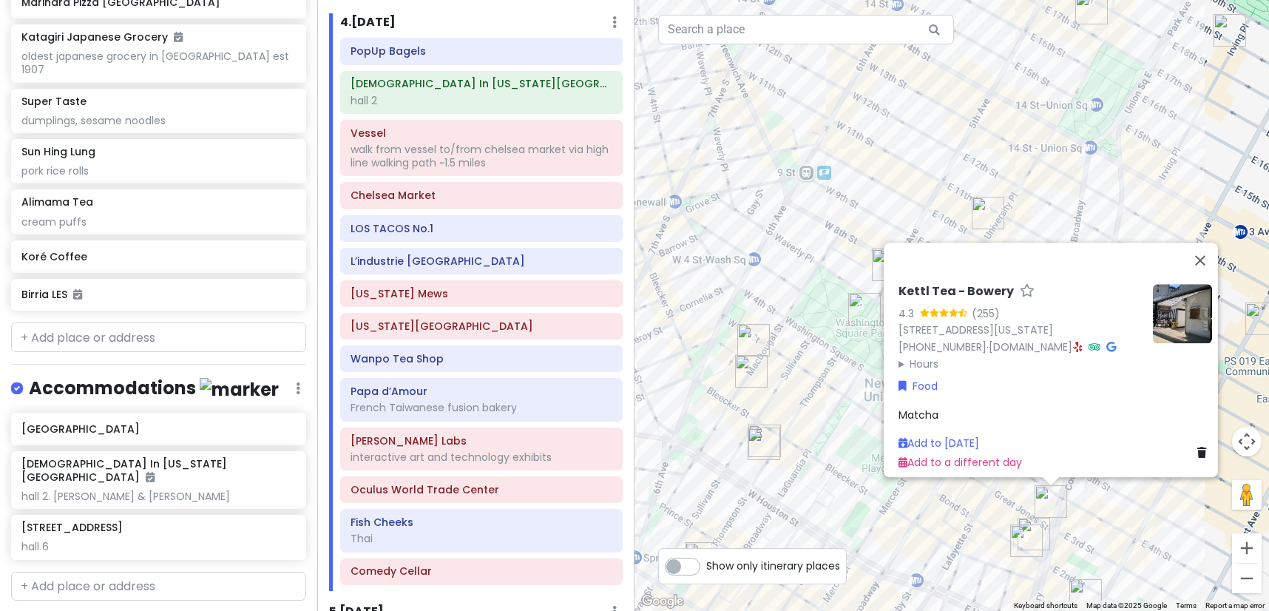
click at [1039, 528] on img "Fish Cheeks" at bounding box center [1026, 540] width 33 height 33
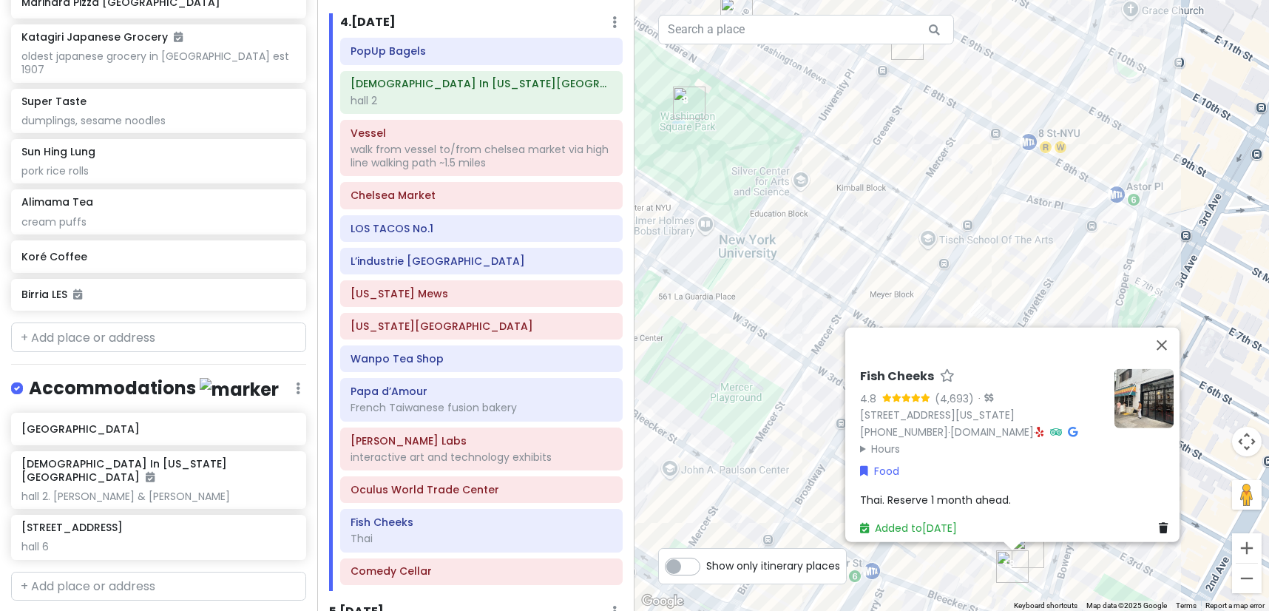
click at [1035, 546] on img "12 Matcha" at bounding box center [1027, 551] width 33 height 33
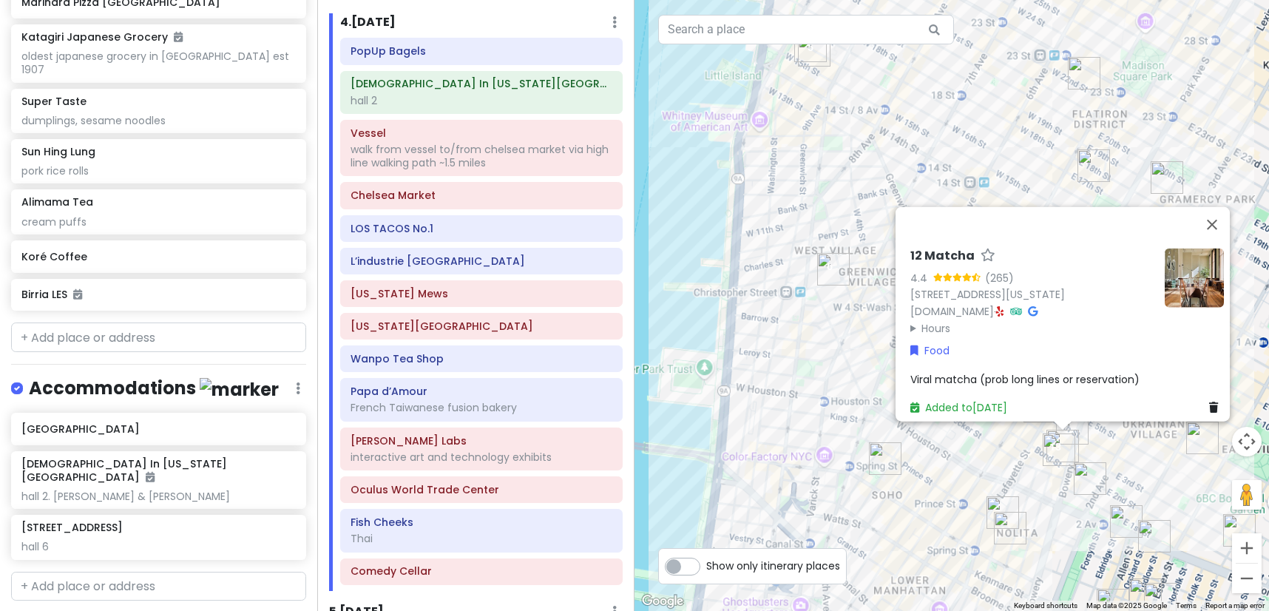
drag, startPoint x: 1031, startPoint y: 562, endPoint x: 1063, endPoint y: 452, distance: 113.9
click at [1063, 452] on img "Fish Cheeks" at bounding box center [1058, 449] width 33 height 33
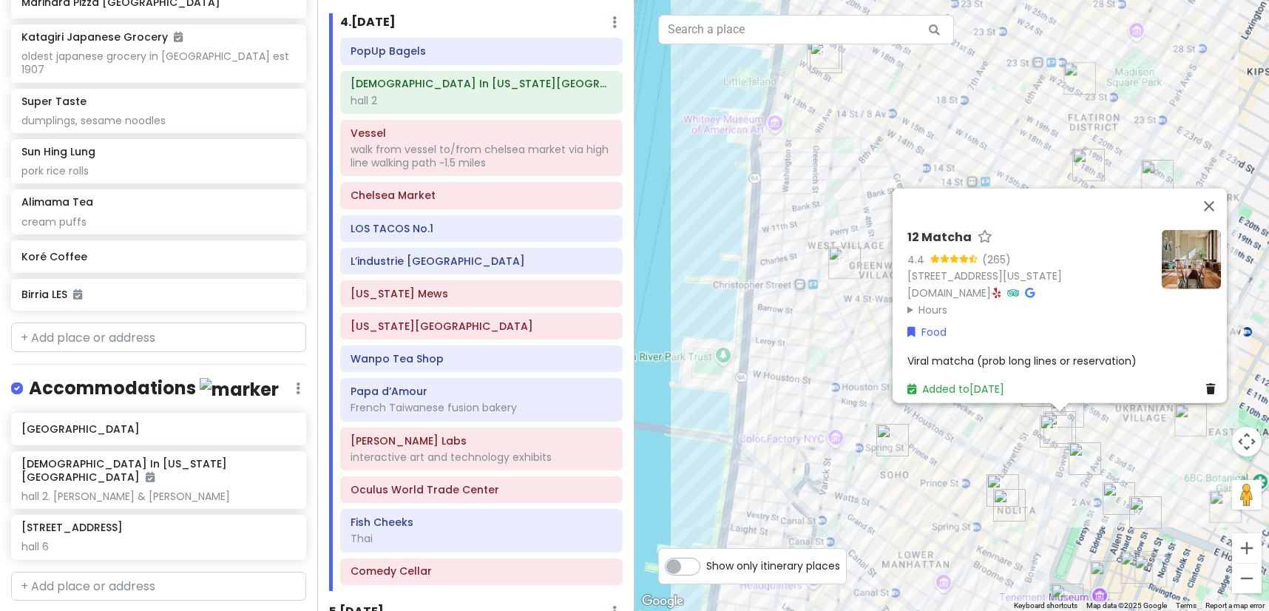
click at [1089, 462] on img "Win Son Bakery" at bounding box center [1084, 458] width 33 height 33
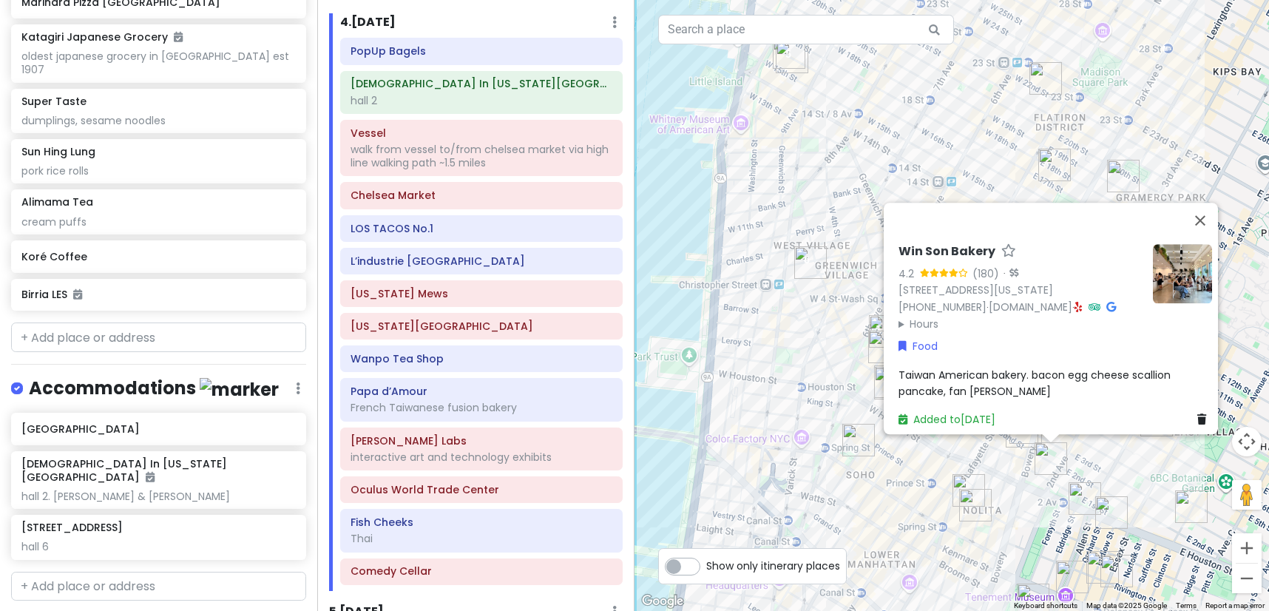
click at [969, 477] on img "7th Street Burger Soho" at bounding box center [968, 490] width 33 height 33
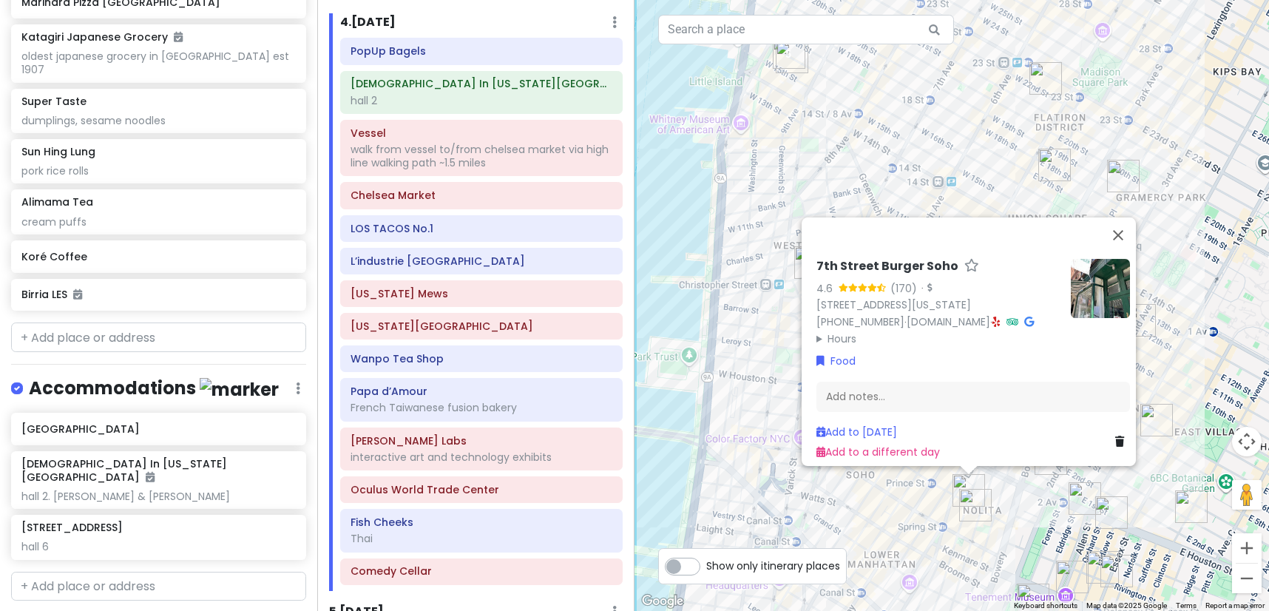
click at [988, 512] on img "FifthSip." at bounding box center [975, 505] width 33 height 33
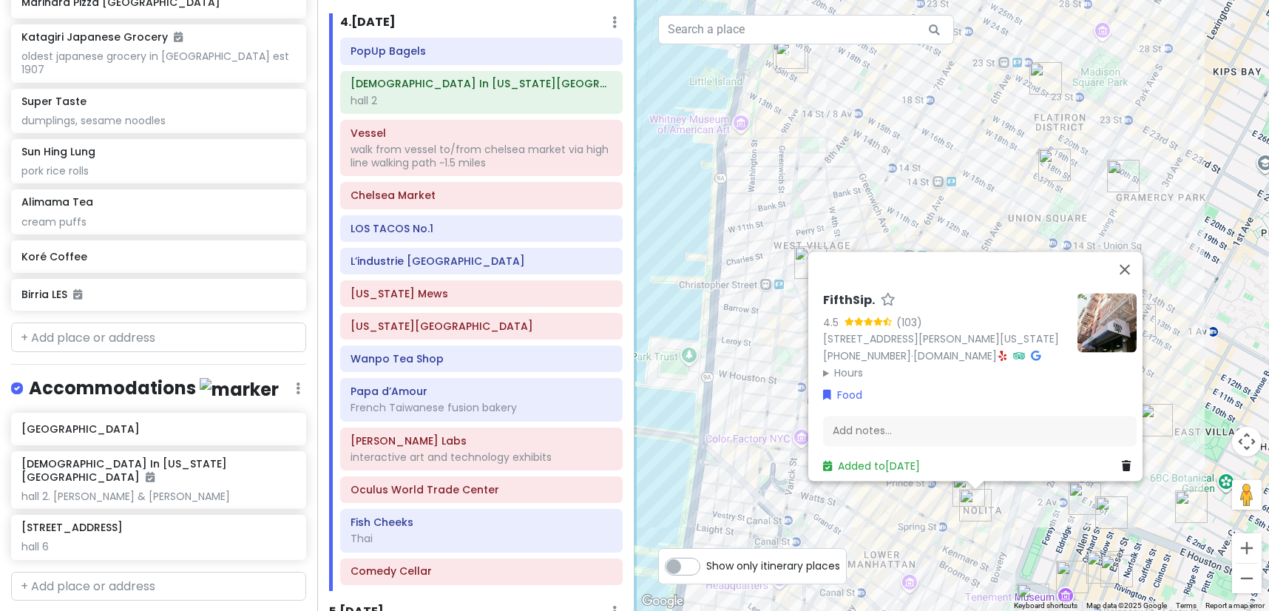
click at [1012, 523] on div "FifthSip. 4.5 (103) [STREET_ADDRESS][PERSON_NAME][US_STATE] [PHONE_NUMBER] · [D…" at bounding box center [951, 305] width 634 height 611
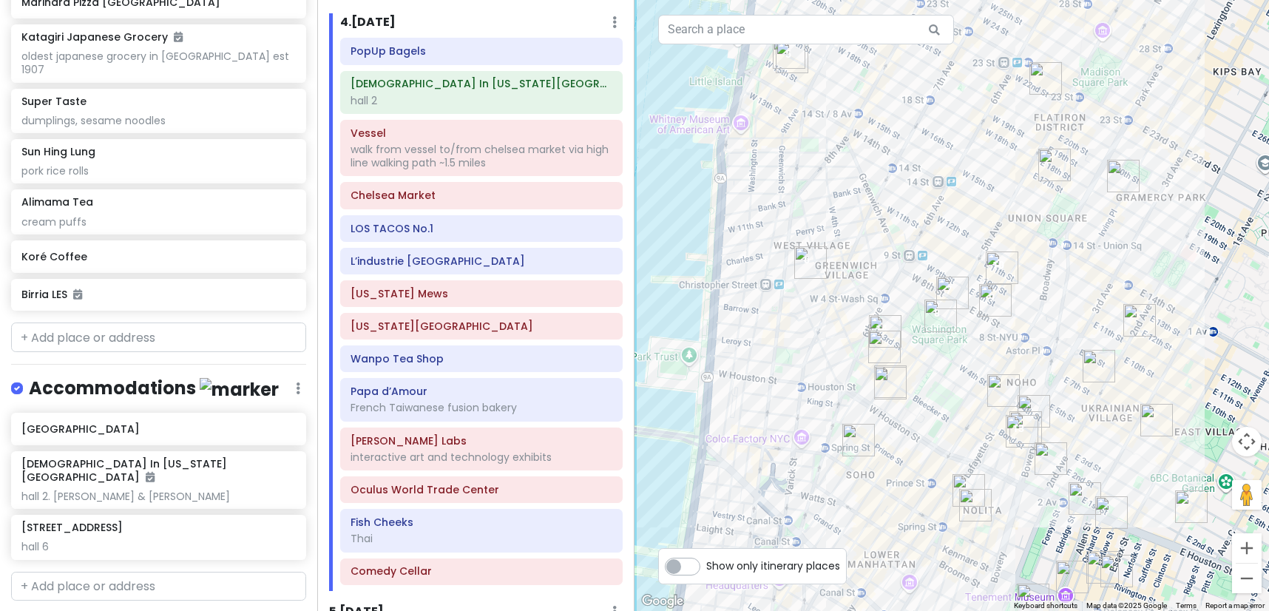
click at [1014, 431] on img "Fish Cheeks" at bounding box center [1022, 431] width 33 height 33
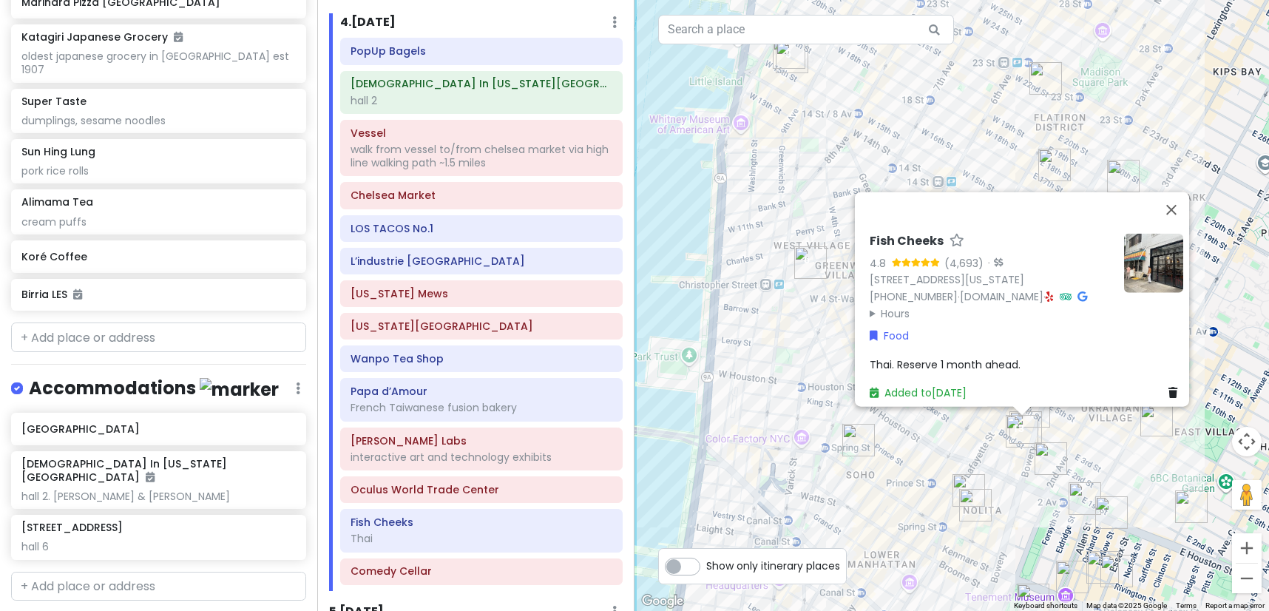
click at [975, 495] on img "FifthSip." at bounding box center [975, 505] width 33 height 33
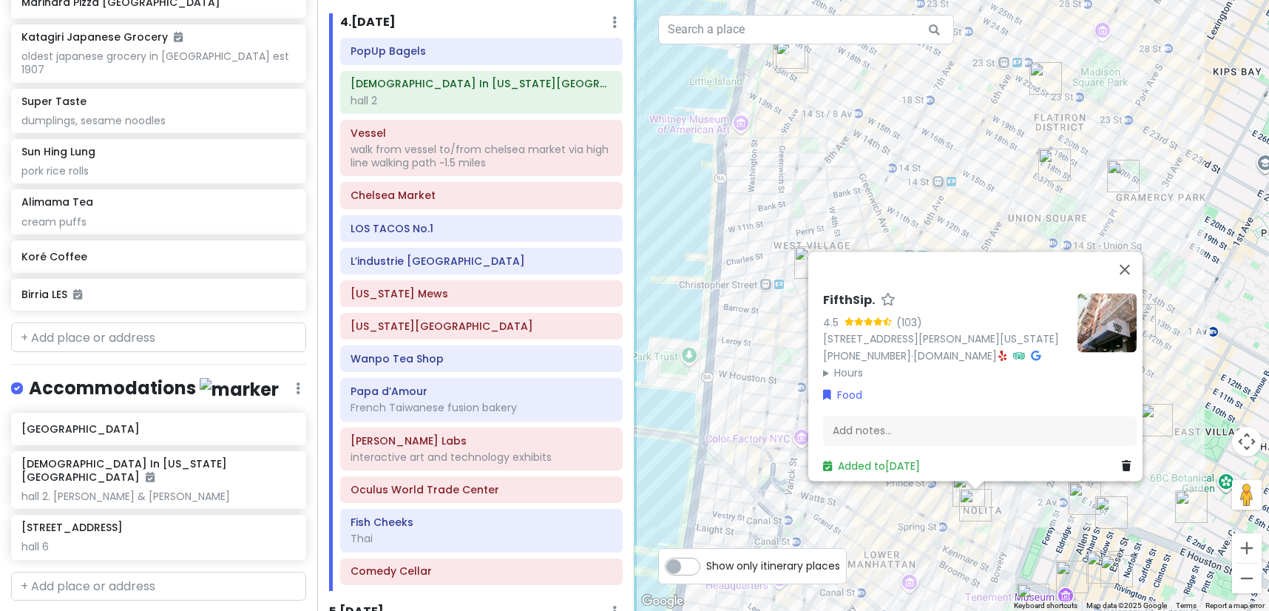
click at [992, 526] on div "FifthSip. 4.5 (103) [STREET_ADDRESS][PERSON_NAME][US_STATE] [PHONE_NUMBER] · [D…" at bounding box center [951, 305] width 634 height 611
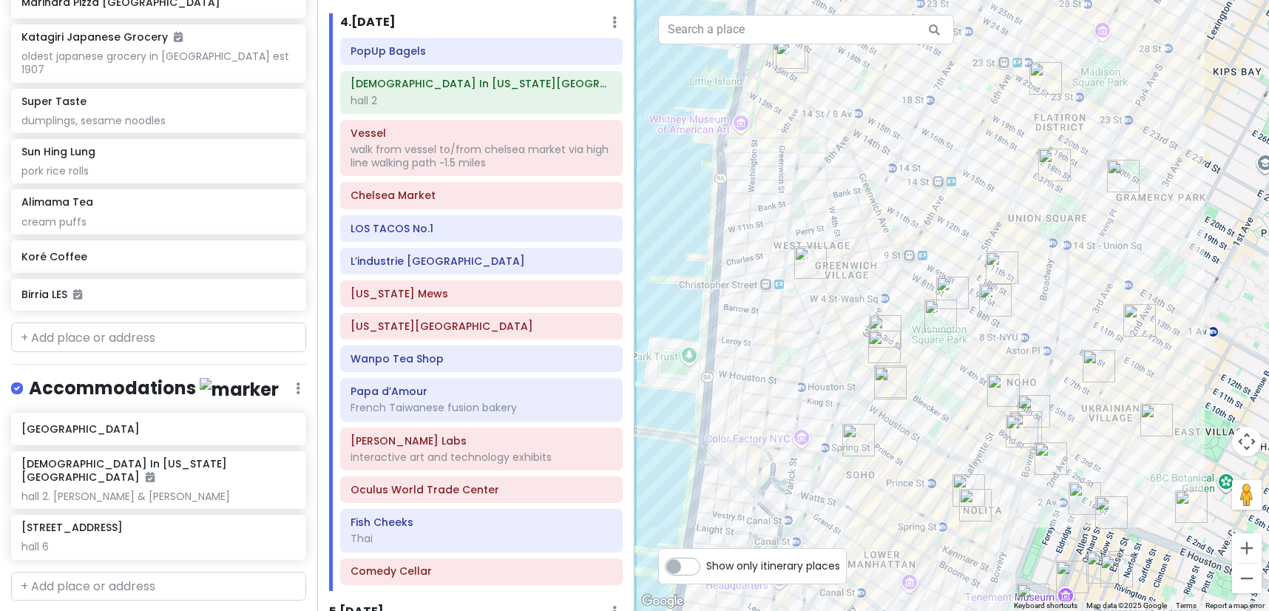
click at [861, 437] on img "Drip Drop Café, coffee shop" at bounding box center [858, 440] width 33 height 33
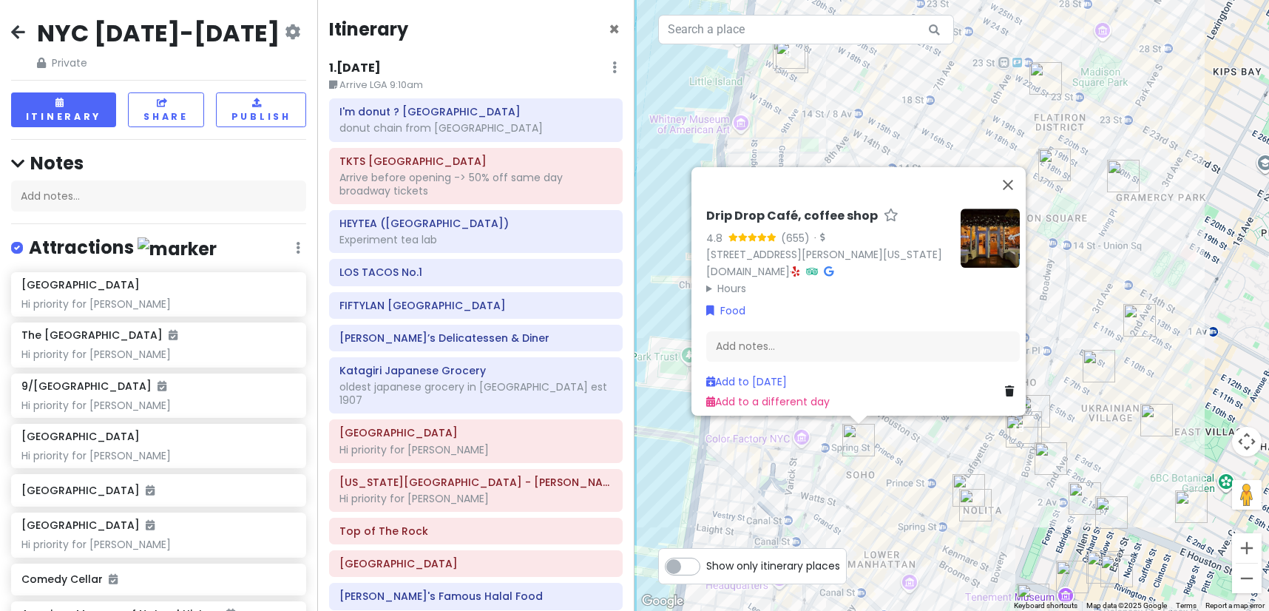
scroll to position [1939, 0]
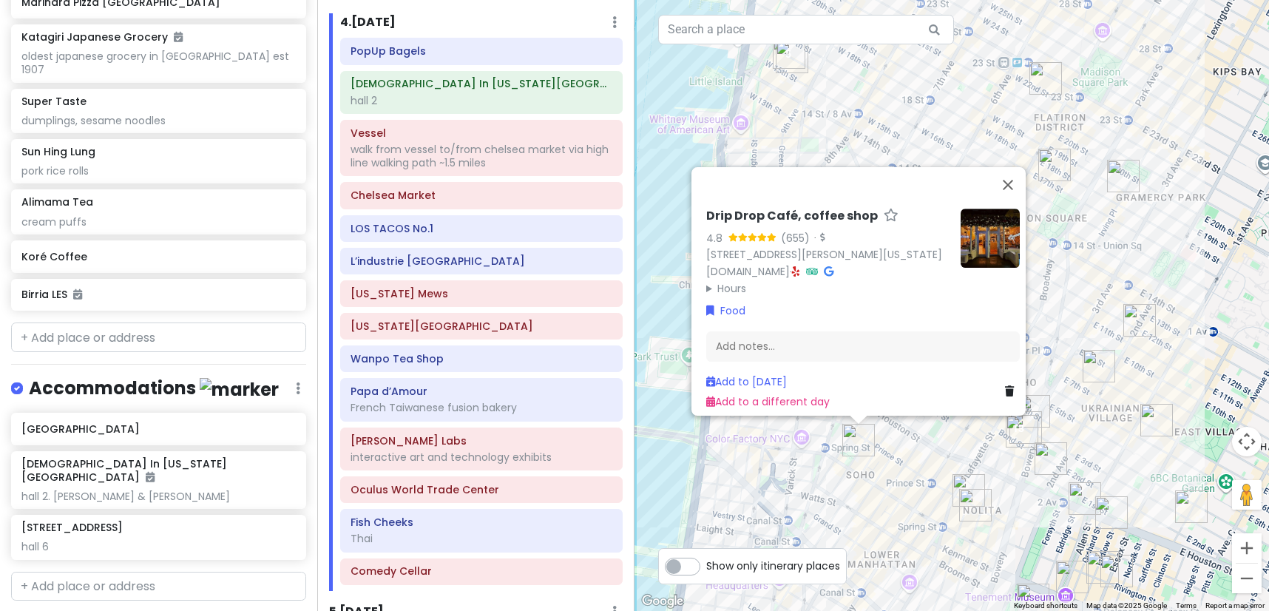
click at [929, 489] on div "Drip Drop Café, coffee shop 4.8 (655) · [STREET_ADDRESS][PERSON_NAME][US_STATE]…" at bounding box center [951, 305] width 634 height 611
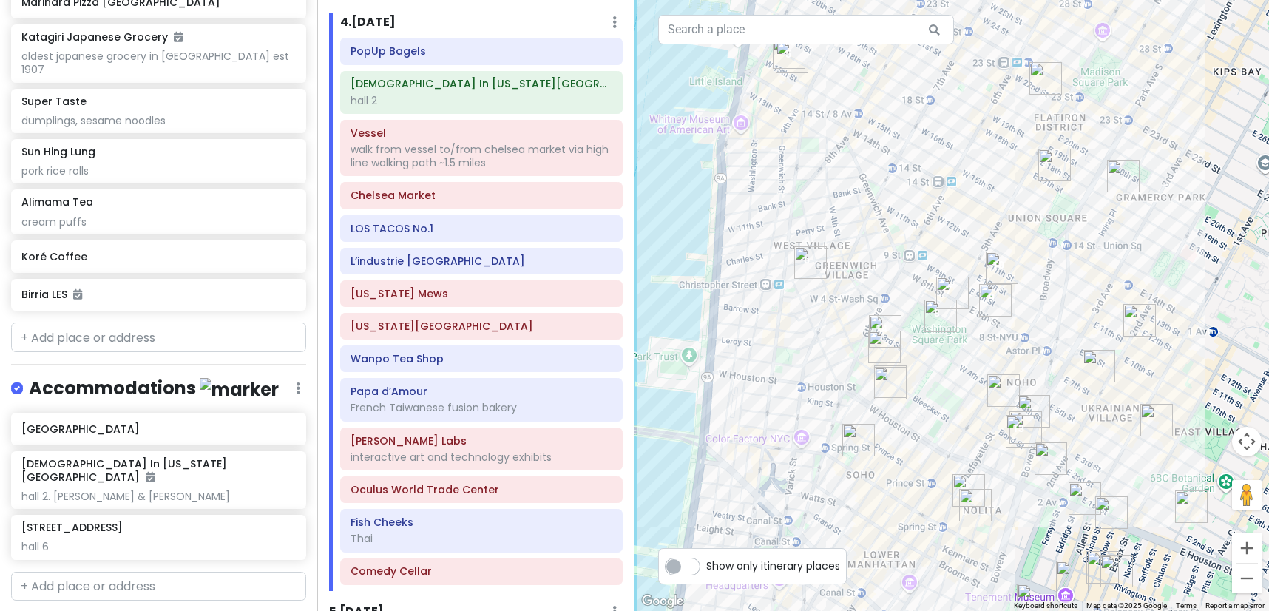
click at [884, 380] on img "Popup Bagels" at bounding box center [890, 383] width 33 height 33
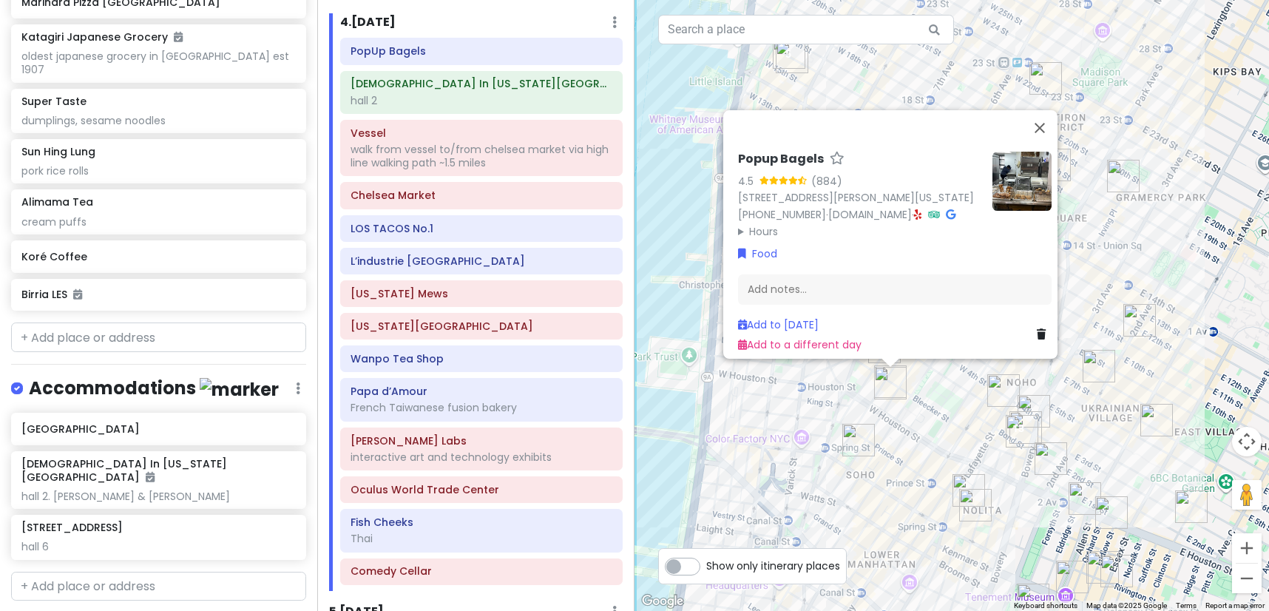
click at [926, 427] on div "Popup Bagels 4.5 (884) [STREET_ADDRESS][PERSON_NAME][US_STATE] [PHONE_NUMBER] ·…" at bounding box center [951, 305] width 634 height 611
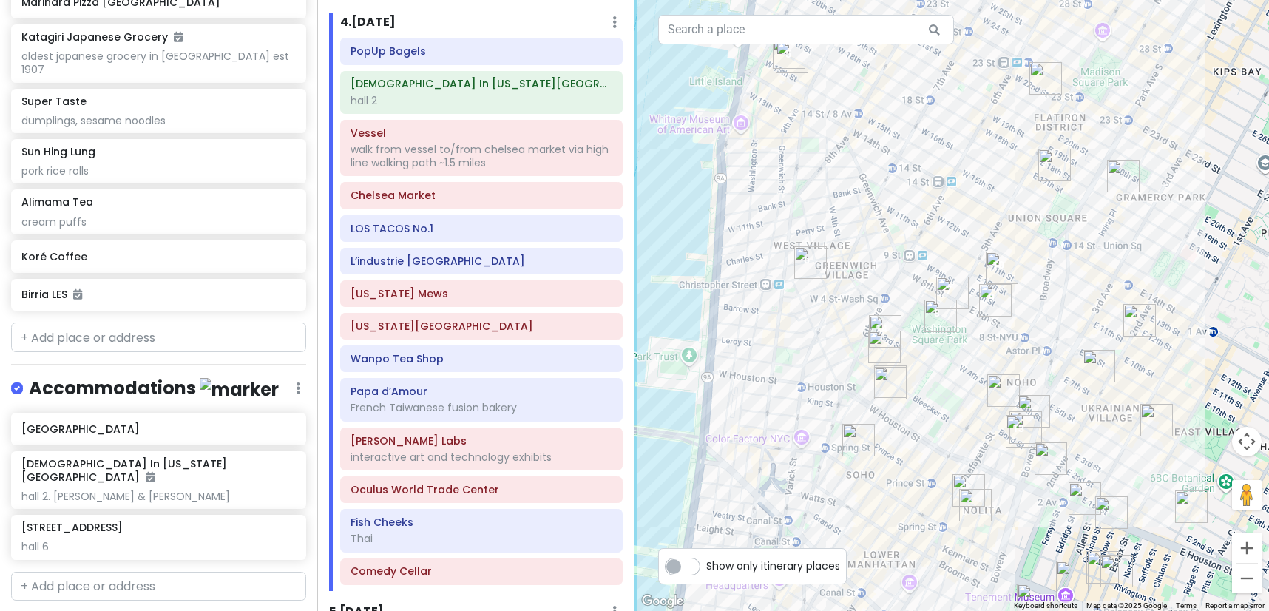
click at [872, 345] on img "7th Street Burger West Village" at bounding box center [884, 346] width 33 height 33
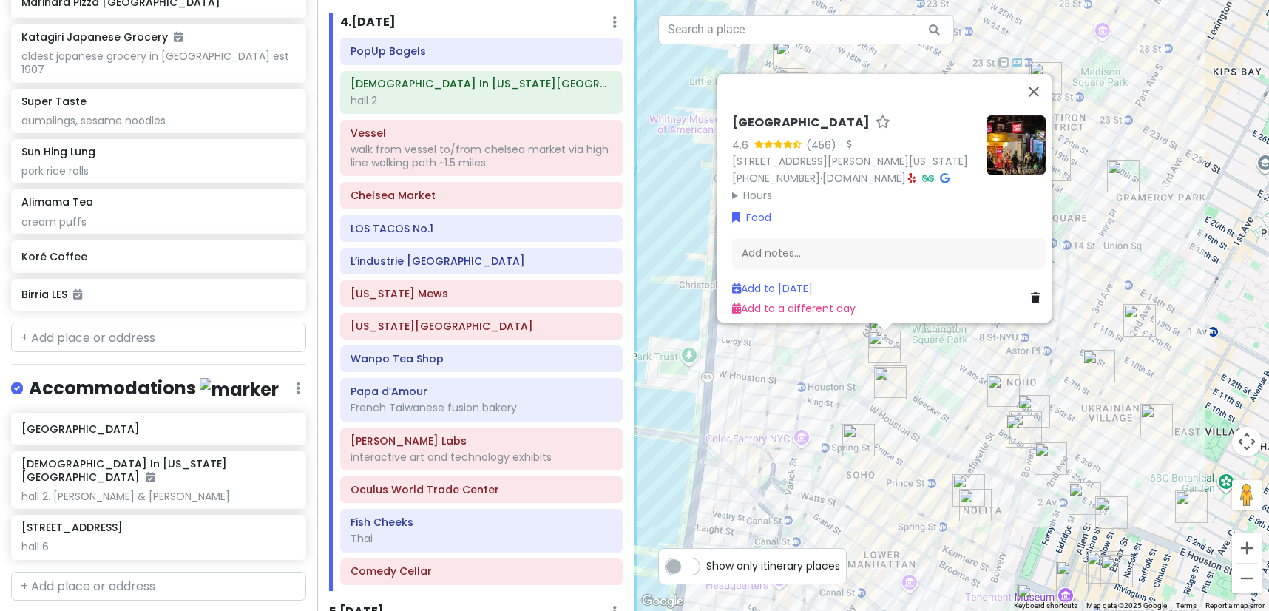
click at [838, 359] on div "[GEOGRAPHIC_DATA] 4.6 (456) · [STREET_ADDRESS][PERSON_NAME][US_STATE] [PHONE_NU…" at bounding box center [951, 305] width 634 height 611
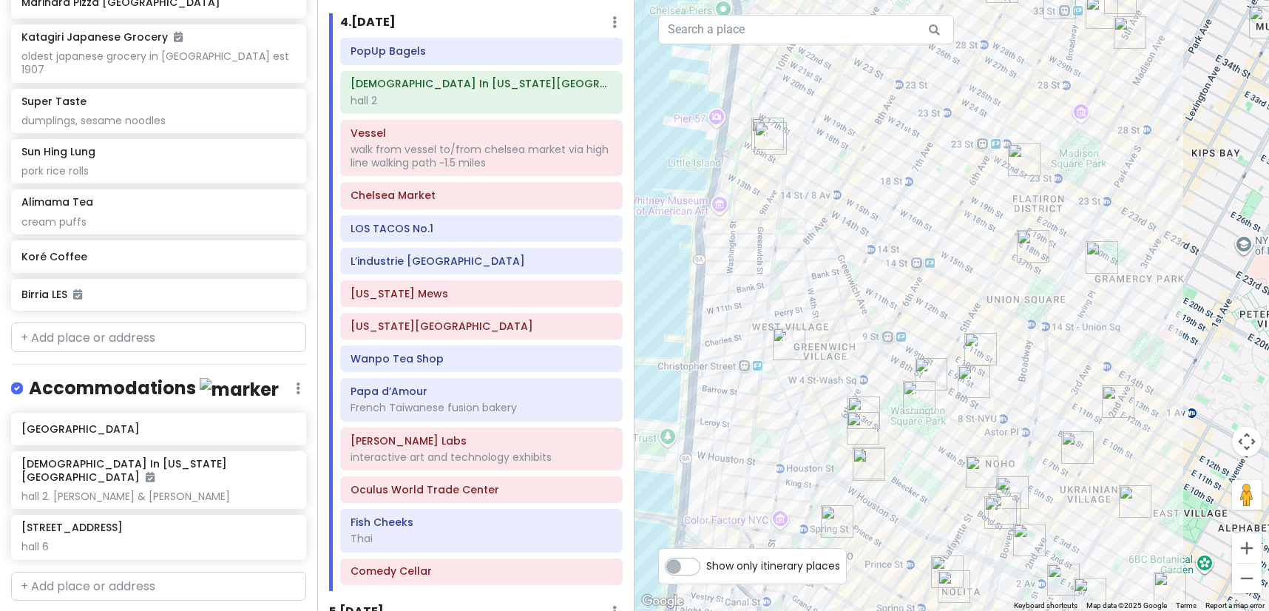
drag, startPoint x: 863, startPoint y: 285, endPoint x: 839, endPoint y: 372, distance: 90.4
click at [839, 372] on div at bounding box center [951, 305] width 634 height 611
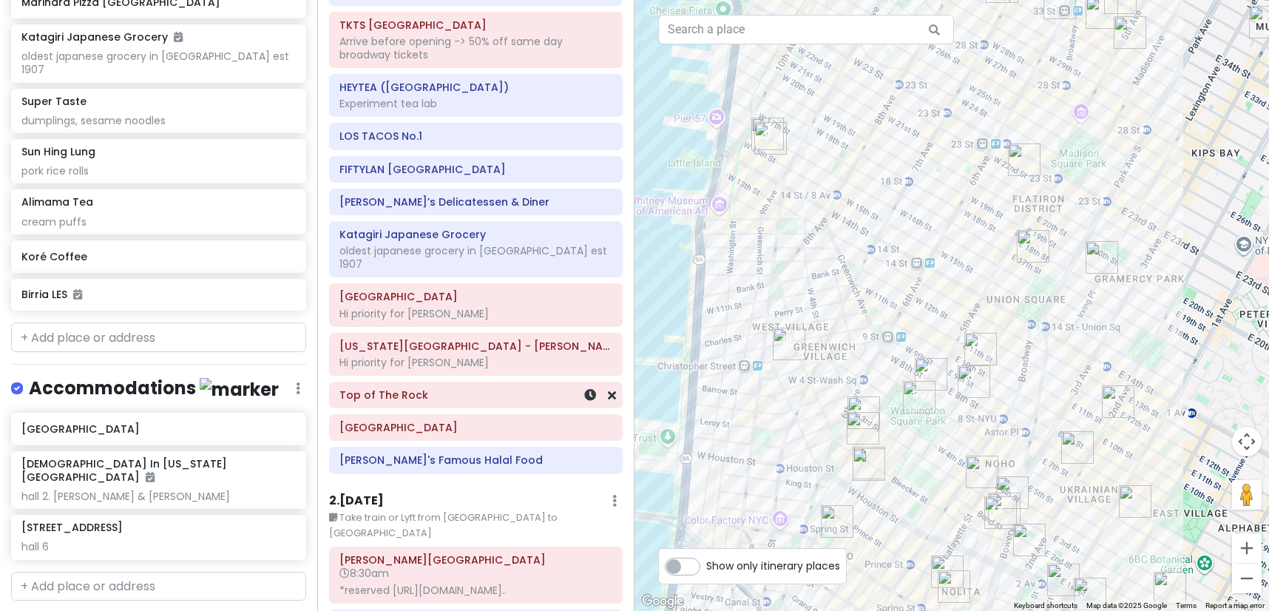
scroll to position [0, 0]
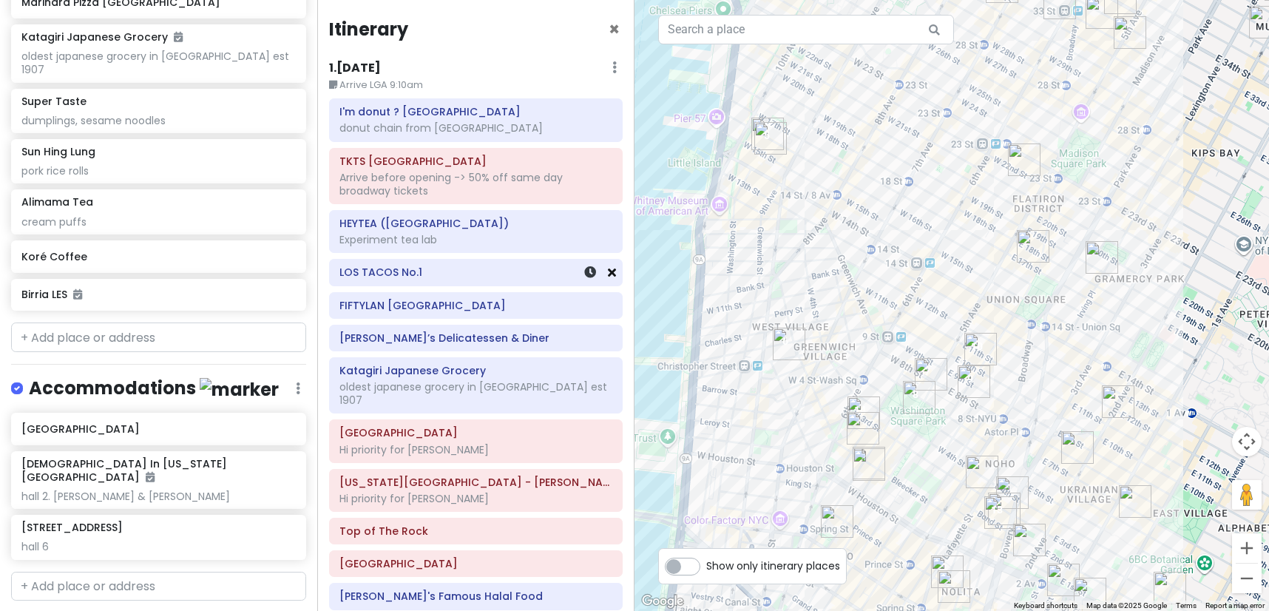
click at [608, 274] on icon at bounding box center [612, 272] width 8 height 12
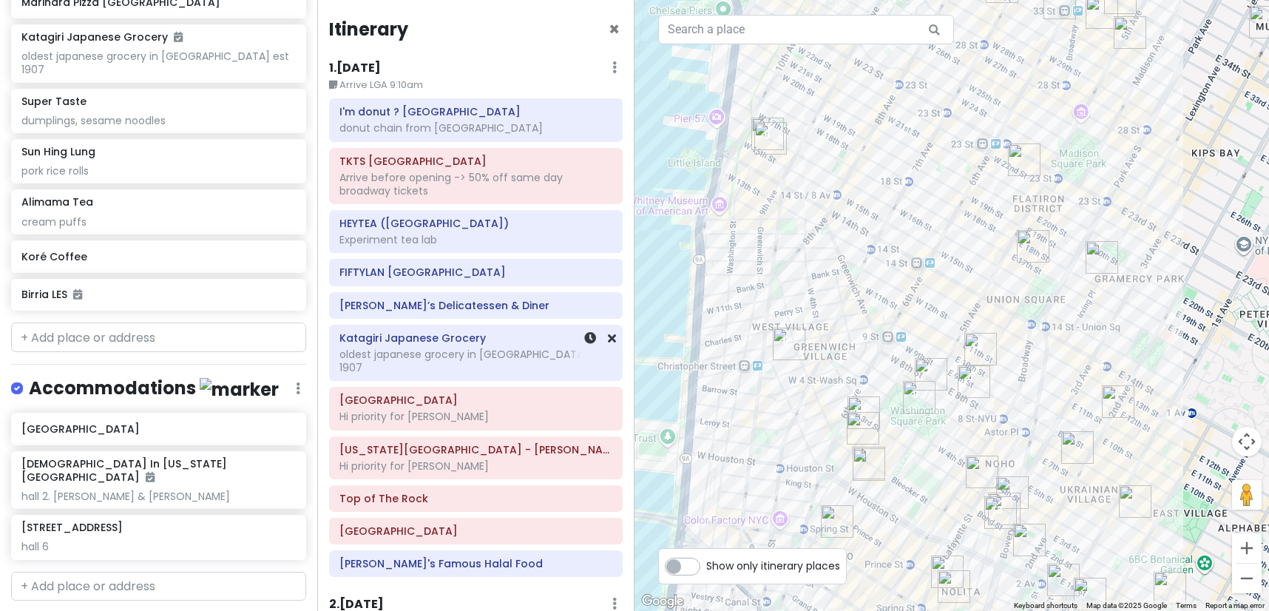
click at [472, 343] on h6 "Katagiri Japanese Grocery" at bounding box center [475, 337] width 273 height 13
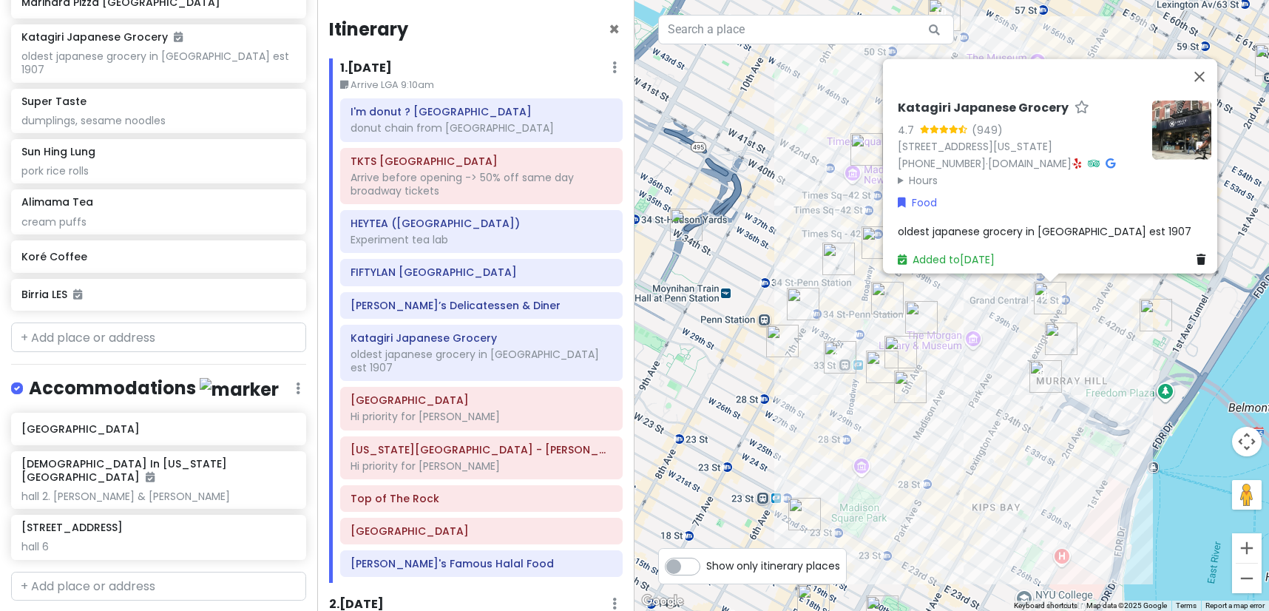
click at [1174, 120] on img at bounding box center [1181, 130] width 59 height 59
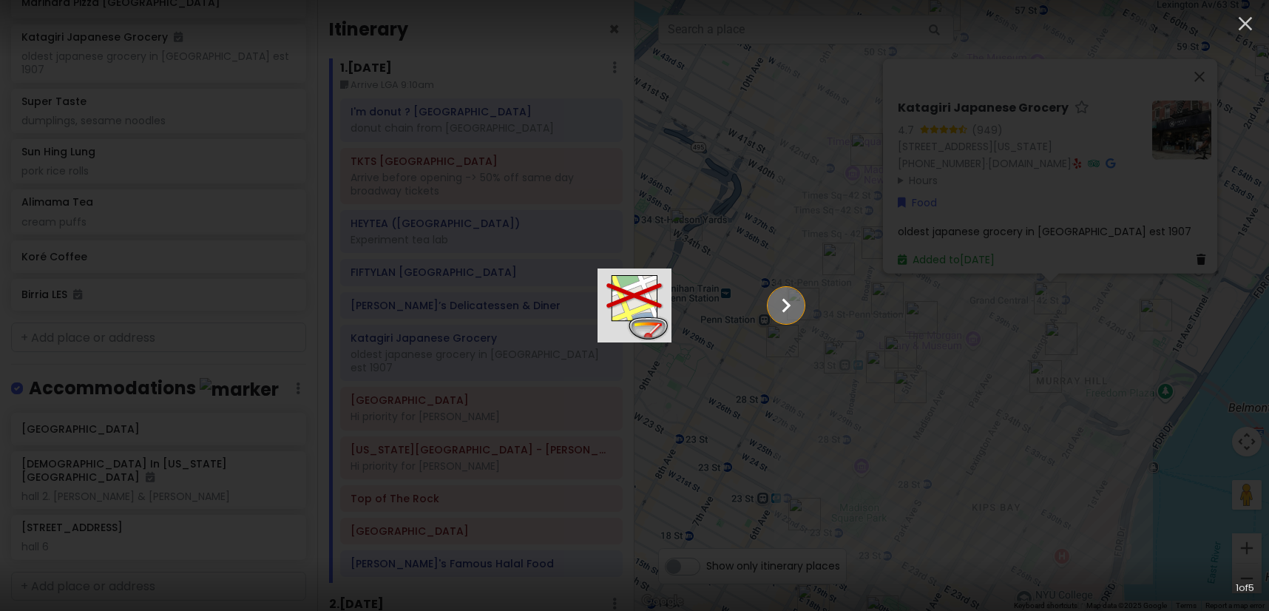
click at [800, 305] on icon "Show slide 2 of 5" at bounding box center [786, 305] width 28 height 35
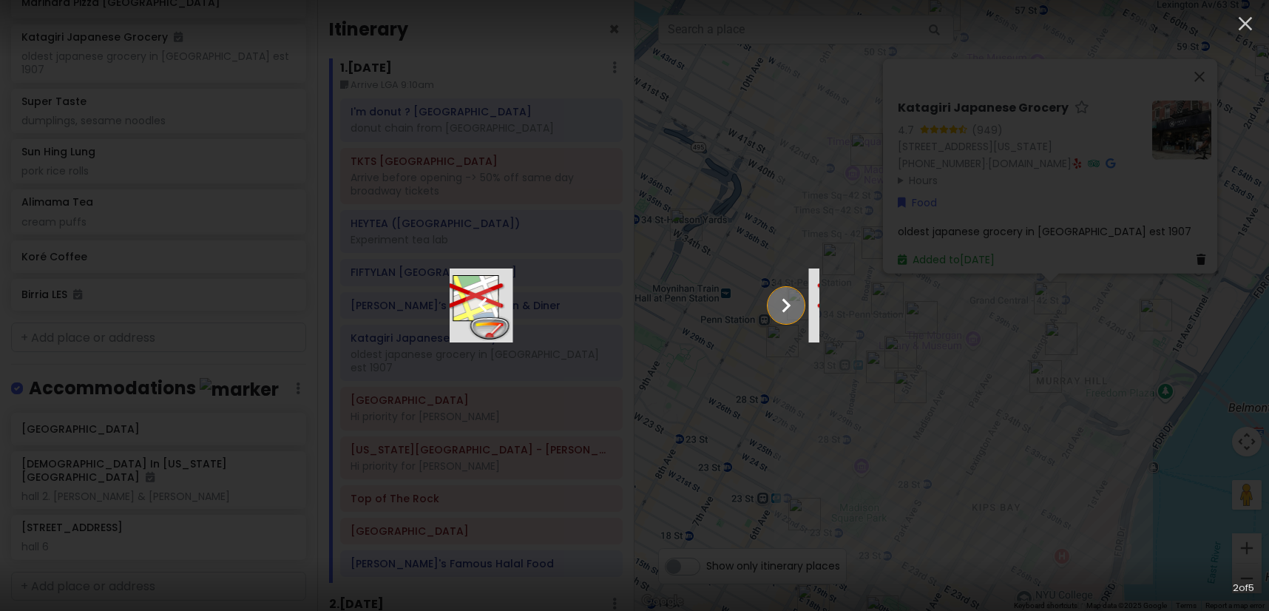
click at [800, 305] on icon "Show slide 3 of 5" at bounding box center [786, 305] width 28 height 35
click at [800, 305] on icon "Show slide 4 of 5" at bounding box center [786, 305] width 28 height 35
click at [800, 305] on icon "Show slide 5 of 5" at bounding box center [786, 305] width 28 height 35
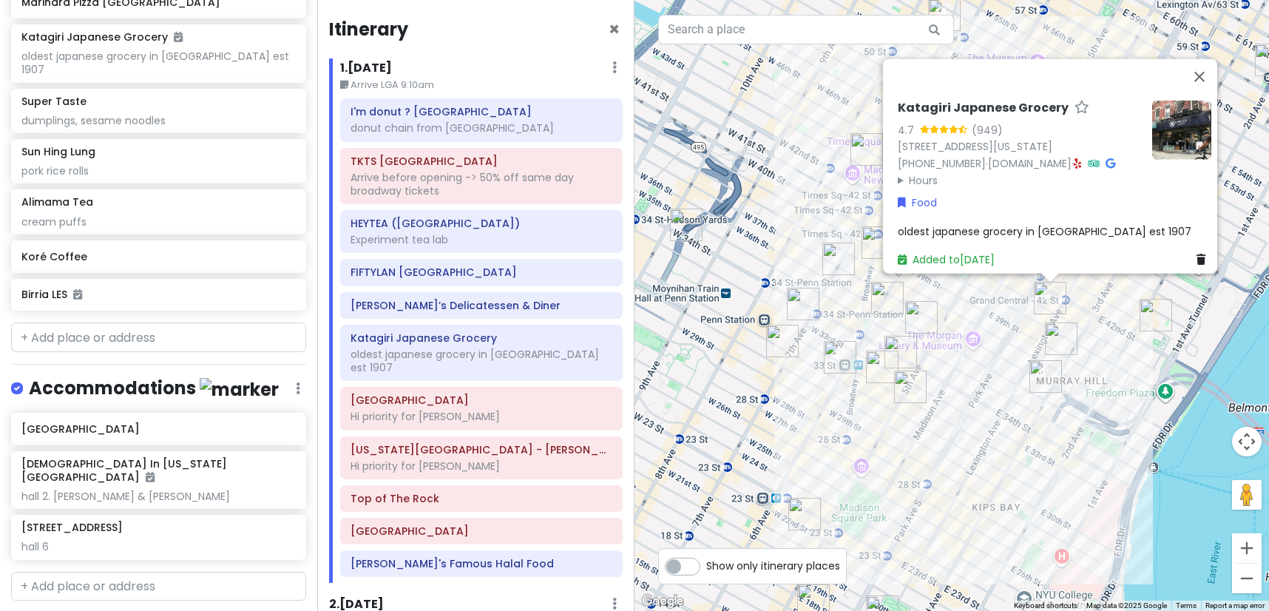
click at [767, 413] on div "Katagiri Japanese Grocery 4.7 (949) 370 Lexington Ave, New York, NY 10017, USA …" at bounding box center [951, 305] width 634 height 611
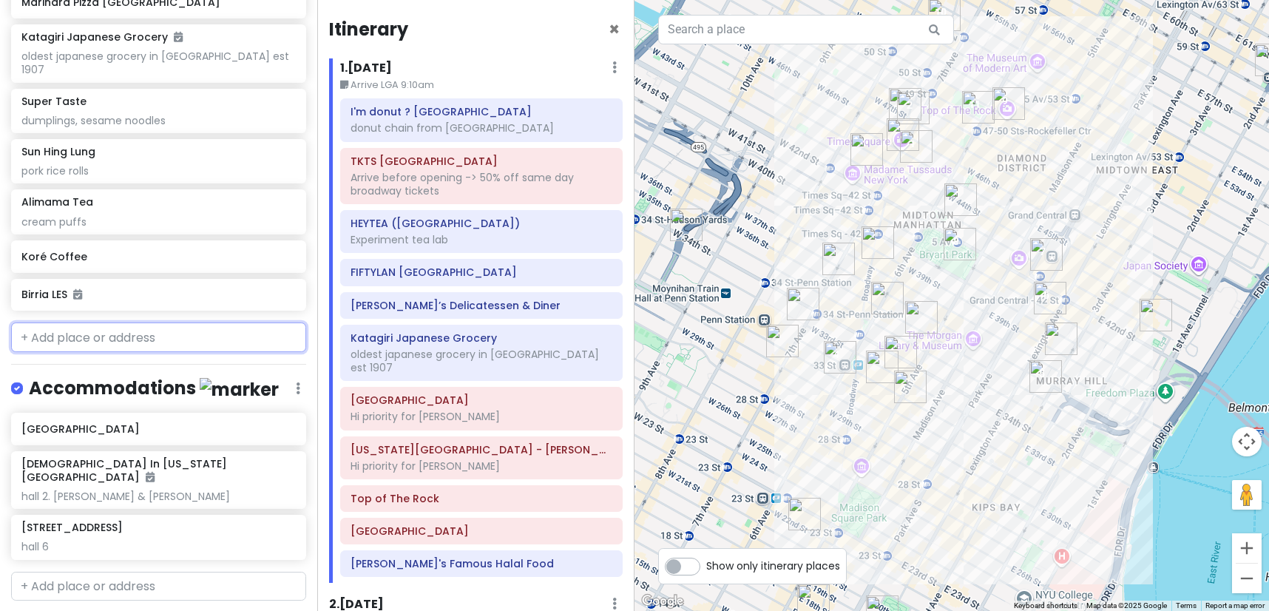
click at [82, 322] on input "text" at bounding box center [158, 337] width 295 height 30
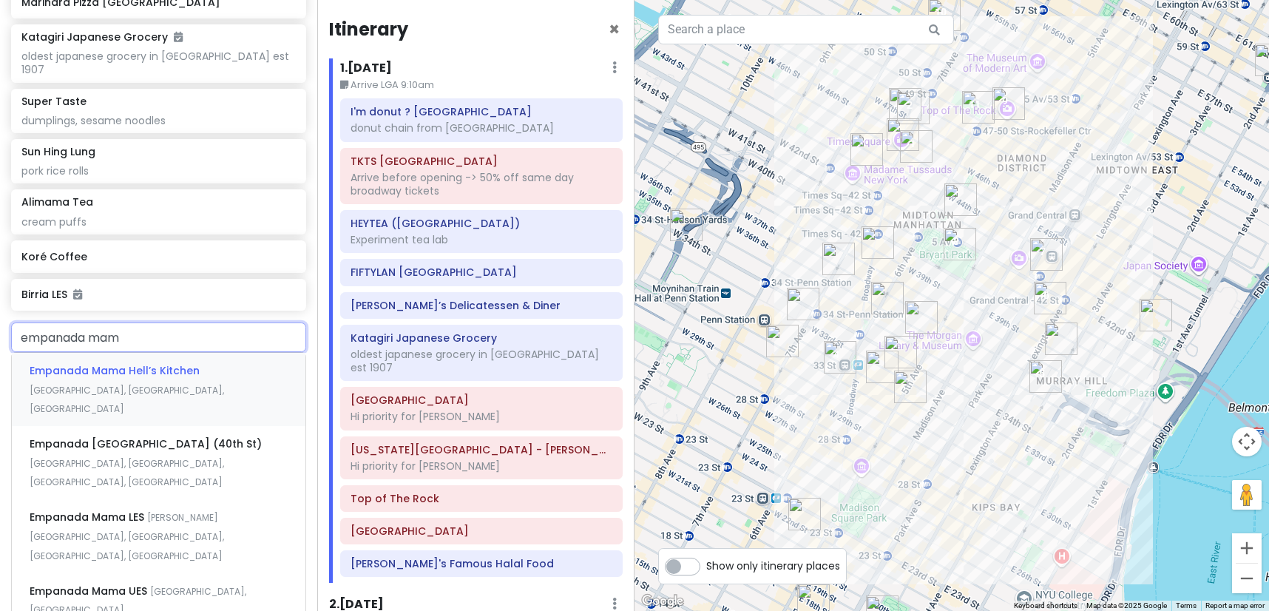
type input "empanada mama"
click at [116, 457] on span "West 40th Street, Manhattan, NY, USA" at bounding box center [127, 473] width 194 height 32
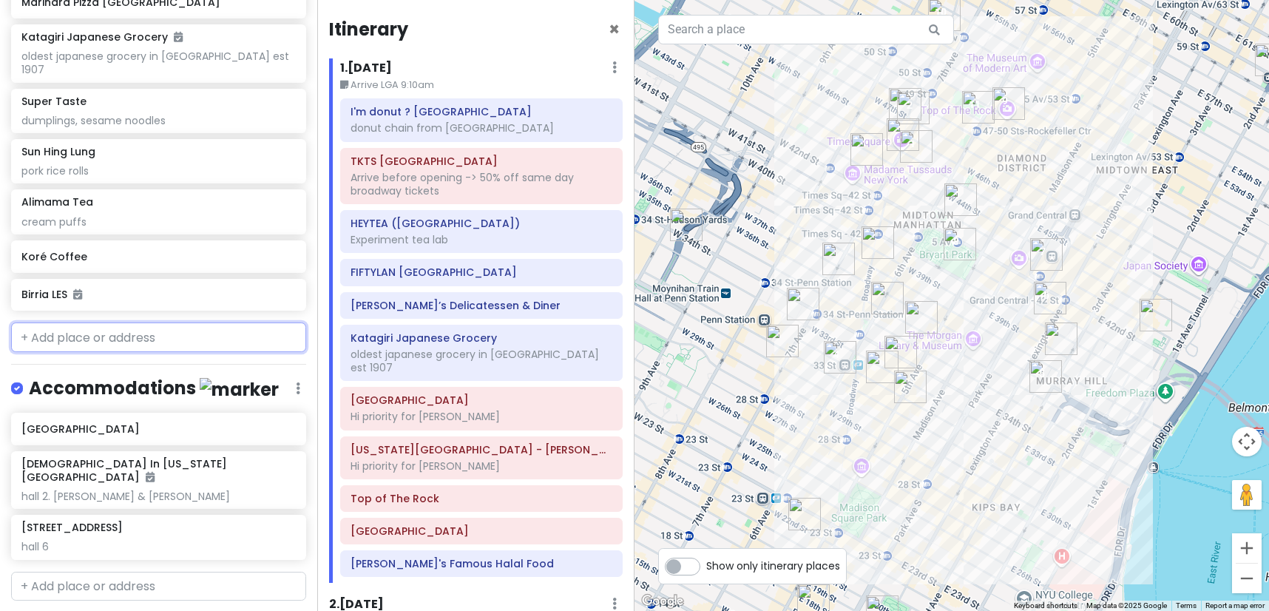
scroll to position [5193, 0]
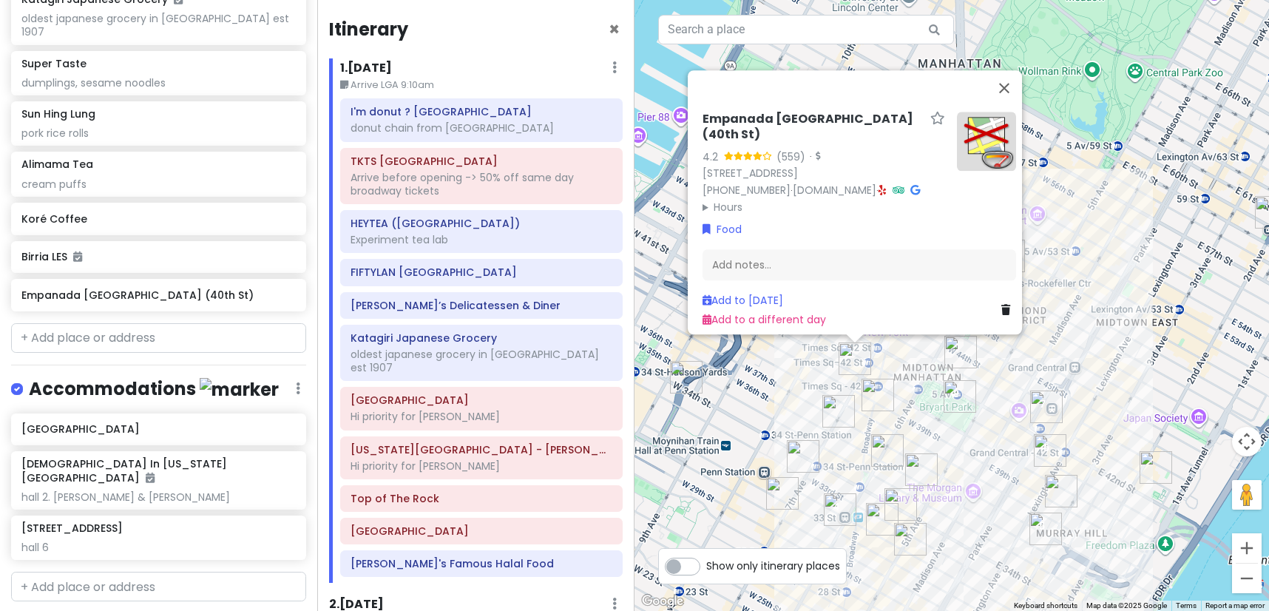
click at [898, 361] on div "Empanada Mama Times Square (40th St) 4.2 (559) · 200 W 40th St, Manhattan, NY 1…" at bounding box center [951, 305] width 634 height 611
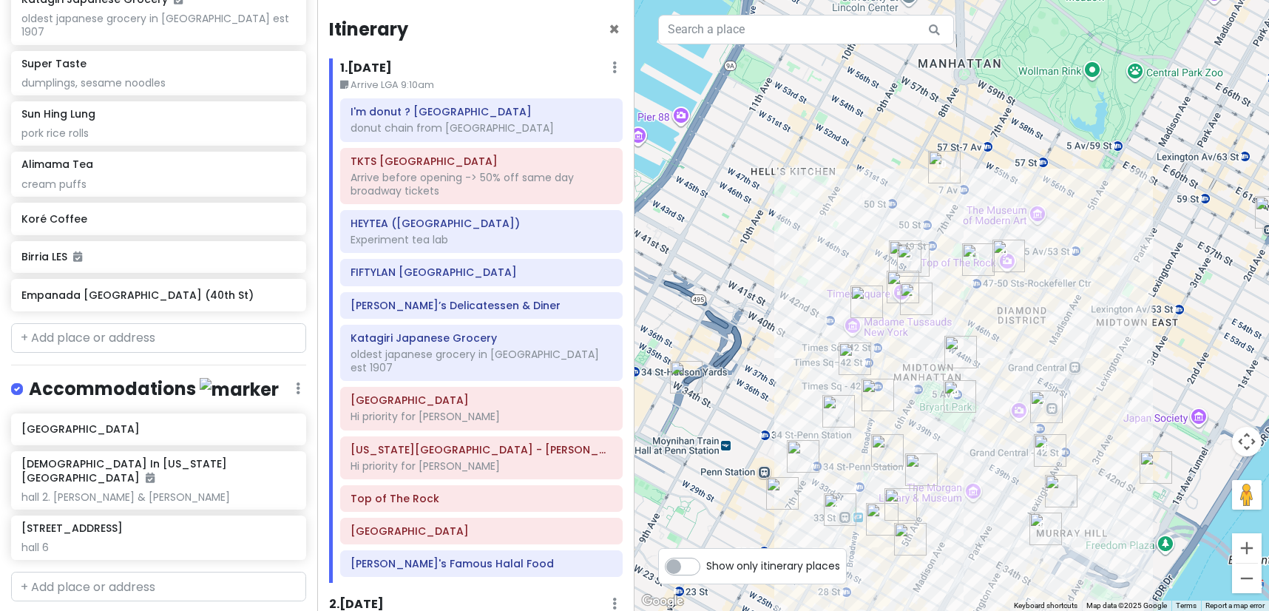
click at [850, 352] on img "Empanada Mama Times Square (40th St)" at bounding box center [854, 358] width 33 height 33
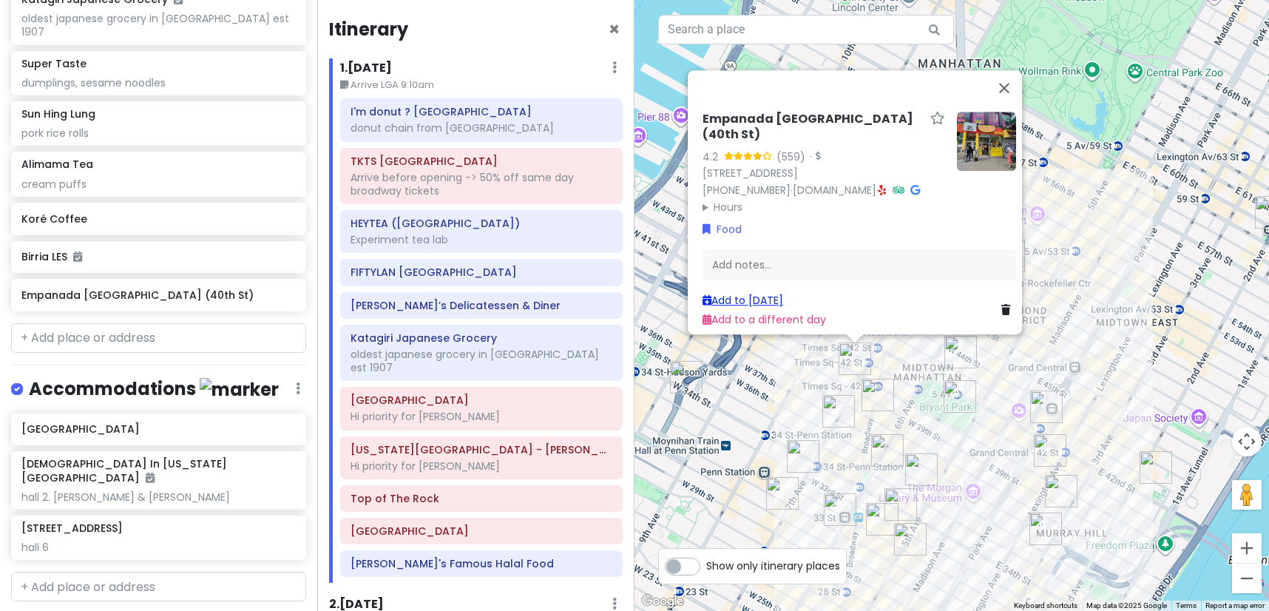
click at [724, 297] on link "Add to [DATE]" at bounding box center [742, 300] width 81 height 15
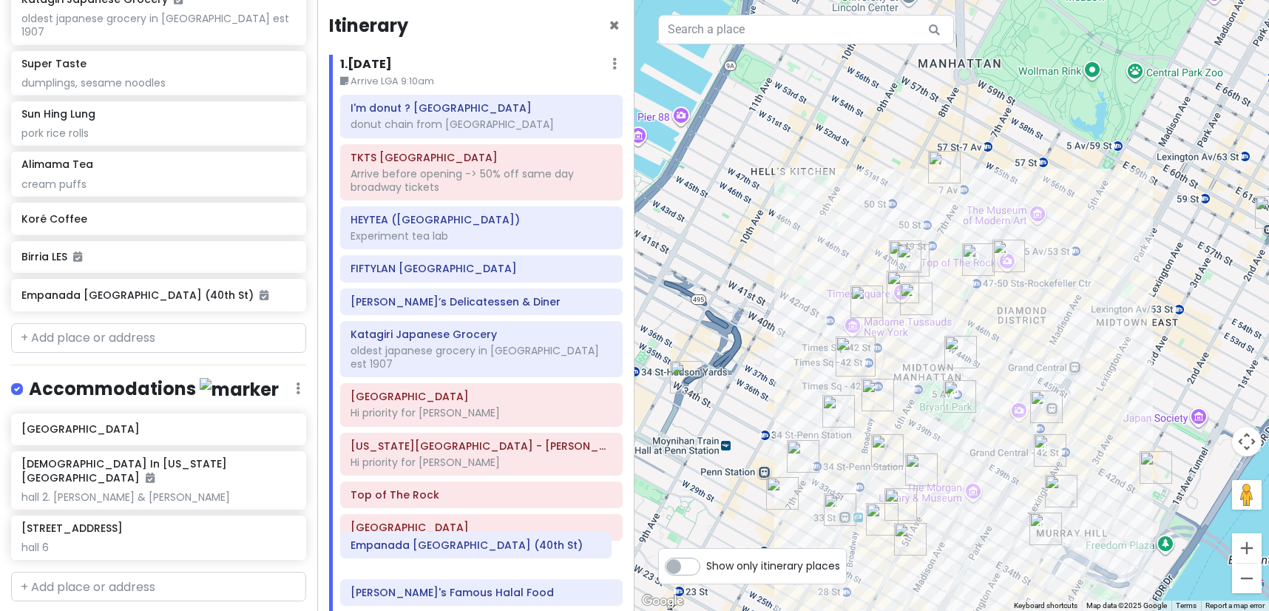
scroll to position [7, 0]
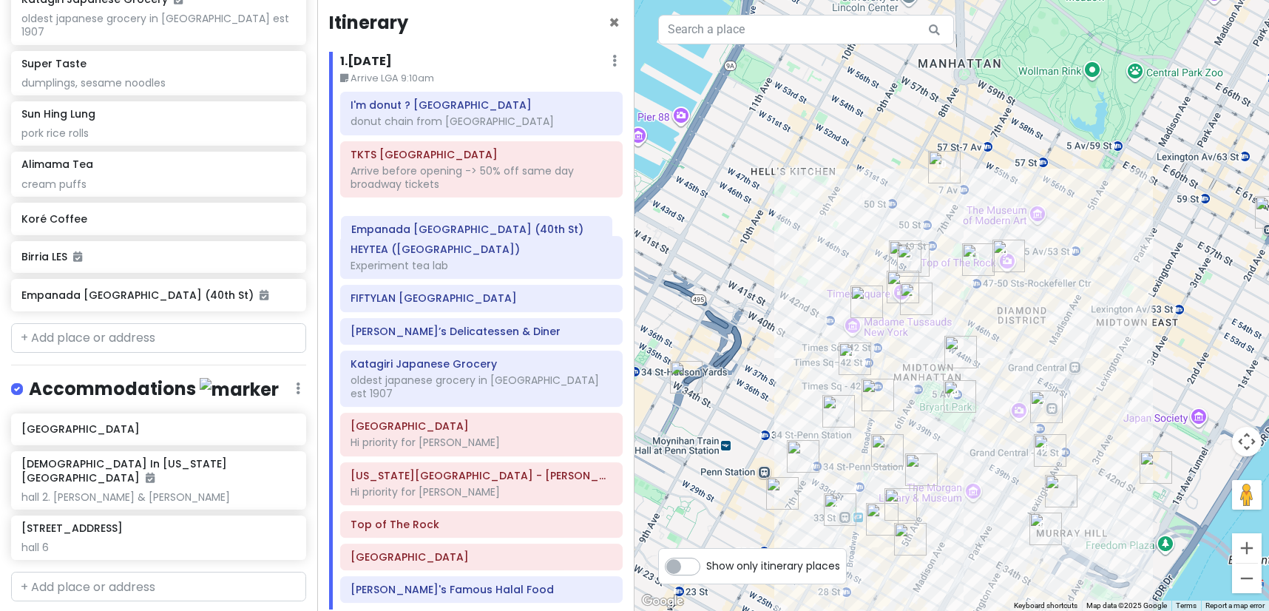
drag, startPoint x: 408, startPoint y: 591, endPoint x: 409, endPoint y: 237, distance: 353.4
click at [409, 237] on div "I'm donut ? times square donut chain from Japan TKTS Times Square Arrive before…" at bounding box center [481, 350] width 305 height 517
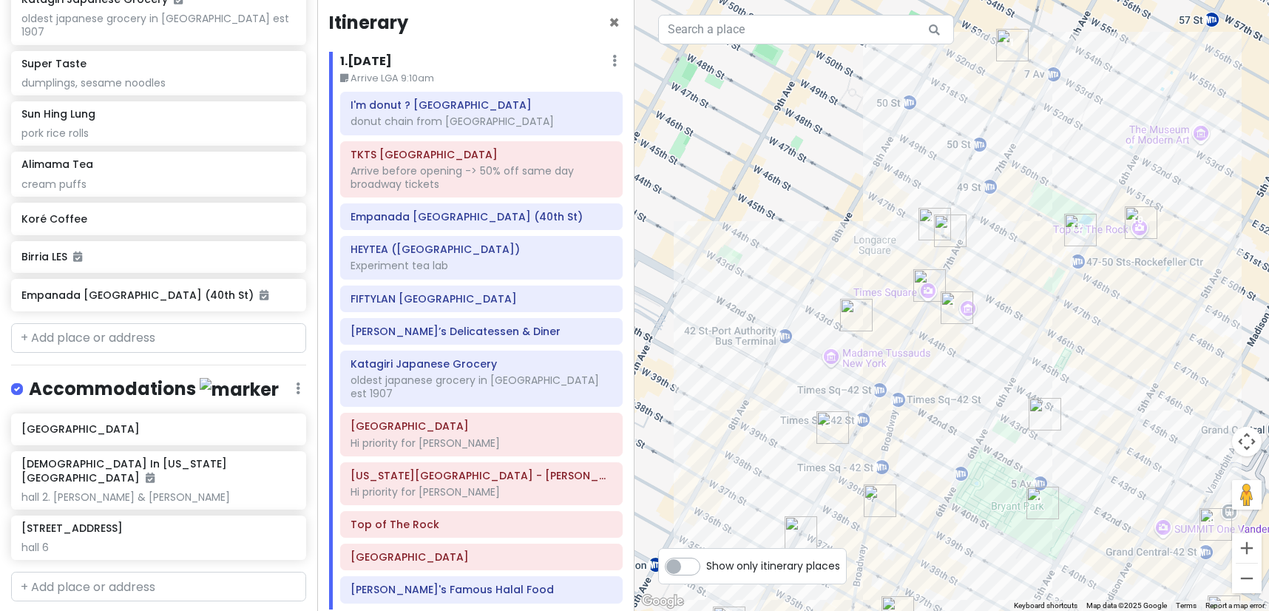
click at [831, 411] on img "Empanada Mama Times Square (40th St)" at bounding box center [832, 427] width 33 height 33
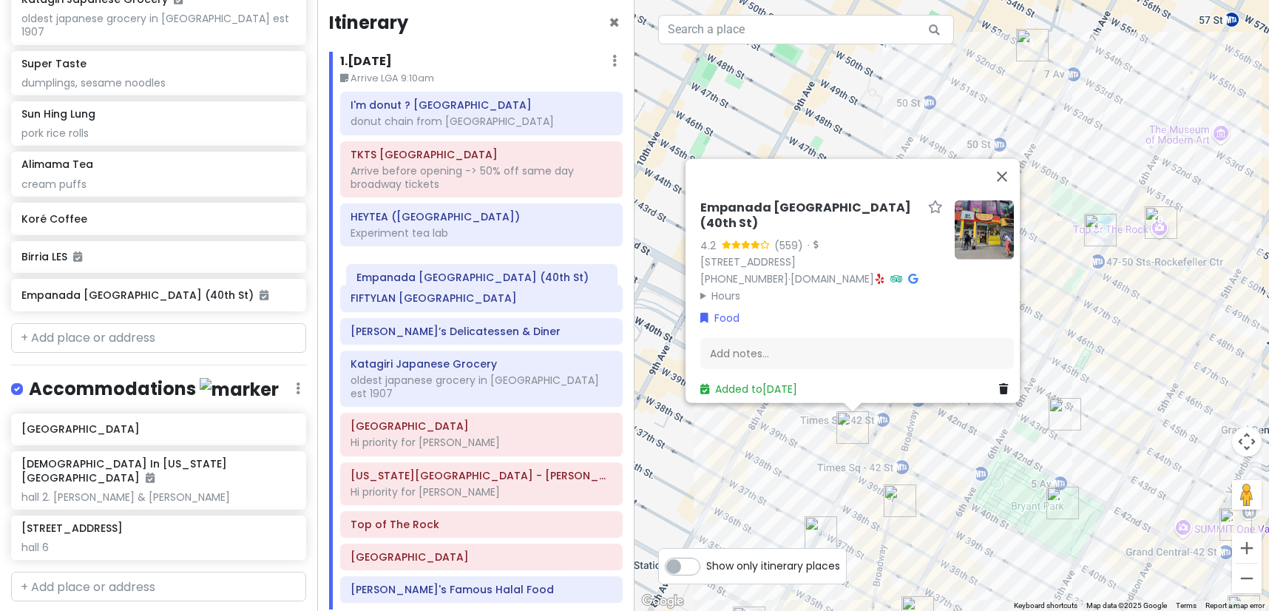
drag, startPoint x: 430, startPoint y: 240, endPoint x: 433, endPoint y: 271, distance: 31.9
click at [433, 271] on div "I'm donut ? times square donut chain from Japan TKTS Times Square Arrive before…" at bounding box center [481, 350] width 305 height 517
click at [764, 469] on div "Empanada Mama Times Square (40th St) 4.2 (559) · 200 W 40th St, Manhattan, NY 1…" at bounding box center [951, 305] width 634 height 611
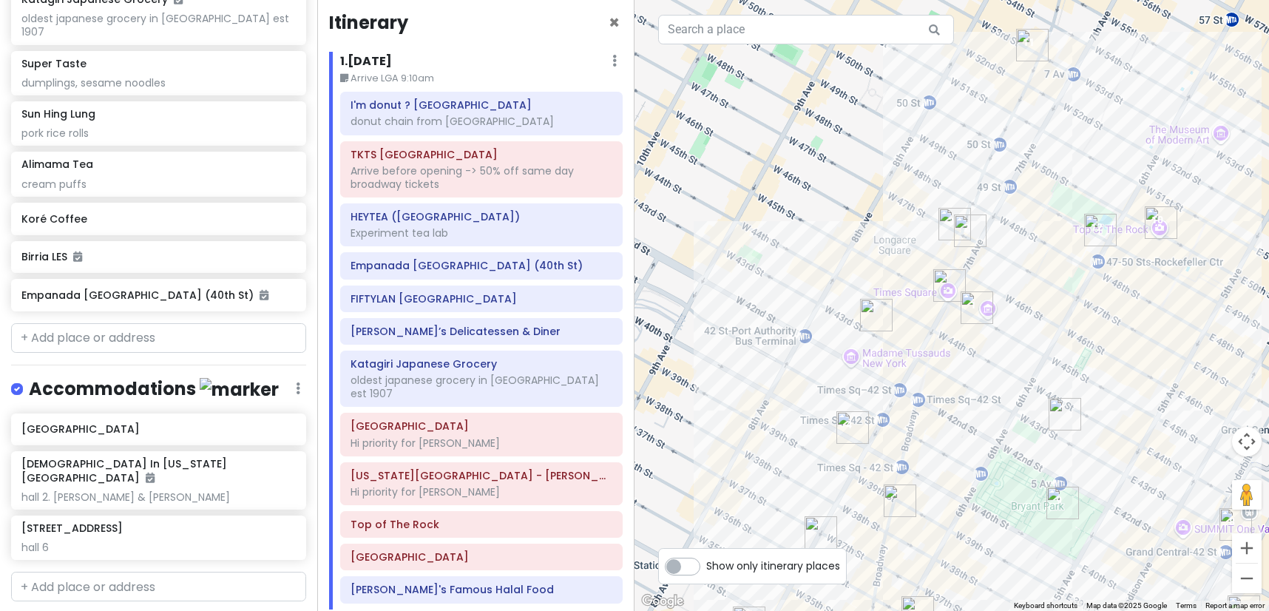
click at [945, 230] on img "HEYTEA (Times Square)" at bounding box center [954, 224] width 33 height 33
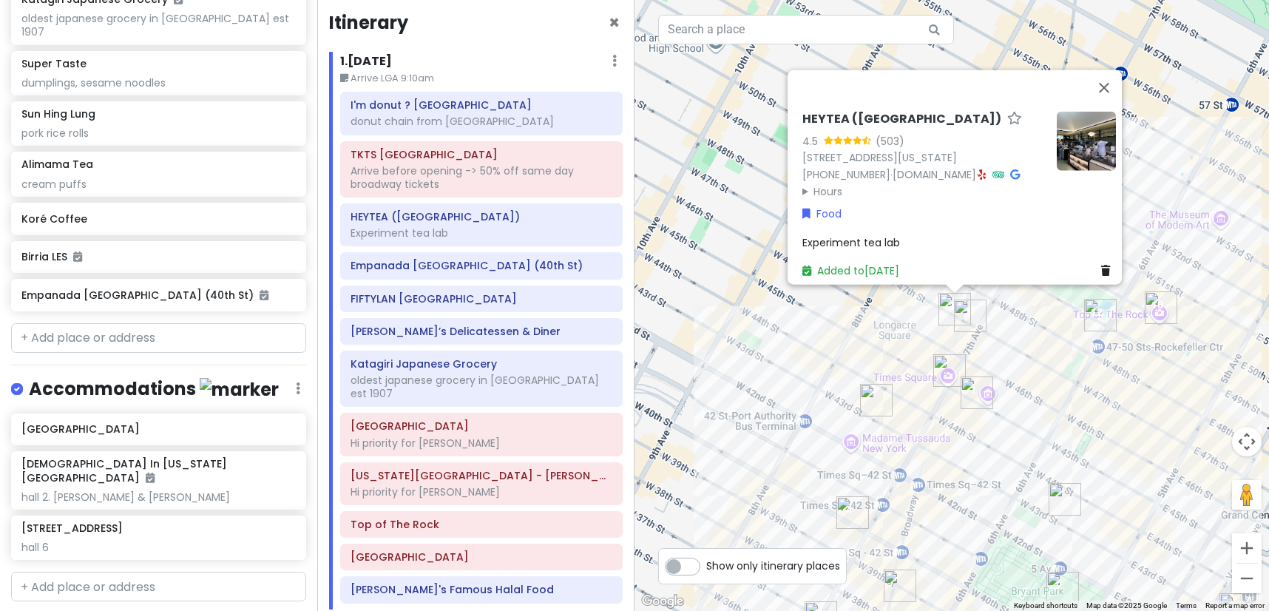
click at [848, 508] on img "Empanada Mama Times Square (40th St)" at bounding box center [852, 512] width 33 height 33
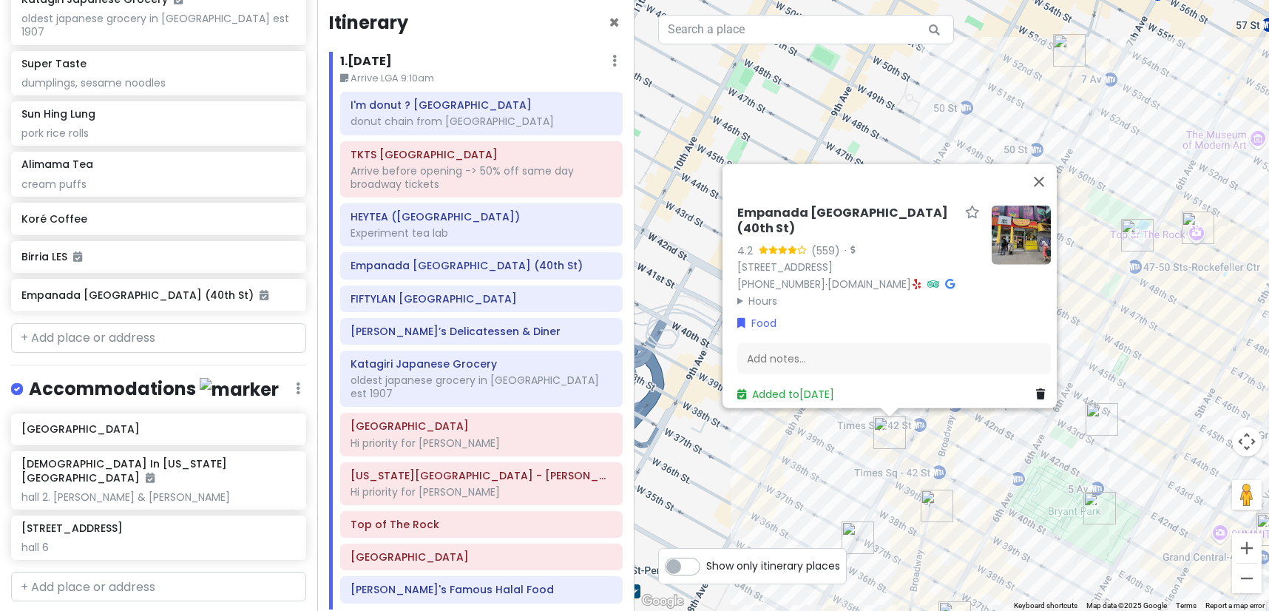
drag, startPoint x: 790, startPoint y: 526, endPoint x: 857, endPoint y: 399, distance: 143.9
click at [843, 402] on div "Empanada Mama Times Square (40th St) 4.2 (559) · 200 W 40th St, Manhattan, NY 1…" at bounding box center [951, 305] width 634 height 611
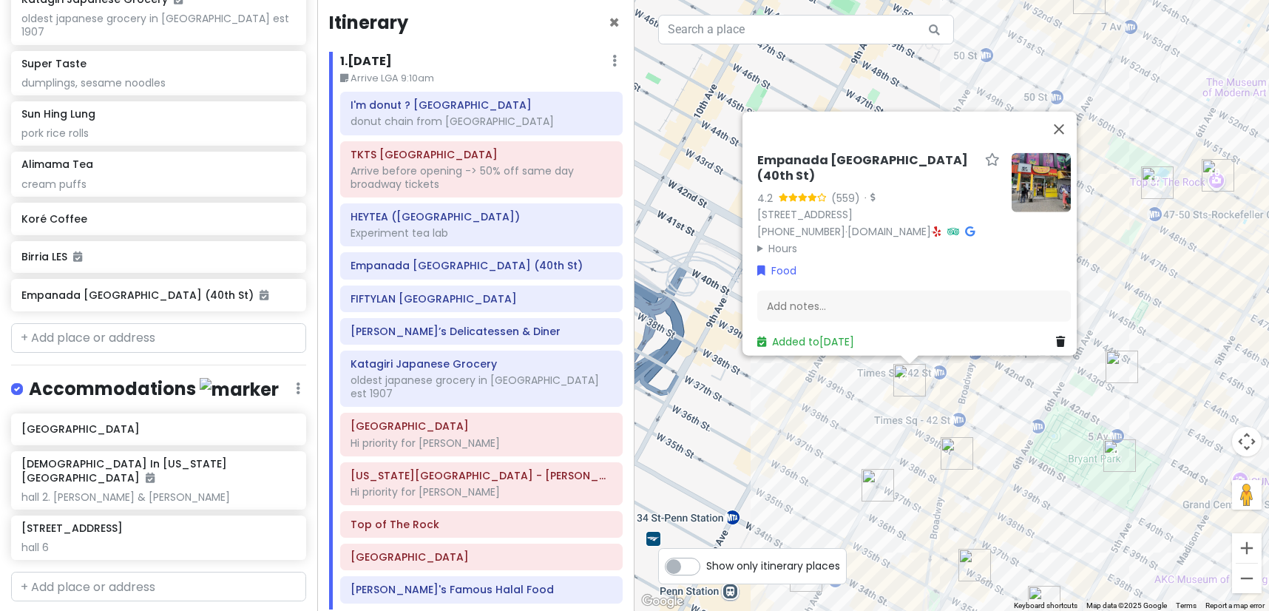
click at [943, 450] on img "Ten Thousand Coffee" at bounding box center [956, 453] width 33 height 33
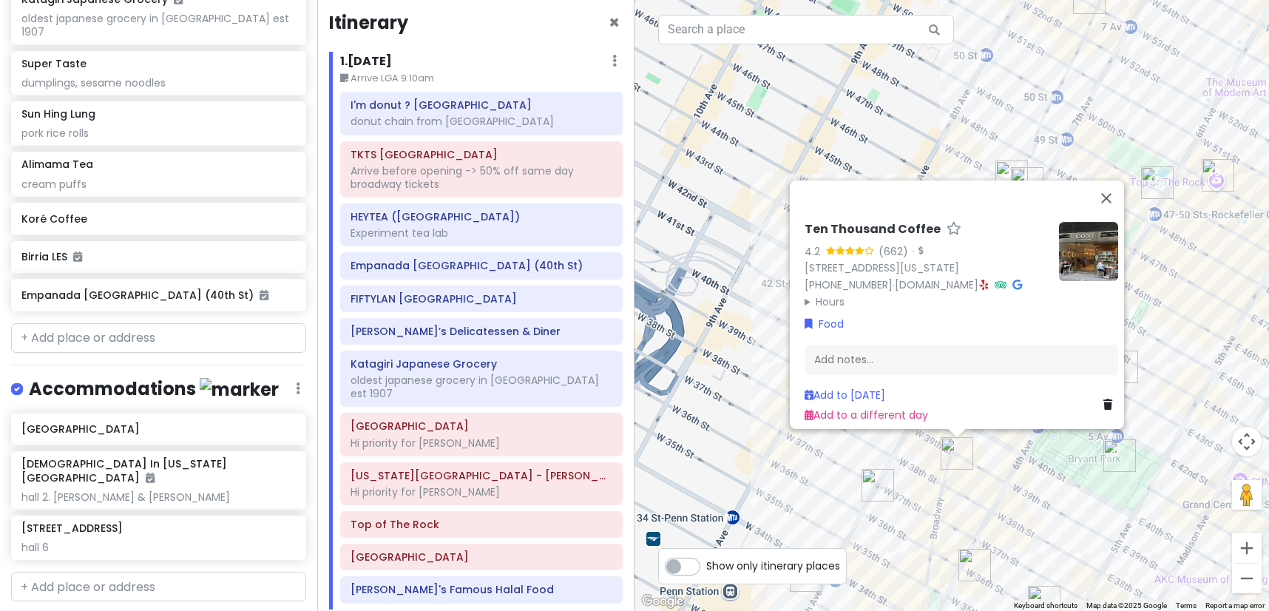
click at [877, 476] on img "7th Street Burger" at bounding box center [877, 485] width 33 height 33
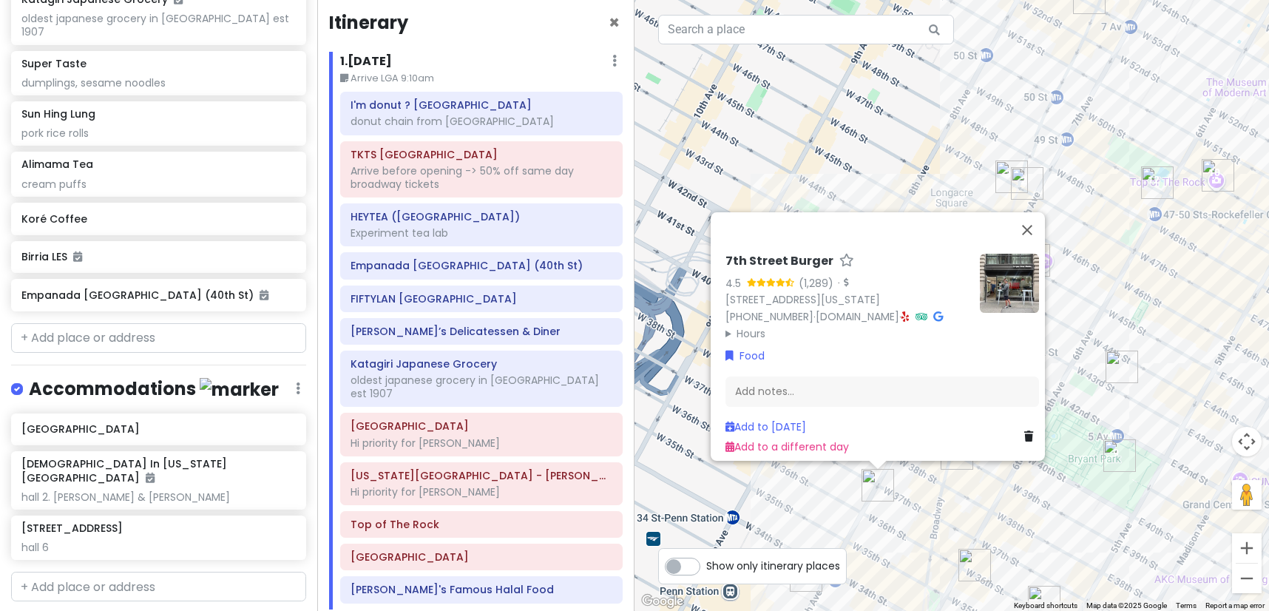
click at [963, 495] on div "7th Street Burger 4.5 (1,289) · 485 7th Ave, New York, NY 10018, USA (877) 245-…" at bounding box center [951, 305] width 634 height 611
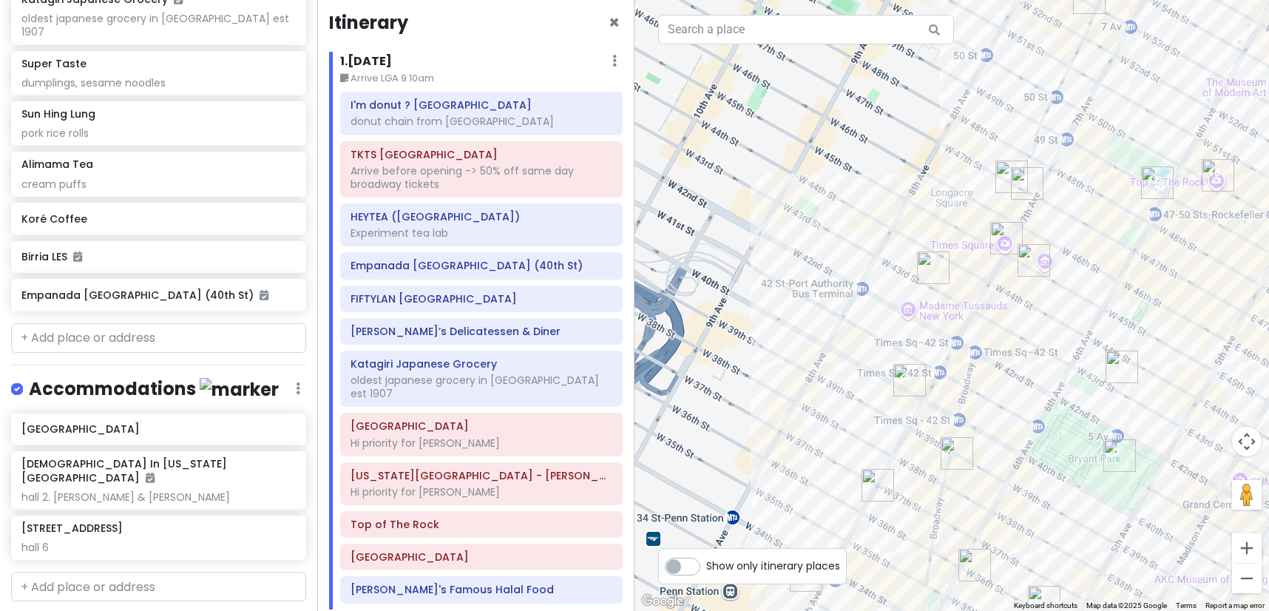
click at [915, 381] on img "Empanada Mama Times Square (40th St)" at bounding box center [909, 380] width 33 height 33
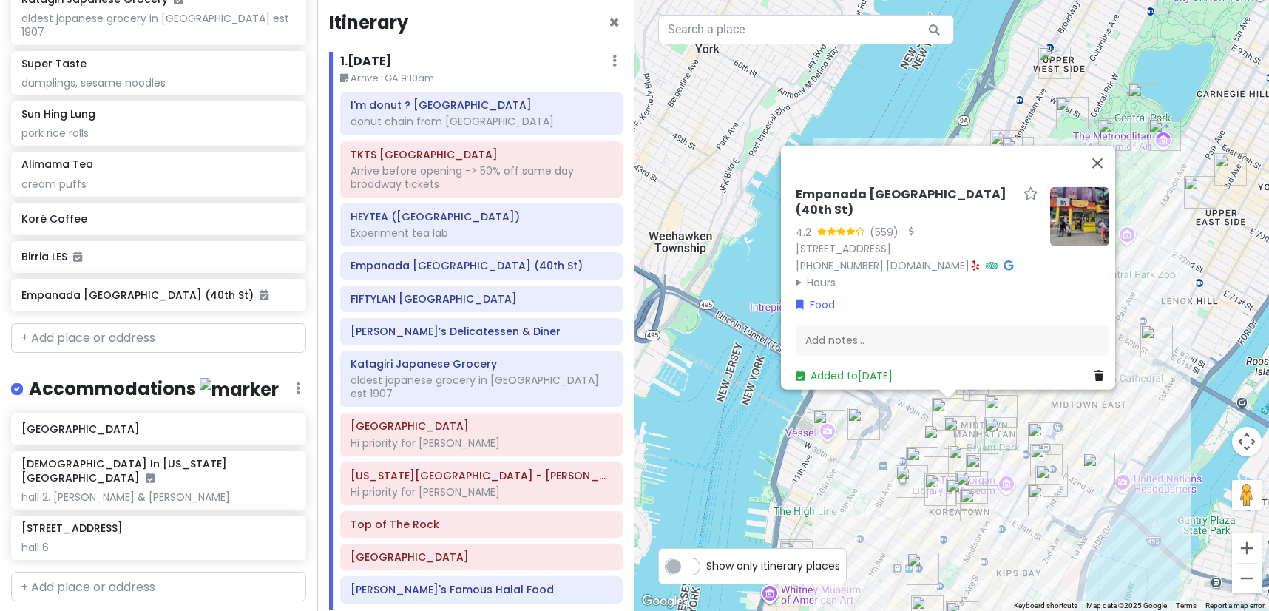
click at [1080, 430] on div "Empanada Mama Times Square (40th St) 4.2 (559) · 200 W 40th St, Manhattan, NY 1…" at bounding box center [951, 305] width 634 height 611
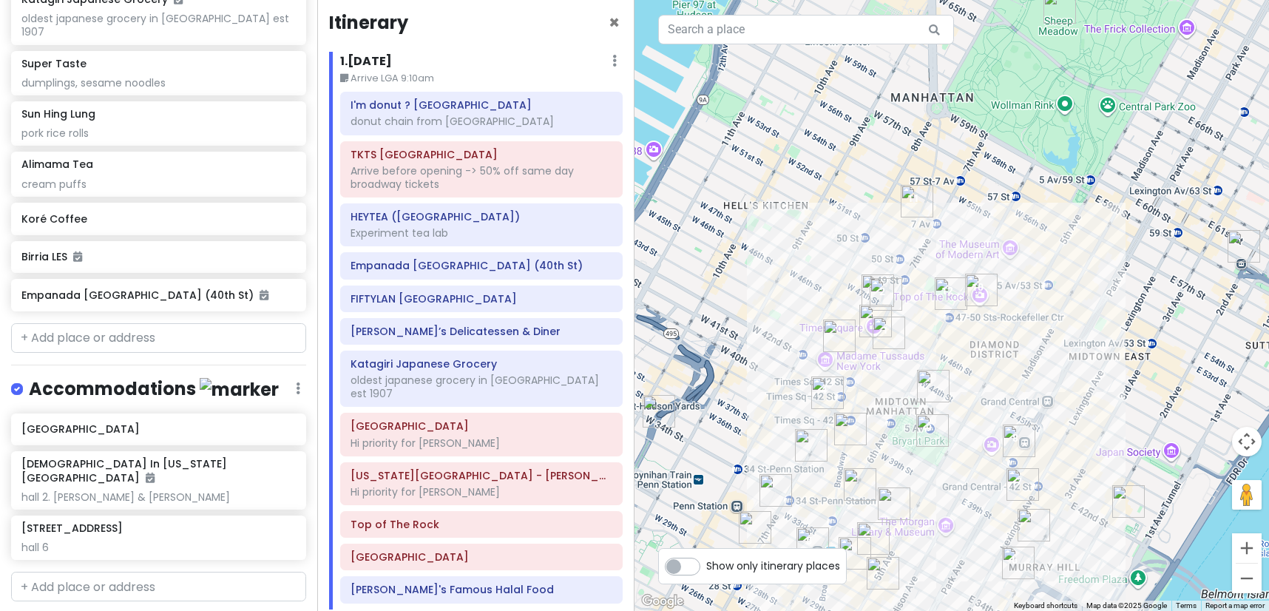
drag, startPoint x: 1000, startPoint y: 430, endPoint x: 934, endPoint y: 361, distance: 96.2
click at [934, 361] on div at bounding box center [951, 305] width 634 height 611
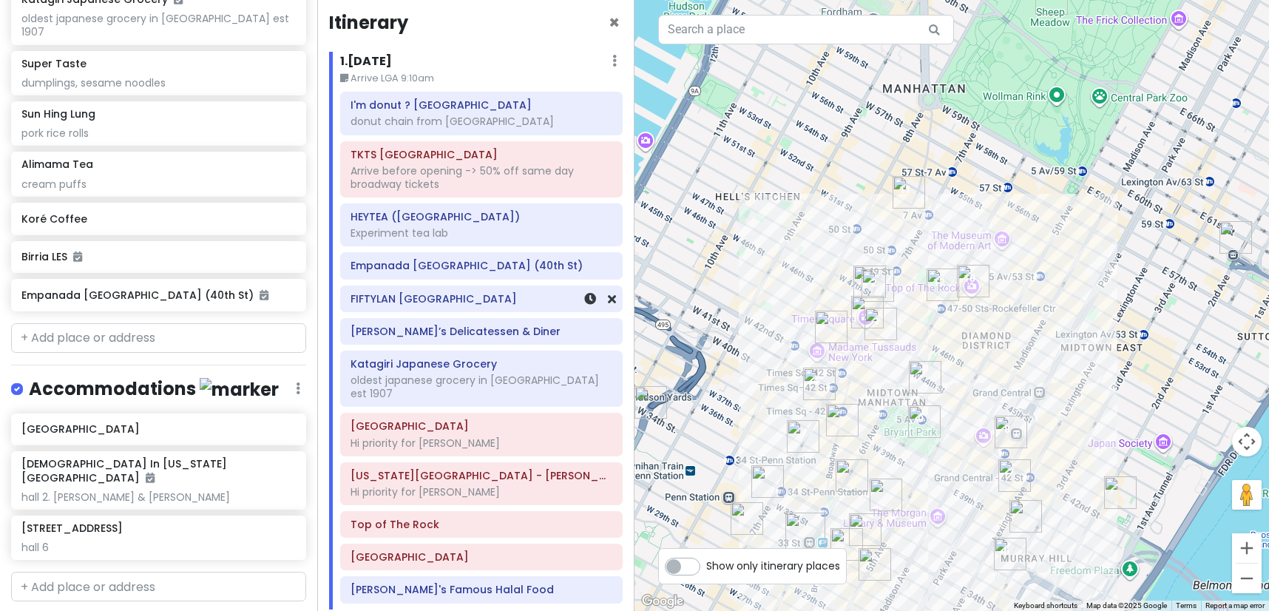
click at [434, 305] on h6 "FIFTYLAN [GEOGRAPHIC_DATA]" at bounding box center [481, 298] width 262 height 13
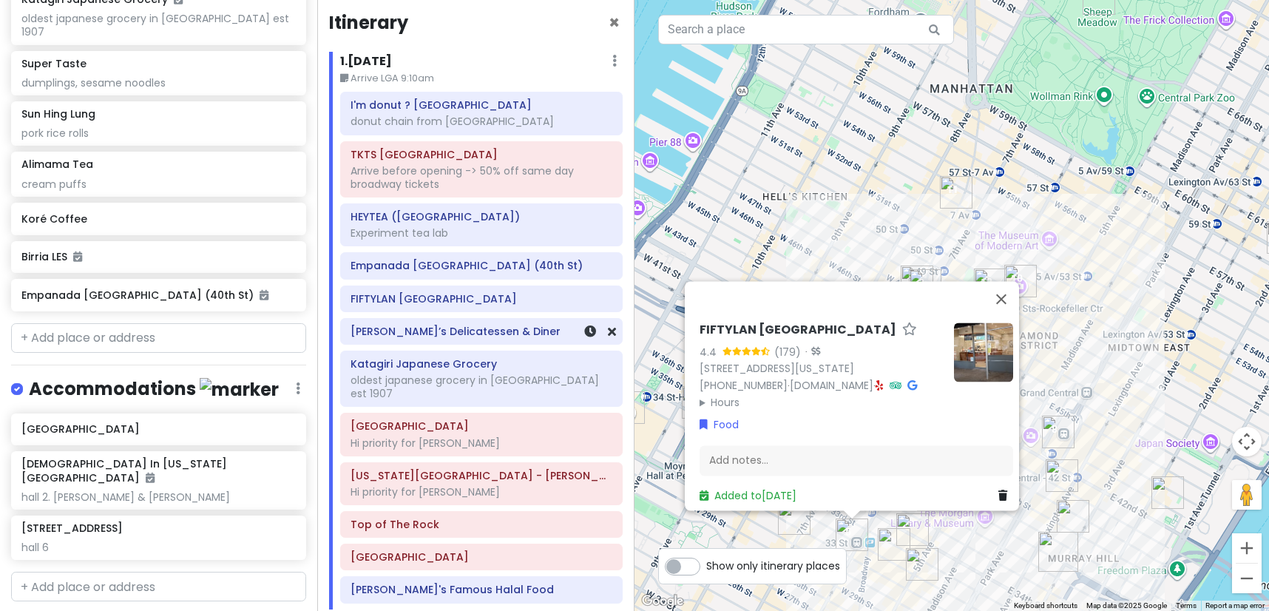
click at [450, 335] on h6 "[PERSON_NAME]’s Delicatessen & Diner" at bounding box center [481, 331] width 262 height 13
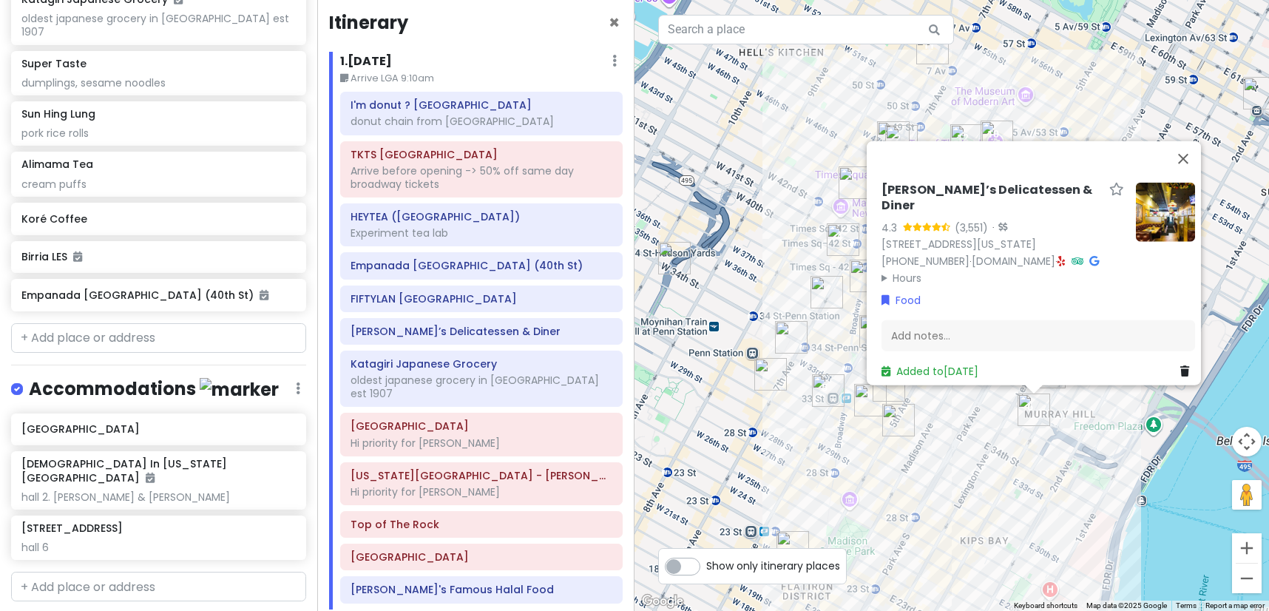
drag, startPoint x: 777, startPoint y: 424, endPoint x: 761, endPoint y: 284, distance: 141.4
click at [761, 284] on div "Sarge’s Delicatessen & Diner 4.3 (3,551) · 548 3rd Ave, New York, NY 10016, USA…" at bounding box center [951, 305] width 634 height 611
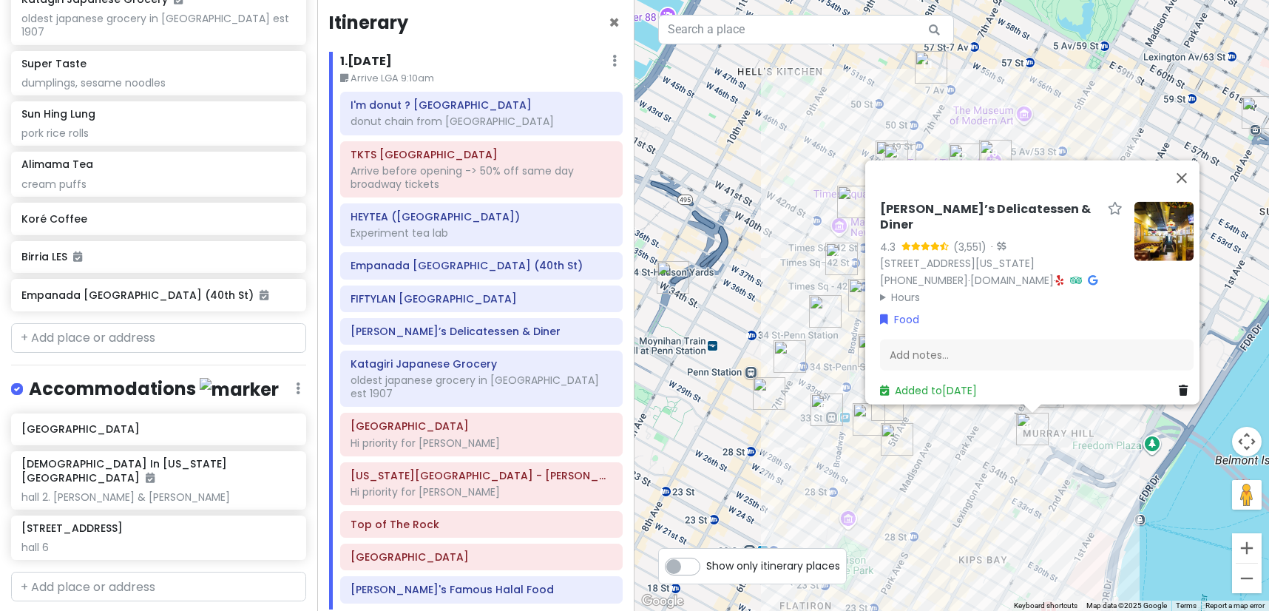
drag, startPoint x: 769, startPoint y: 305, endPoint x: 764, endPoint y: 330, distance: 25.5
click at [764, 330] on div "Sarge’s Delicatessen & Diner 4.3 (3,551) · 548 3rd Ave, New York, NY 10016, USA…" at bounding box center [951, 305] width 634 height 611
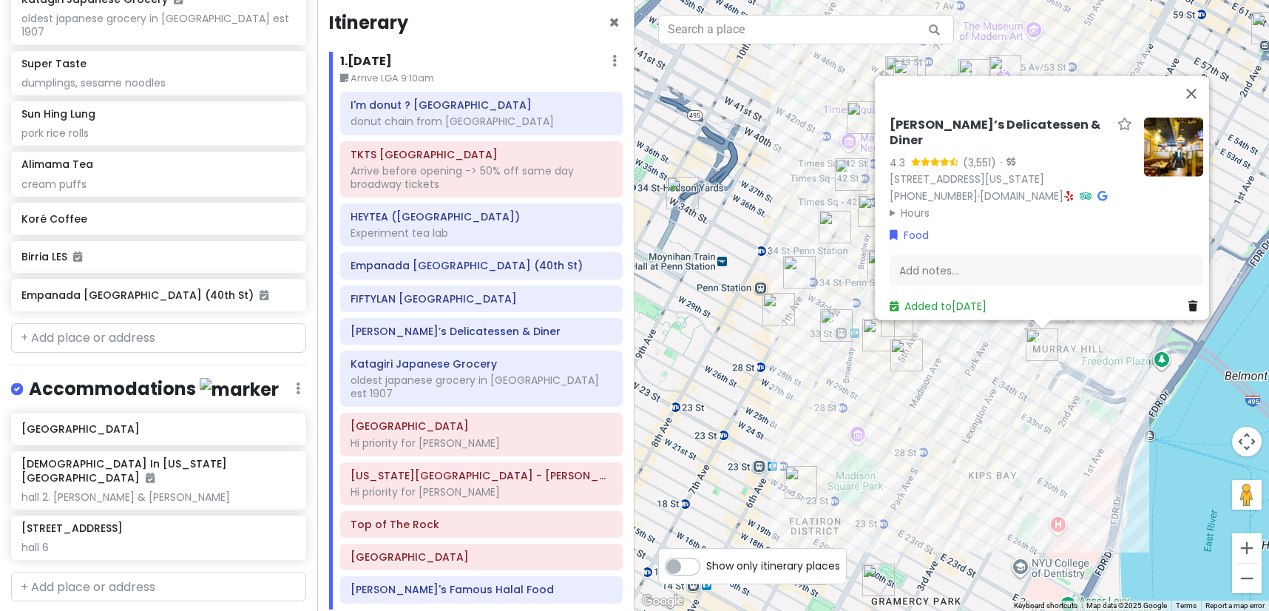
drag, startPoint x: 953, startPoint y: 489, endPoint x: 970, endPoint y: 354, distance: 136.4
click at [970, 354] on div "Sarge’s Delicatessen & Diner 4.3 (3,551) · 548 3rd Ave, New York, NY 10016, USA…" at bounding box center [951, 305] width 634 height 611
click at [869, 390] on div "Sarge’s Delicatessen & Diner 4.3 (3,551) · 548 3rd Ave, New York, NY 10016, USA…" at bounding box center [951, 305] width 634 height 611
click at [885, 369] on div "Sarge’s Delicatessen & Diner 4.3 (3,551) · 548 3rd Ave, New York, NY 10016, USA…" at bounding box center [951, 305] width 634 height 611
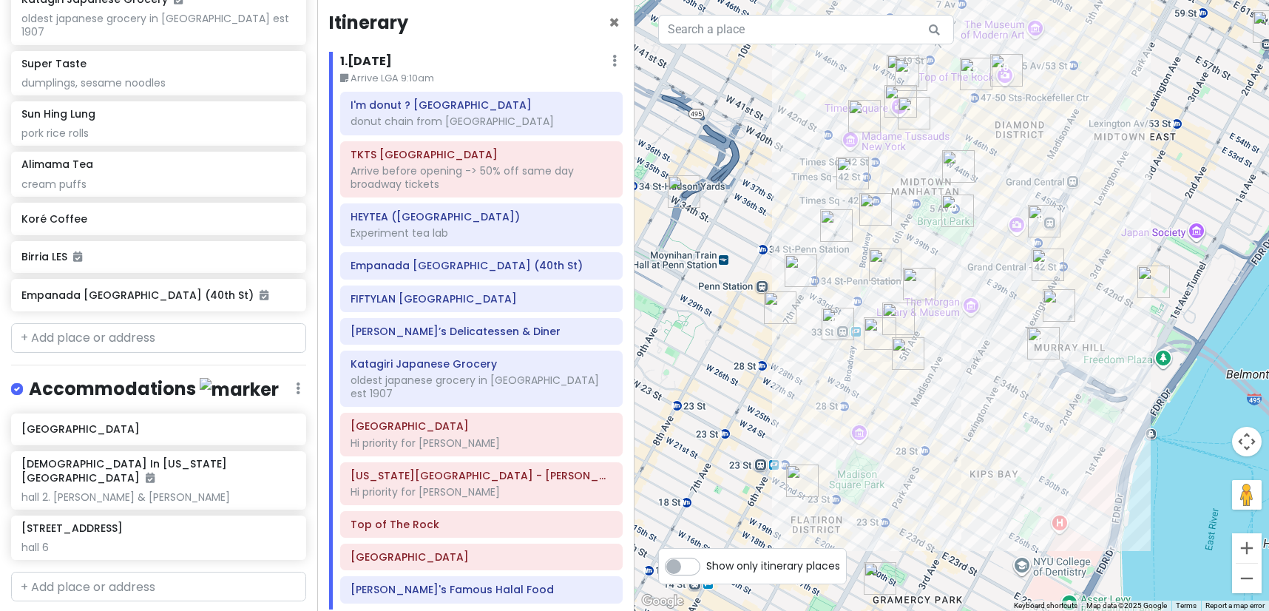
click at [903, 357] on img "Sundaes Best" at bounding box center [908, 353] width 33 height 33
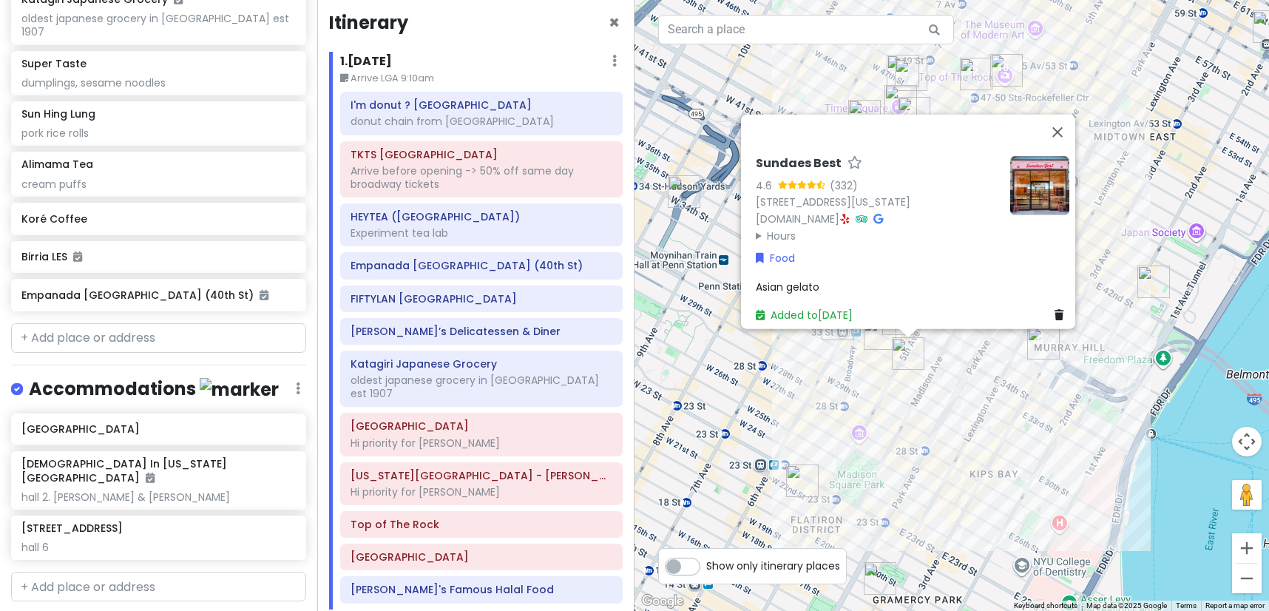
click at [892, 399] on div "Sundaes Best 4.6 (332) 4 E 32nd St Store 5, New York, NY 10016, USA sundaesbest…" at bounding box center [951, 305] width 634 height 611
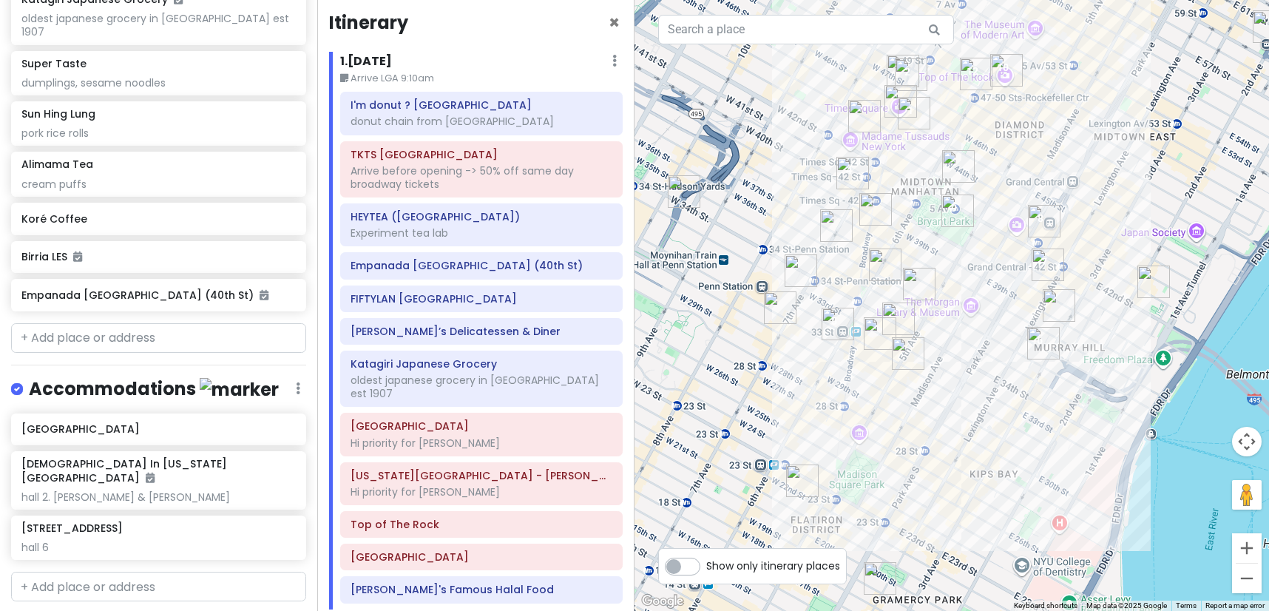
drag, startPoint x: 918, startPoint y: 208, endPoint x: 918, endPoint y: 221, distance: 12.6
click at [918, 221] on div at bounding box center [951, 305] width 634 height 611
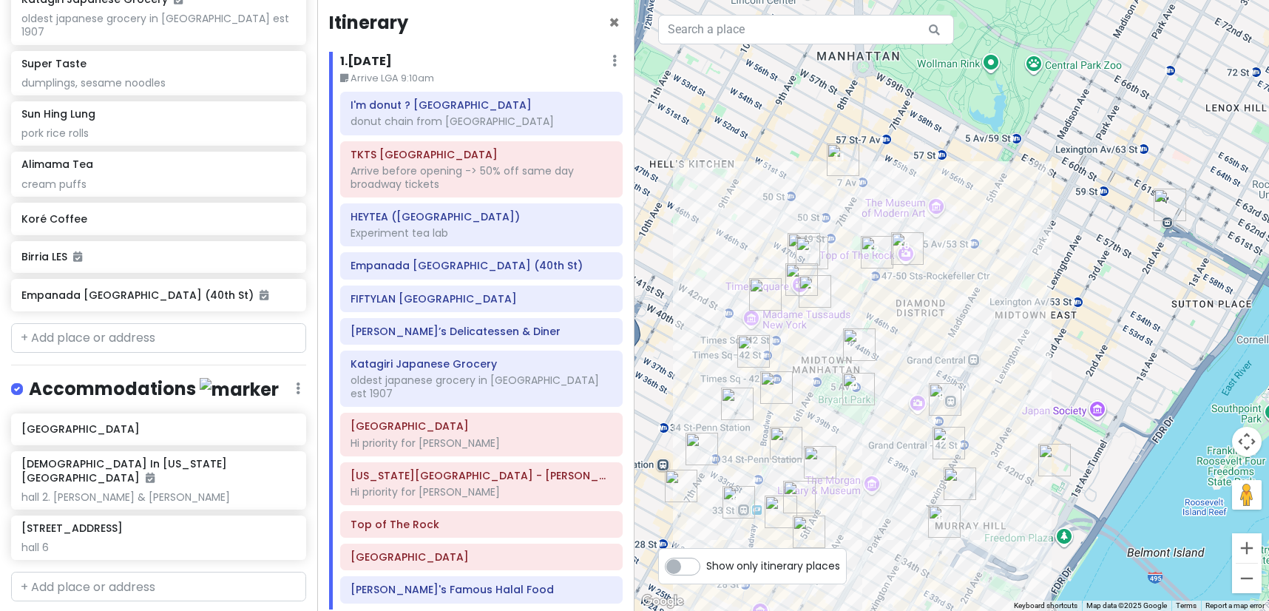
drag, startPoint x: 1028, startPoint y: 154, endPoint x: 929, endPoint y: 322, distance: 195.5
click at [929, 322] on div at bounding box center [951, 305] width 634 height 611
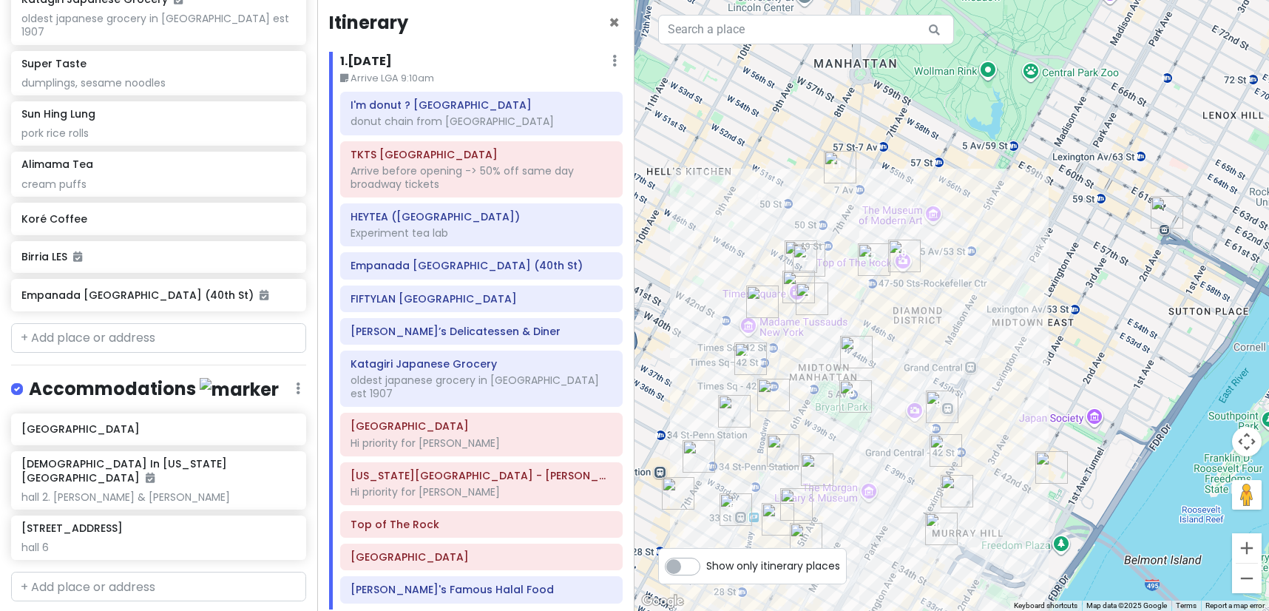
click at [856, 388] on img "New York Public Library - Stephen A. Schwarzman Building" at bounding box center [855, 396] width 33 height 33
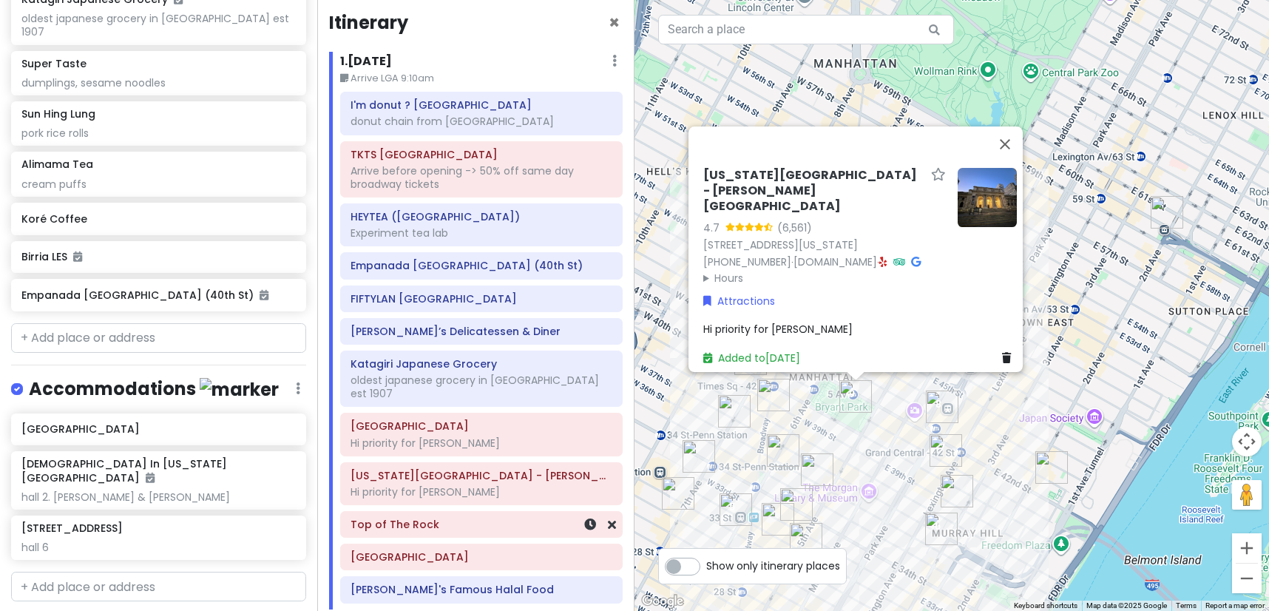
click at [464, 518] on h6 "Top of The Rock" at bounding box center [481, 524] width 262 height 13
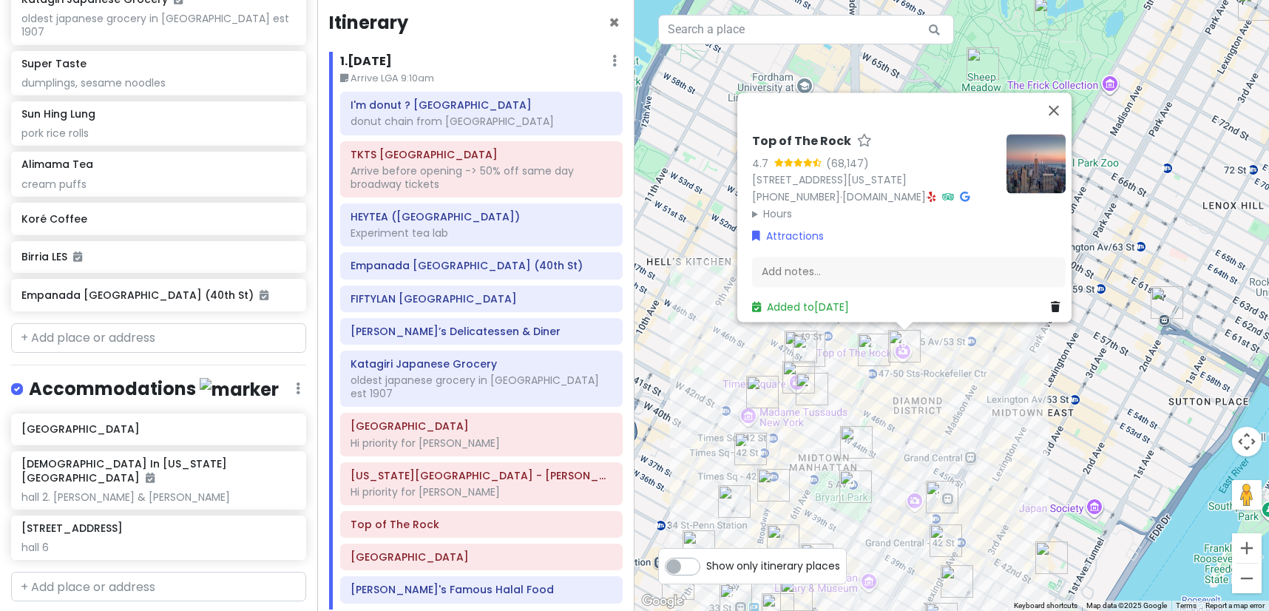
click at [920, 390] on div "Top of The Rock 4.7 (68,147) 30 Rockefeller Plaza, New York, NY 10112, USA (212…" at bounding box center [951, 305] width 634 height 611
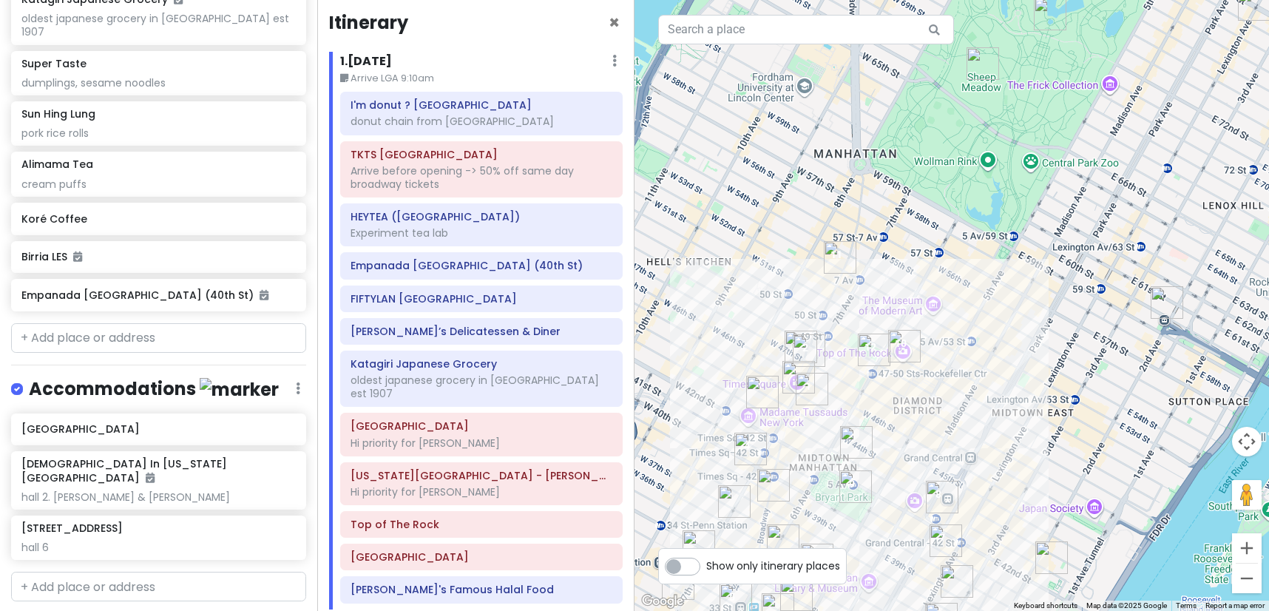
click at [843, 257] on img "Broadway Theatre" at bounding box center [840, 257] width 33 height 33
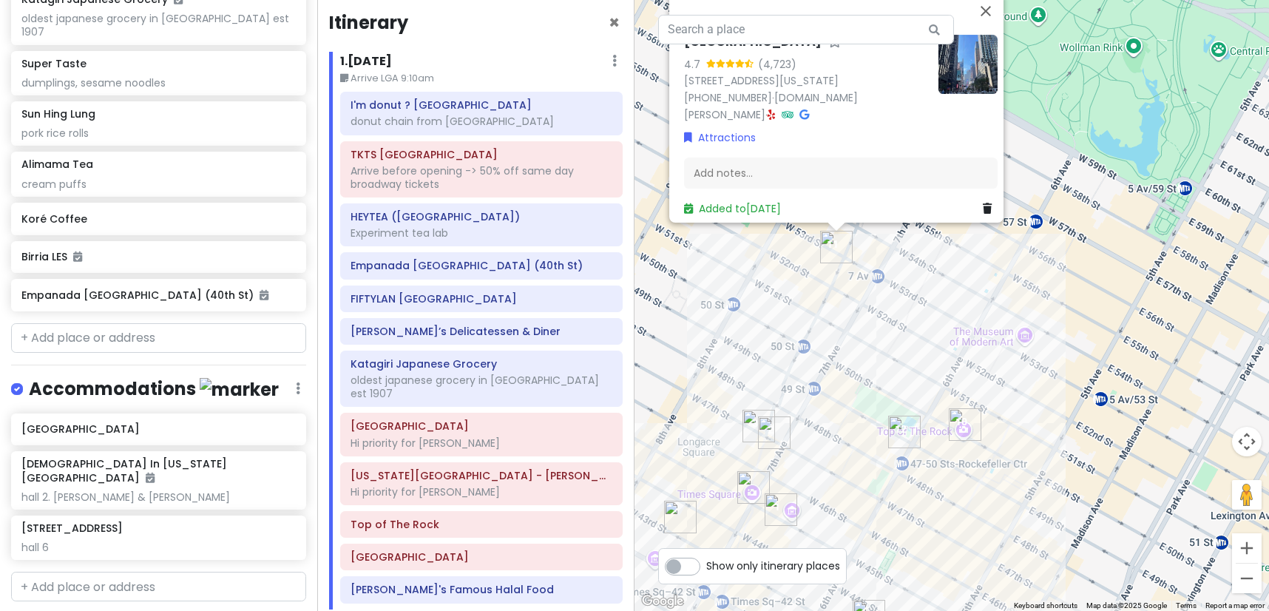
click at [905, 437] on img "Adel's Famous Halal Food" at bounding box center [904, 432] width 33 height 33
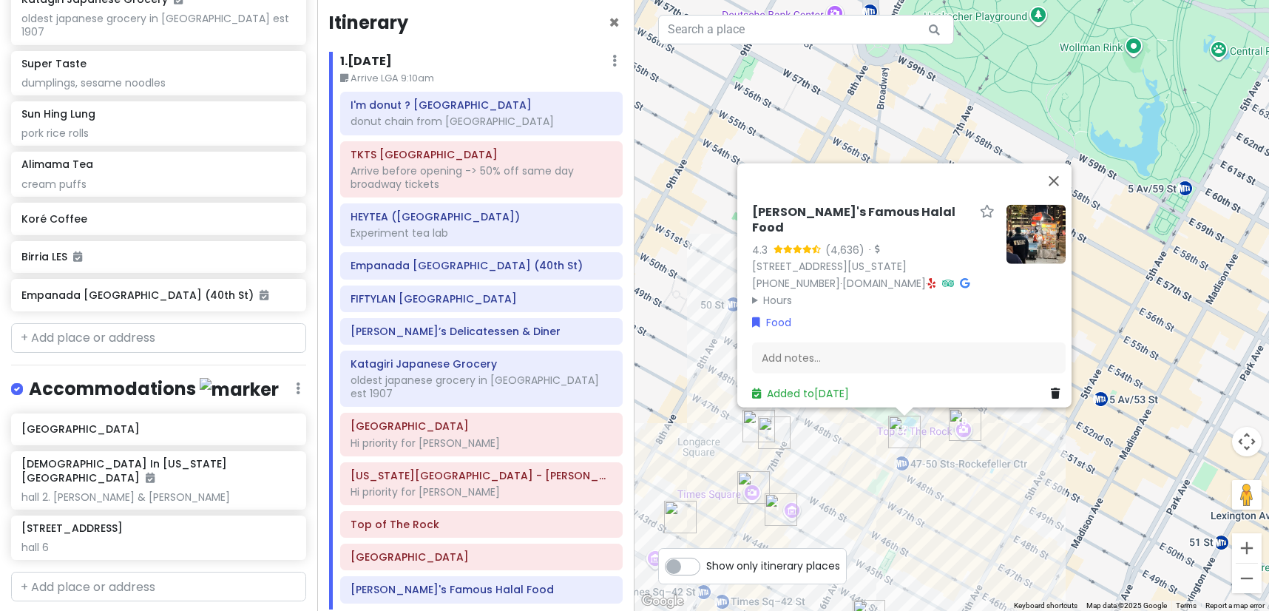
click at [957, 421] on img "Top of The Rock" at bounding box center [965, 424] width 33 height 33
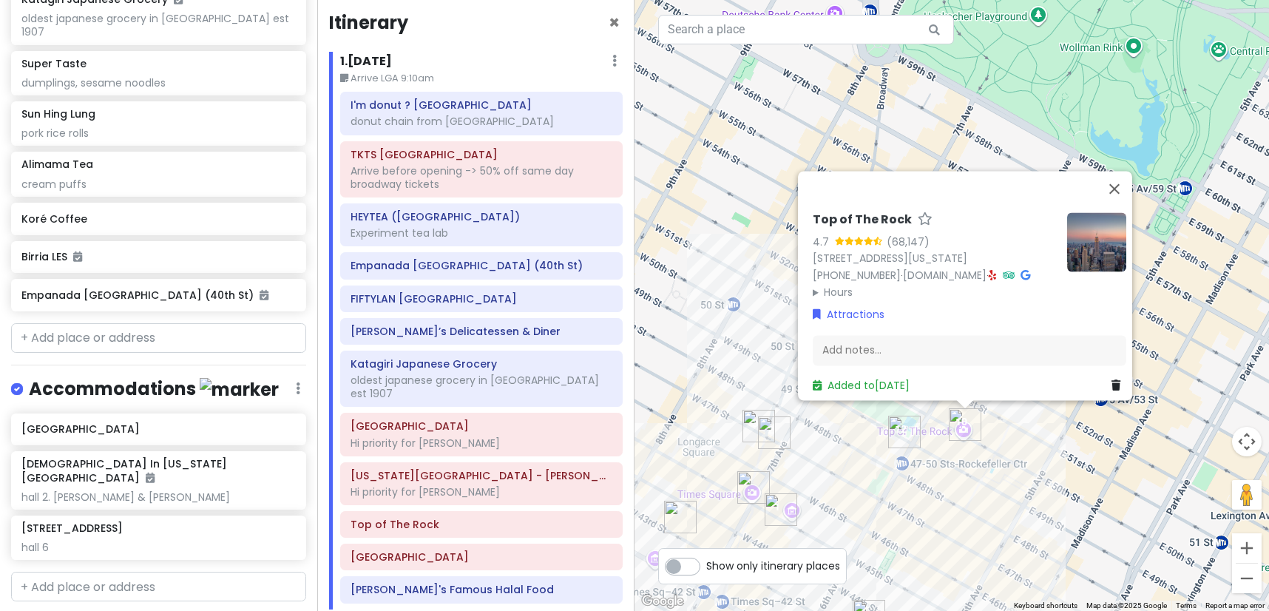
click at [838, 461] on div "Top of The Rock 4.7 (68,147) 30 Rockefeller Plaza, New York, NY 10112, USA (212…" at bounding box center [951, 305] width 634 height 611
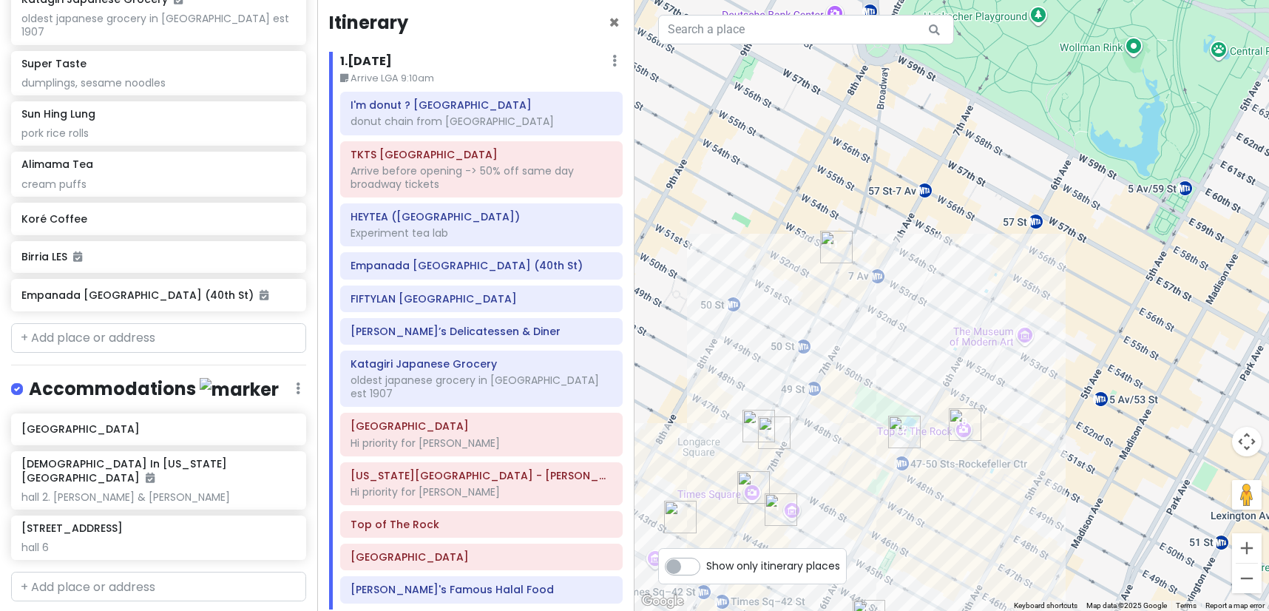
click at [767, 433] on img "TKTS Times Square" at bounding box center [774, 432] width 33 height 33
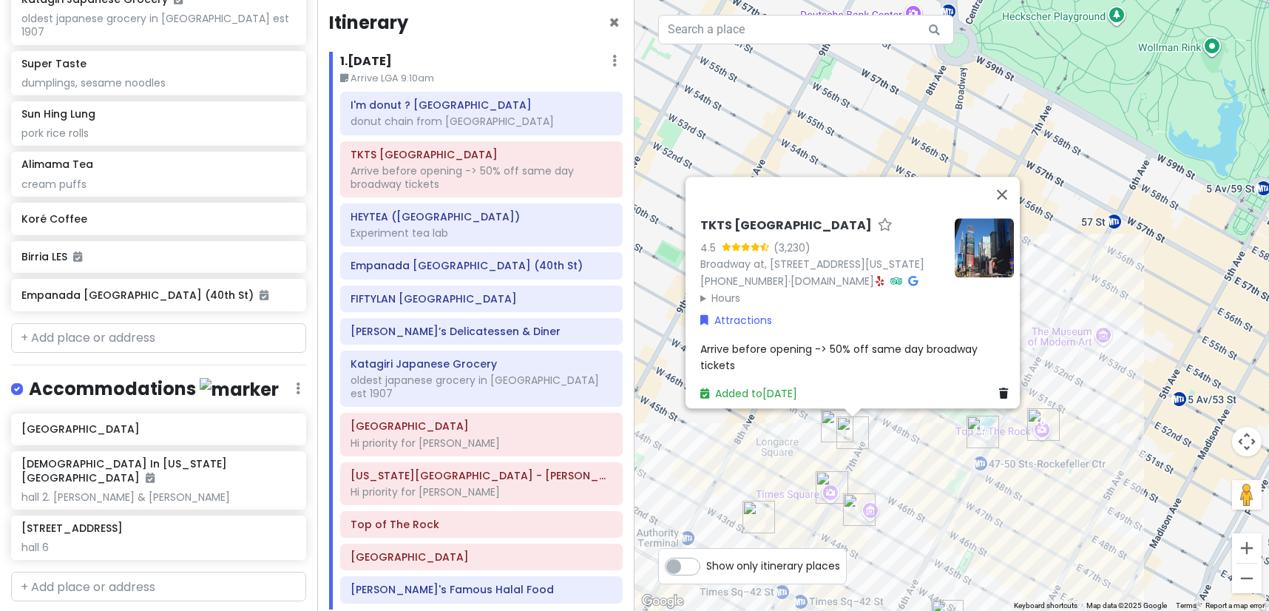
click at [858, 497] on img "I'm donut ? times square" at bounding box center [859, 509] width 33 height 33
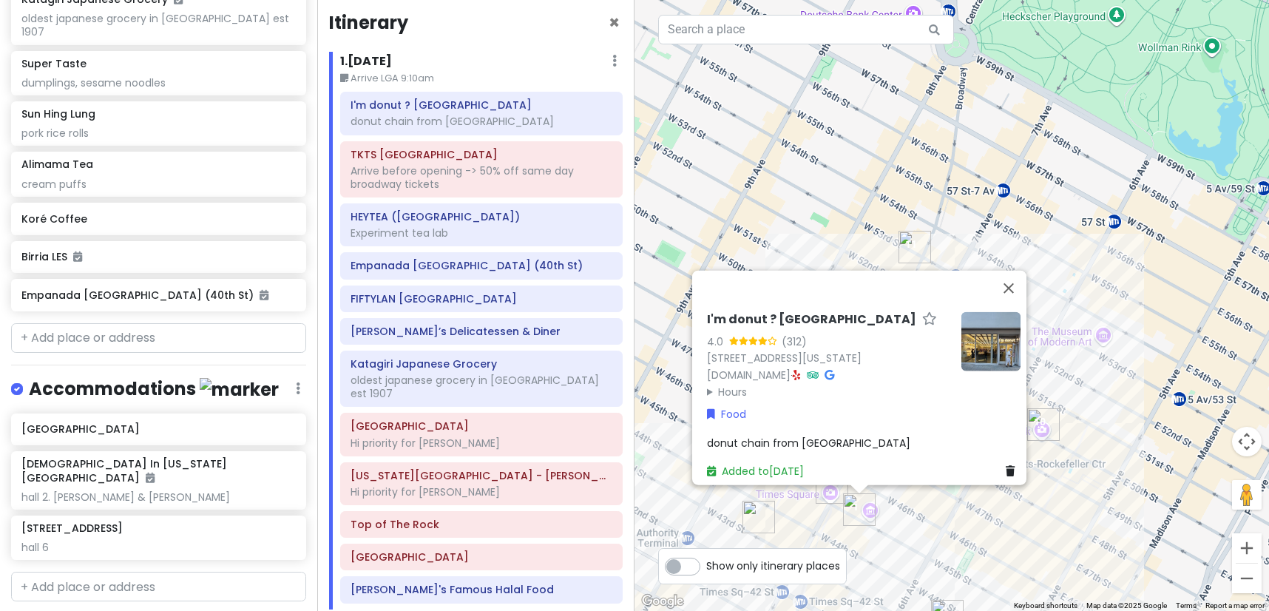
click at [920, 537] on div "I'm donut ? times square 4.0 (312) 154 W 45th St, New York, NY 10036, USA www.i…" at bounding box center [951, 305] width 634 height 611
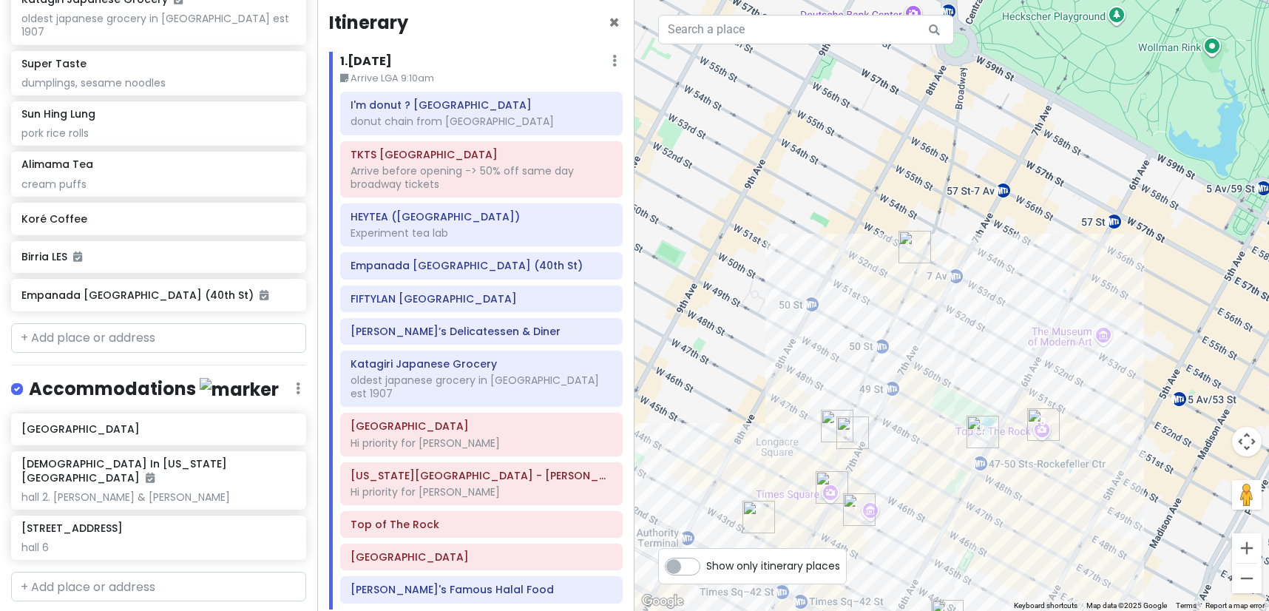
click at [834, 418] on img "HEYTEA (Times Square)" at bounding box center [837, 426] width 33 height 33
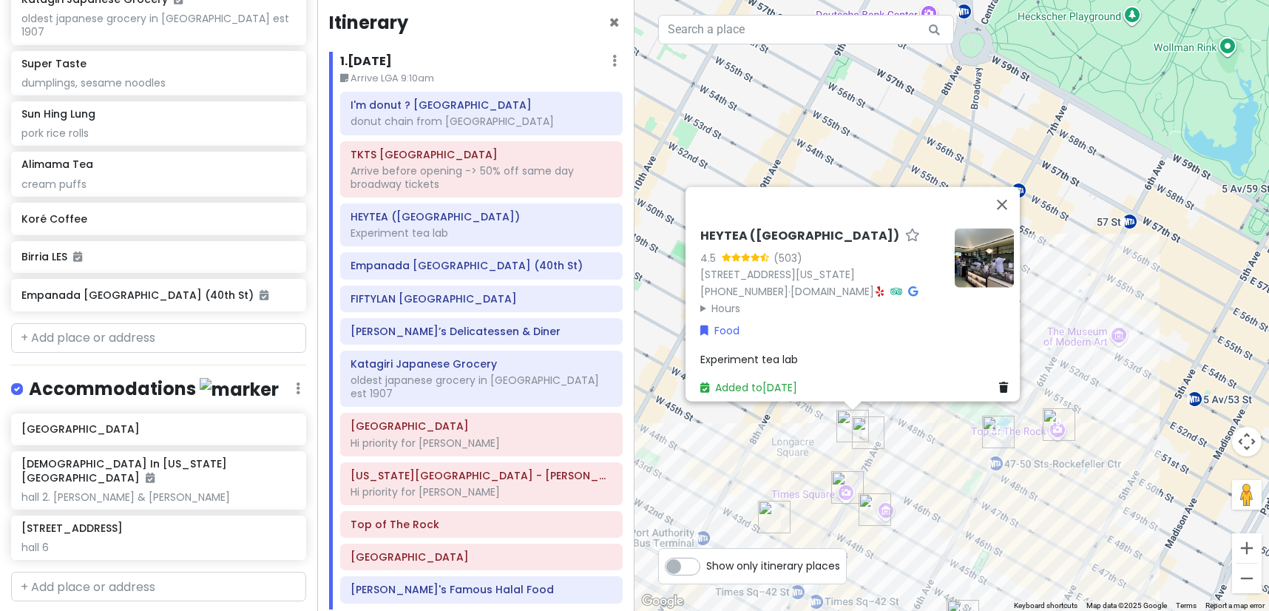
click at [834, 496] on img "Times Square" at bounding box center [847, 487] width 33 height 33
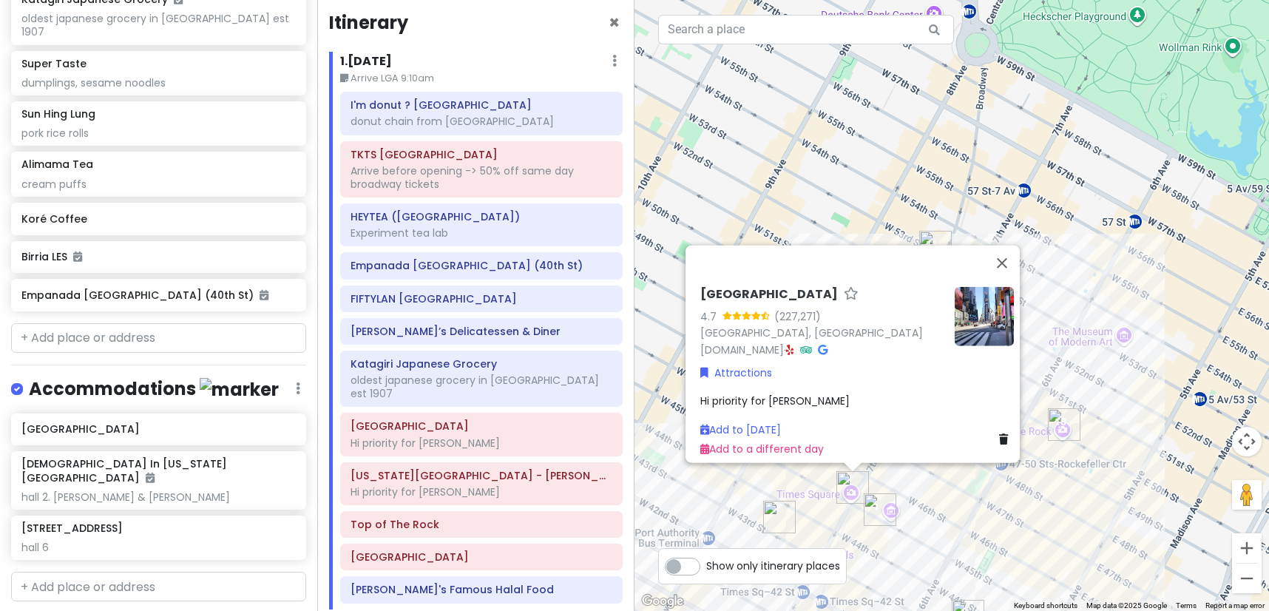
click at [874, 500] on img "I'm donut ? times square" at bounding box center [880, 509] width 33 height 33
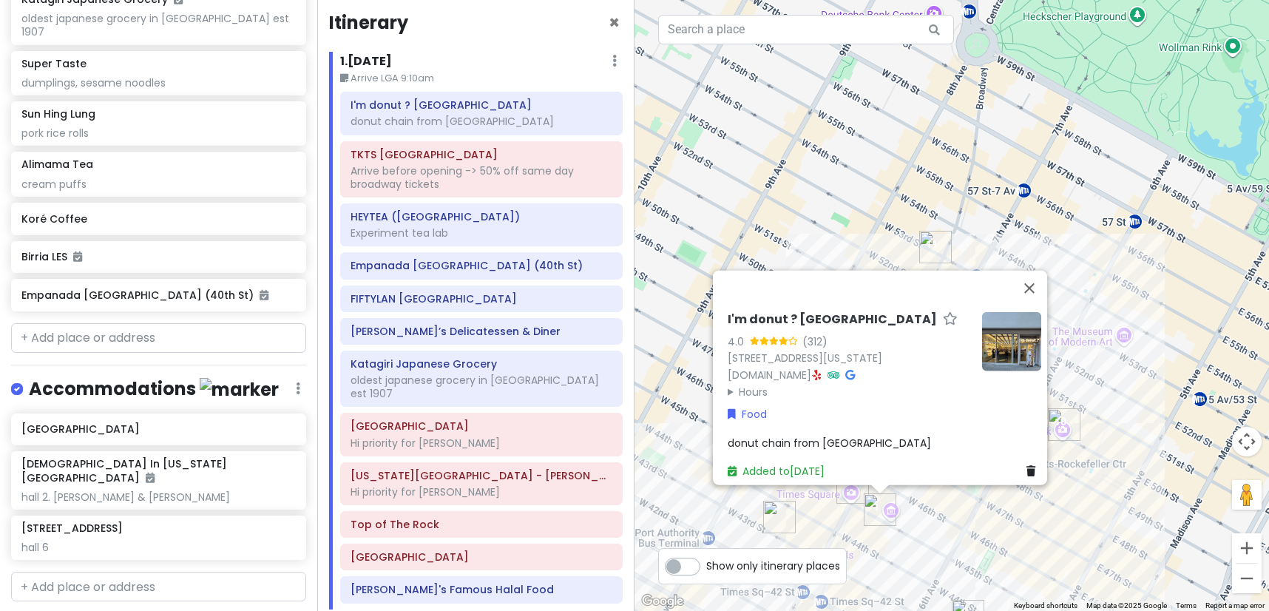
click at [938, 505] on div "I'm donut ? times square 4.0 (312) 154 W 45th St, New York, NY 10036, USA www.i…" at bounding box center [951, 305] width 634 height 611
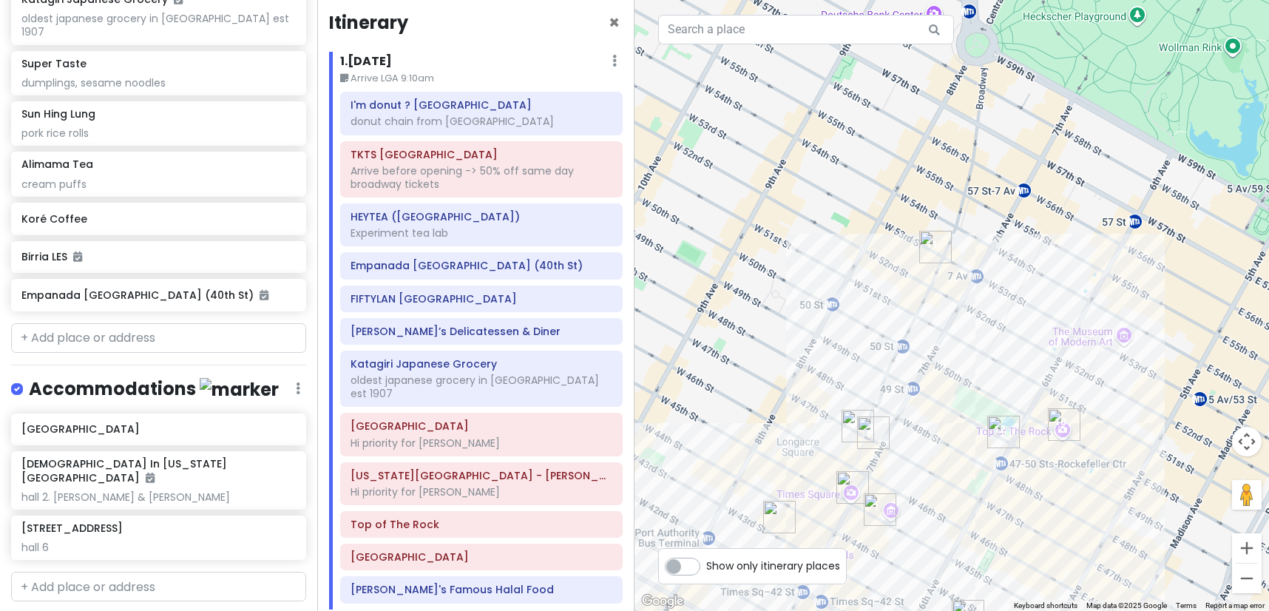
click at [940, 238] on img "Broadway Theatre" at bounding box center [935, 247] width 33 height 33
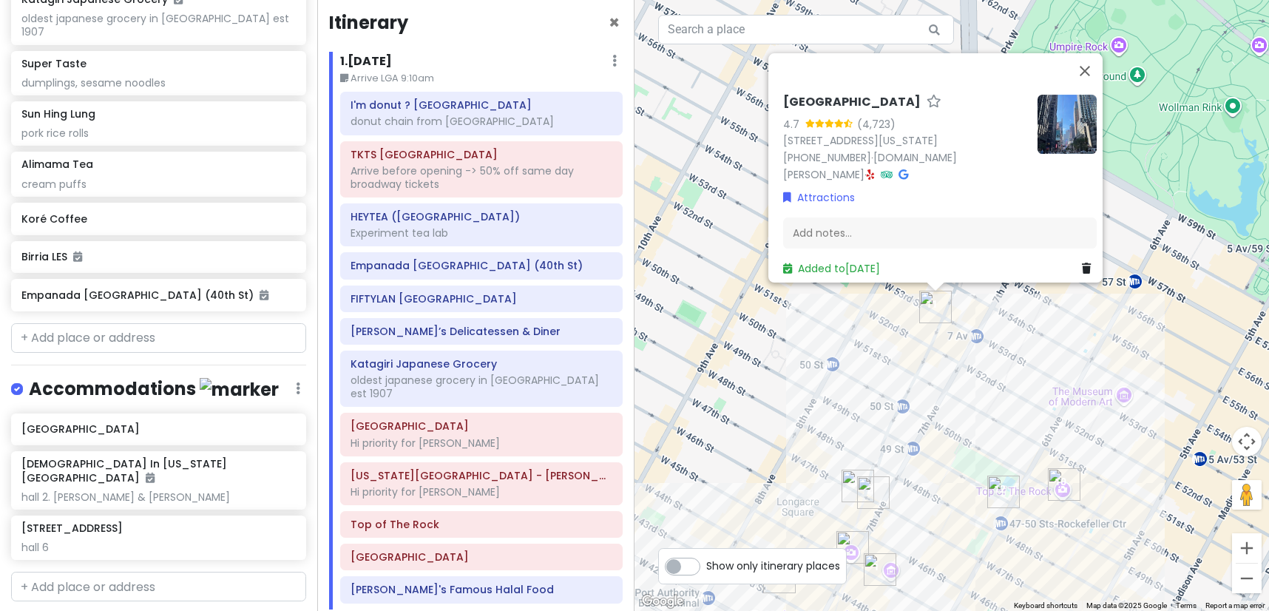
click at [1061, 469] on img "Top of The Rock" at bounding box center [1064, 484] width 33 height 33
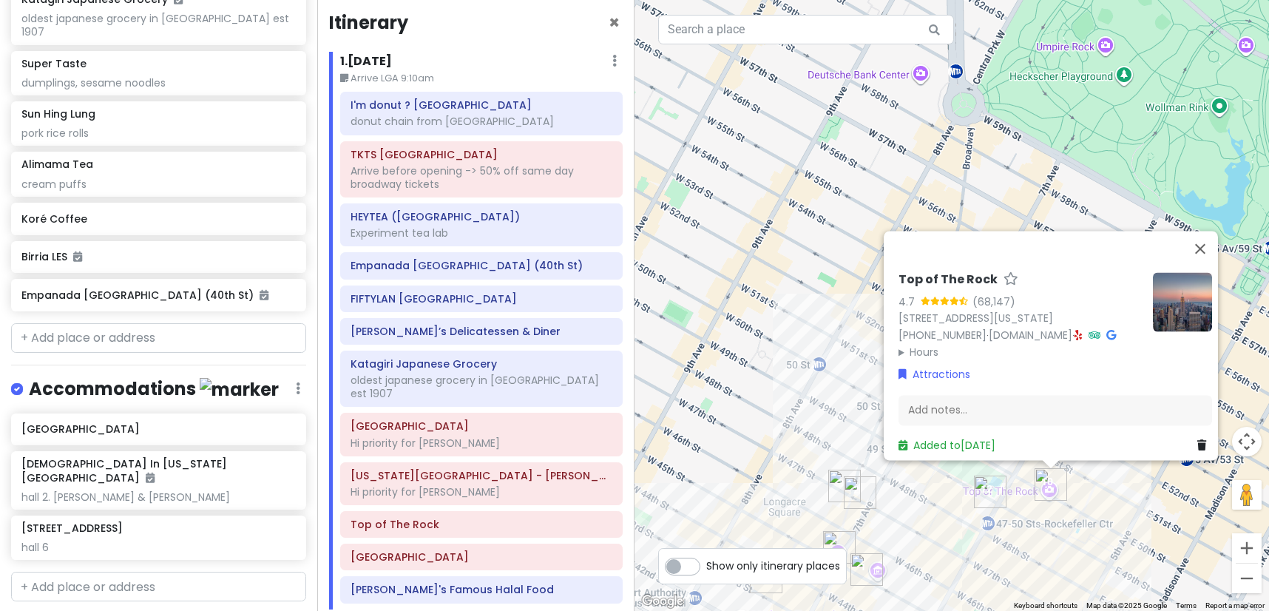
click at [977, 492] on img "Adel's Famous Halal Food" at bounding box center [990, 491] width 33 height 33
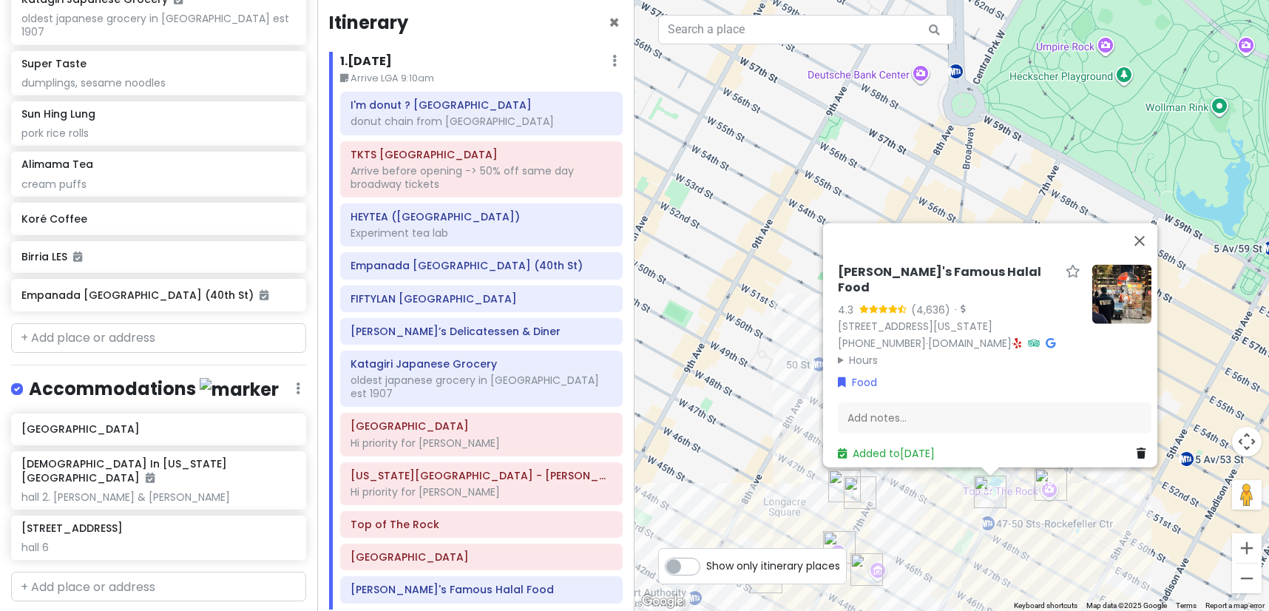
click at [960, 516] on div "Adel's Famous Halal Food 4.3 (4,636) · 1221 6th Ave, New York, NY 10020, USA (8…" at bounding box center [951, 305] width 634 height 611
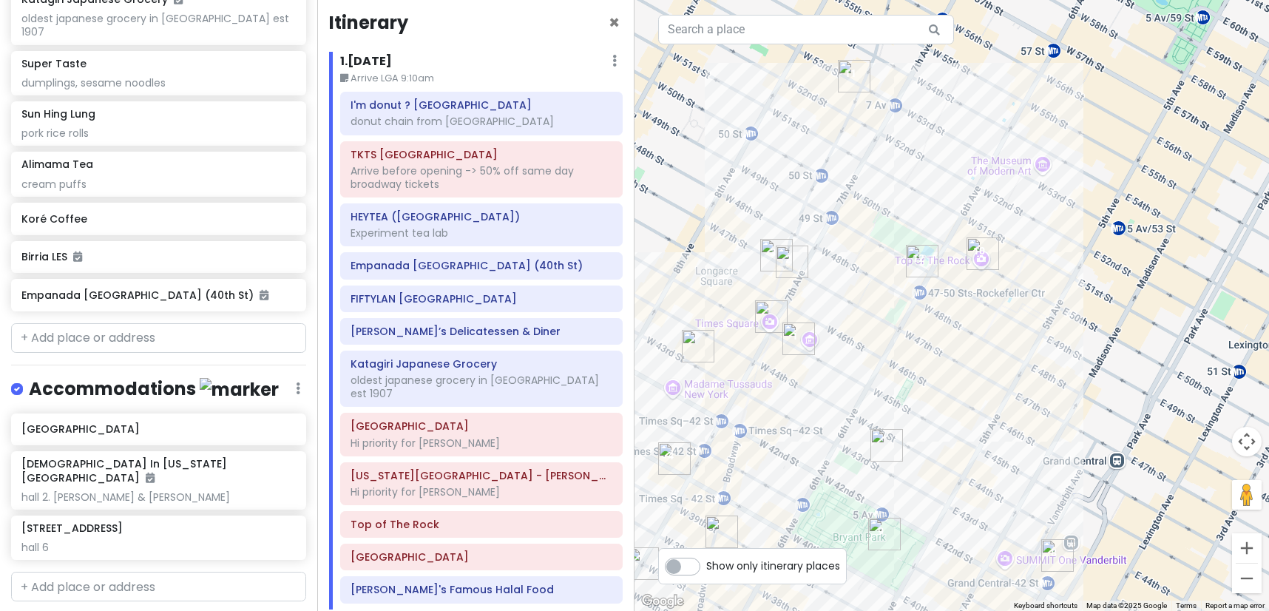
drag, startPoint x: 960, startPoint y: 516, endPoint x: 889, endPoint y: 302, distance: 225.1
click at [889, 302] on div at bounding box center [951, 305] width 634 height 611
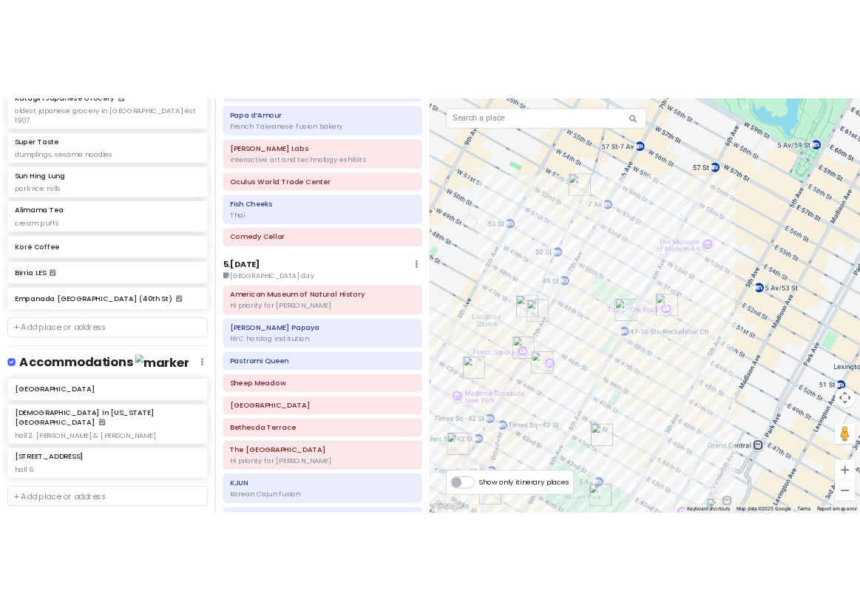
scroll to position [2366, 0]
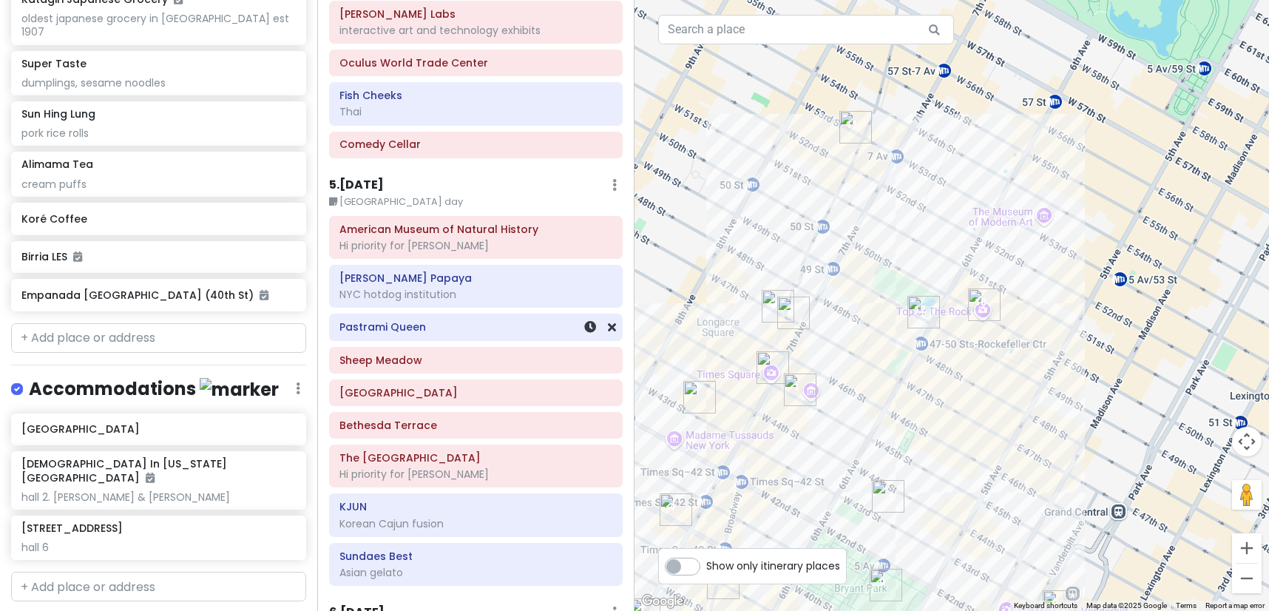
click at [489, 320] on h6 "Pastrami Queen" at bounding box center [475, 326] width 273 height 13
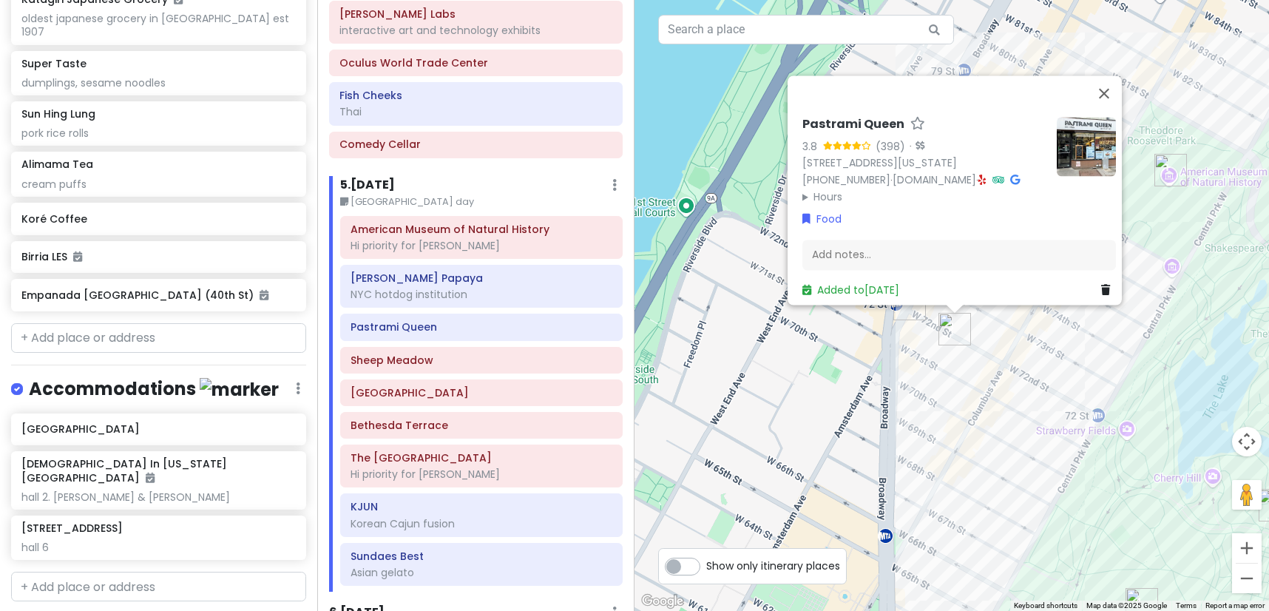
click at [1048, 379] on div "Pastrami Queen 3.8 (398) · 138 W 72nd St, New York, NY 10023, USA (212) 877-287…" at bounding box center [951, 305] width 634 height 611
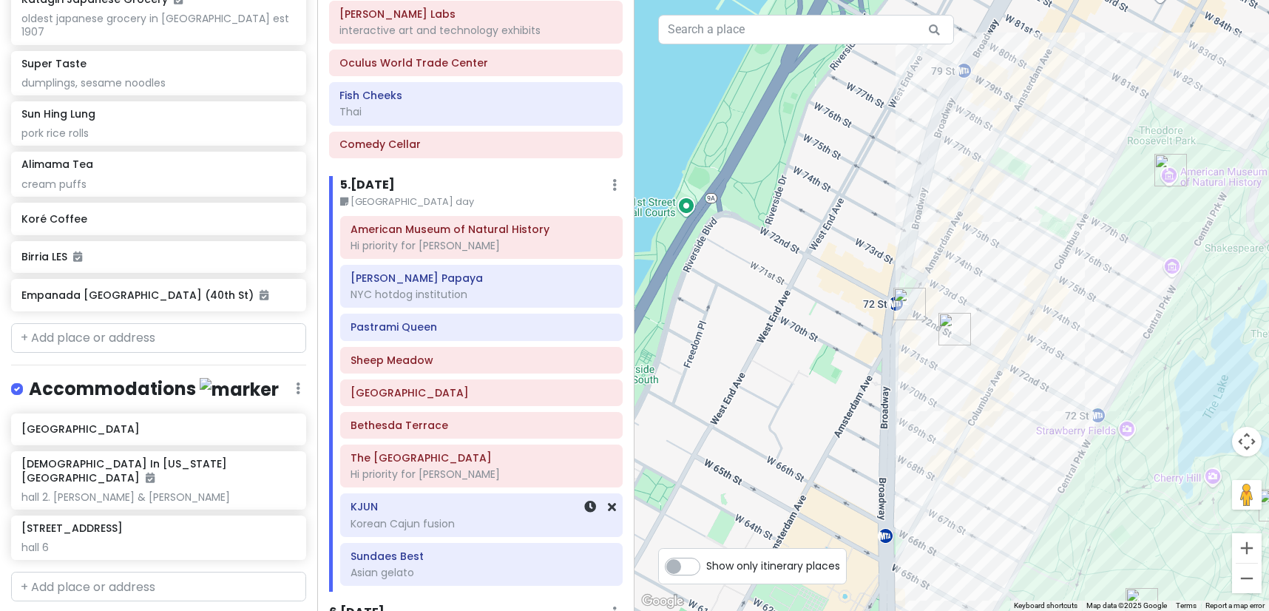
click at [458, 517] on div "KJUN Korean Cajun fusion" at bounding box center [481, 515] width 262 height 37
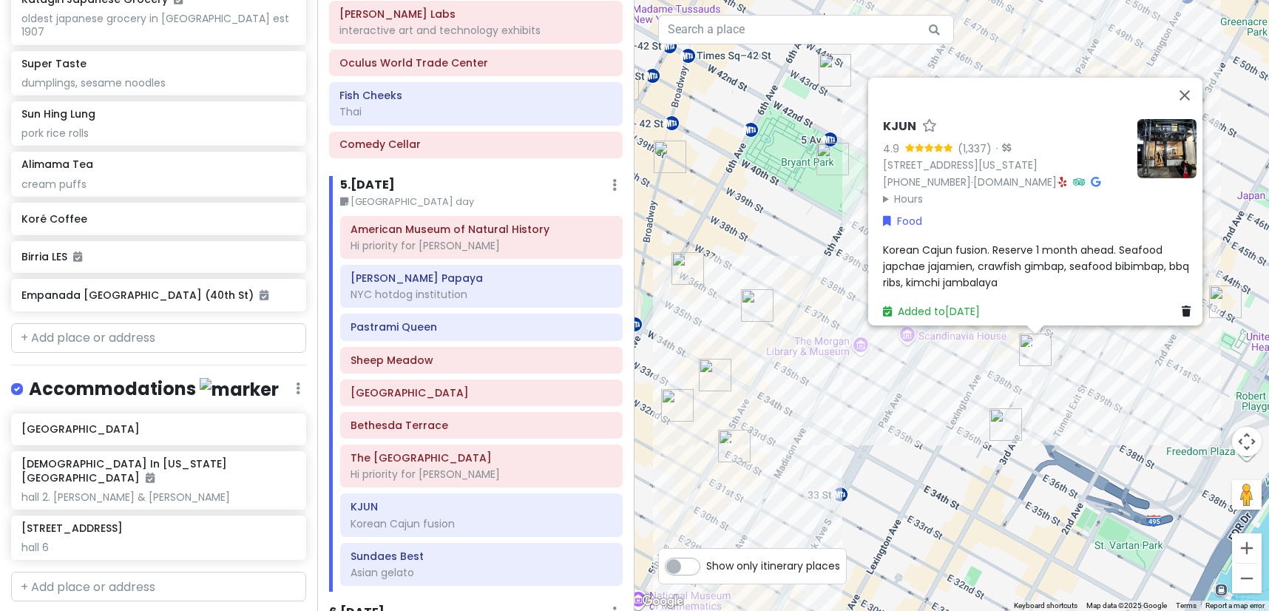
drag, startPoint x: 950, startPoint y: 587, endPoint x: 935, endPoint y: 384, distance: 203.9
click at [935, 384] on div "KJUN 4.9 (1,337) · 154 E 39th St, New York, NY 10016, USA (347) 675-8026 · www.…" at bounding box center [951, 305] width 634 height 611
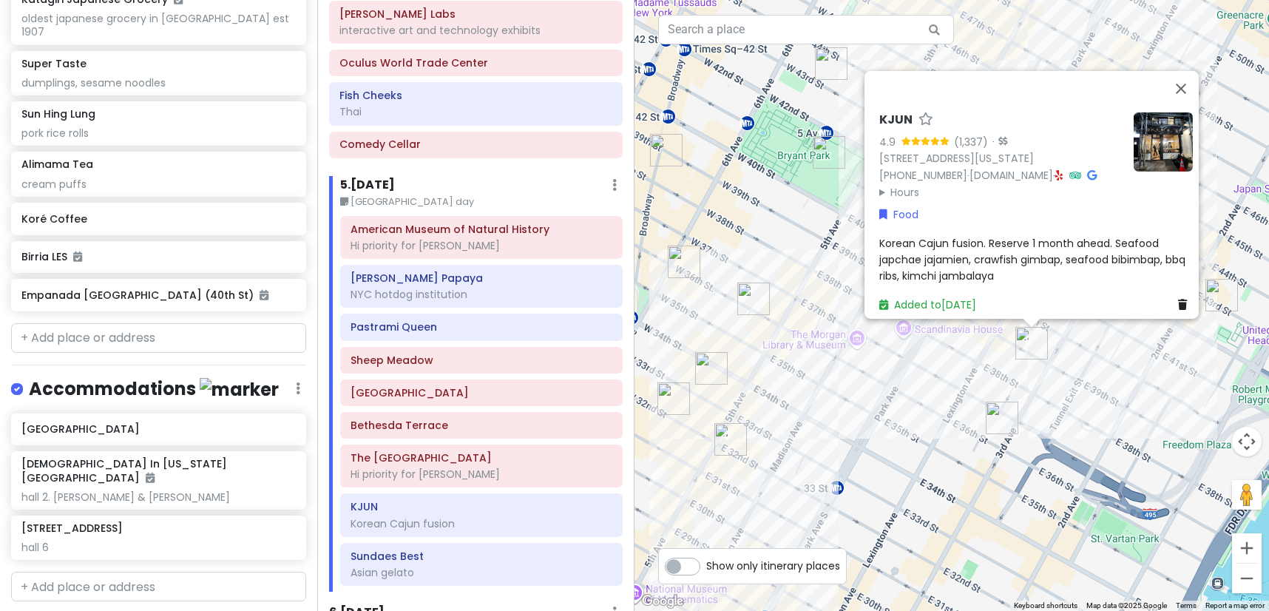
click at [1074, 404] on div "KJUN 4.9 (1,337) · 154 E 39th St, New York, NY 10016, USA (347) 675-8026 · www.…" at bounding box center [951, 305] width 634 height 611
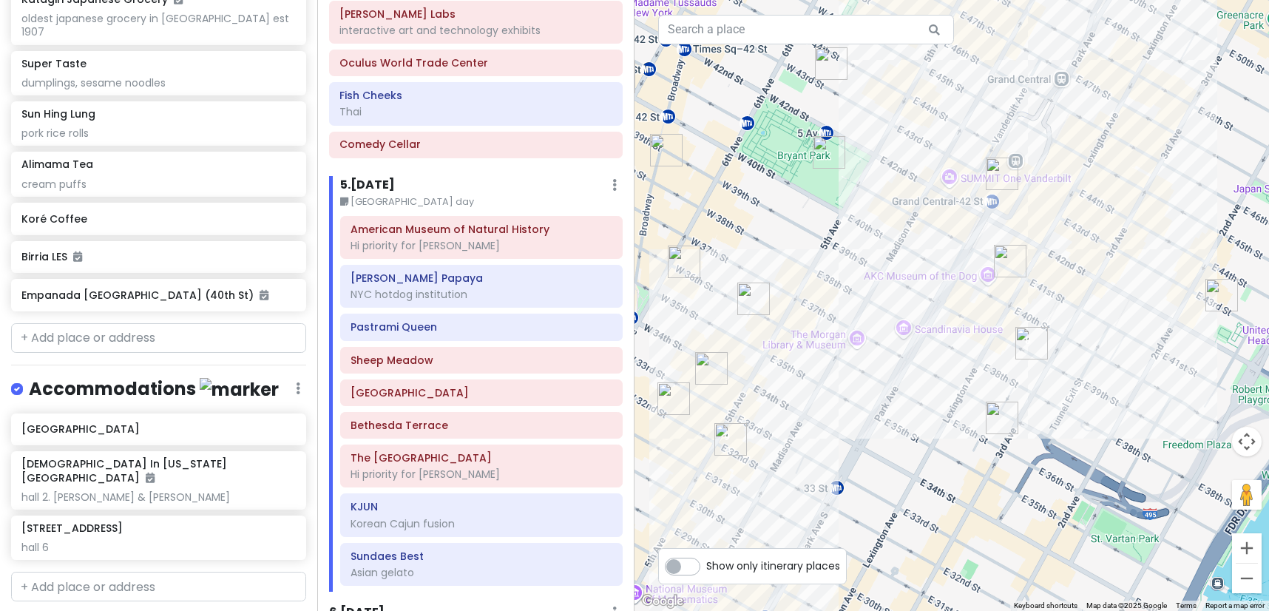
click at [1000, 416] on img "Sarge’s Delicatessen & Diner" at bounding box center [1002, 417] width 33 height 33
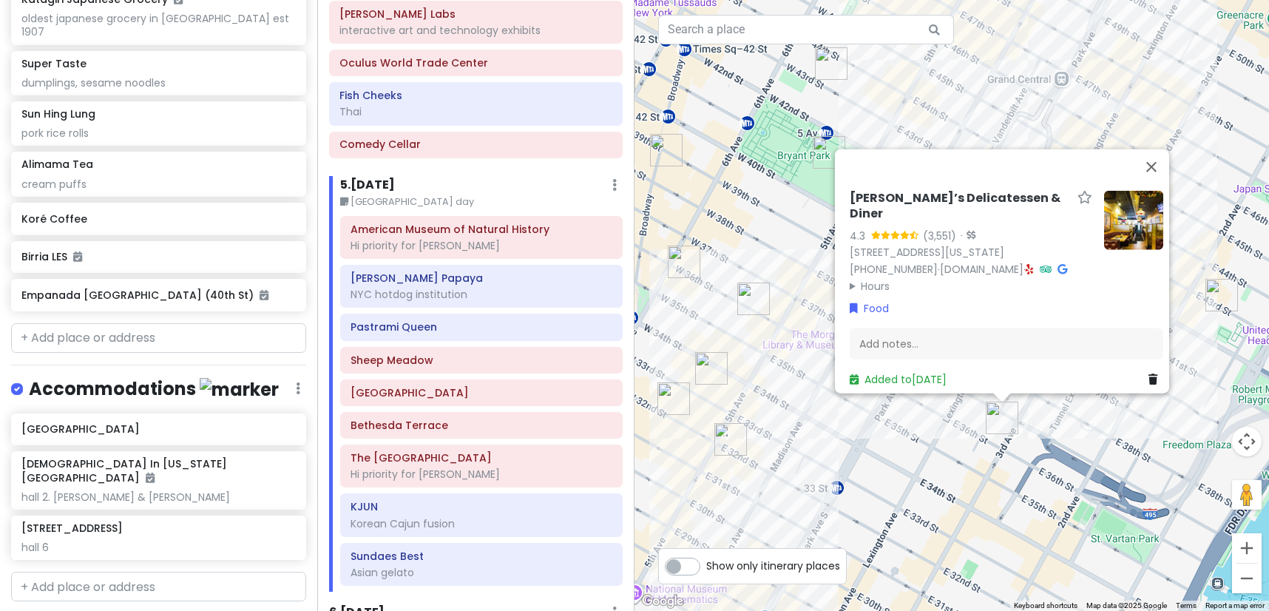
click at [955, 439] on div "Sarge’s Delicatessen & Diner 4.3 (3,551) · 548 3rd Ave, New York, NY 10016, USA…" at bounding box center [951, 305] width 634 height 611
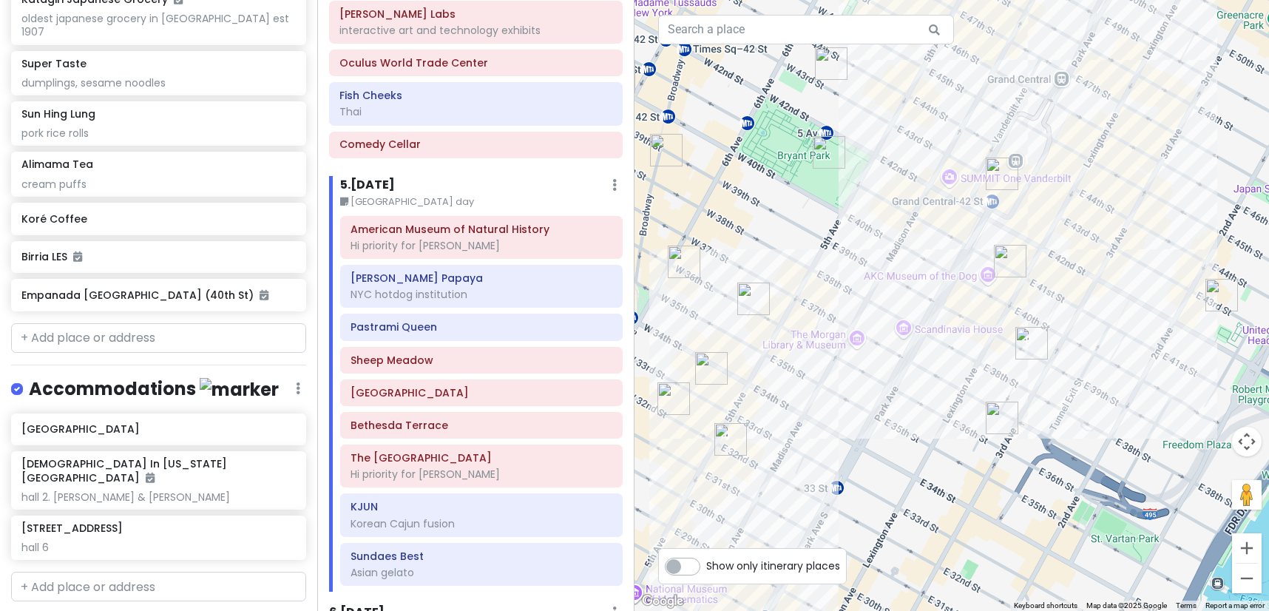
click at [1011, 277] on img "Katagiri Japanese Grocery" at bounding box center [1010, 261] width 33 height 33
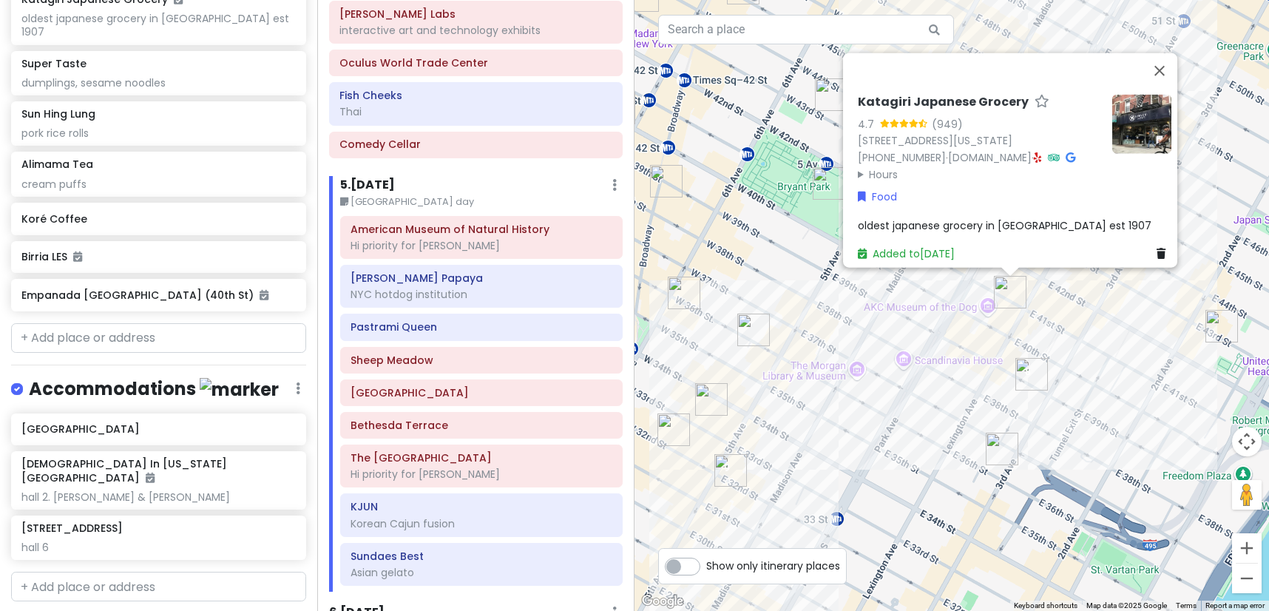
click at [701, 391] on img "Empire State Building" at bounding box center [711, 399] width 33 height 33
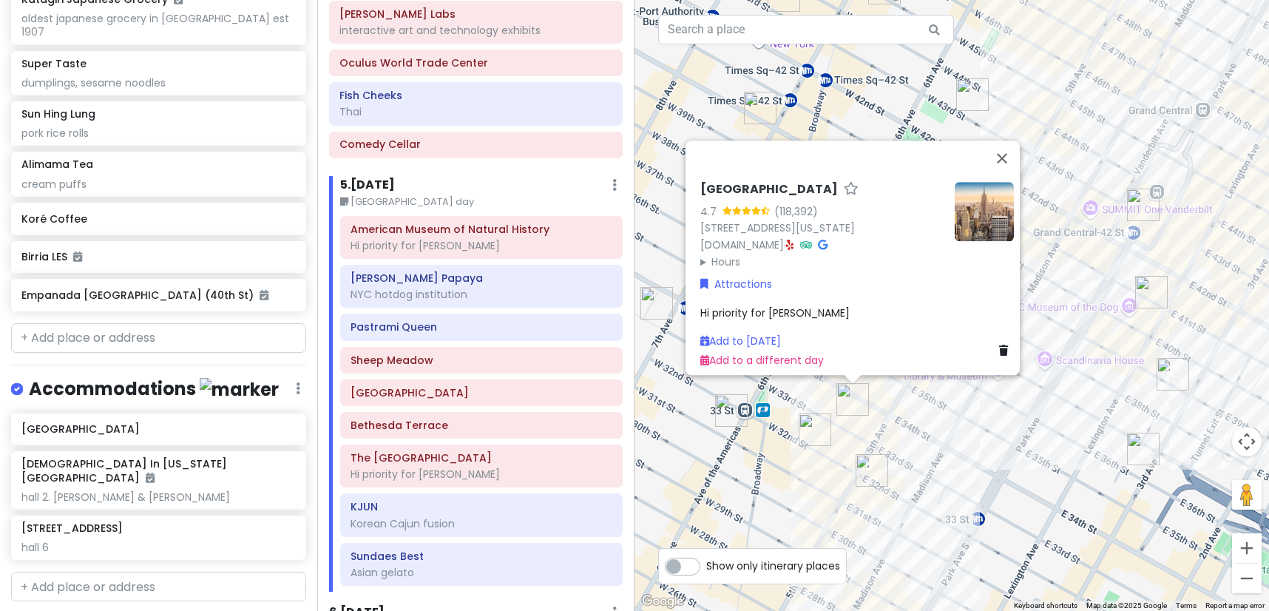
click at [953, 453] on div "Empire State Building 4.7 (118,392) 20 W 34th St., New York, NY 10001, USA www.…" at bounding box center [951, 305] width 634 height 611
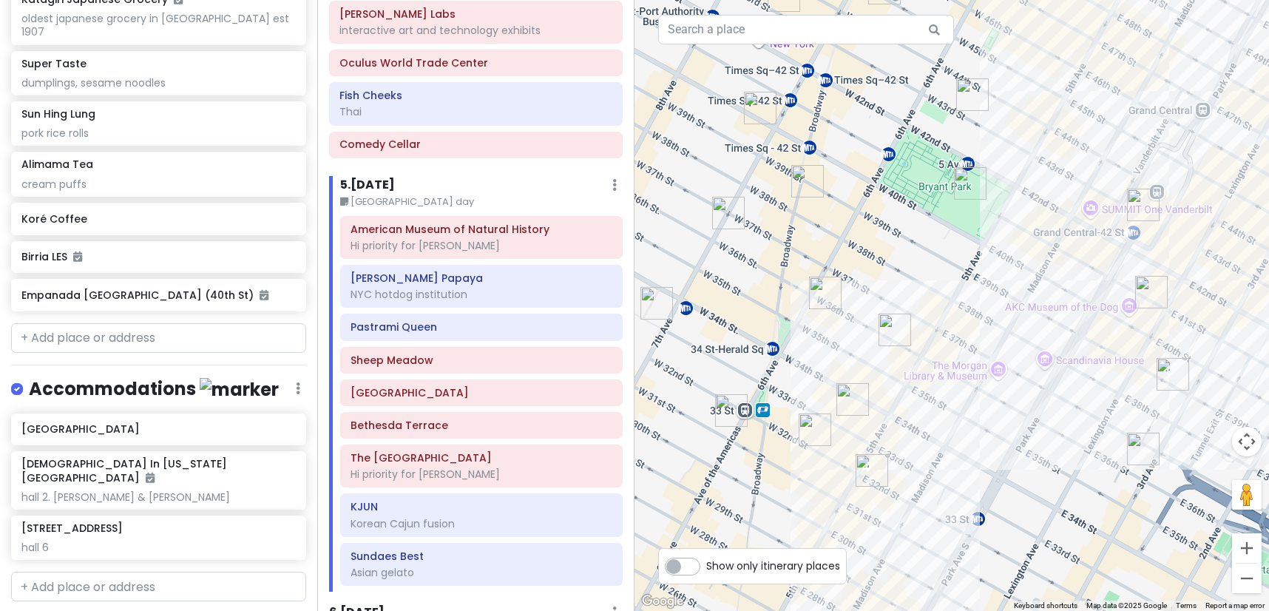
click at [897, 322] on img "Yoon Haeundae Galbi" at bounding box center [894, 329] width 33 height 33
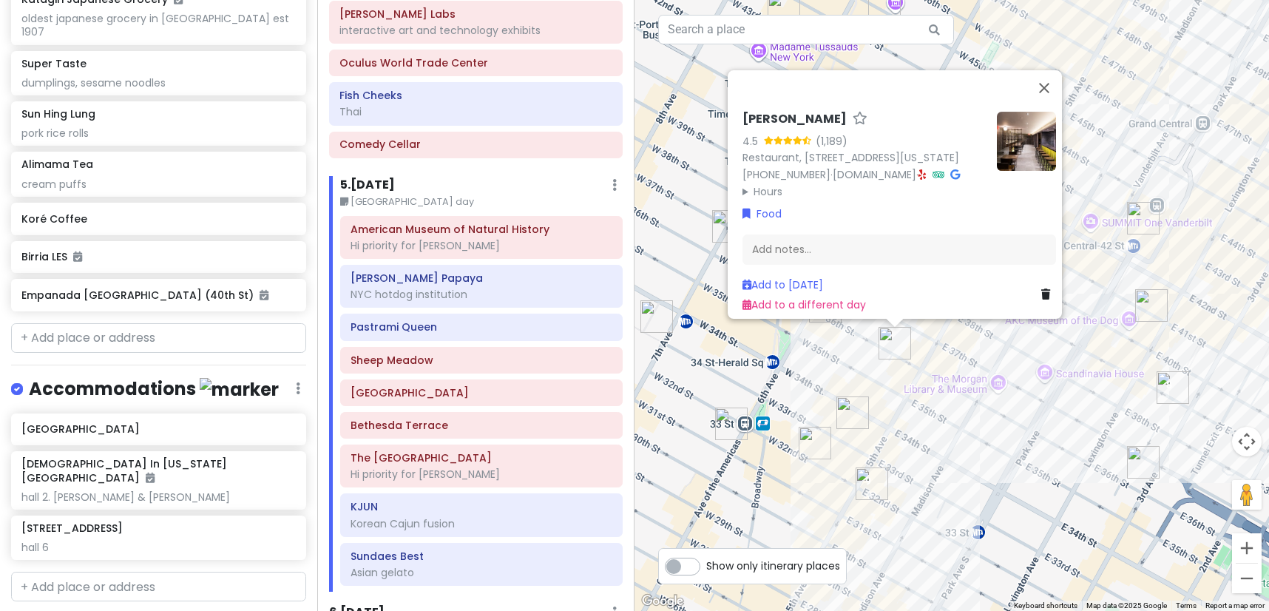
click at [802, 447] on img "New Wonjo" at bounding box center [814, 443] width 33 height 33
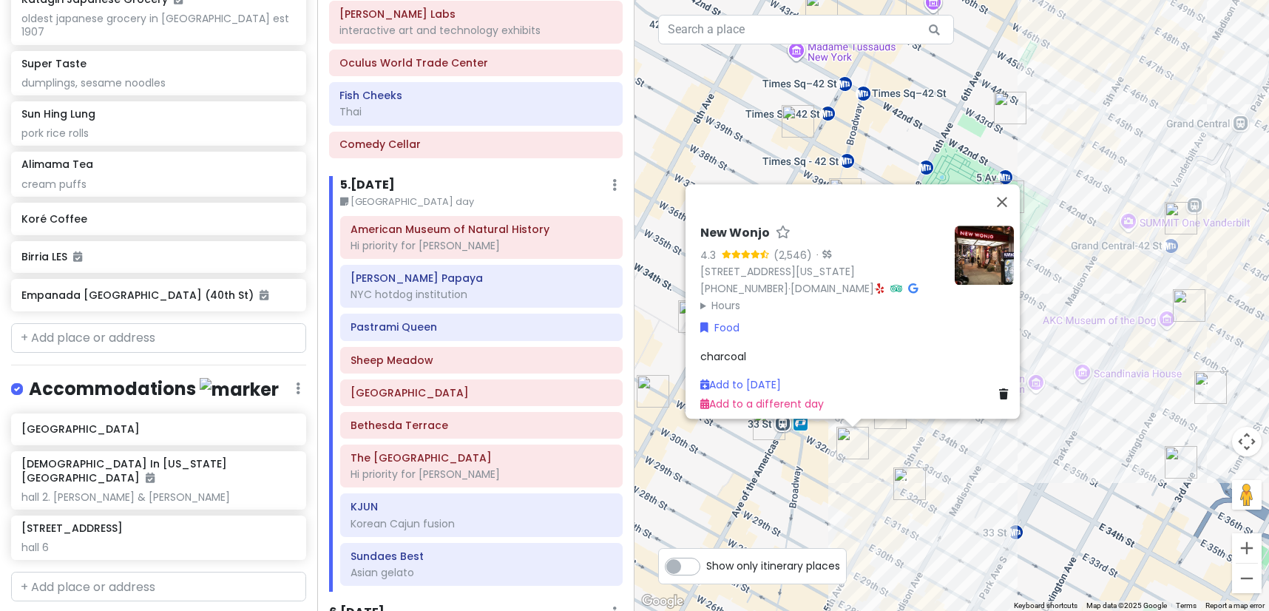
click at [845, 474] on div "New Wonjo 4.3 (2,546) · 23 W 32nd St, New York, NY 10001, USA (212) 695-5815 · …" at bounding box center [951, 305] width 634 height 611
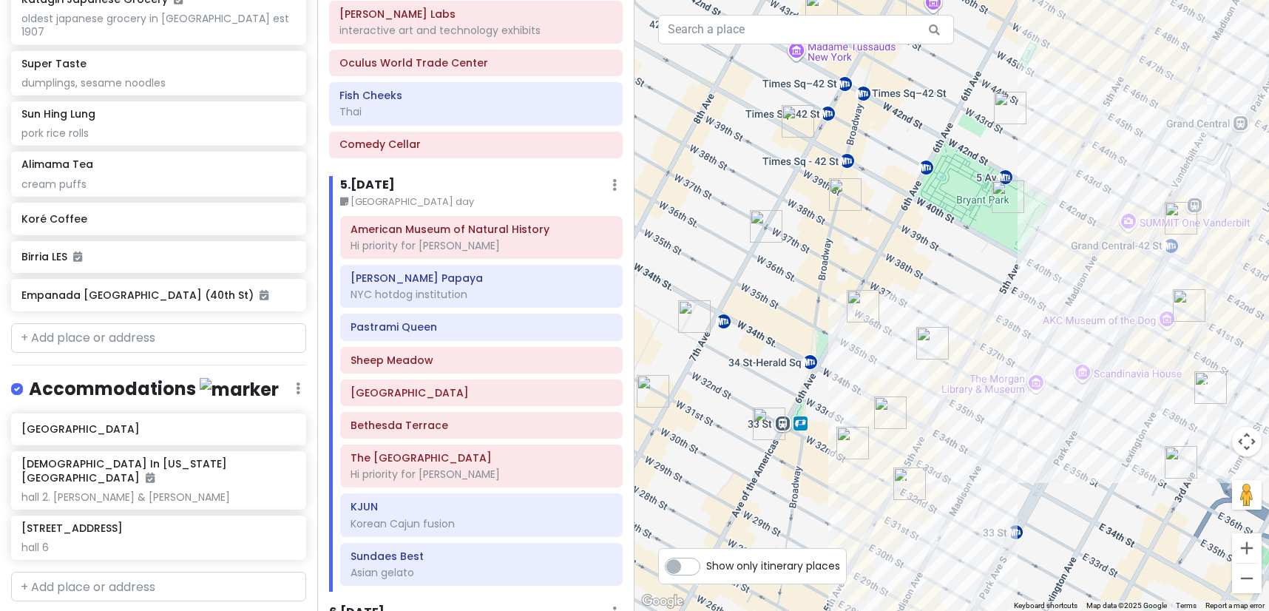
click at [763, 427] on img "FIFTYLAN KOREATOWN" at bounding box center [769, 423] width 33 height 33
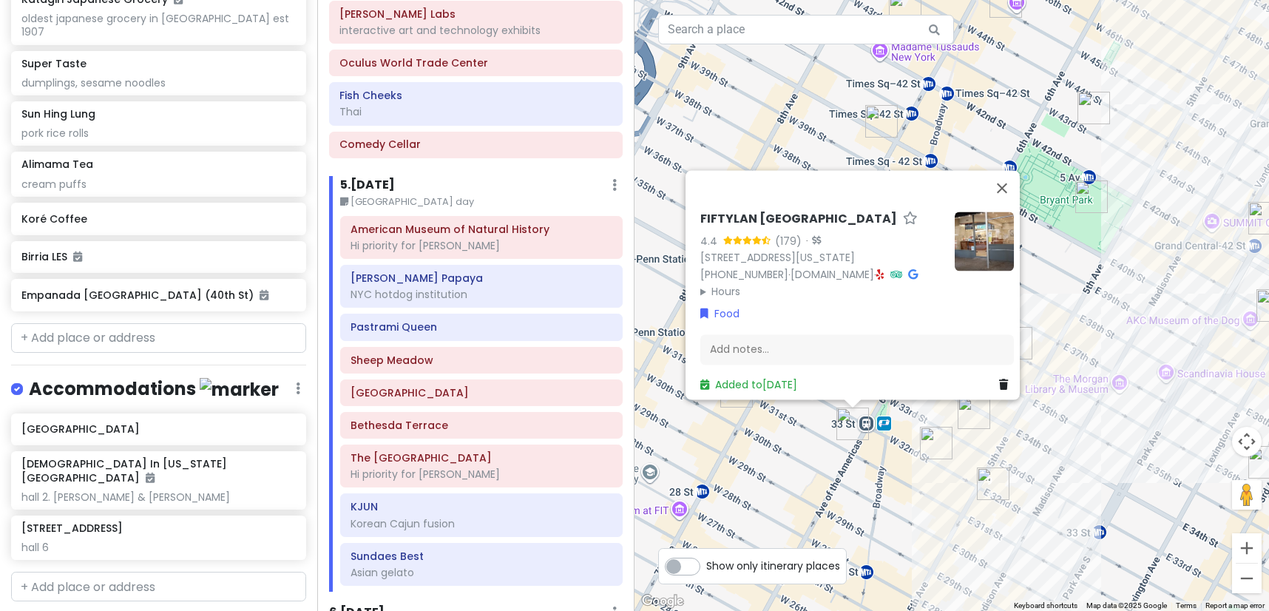
click at [941, 491] on div "FIFTYLAN KOREATOWN 4.4 (179) · 875 6th Ave, New York, NY 10001, USA (646) 861-0…" at bounding box center [951, 305] width 634 height 611
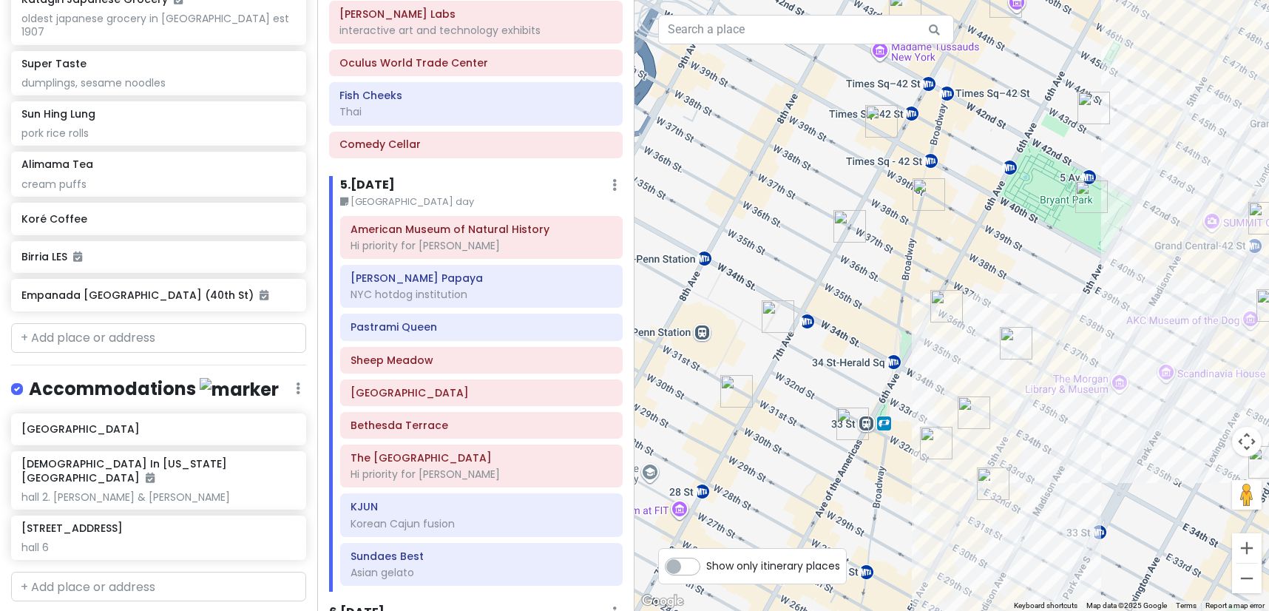
click at [851, 419] on img "FIFTYLAN KOREATOWN" at bounding box center [852, 423] width 33 height 33
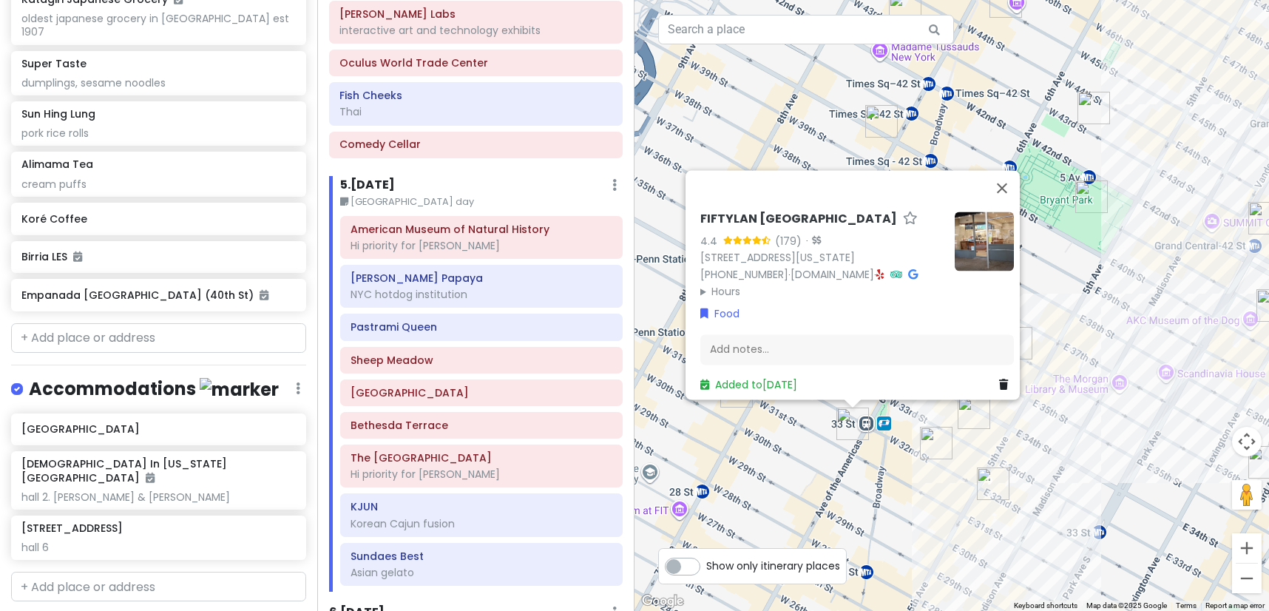
click at [712, 283] on summary "Hours" at bounding box center [821, 291] width 243 height 16
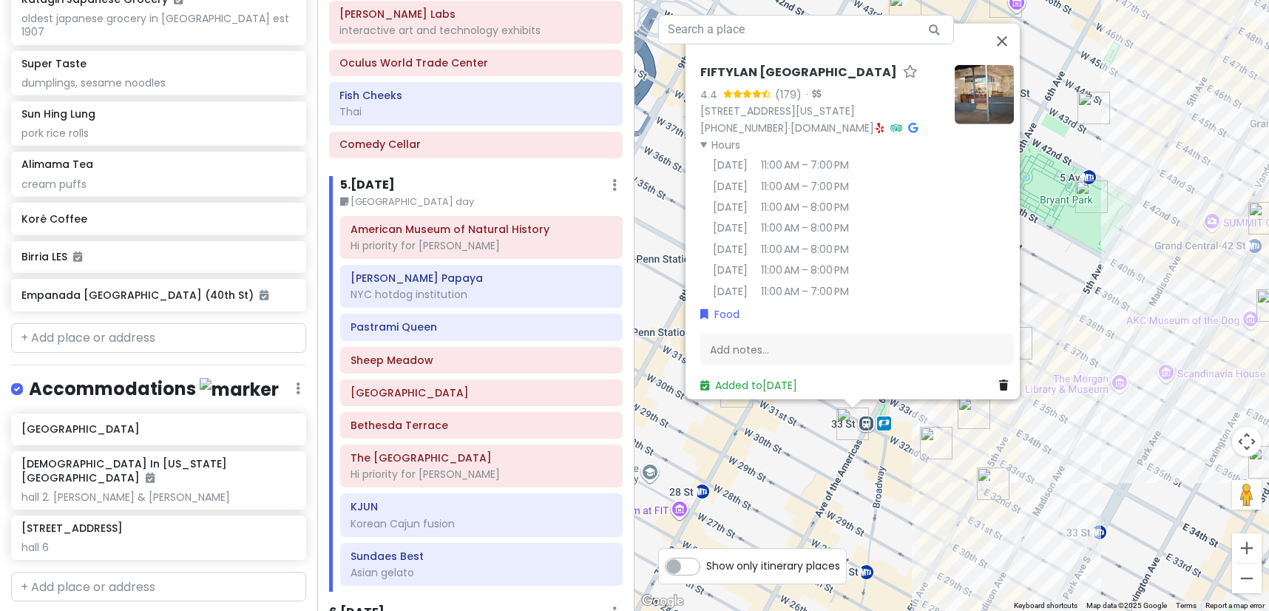
click at [876, 123] on icon at bounding box center [880, 128] width 8 height 10
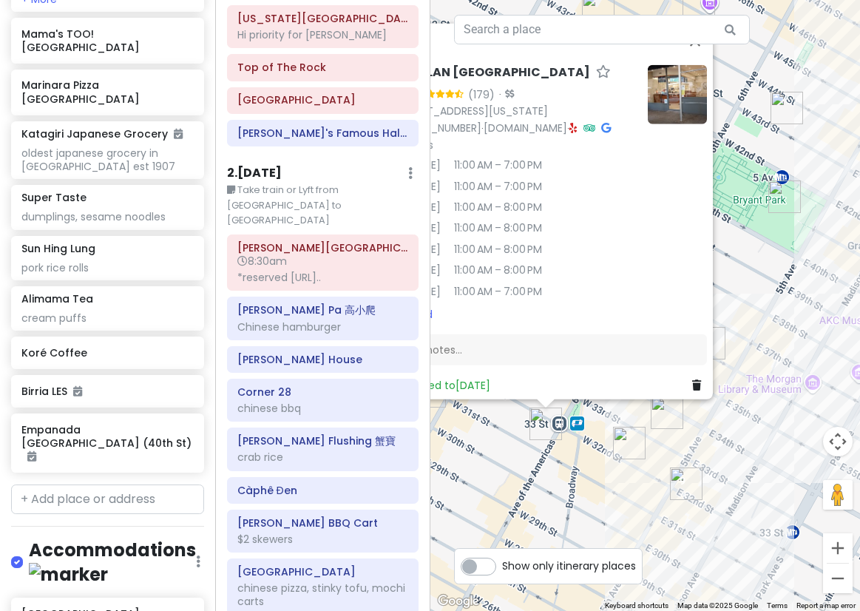
scroll to position [0, 0]
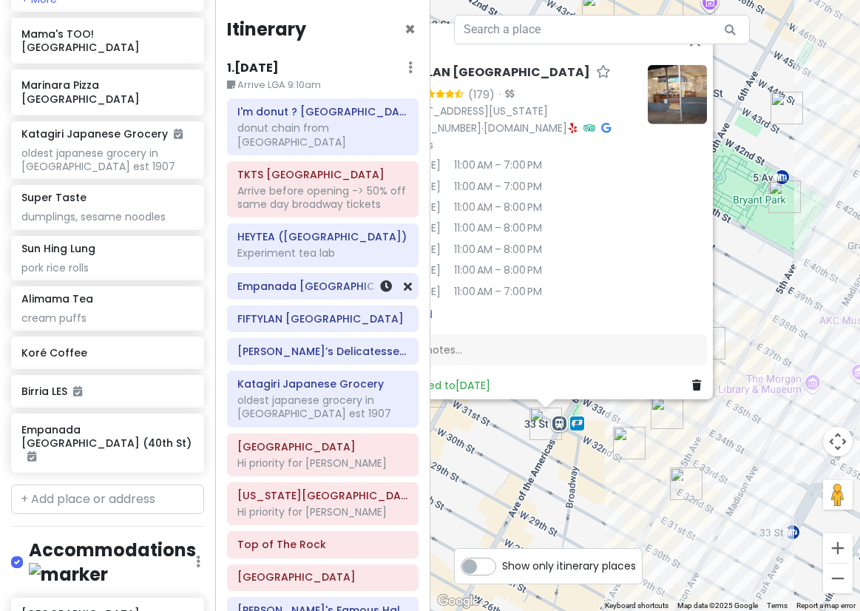
click at [301, 295] on div "Empanada Mama Times Square (40th St)" at bounding box center [322, 286] width 171 height 21
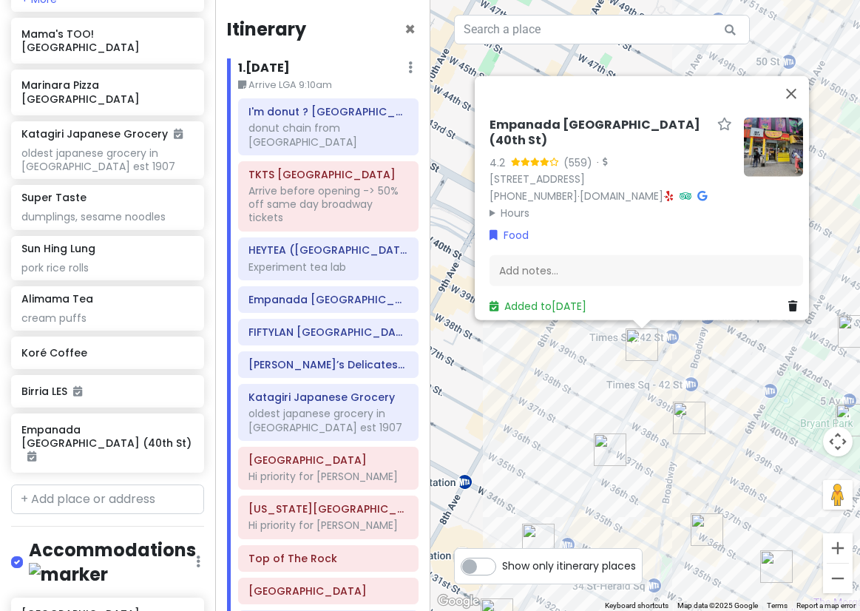
click at [768, 125] on img at bounding box center [773, 147] width 59 height 59
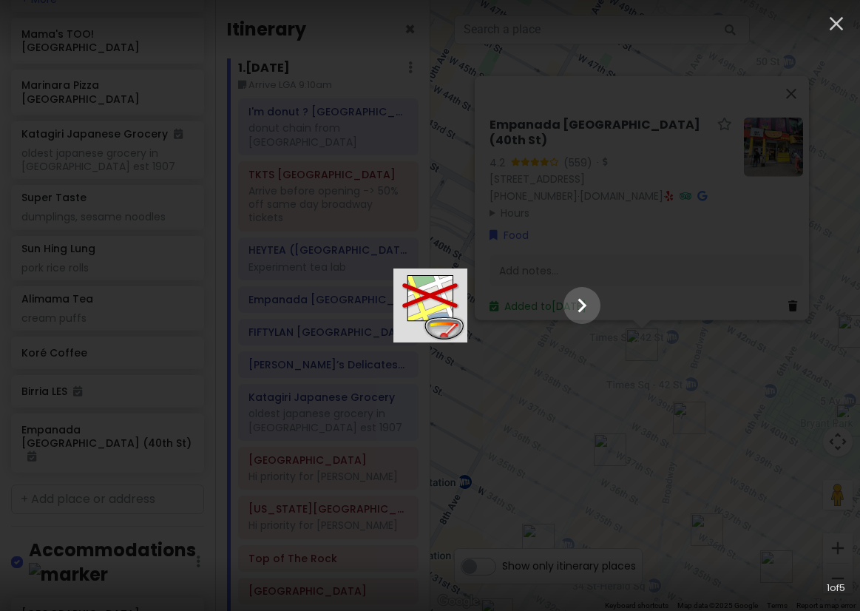
click at [615, 308] on div at bounding box center [430, 305] width 370 height 74
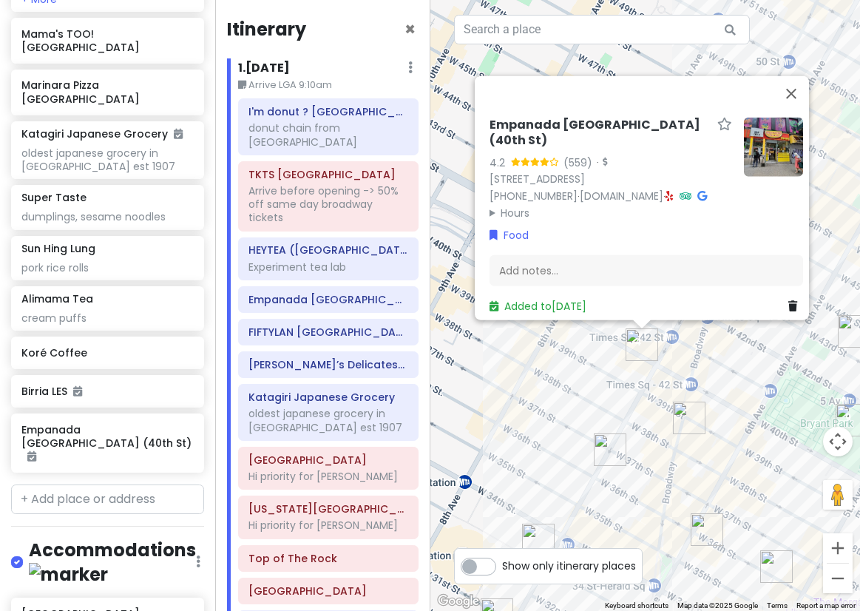
click at [767, 123] on img at bounding box center [773, 147] width 59 height 59
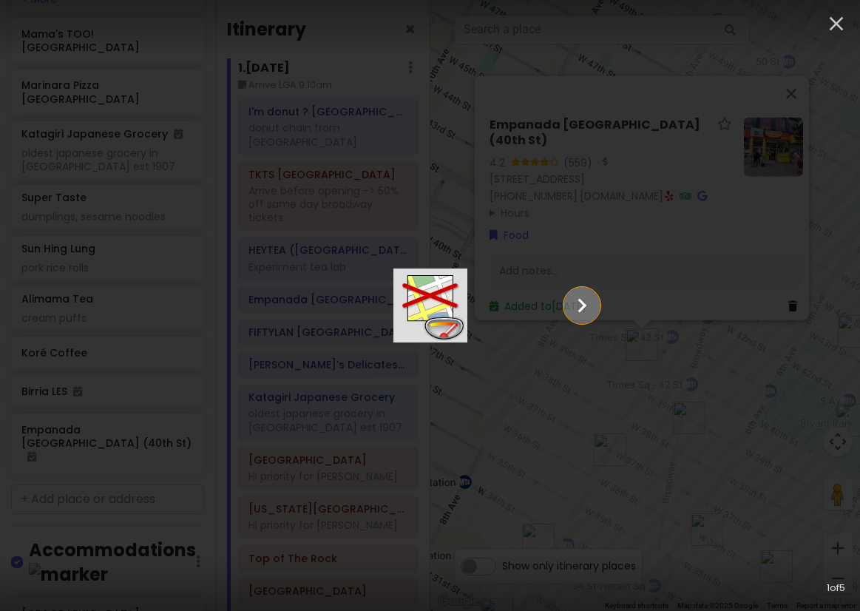
click at [596, 294] on icon "Show slide 2 of 5" at bounding box center [582, 305] width 28 height 35
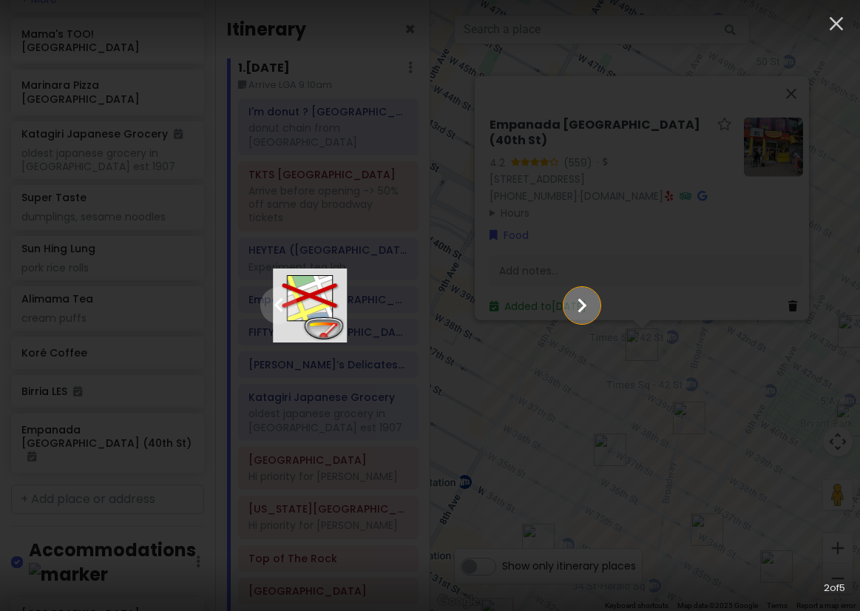
click at [596, 294] on icon "Show slide 3 of 5" at bounding box center [582, 305] width 28 height 35
click at [596, 294] on icon "Show slide 4 of 5" at bounding box center [582, 305] width 28 height 35
click at [596, 294] on icon "Show slide 5 of 5" at bounding box center [582, 305] width 28 height 35
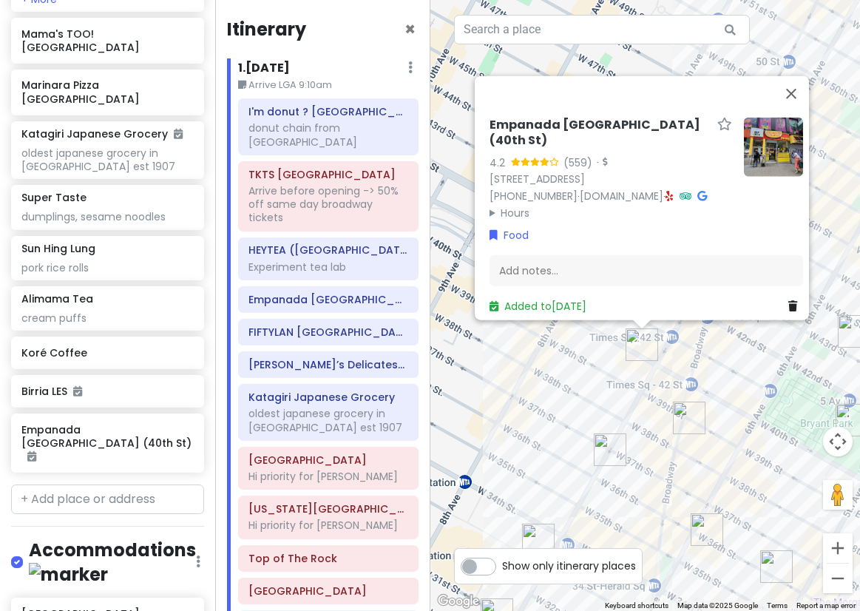
click at [665, 190] on icon at bounding box center [669, 195] width 8 height 10
click at [682, 413] on img "Ten Thousand Coffee" at bounding box center [689, 417] width 33 height 33
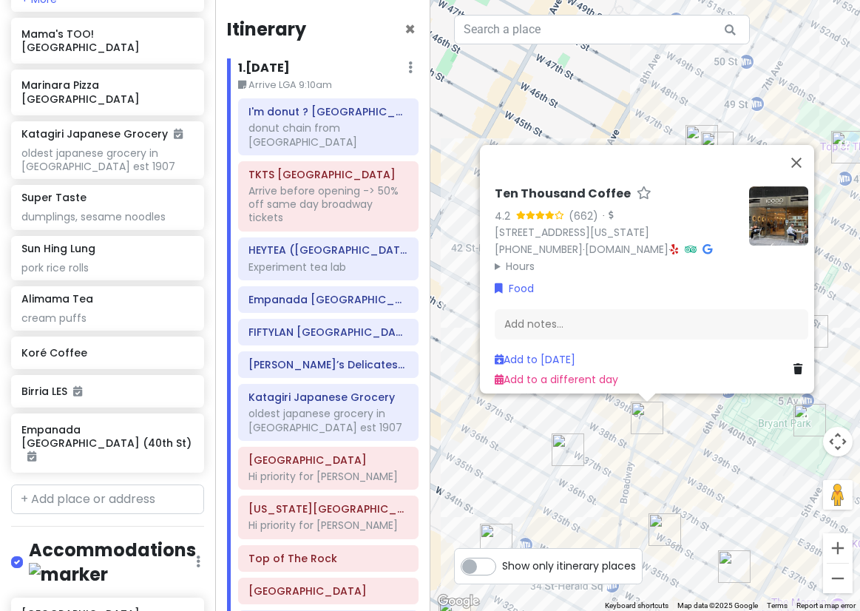
click at [562, 448] on img "7th Street Burger" at bounding box center [568, 449] width 33 height 33
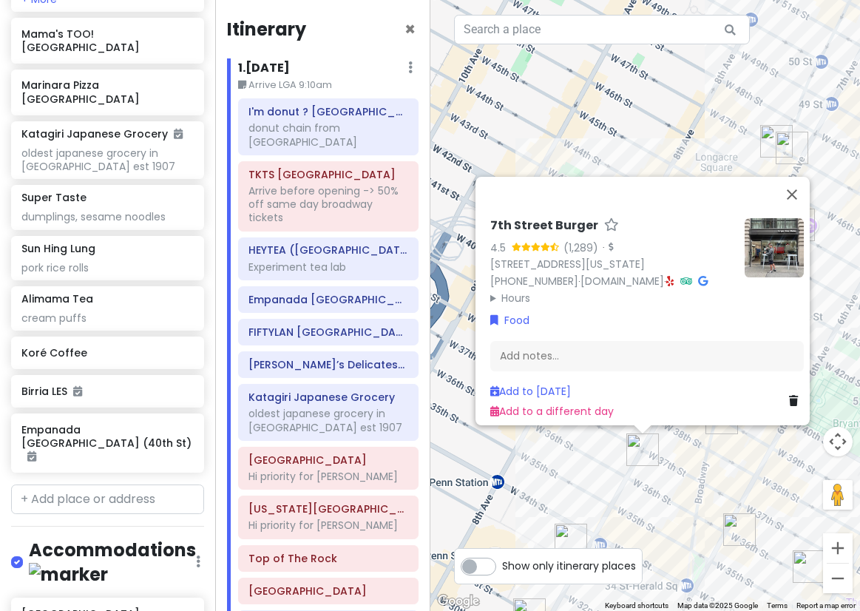
click at [723, 481] on div "7th Street Burger 4.5 (1,289) · 485 7th Ave, New York, NY 10018, USA (877) 245-…" at bounding box center [645, 305] width 430 height 611
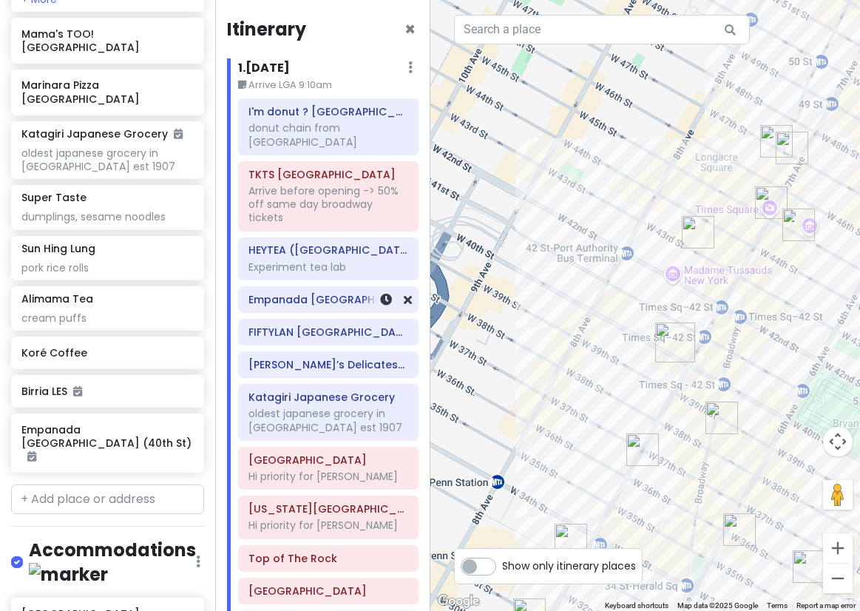
click at [342, 293] on h6 "Empanada Mama Times Square (40th St)" at bounding box center [328, 299] width 160 height 13
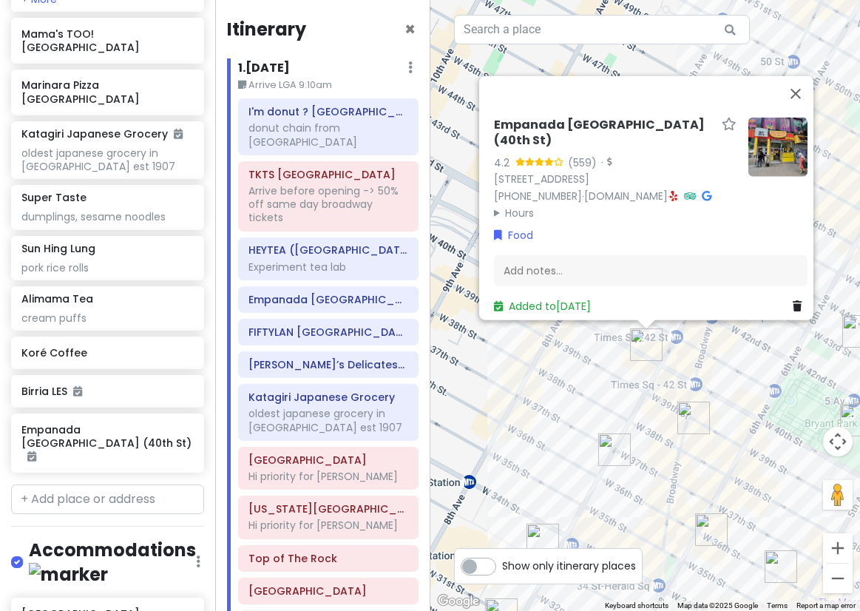
click at [616, 416] on div "Empanada Mama Times Square (40th St) 4.2 (559) · 200 W 40th St, Manhattan, NY 1…" at bounding box center [645, 305] width 430 height 611
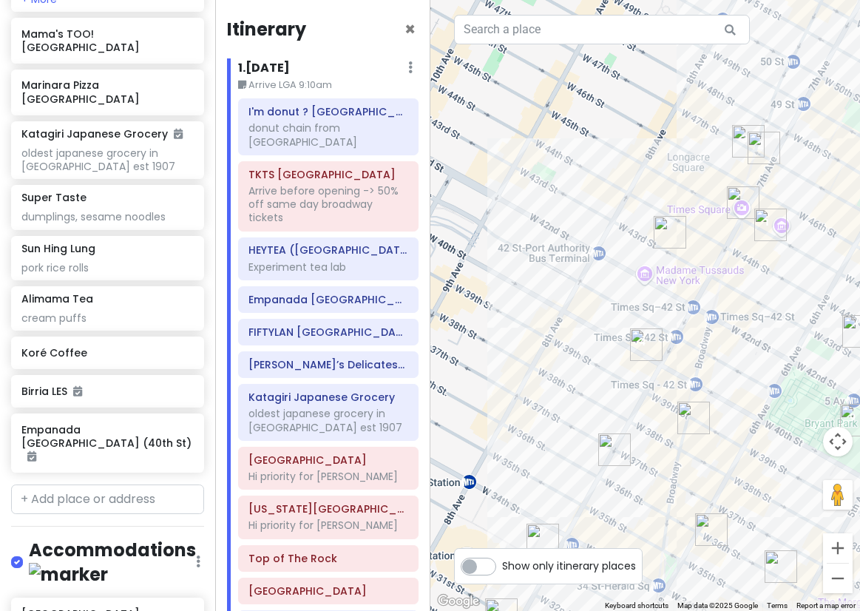
click at [611, 442] on img "7th Street Burger" at bounding box center [614, 449] width 33 height 33
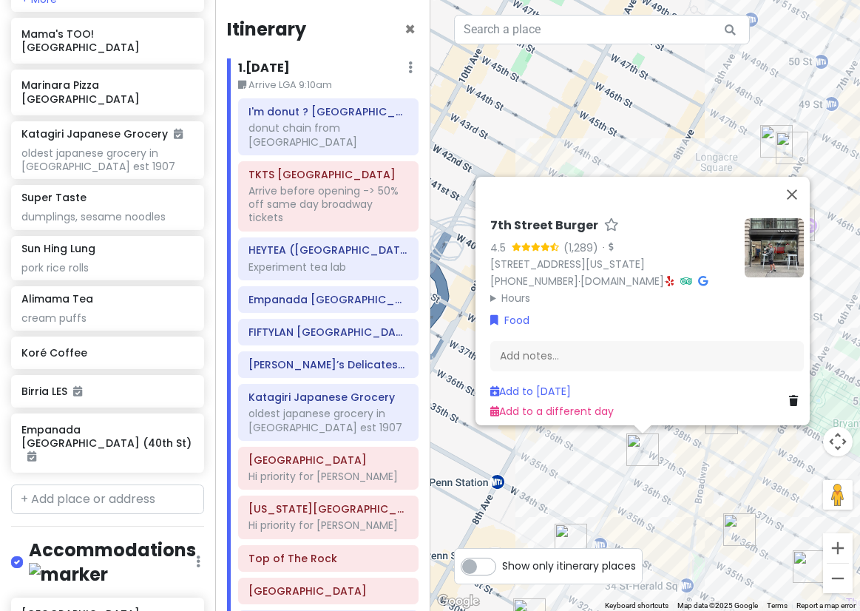
click at [708, 449] on div "7th Street Burger 4.5 (1,289) · 485 7th Ave, New York, NY 10018, USA (877) 245-…" at bounding box center [645, 305] width 430 height 611
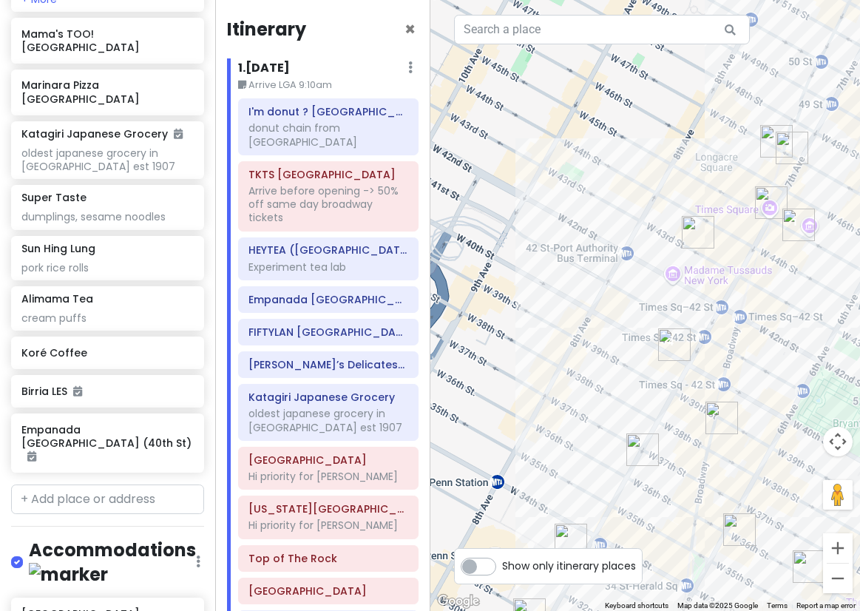
click at [718, 419] on img "Ten Thousand Coffee" at bounding box center [721, 417] width 33 height 33
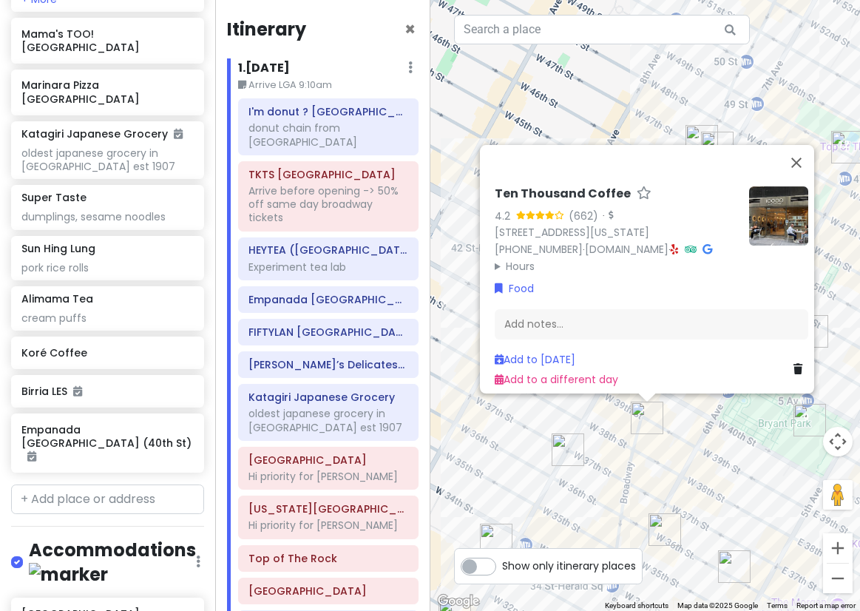
click at [716, 450] on div "Ten Thousand Coffee 4.2 (662) · 1410 Broadway Unit 105, New York, NY 10018, USA…" at bounding box center [645, 305] width 430 height 611
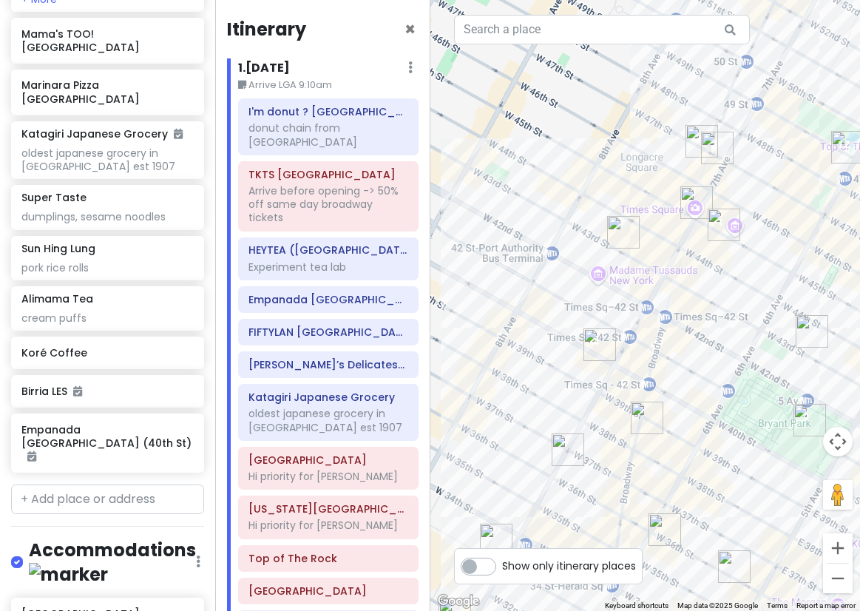
click at [625, 225] on img "LOS TACOS No.1" at bounding box center [623, 232] width 33 height 33
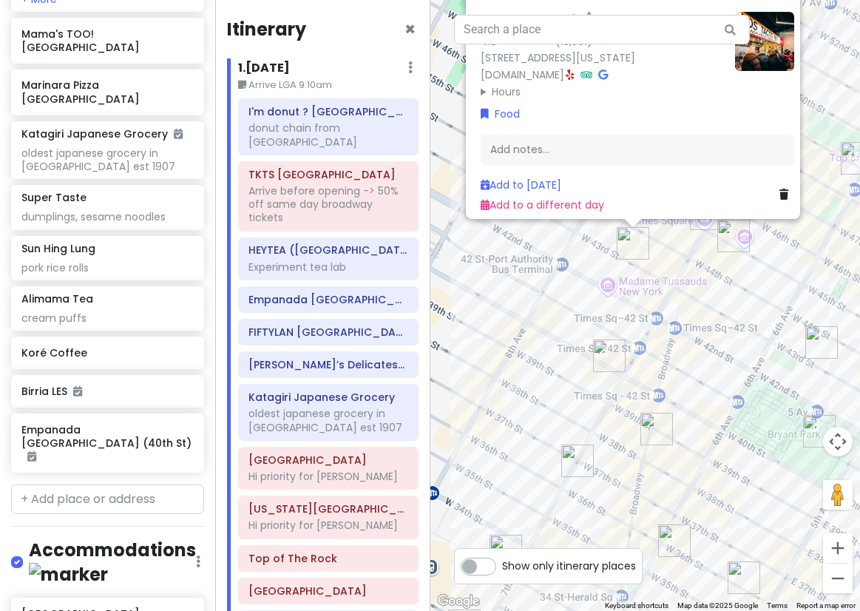
drag, startPoint x: 589, startPoint y: 513, endPoint x: 580, endPoint y: 429, distance: 84.8
click at [580, 429] on div "LOS TACOS No.1 4.8 (13,591) · [STREET_ADDRESS][US_STATE] [DOMAIN_NAME] · Hours …" at bounding box center [645, 305] width 430 height 611
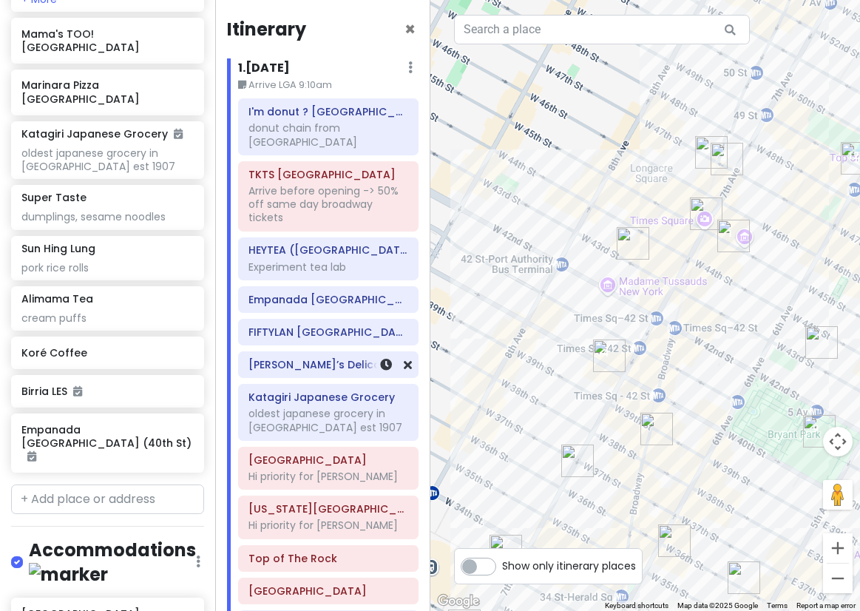
click at [309, 358] on h6 "[PERSON_NAME]’s Delicatessen & Diner" at bounding box center [328, 364] width 160 height 13
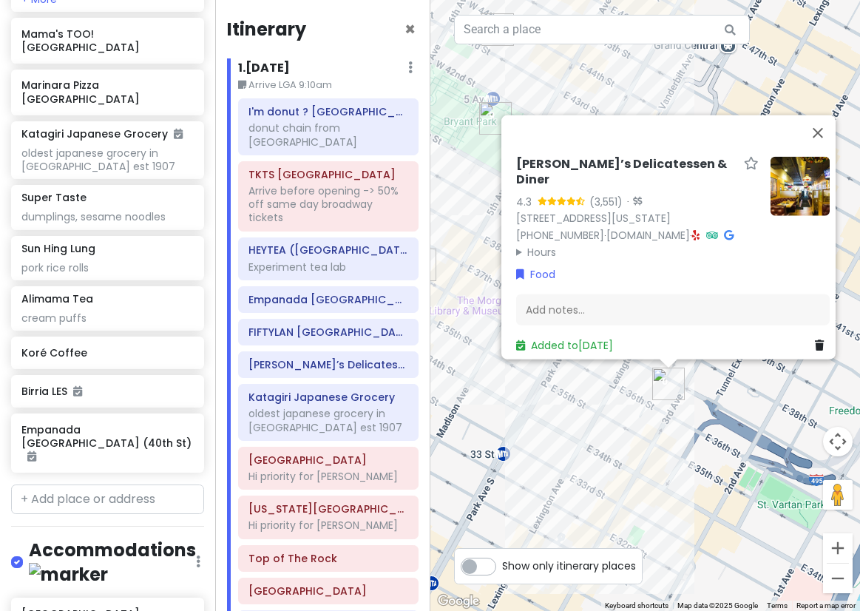
drag, startPoint x: 688, startPoint y: 518, endPoint x: 701, endPoint y: 369, distance: 149.9
click at [701, 369] on div "Sarge’s Delicatessen & Diner 4.3 (3,551) · 548 3rd Ave, New York, NY 10016, USA…" at bounding box center [645, 305] width 430 height 611
click at [580, 430] on div "Sarge’s Delicatessen & Diner 4.3 (3,551) · 548 3rd Ave, New York, NY 10016, USA…" at bounding box center [645, 305] width 430 height 611
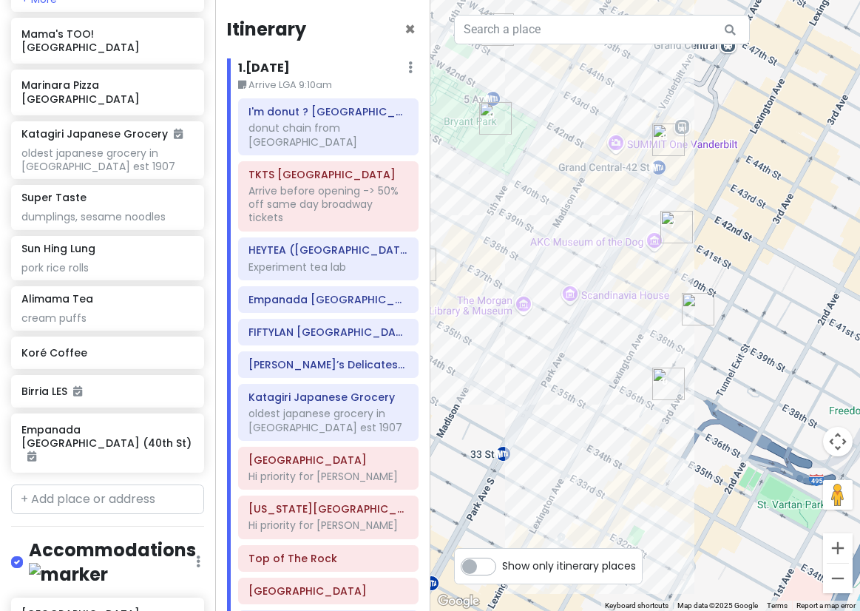
click at [671, 230] on img "Katagiri Japanese Grocery" at bounding box center [676, 227] width 33 height 33
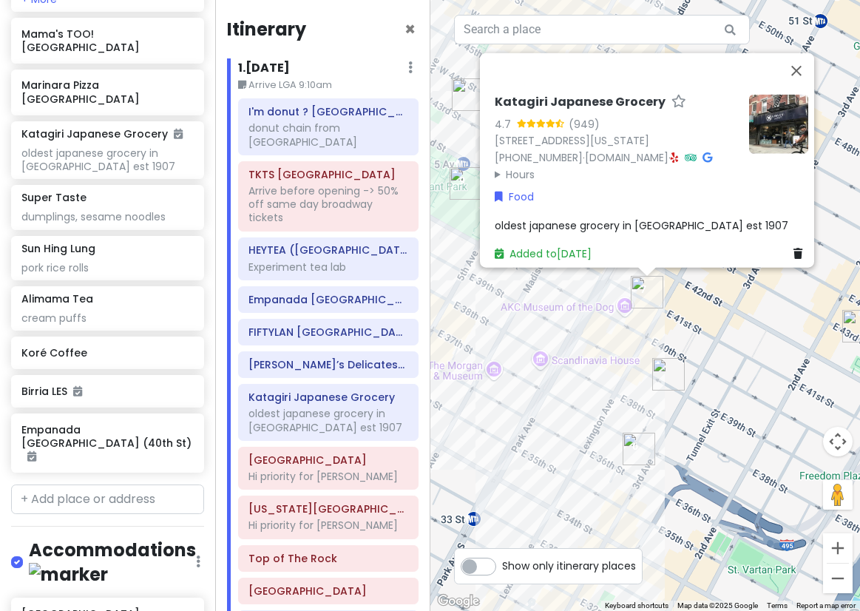
click at [729, 359] on div "Katagiri Japanese Grocery 4.7 (949) 370 Lexington Ave, New York, NY 10017, USA …" at bounding box center [645, 305] width 430 height 611
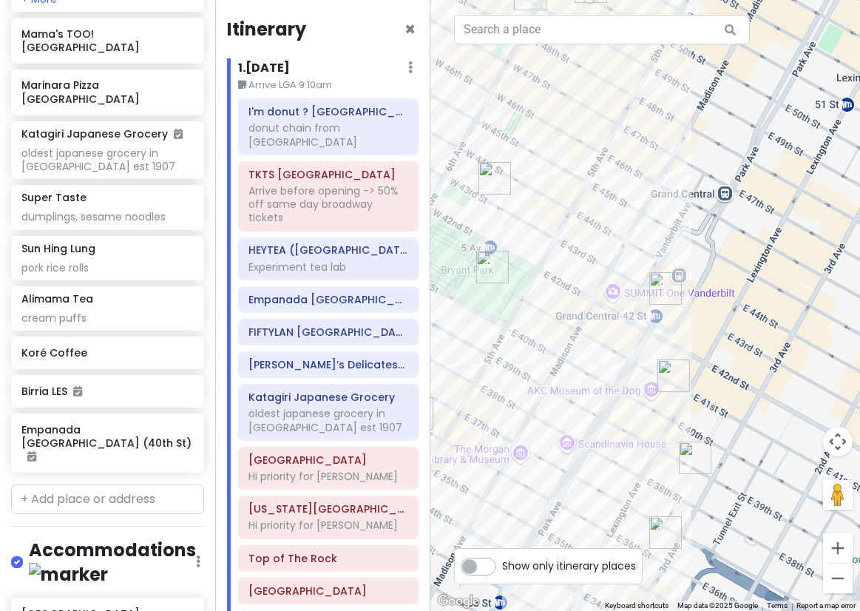
drag, startPoint x: 699, startPoint y: 276, endPoint x: 727, endPoint y: 359, distance: 88.1
click at [727, 359] on div at bounding box center [645, 305] width 430 height 611
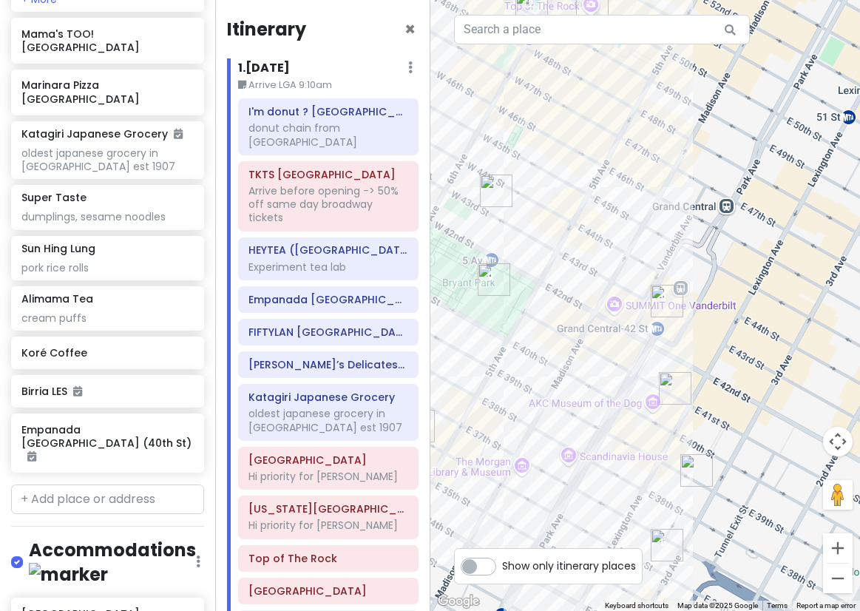
click at [501, 285] on img "New York Public Library - Stephen A. Schwarzman Building" at bounding box center [494, 279] width 33 height 33
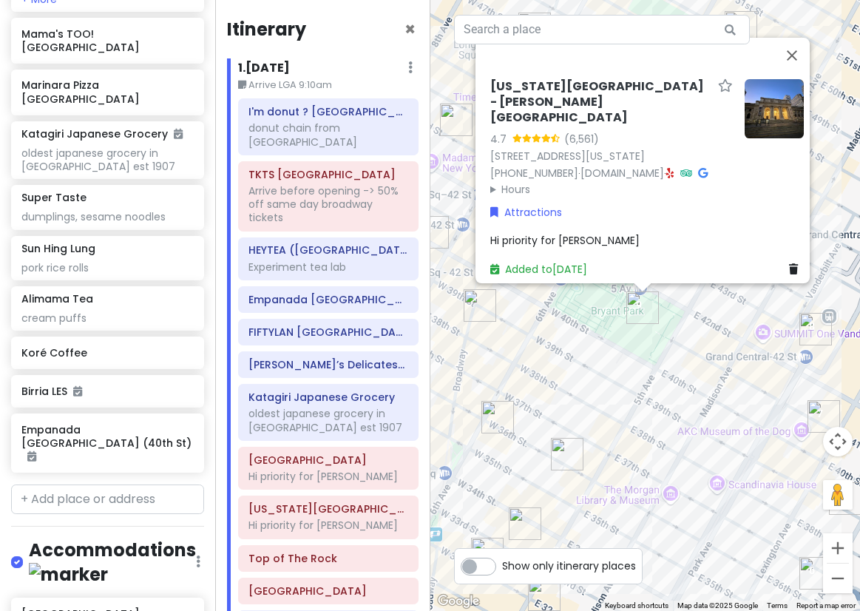
click at [622, 391] on div "New York Public Library - Stephen A. Schwarzman Building 4.7 (6,561) 476 5th Av…" at bounding box center [645, 305] width 430 height 611
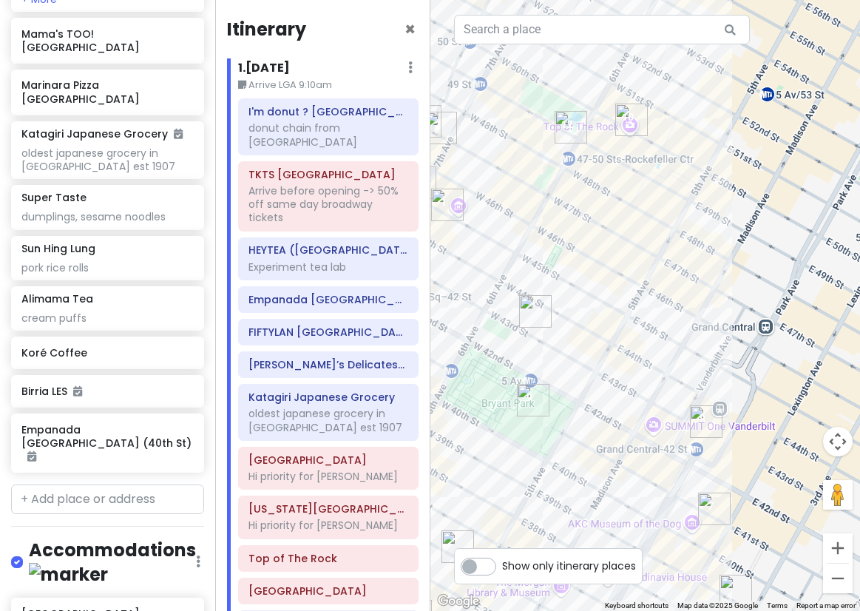
drag, startPoint x: 716, startPoint y: 381, endPoint x: 601, endPoint y: 474, distance: 147.7
click at [601, 474] on div at bounding box center [645, 305] width 430 height 611
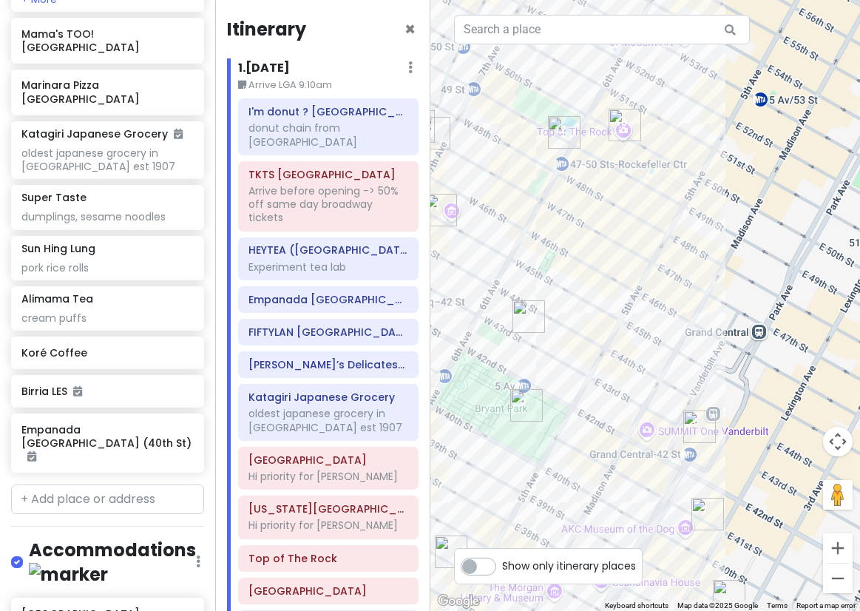
click at [628, 120] on img "Top of The Rock" at bounding box center [624, 125] width 33 height 33
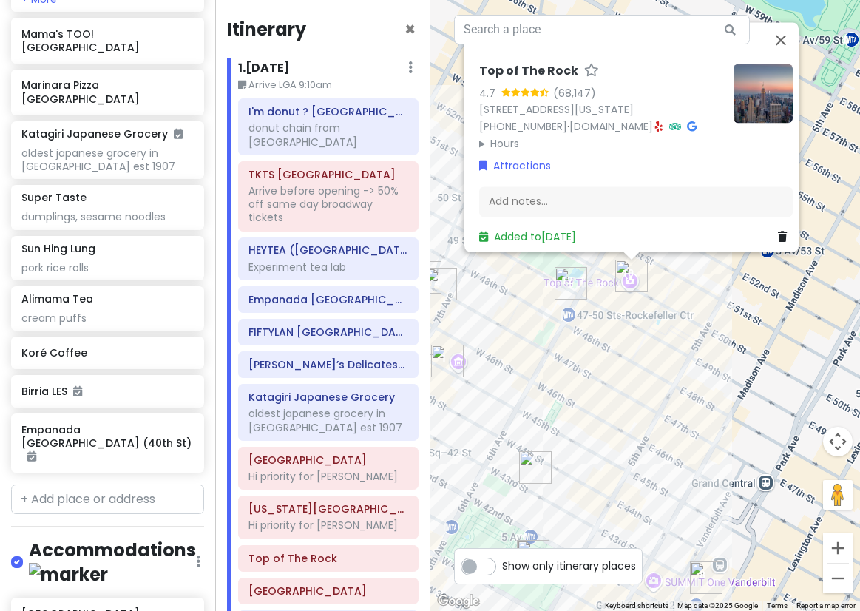
drag, startPoint x: 708, startPoint y: 444, endPoint x: 682, endPoint y: 181, distance: 263.8
click at [682, 181] on div "Top of The Rock 4.7 (68,147) 30 Rockefeller Plaza, New York, NY 10112, USA (212…" at bounding box center [645, 305] width 430 height 611
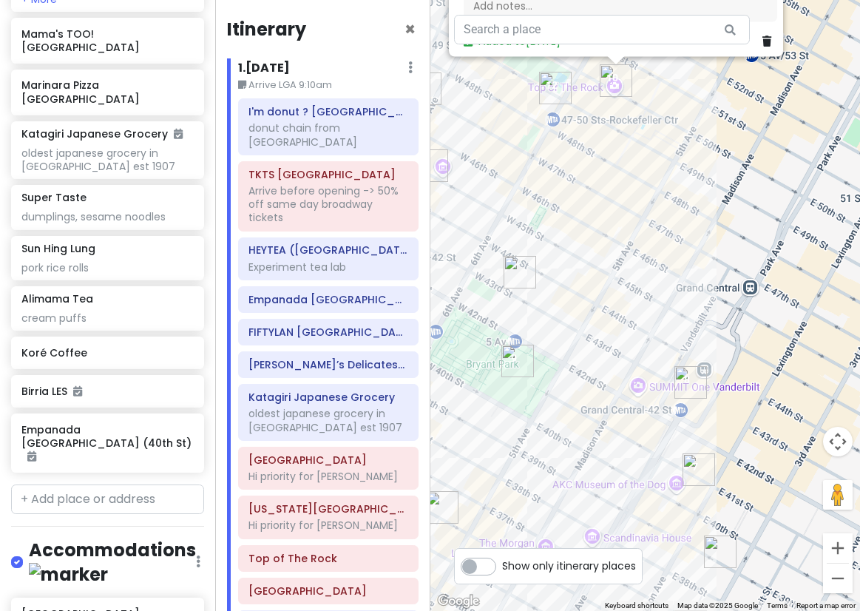
click at [691, 385] on img "Grand Central Terminal" at bounding box center [690, 382] width 33 height 33
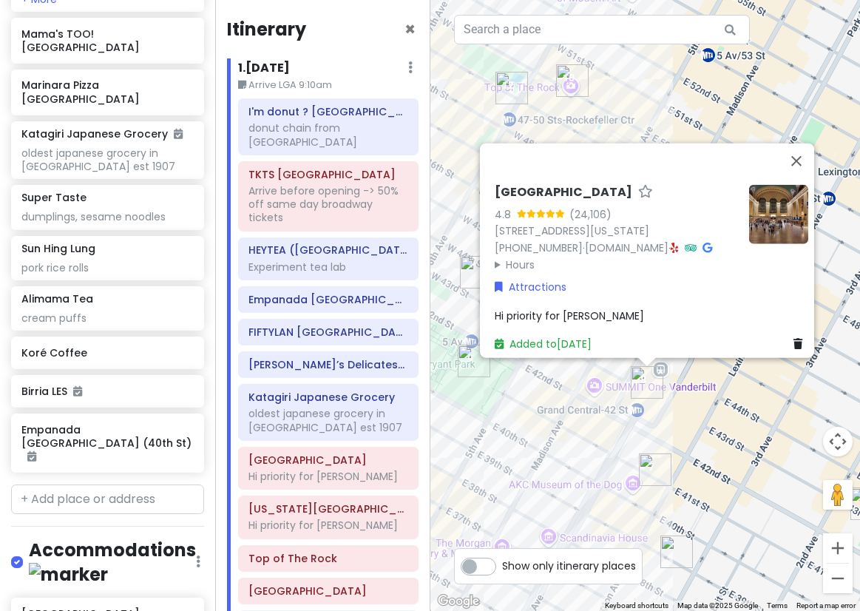
click at [649, 455] on img "Katagiri Japanese Grocery" at bounding box center [655, 469] width 33 height 33
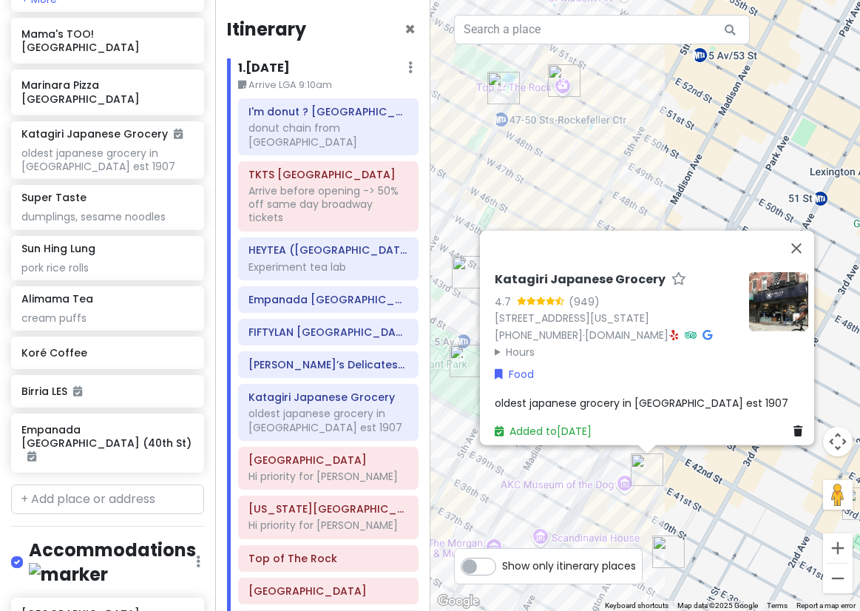
click at [706, 488] on div "Katagiri Japanese Grocery 4.7 (949) 370 Lexington Ave, New York, NY 10017, USA …" at bounding box center [645, 305] width 430 height 611
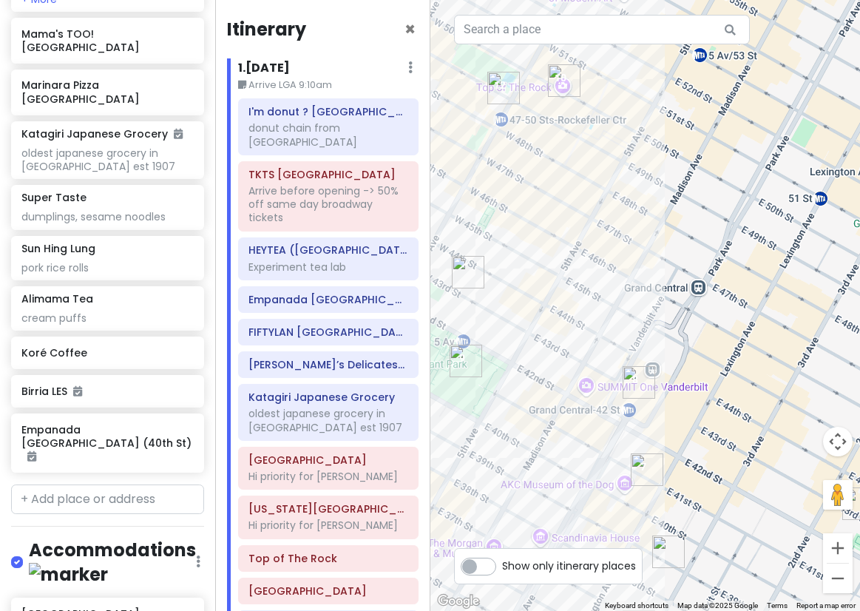
scroll to position [5587, 0]
click at [404, 33] on span "×" at bounding box center [409, 29] width 11 height 24
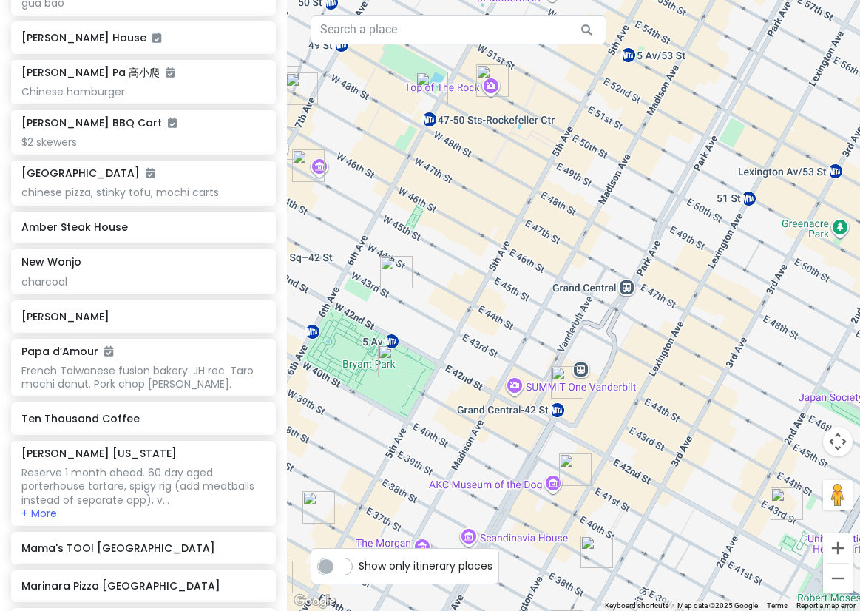
scroll to position [3991, 0]
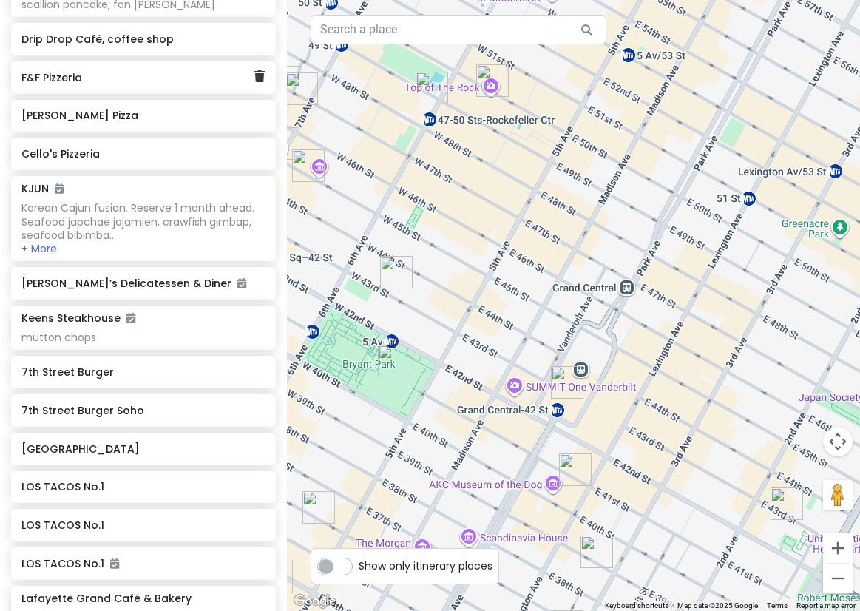
click at [273, 61] on div "F&F Pizzeria" at bounding box center [143, 77] width 287 height 33
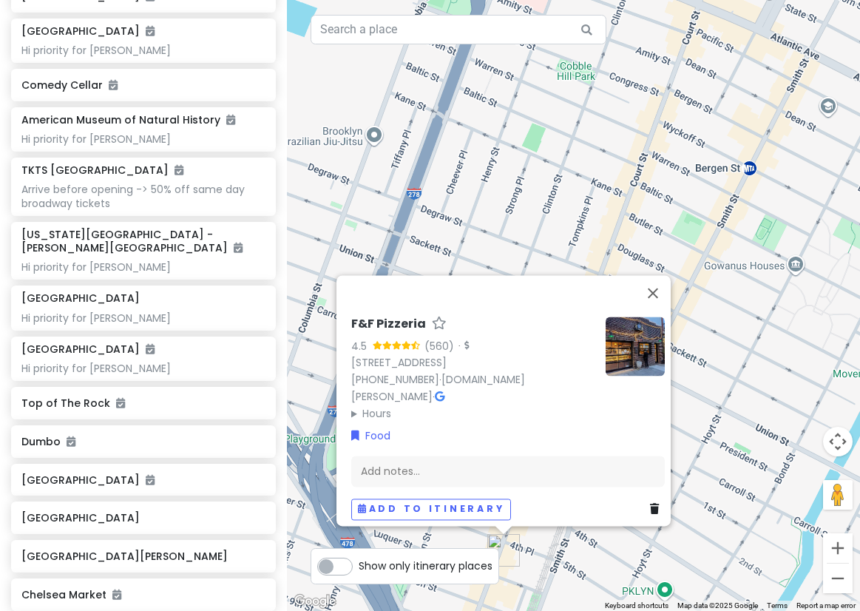
scroll to position [0, 0]
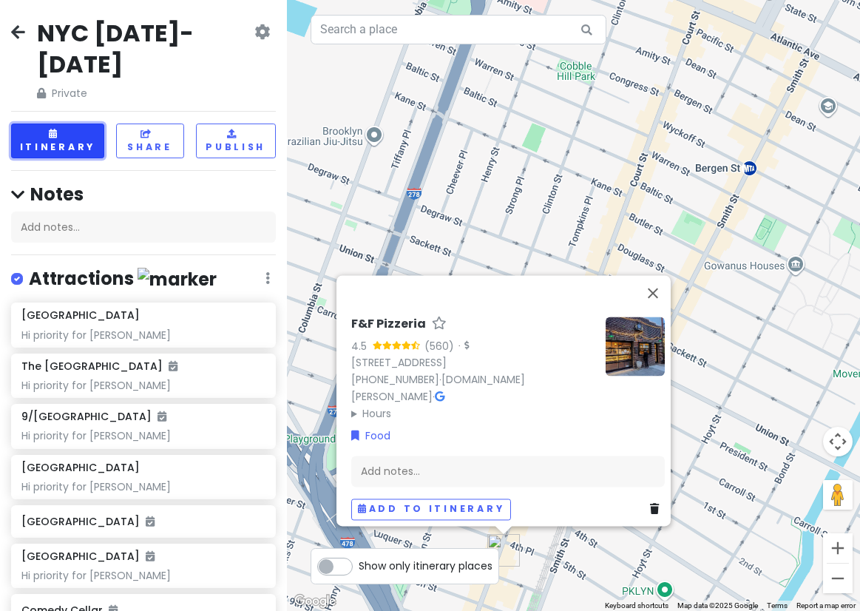
click at [38, 123] on button "Itinerary" at bounding box center [57, 140] width 93 height 35
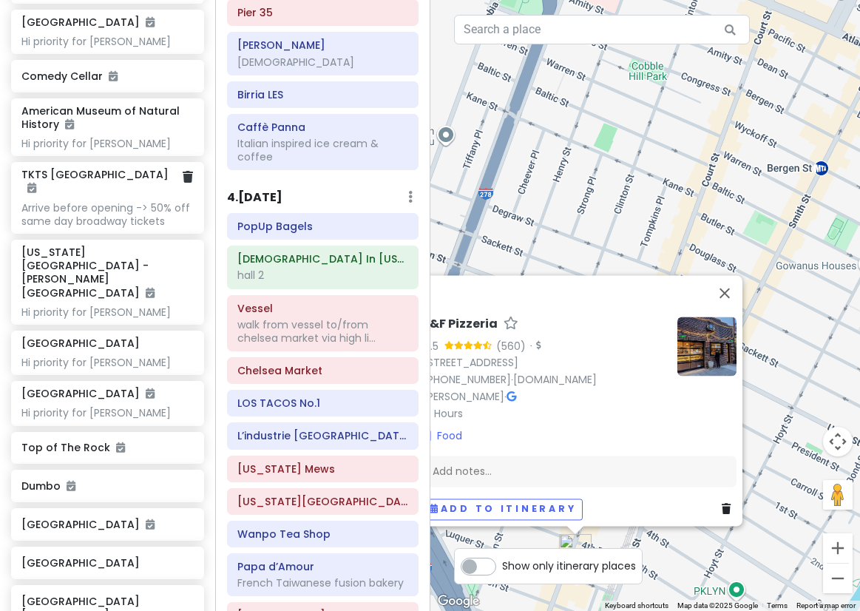
scroll to position [591, 0]
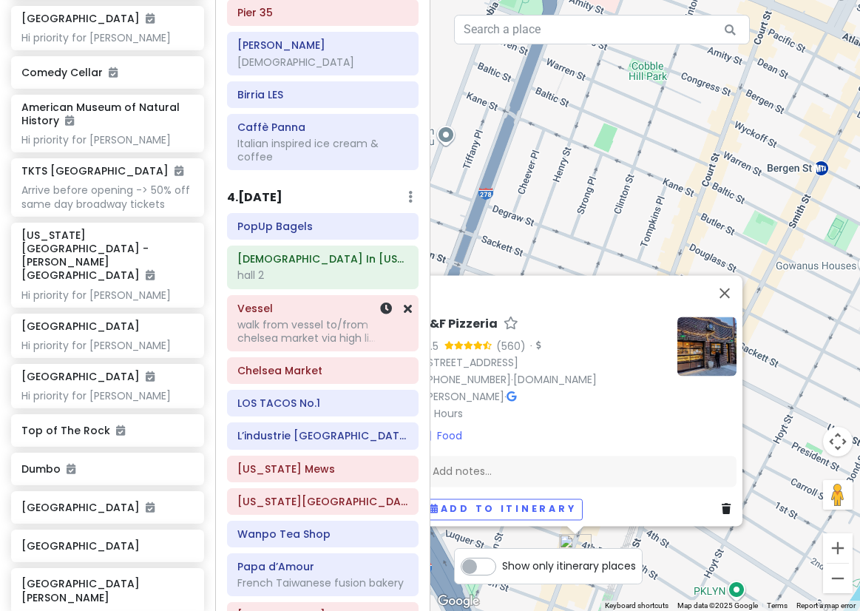
click at [288, 318] on div "walk from vessel to/from chelsea market via high li..." at bounding box center [322, 331] width 171 height 27
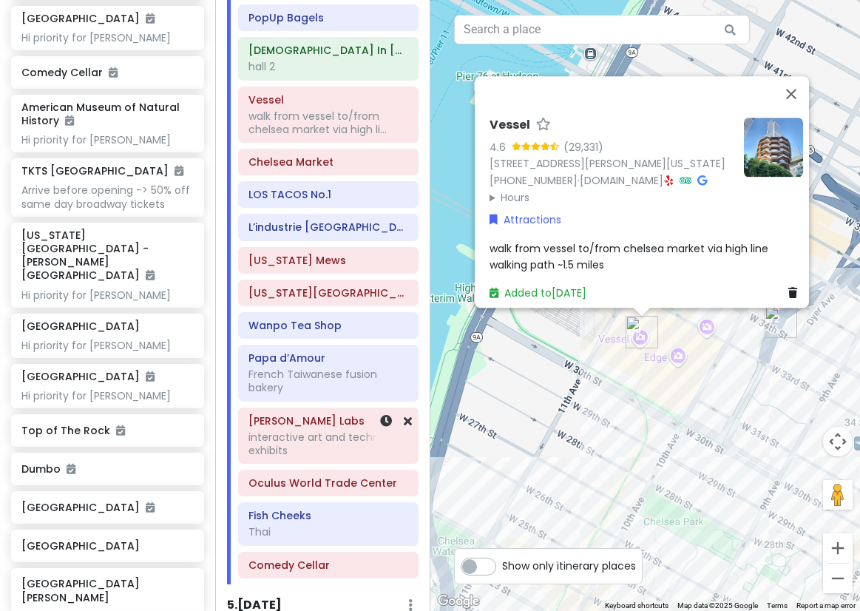
scroll to position [2070, 0]
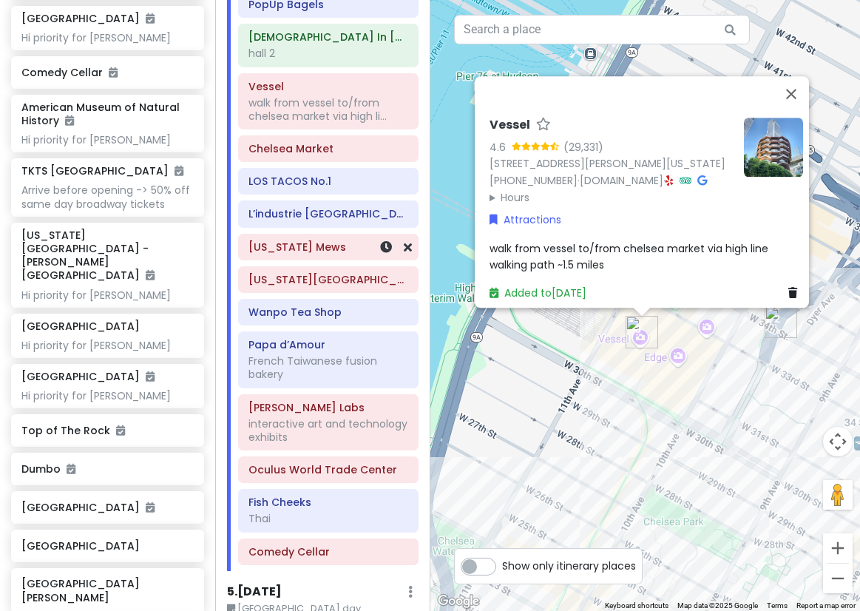
click at [316, 241] on div "[US_STATE] Mews" at bounding box center [328, 246] width 179 height 25
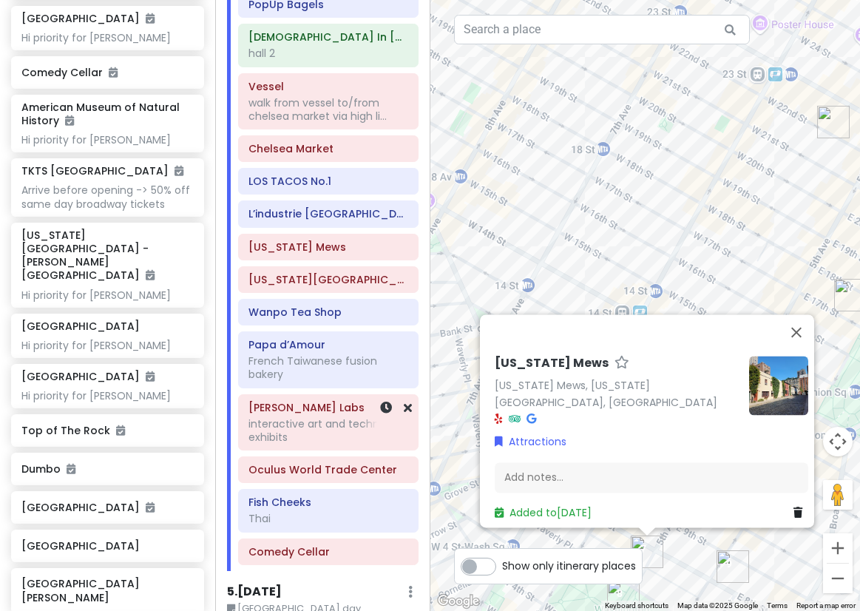
click at [308, 417] on div "interactive art and technology exhibits" at bounding box center [328, 430] width 160 height 27
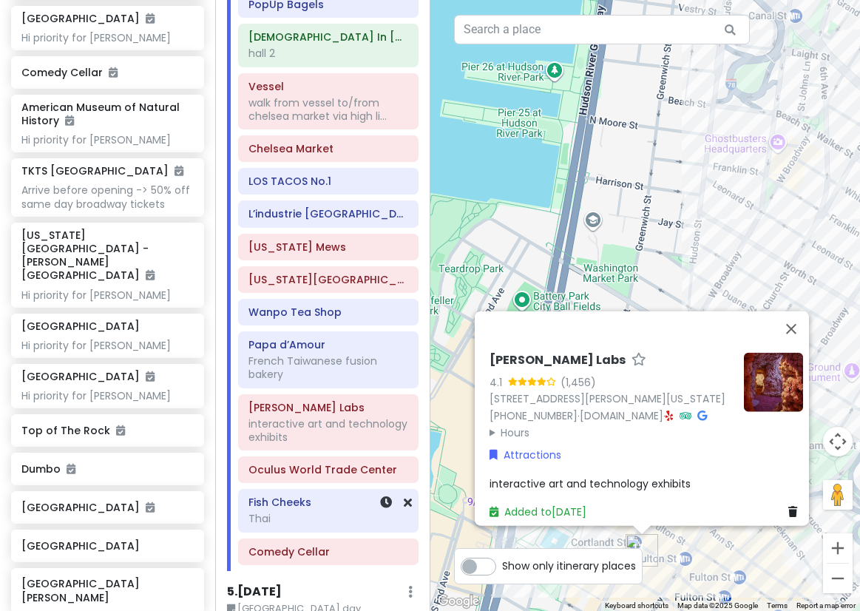
click at [296, 495] on h6 "Fish Cheeks" at bounding box center [328, 501] width 160 height 13
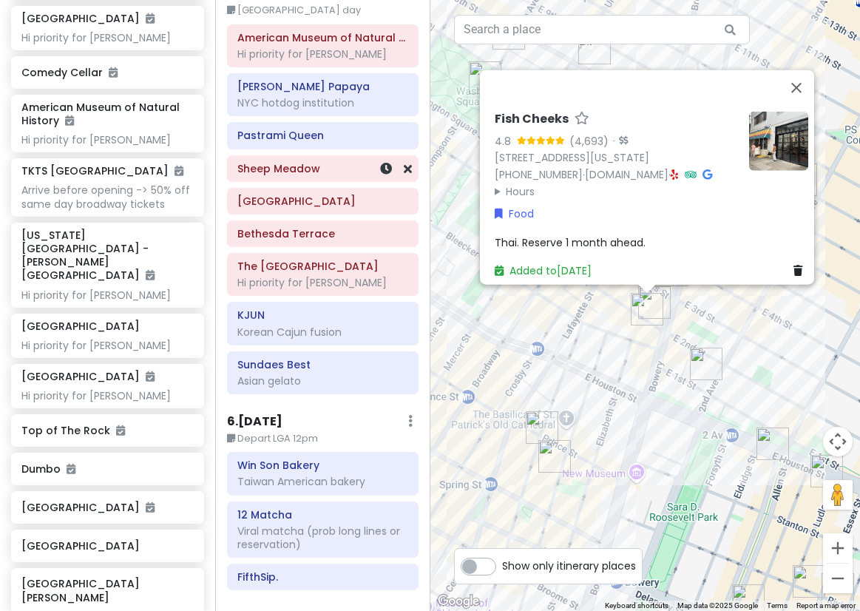
scroll to position [2685, 0]
